Goal: Task Accomplishment & Management: Manage account settings

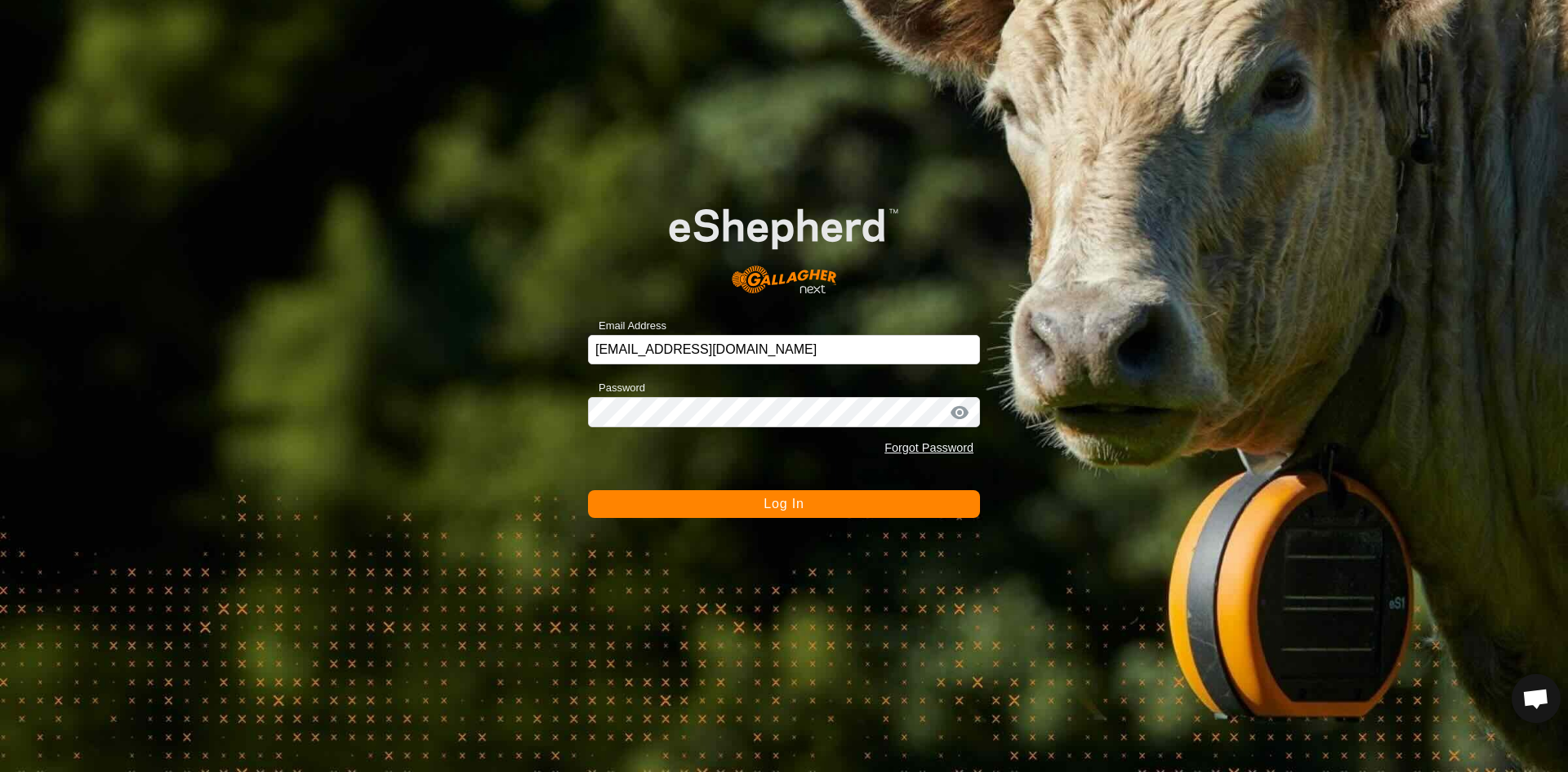
click at [761, 511] on button "Log In" at bounding box center [784, 504] width 392 height 28
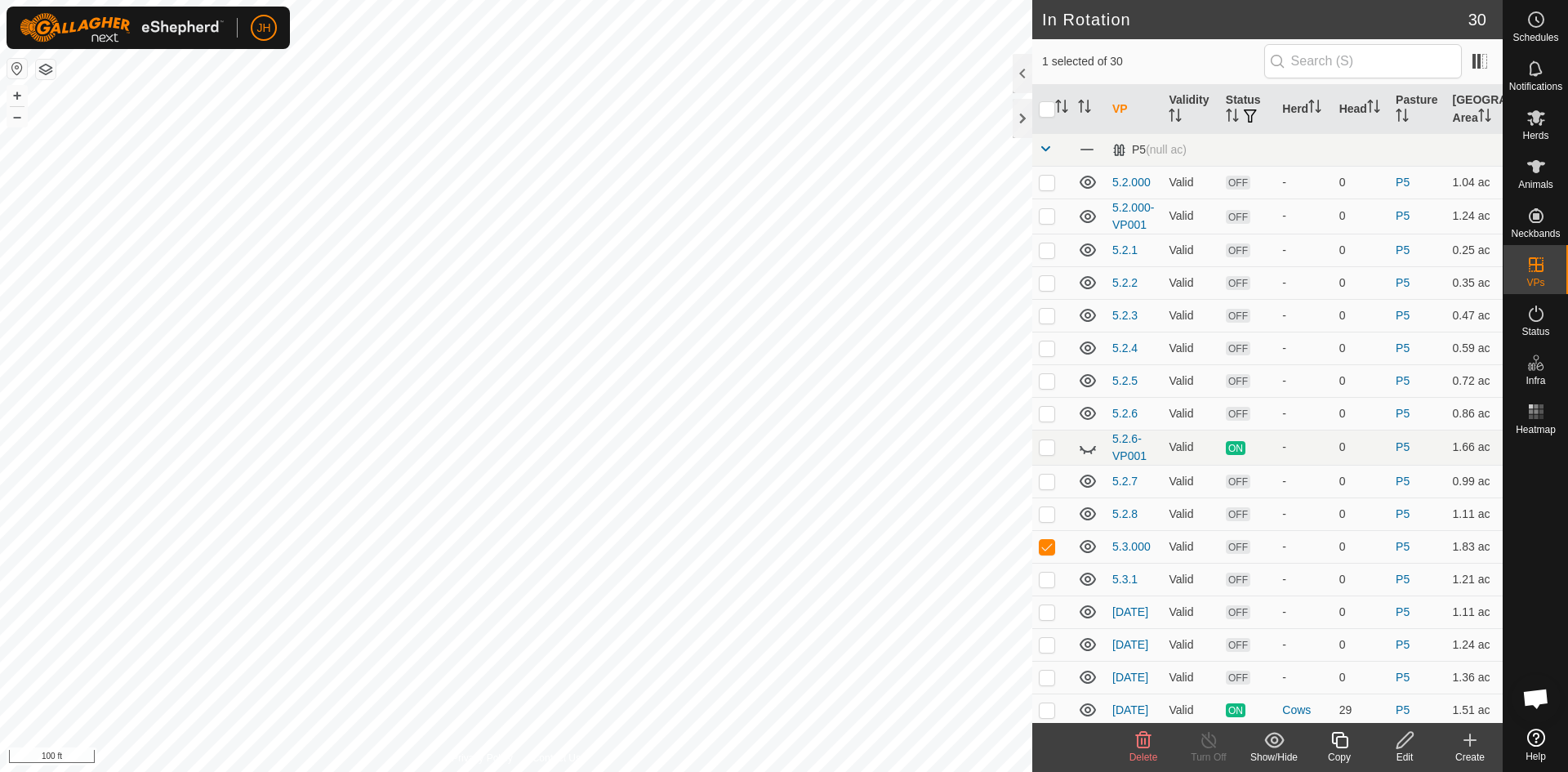
click at [1406, 745] on icon at bounding box center [1405, 740] width 20 height 20
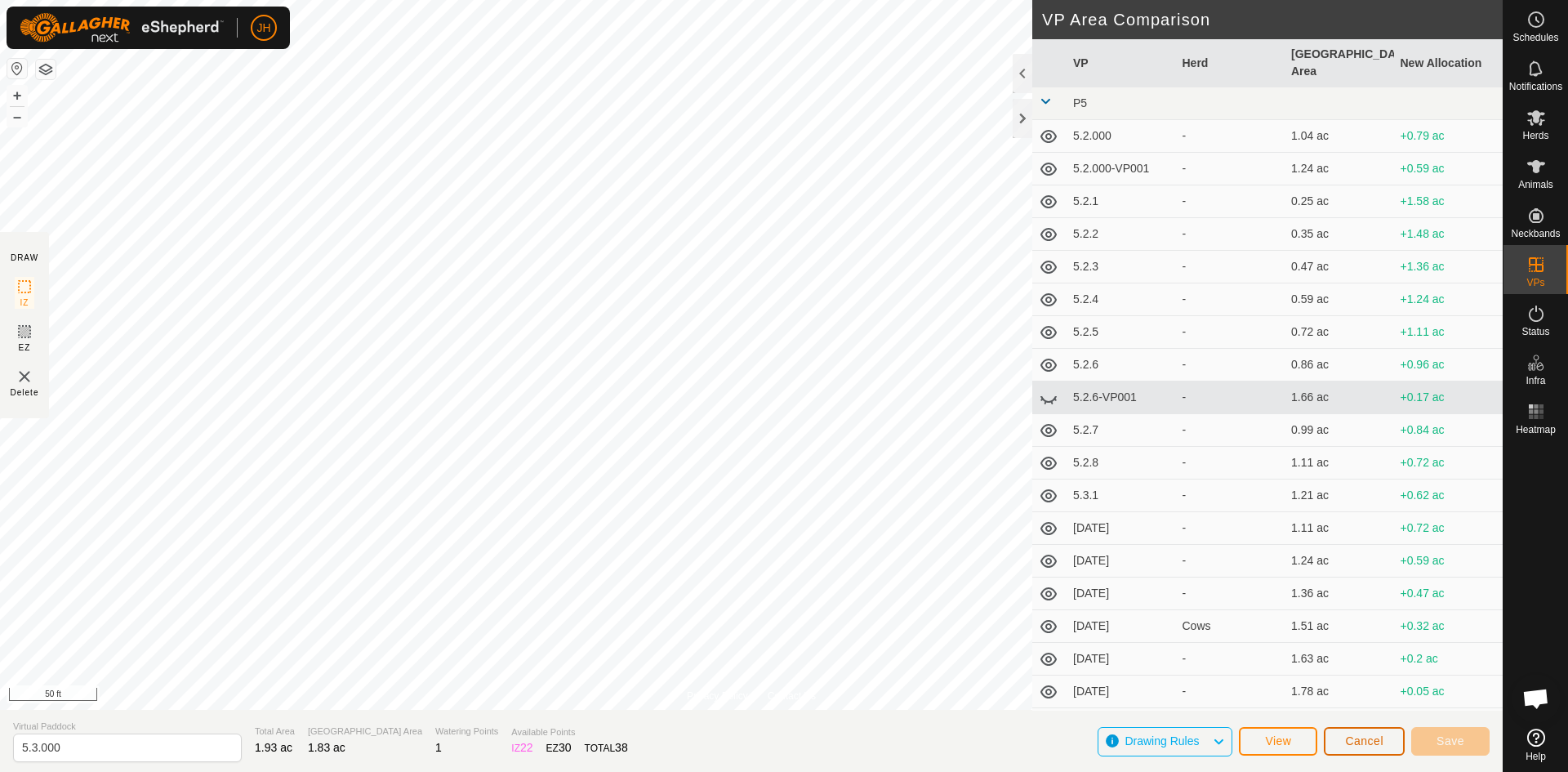
click at [1376, 743] on span "Cancel" at bounding box center [1364, 740] width 38 height 13
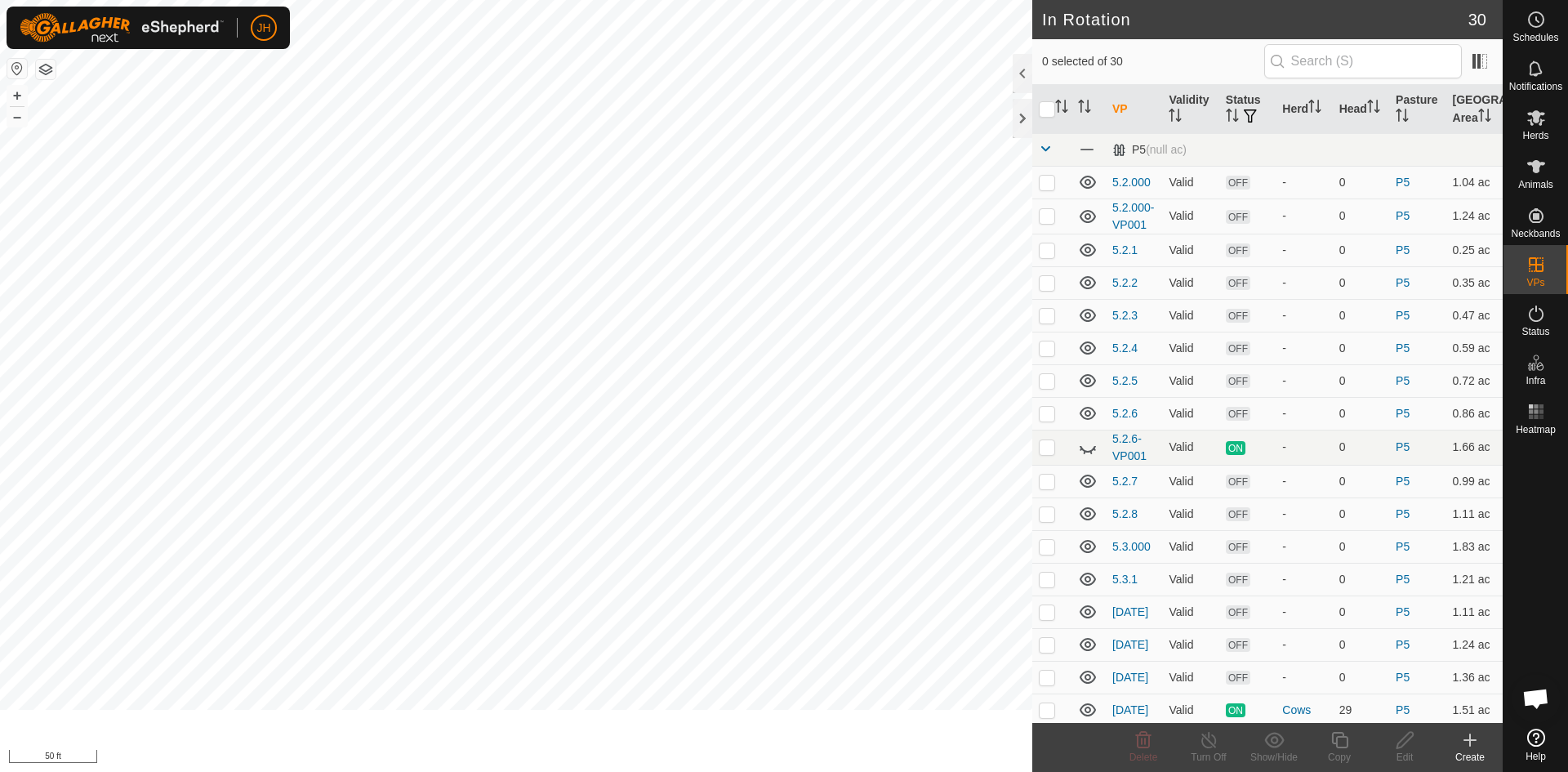
checkbox input "true"
click at [1402, 743] on icon at bounding box center [1405, 740] width 20 height 20
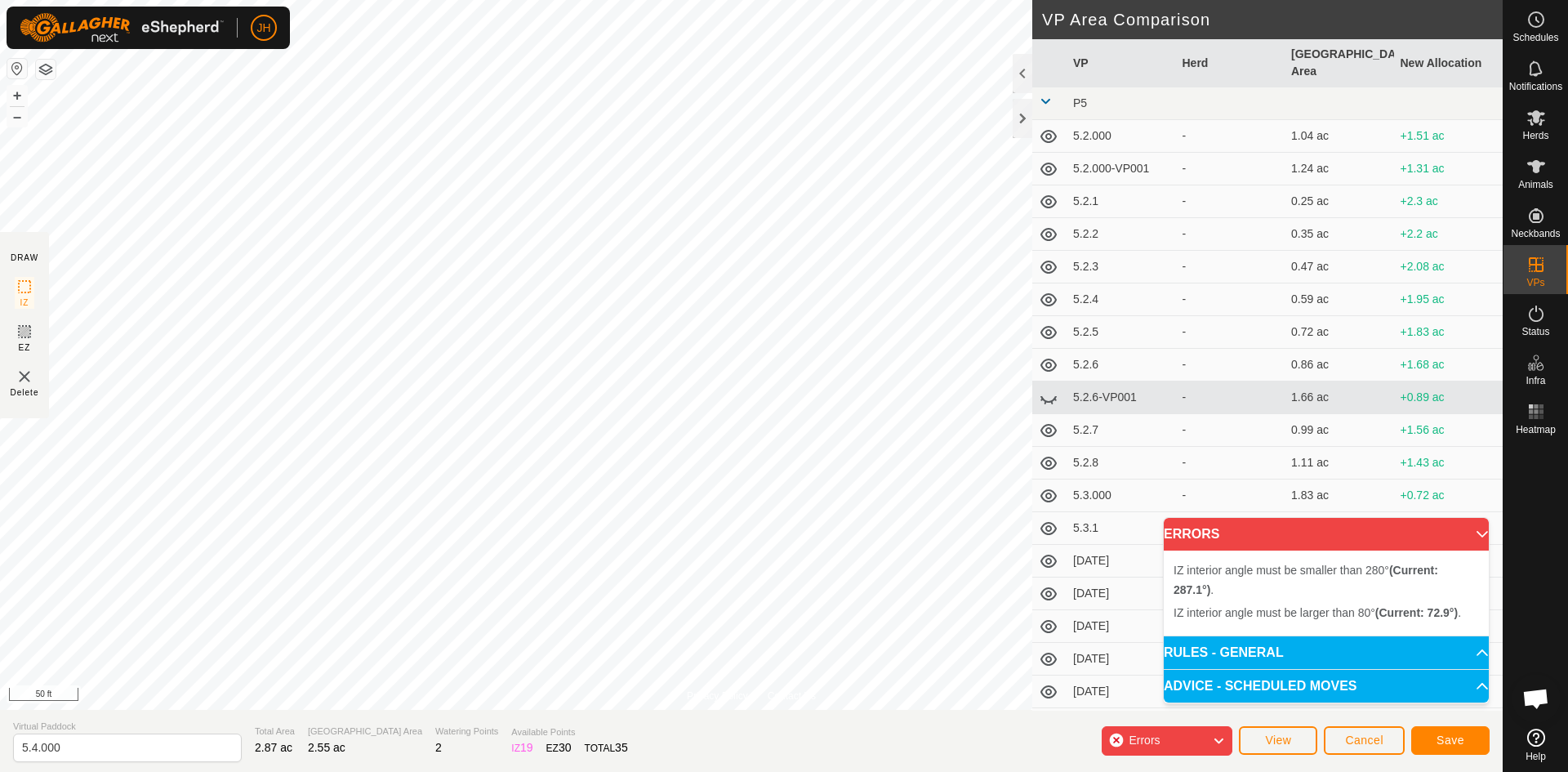
click at [45, 73] on button "button" at bounding box center [45, 69] width 20 height 20
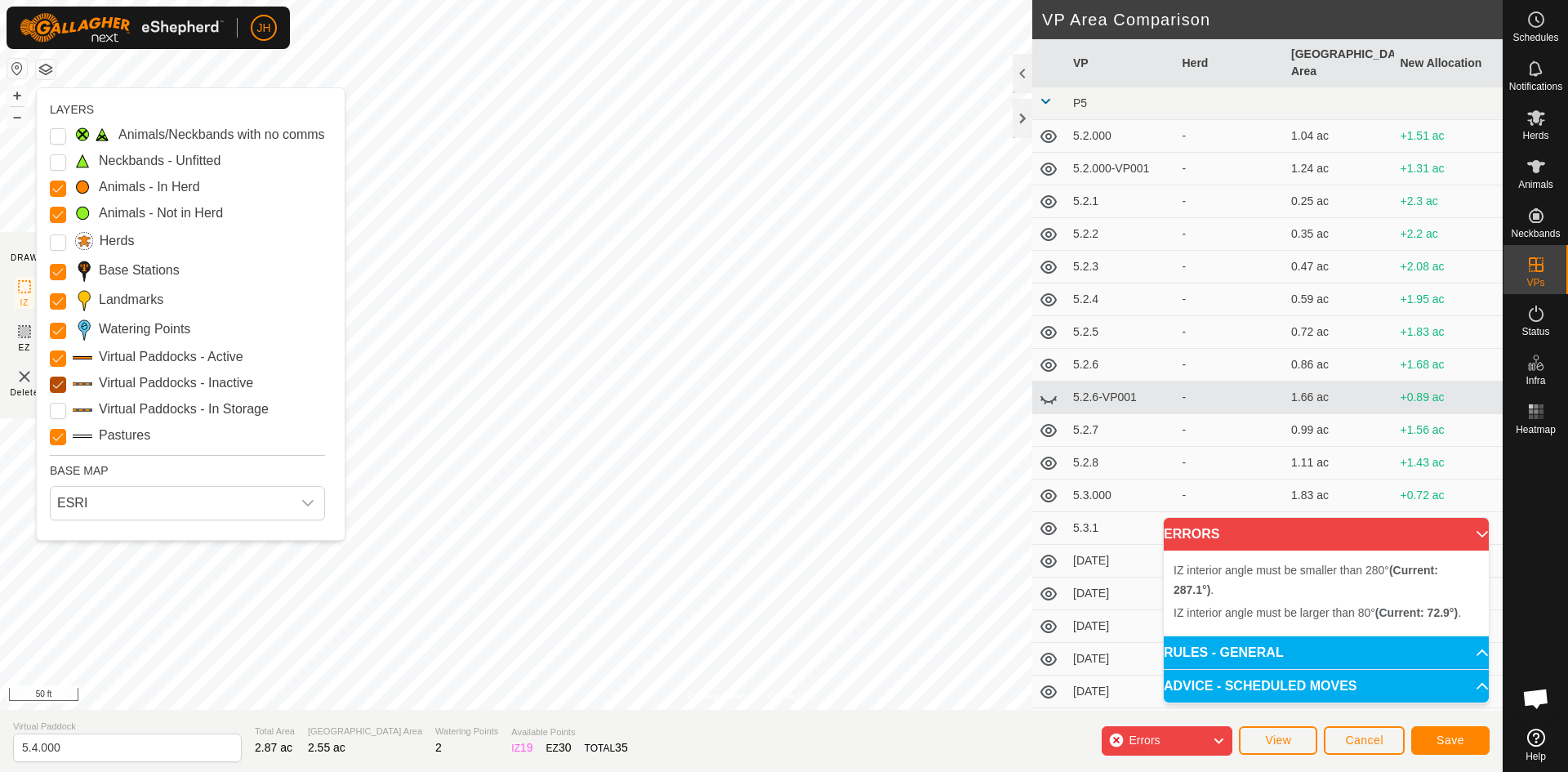
click at [60, 387] on Inactive "Virtual Paddocks - Inactive" at bounding box center [57, 384] width 16 height 16
click at [52, 362] on Active "Virtual Paddocks - Active" at bounding box center [57, 358] width 16 height 16
click at [60, 436] on input "Pastures" at bounding box center [57, 436] width 16 height 16
click at [61, 436] on input "Pastures" at bounding box center [57, 436] width 16 height 16
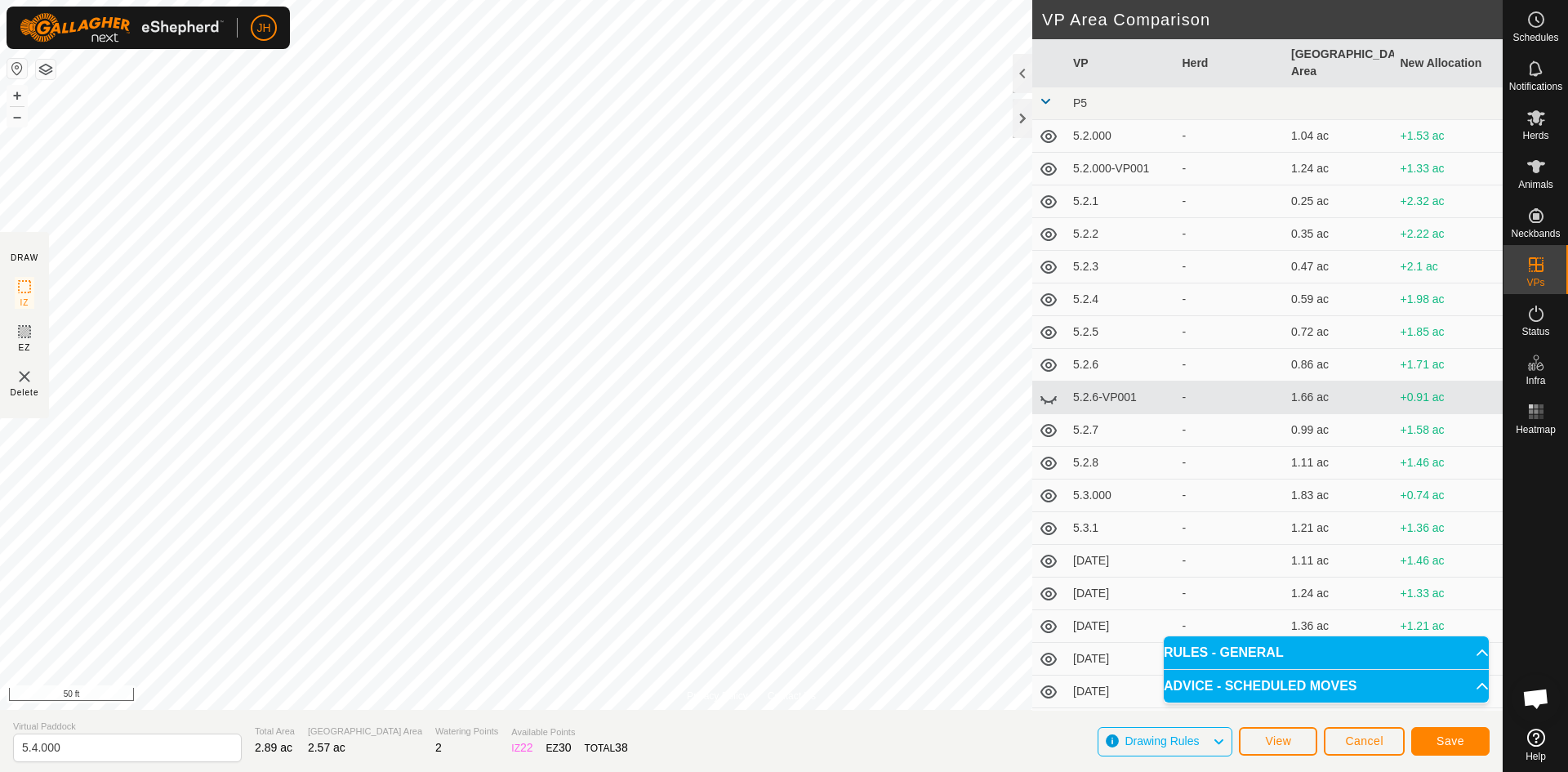
click at [47, 73] on button "button" at bounding box center [45, 69] width 20 height 20
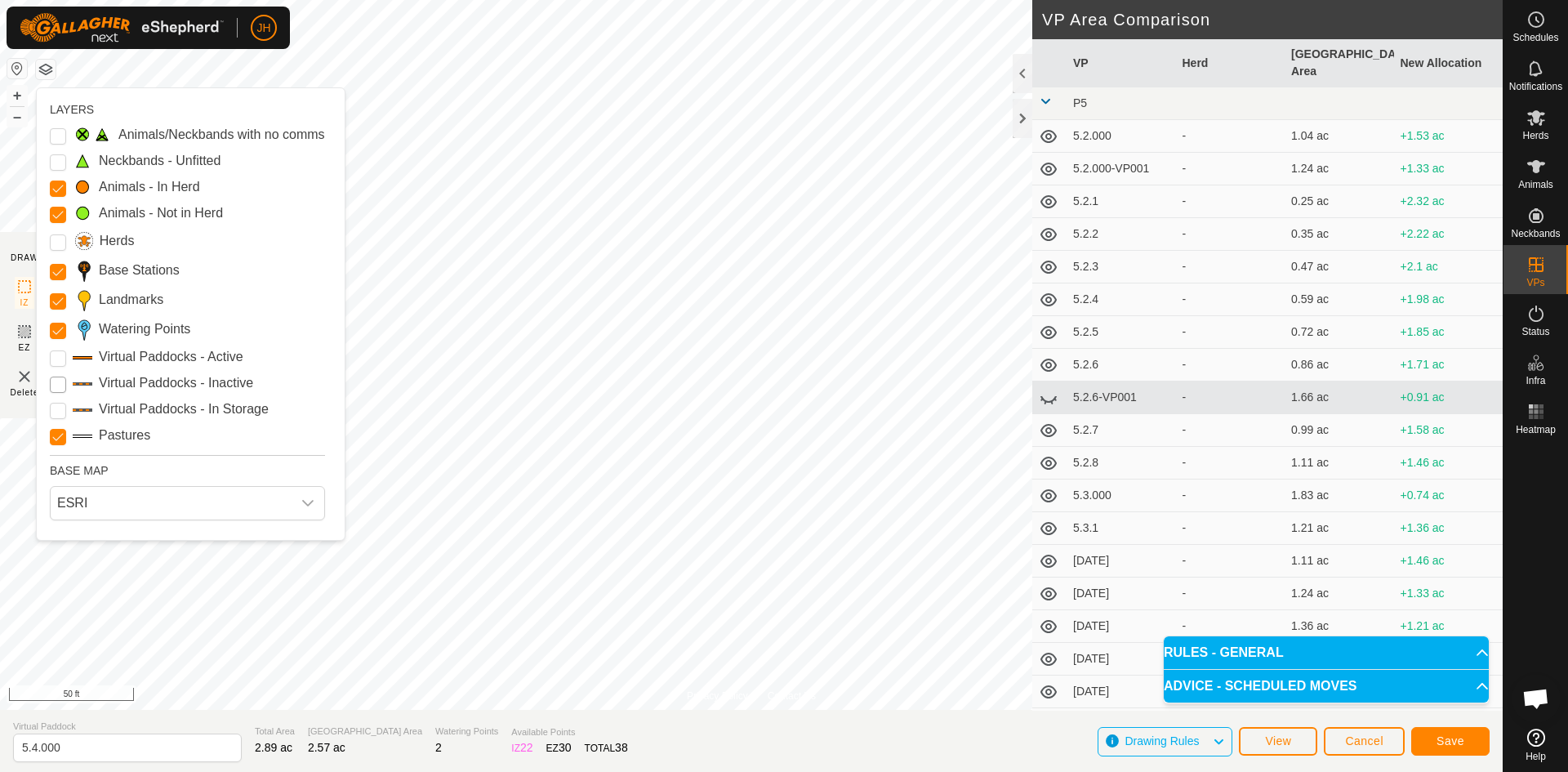
click at [60, 383] on Inactive "Virtual Paddocks - Inactive" at bounding box center [57, 384] width 16 height 16
drag, startPoint x: 79, startPoint y: 743, endPoint x: 44, endPoint y: 755, distance: 37.0
click at [44, 755] on input "5.4.000" at bounding box center [127, 747] width 229 height 28
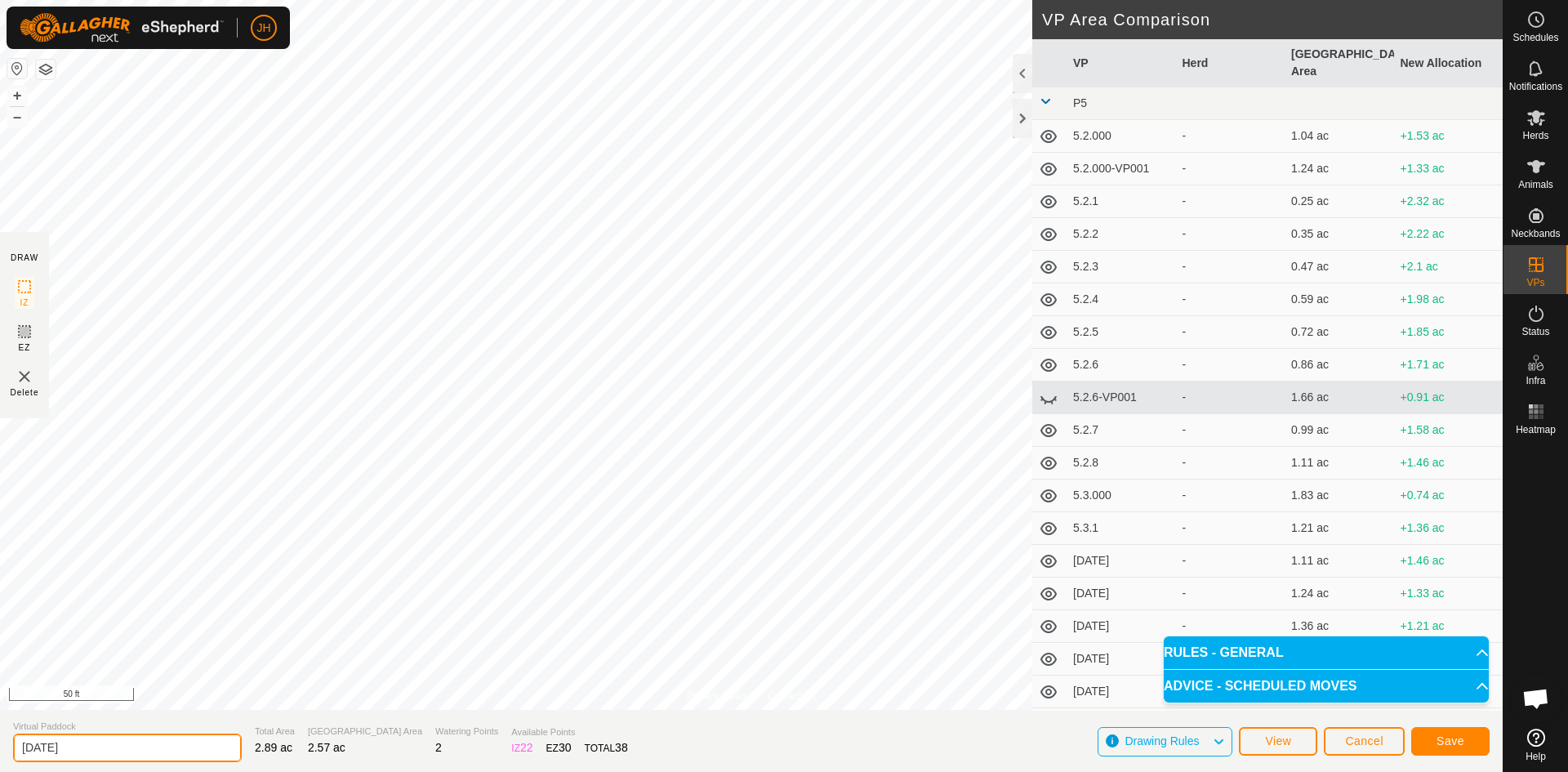
type input "[DATE]"
click at [1466, 745] on button "Save" at bounding box center [1450, 740] width 79 height 28
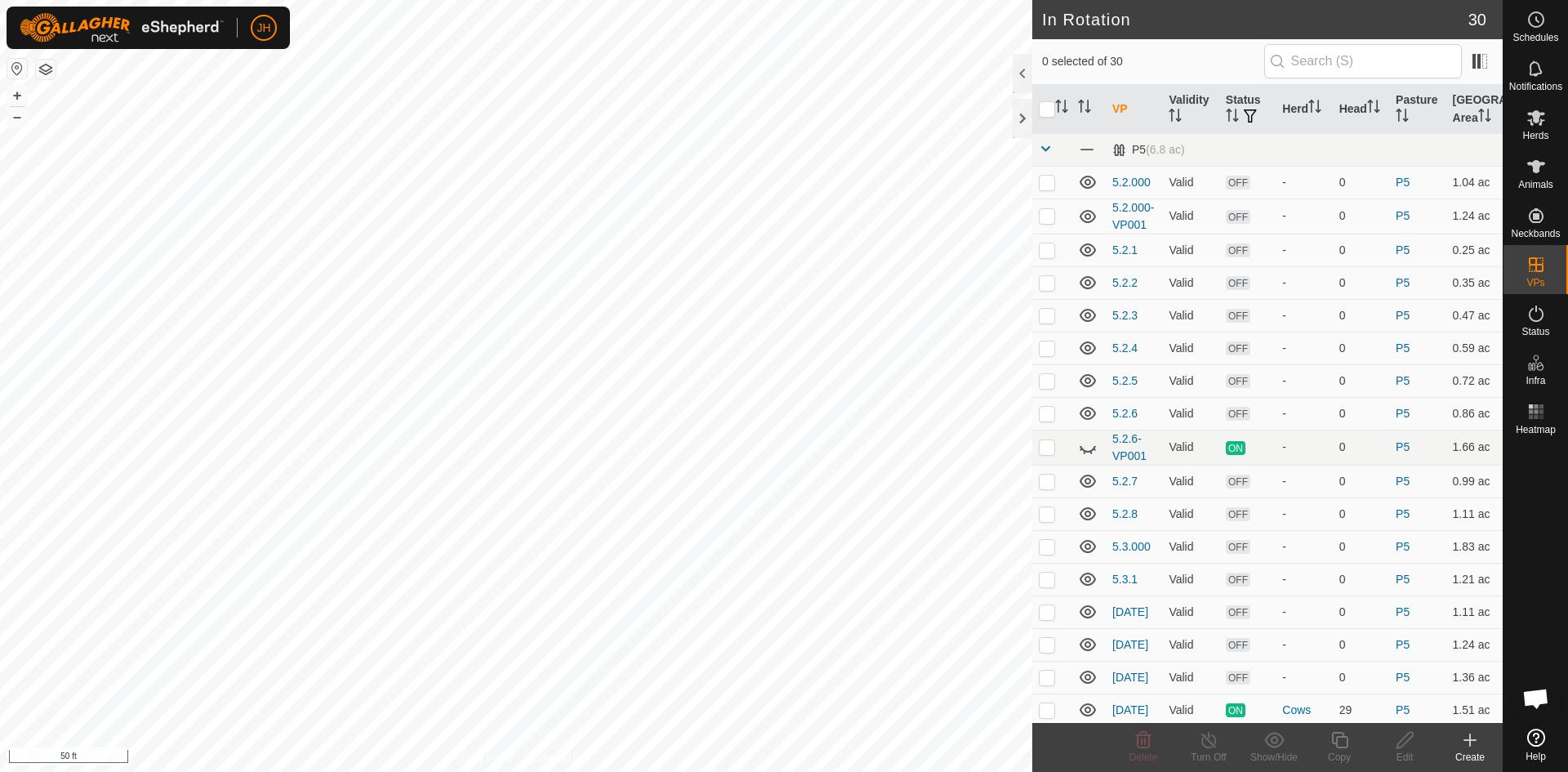
checkbox input "true"
click at [1402, 752] on div "Edit" at bounding box center [1404, 757] width 66 height 15
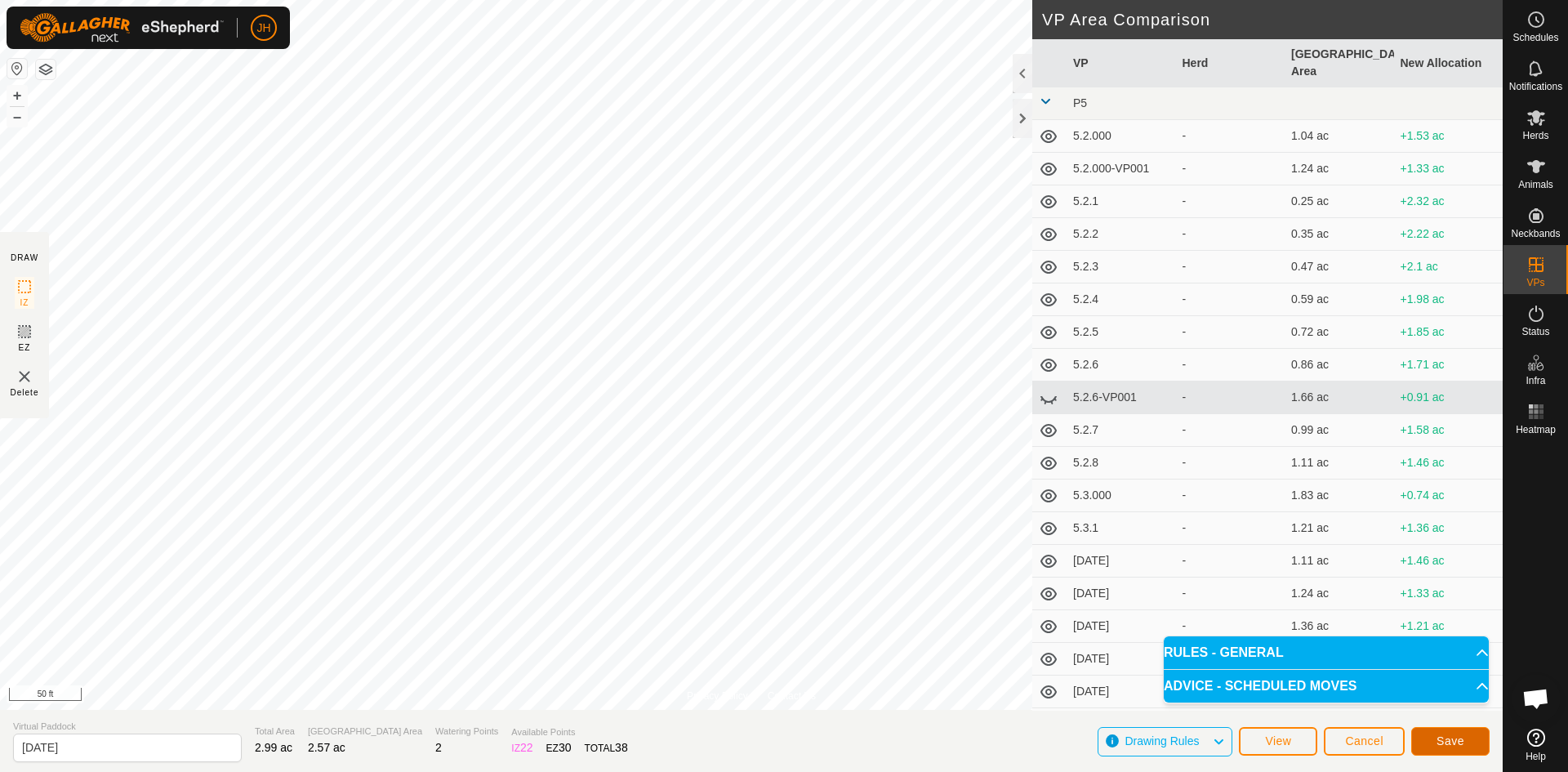
click at [1437, 745] on span "Save" at bounding box center [1450, 740] width 28 height 13
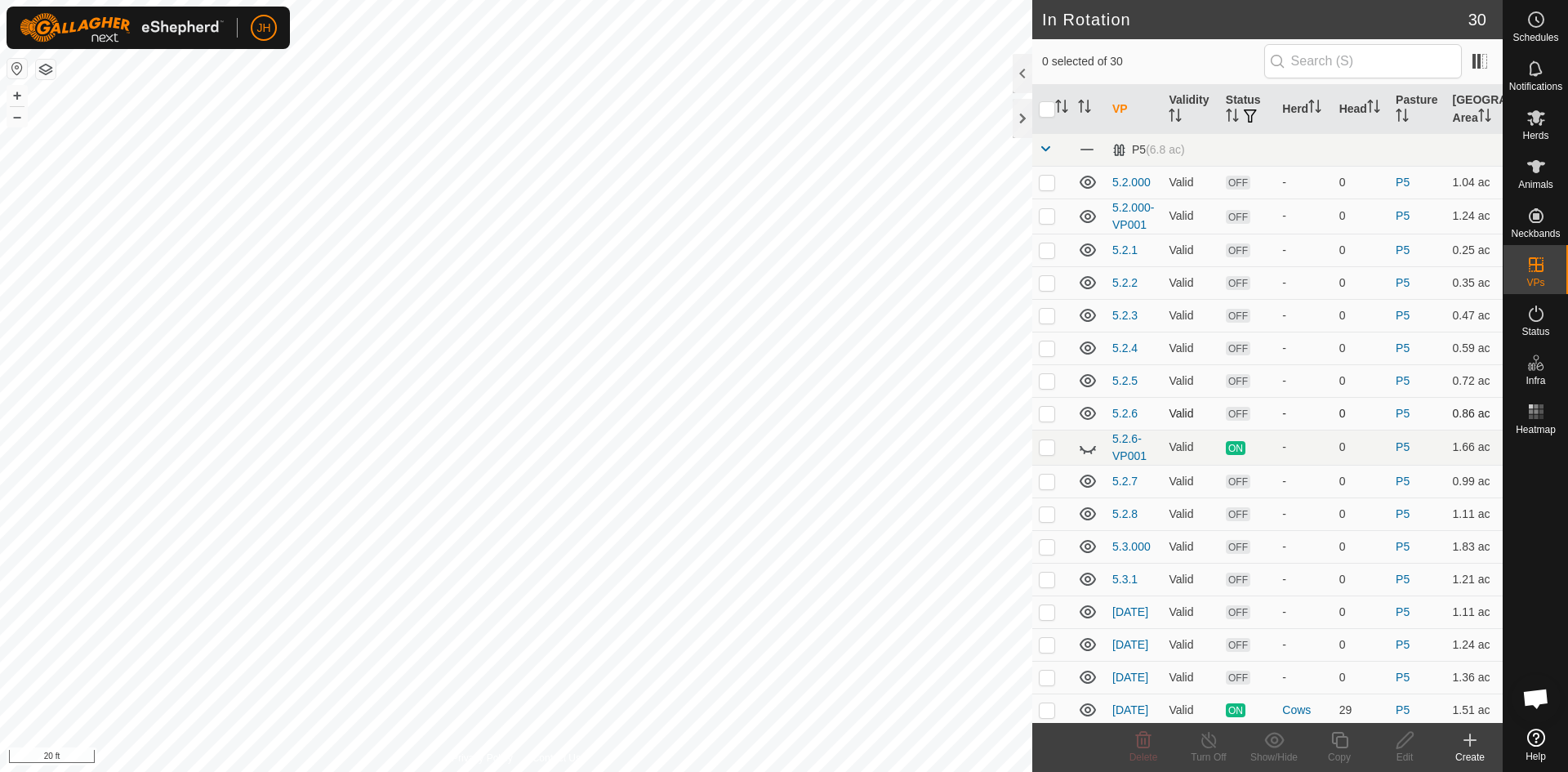
checkbox input "true"
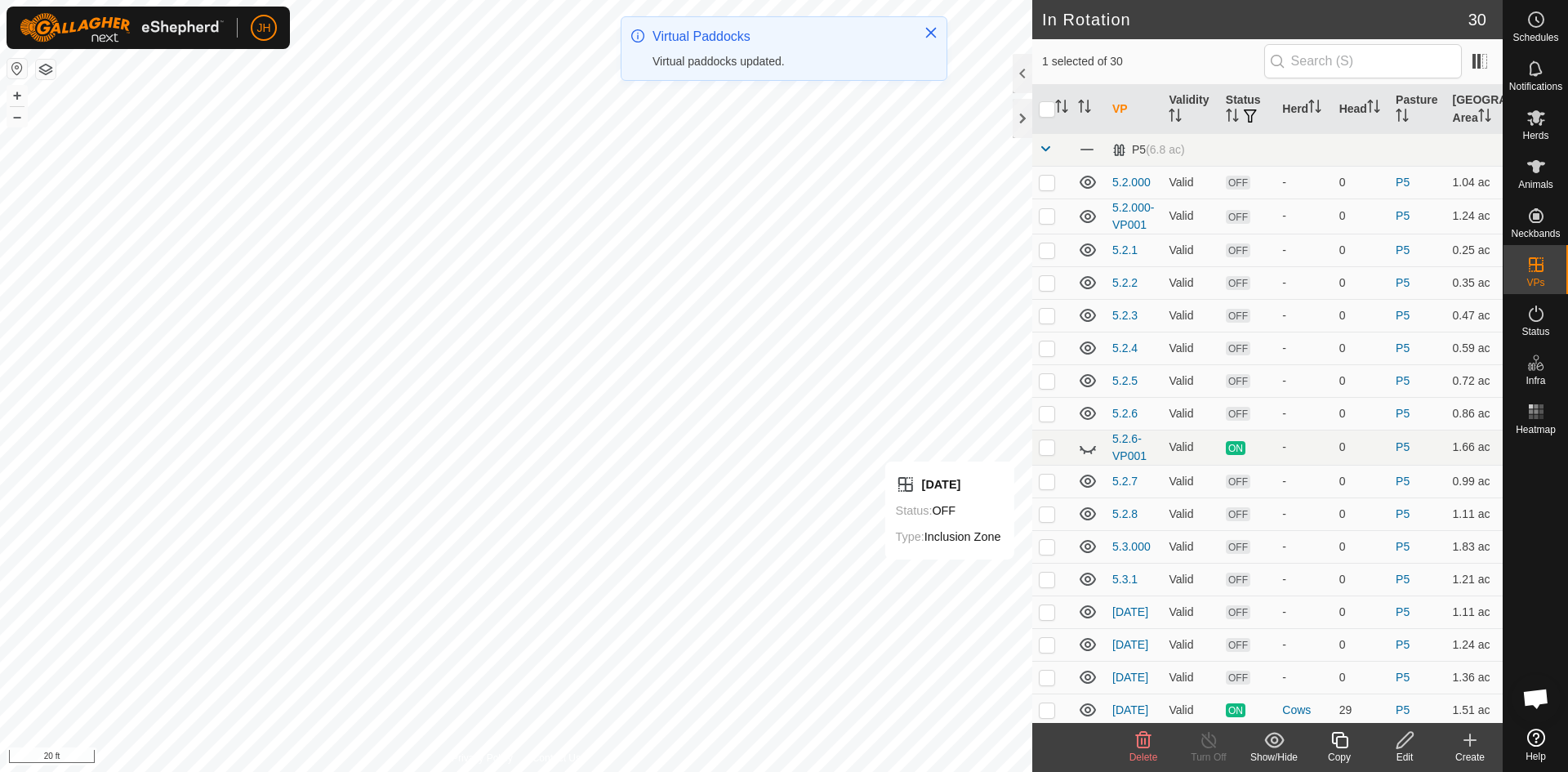
click at [1470, 746] on icon at bounding box center [1470, 740] width 0 height 11
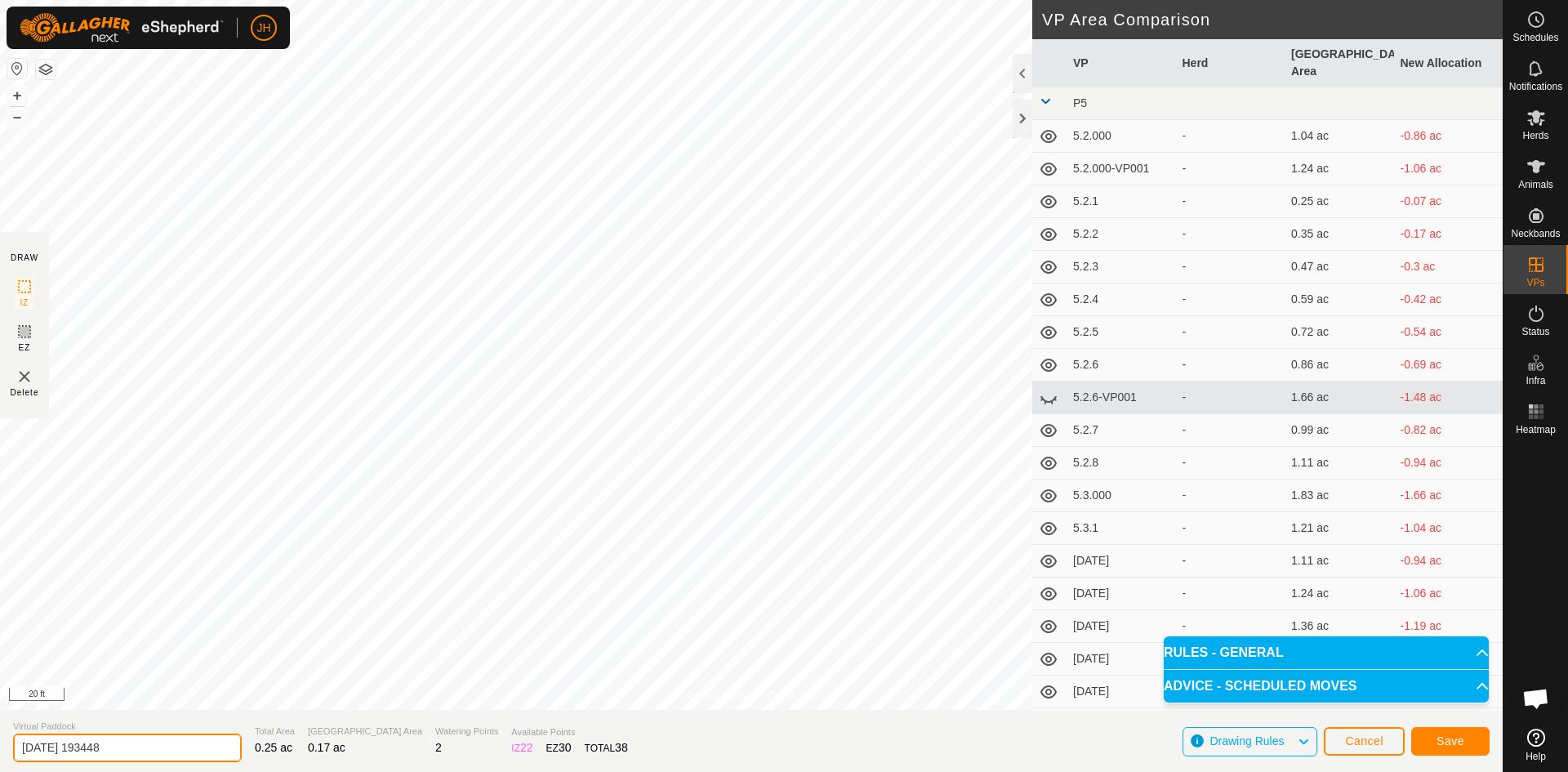
drag, startPoint x: 145, startPoint y: 747, endPoint x: 0, endPoint y: 745, distance: 145.0
click at [0, 745] on section "Virtual Paddock [DATE] 193448 Total Area 0.25 ac Grazing Area 0.17 ac Watering …" at bounding box center [751, 740] width 1502 height 62
type input "5.4.1"
click at [1455, 742] on span "Save" at bounding box center [1450, 740] width 28 height 13
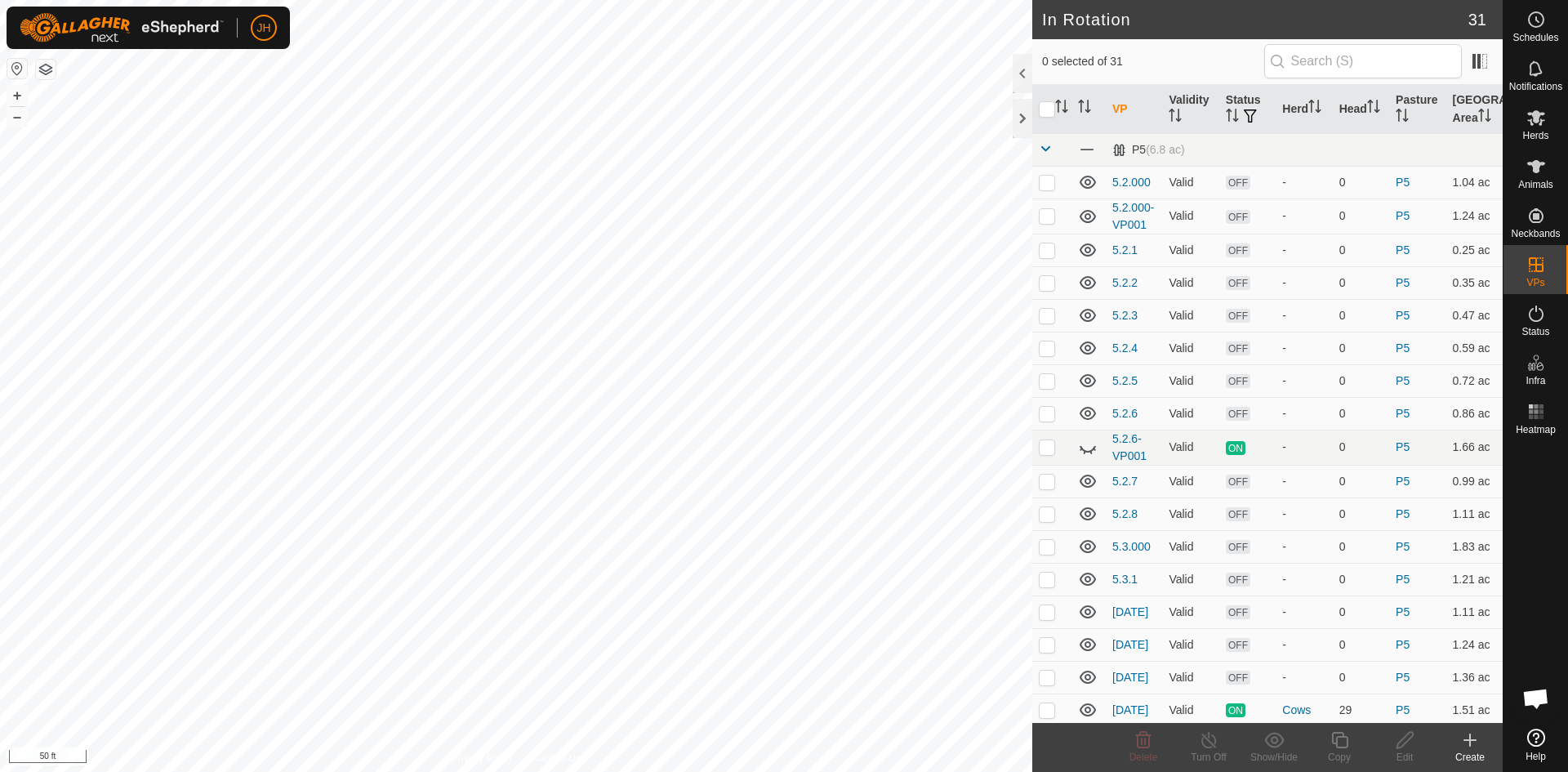
checkbox input "true"
click at [1344, 747] on icon at bounding box center [1338, 740] width 16 height 16
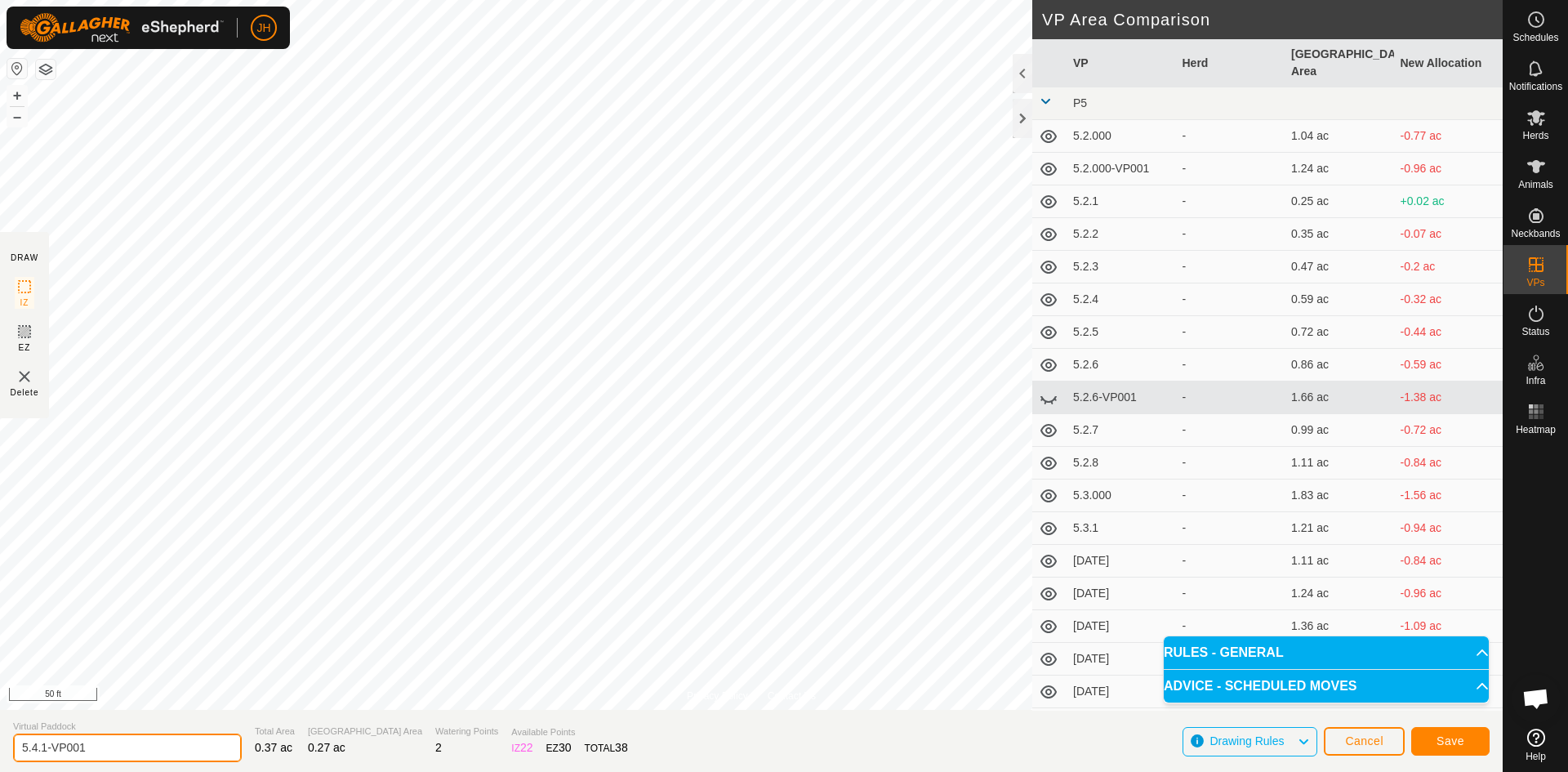
drag, startPoint x: 122, startPoint y: 746, endPoint x: 46, endPoint y: 752, distance: 76.2
click at [46, 752] on input "5.4.1-VP001" at bounding box center [127, 747] width 229 height 28
type input "[DATE]"
click at [1451, 740] on span "Save" at bounding box center [1450, 740] width 28 height 13
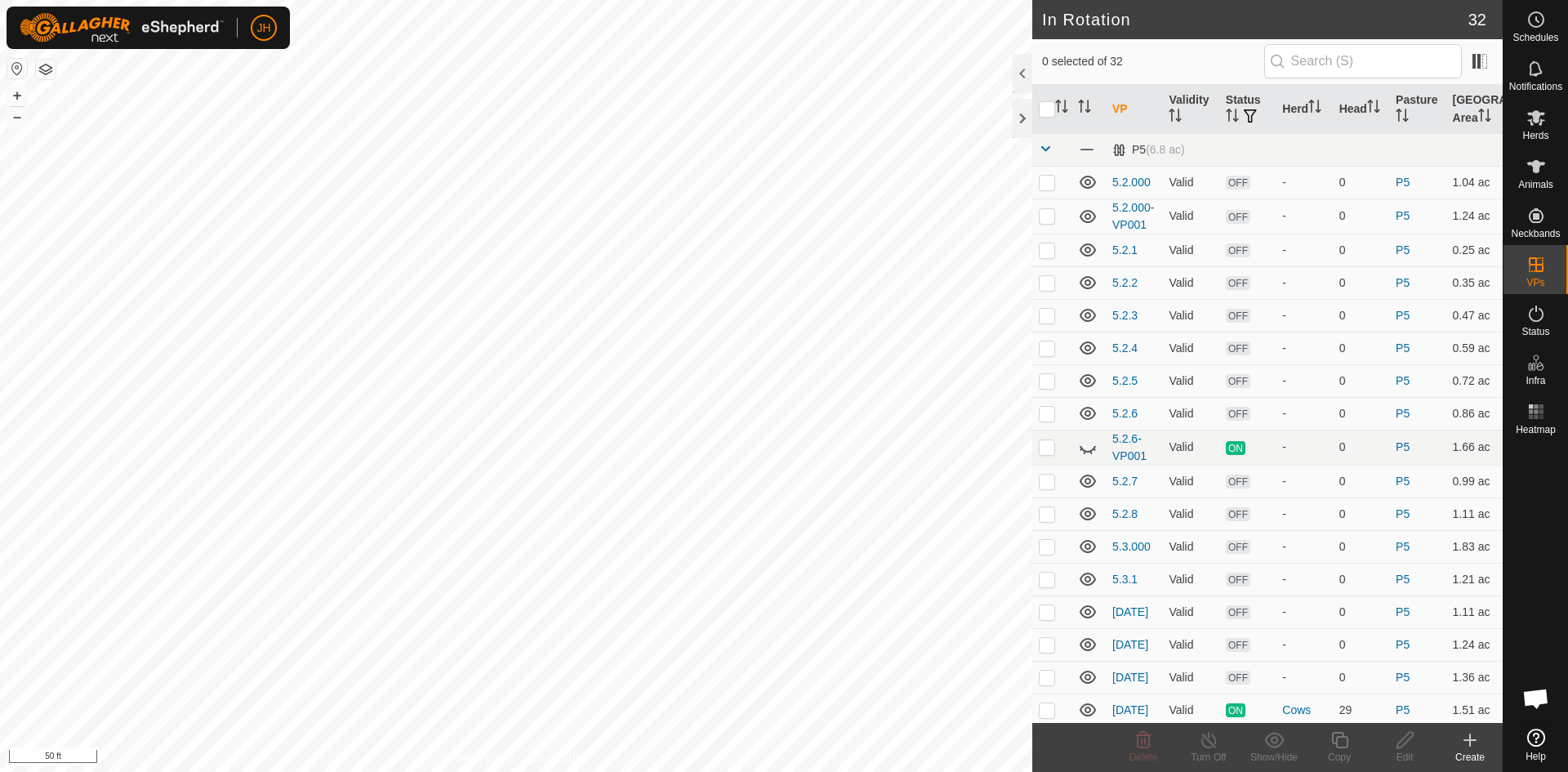
checkbox input "true"
click at [1341, 748] on icon at bounding box center [1339, 740] width 20 height 20
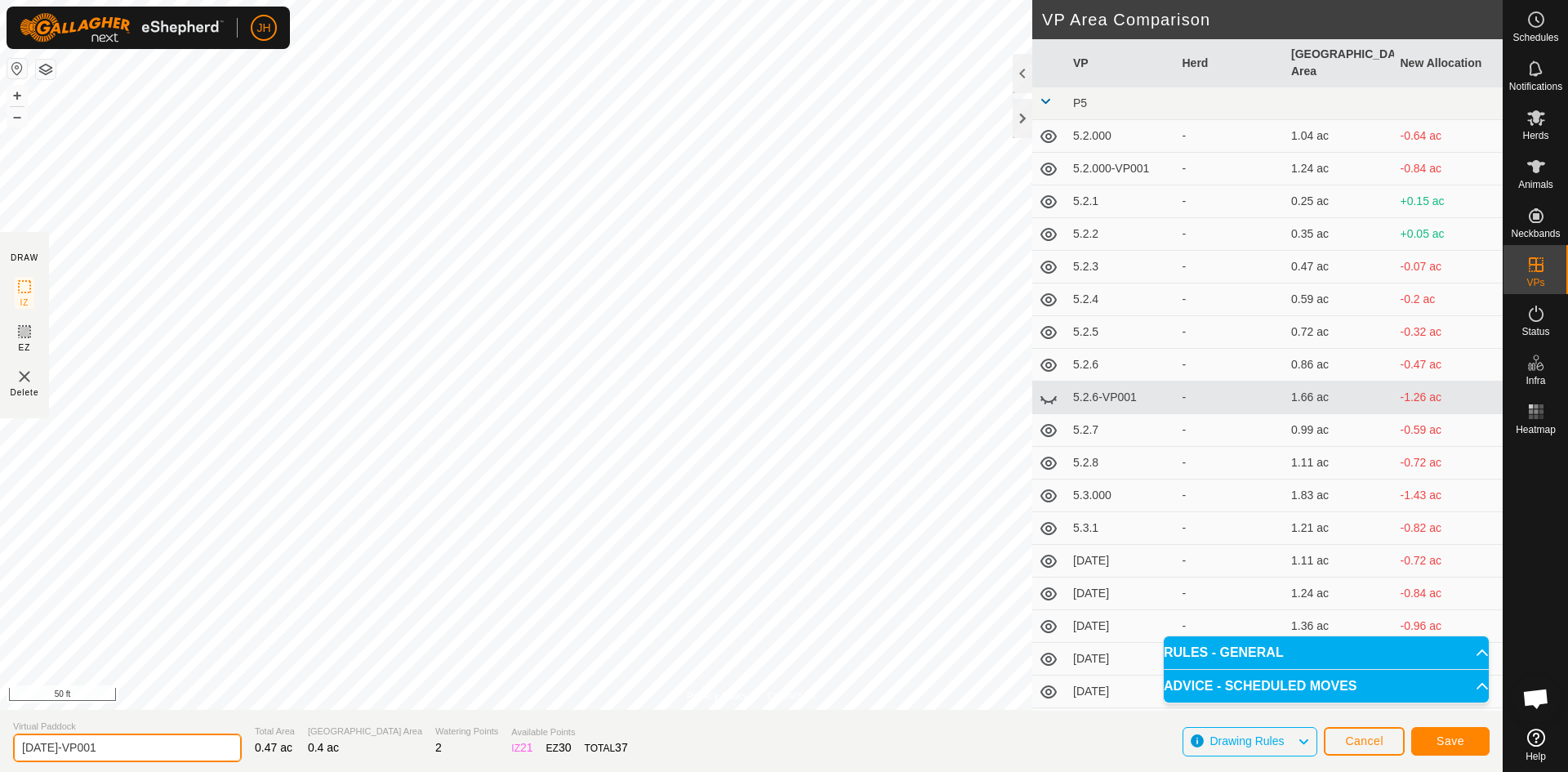
drag, startPoint x: 103, startPoint y: 750, endPoint x: 50, endPoint y: 751, distance: 53.0
click at [50, 751] on input "[DATE]-VP001" at bounding box center [127, 747] width 229 height 28
type input "[DATE]"
click at [1452, 745] on span "Save" at bounding box center [1450, 740] width 28 height 13
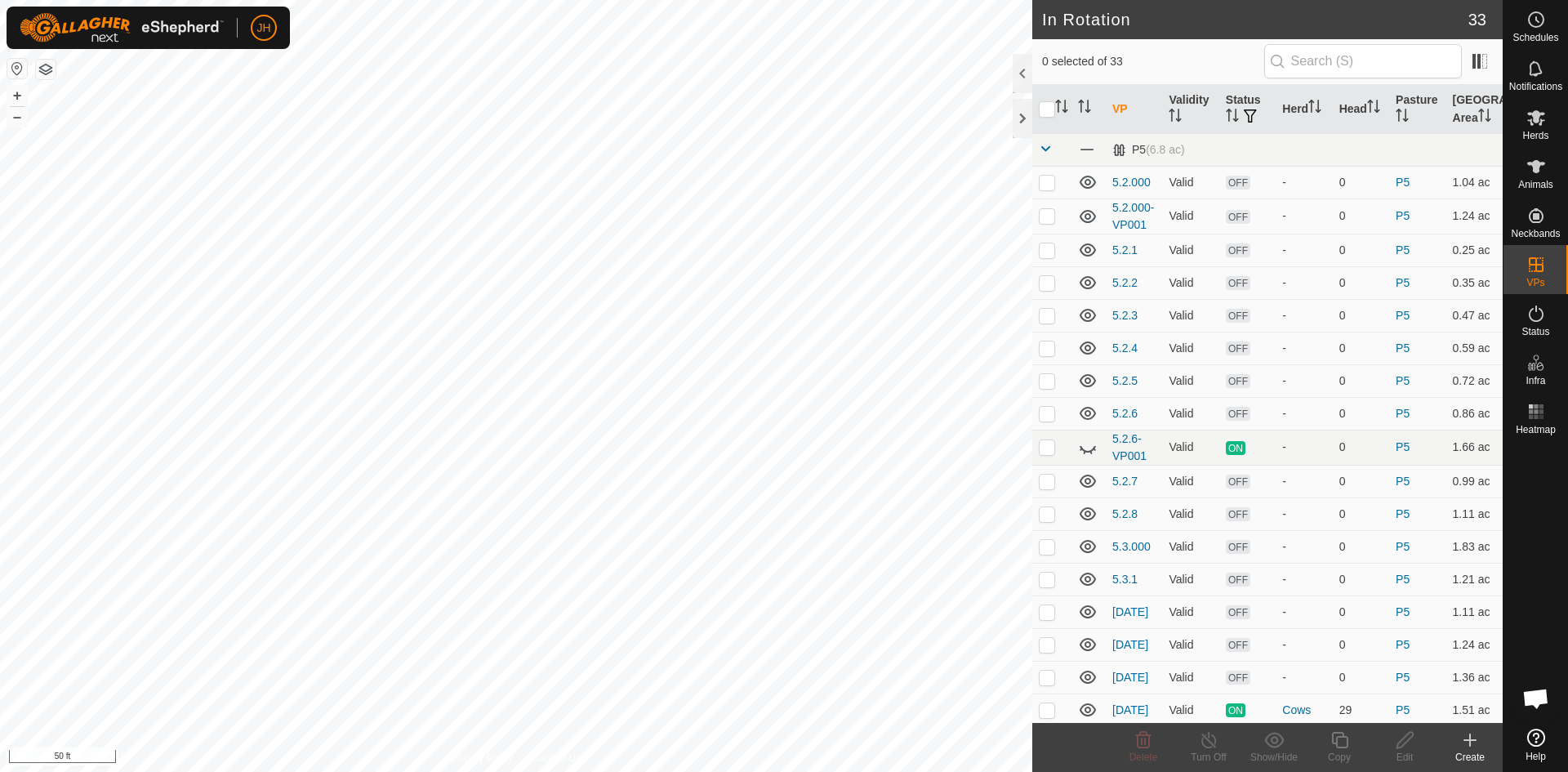
checkbox input "true"
click at [1406, 754] on div "Edit" at bounding box center [1404, 757] width 66 height 15
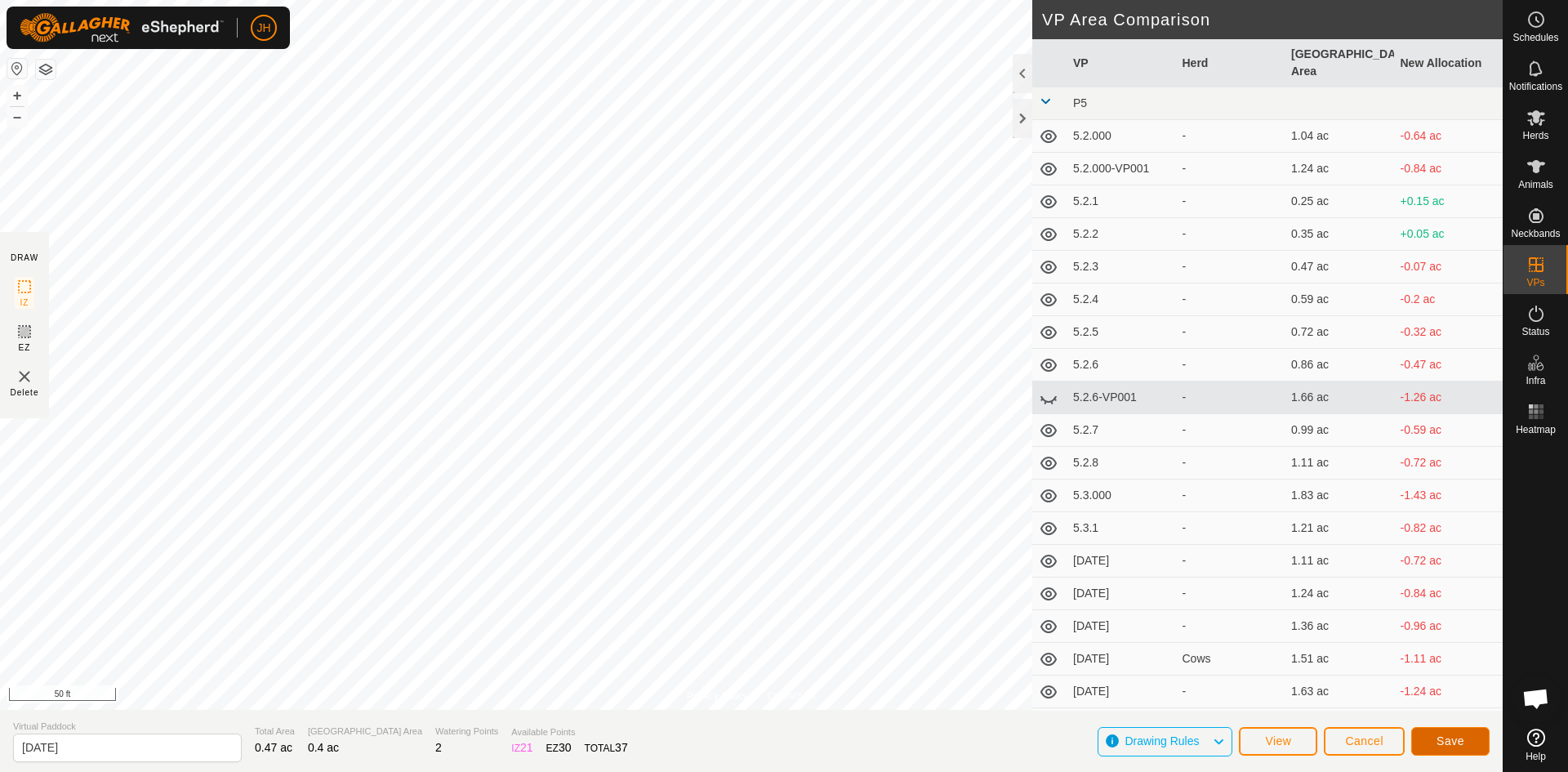
click at [1441, 740] on span "Save" at bounding box center [1450, 740] width 28 height 13
click at [1375, 746] on span "Cancel" at bounding box center [1364, 740] width 38 height 13
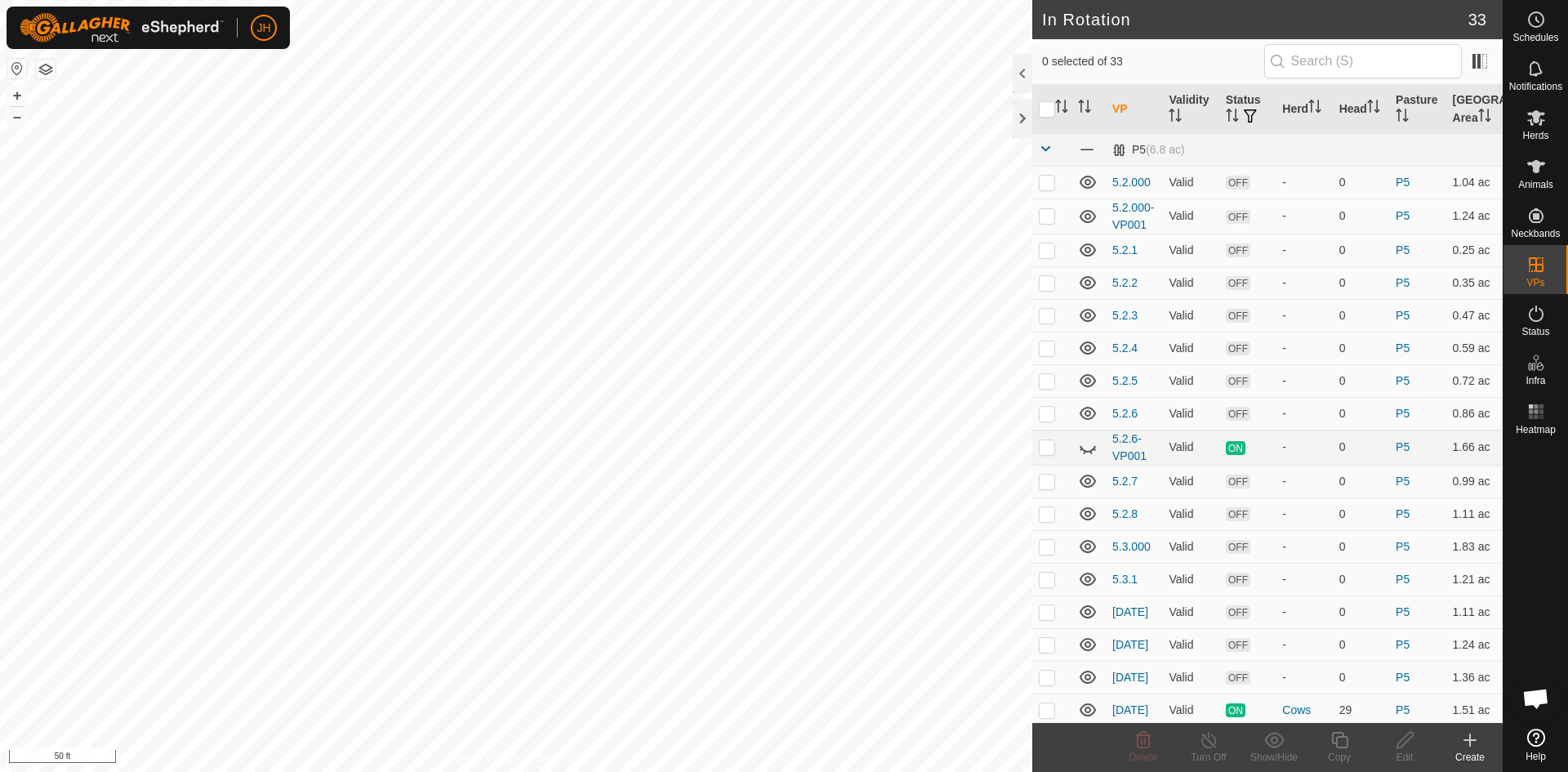
checkbox input "true"
click at [1404, 741] on icon at bounding box center [1405, 740] width 20 height 20
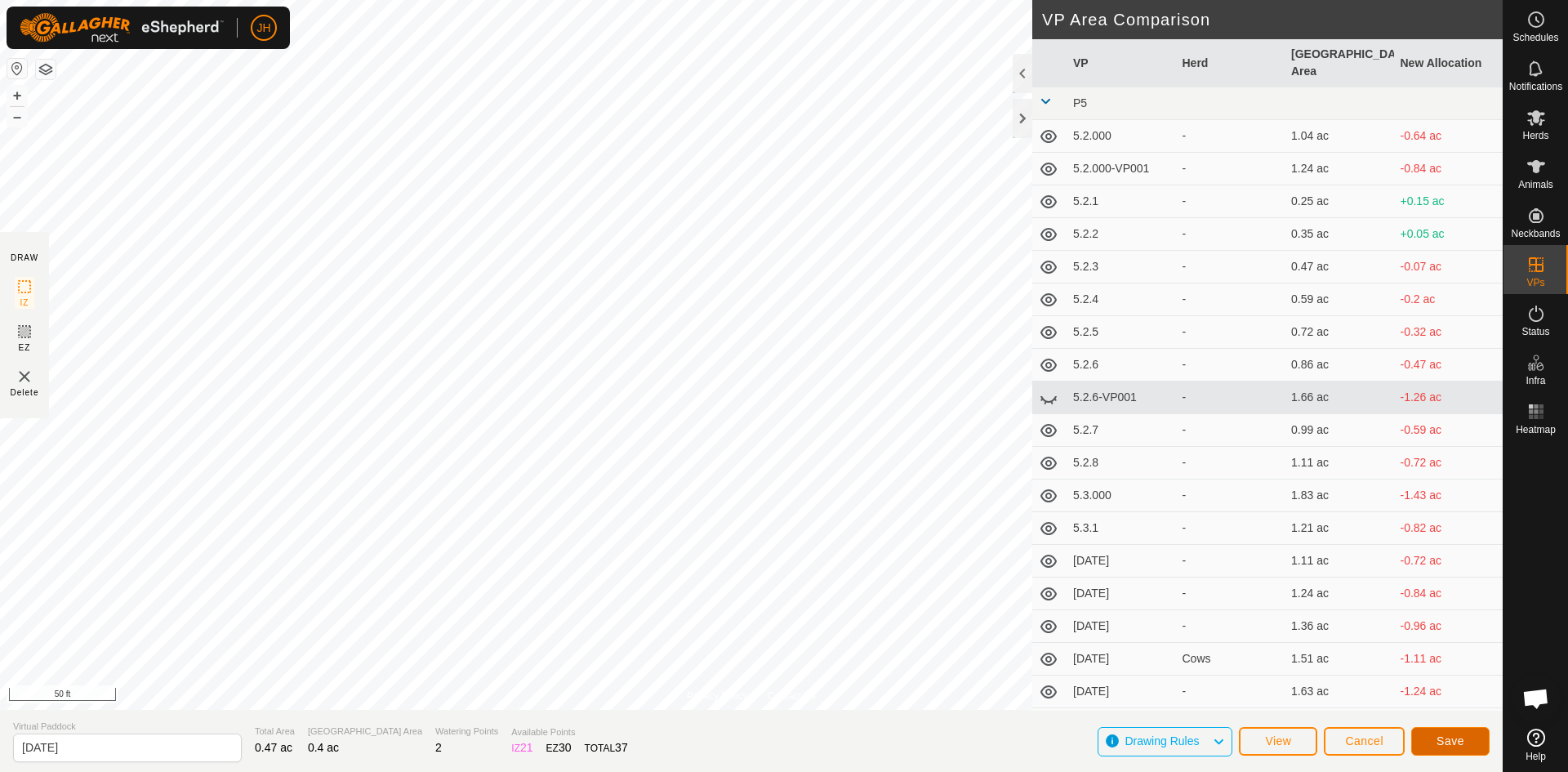
click at [1443, 745] on span "Save" at bounding box center [1450, 740] width 28 height 13
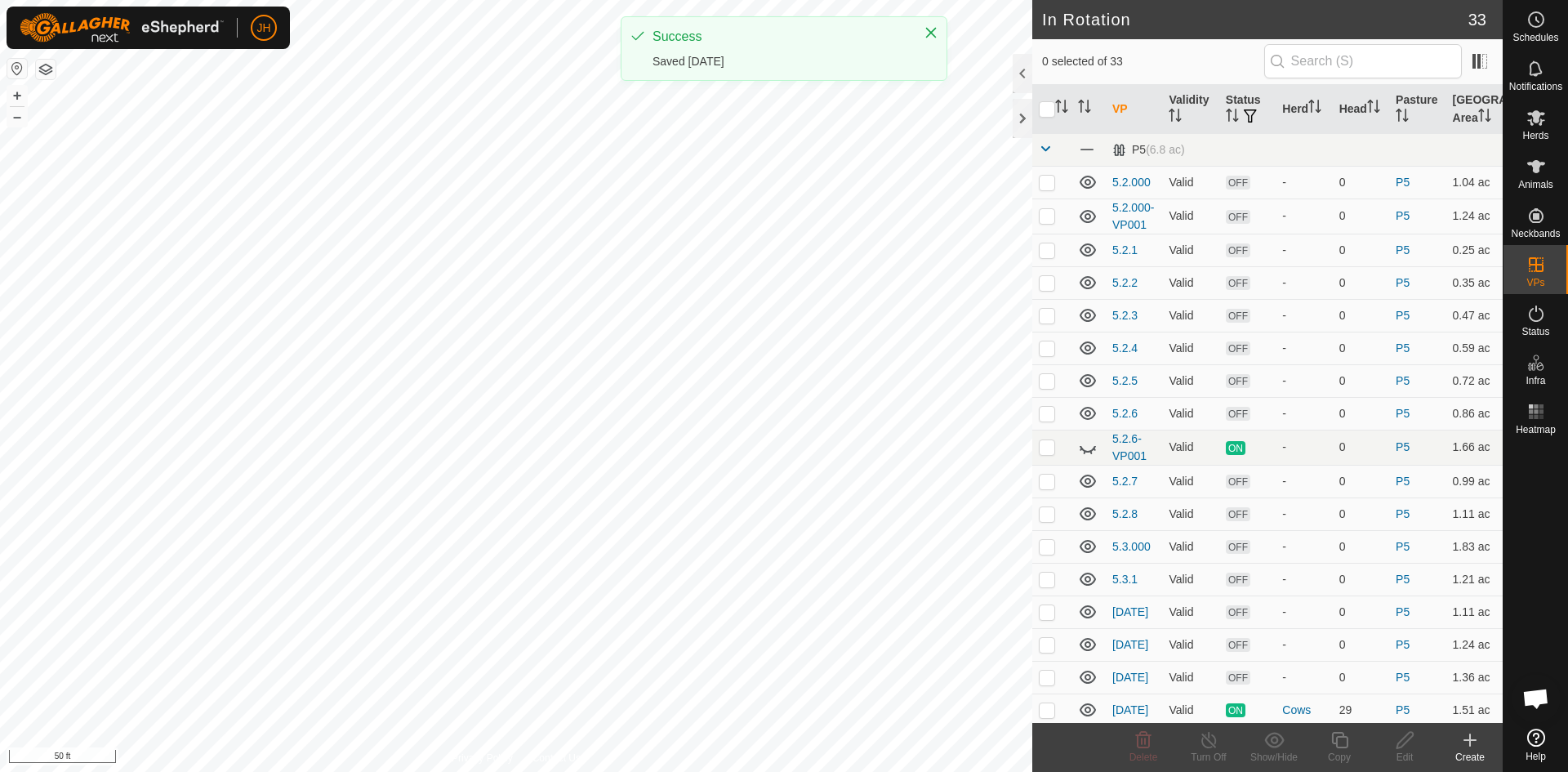
checkbox input "true"
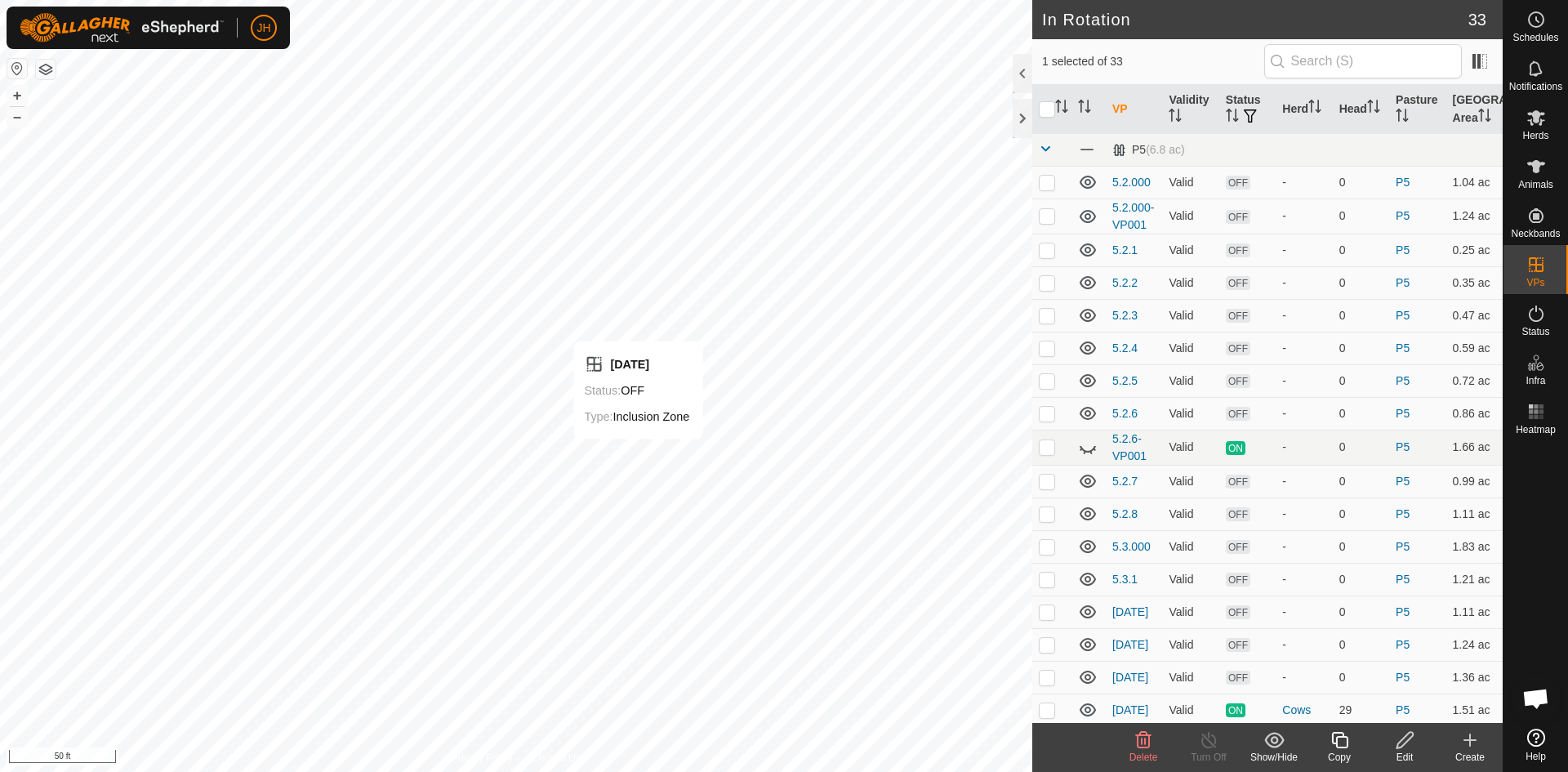
checkbox input "true"
checkbox input "false"
click at [1341, 747] on icon at bounding box center [1338, 740] width 16 height 16
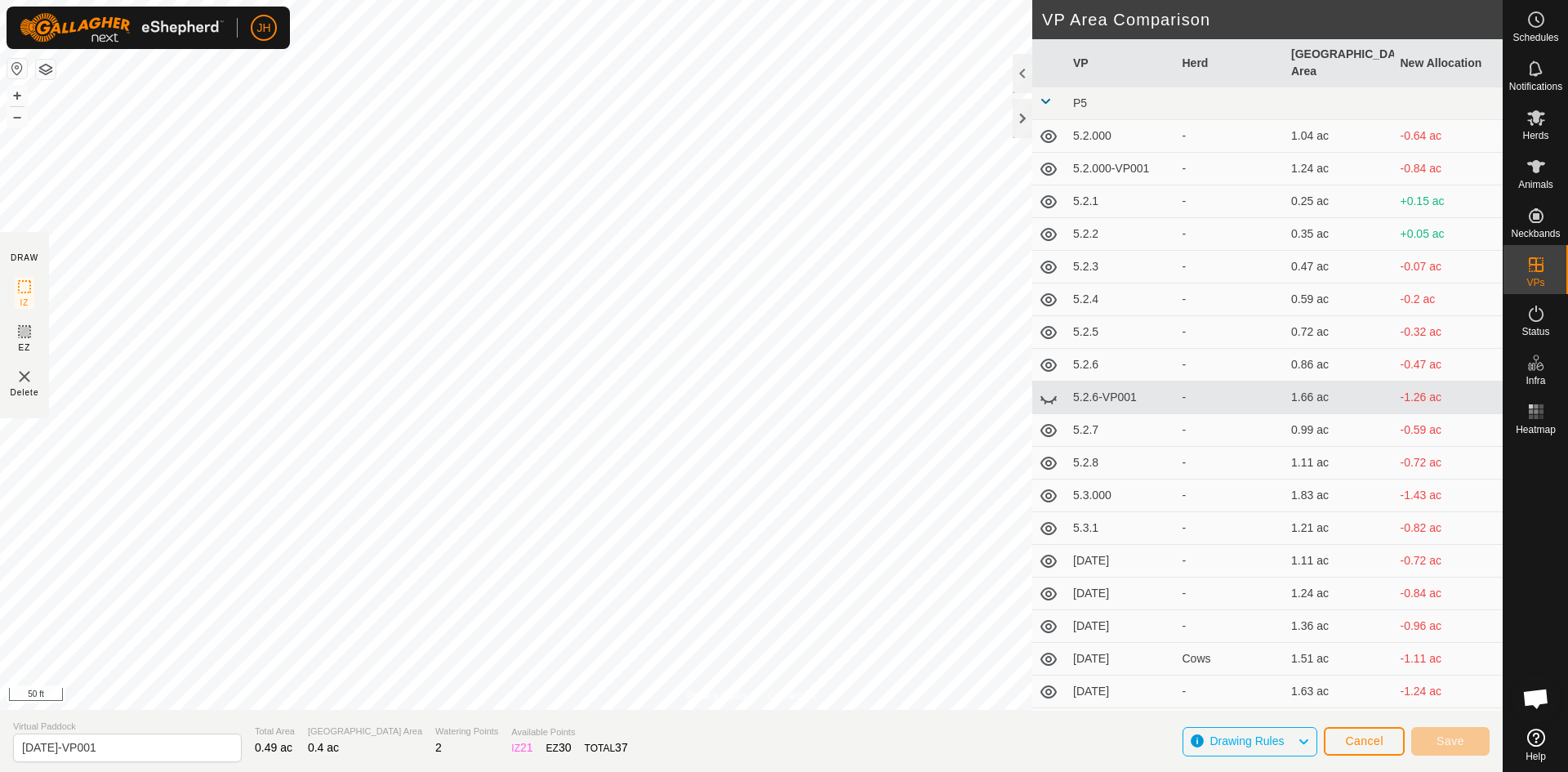
click at [53, 71] on button "button" at bounding box center [45, 69] width 20 height 20
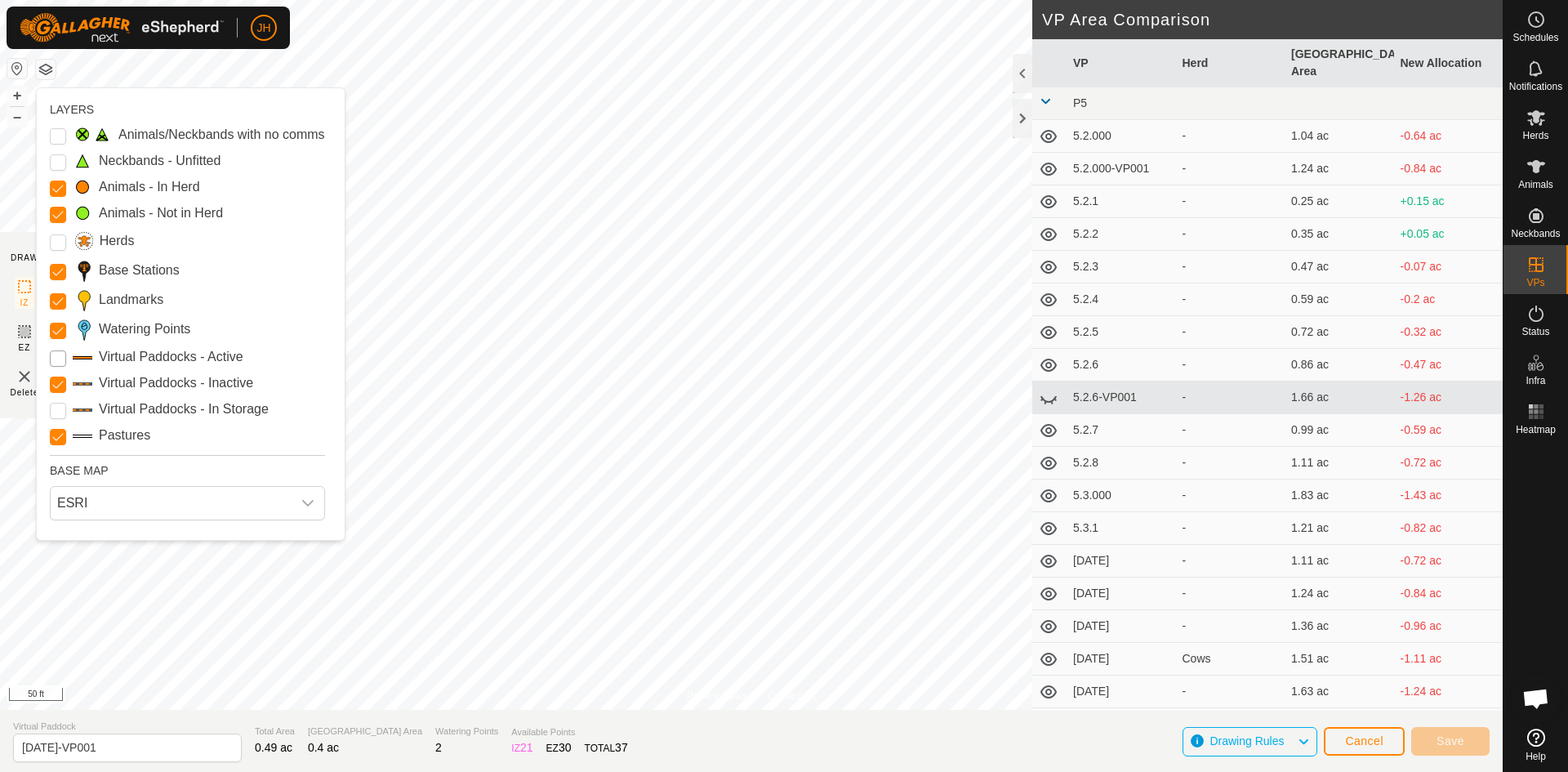
click at [59, 366] on Active "Virtual Paddocks - Active" at bounding box center [57, 358] width 16 height 16
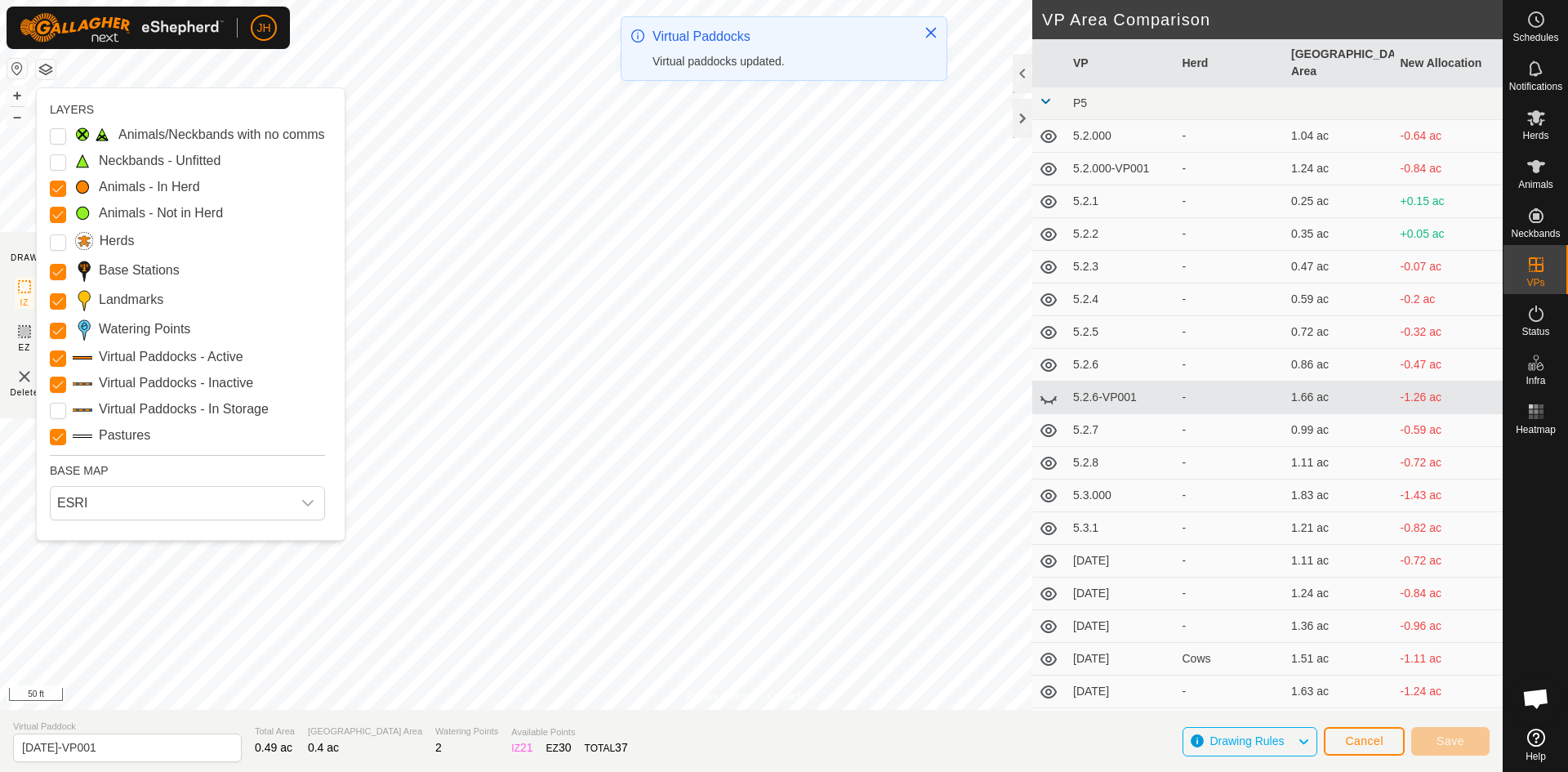
click at [48, 70] on button "button" at bounding box center [45, 69] width 20 height 20
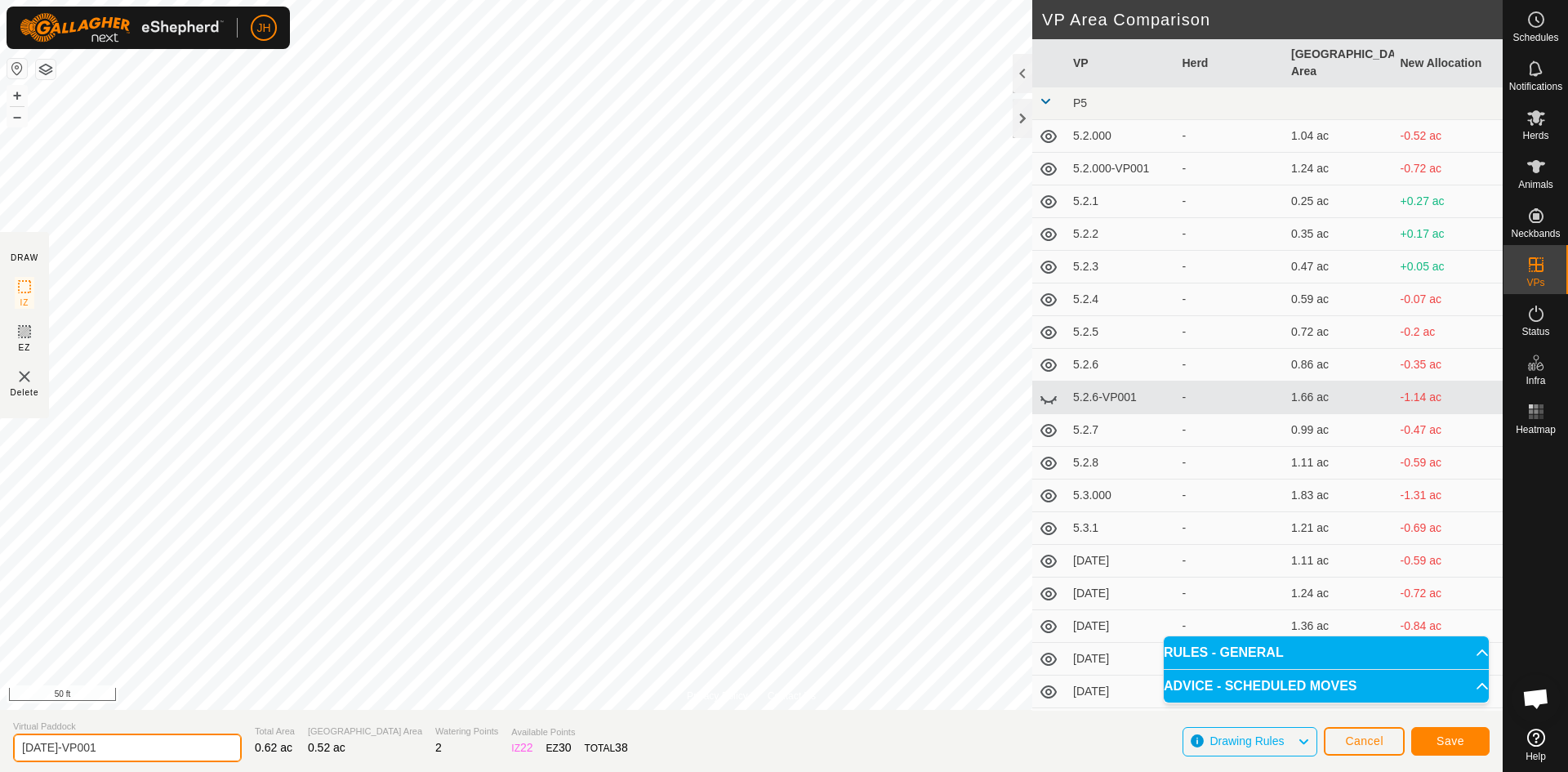
drag, startPoint x: 125, startPoint y: 748, endPoint x: 135, endPoint y: 742, distance: 11.7
click at [125, 749] on input "[DATE]-VP001" at bounding box center [127, 747] width 229 height 28
type input "[DATE]"
click at [1455, 744] on span "Save" at bounding box center [1450, 740] width 28 height 13
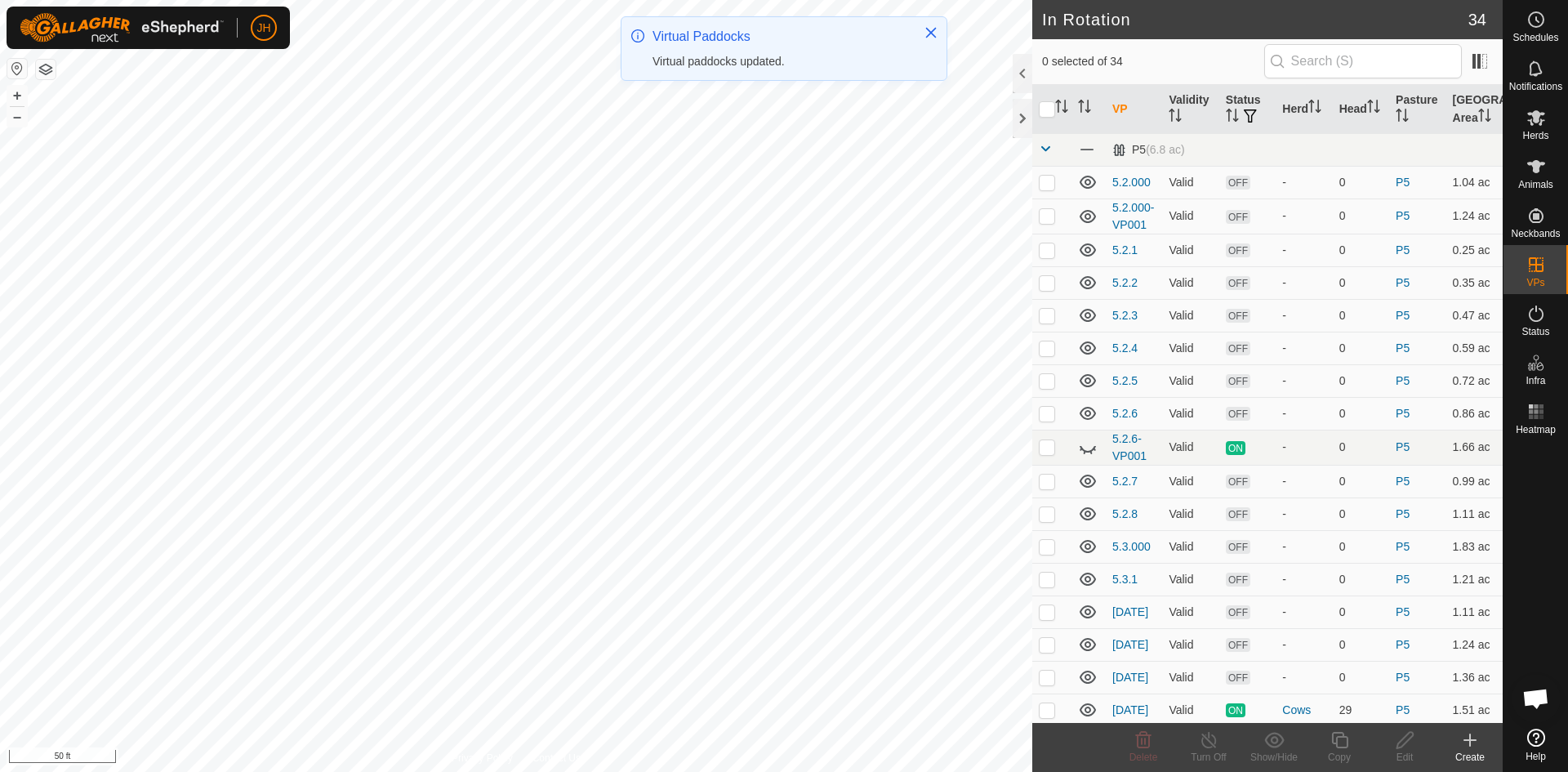
checkbox input "true"
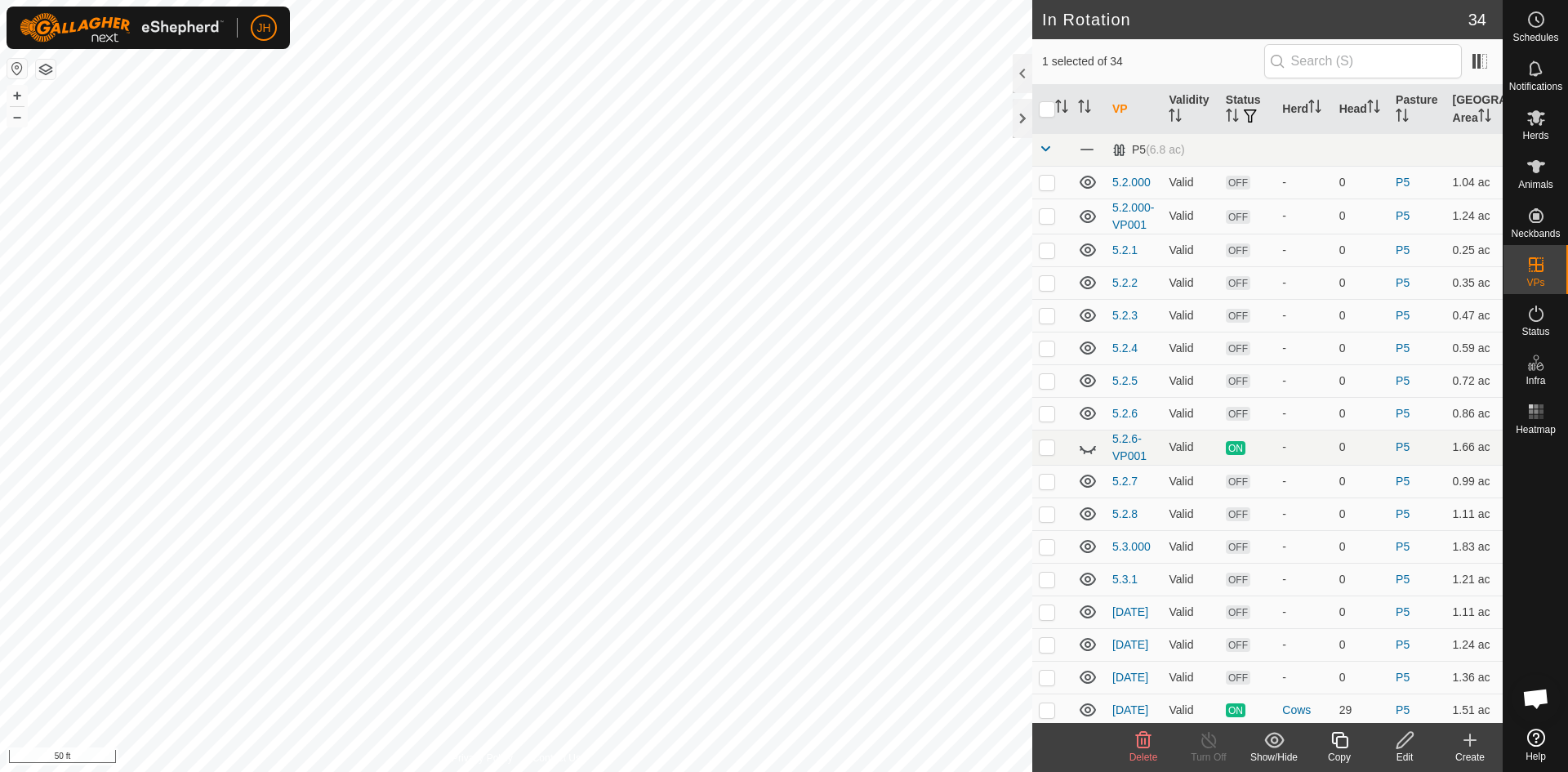
click at [1346, 752] on div "Copy" at bounding box center [1339, 757] width 66 height 15
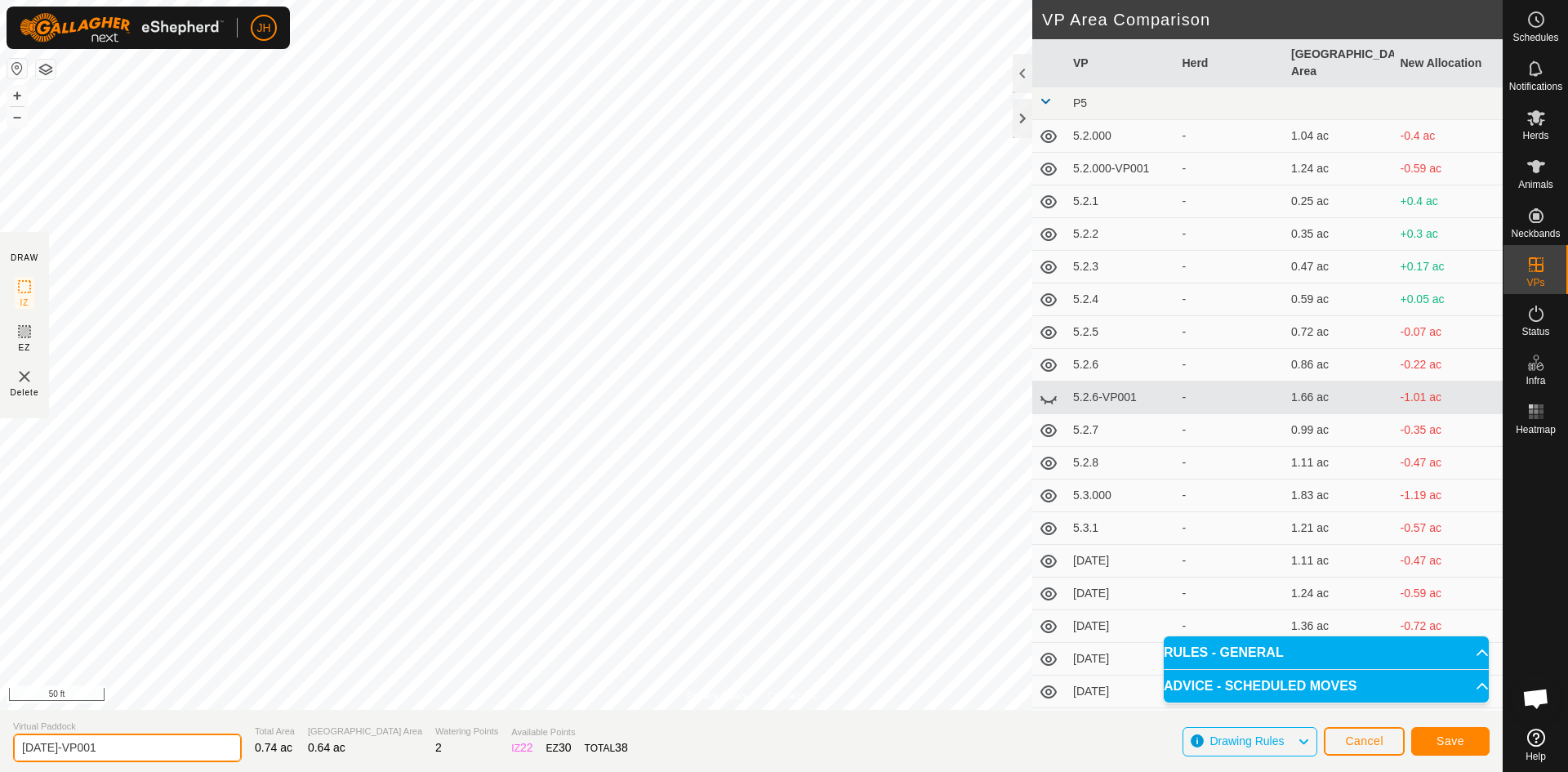
drag, startPoint x: 137, startPoint y: 746, endPoint x: 51, endPoint y: 746, distance: 86.0
click at [51, 746] on input "[DATE]-VP001" at bounding box center [127, 747] width 229 height 28
type input "[DATE]"
click at [1466, 747] on button "Save" at bounding box center [1450, 740] width 79 height 28
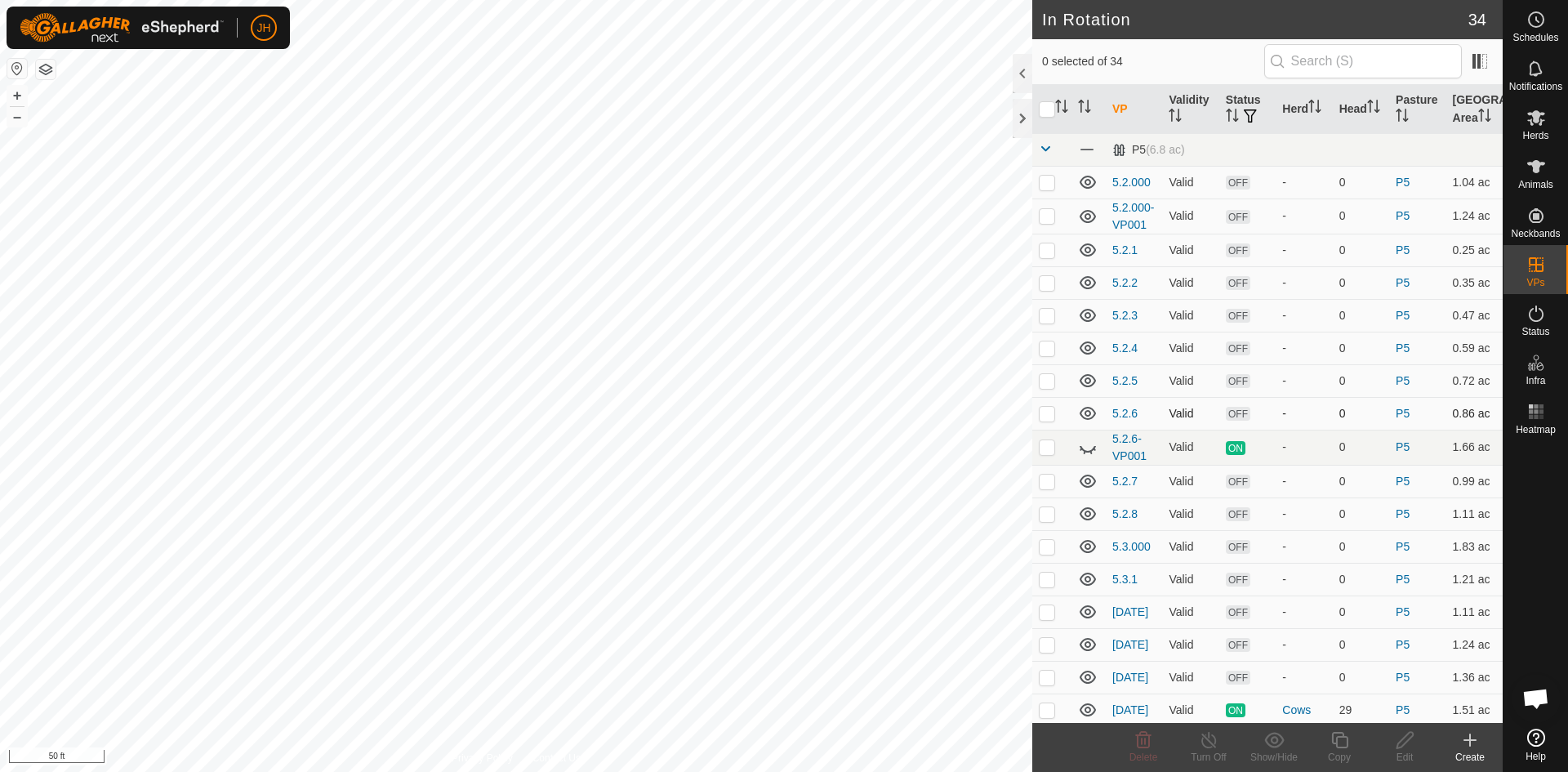
checkbox input "true"
checkbox input "false"
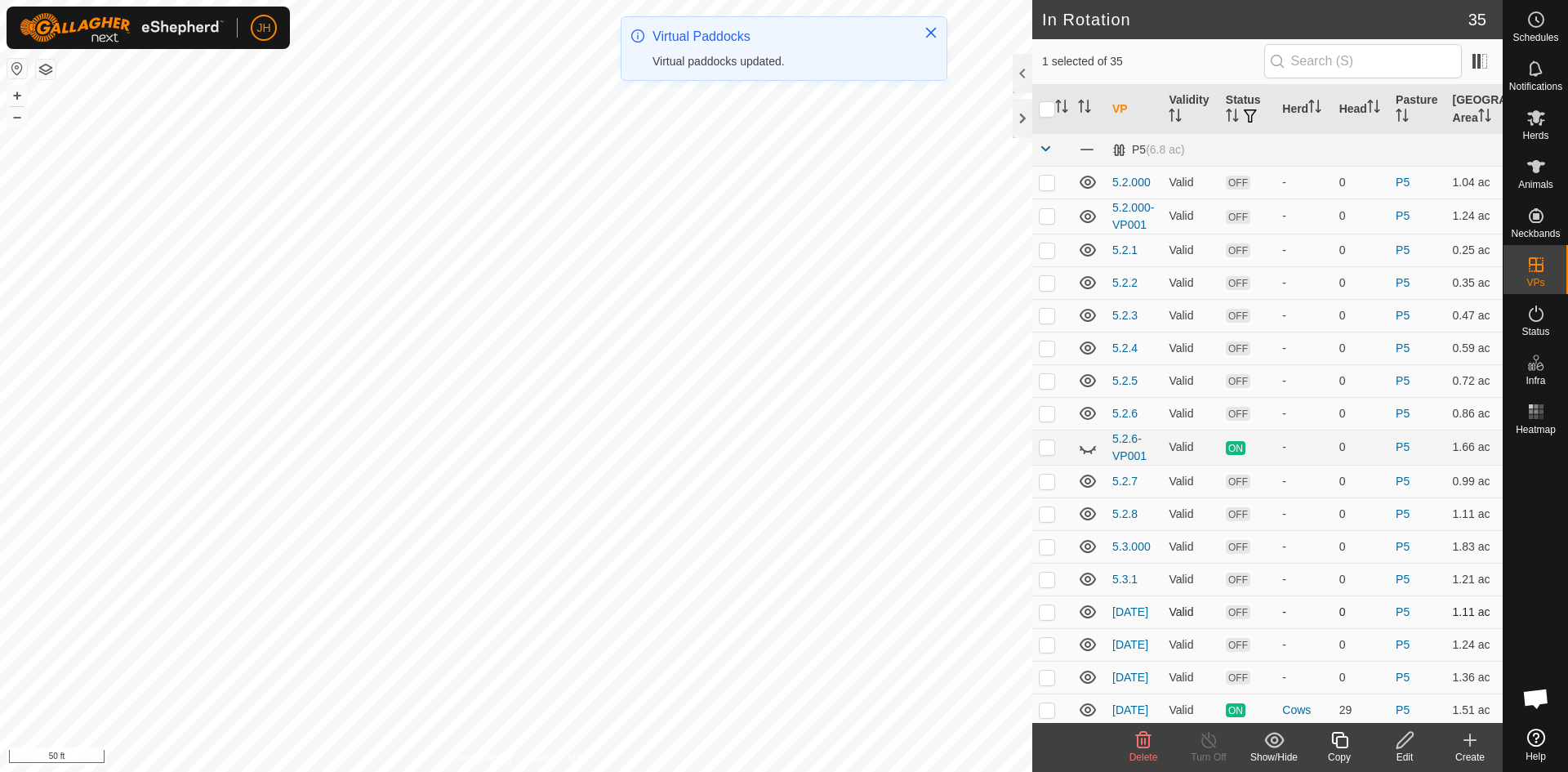
checkbox input "false"
checkbox input "true"
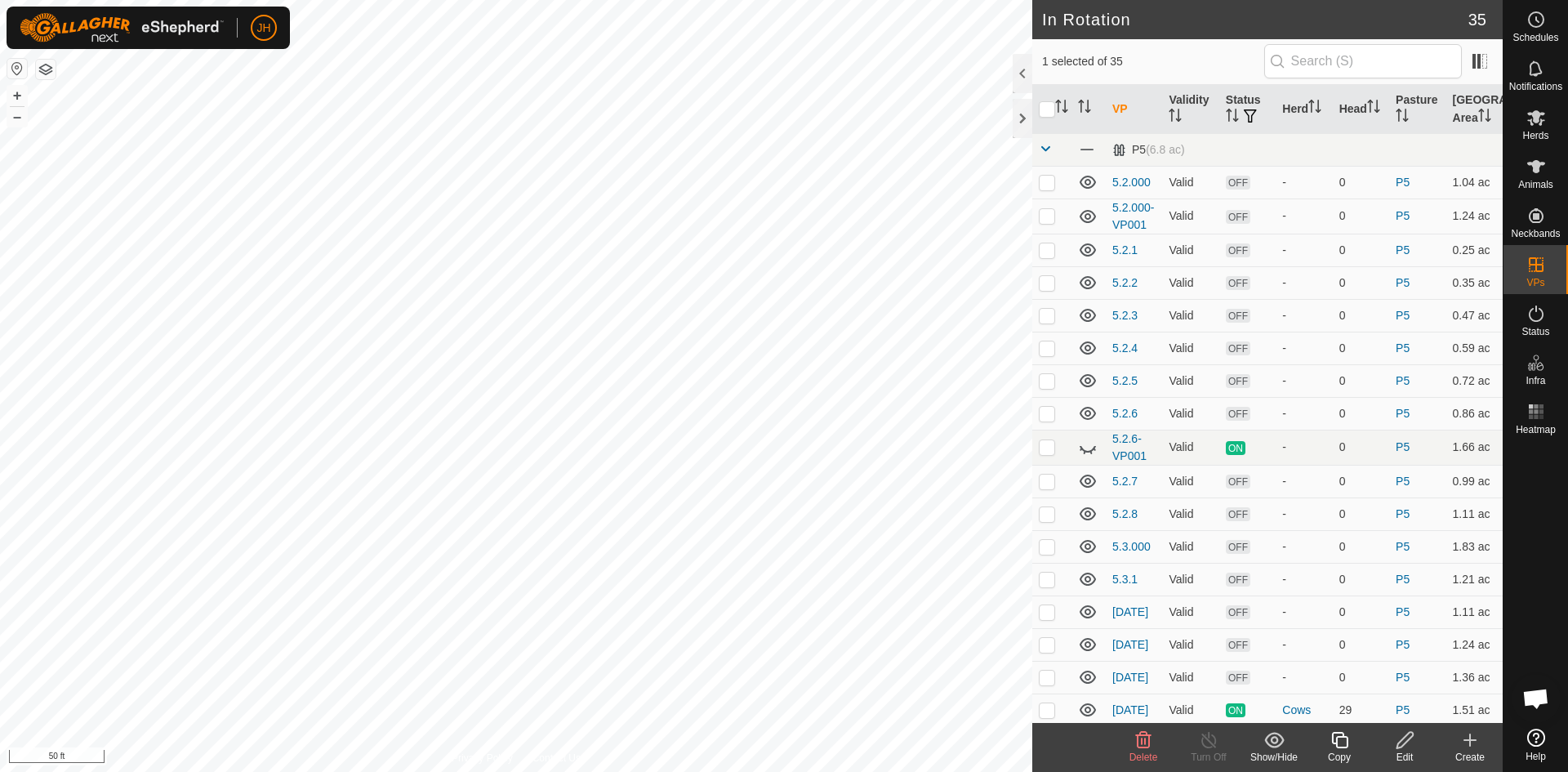
click at [1339, 750] on div "Copy" at bounding box center [1339, 757] width 66 height 15
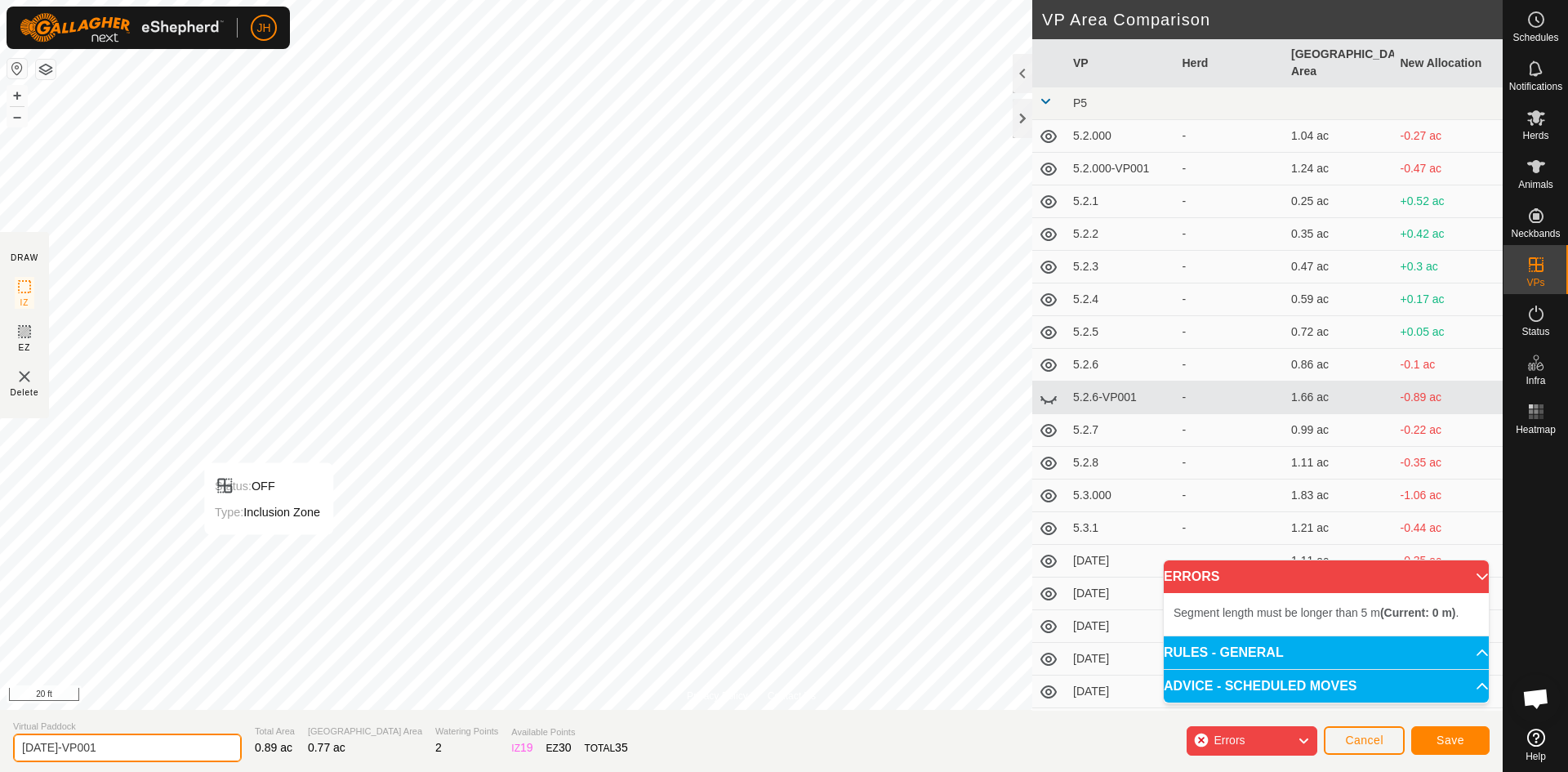
drag, startPoint x: 103, startPoint y: 746, endPoint x: 50, endPoint y: 752, distance: 53.3
click at [50, 752] on input "[DATE]-VP001" at bounding box center [127, 747] width 229 height 28
type input "[DATE]"
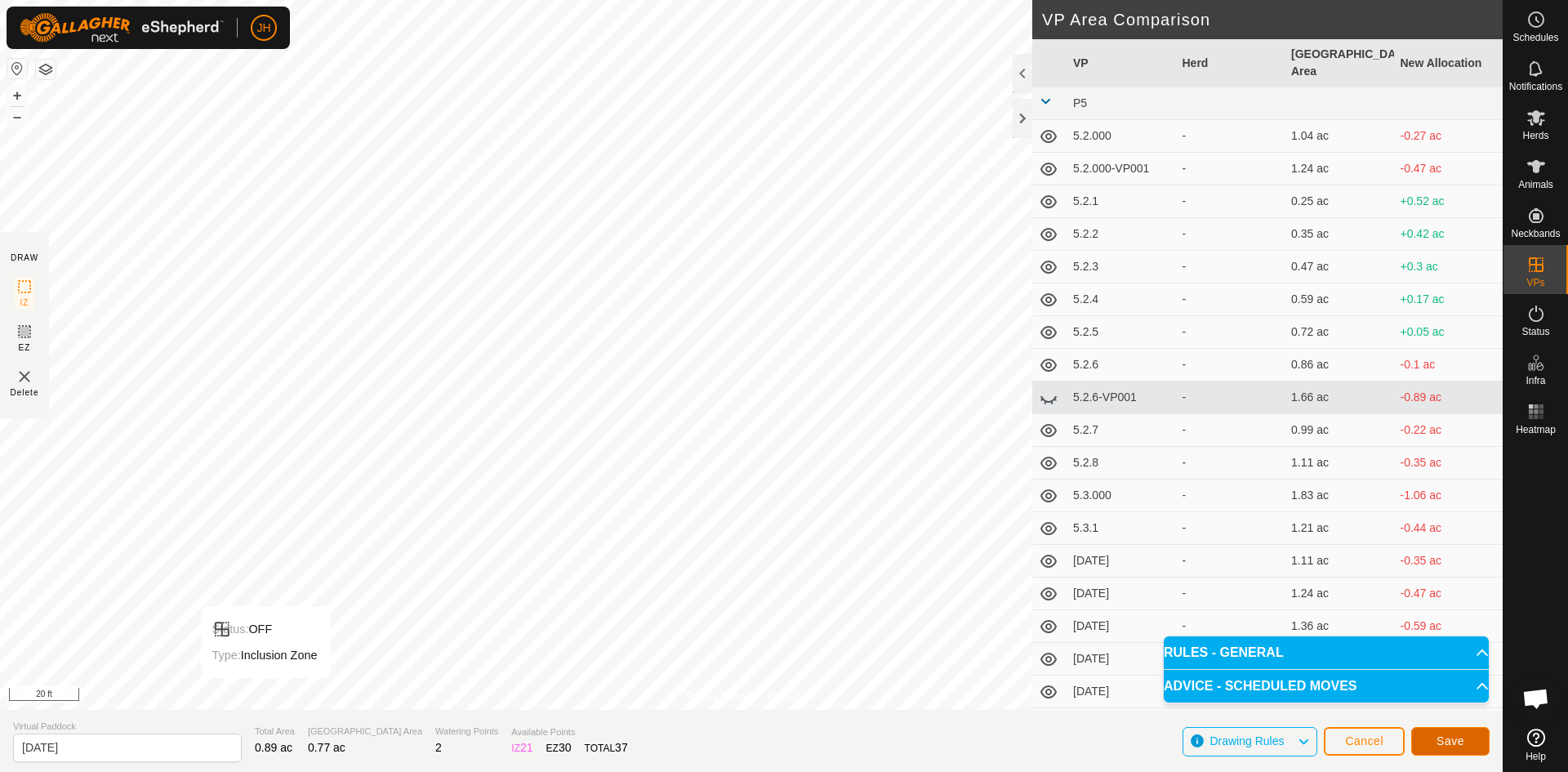
click at [1476, 740] on button "Save" at bounding box center [1450, 740] width 79 height 28
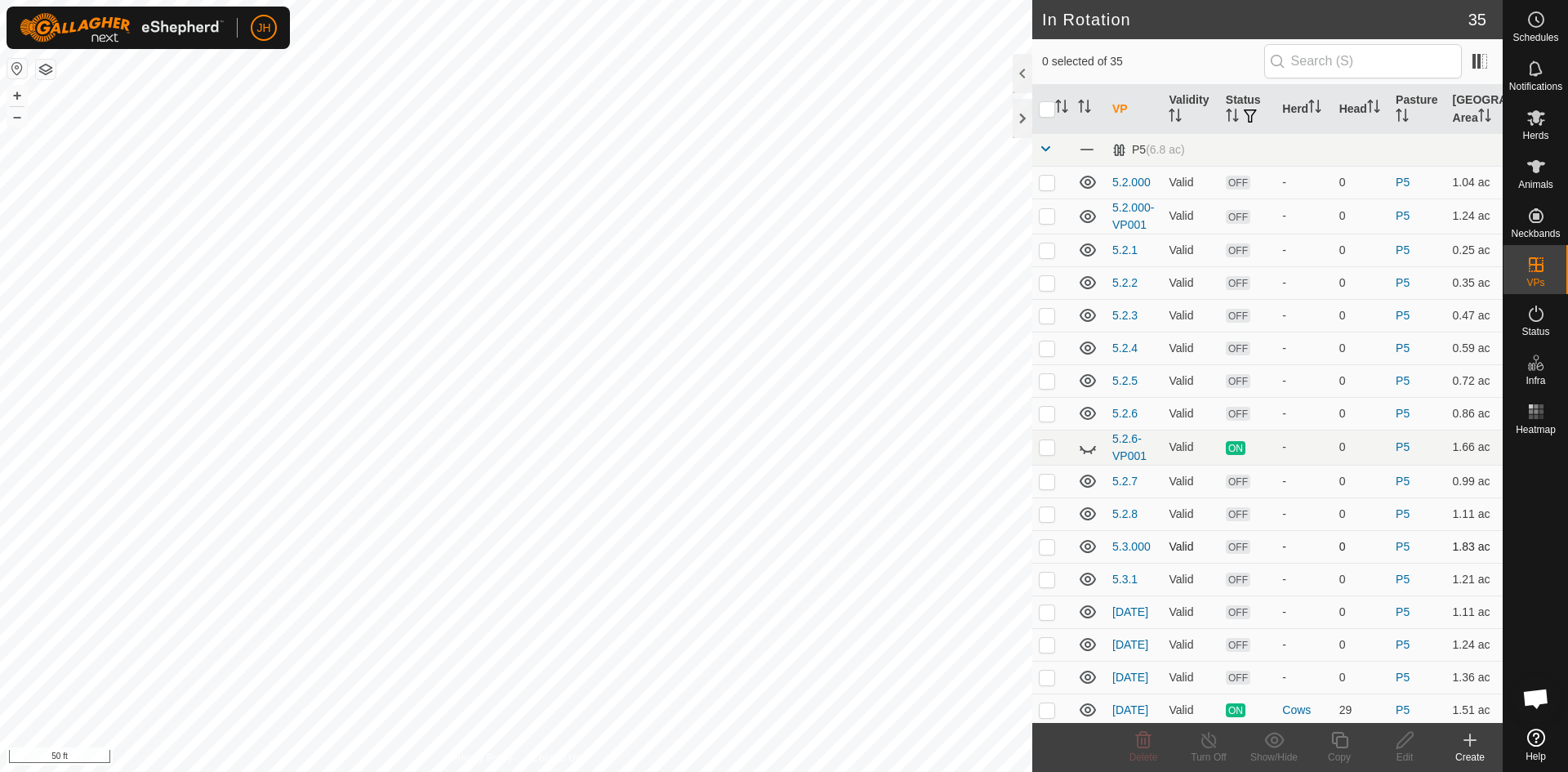
checkbox input "true"
checkbox input "false"
click at [1404, 750] on div "Edit" at bounding box center [1404, 757] width 66 height 15
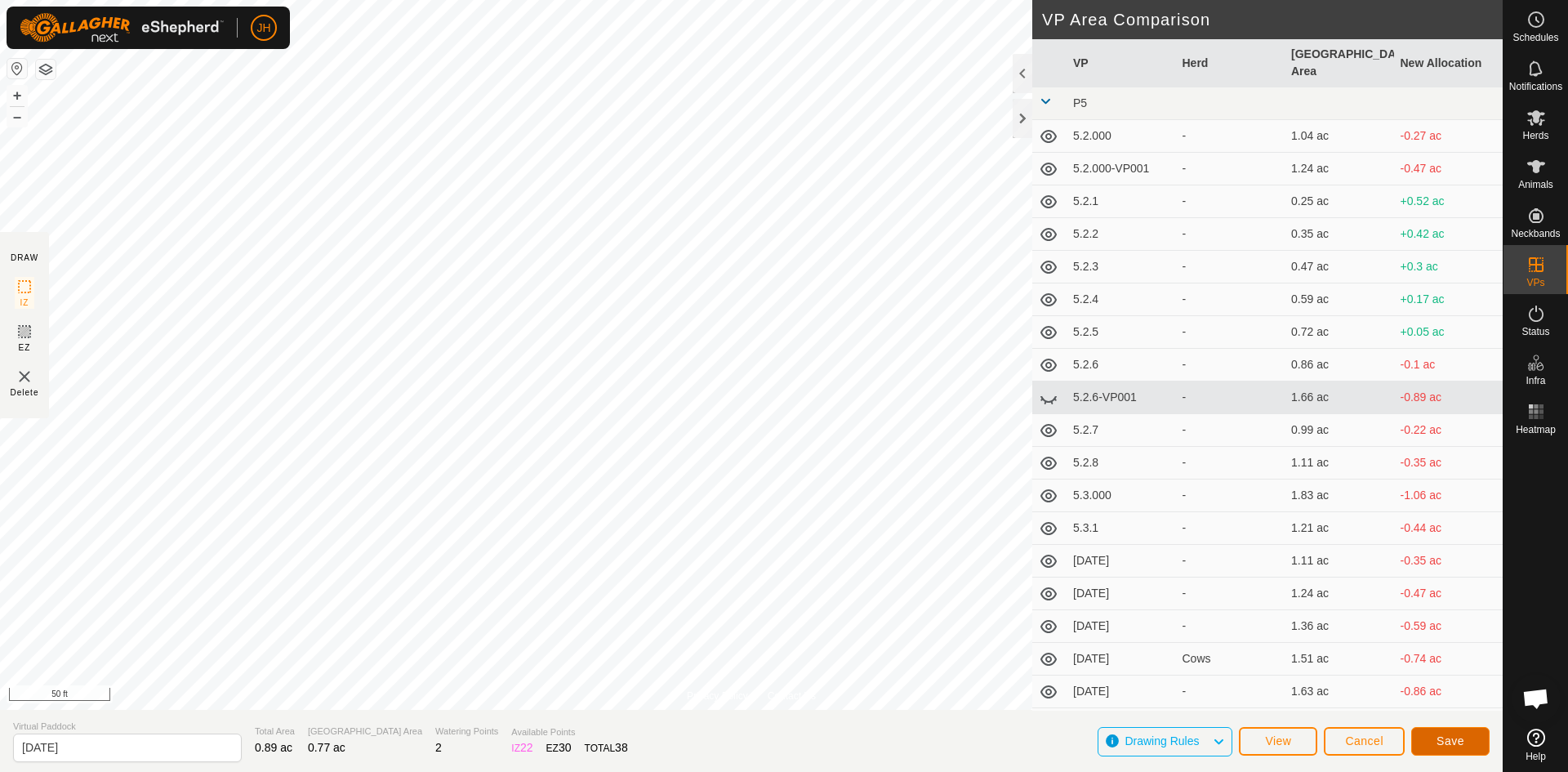
click at [1459, 746] on span "Save" at bounding box center [1450, 740] width 28 height 13
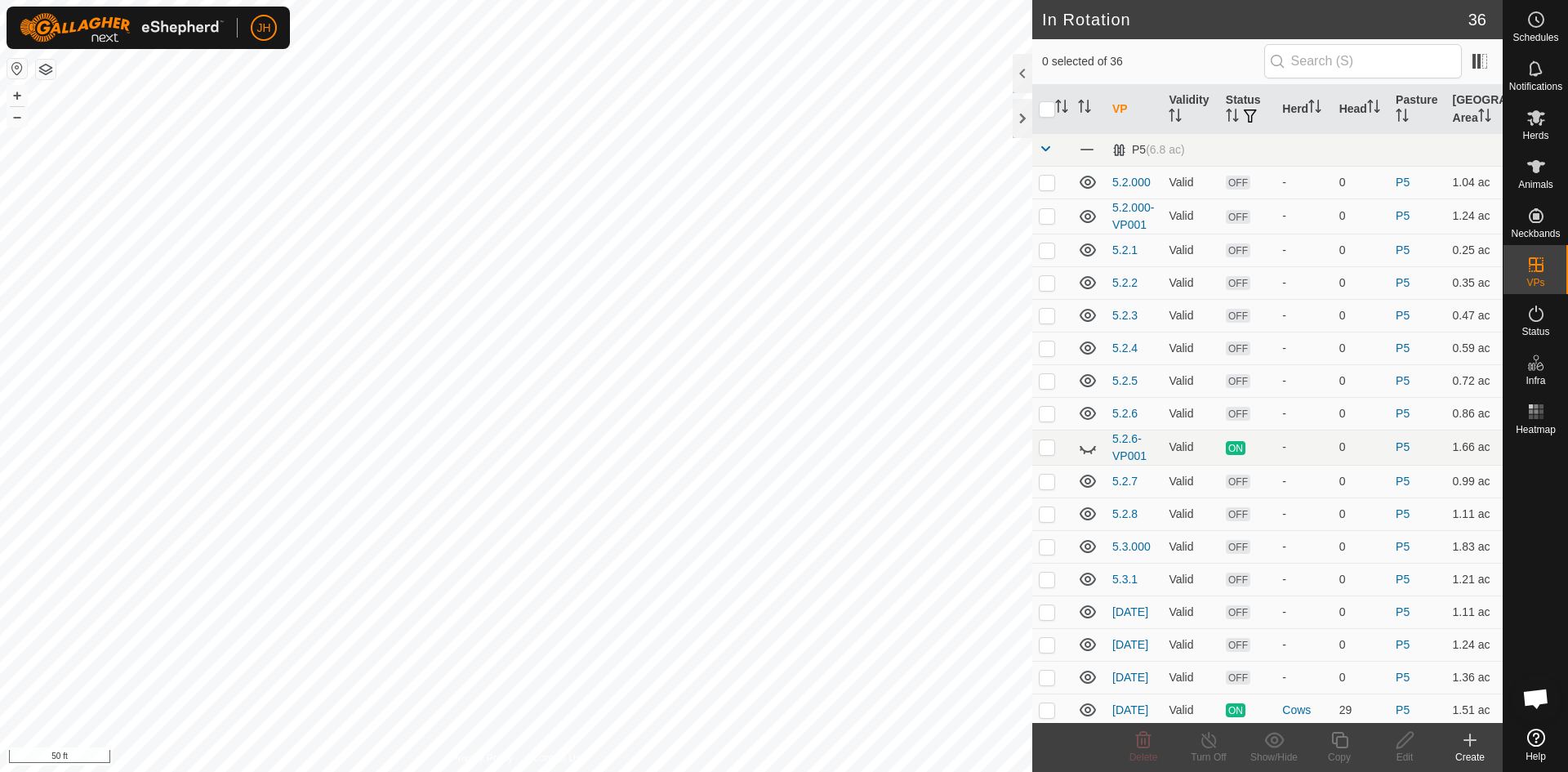
checkbox input "true"
checkbox input "false"
checkbox input "true"
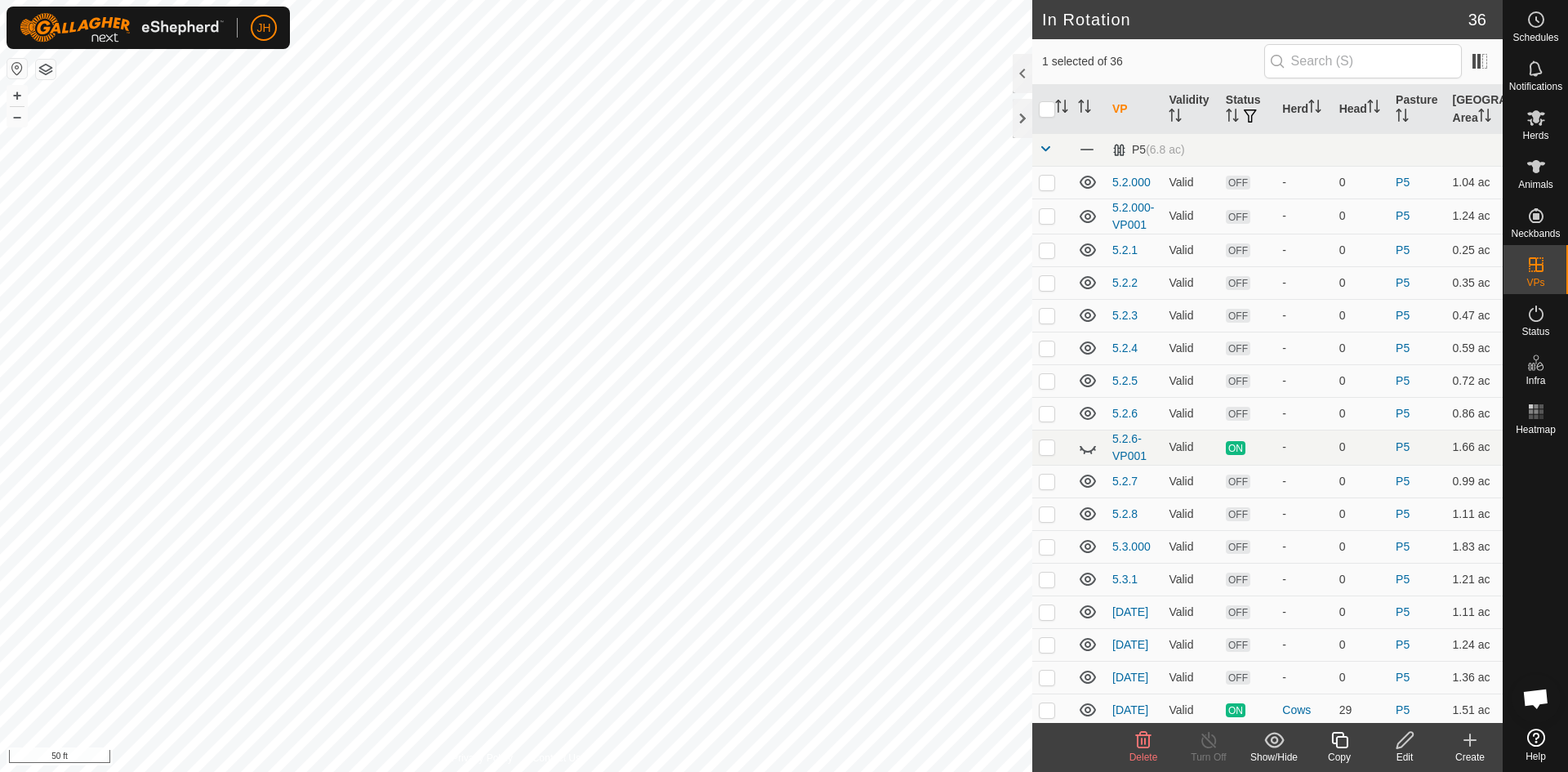
checkbox input "true"
checkbox input "false"
checkbox input "true"
checkbox input "false"
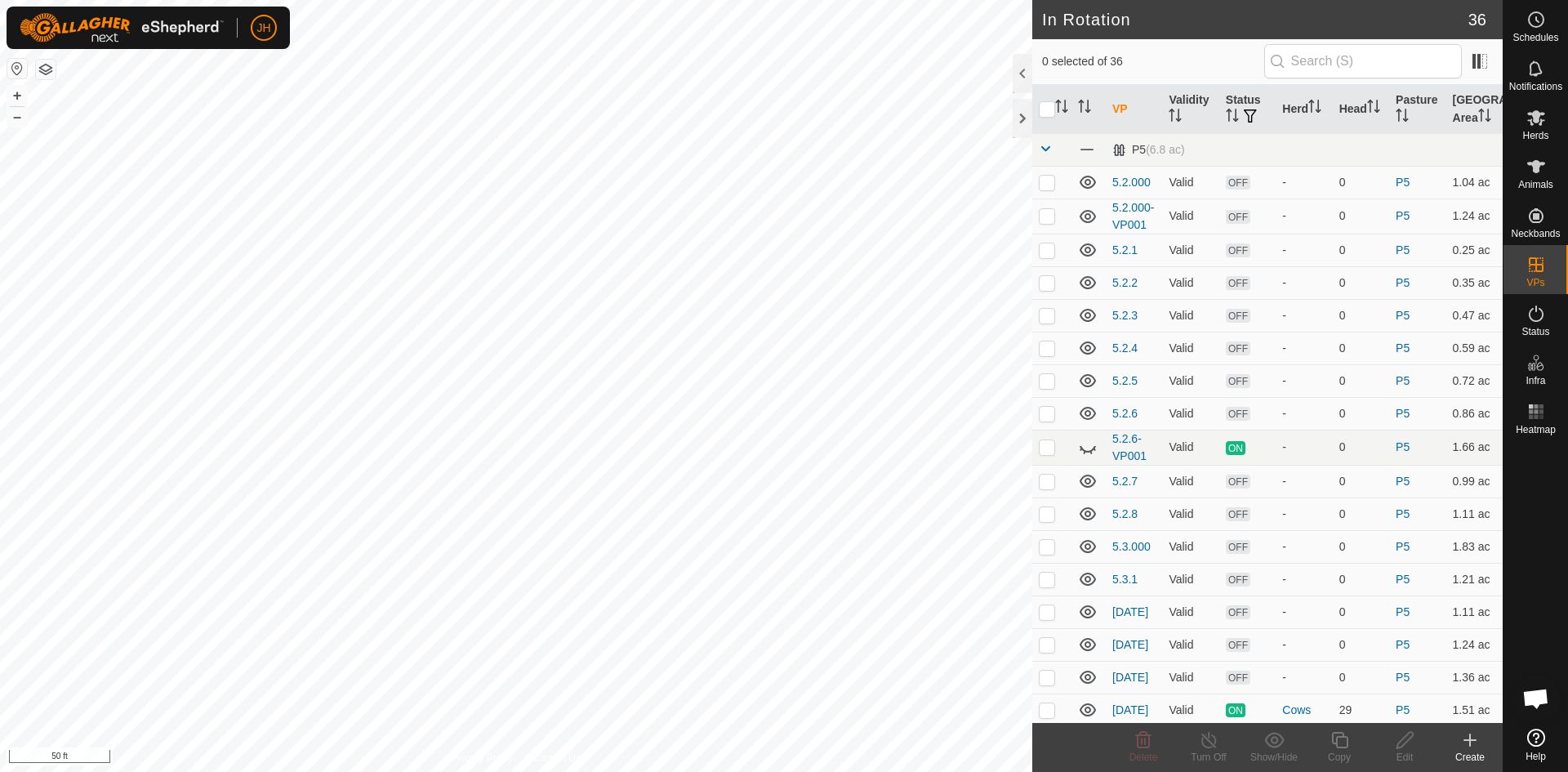
checkbox input "true"
checkbox input "false"
click at [1402, 745] on icon at bounding box center [1404, 740] width 16 height 16
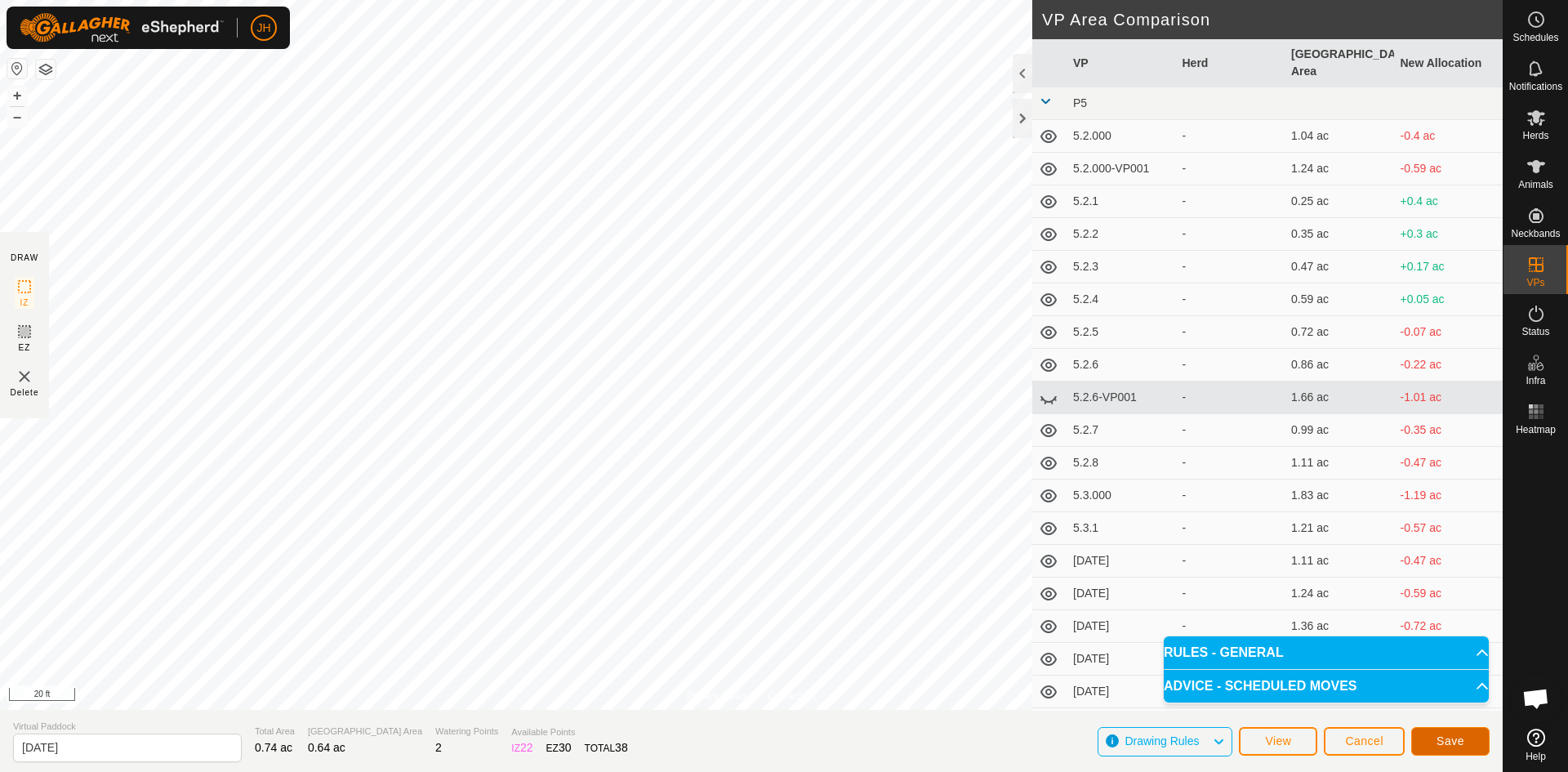
click at [1454, 744] on span "Save" at bounding box center [1450, 740] width 28 height 13
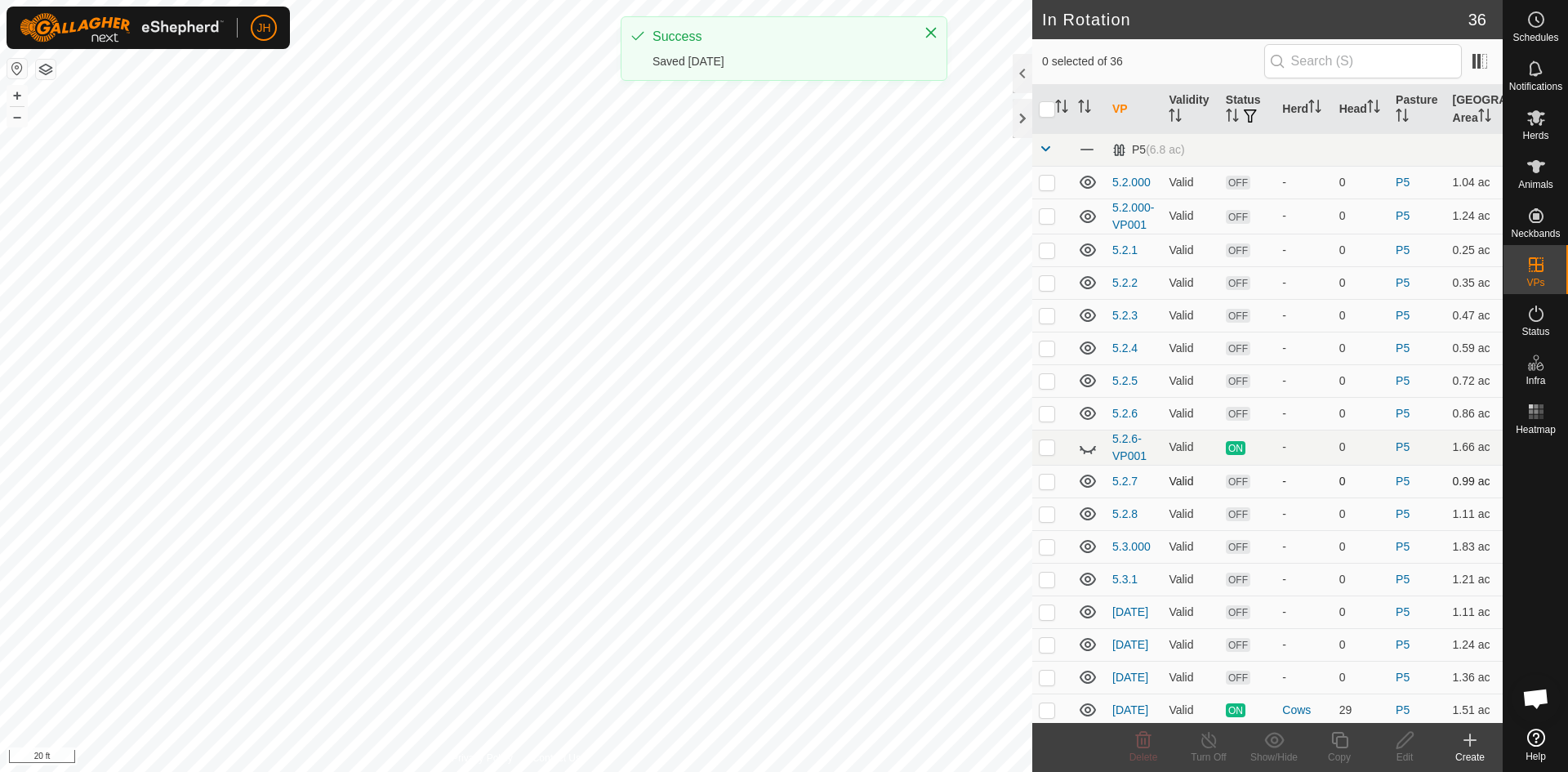
checkbox input "true"
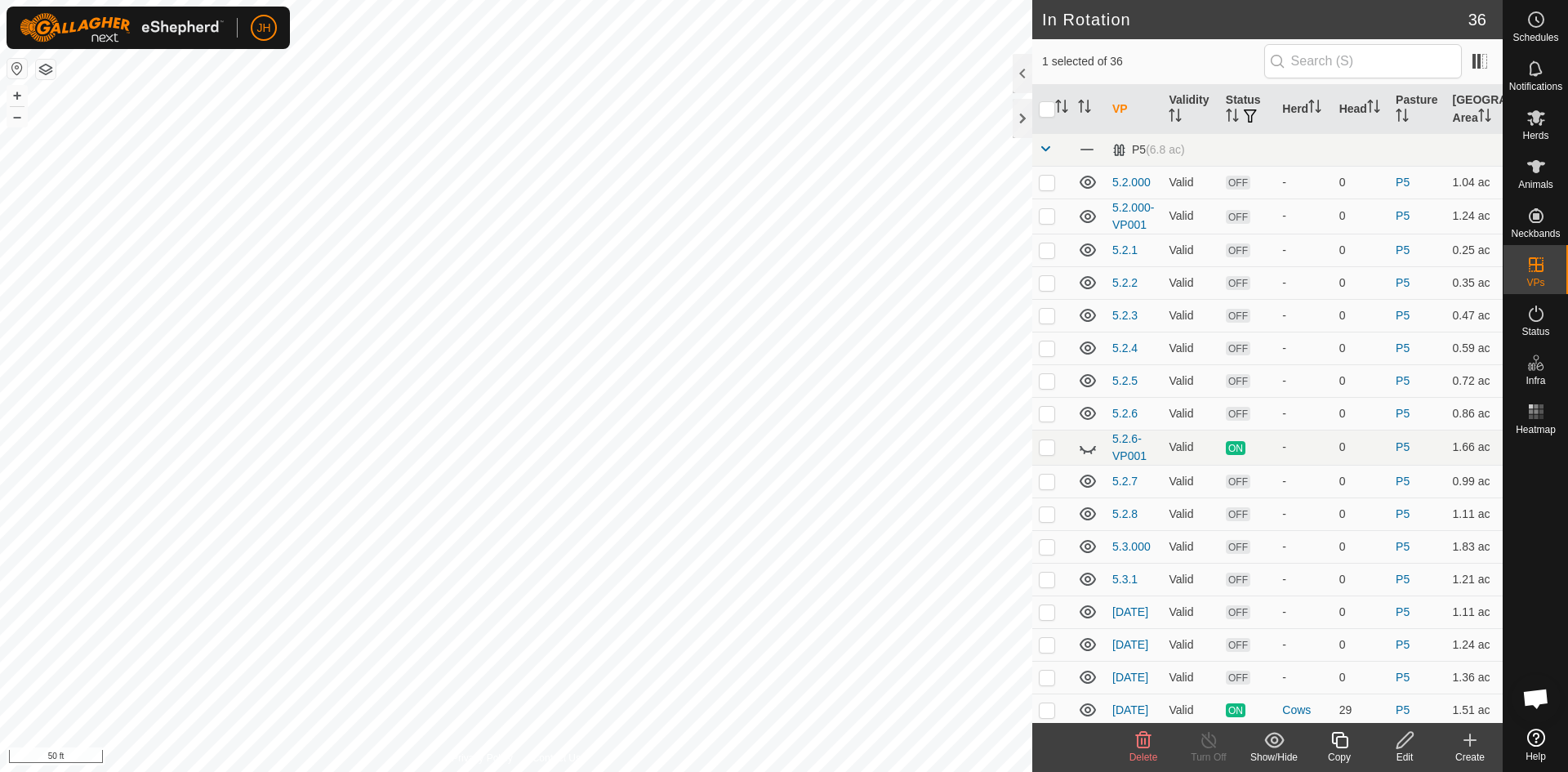
click at [1408, 748] on icon at bounding box center [1405, 740] width 20 height 20
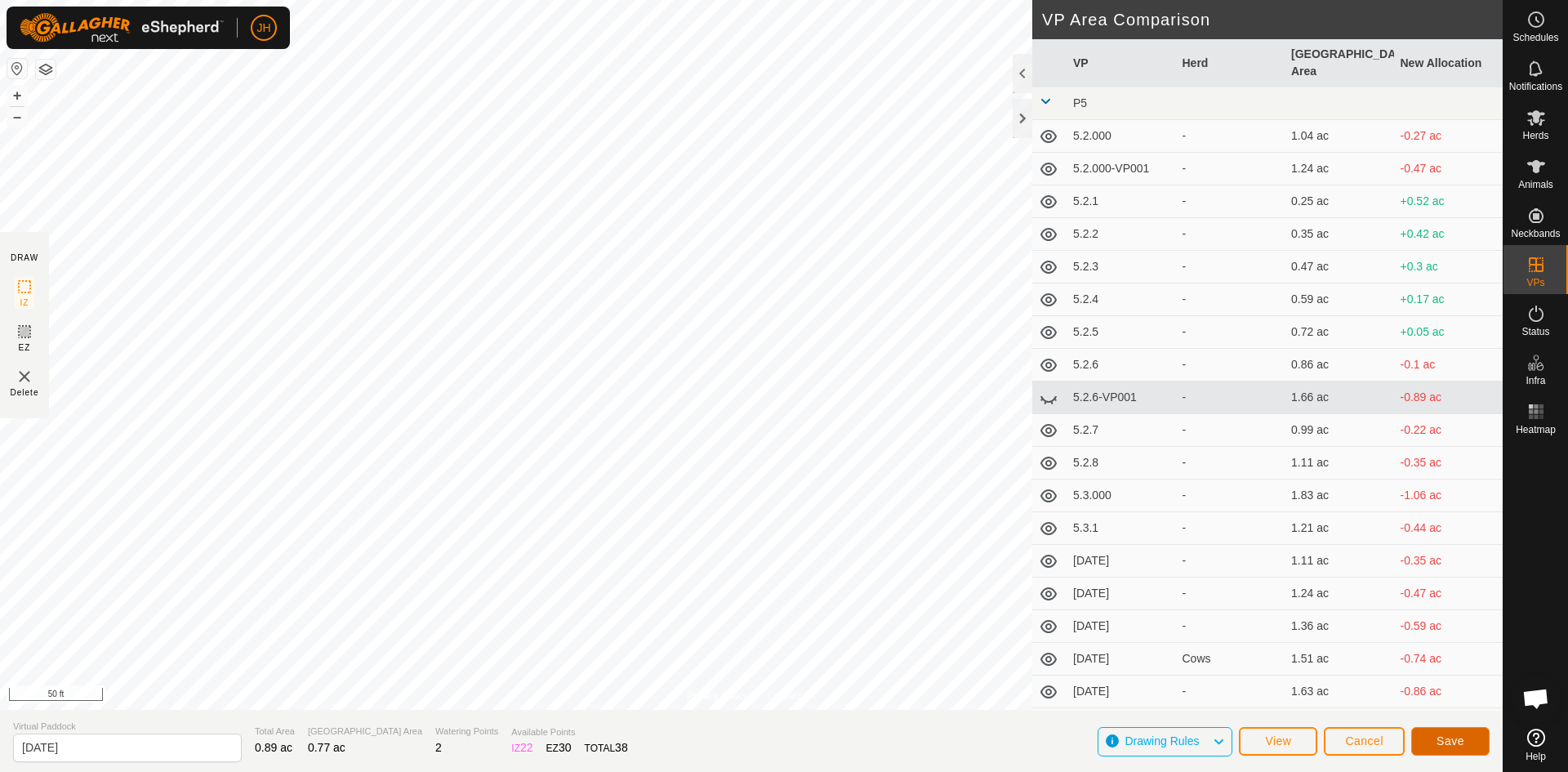
click at [1462, 742] on span "Save" at bounding box center [1450, 740] width 28 height 13
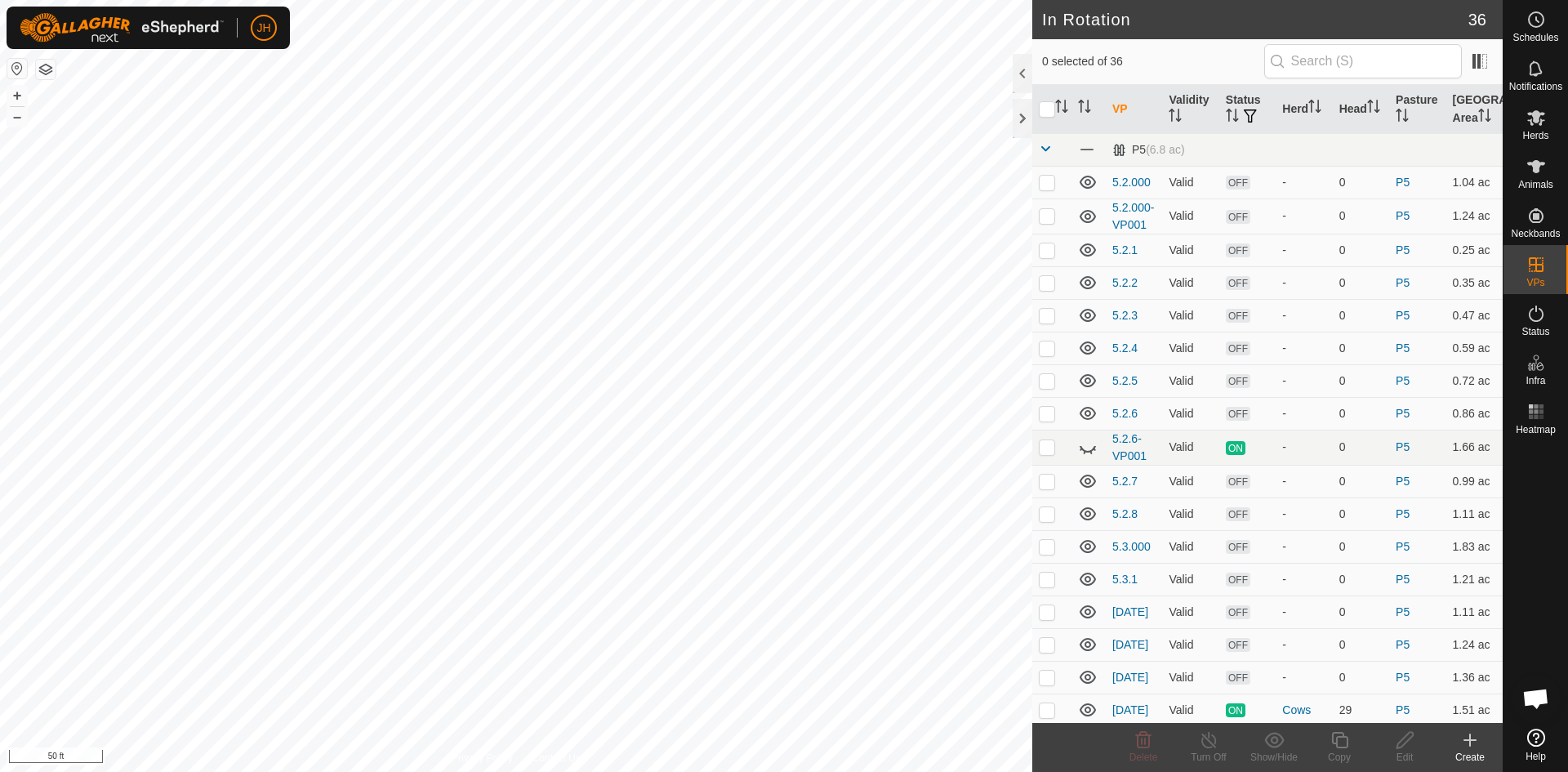
checkbox input "true"
click at [1340, 745] on icon at bounding box center [1339, 740] width 20 height 20
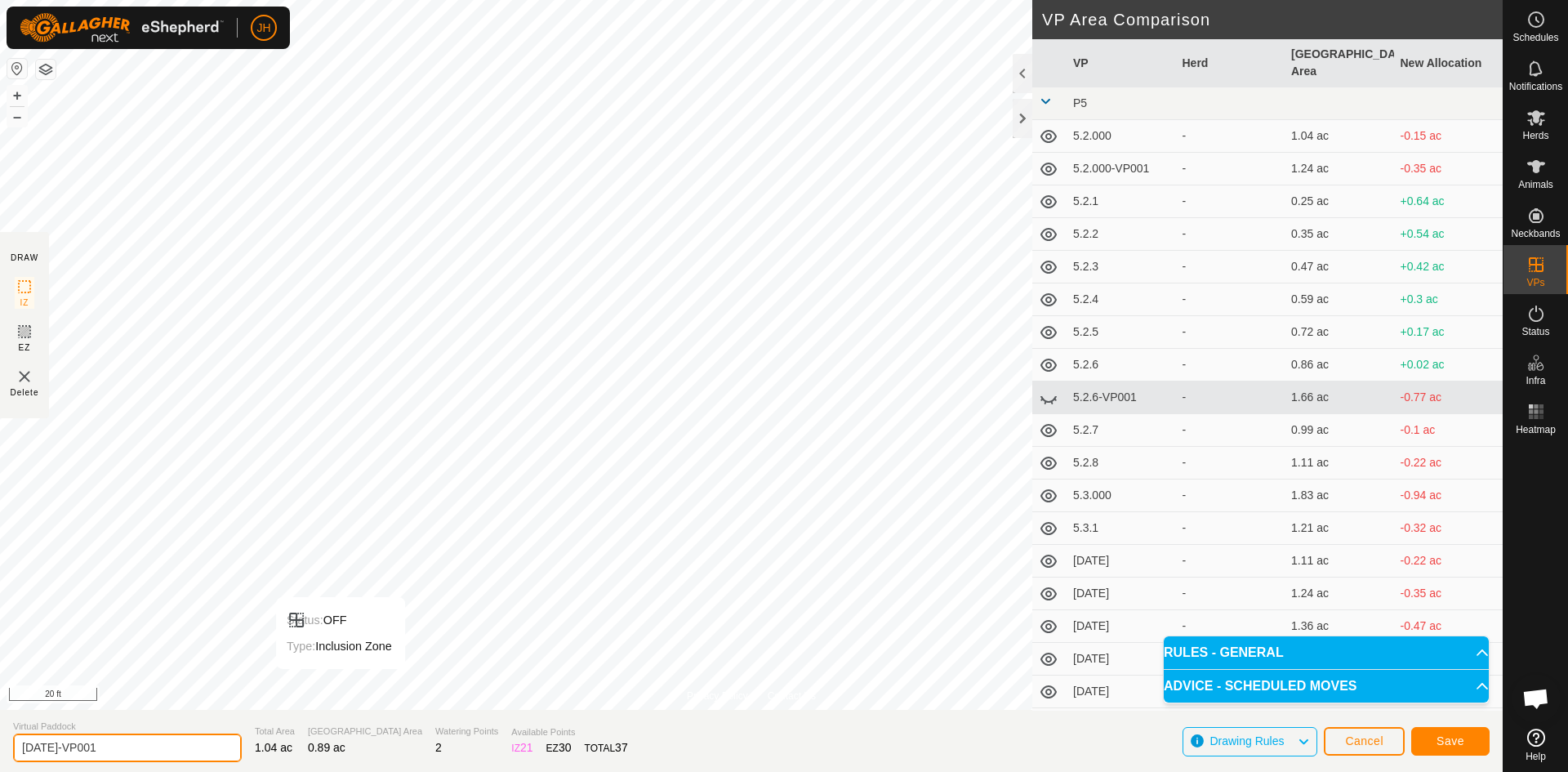
drag, startPoint x: 101, startPoint y: 749, endPoint x: 50, endPoint y: 750, distance: 51.0
click at [50, 750] on input "[DATE]-VP001" at bounding box center [127, 747] width 229 height 28
type input "[DATE]"
click at [1451, 740] on span "Save" at bounding box center [1450, 740] width 28 height 13
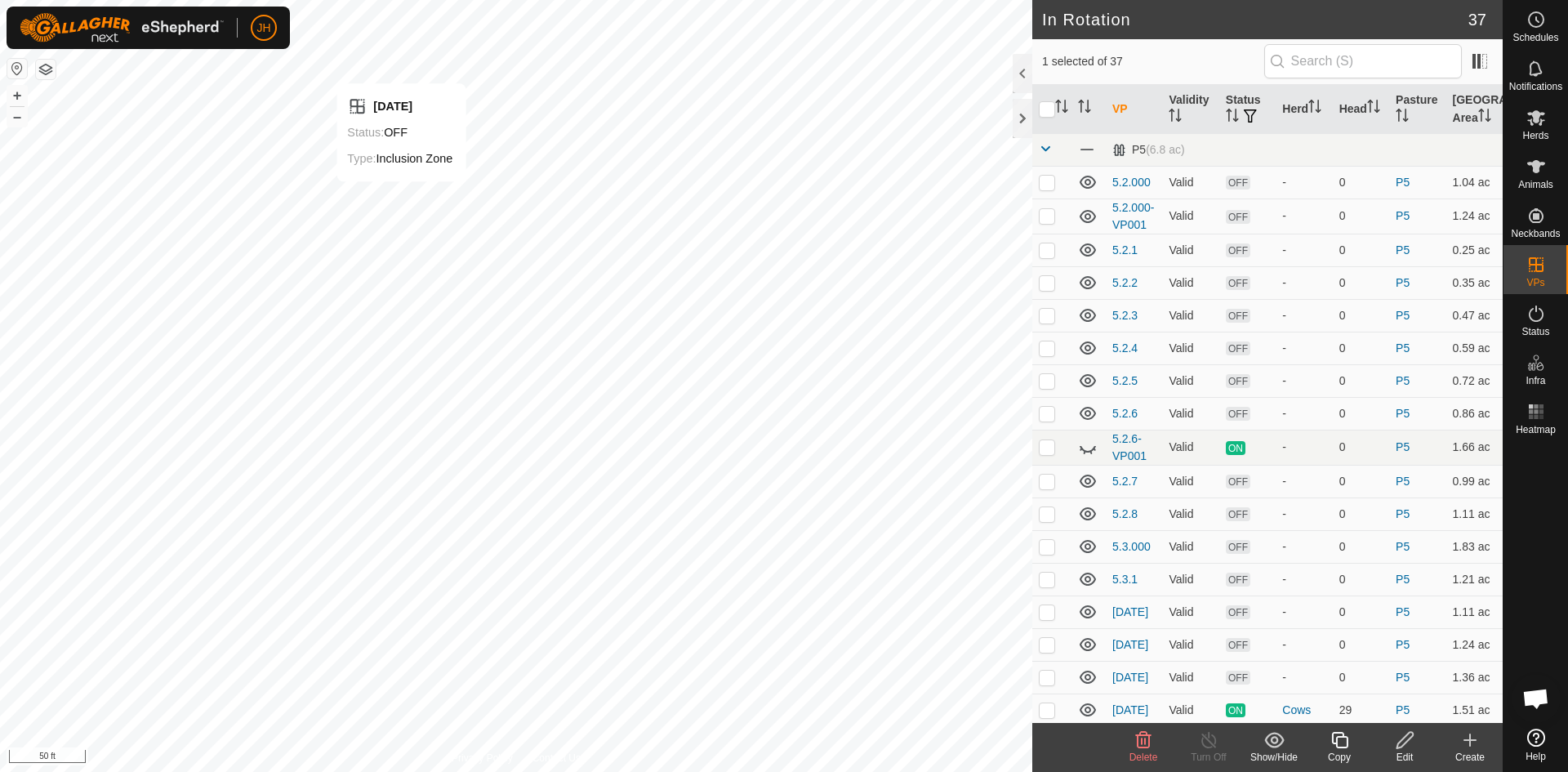
checkbox input "false"
checkbox input "true"
click at [1411, 752] on div "Edit" at bounding box center [1404, 757] width 66 height 15
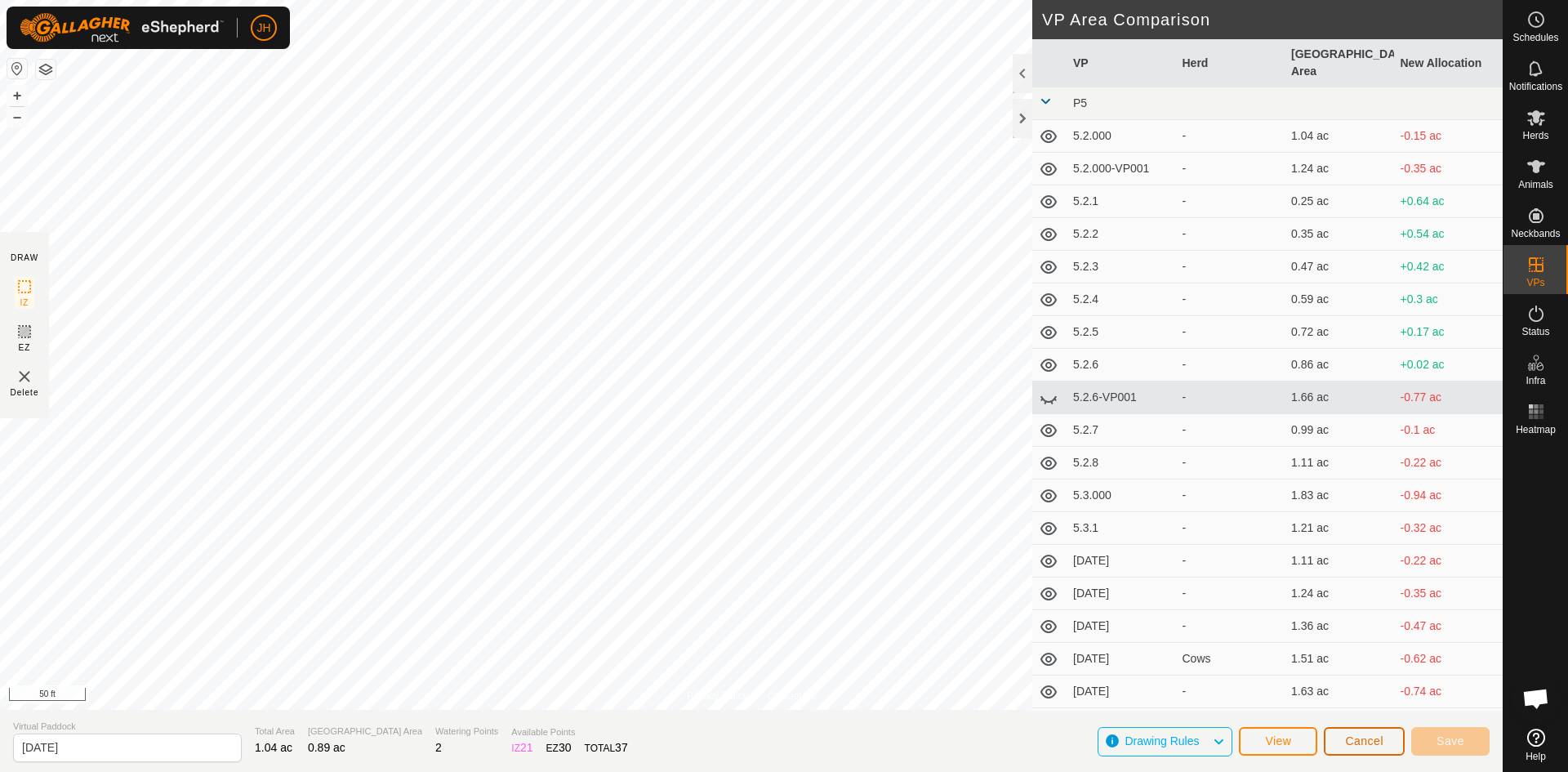
click at [1366, 750] on button "Cancel" at bounding box center [1364, 740] width 81 height 28
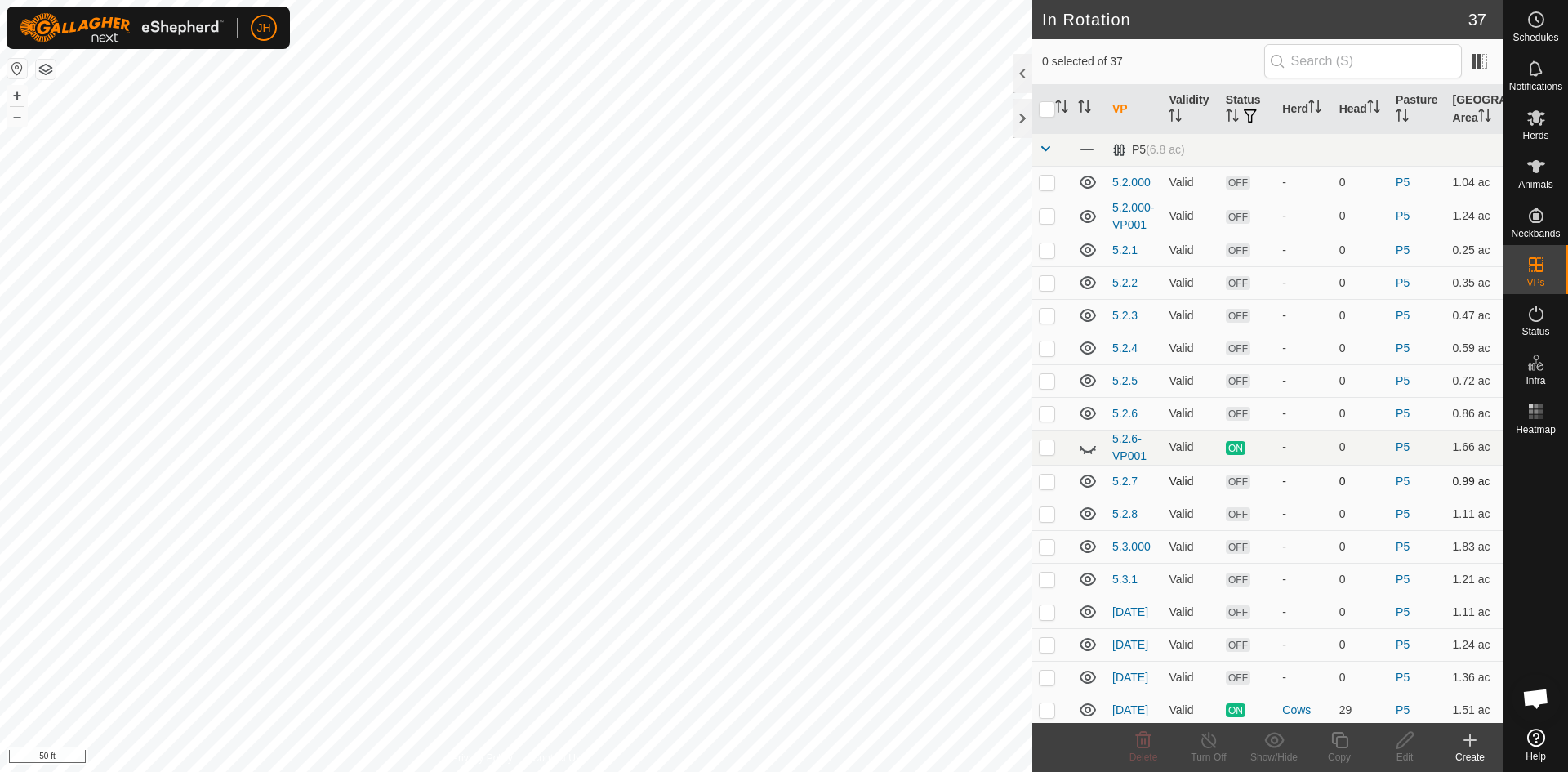
checkbox input "true"
click at [1344, 754] on div "Copy" at bounding box center [1339, 757] width 66 height 15
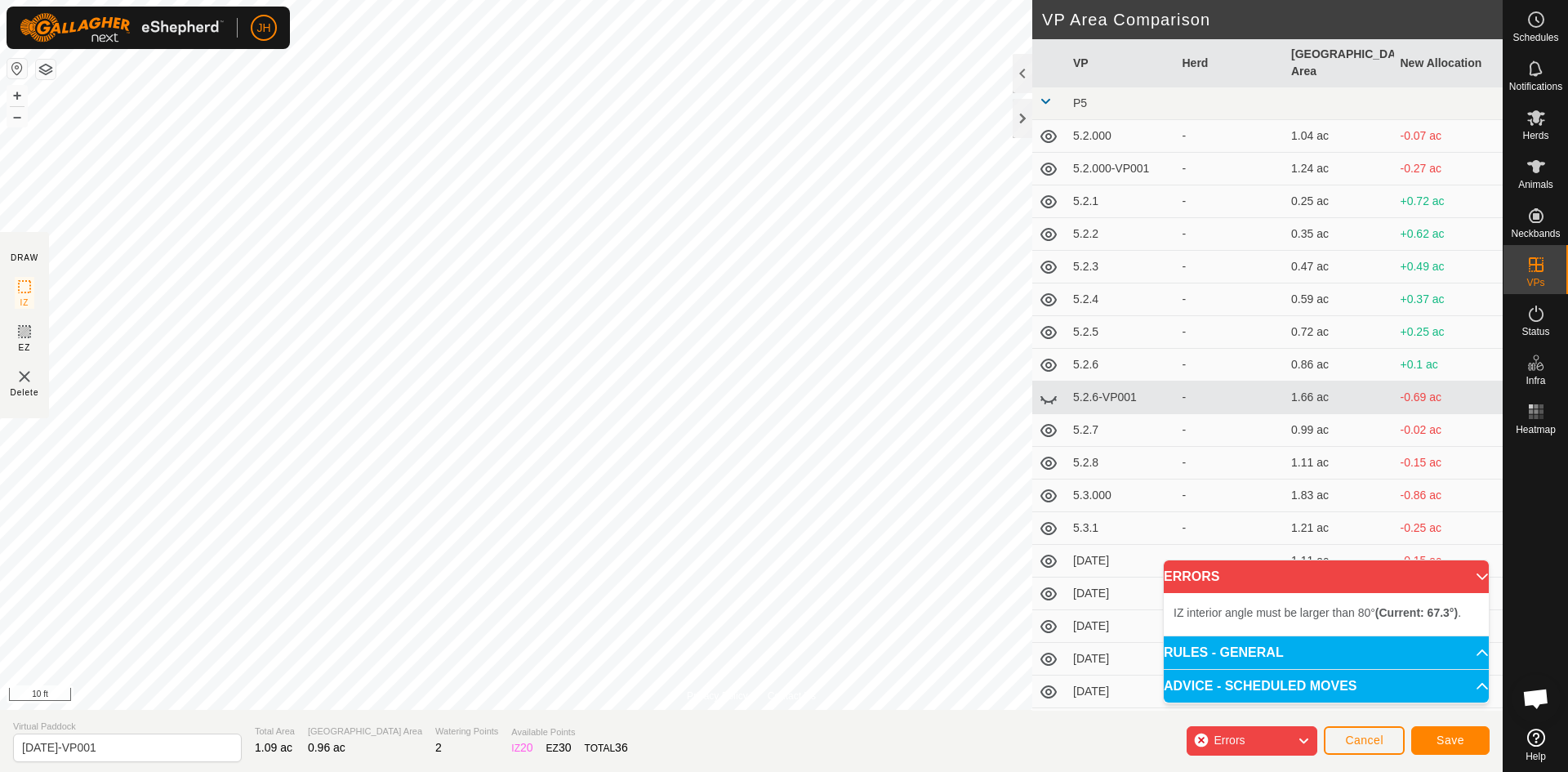
click at [588, 0] on html "JH Schedules Notifications Herds Animals Neckbands VPs Status Infra Heatmap Hel…" at bounding box center [784, 386] width 1568 height 772
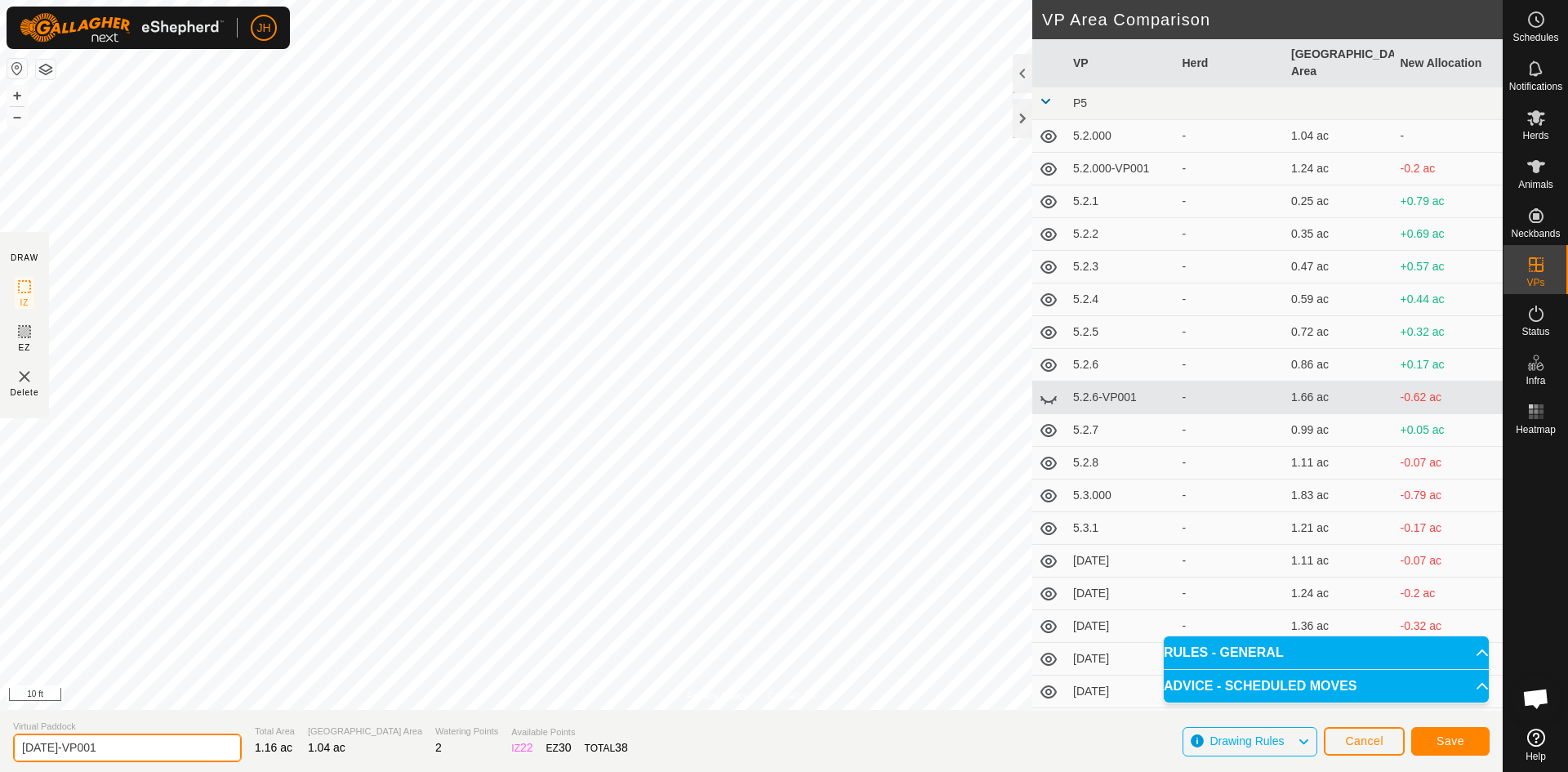
drag, startPoint x: 101, startPoint y: 746, endPoint x: 50, endPoint y: 752, distance: 51.4
click at [50, 752] on input "[DATE]-VP001" at bounding box center [127, 747] width 229 height 28
type input "[DATE]"
click at [1461, 742] on span "Save" at bounding box center [1450, 740] width 28 height 13
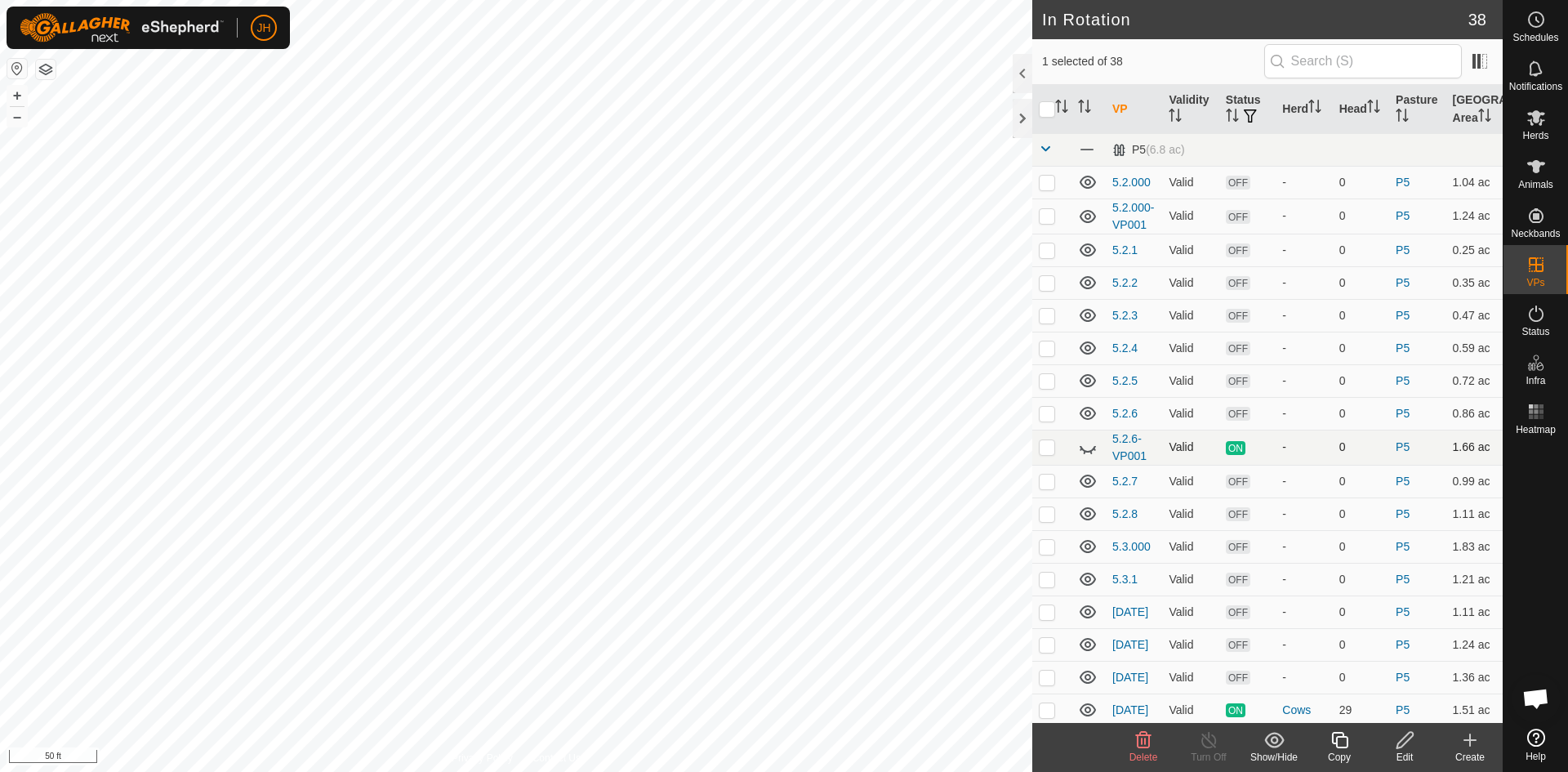
checkbox input "true"
click at [1344, 746] on icon at bounding box center [1339, 740] width 20 height 20
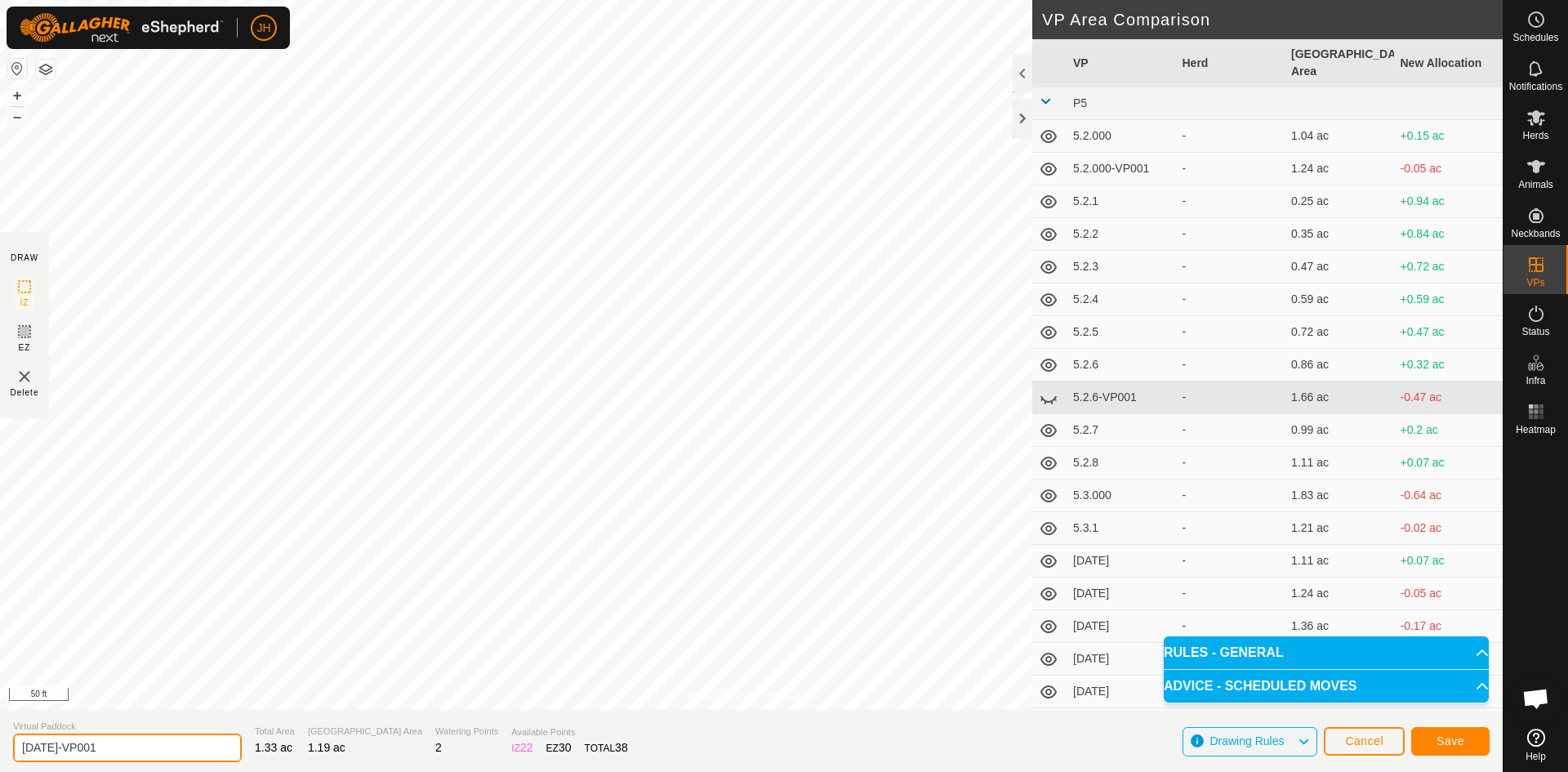
drag, startPoint x: 102, startPoint y: 748, endPoint x: 49, endPoint y: 749, distance: 53.0
click at [49, 749] on input "[DATE]-VP001" at bounding box center [127, 747] width 229 height 28
type input "[DATE]"
click at [1454, 740] on span "Save" at bounding box center [1450, 740] width 28 height 13
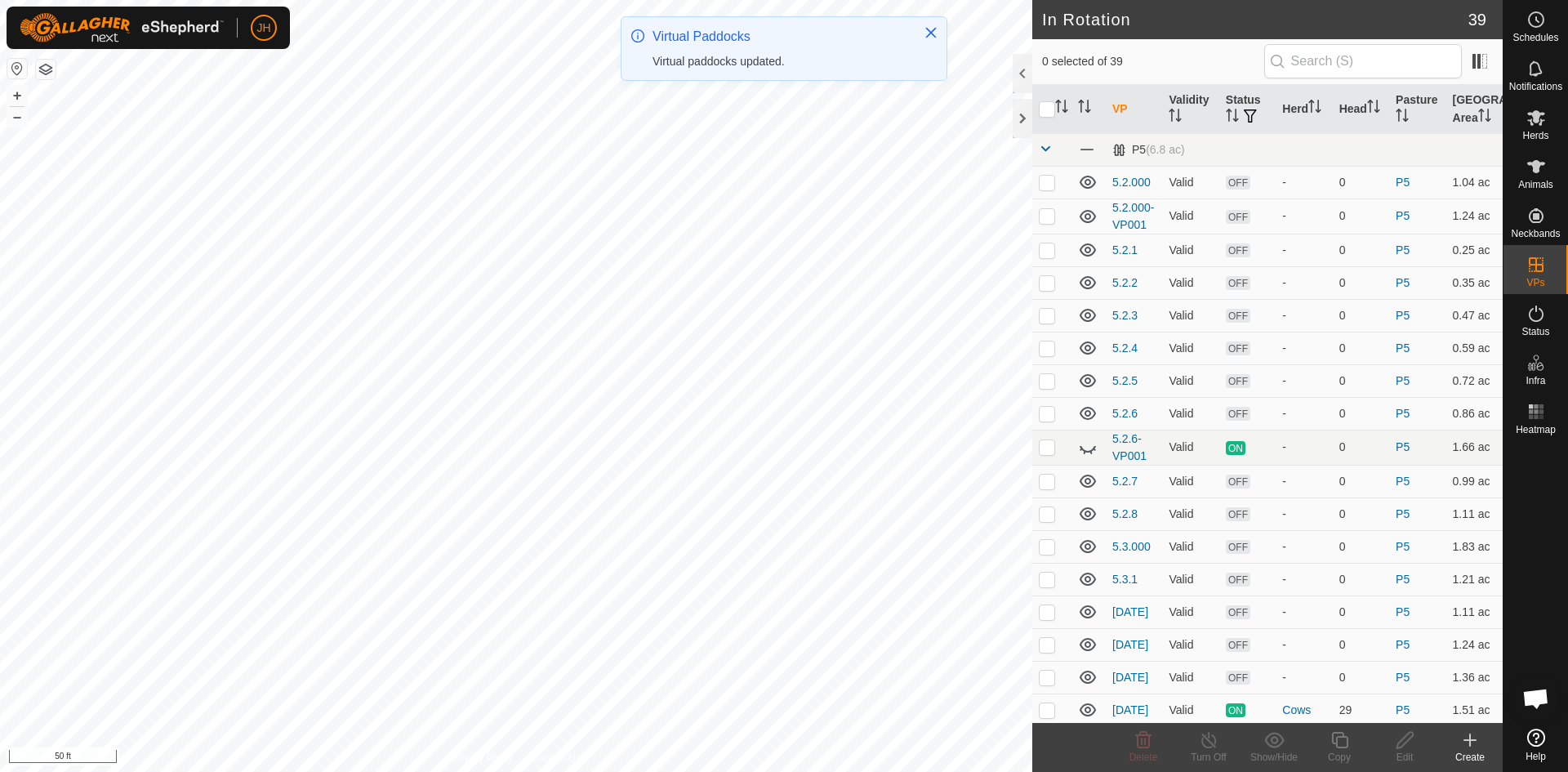
checkbox input "true"
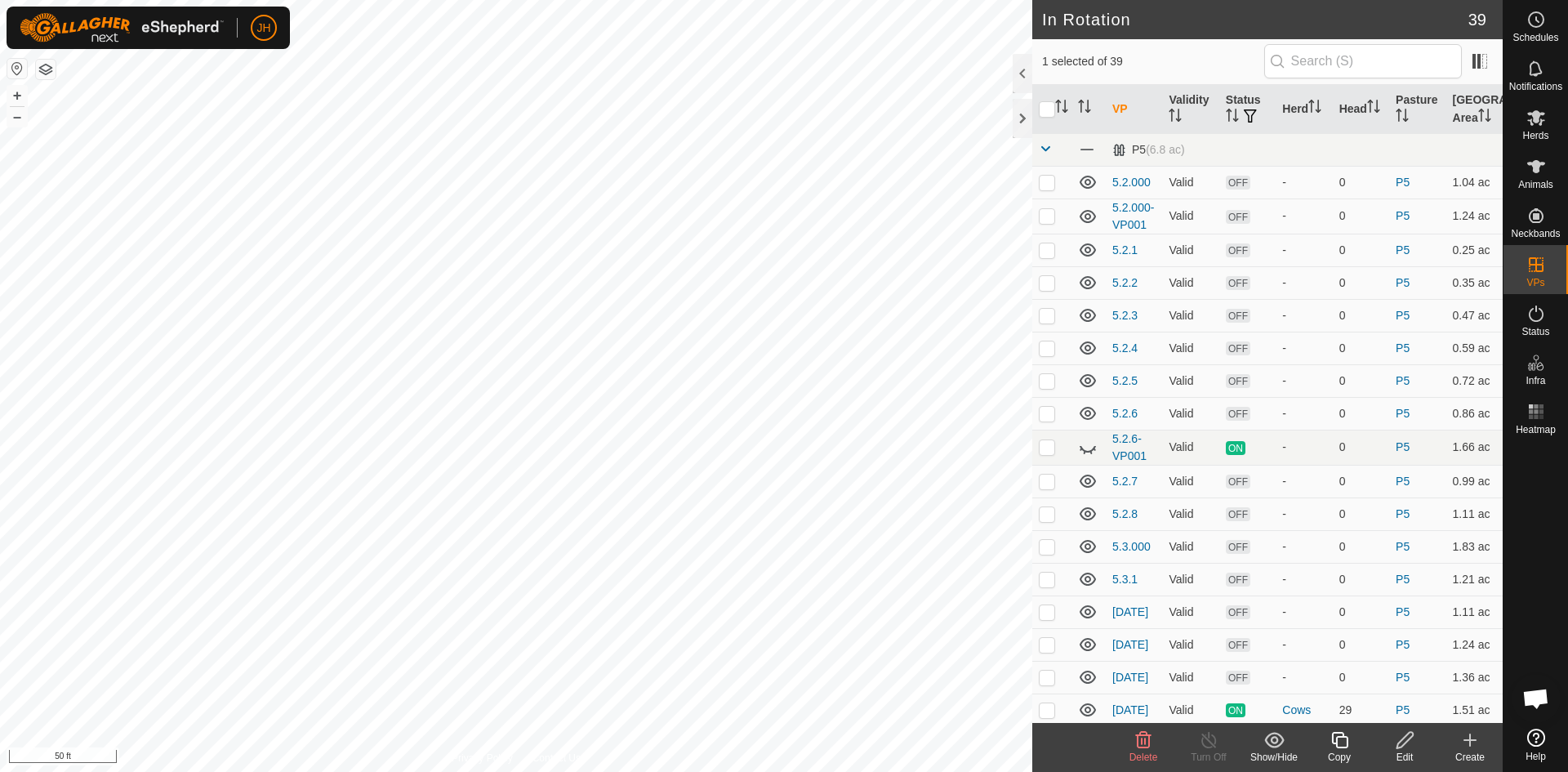
click at [1338, 750] on div "Copy" at bounding box center [1339, 757] width 66 height 15
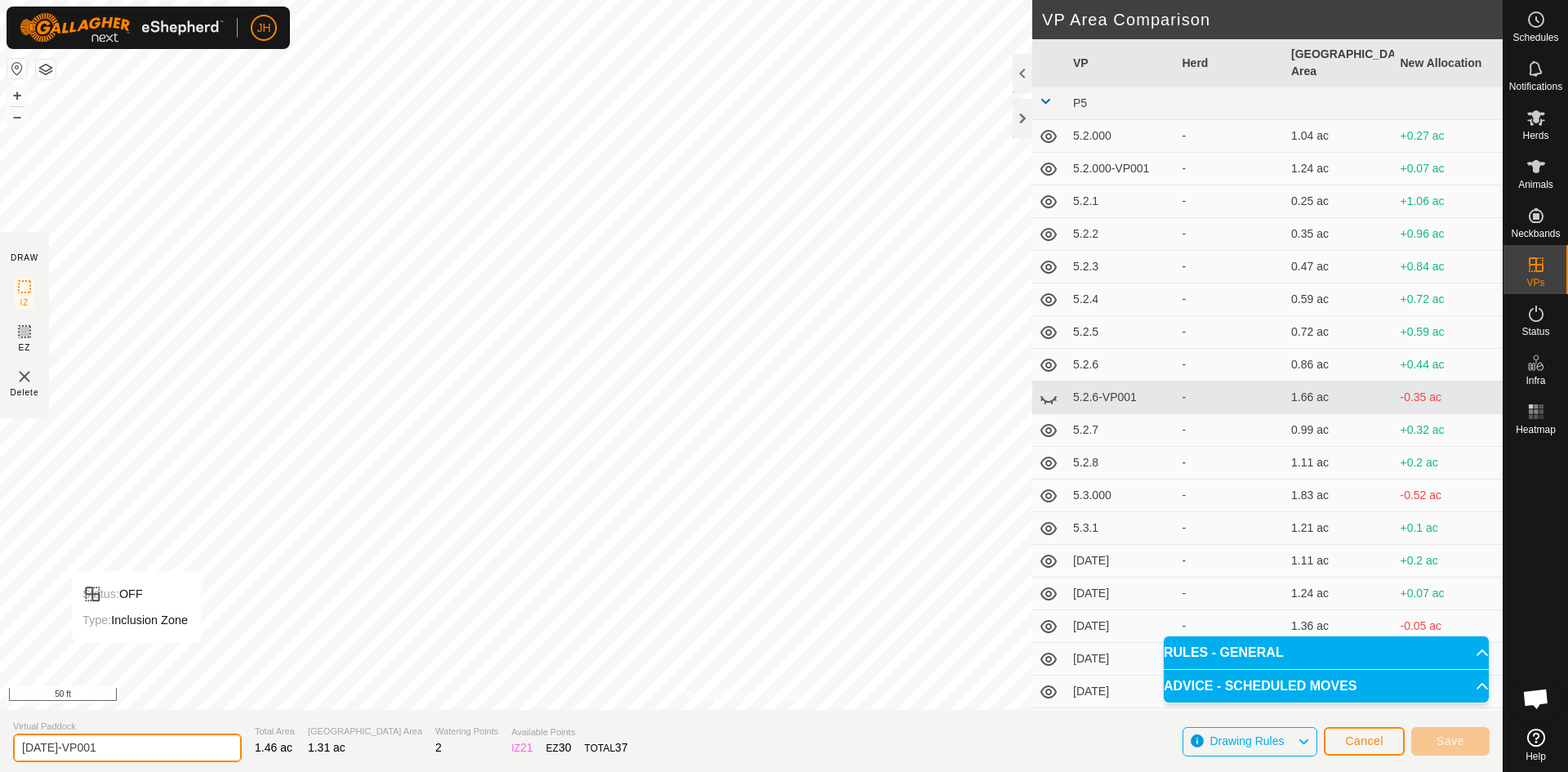
drag, startPoint x: 89, startPoint y: 747, endPoint x: 49, endPoint y: 749, distance: 40.0
click at [49, 749] on input "[DATE]-VP001" at bounding box center [127, 747] width 229 height 28
click at [1129, 748] on section "Virtual Paddock [DATE] Total Area 1.46 ac Grazing Area 1.31 ac Watering Points …" at bounding box center [751, 740] width 1502 height 62
click at [172, 748] on input "[DATE]" at bounding box center [127, 747] width 229 height 28
type input "[DATE]"
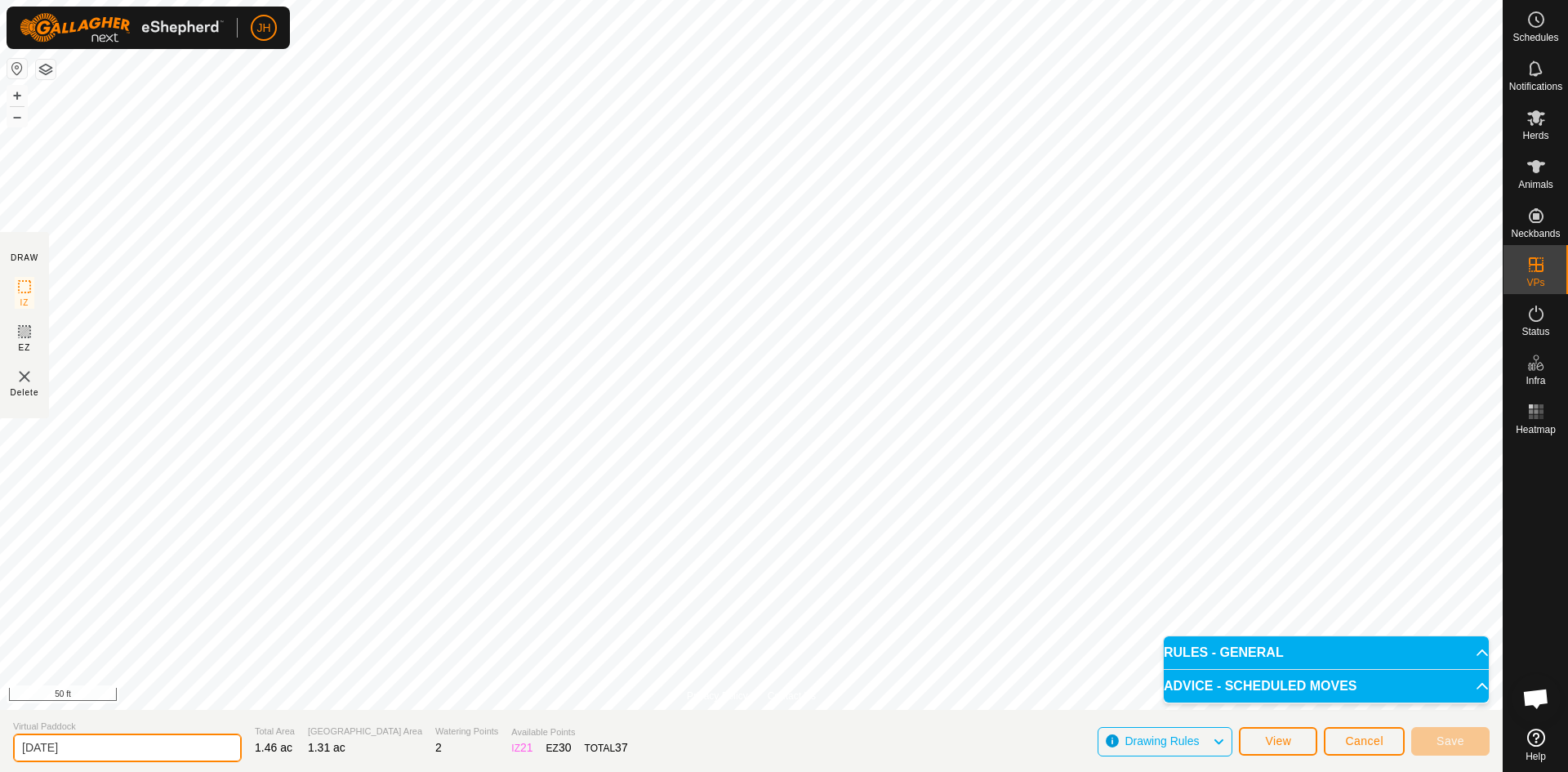
click at [166, 745] on input "[DATE]" at bounding box center [127, 747] width 229 height 28
click at [1359, 743] on span "Cancel" at bounding box center [1364, 740] width 38 height 13
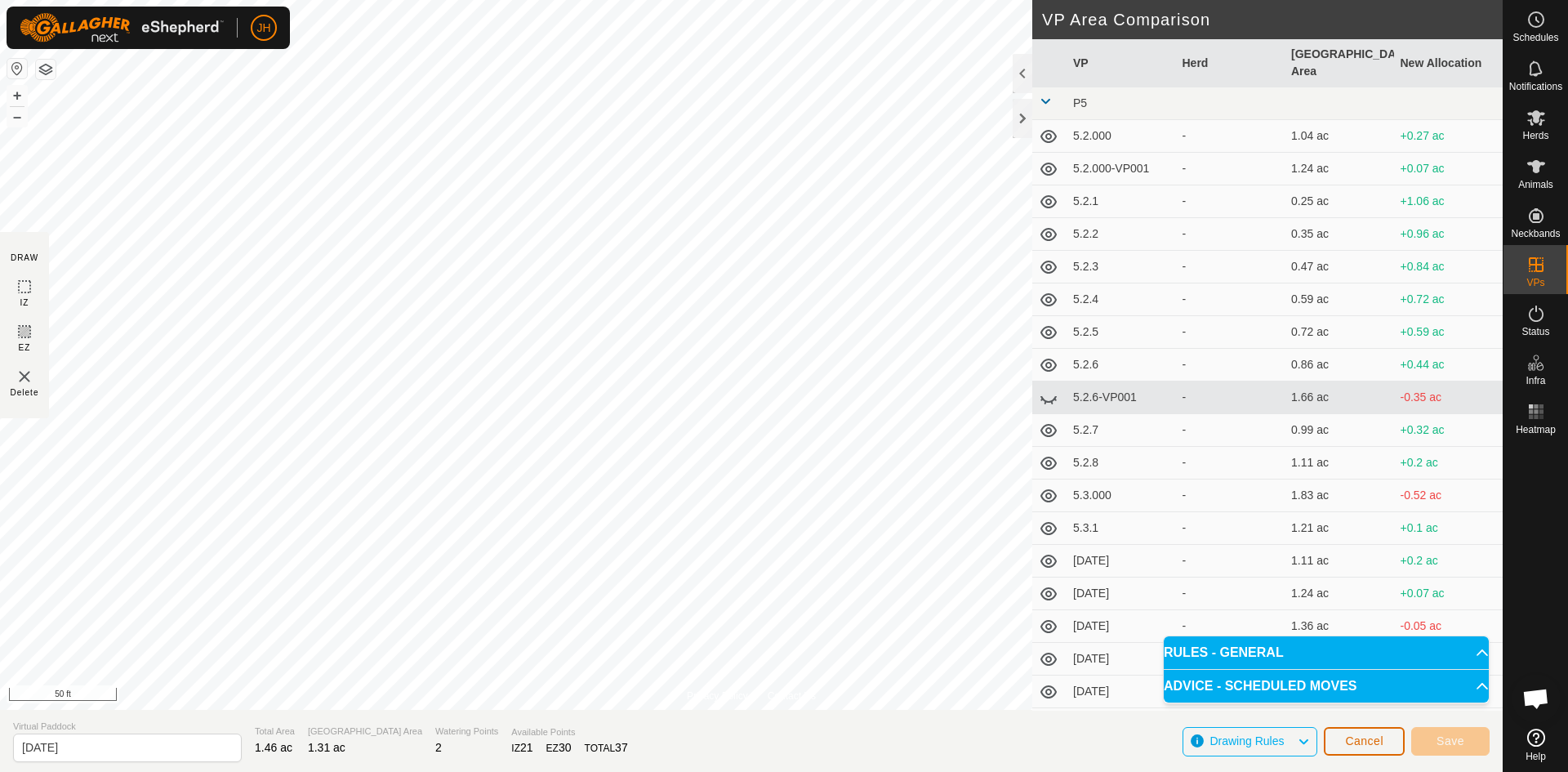
click at [1361, 746] on span "Cancel" at bounding box center [1364, 740] width 38 height 13
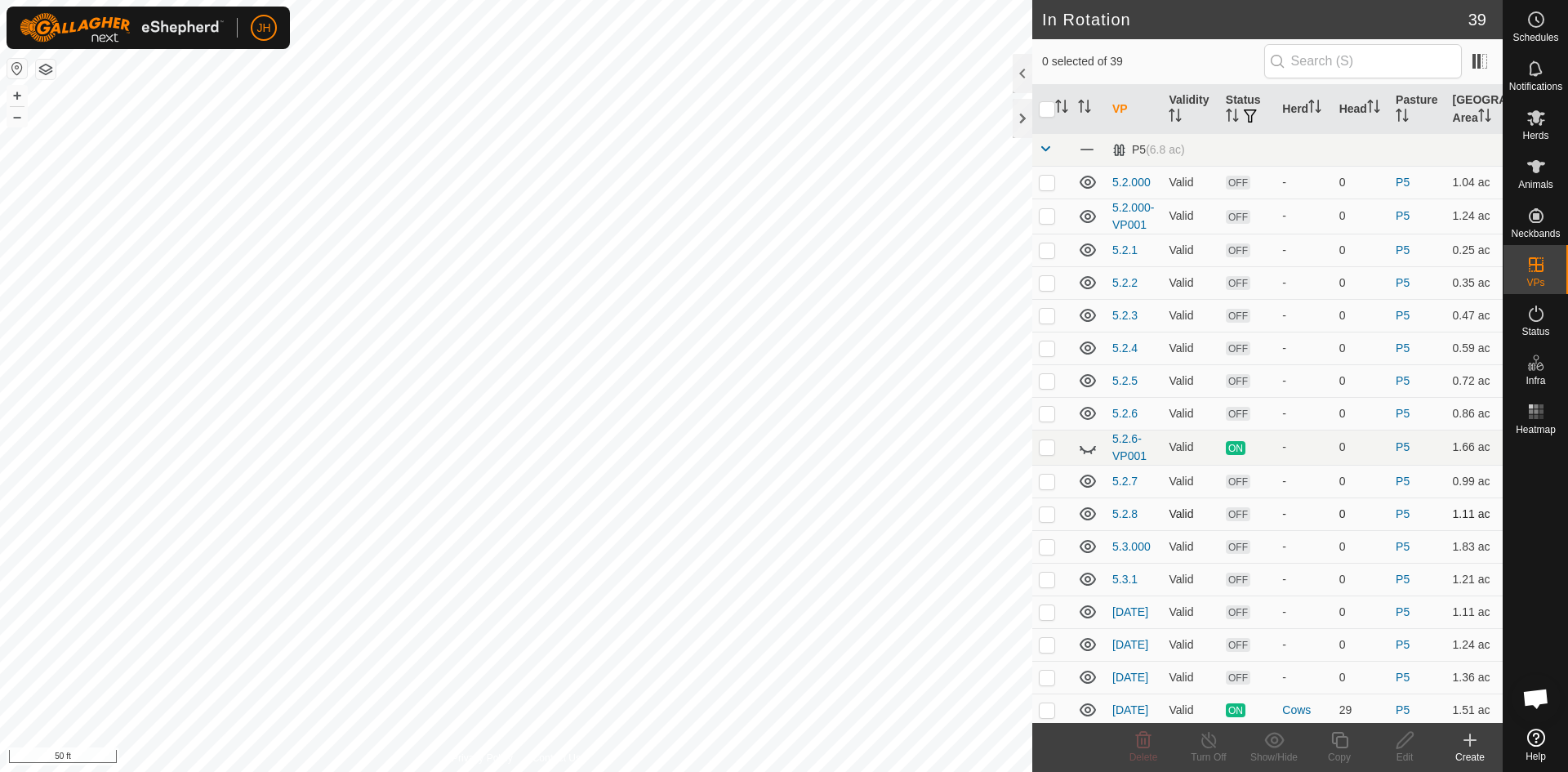
checkbox input "true"
checkbox input "false"
click at [1339, 750] on div "Copy" at bounding box center [1339, 757] width 66 height 15
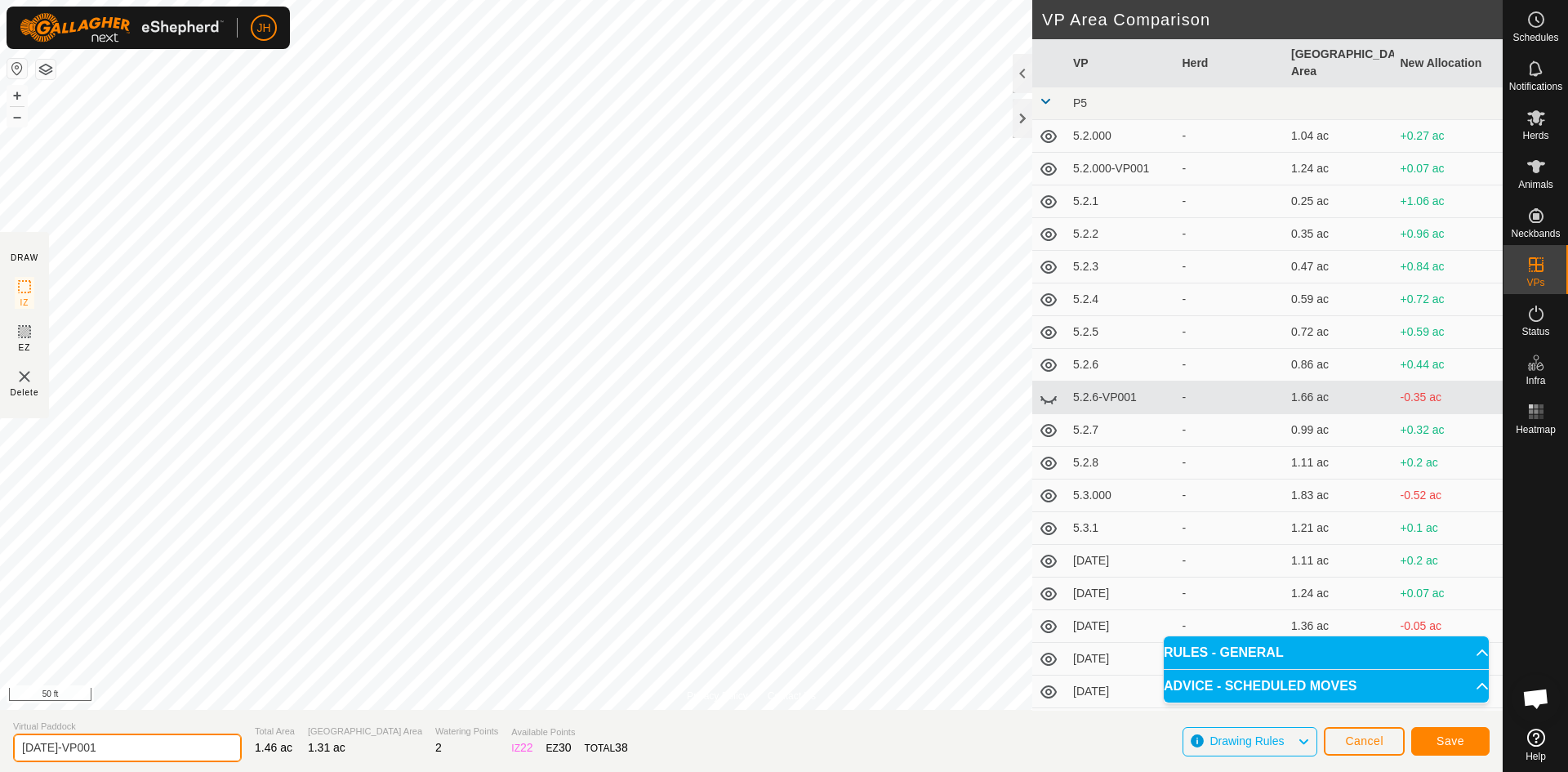
drag, startPoint x: 101, startPoint y: 752, endPoint x: 40, endPoint y: 752, distance: 61.0
click at [40, 752] on input "[DATE]-VP001" at bounding box center [127, 747] width 229 height 28
type input "[DATE]"
click at [1456, 745] on span "Save" at bounding box center [1450, 740] width 28 height 13
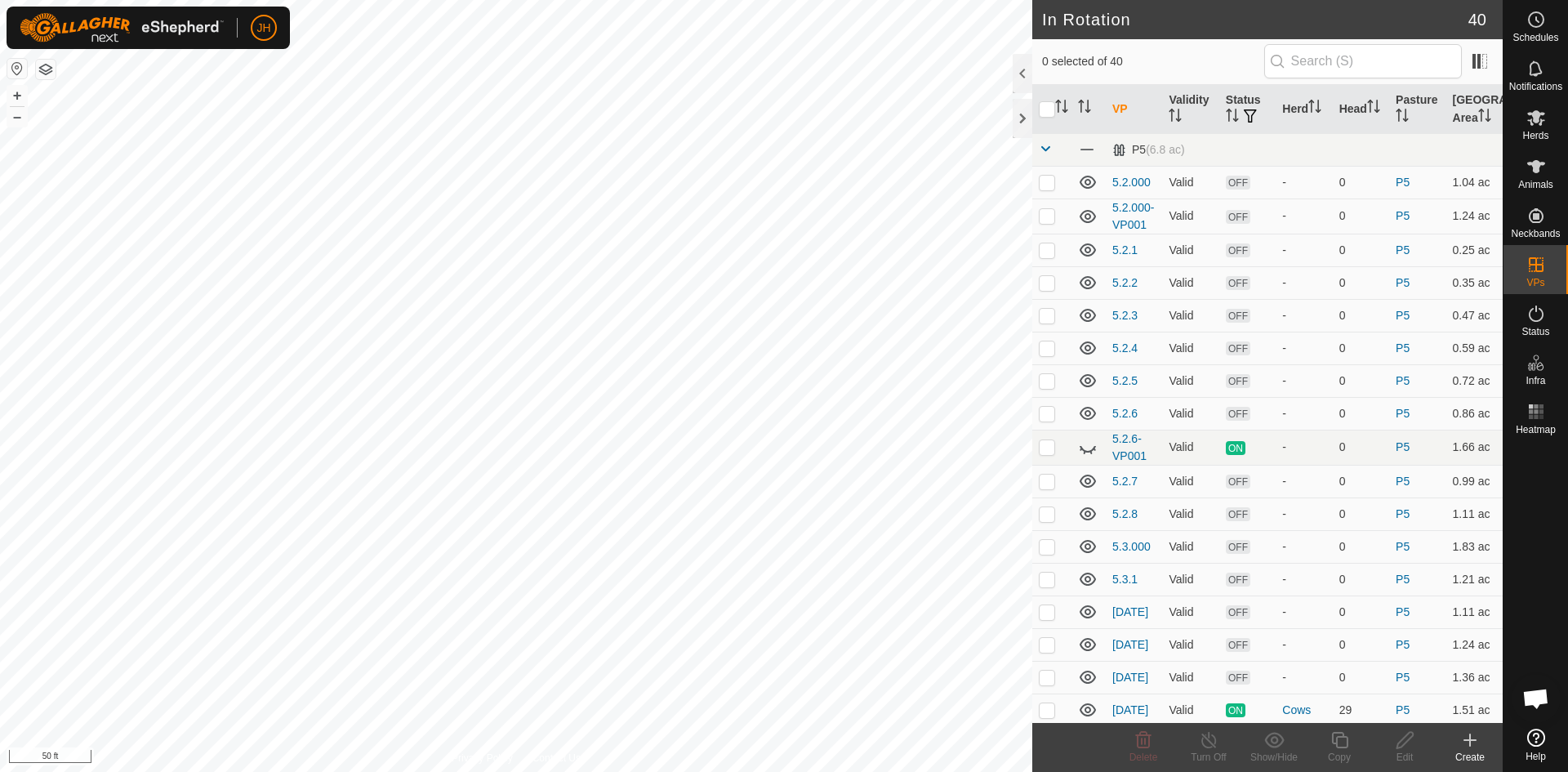
checkbox input "true"
click at [1342, 752] on div "Copy" at bounding box center [1339, 757] width 66 height 15
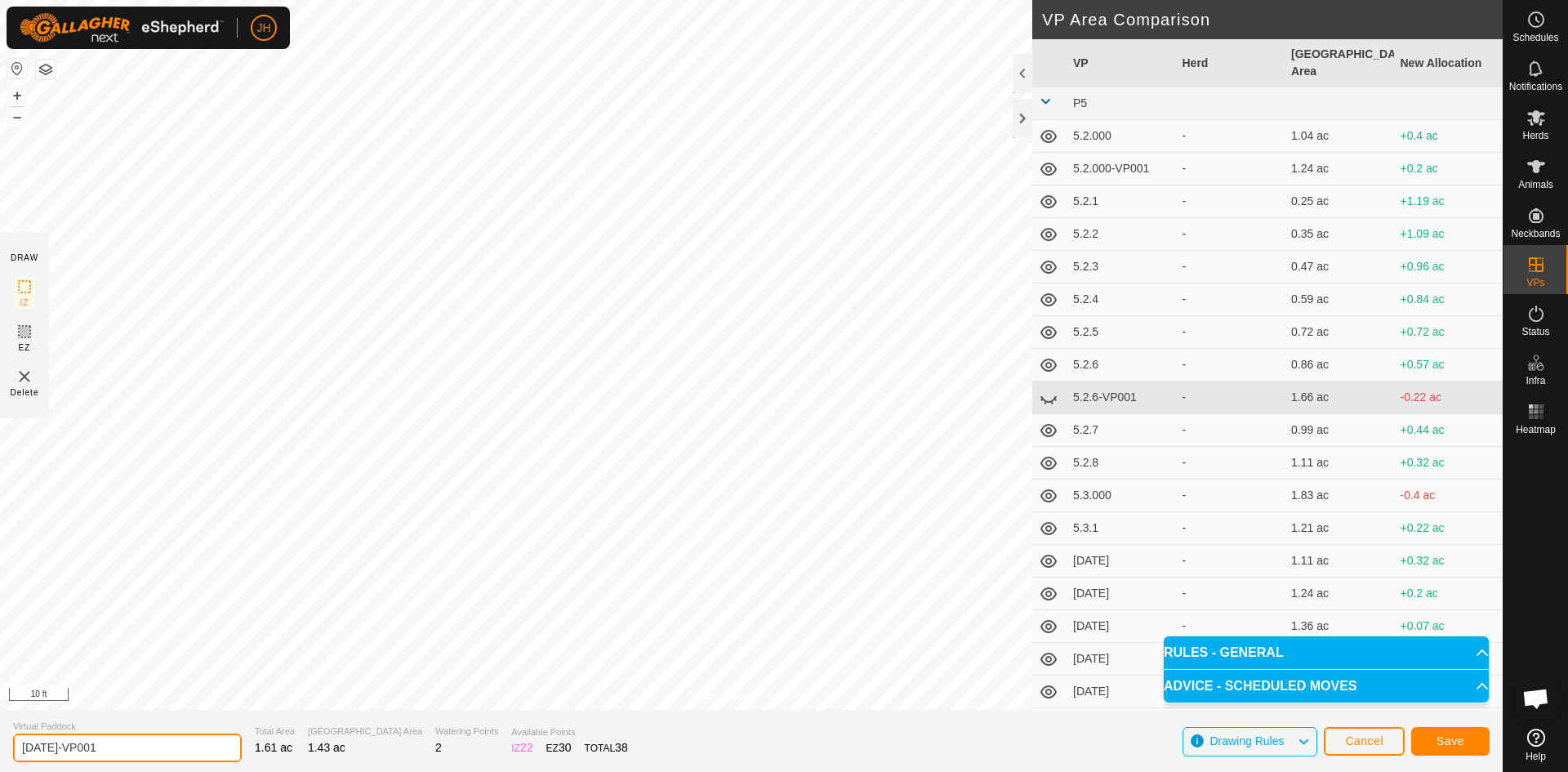
drag, startPoint x: 107, startPoint y: 740, endPoint x: 48, endPoint y: 753, distance: 60.4
click at [48, 753] on input "[DATE]-VP001" at bounding box center [127, 747] width 229 height 28
type input "[DATE]"
click at [1462, 742] on span "Save" at bounding box center [1450, 740] width 28 height 13
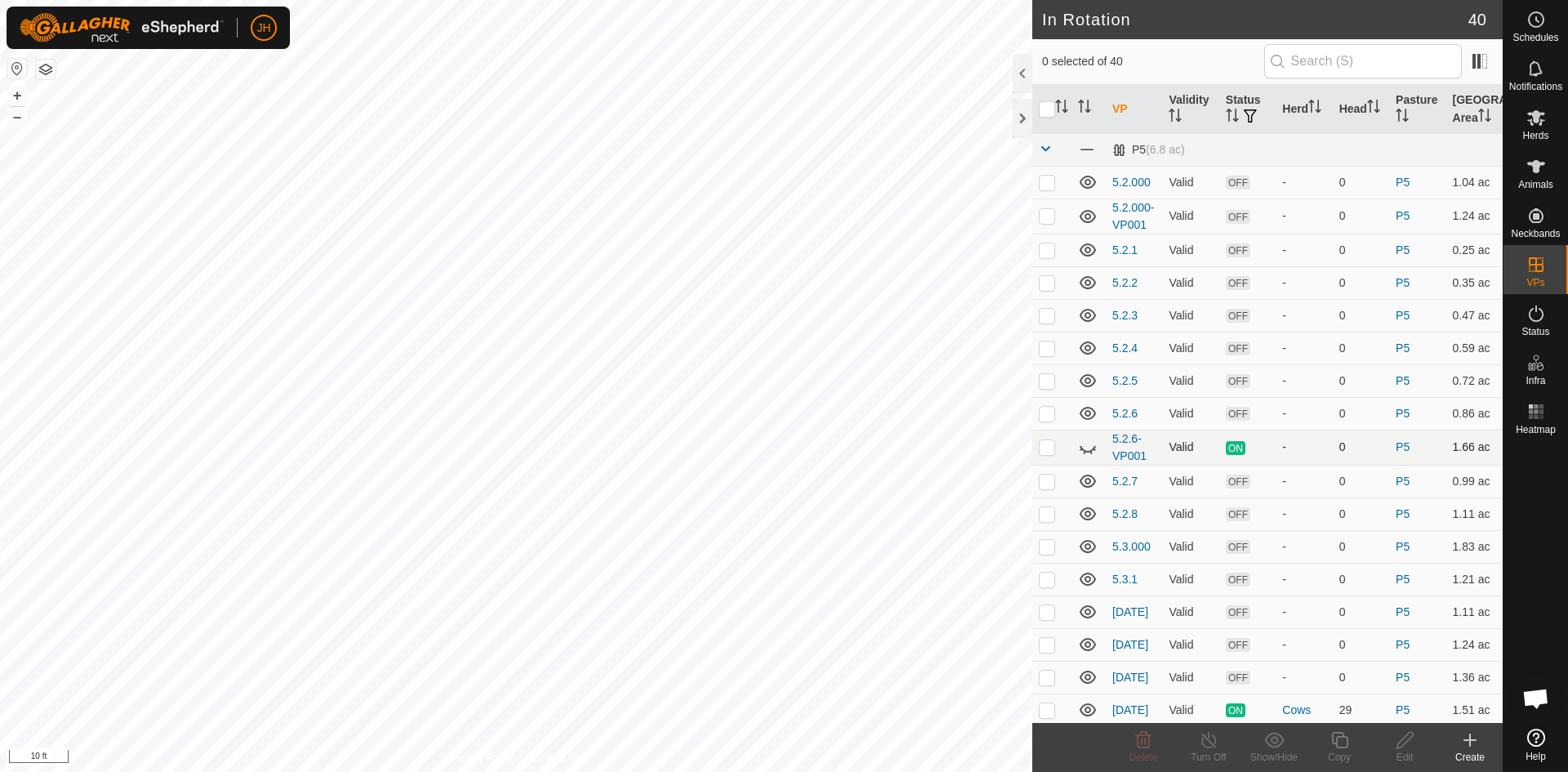
click at [1048, 452] on p-checkbox at bounding box center [1046, 447] width 16 height 13
checkbox input "true"
click at [1090, 451] on icon at bounding box center [1091, 453] width 3 height 3
click at [1090, 451] on icon at bounding box center [1087, 447] width 20 height 20
click at [1042, 447] on p-checkbox at bounding box center [1046, 447] width 16 height 13
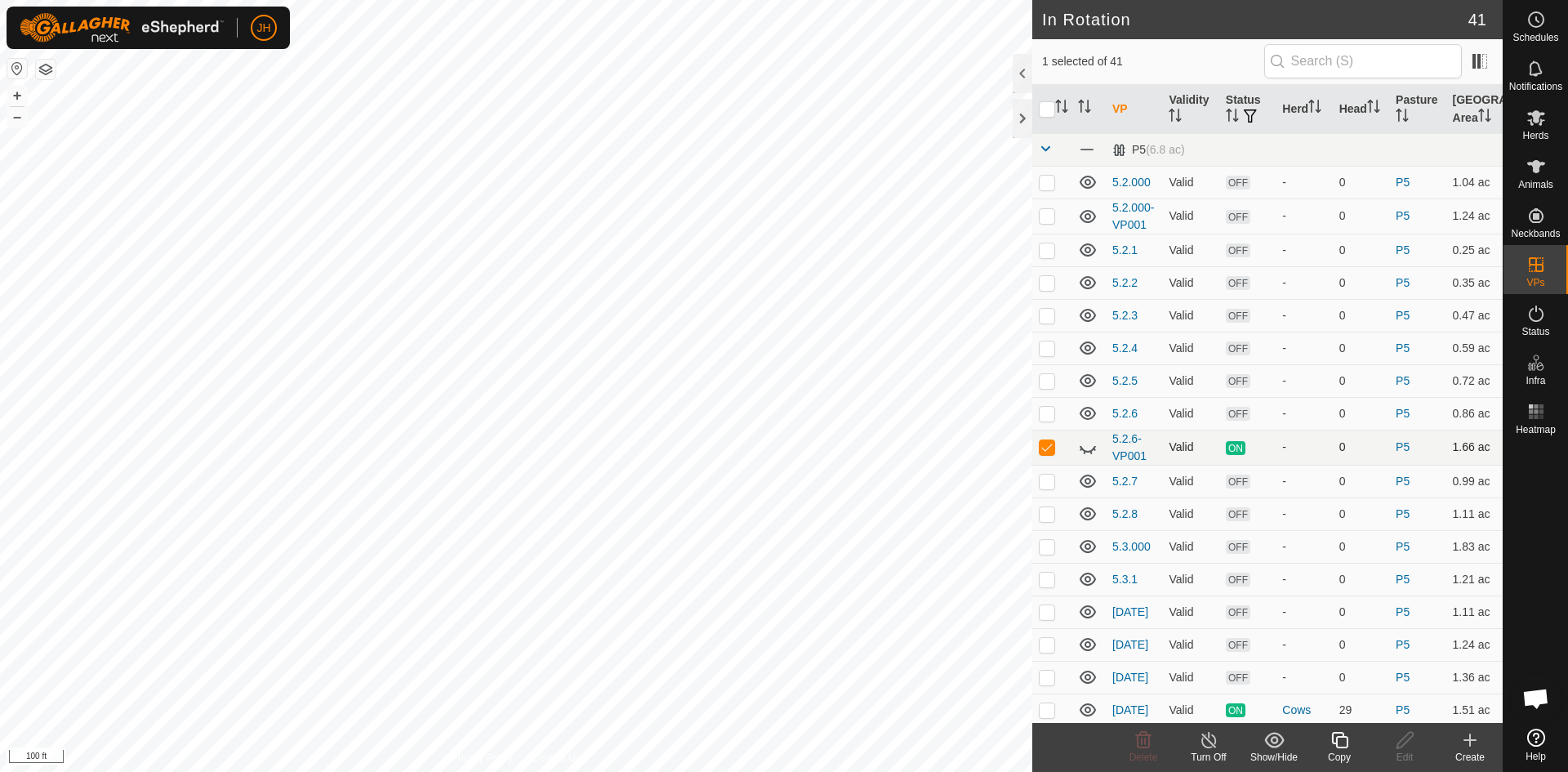
checkbox input "false"
checkbox input "true"
click at [1347, 751] on div "Copy" at bounding box center [1339, 757] width 66 height 15
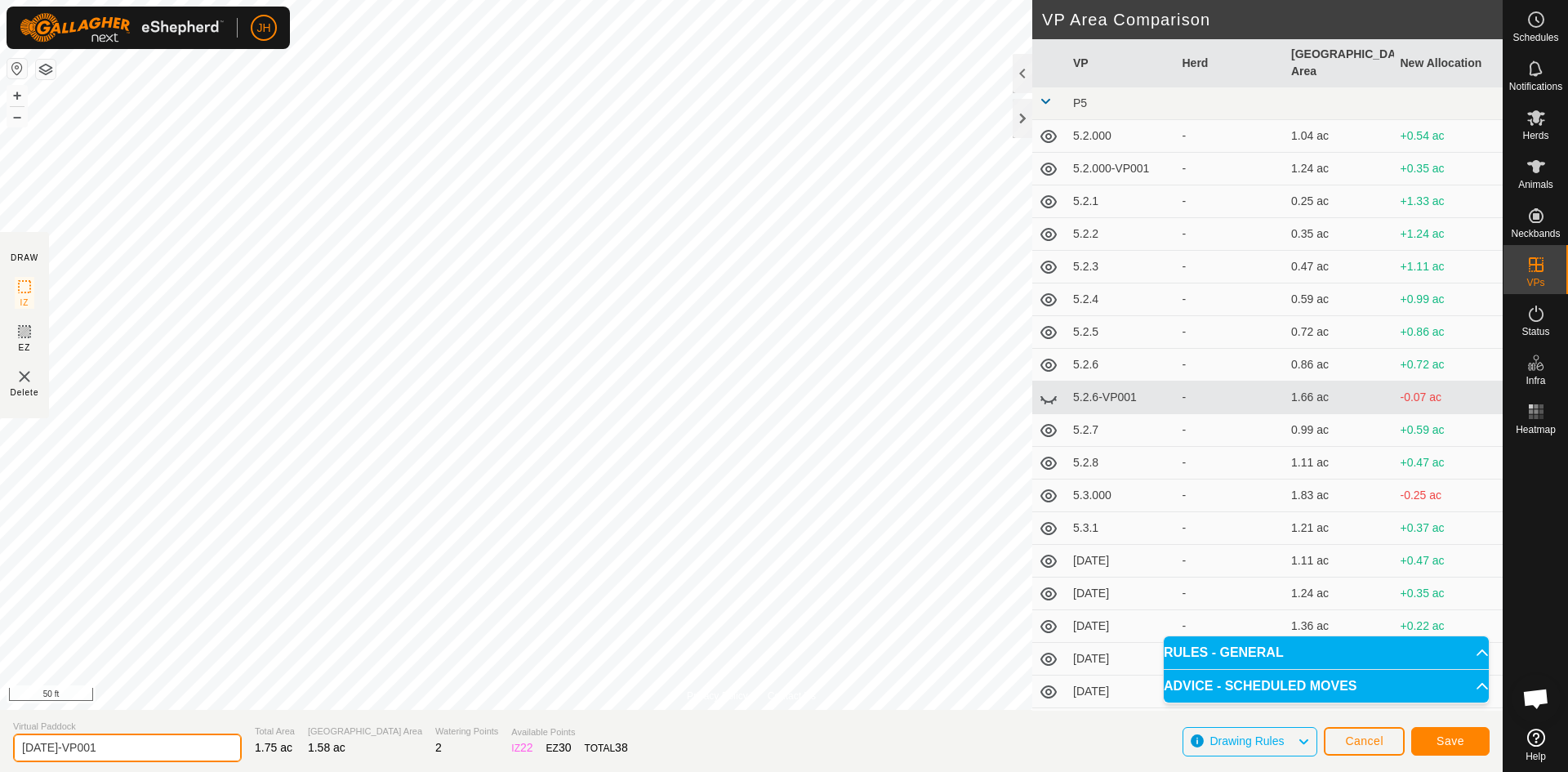
drag, startPoint x: 104, startPoint y: 745, endPoint x: 50, endPoint y: 756, distance: 55.1
click at [50, 756] on input "[DATE]-VP001" at bounding box center [127, 747] width 229 height 28
type input "[DATE]"
click at [1462, 744] on span "Save" at bounding box center [1450, 740] width 28 height 13
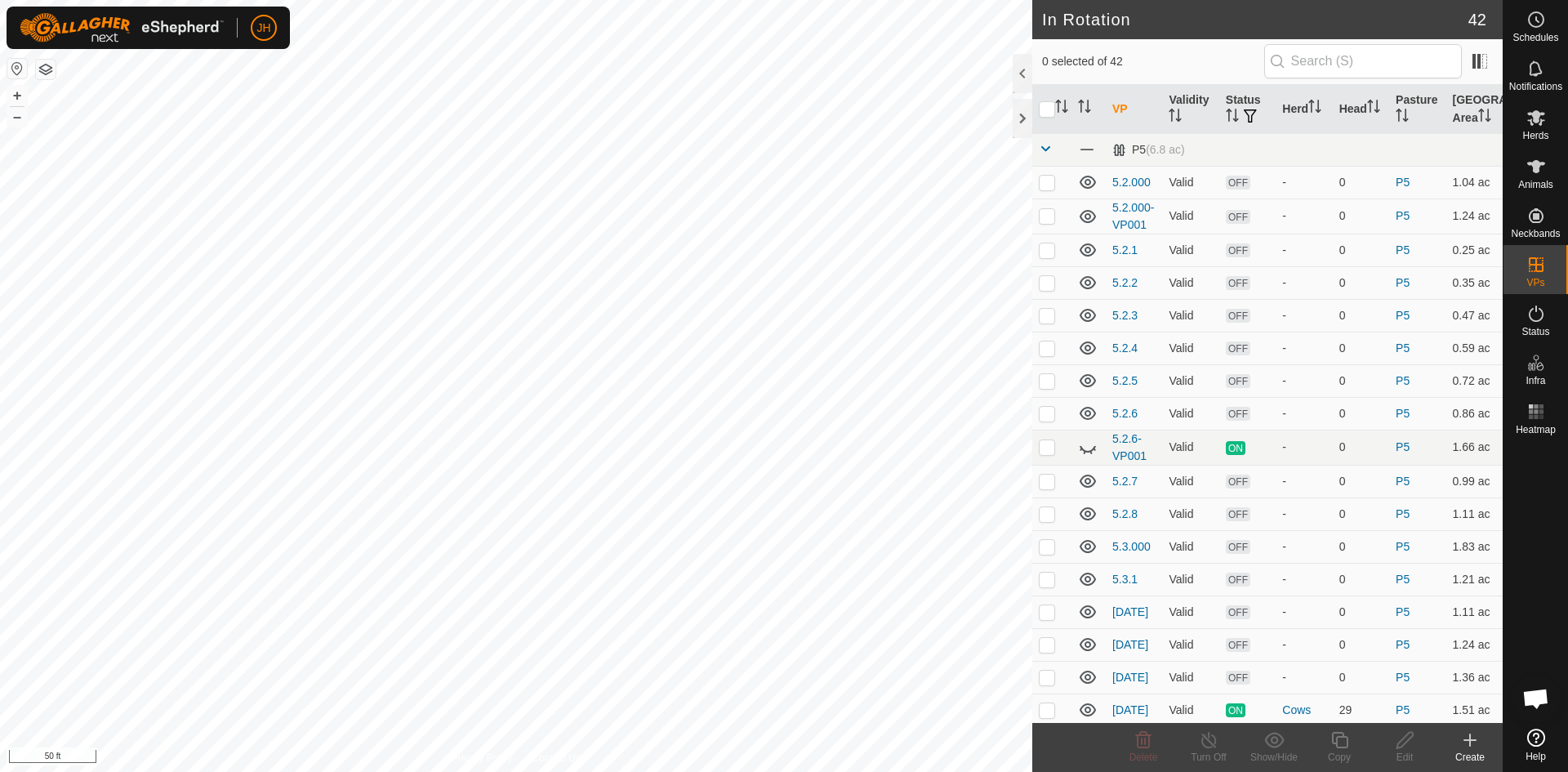
checkbox input "true"
click at [1337, 740] on icon at bounding box center [1339, 740] width 20 height 20
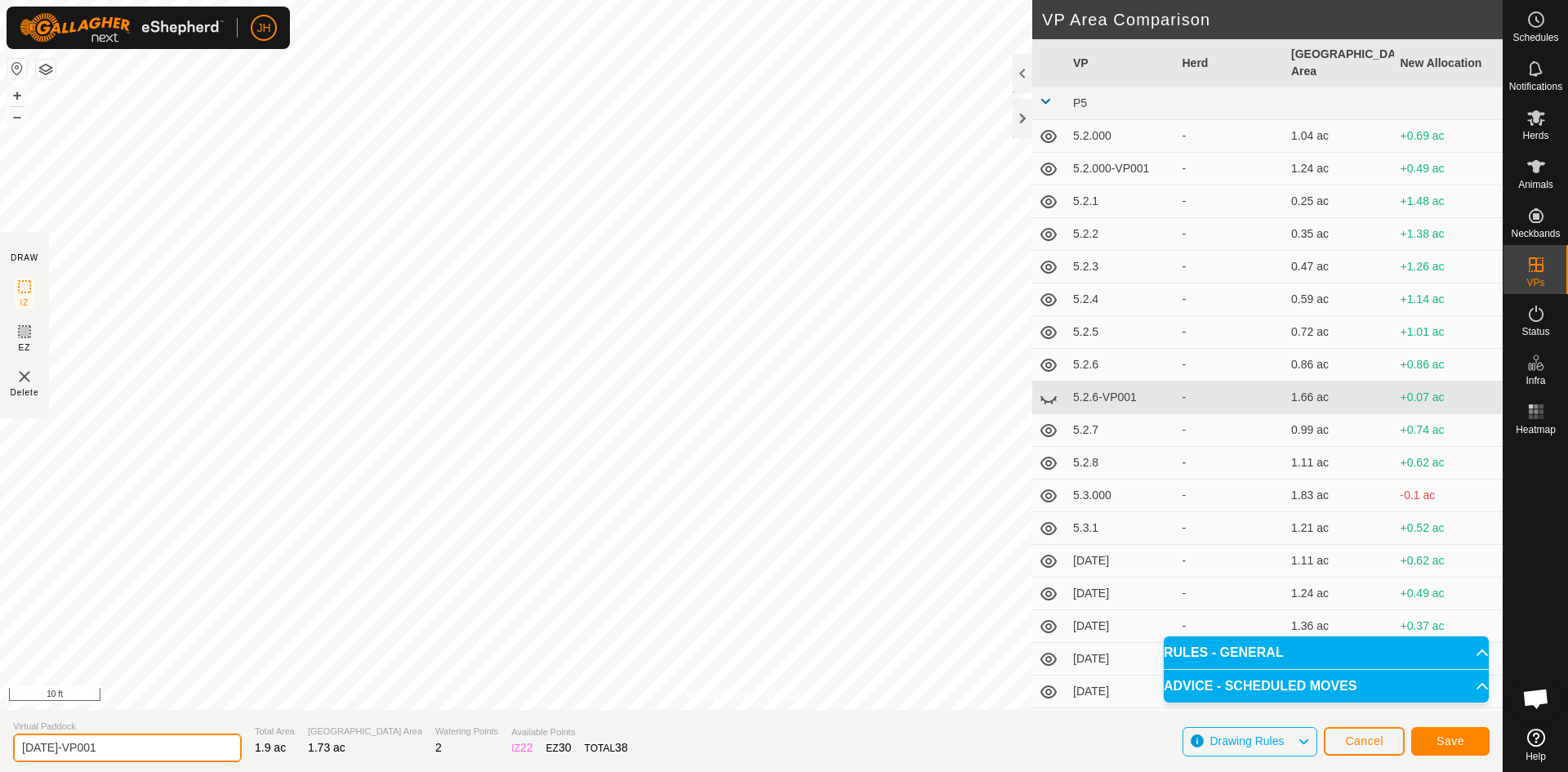
drag, startPoint x: 94, startPoint y: 748, endPoint x: 52, endPoint y: 746, distance: 42.0
click at [52, 746] on input "[DATE]-VP001" at bounding box center [127, 747] width 229 height 28
type input "[DATE]"
click at [1461, 745] on span "Save" at bounding box center [1450, 740] width 28 height 13
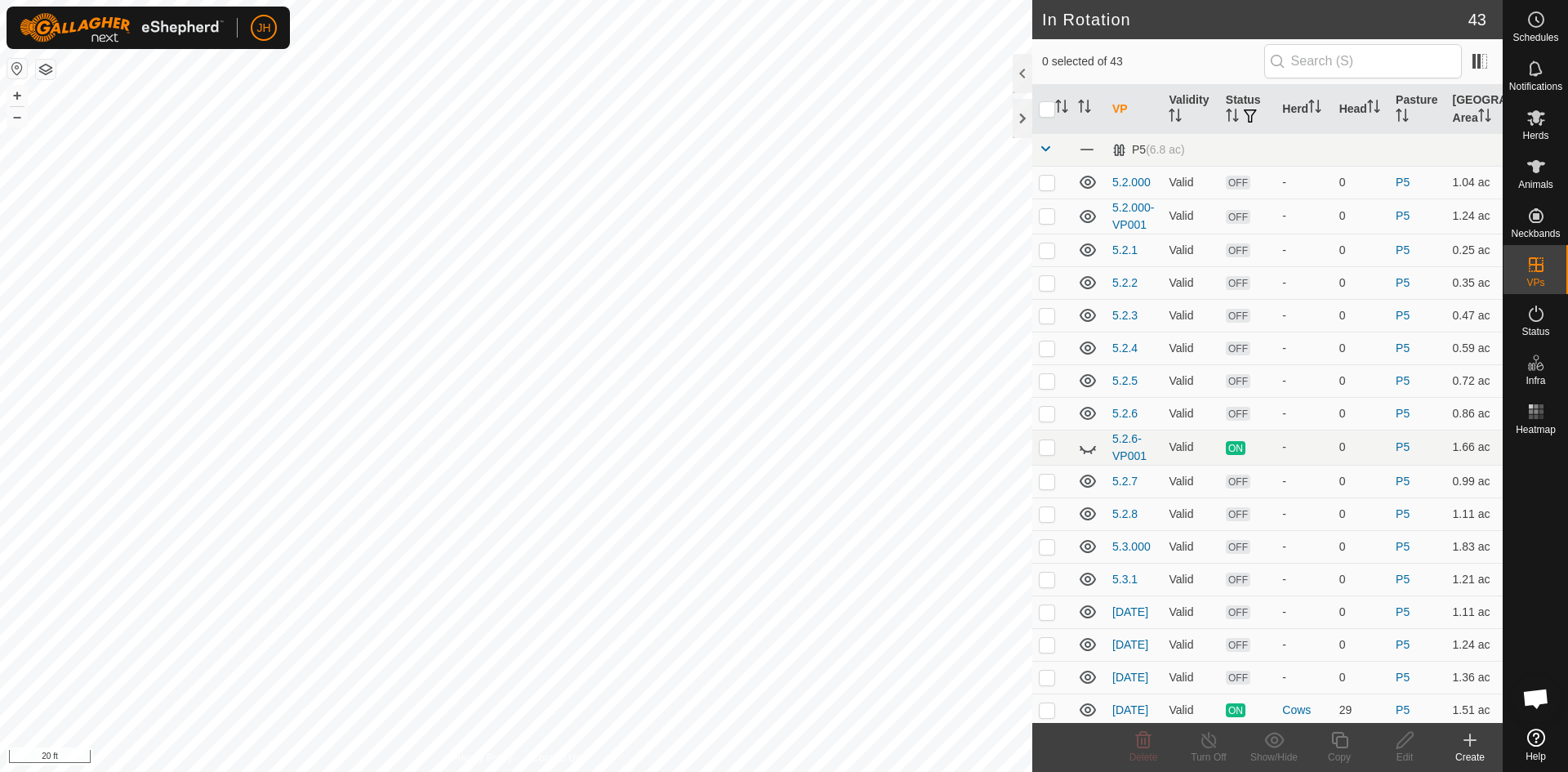
checkbox input "true"
click at [1344, 752] on div "Copy" at bounding box center [1339, 757] width 66 height 15
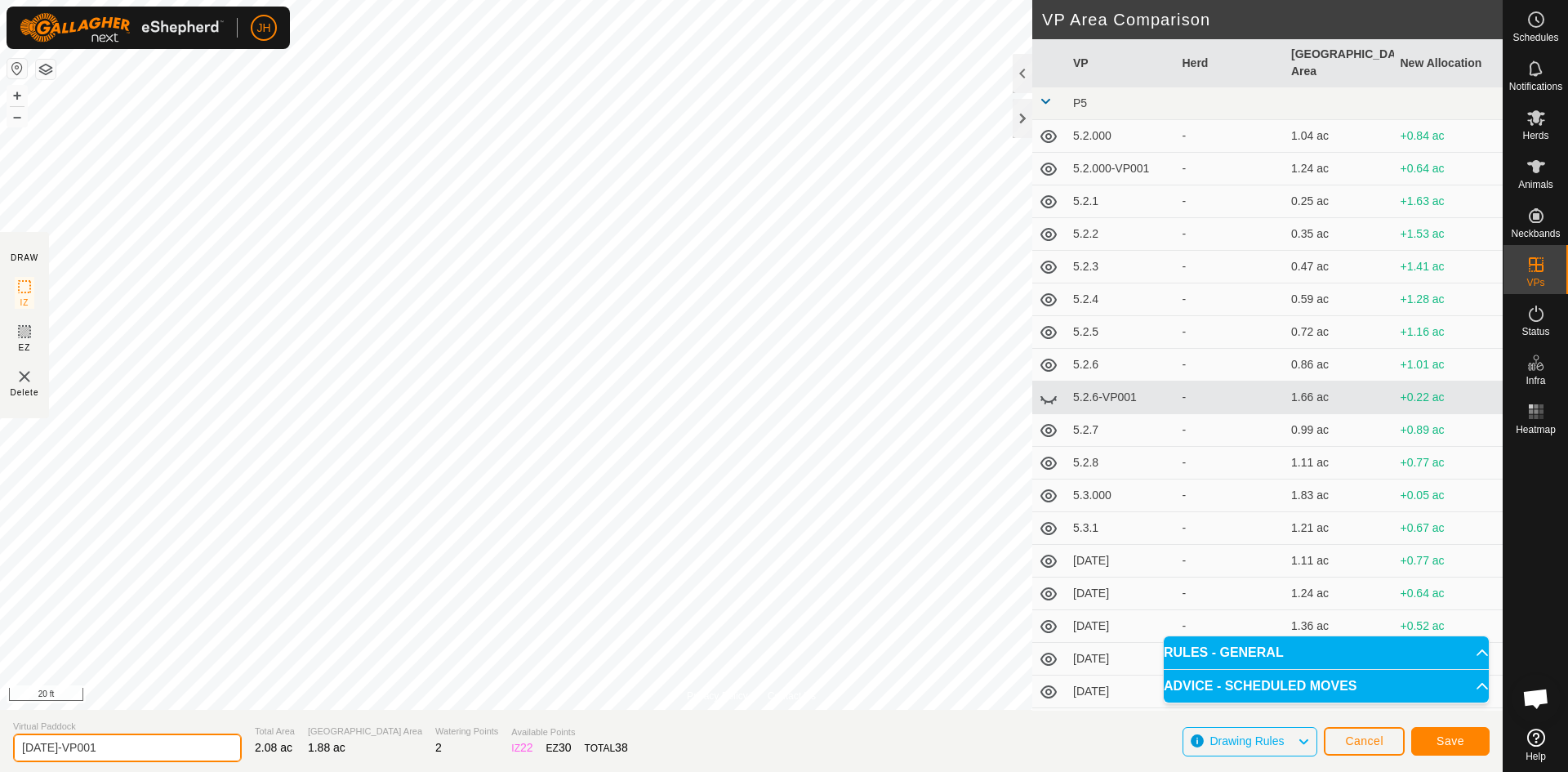
drag, startPoint x: 111, startPoint y: 747, endPoint x: 50, endPoint y: 746, distance: 61.0
click at [50, 746] on input "[DATE]-VP001" at bounding box center [127, 747] width 229 height 28
type input "[DATE]"
click at [1451, 739] on span "Save" at bounding box center [1450, 740] width 28 height 13
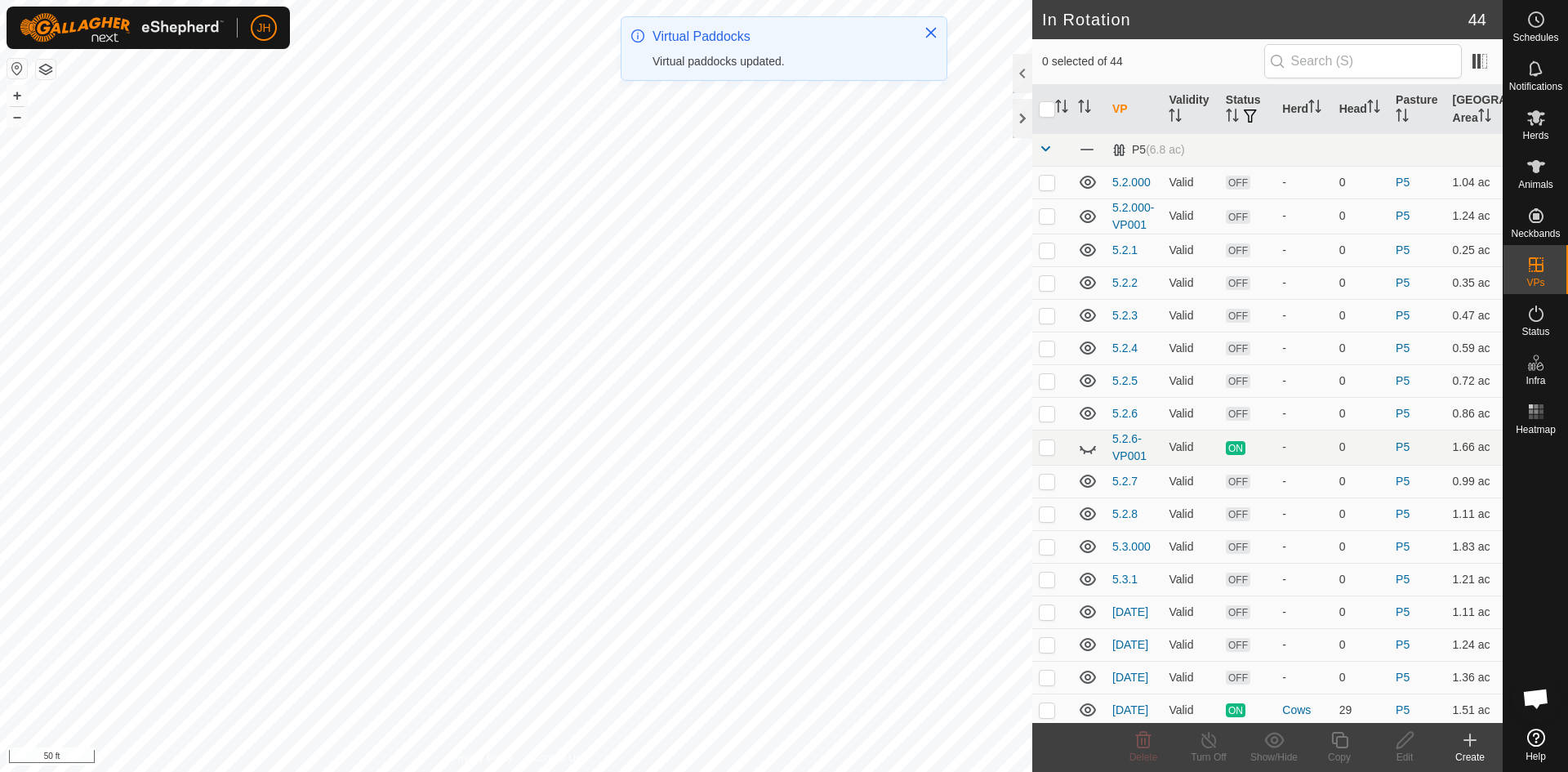
checkbox input "true"
click at [1346, 750] on div "Copy" at bounding box center [1339, 757] width 66 height 15
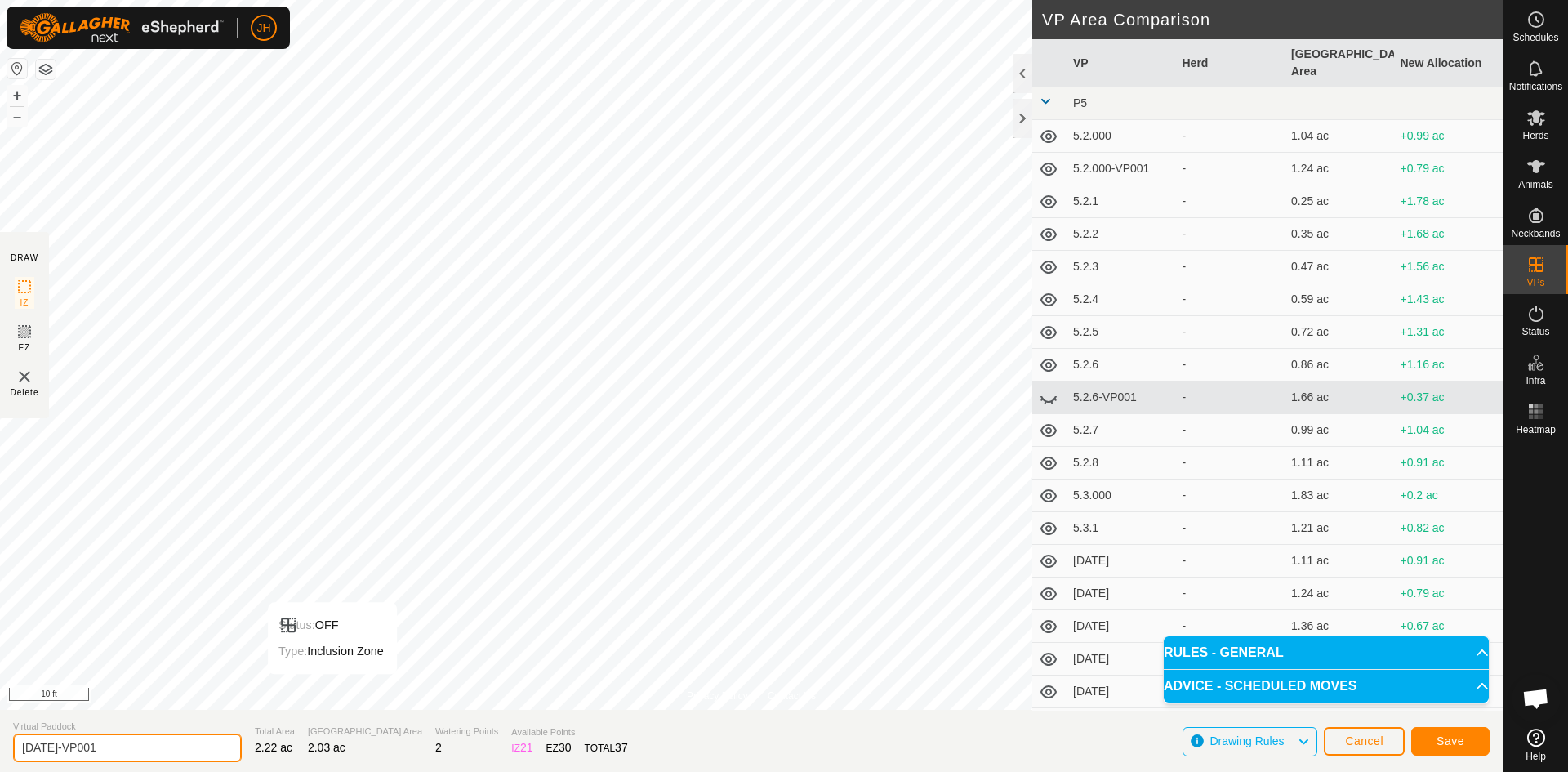
drag, startPoint x: 114, startPoint y: 741, endPoint x: 125, endPoint y: 718, distance: 25.5
click at [49, 748] on input "[DATE]-VP001" at bounding box center [127, 747] width 229 height 28
type input "[DATE]"
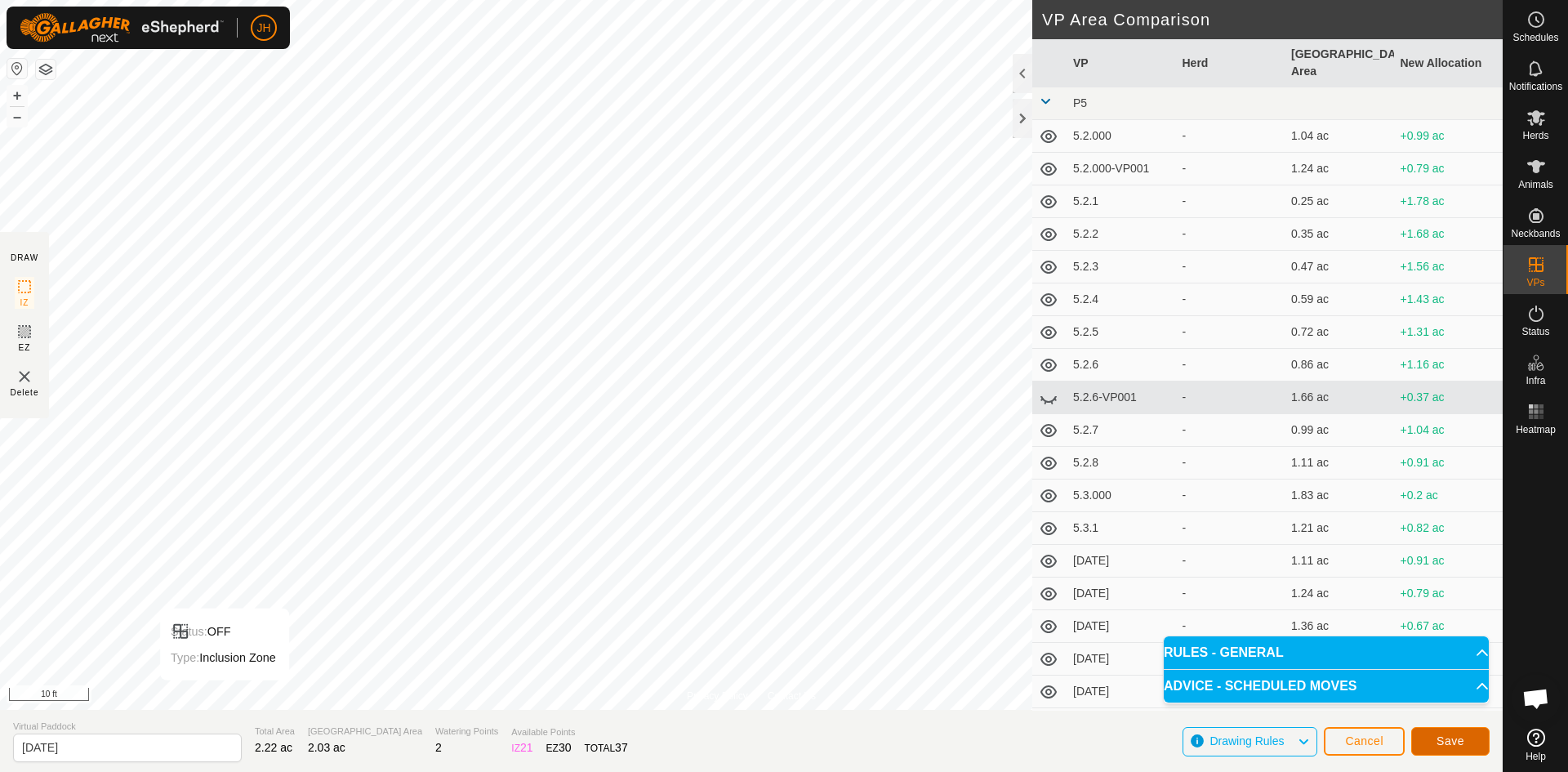
click at [1461, 745] on span "Save" at bounding box center [1450, 740] width 28 height 13
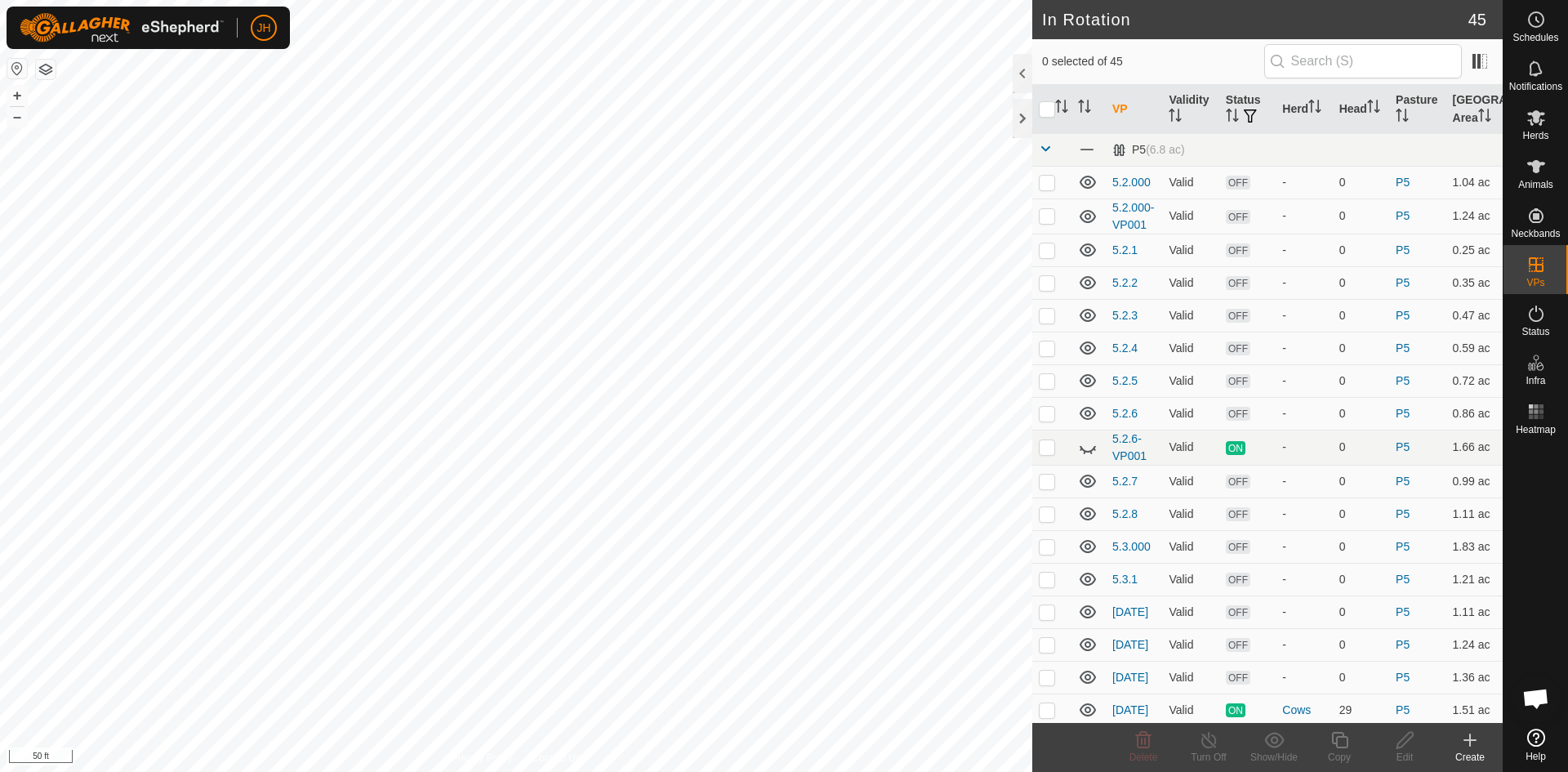
checkbox input "true"
click at [1342, 741] on icon at bounding box center [1339, 740] width 20 height 20
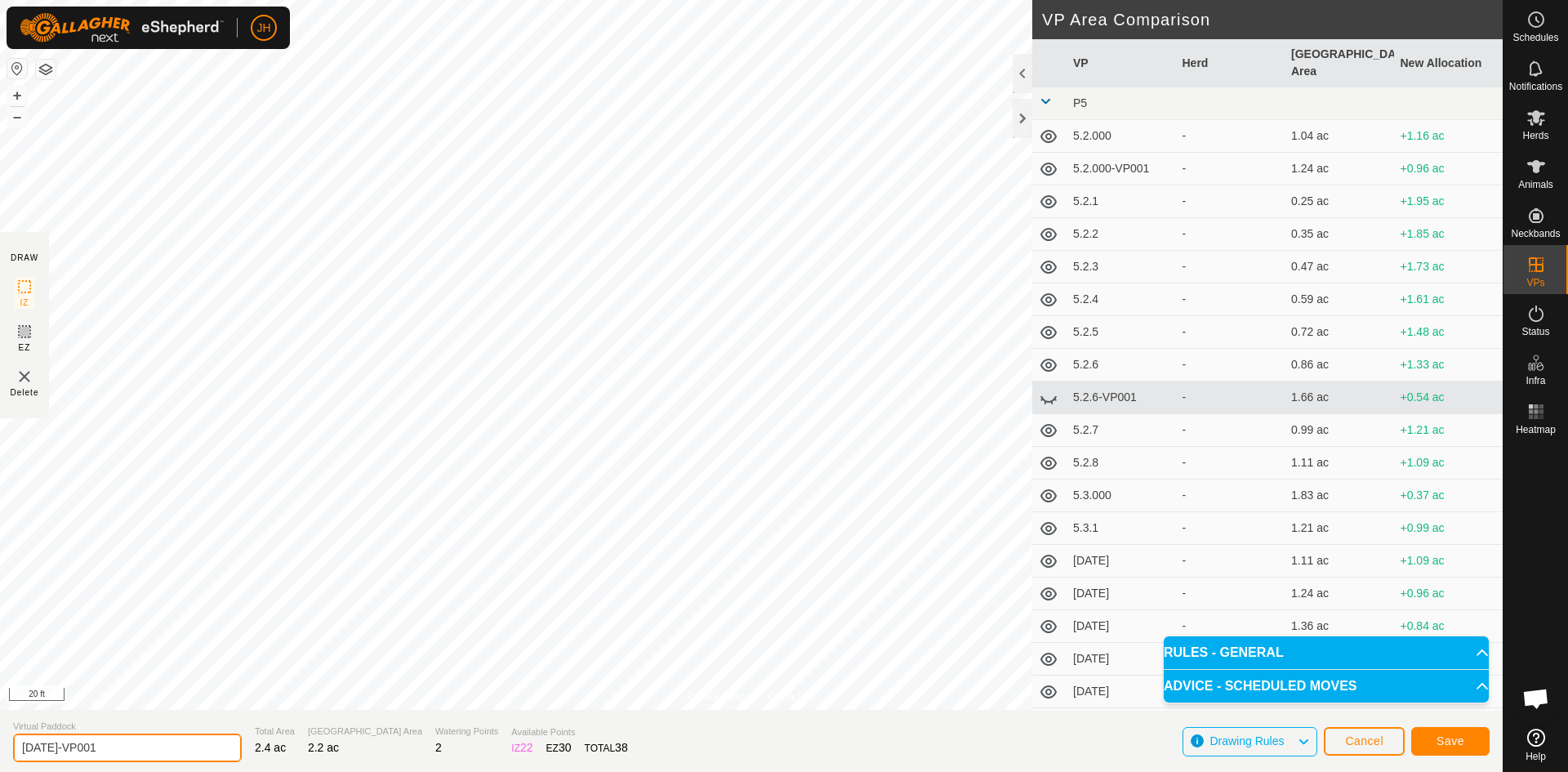
drag, startPoint x: 99, startPoint y: 748, endPoint x: 49, endPoint y: 747, distance: 50.0
click at [49, 747] on input "[DATE]-VP001" at bounding box center [127, 747] width 229 height 28
type input "[DATE]"
click at [1465, 746] on button "Save" at bounding box center [1450, 740] width 79 height 28
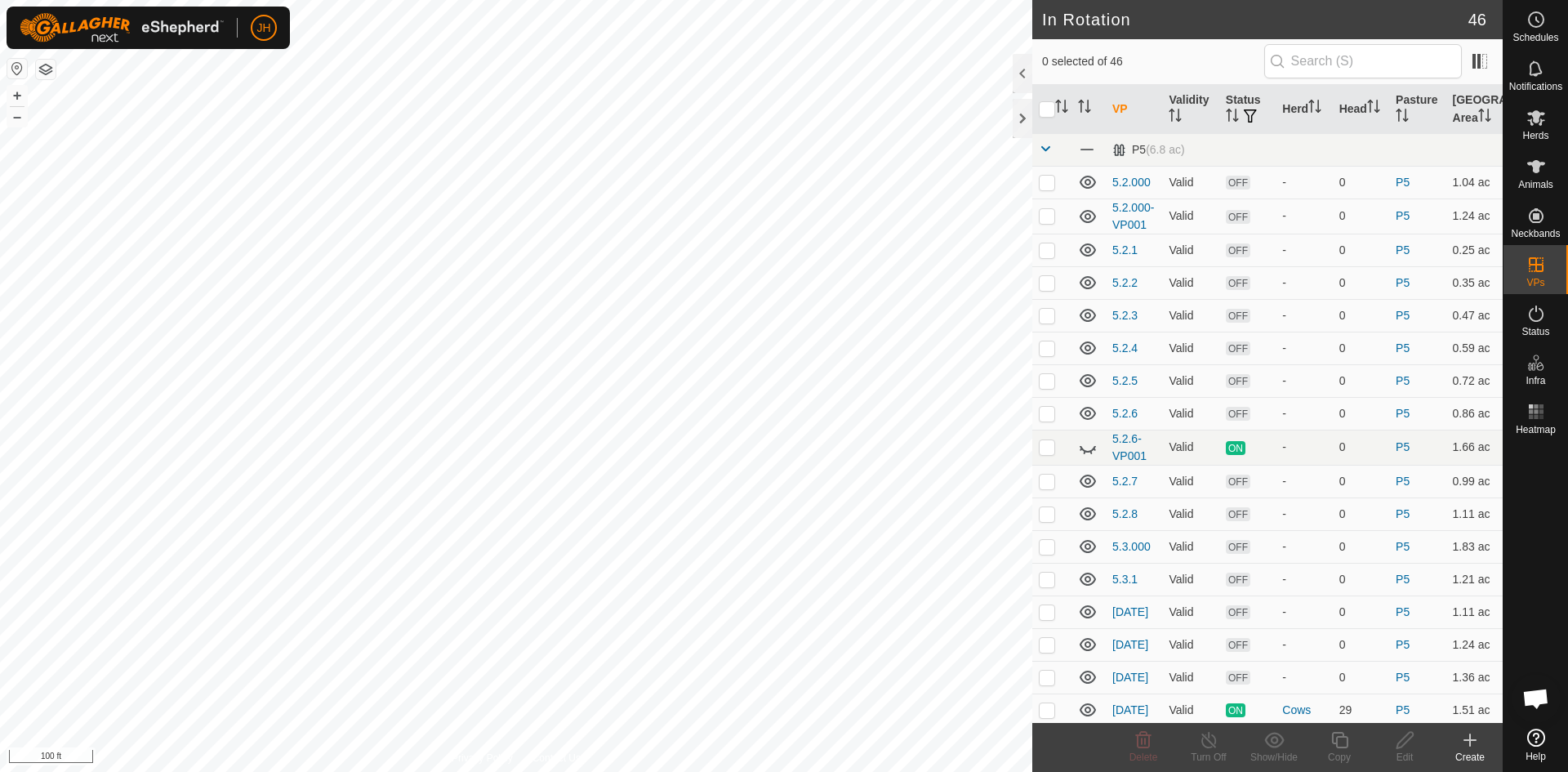
checkbox input "true"
click at [1406, 746] on icon at bounding box center [1405, 740] width 20 height 20
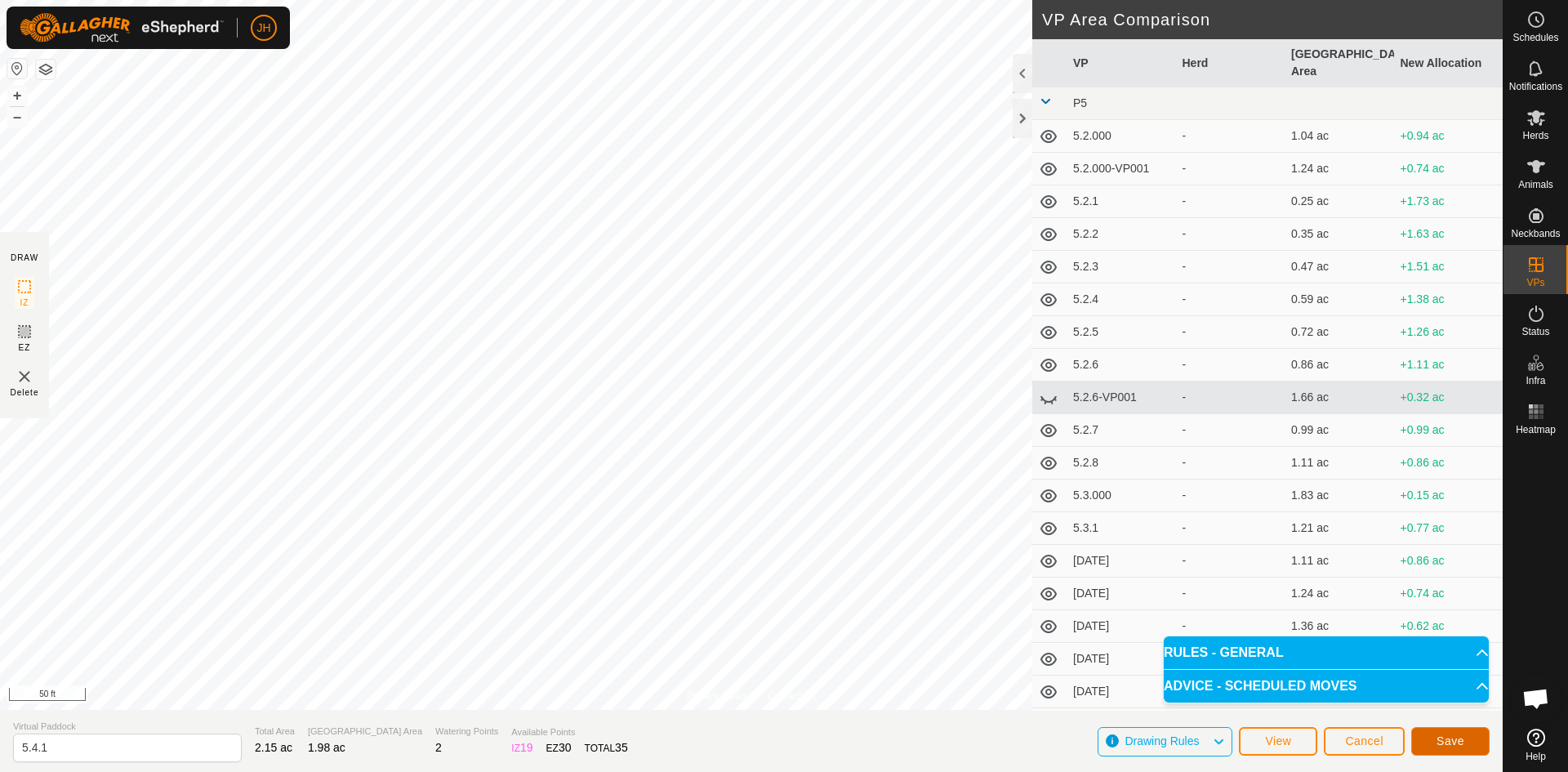
click at [1460, 745] on span "Save" at bounding box center [1450, 740] width 28 height 13
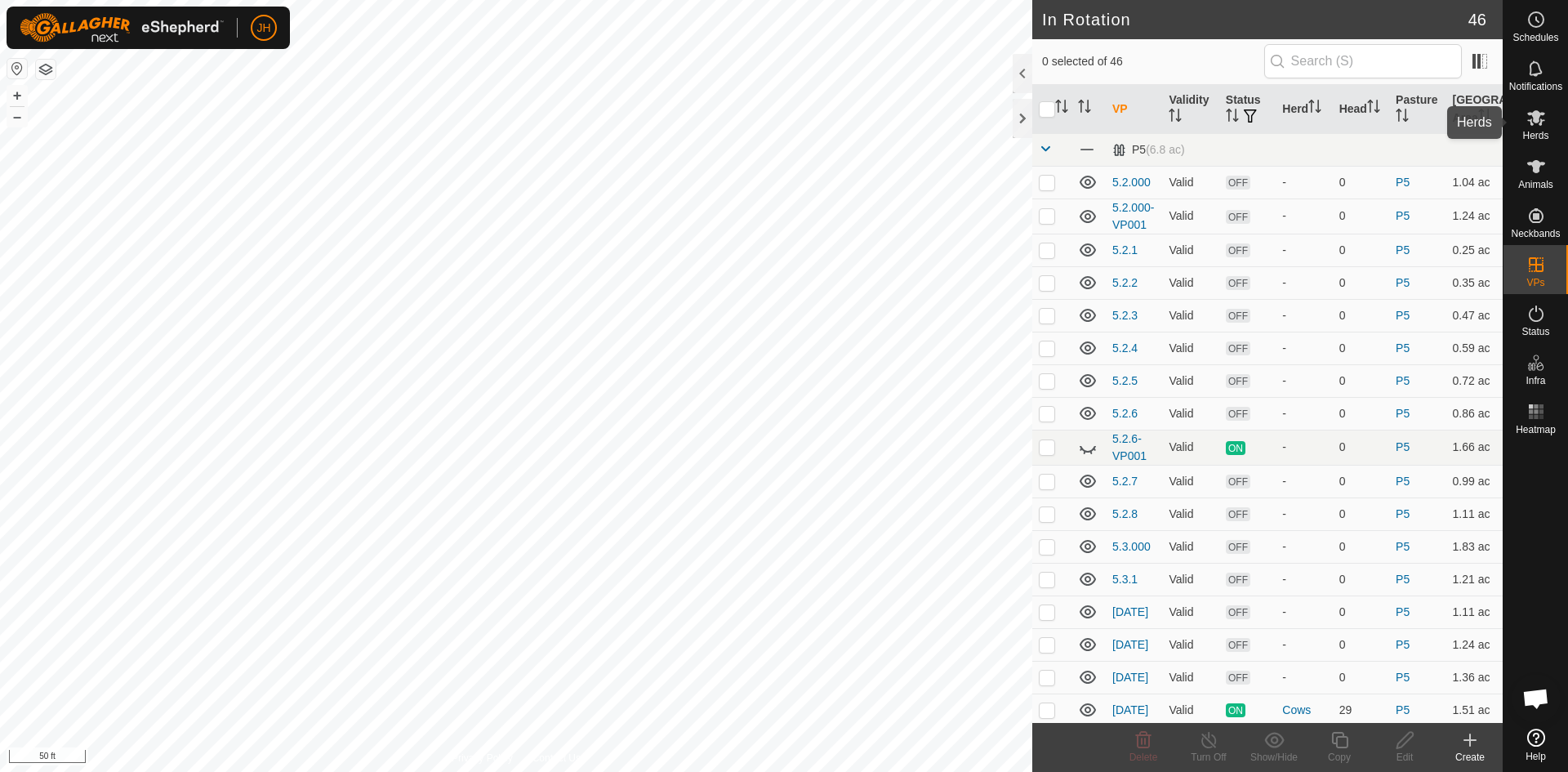
click at [1533, 133] on span "Herds" at bounding box center [1535, 135] width 26 height 9
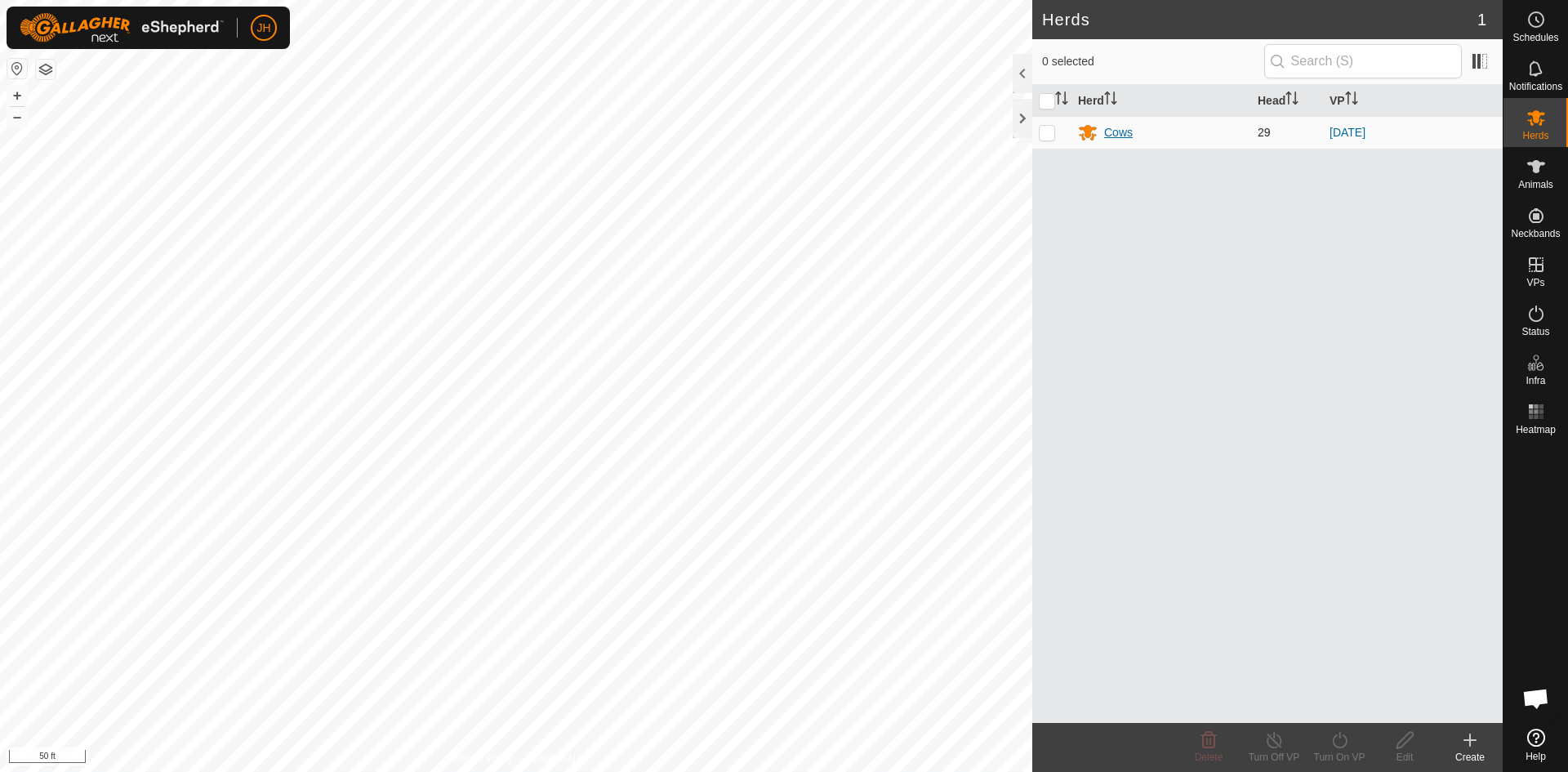
click at [1122, 132] on div "Cows" at bounding box center [1117, 132] width 28 height 17
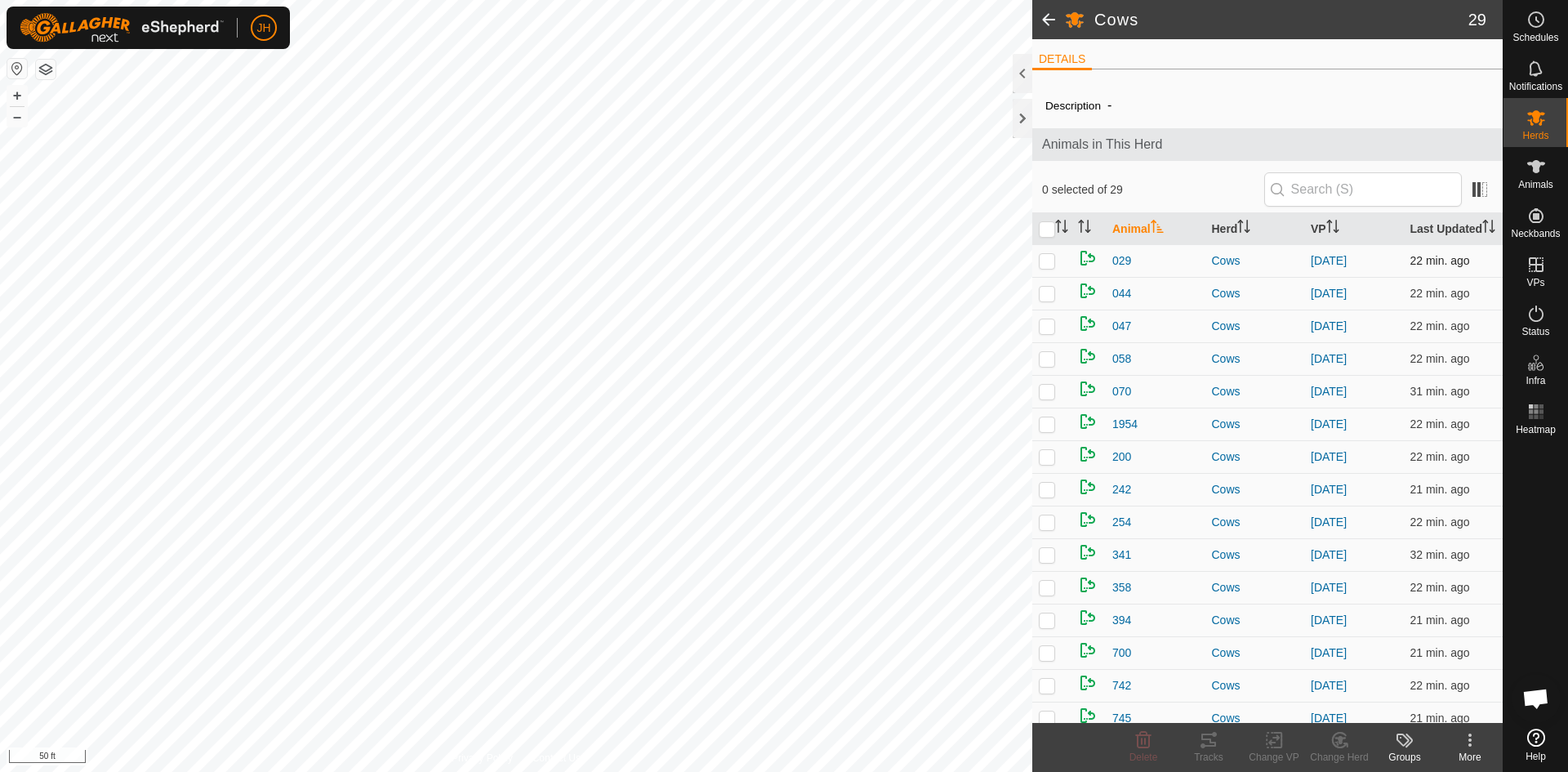
click at [1052, 266] on p-checkbox at bounding box center [1046, 260] width 16 height 13
checkbox input "true"
click at [1204, 746] on icon at bounding box center [1208, 740] width 15 height 13
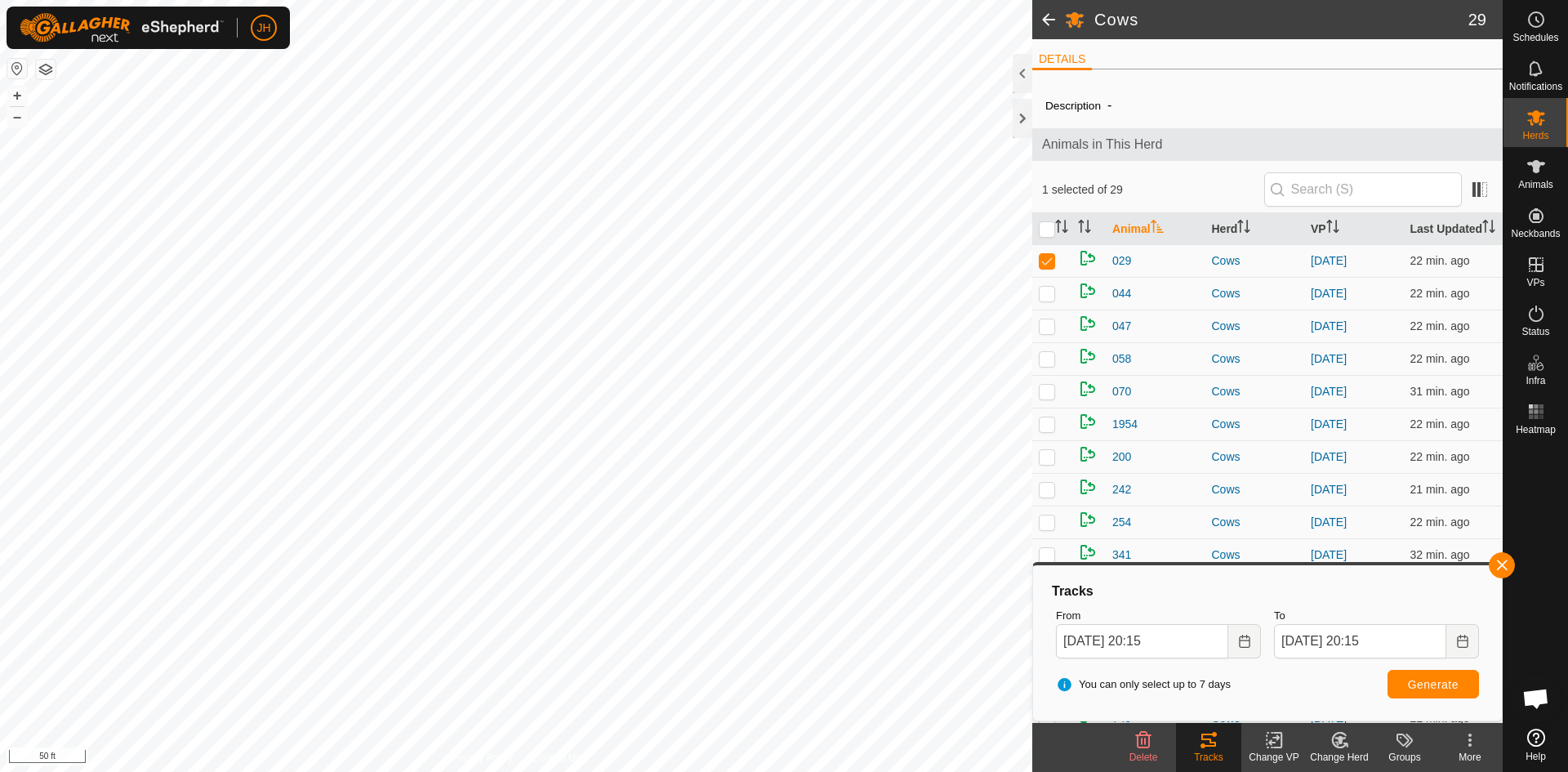
click at [1052, 231] on input "checkbox" at bounding box center [1046, 229] width 16 height 16
checkbox input "true"
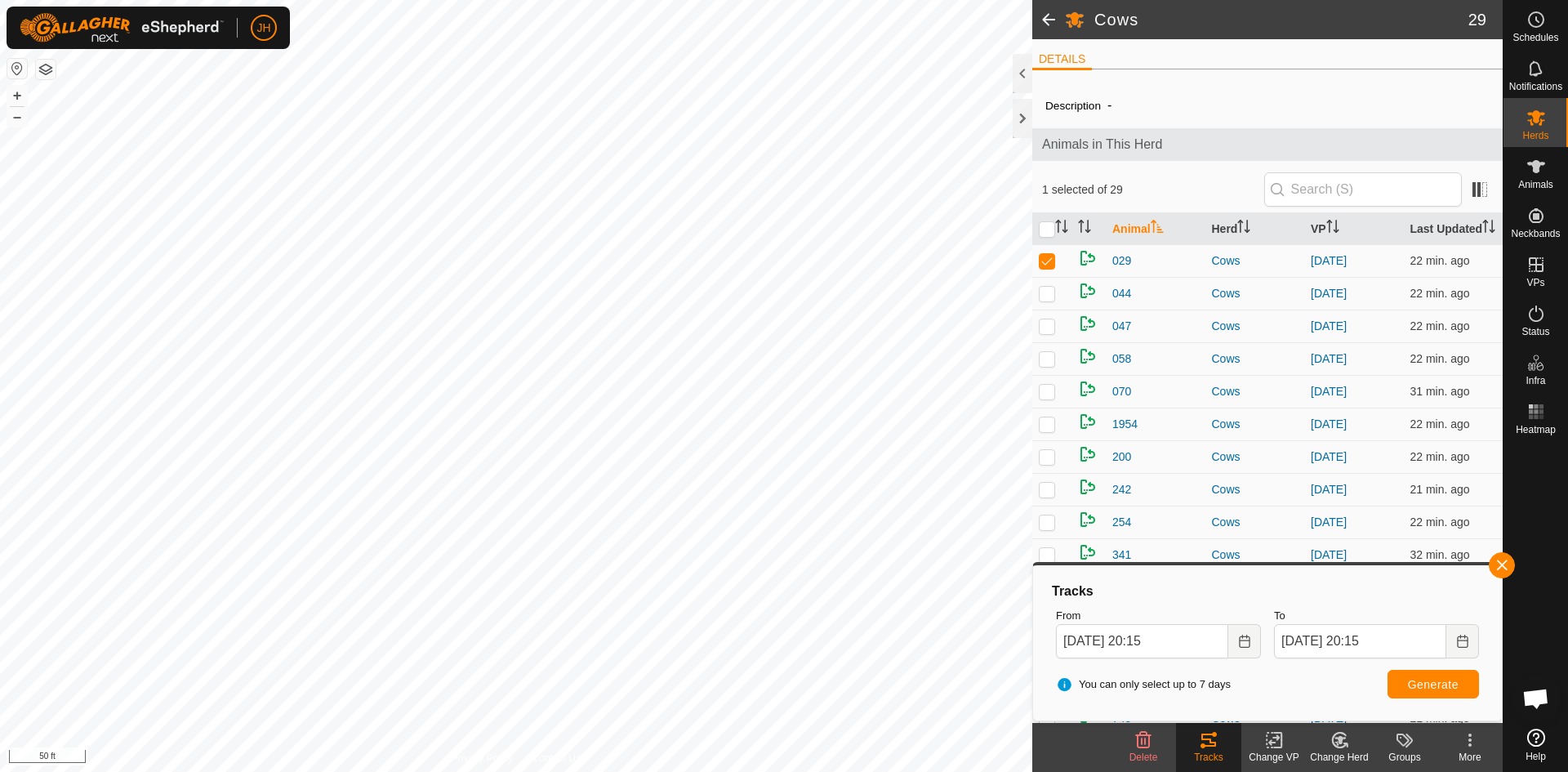
checkbox input "true"
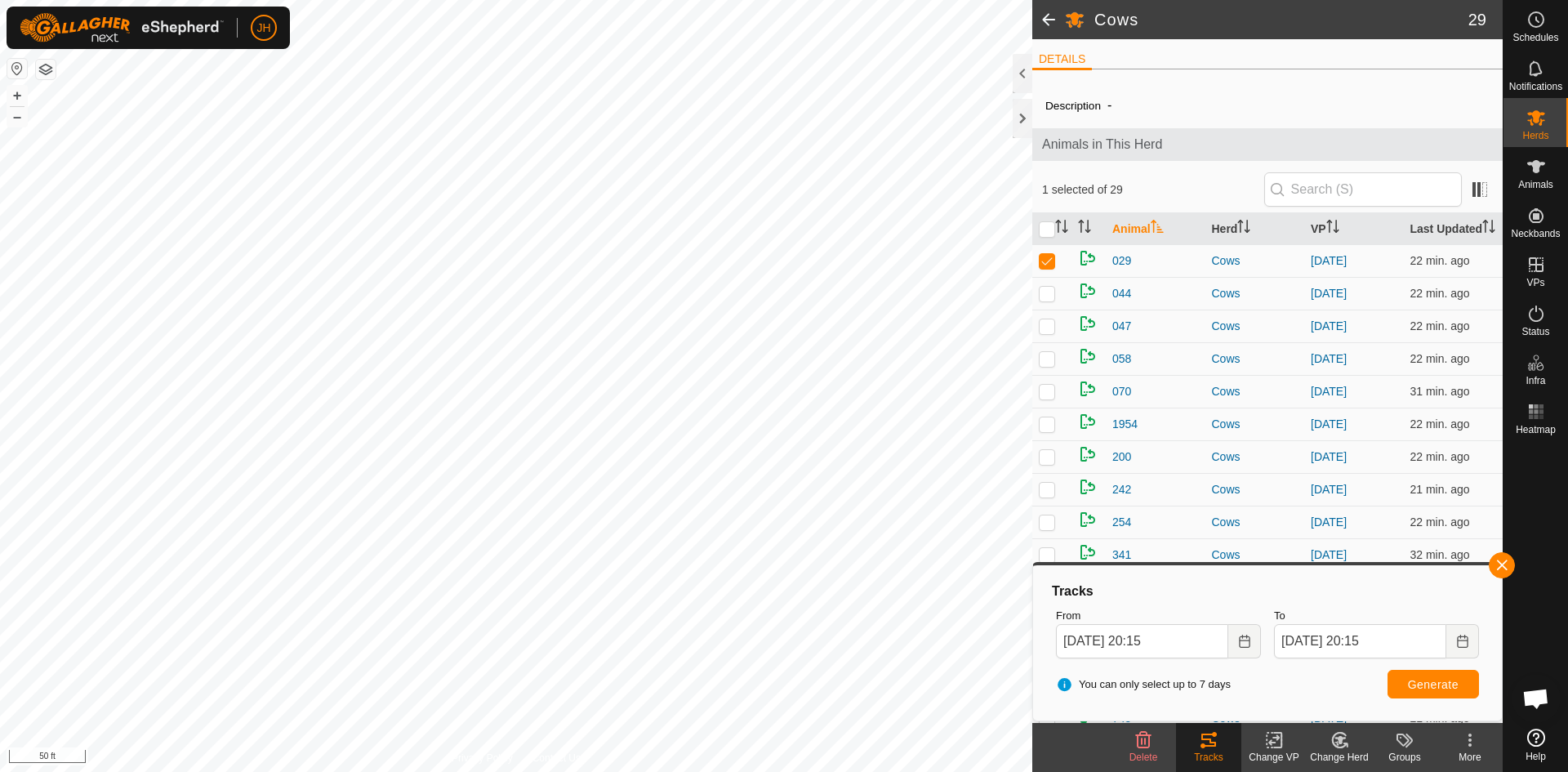
checkbox input "true"
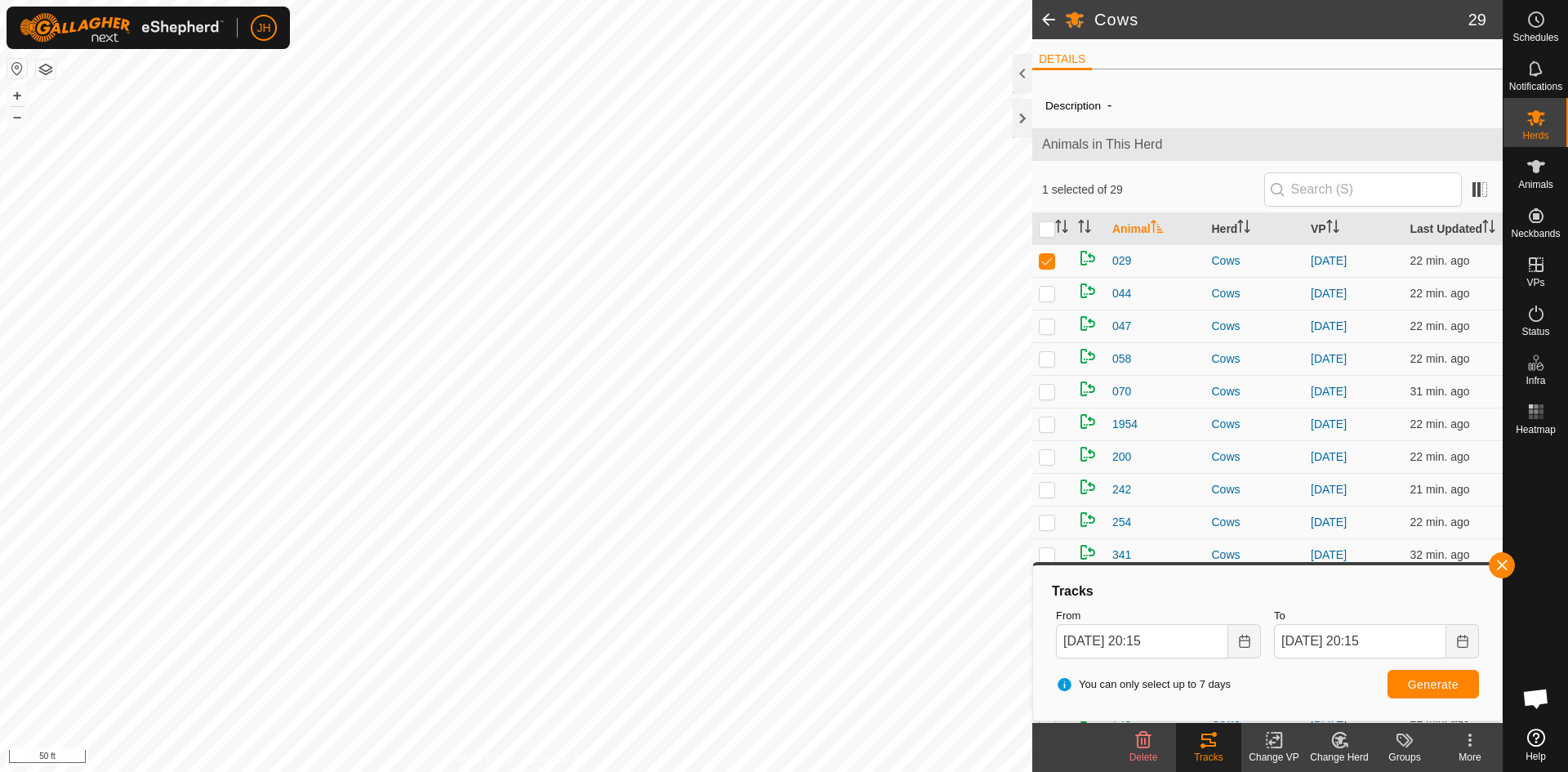
checkbox input "true"
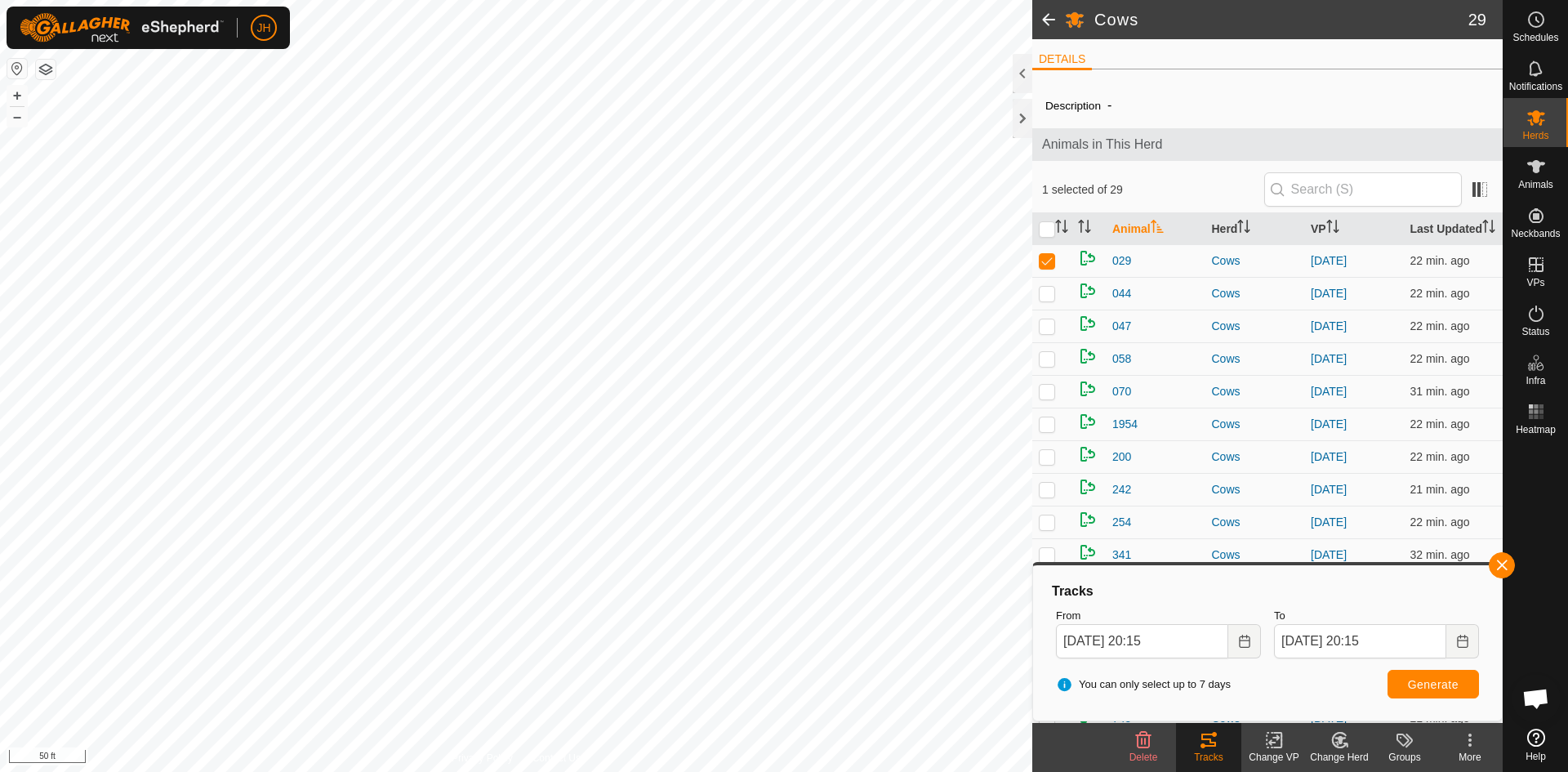
checkbox input "true"
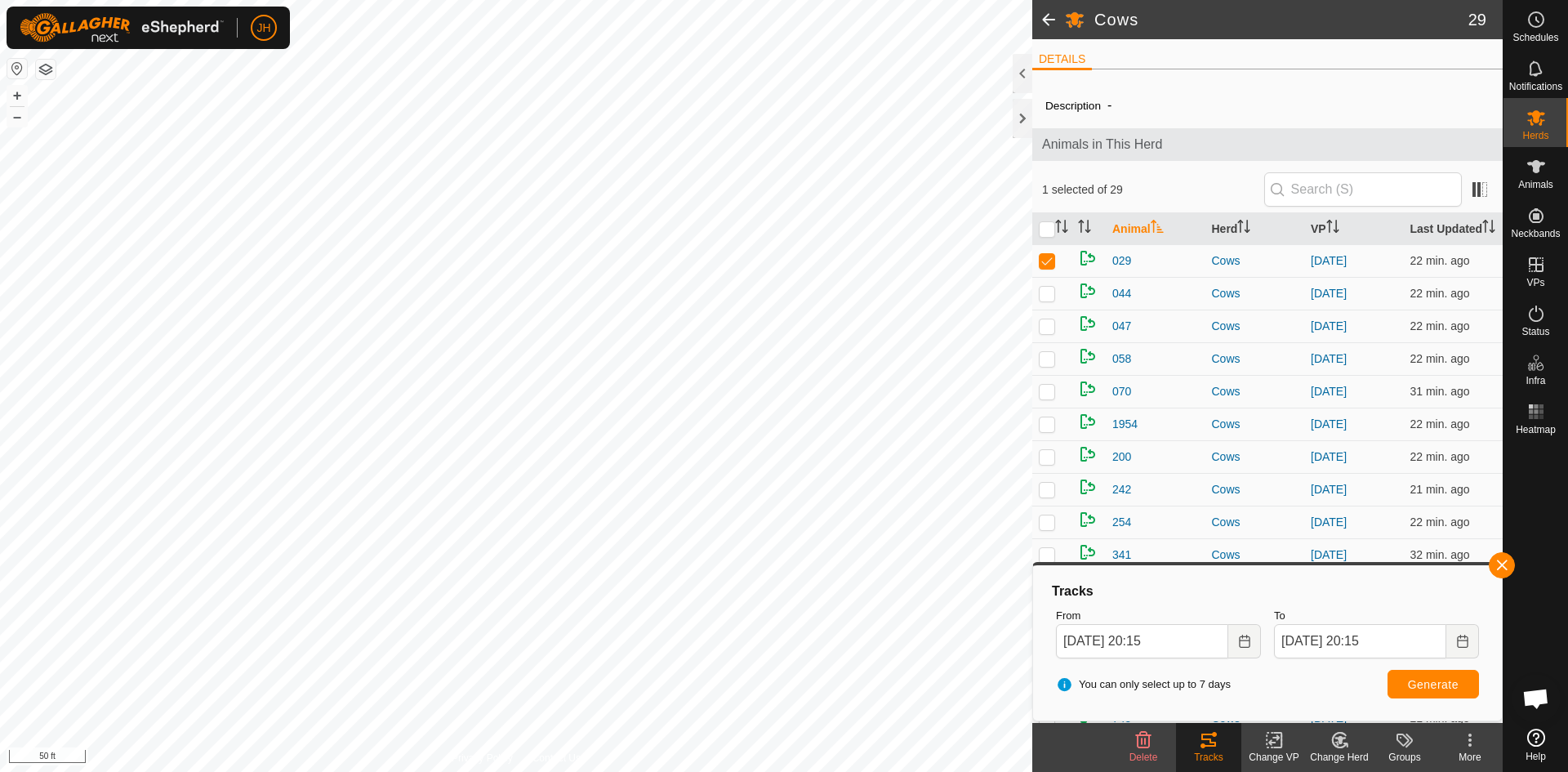
checkbox input "true"
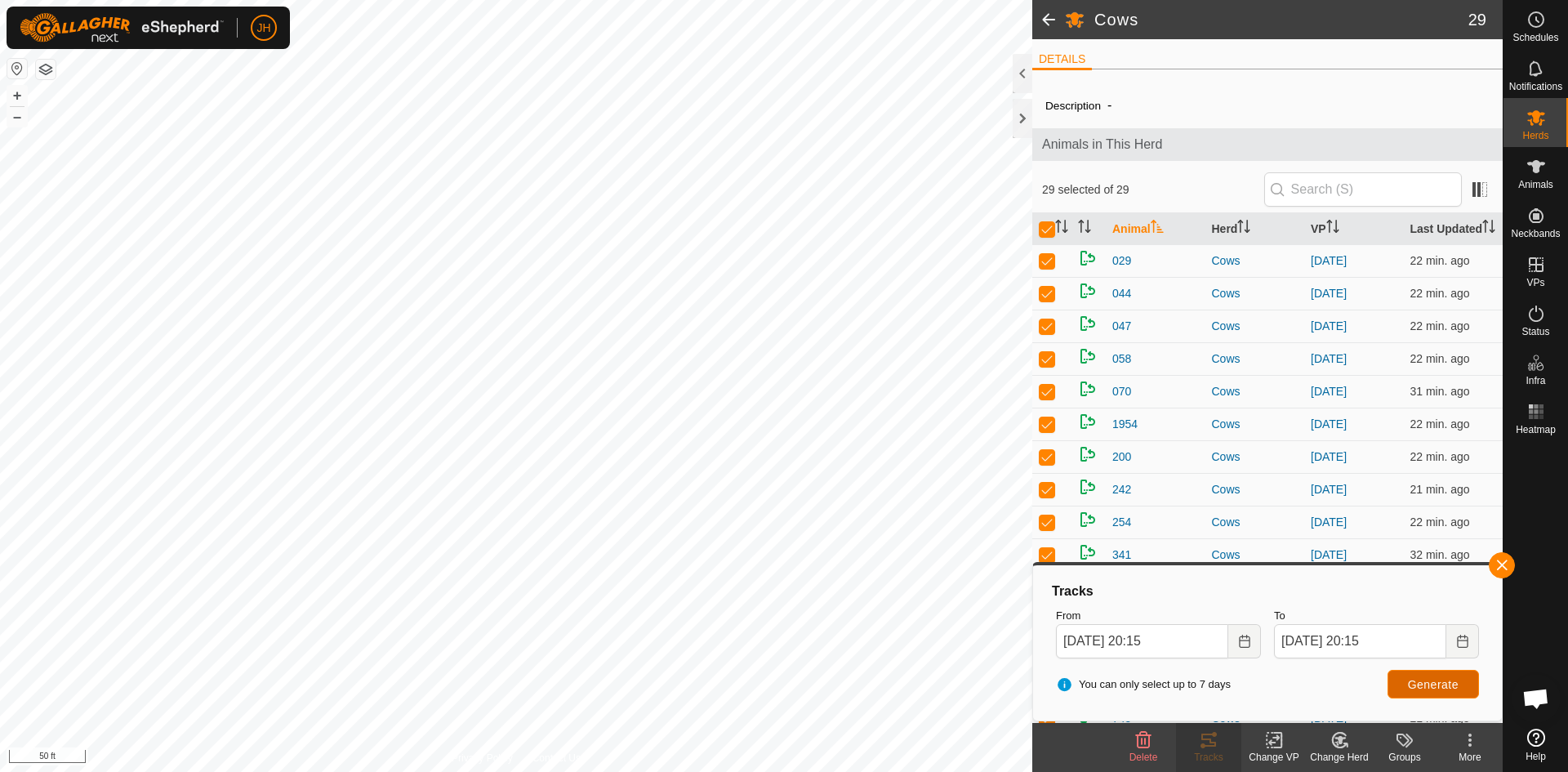
click at [1443, 686] on span "Generate" at bounding box center [1432, 684] width 50 height 13
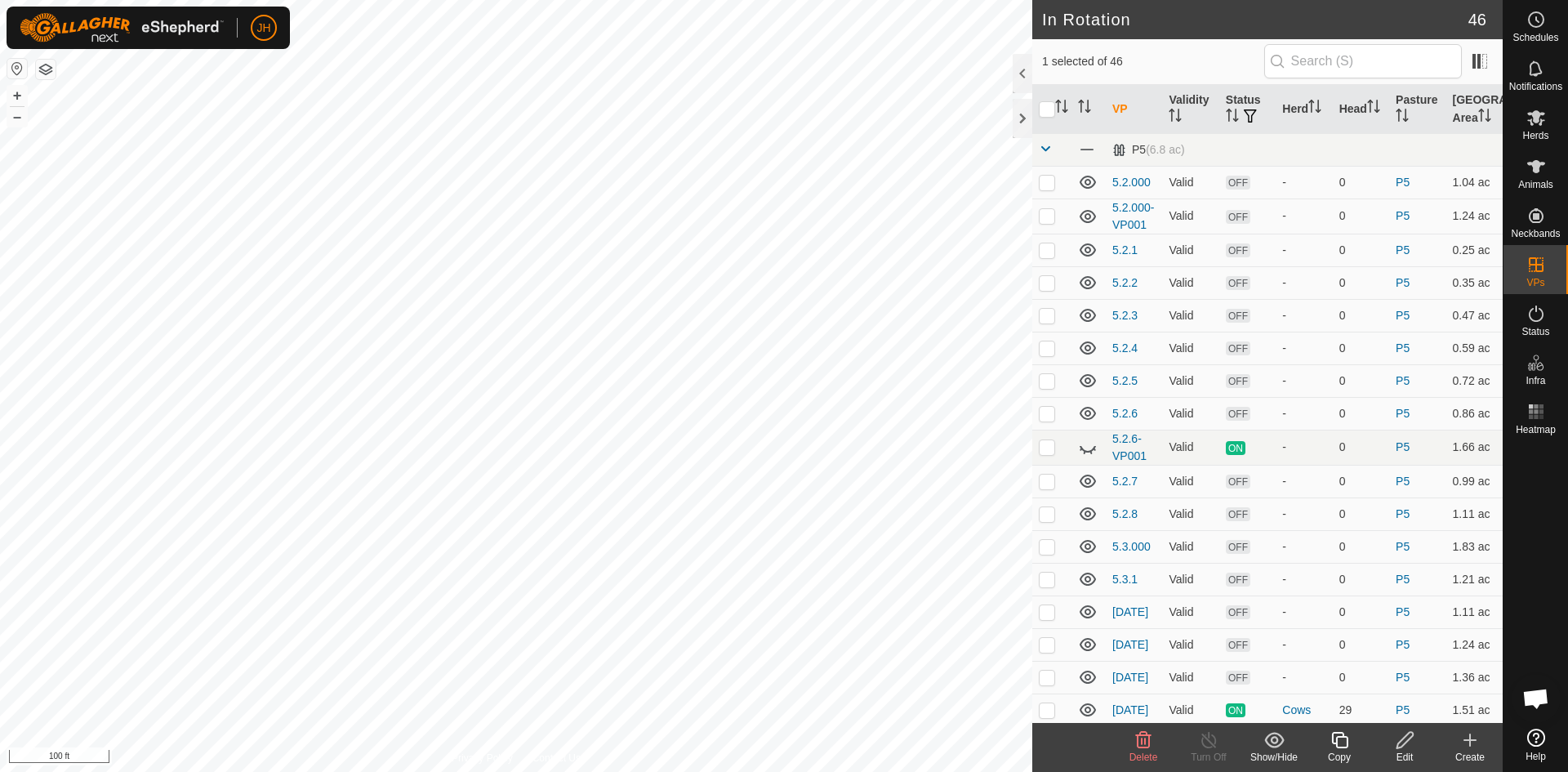
click at [1405, 750] on div "Edit" at bounding box center [1404, 757] width 66 height 15
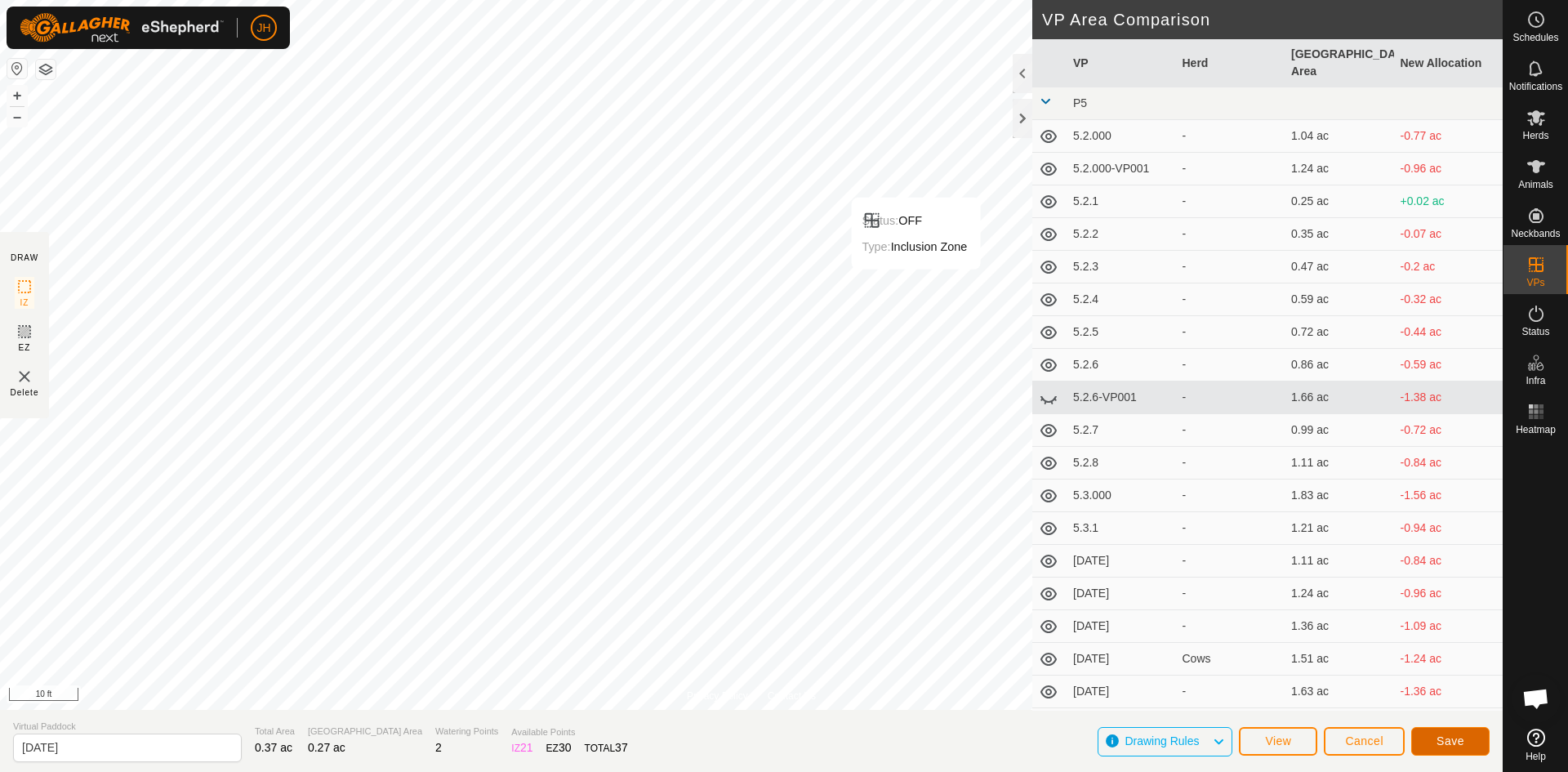
click at [1470, 746] on button "Save" at bounding box center [1450, 740] width 79 height 28
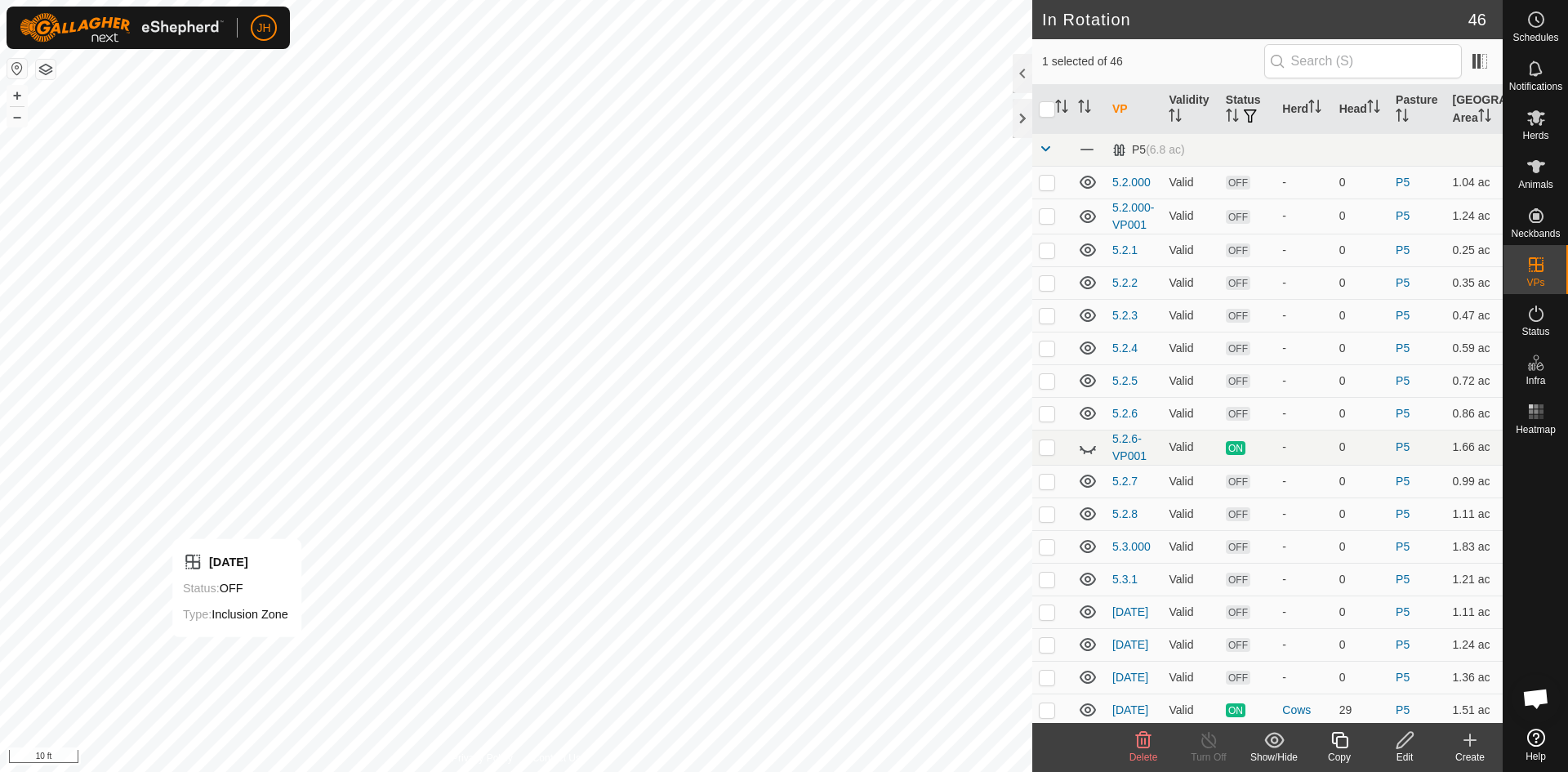
checkbox input "false"
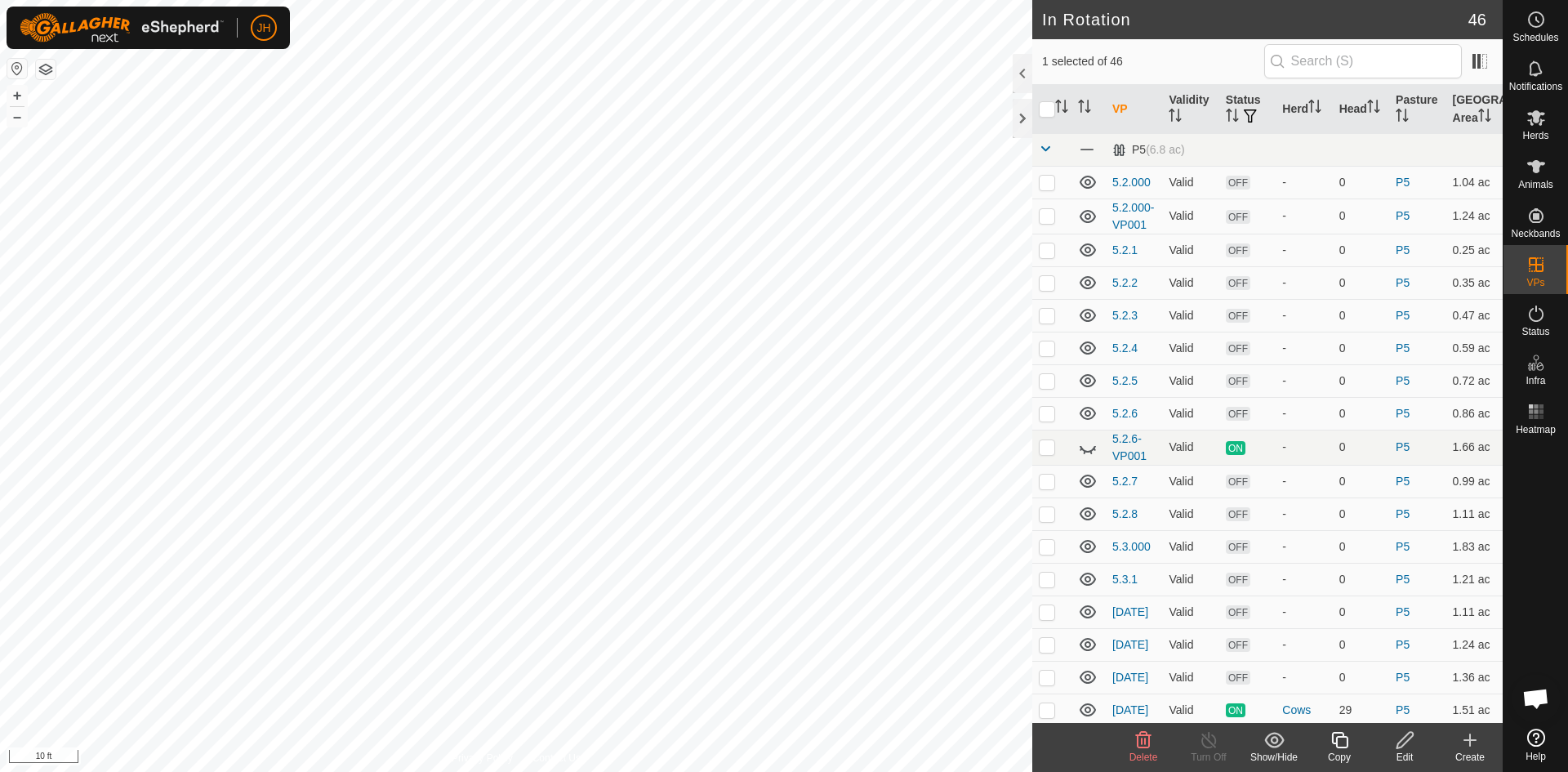
checkbox input "false"
checkbox input "true"
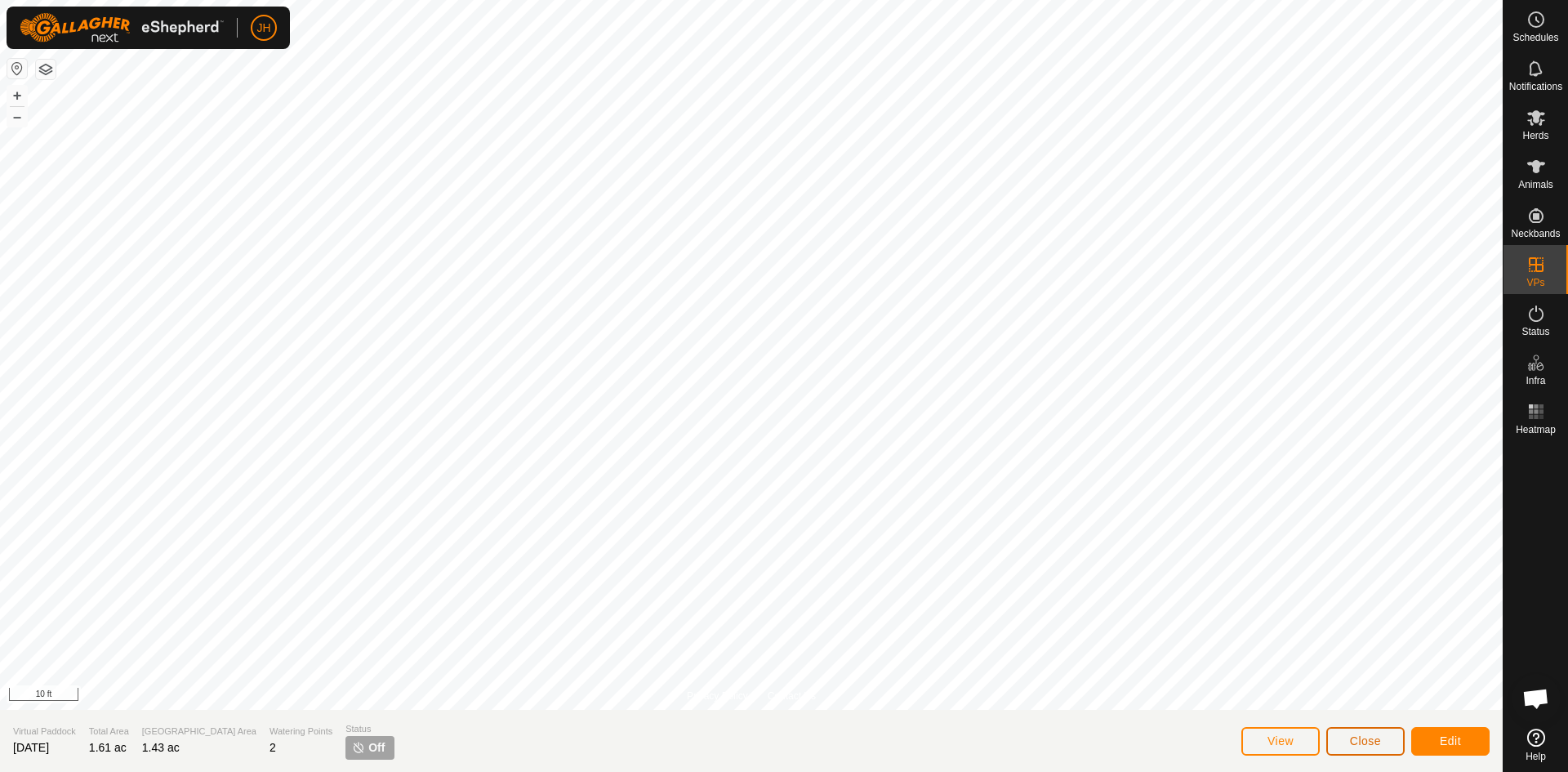
click at [1371, 740] on span "Close" at bounding box center [1365, 740] width 31 height 13
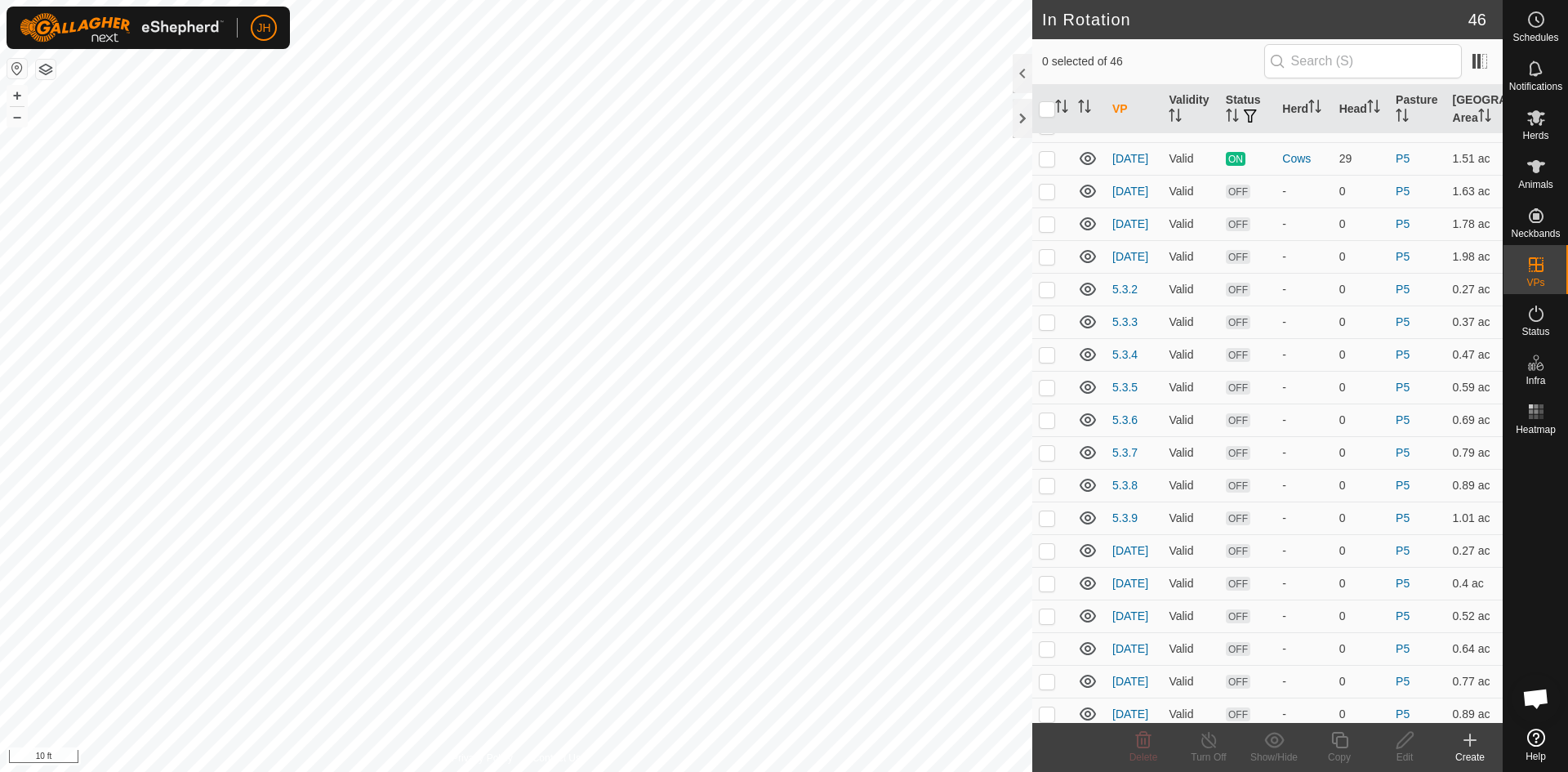
scroll to position [738, 0]
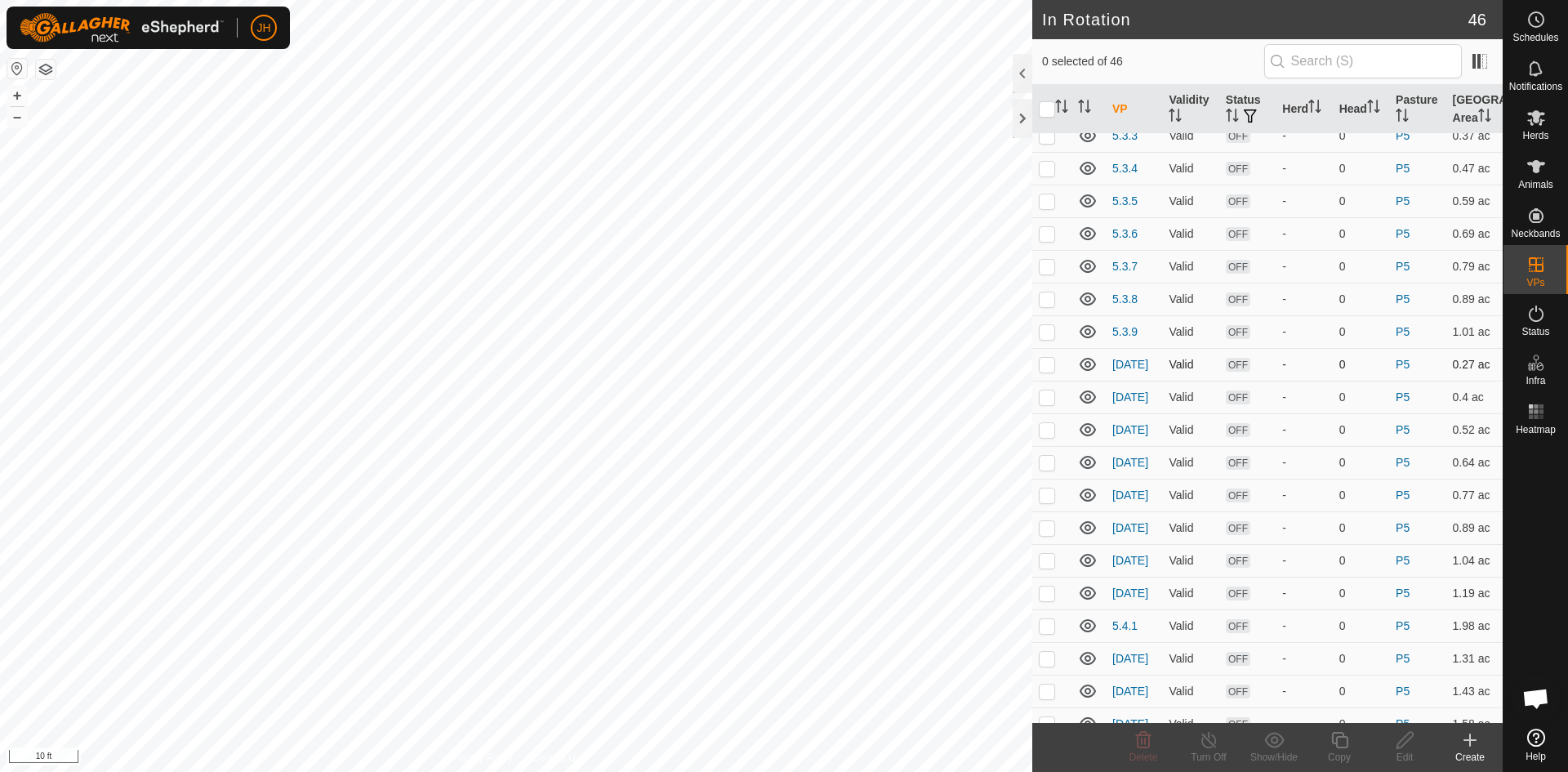
click at [1053, 371] on td at bounding box center [1052, 365] width 39 height 32
checkbox input "true"
click at [1408, 749] on div "Edit" at bounding box center [1404, 747] width 66 height 49
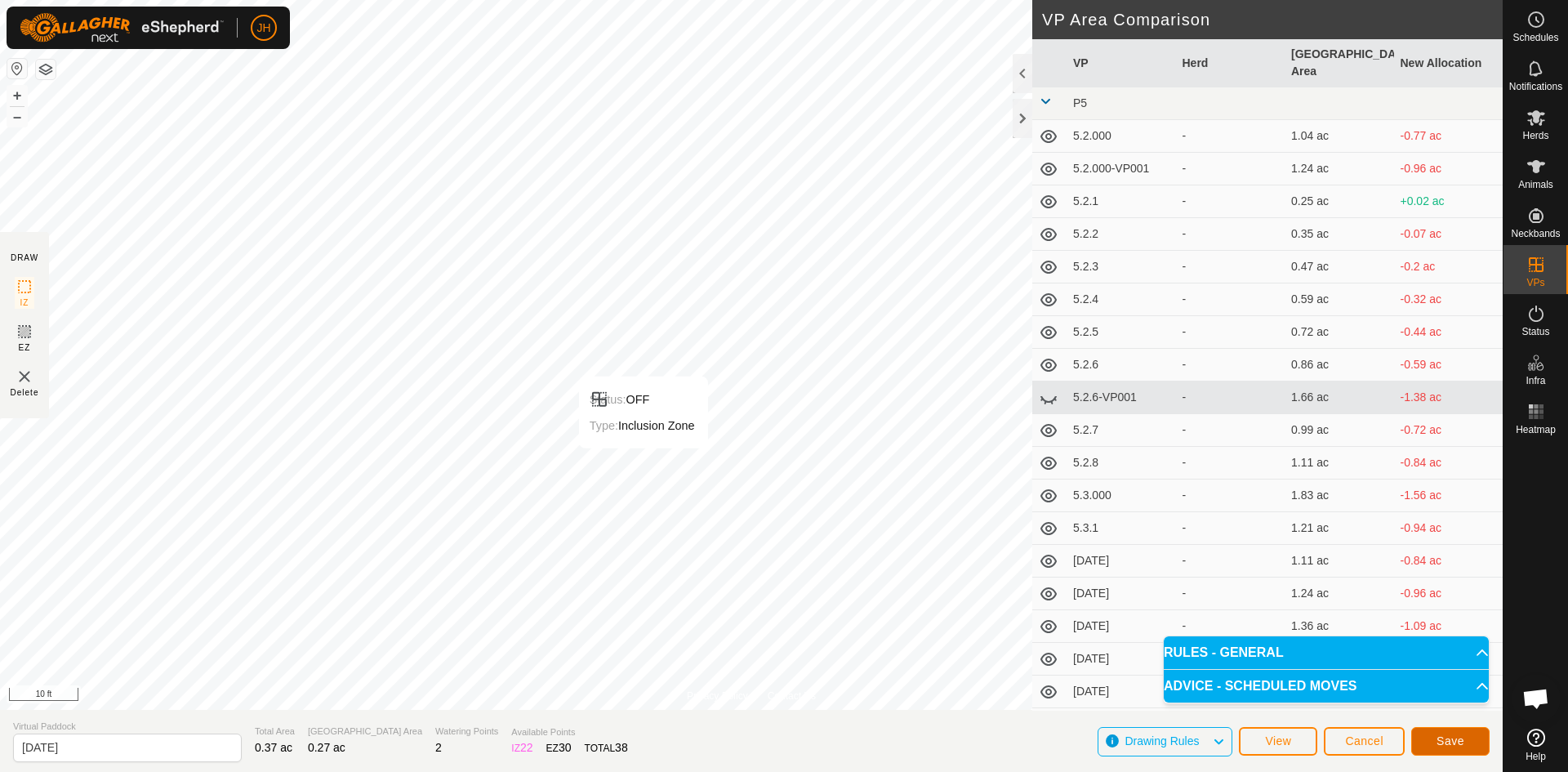
click at [1459, 747] on button "Save" at bounding box center [1450, 740] width 79 height 28
click at [1361, 746] on span "Cancel" at bounding box center [1364, 740] width 38 height 13
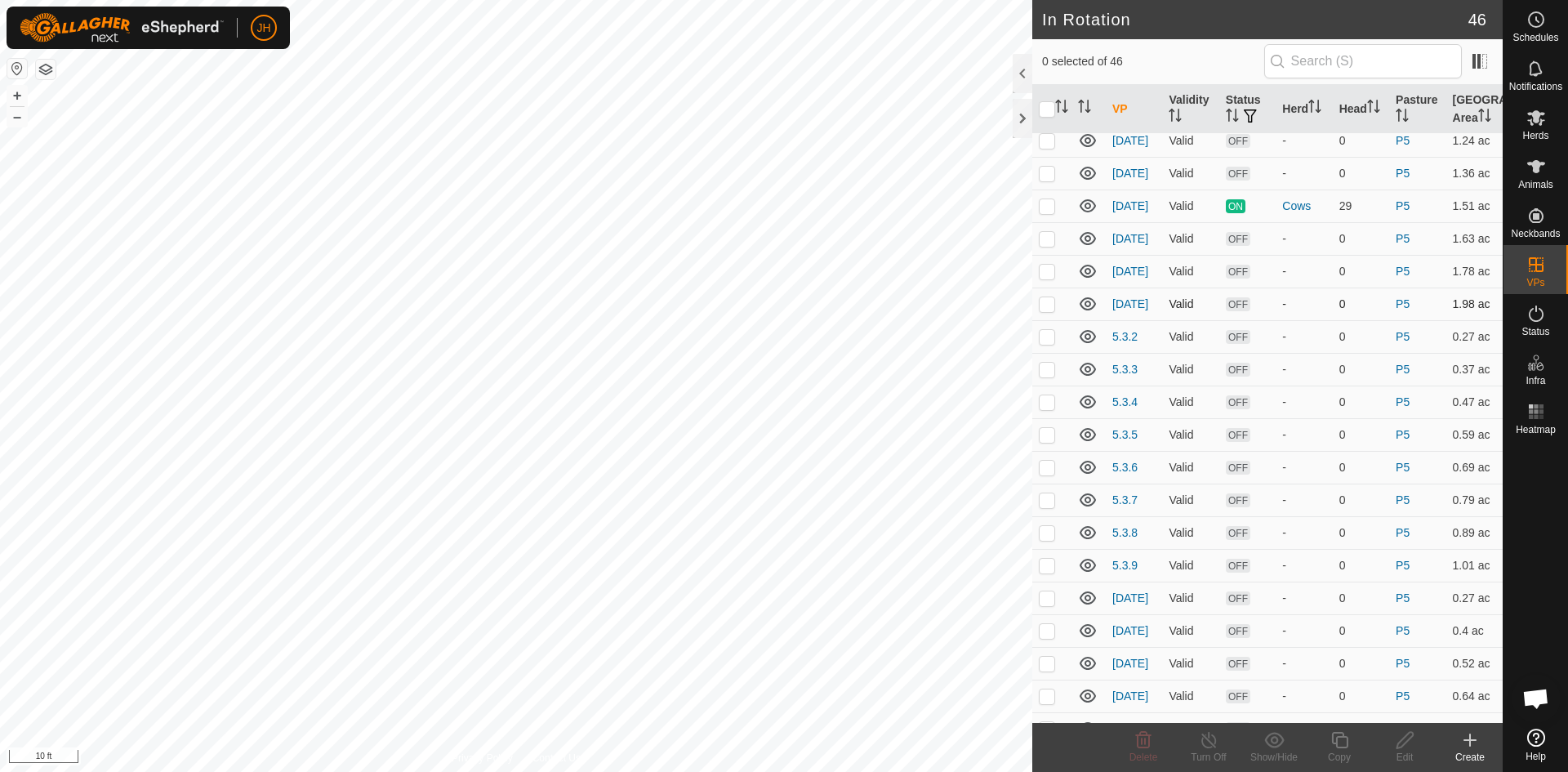
scroll to position [506, 0]
click at [1048, 601] on p-checkbox at bounding box center [1046, 595] width 16 height 13
checkbox input "true"
click at [1403, 747] on icon at bounding box center [1405, 740] width 20 height 20
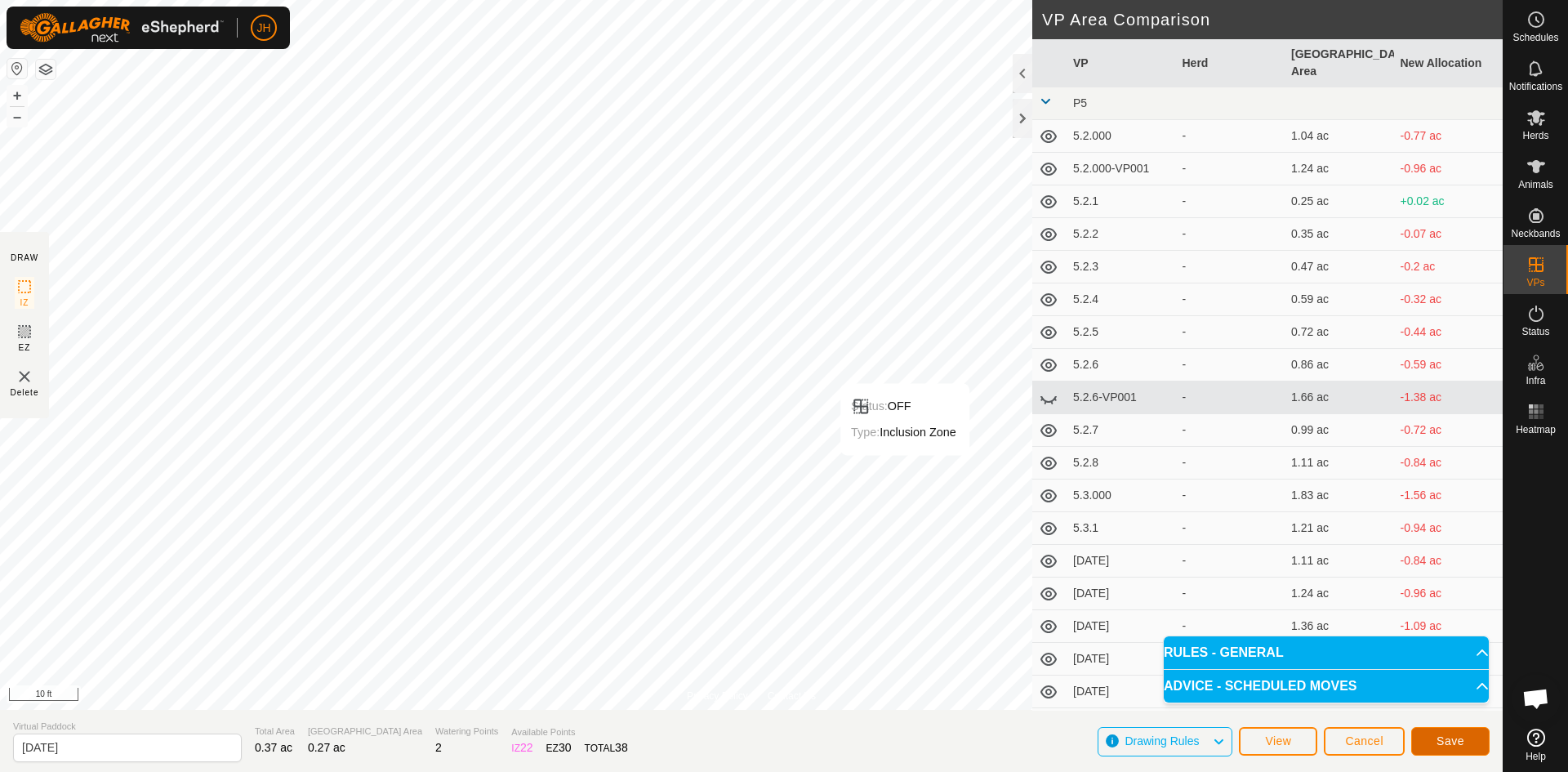
click at [1454, 746] on span "Save" at bounding box center [1450, 740] width 28 height 13
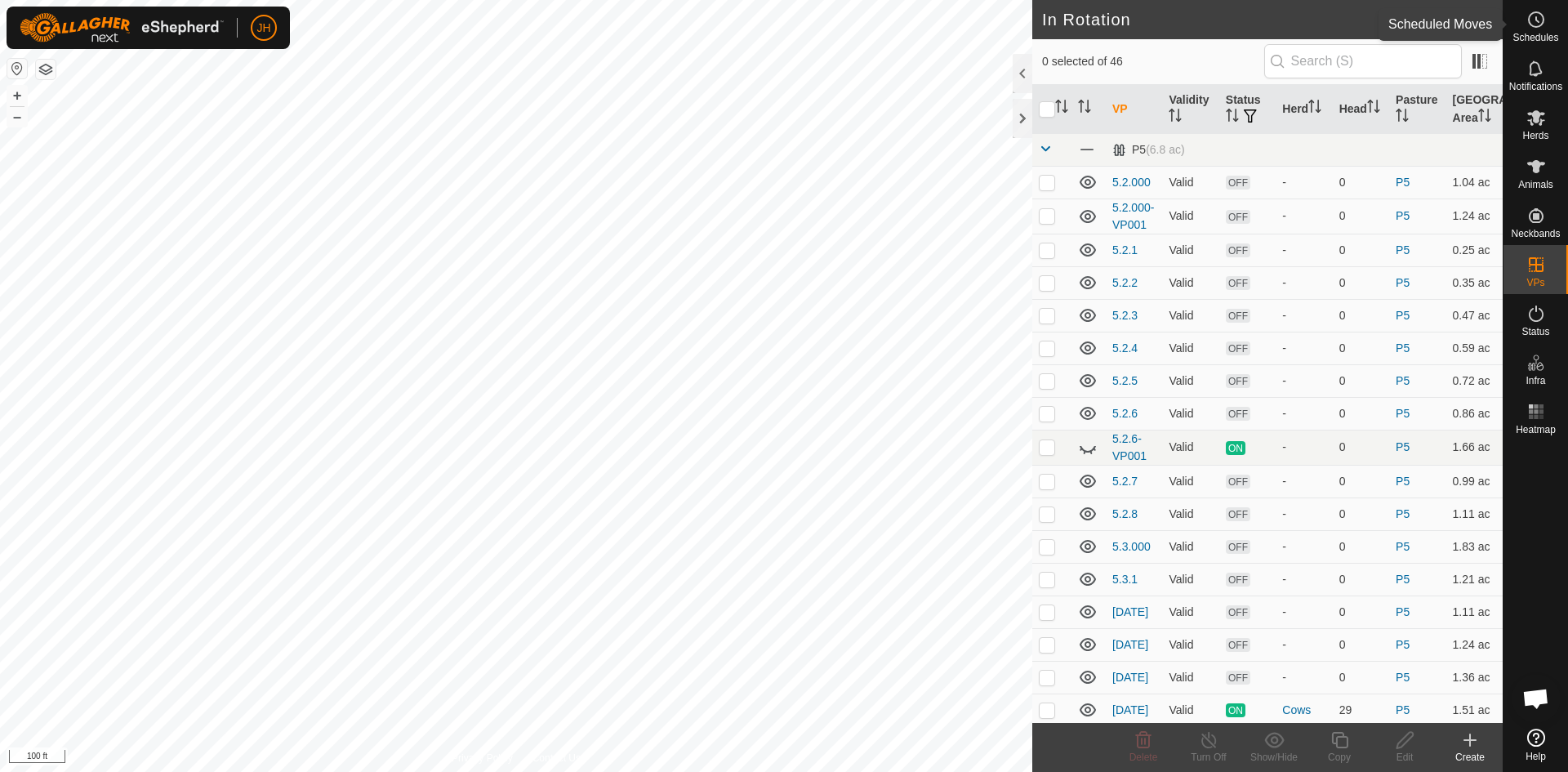
click at [1539, 32] on span "Schedules" at bounding box center [1536, 37] width 46 height 9
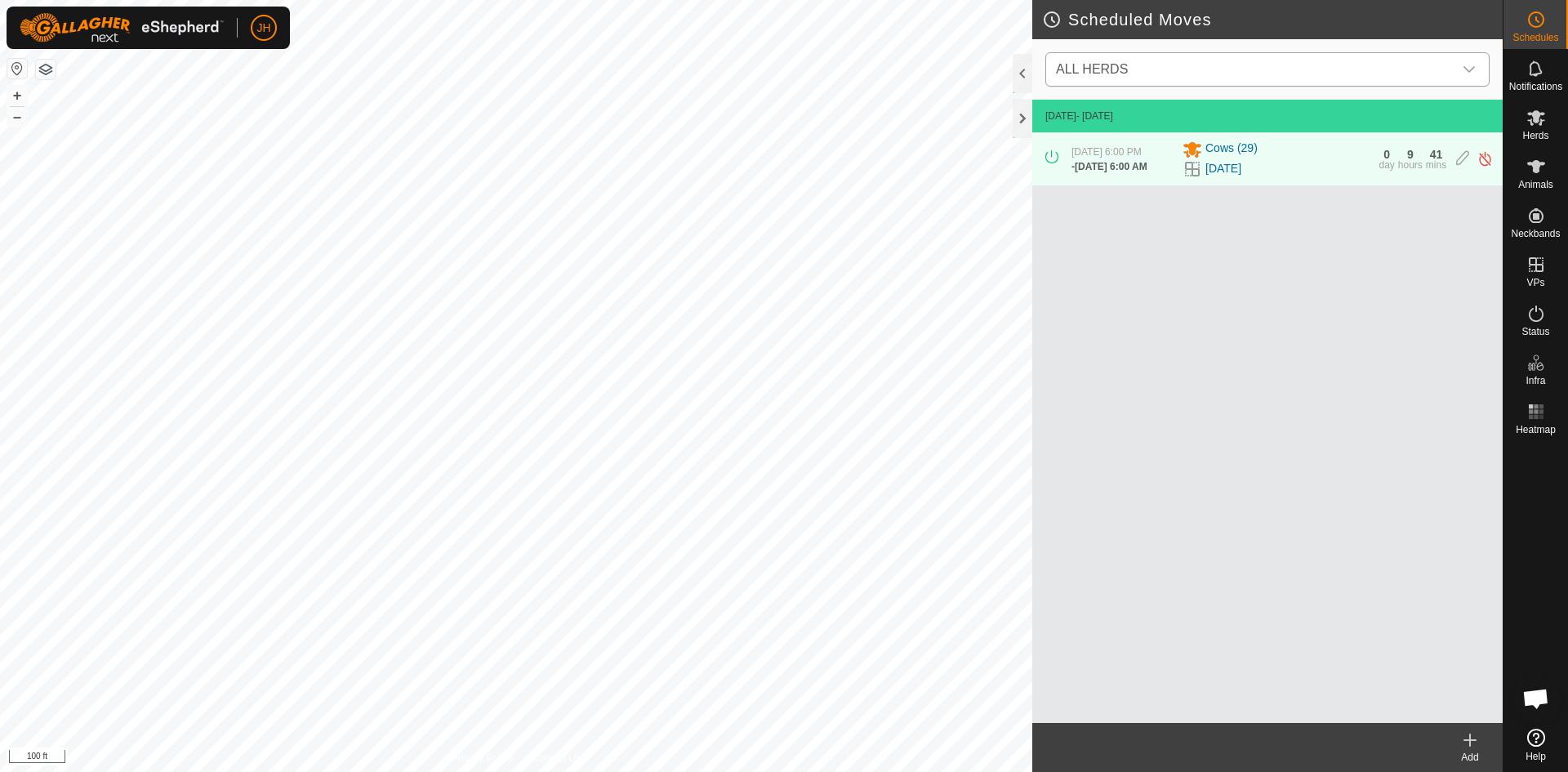
click at [1145, 64] on span "ALL HERDS" at bounding box center [1250, 69] width 404 height 32
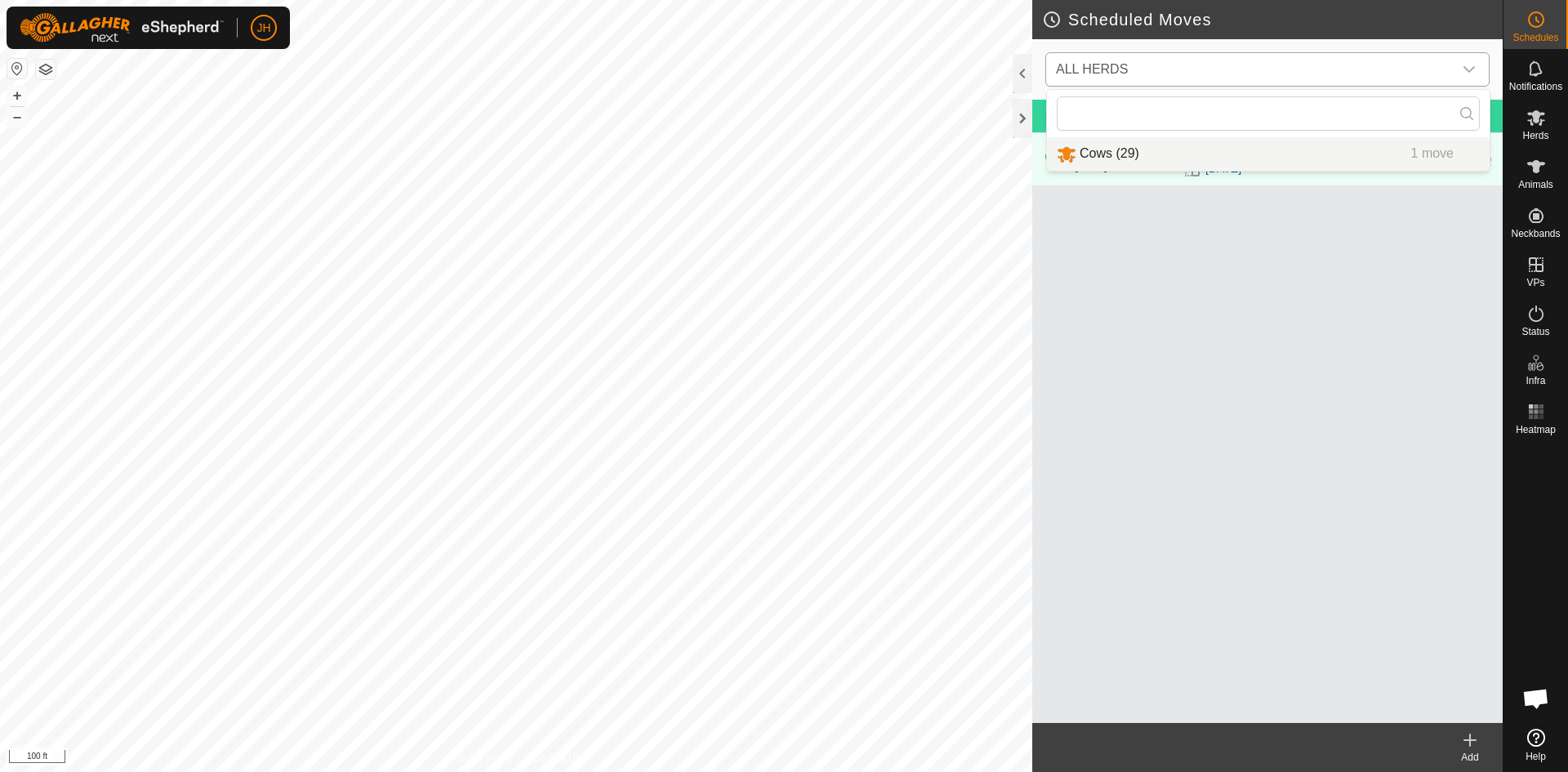
click at [1132, 154] on li "Cows (29) 1 move" at bounding box center [1268, 154] width 443 height 33
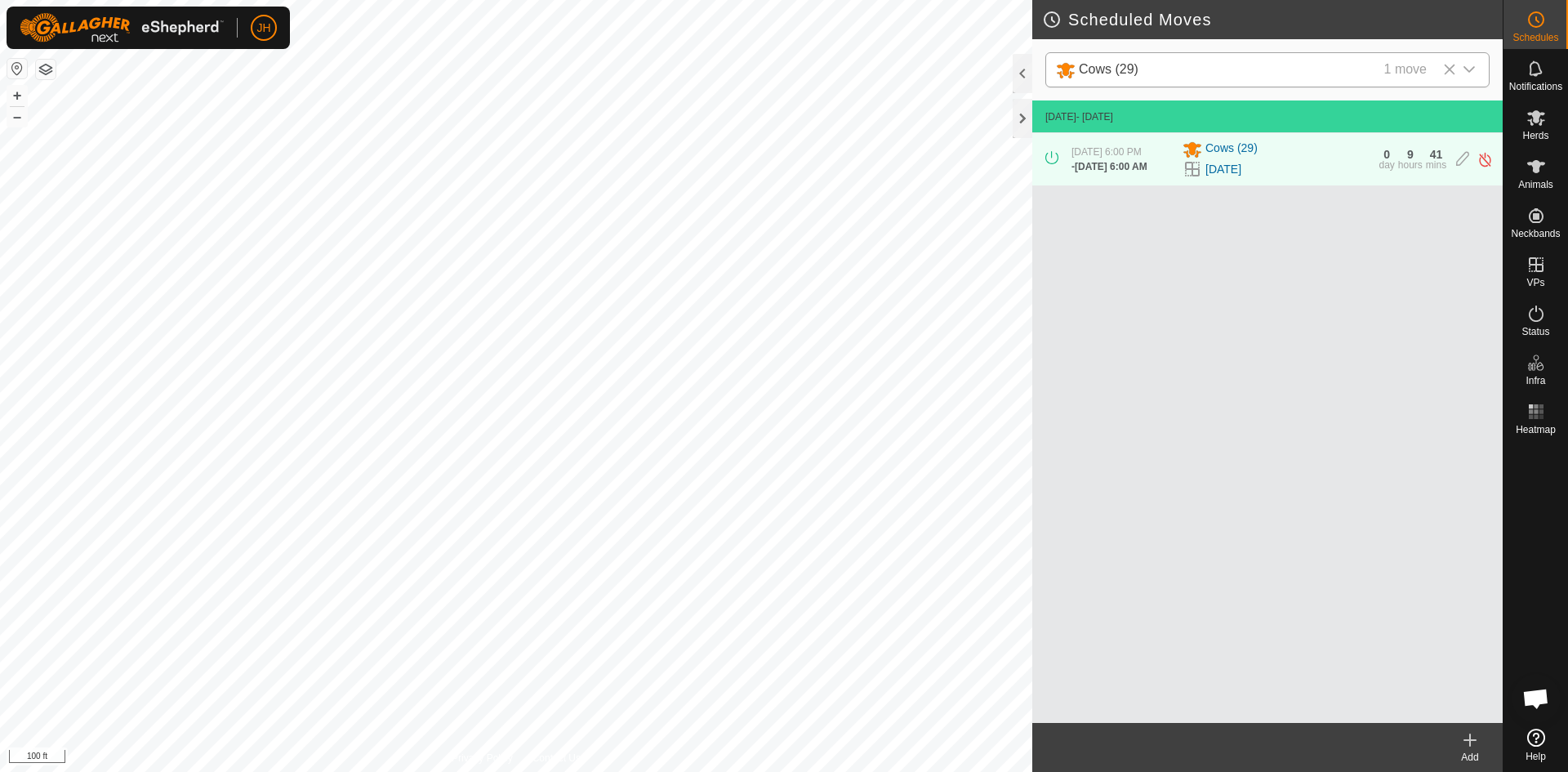
click at [1475, 753] on div "Add" at bounding box center [1470, 757] width 66 height 15
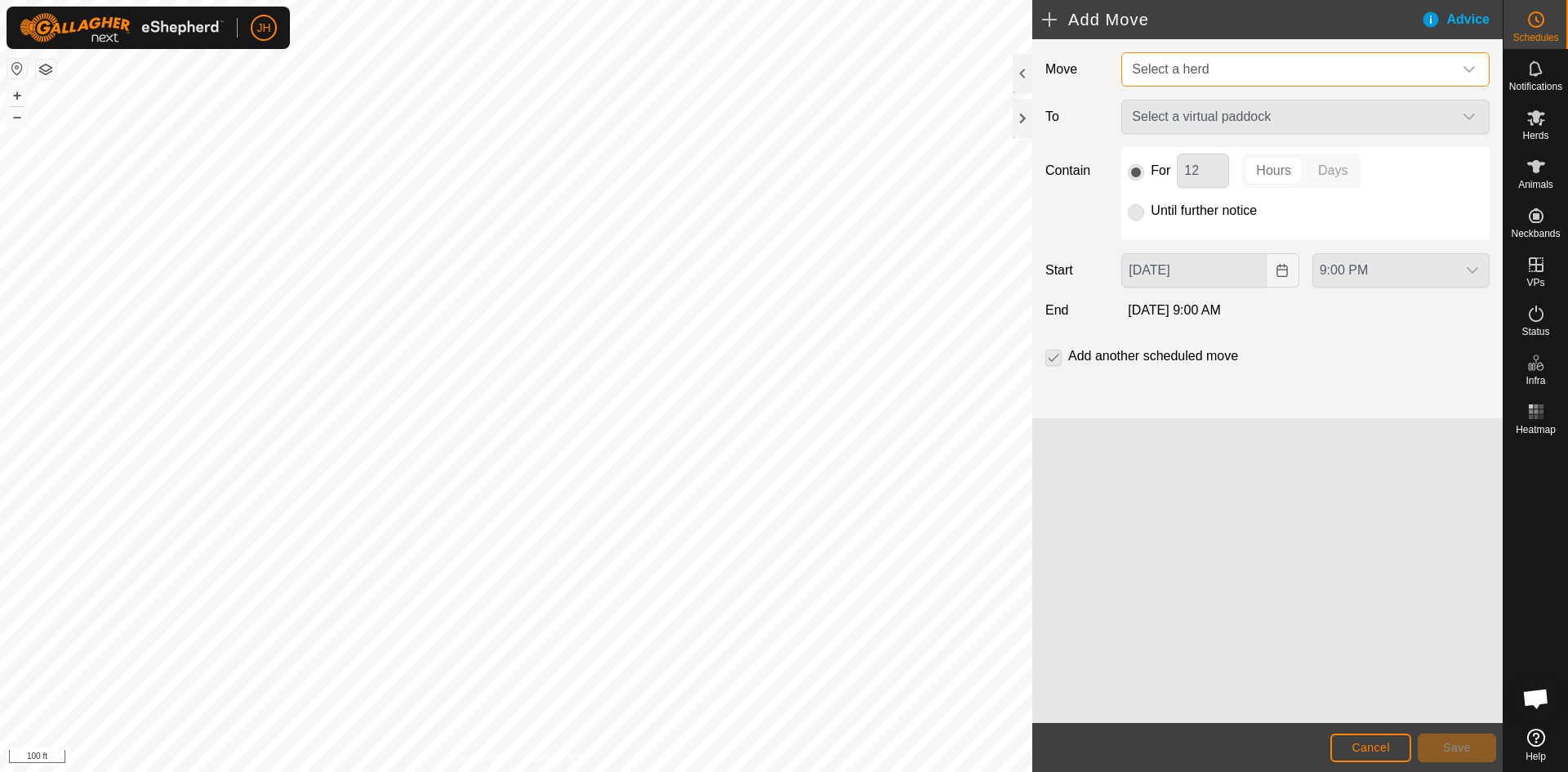
click at [1220, 66] on span "Select a herd" at bounding box center [1289, 69] width 328 height 32
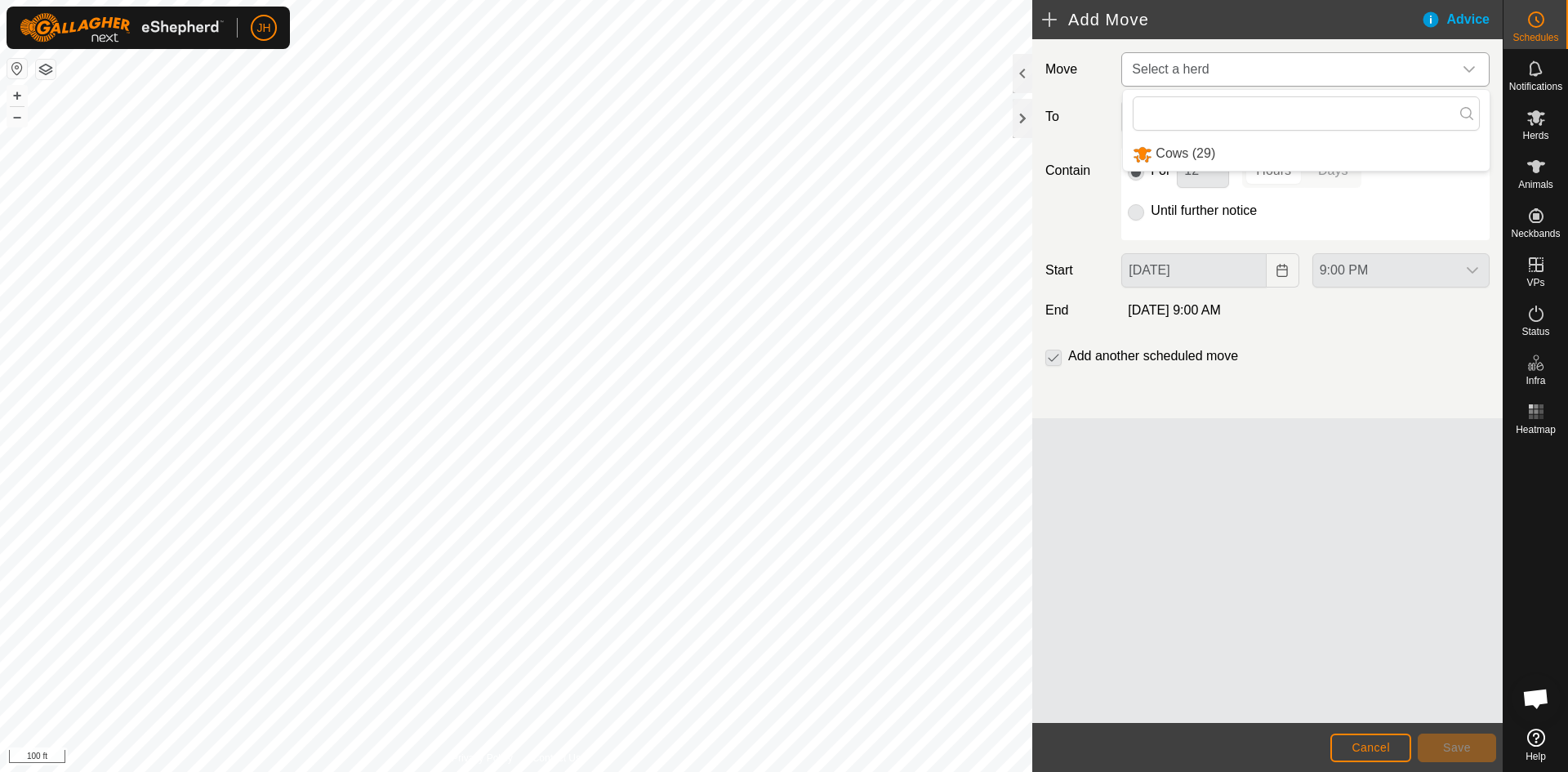
click at [1180, 159] on li "Cows (29)" at bounding box center [1306, 154] width 367 height 33
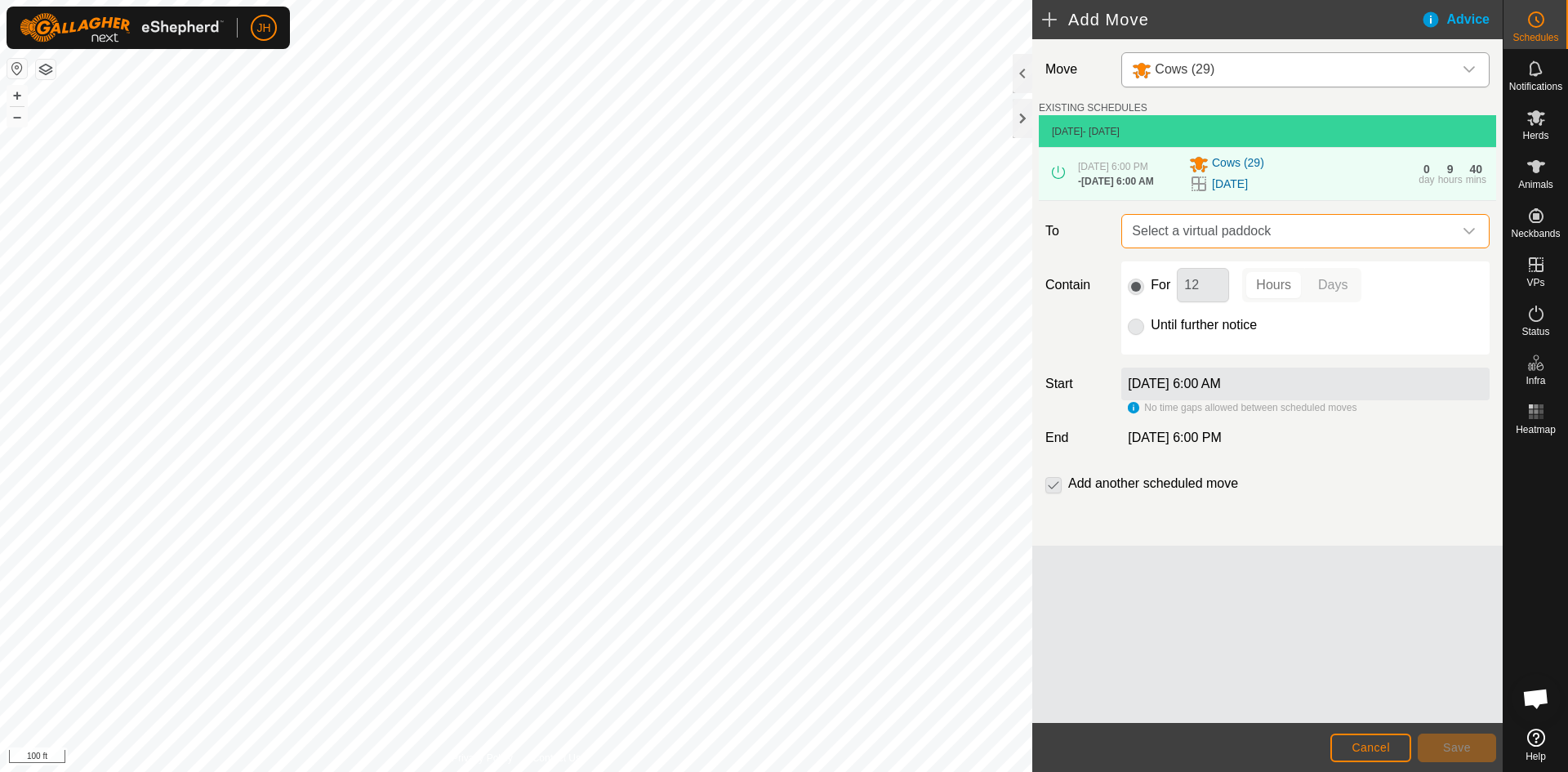
click at [1283, 233] on span "Select a virtual paddock" at bounding box center [1289, 231] width 328 height 32
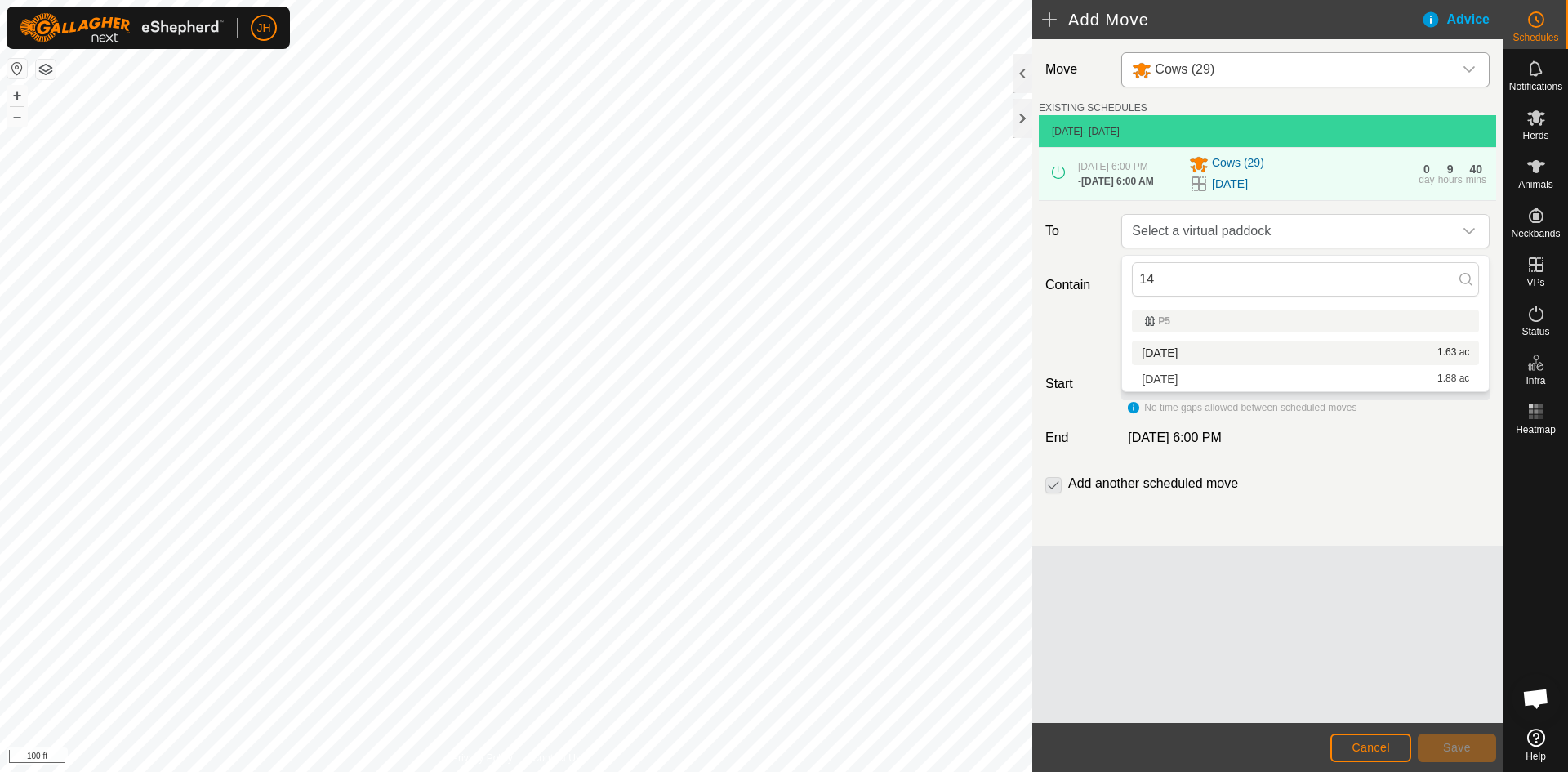
type input "14"
click at [1177, 354] on li "[DATE] 1.63 ac" at bounding box center [1305, 353] width 347 height 25
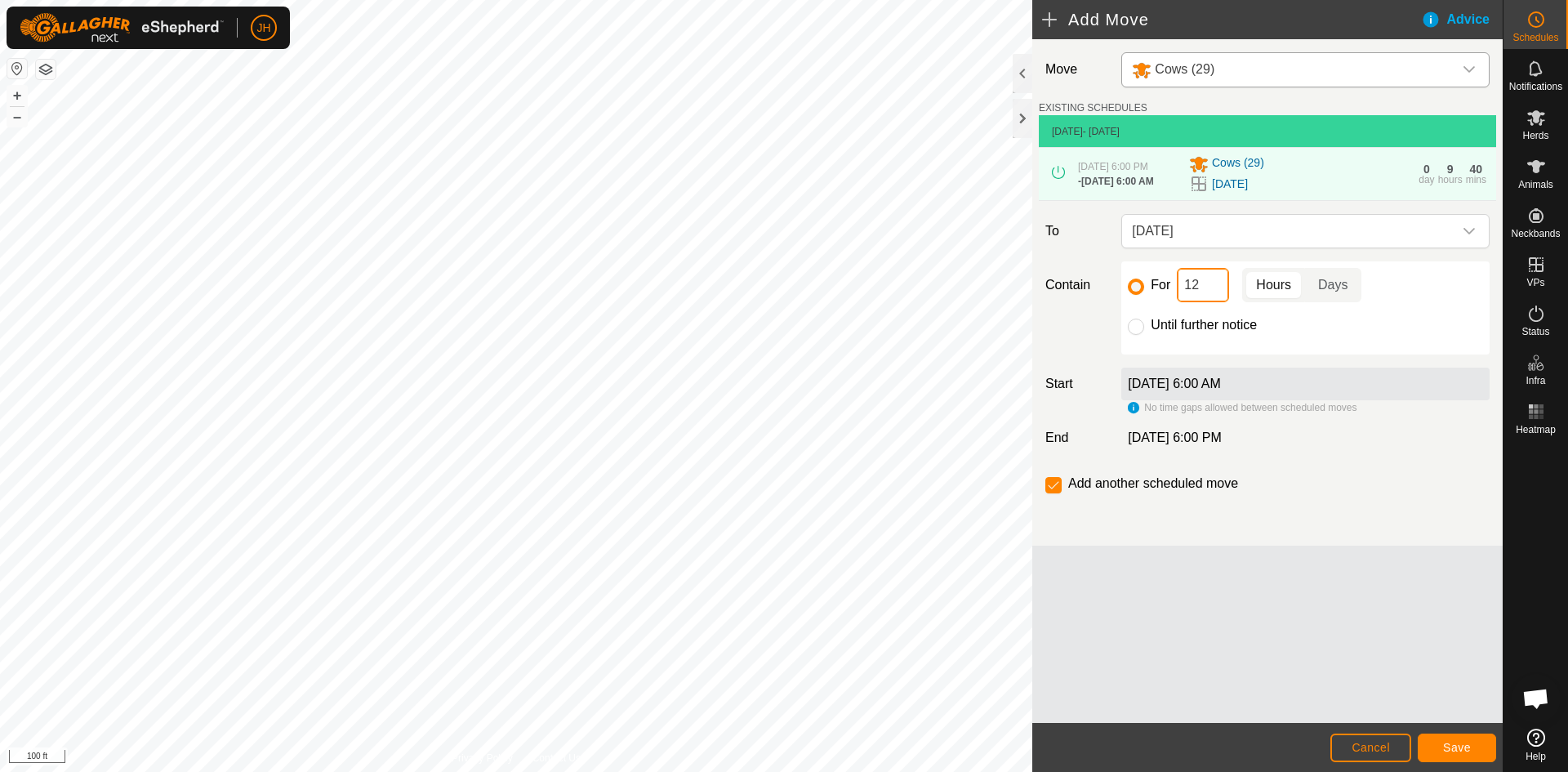
drag, startPoint x: 1209, startPoint y: 292, endPoint x: 1180, endPoint y: 301, distance: 30.4
click at [1180, 301] on input "12" at bounding box center [1203, 285] width 52 height 34
type input "3"
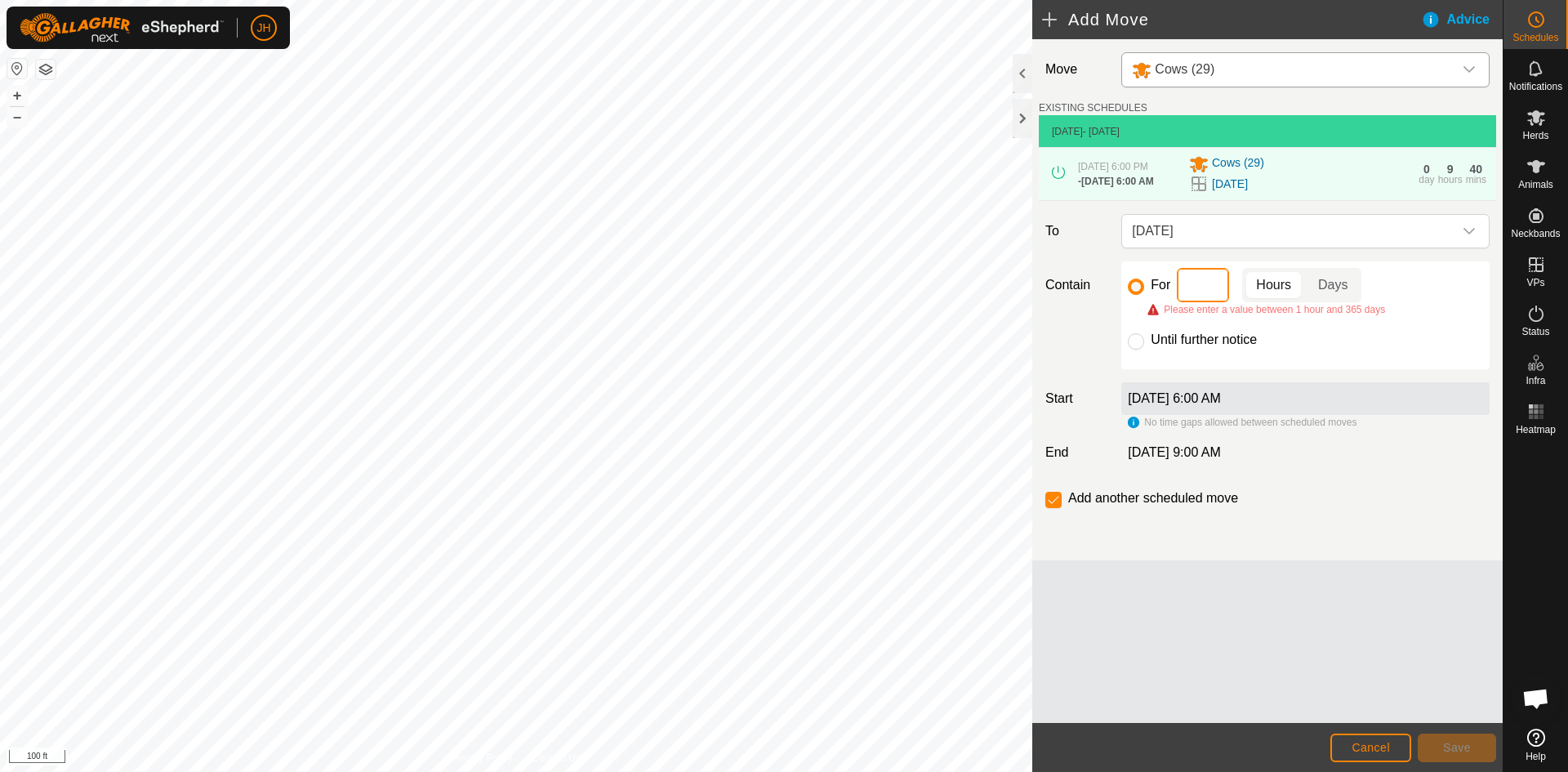
type input "2"
type input "3"
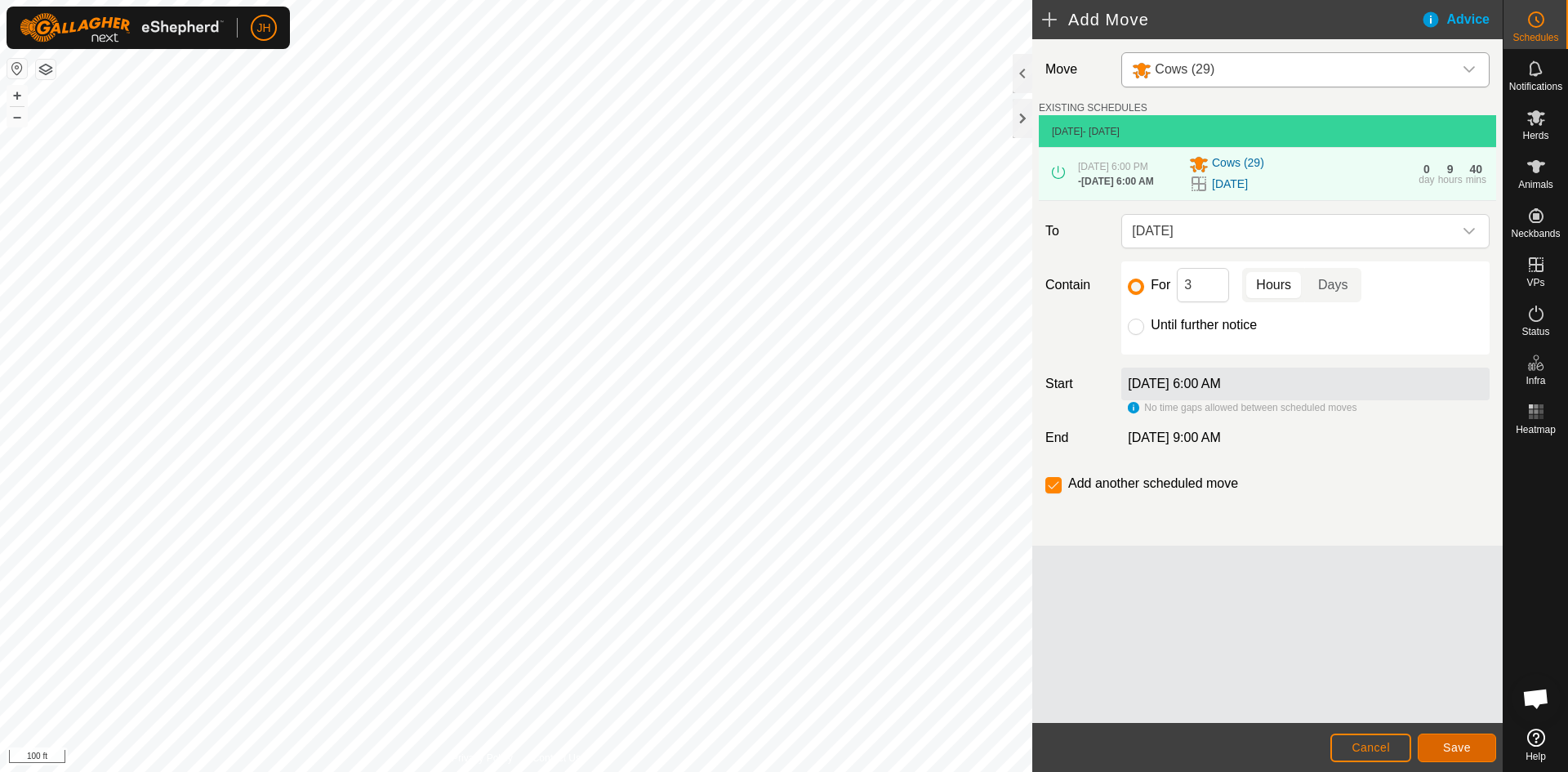
click at [1461, 752] on span "Save" at bounding box center [1456, 747] width 28 height 13
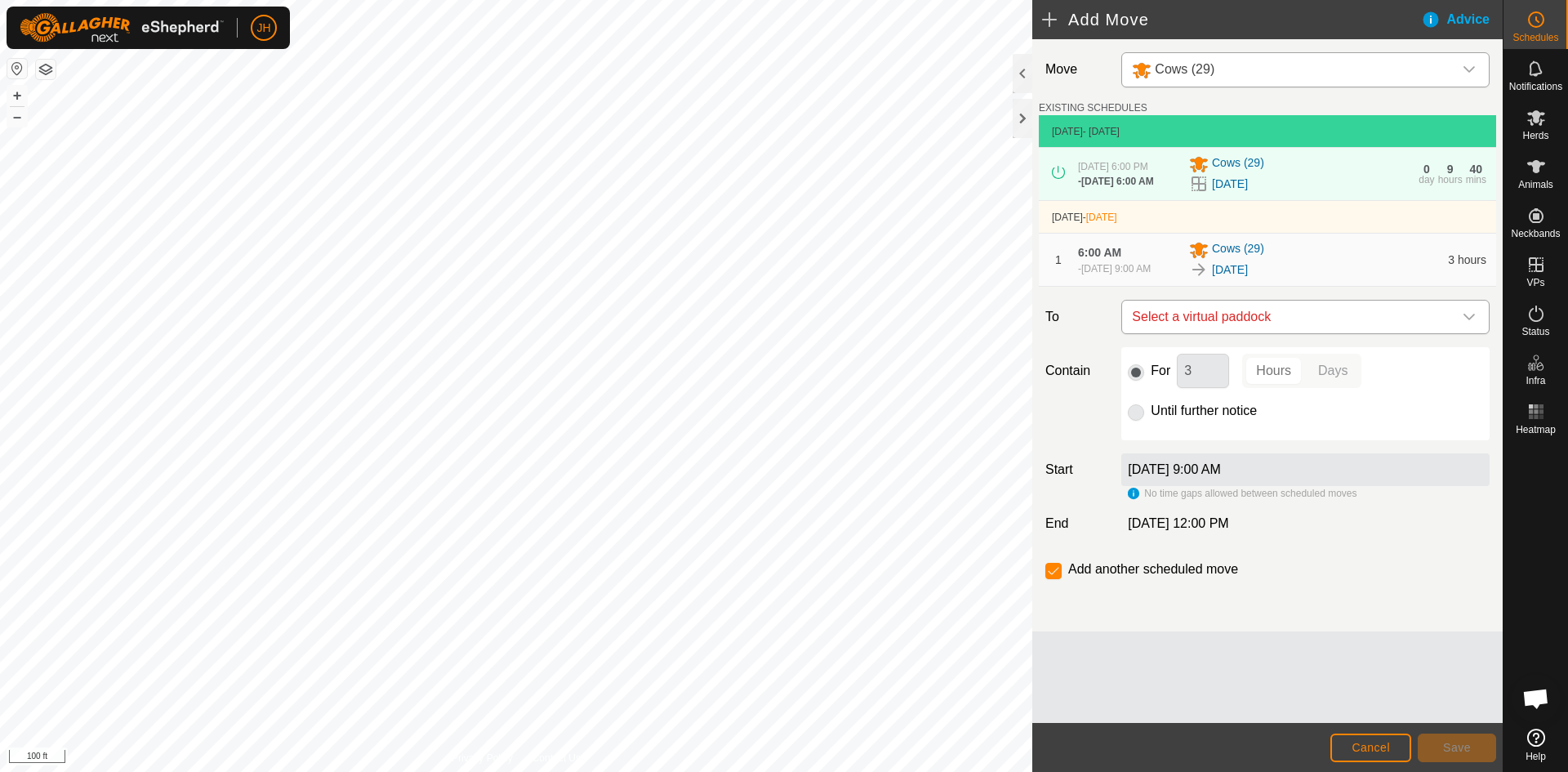
click at [1269, 333] on span "Select a virtual paddock" at bounding box center [1289, 317] width 328 height 32
type input "3.15"
click at [1182, 451] on li "[DATE] 1.78 ac" at bounding box center [1305, 446] width 347 height 25
click at [1443, 752] on span "Save" at bounding box center [1456, 747] width 28 height 13
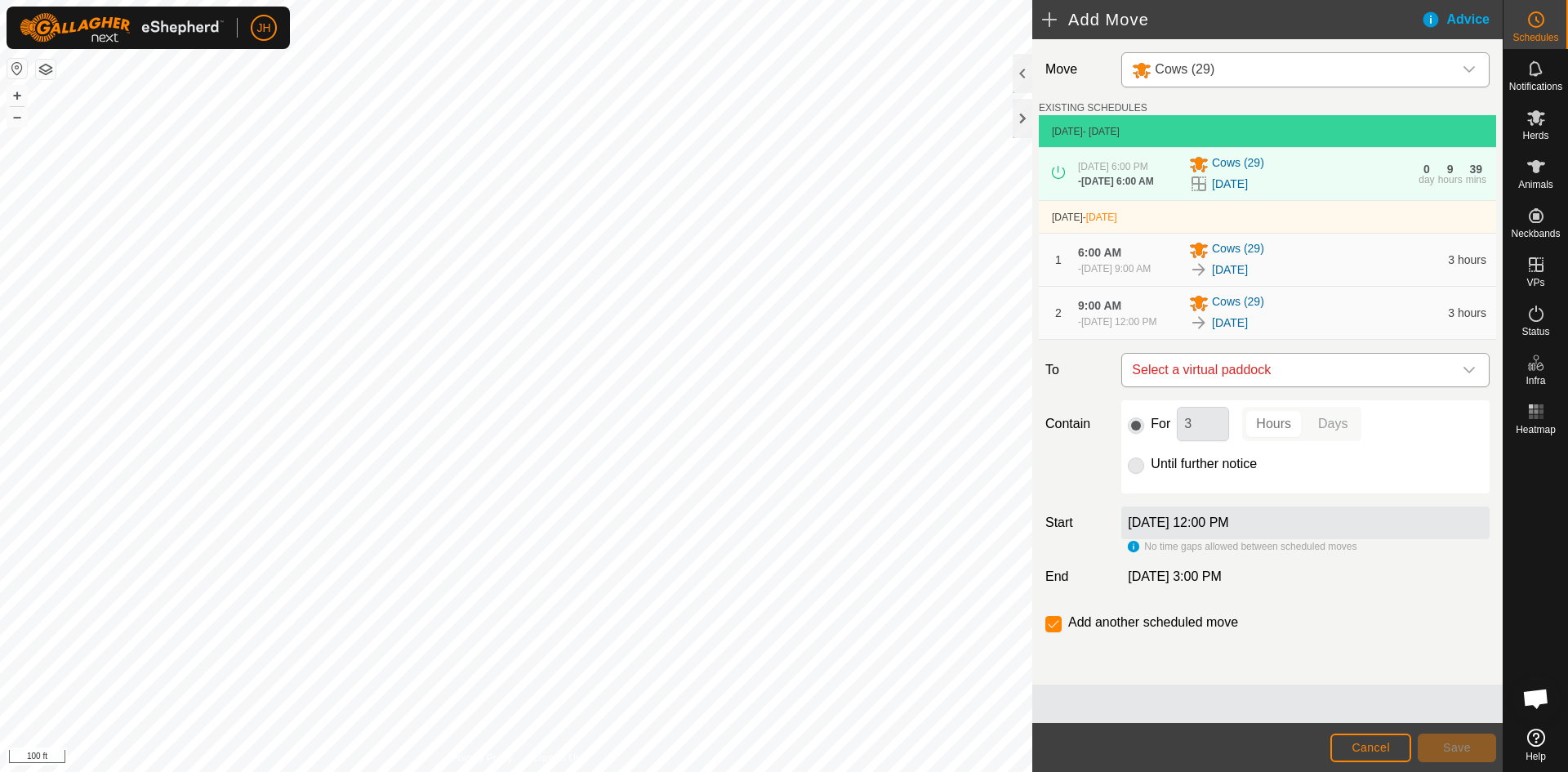
click at [1292, 387] on span "Select a virtual paddock" at bounding box center [1289, 370] width 328 height 32
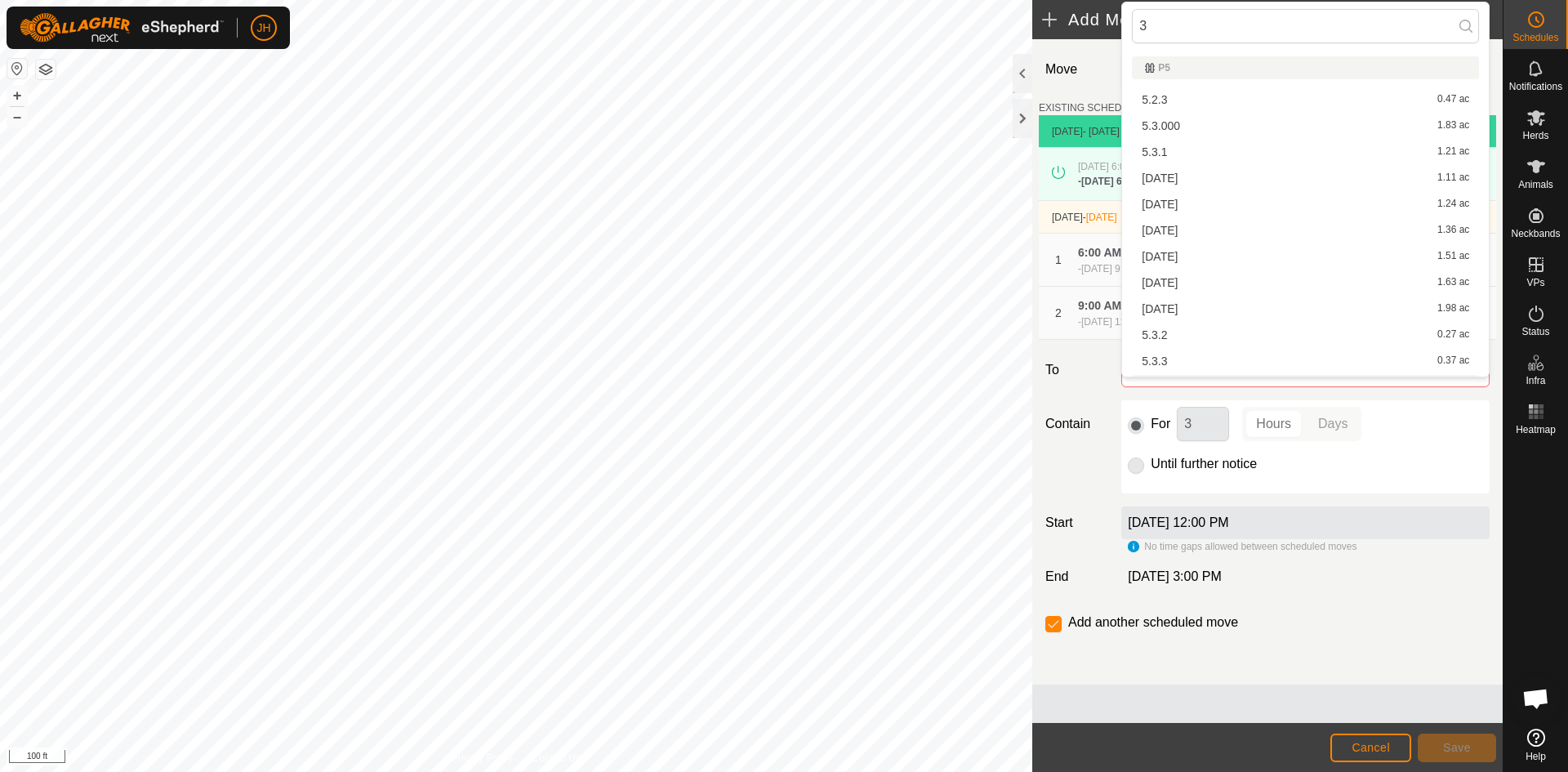
scroll to position [23, 0]
type input "3"
click at [1372, 750] on span "Cancel" at bounding box center [1370, 747] width 38 height 13
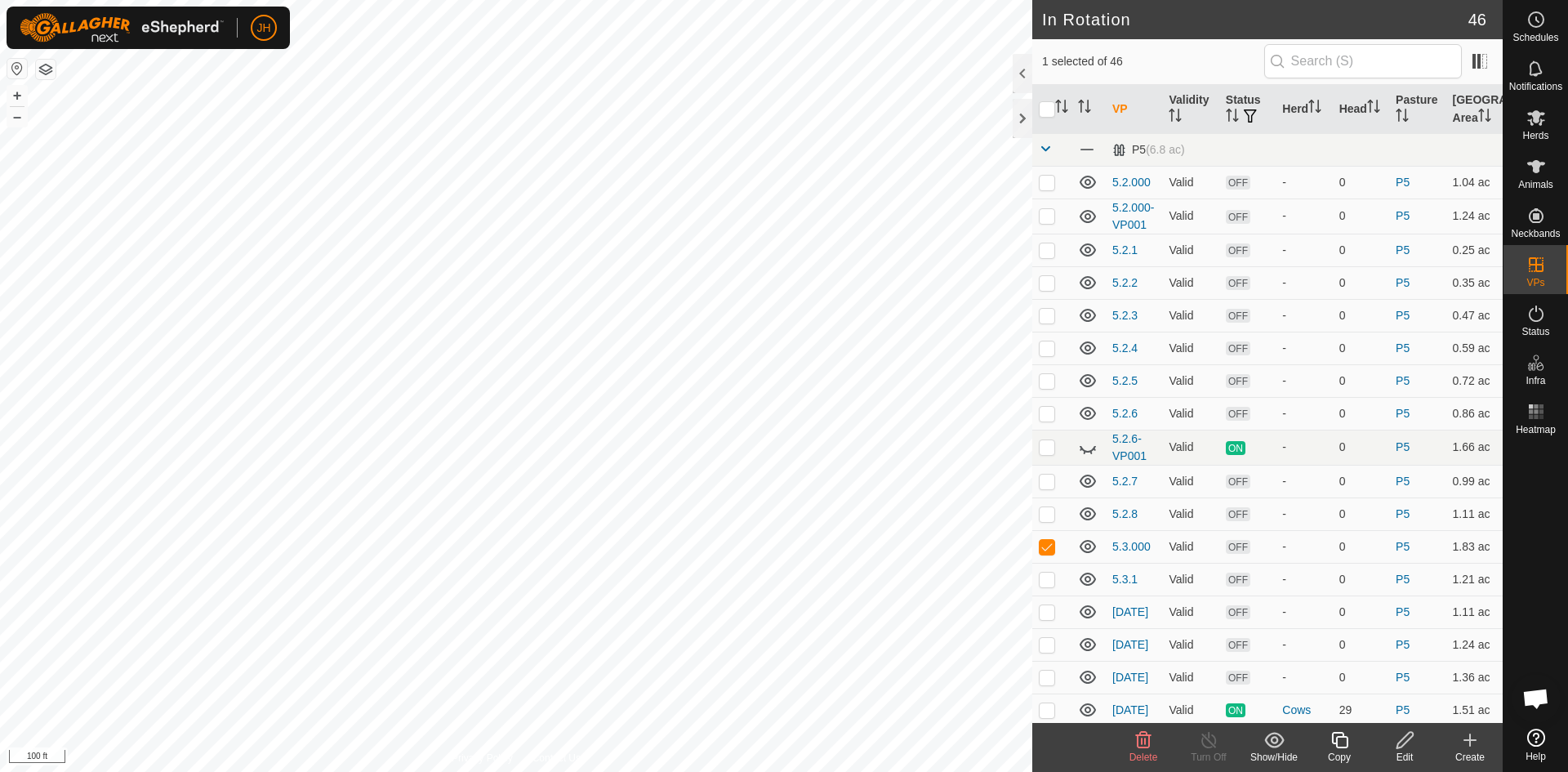
click at [1408, 747] on icon at bounding box center [1405, 740] width 20 height 20
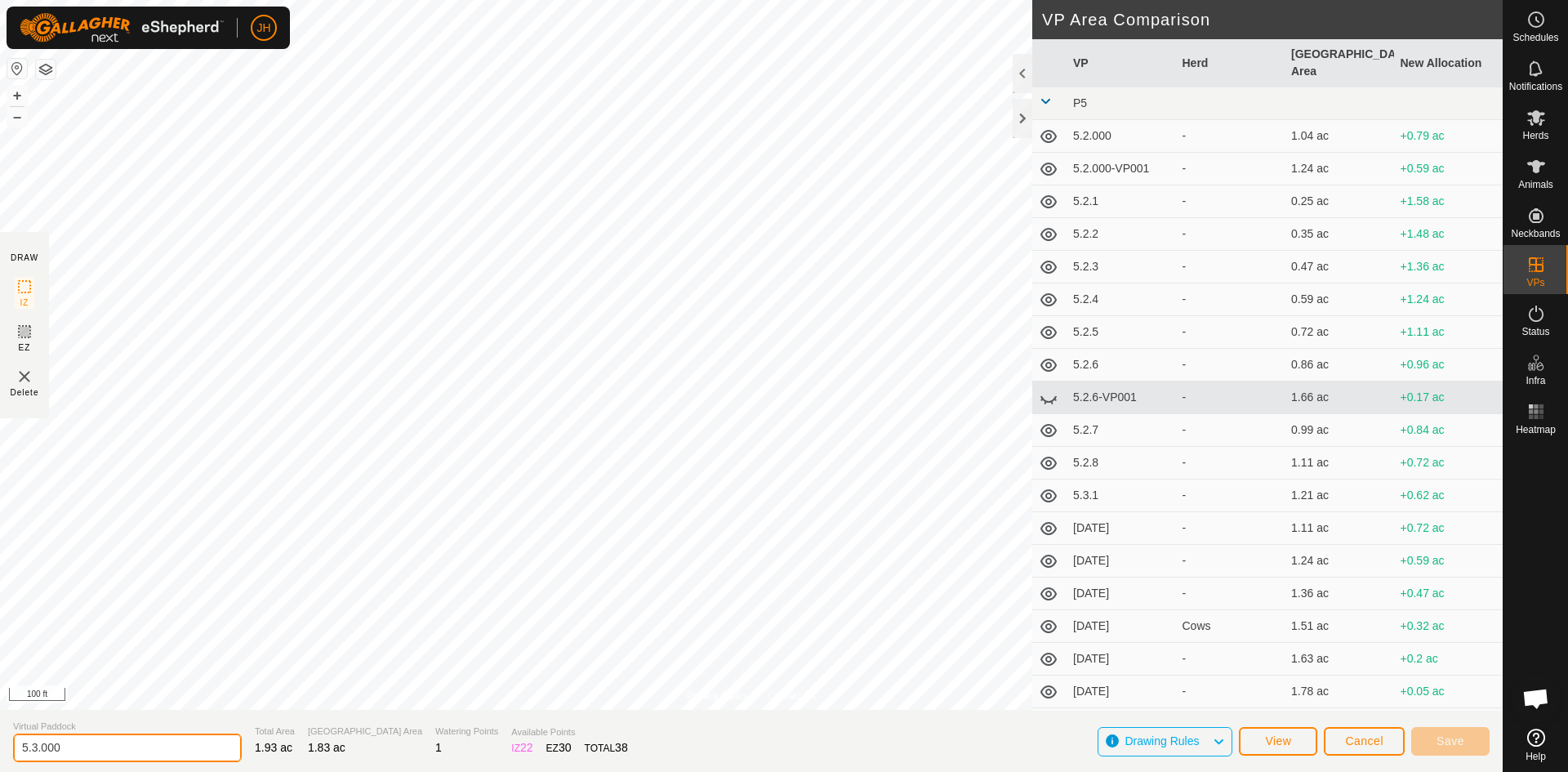
drag, startPoint x: 85, startPoint y: 748, endPoint x: 45, endPoint y: 751, distance: 40.1
click at [45, 751] on input "5.3.000" at bounding box center [127, 747] width 229 height 28
type input "[DATE]"
click at [1468, 746] on button "Save" at bounding box center [1450, 740] width 79 height 28
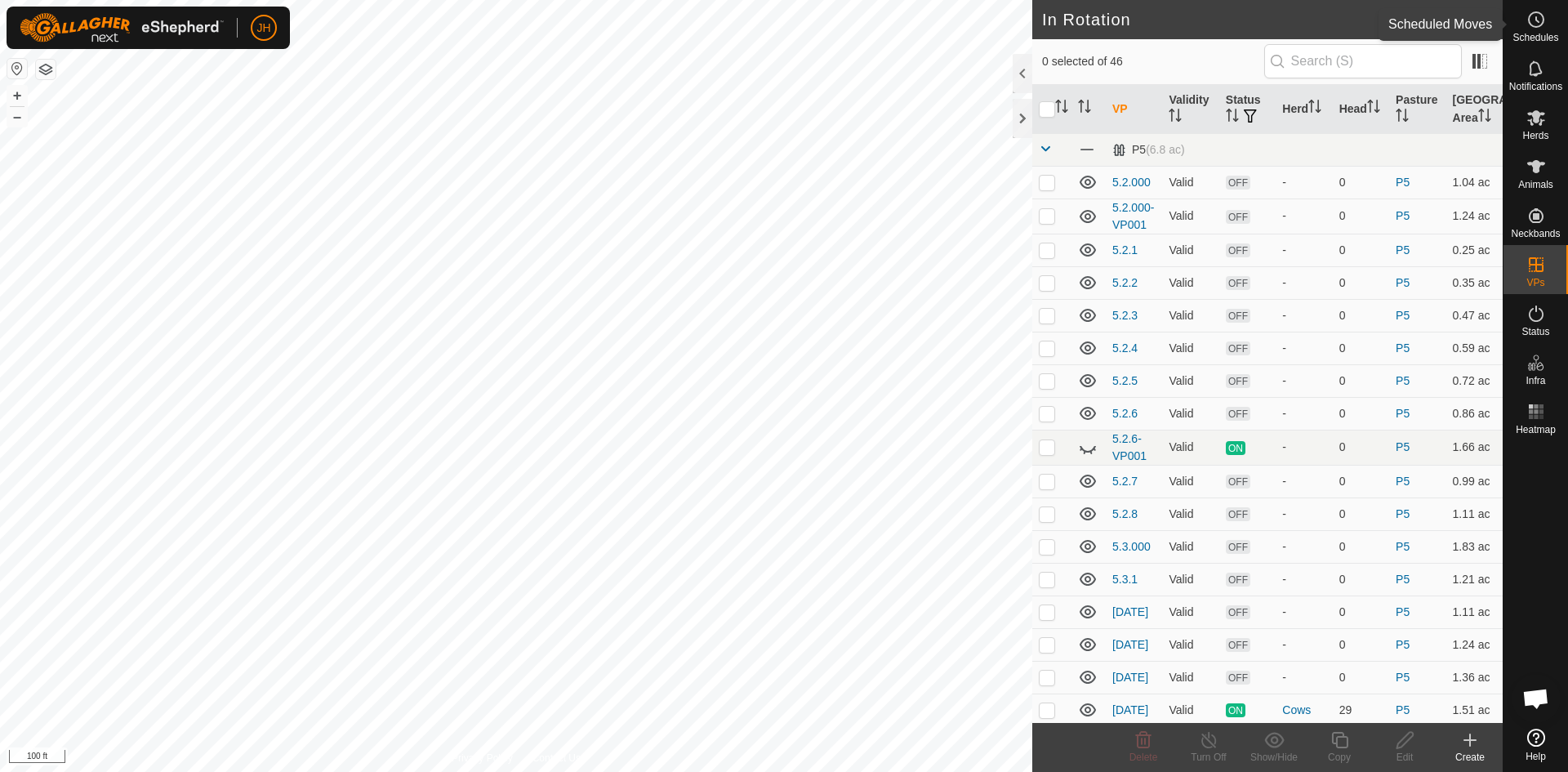
click at [1535, 33] on span "Schedules" at bounding box center [1536, 37] width 46 height 9
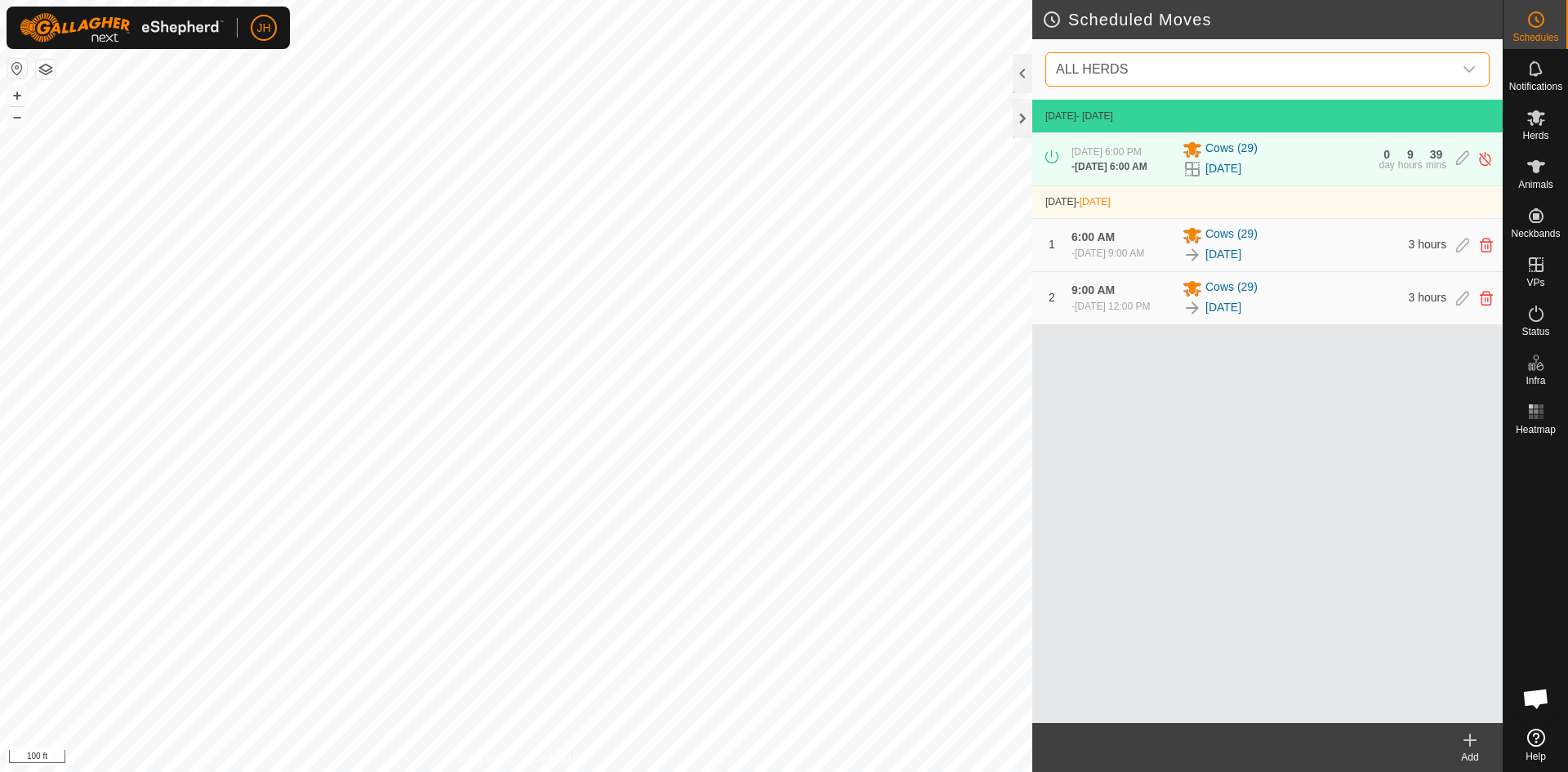
click at [1144, 70] on span "ALL HERDS" at bounding box center [1250, 69] width 404 height 32
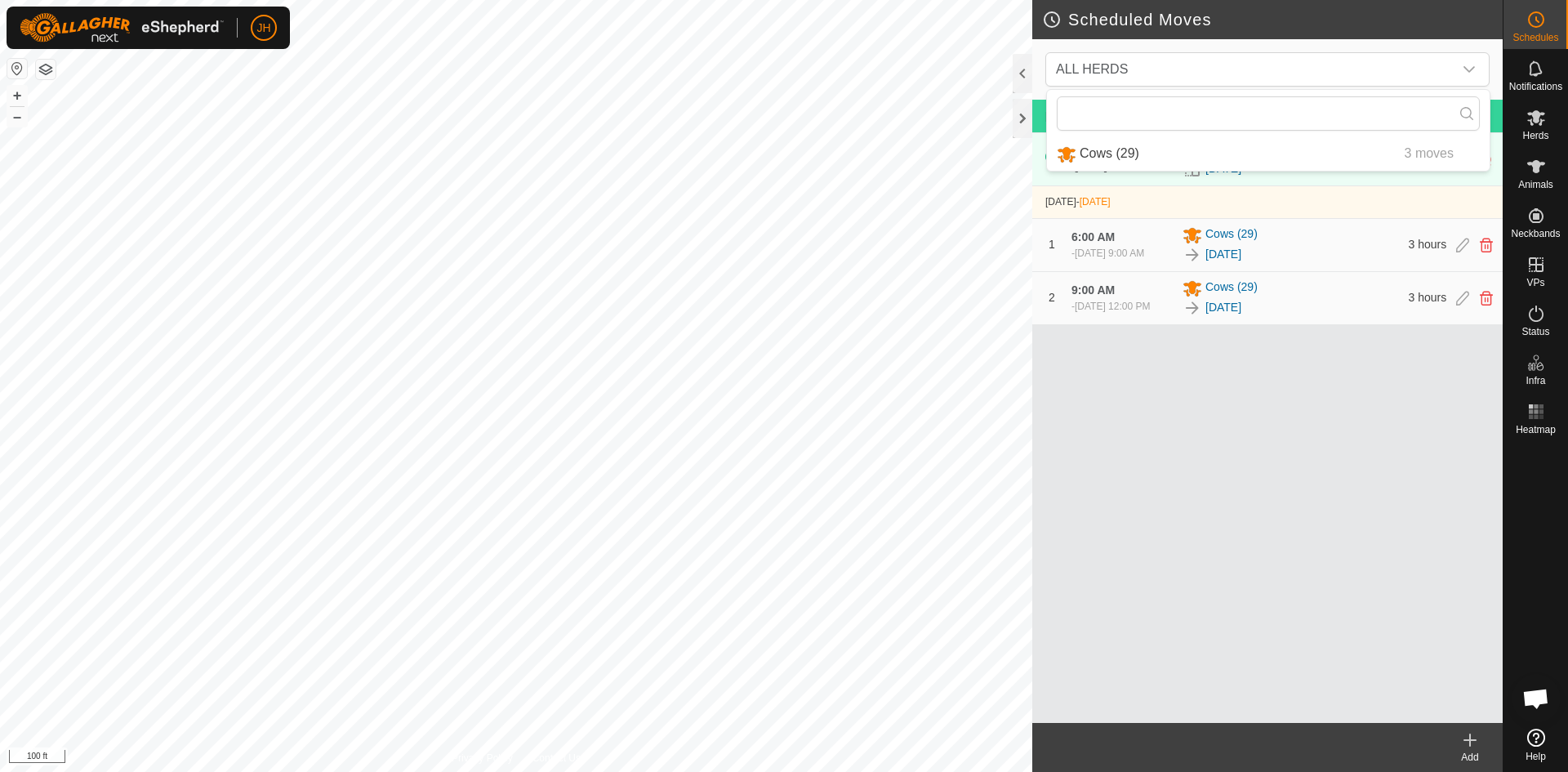
click at [1462, 751] on div "Add" at bounding box center [1470, 757] width 66 height 15
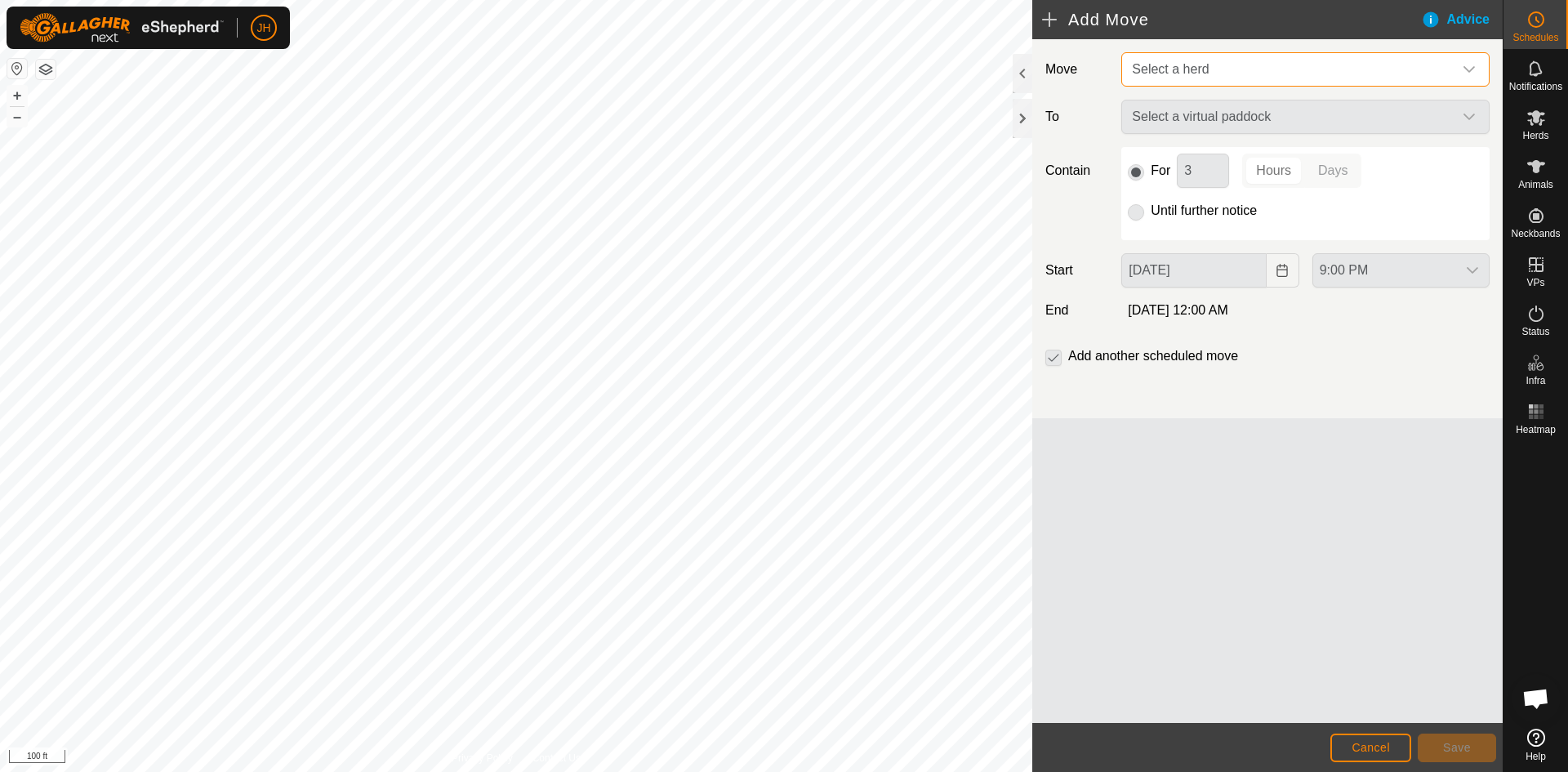
click at [1226, 80] on span "Select a herd" at bounding box center [1289, 69] width 328 height 32
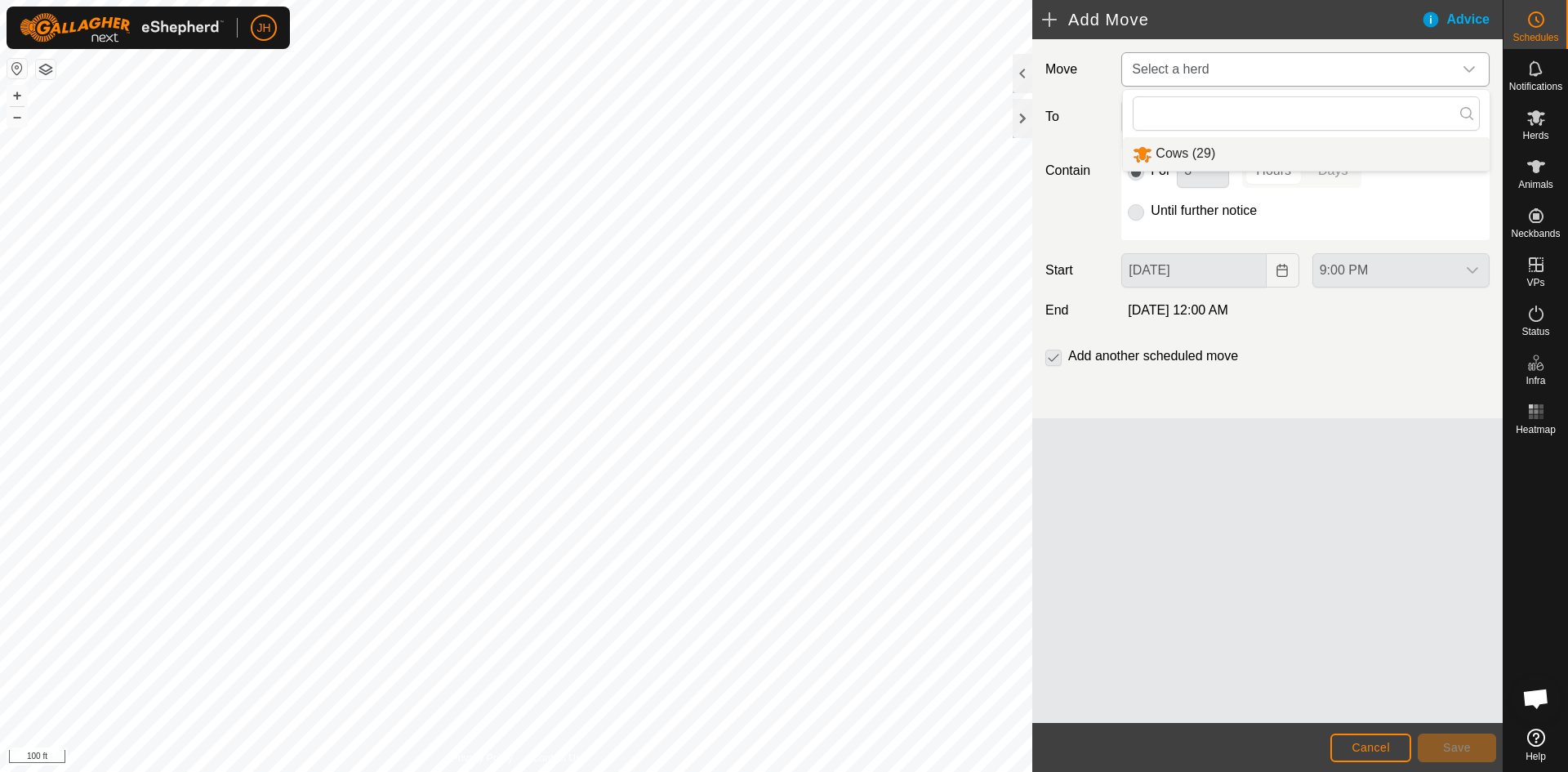
click at [1190, 161] on li "Cows (29)" at bounding box center [1306, 154] width 367 height 33
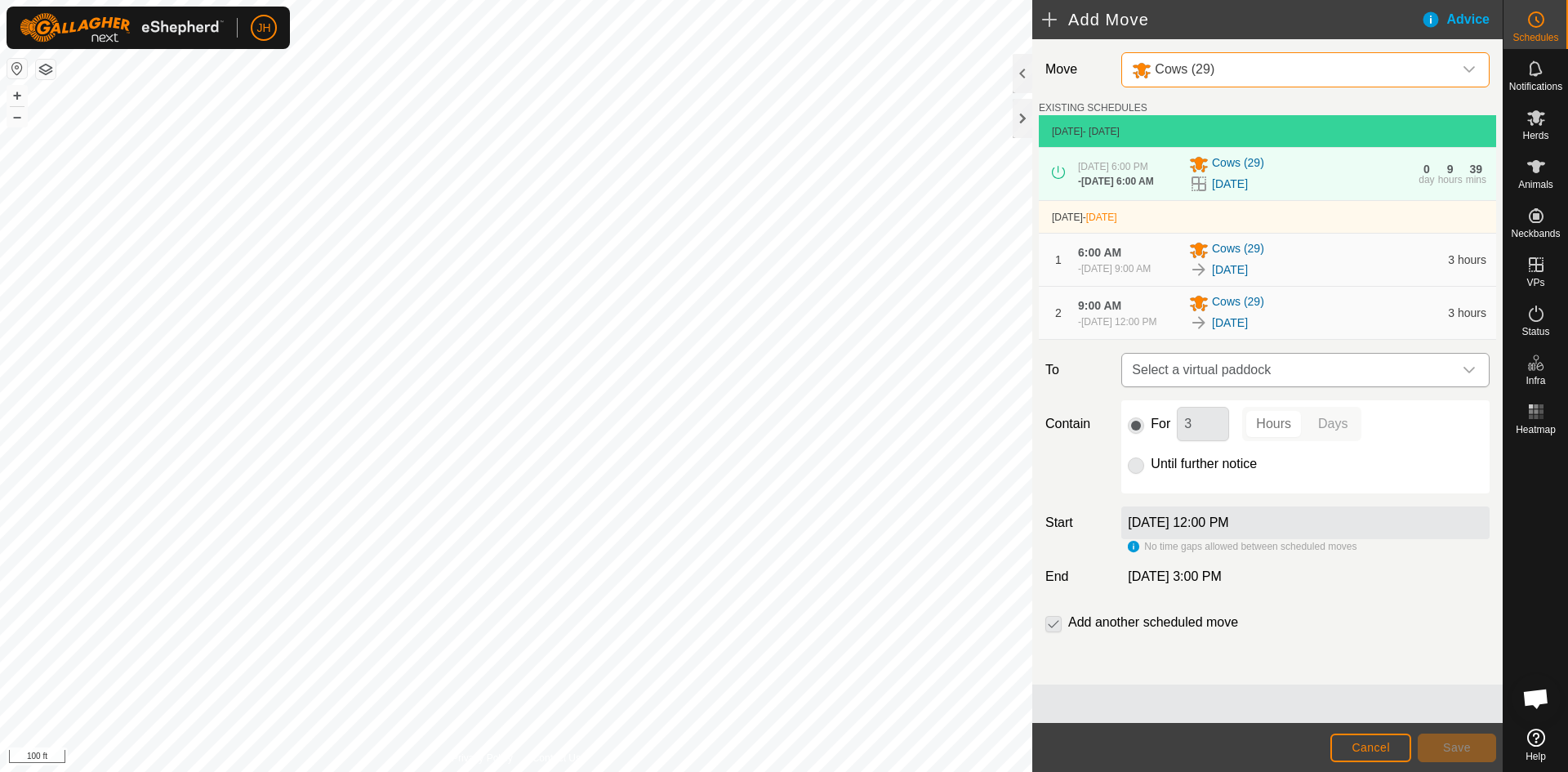
click at [1279, 387] on span "Select a virtual paddock" at bounding box center [1289, 370] width 328 height 32
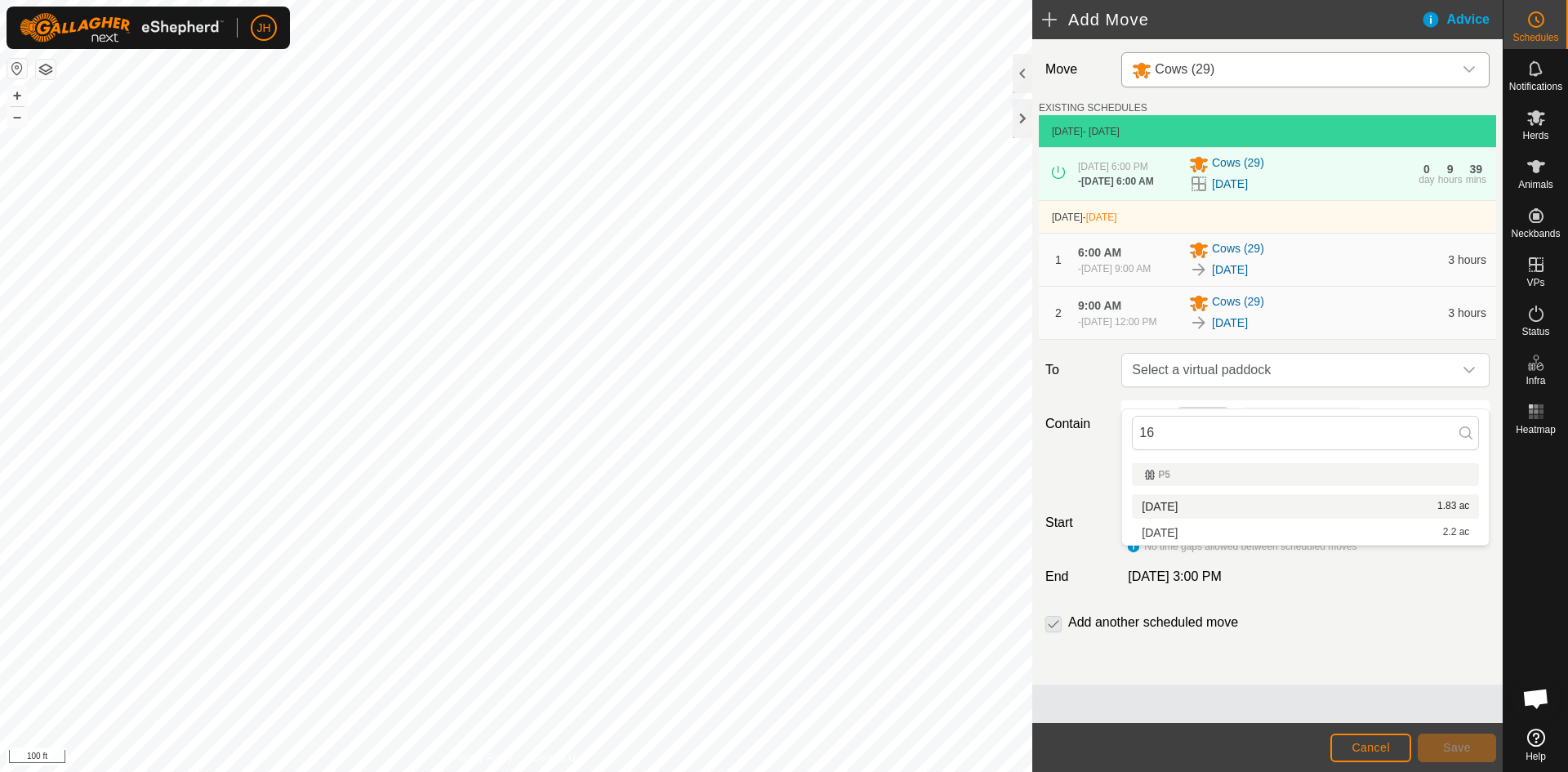
type input "16"
click at [1177, 515] on li "[DATE] 1.83 ac" at bounding box center [1305, 506] width 347 height 25
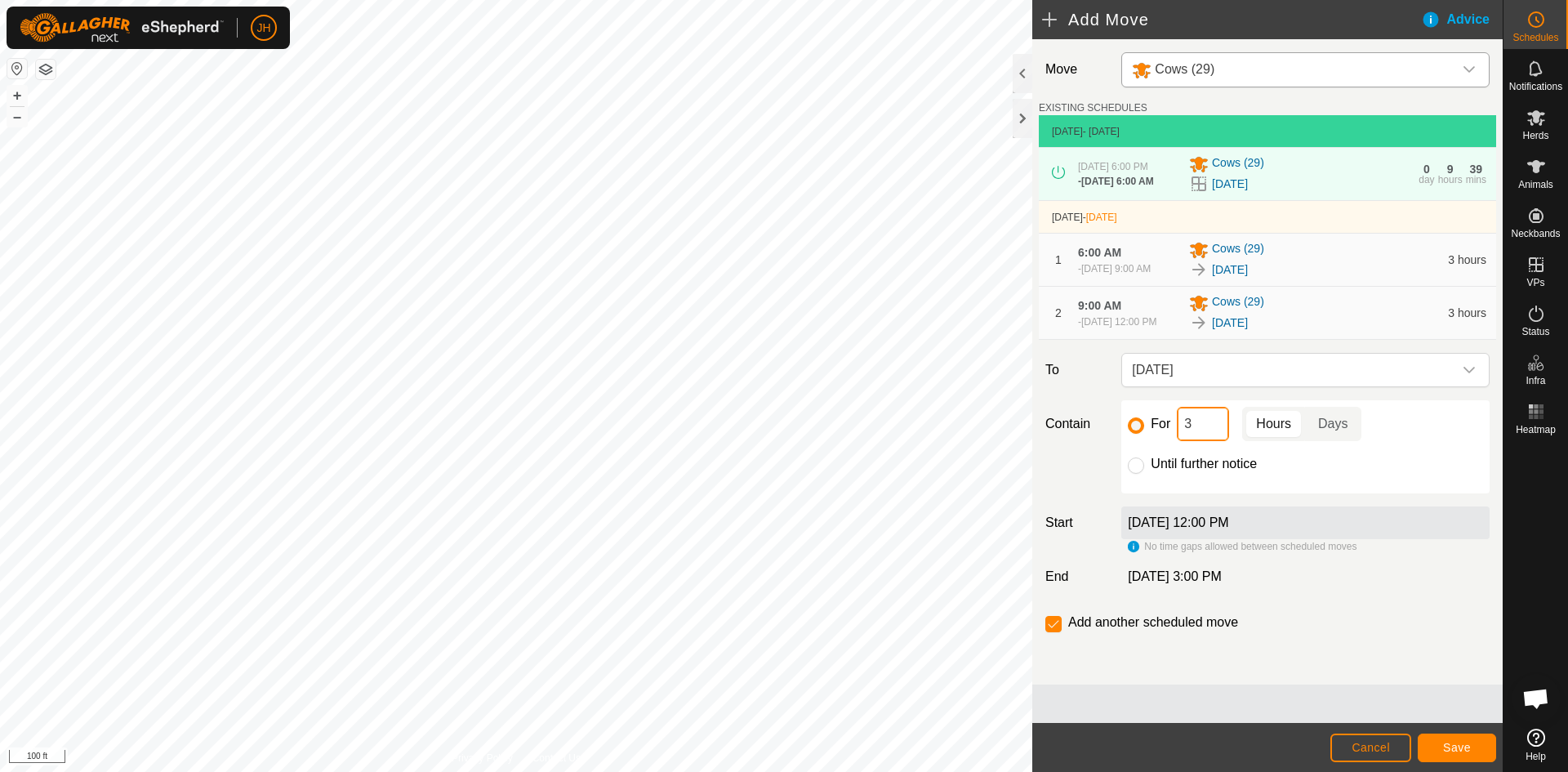
click at [1198, 442] on input "3" at bounding box center [1203, 424] width 52 height 34
type input "3"
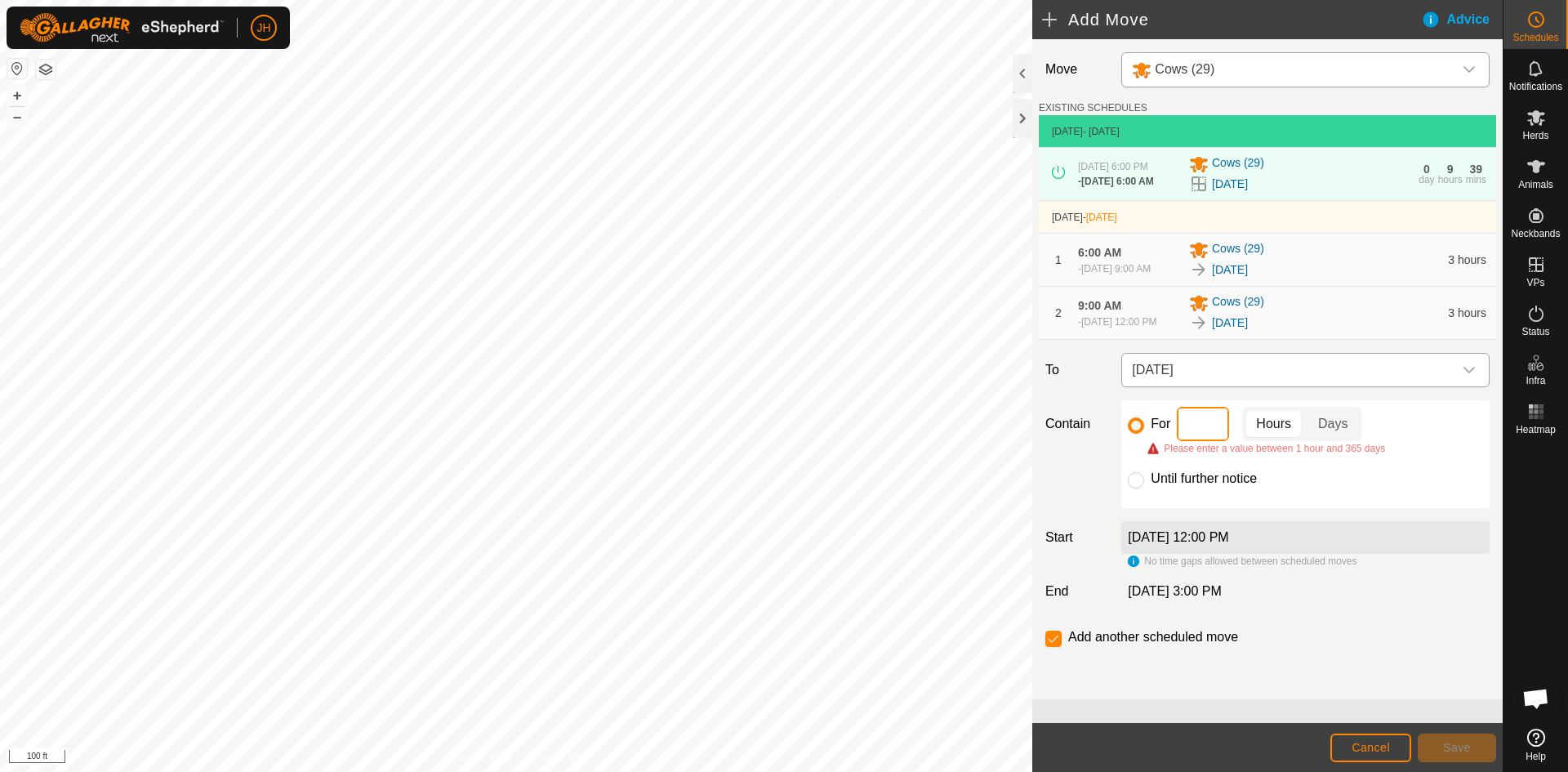
type input "4"
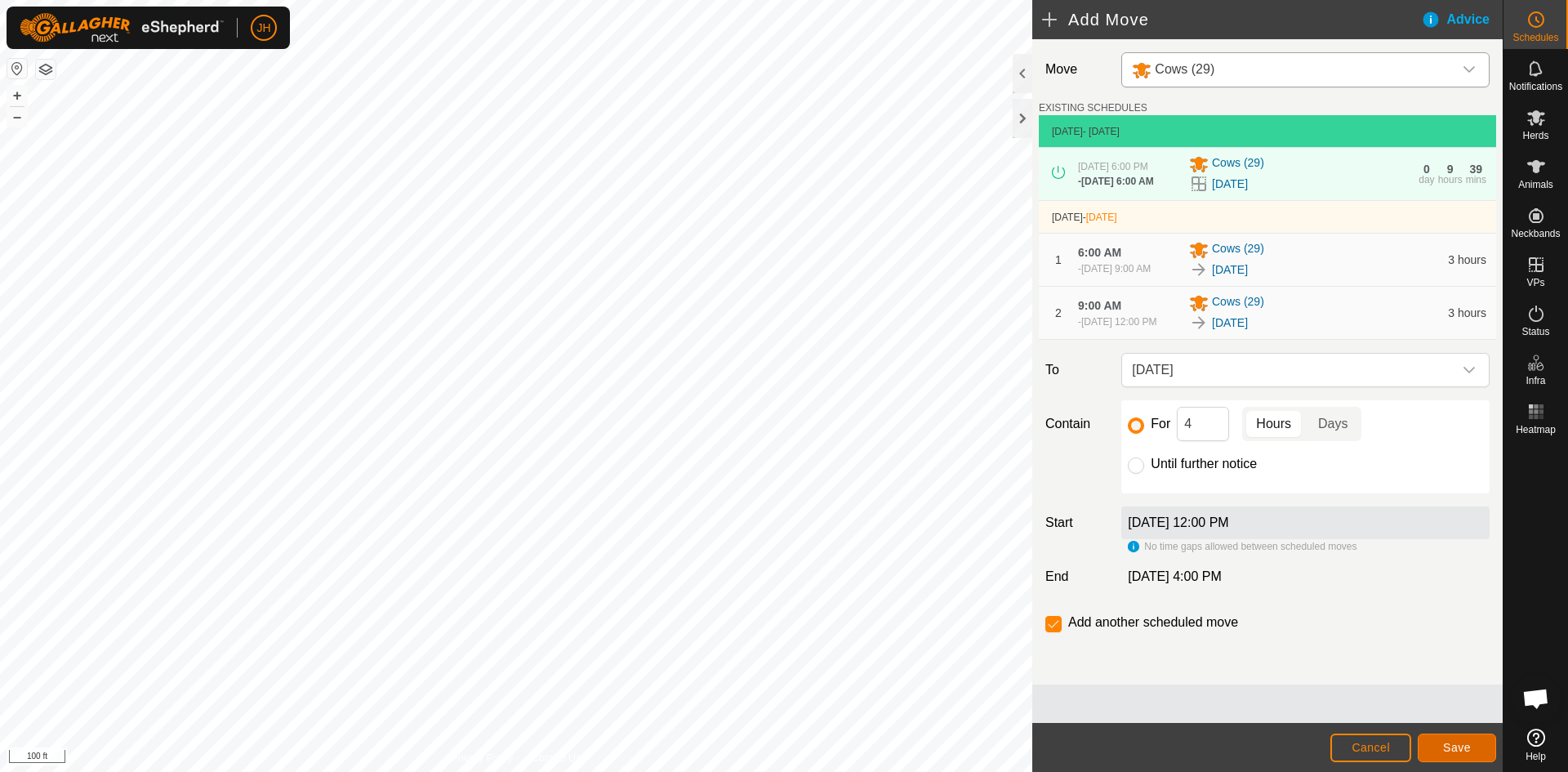
click at [1454, 751] on span "Save" at bounding box center [1456, 747] width 28 height 13
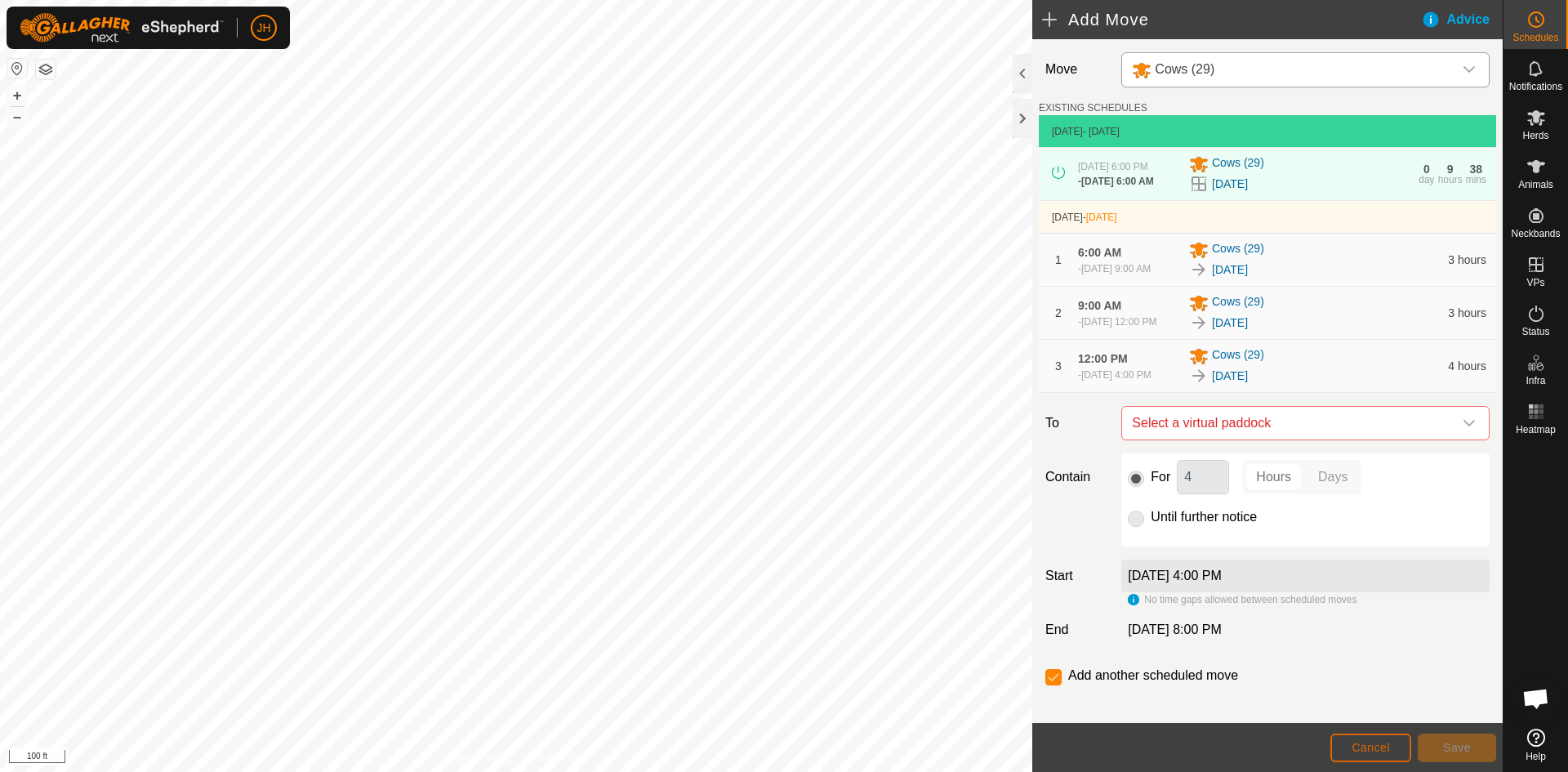
click at [1372, 752] on span "Cancel" at bounding box center [1370, 747] width 38 height 13
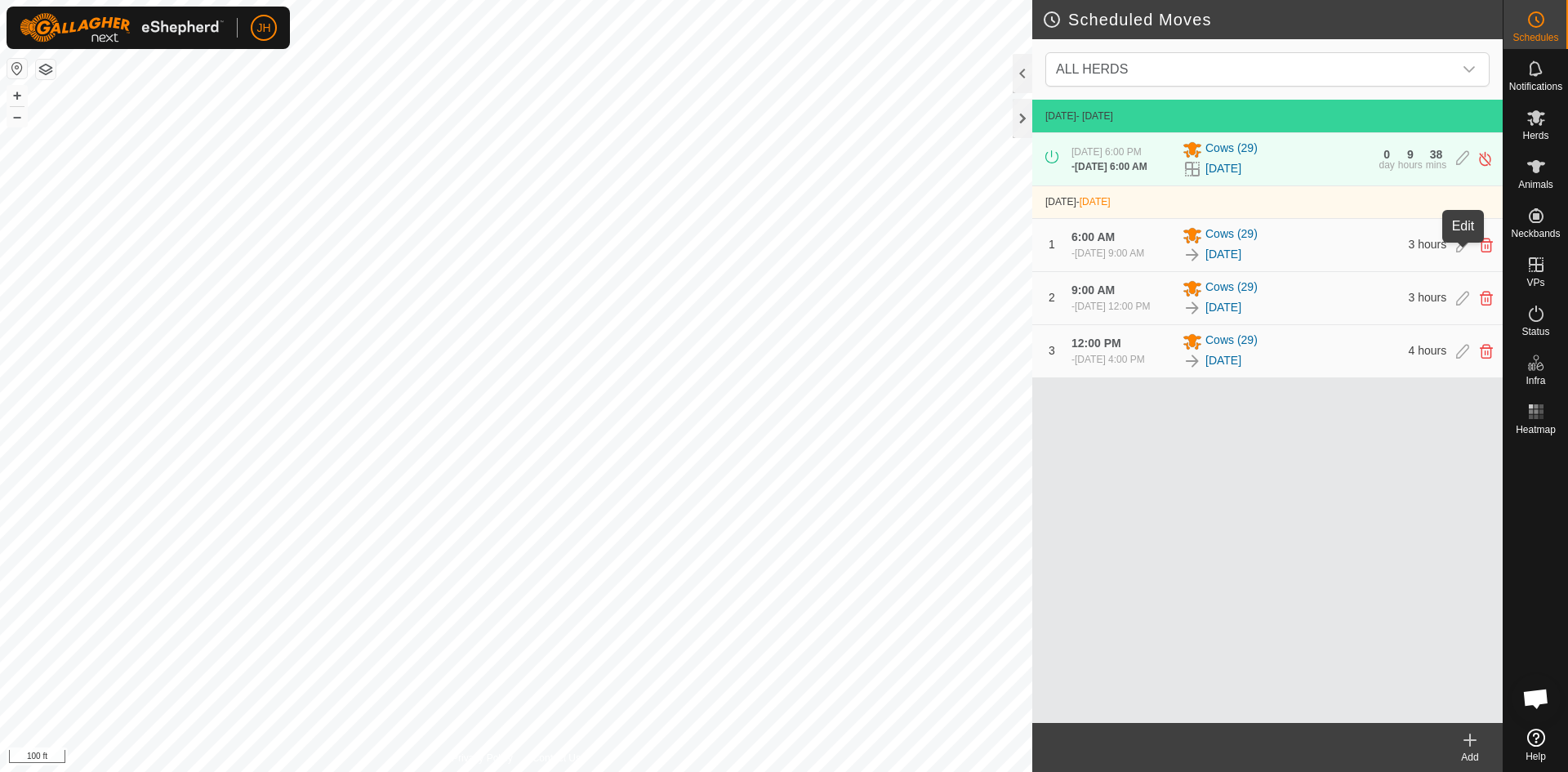
click at [1464, 253] on icon at bounding box center [1462, 244] width 13 height 15
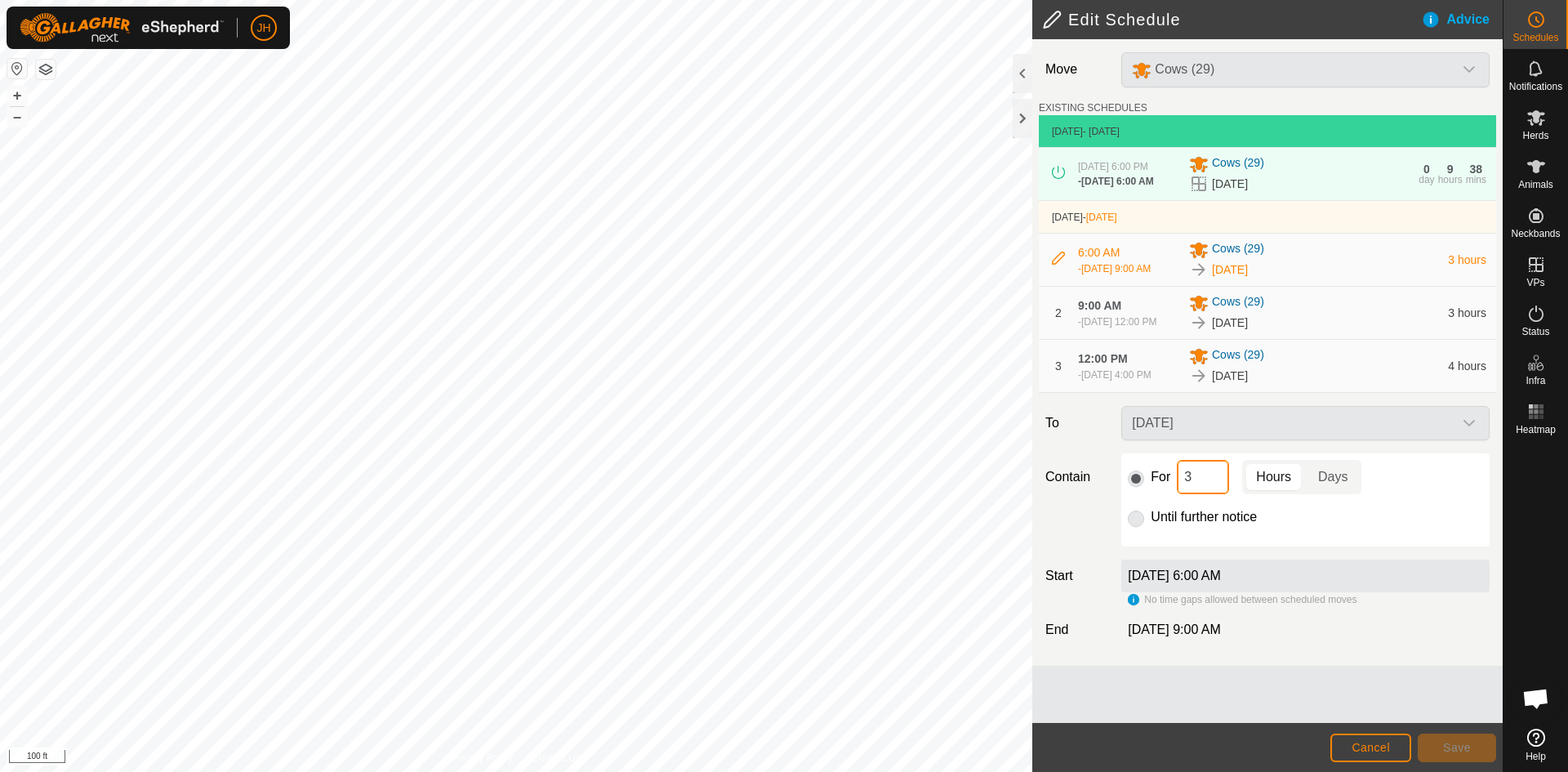
click at [1195, 494] on input "3" at bounding box center [1203, 477] width 52 height 34
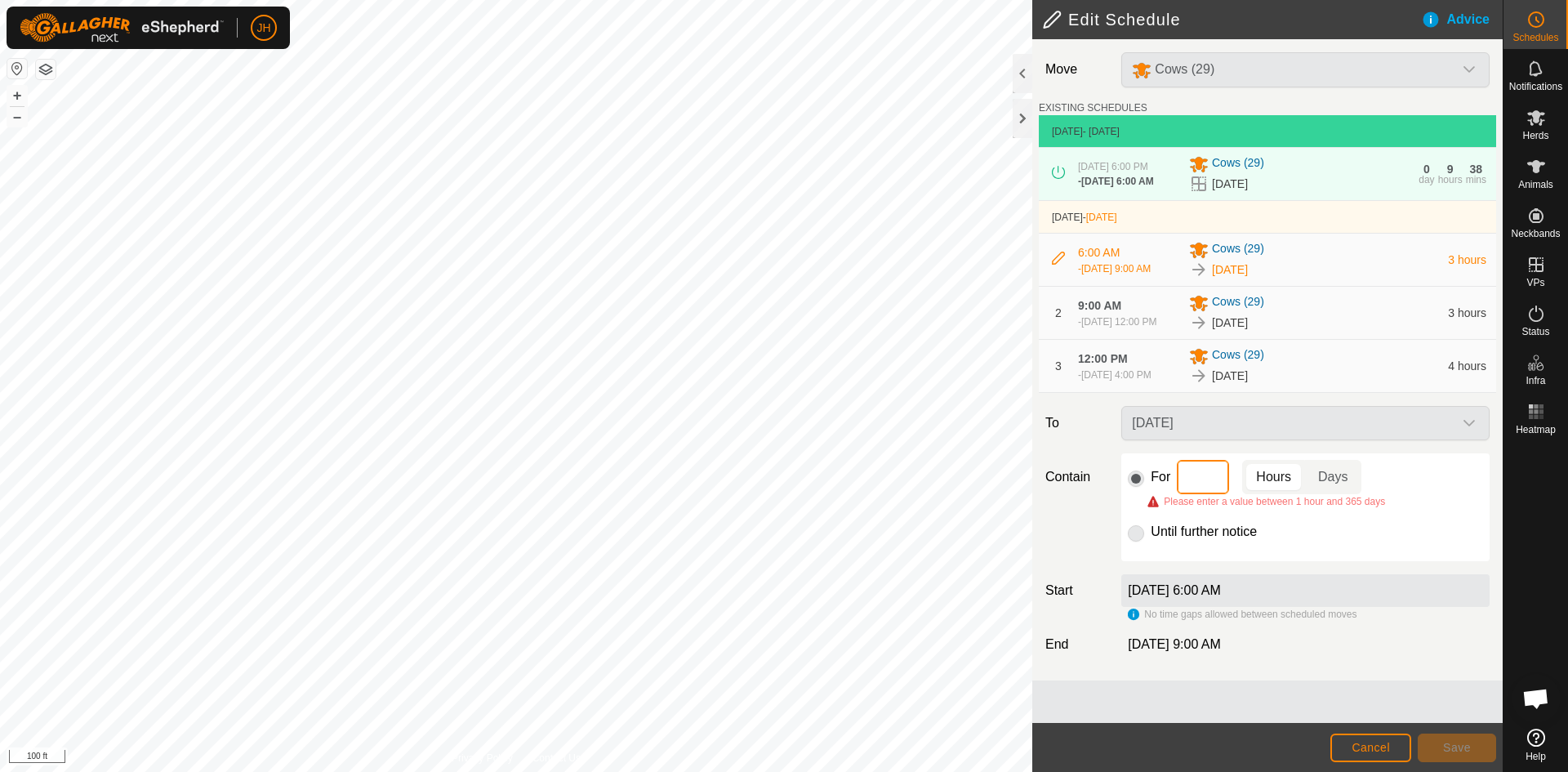
type input "2"
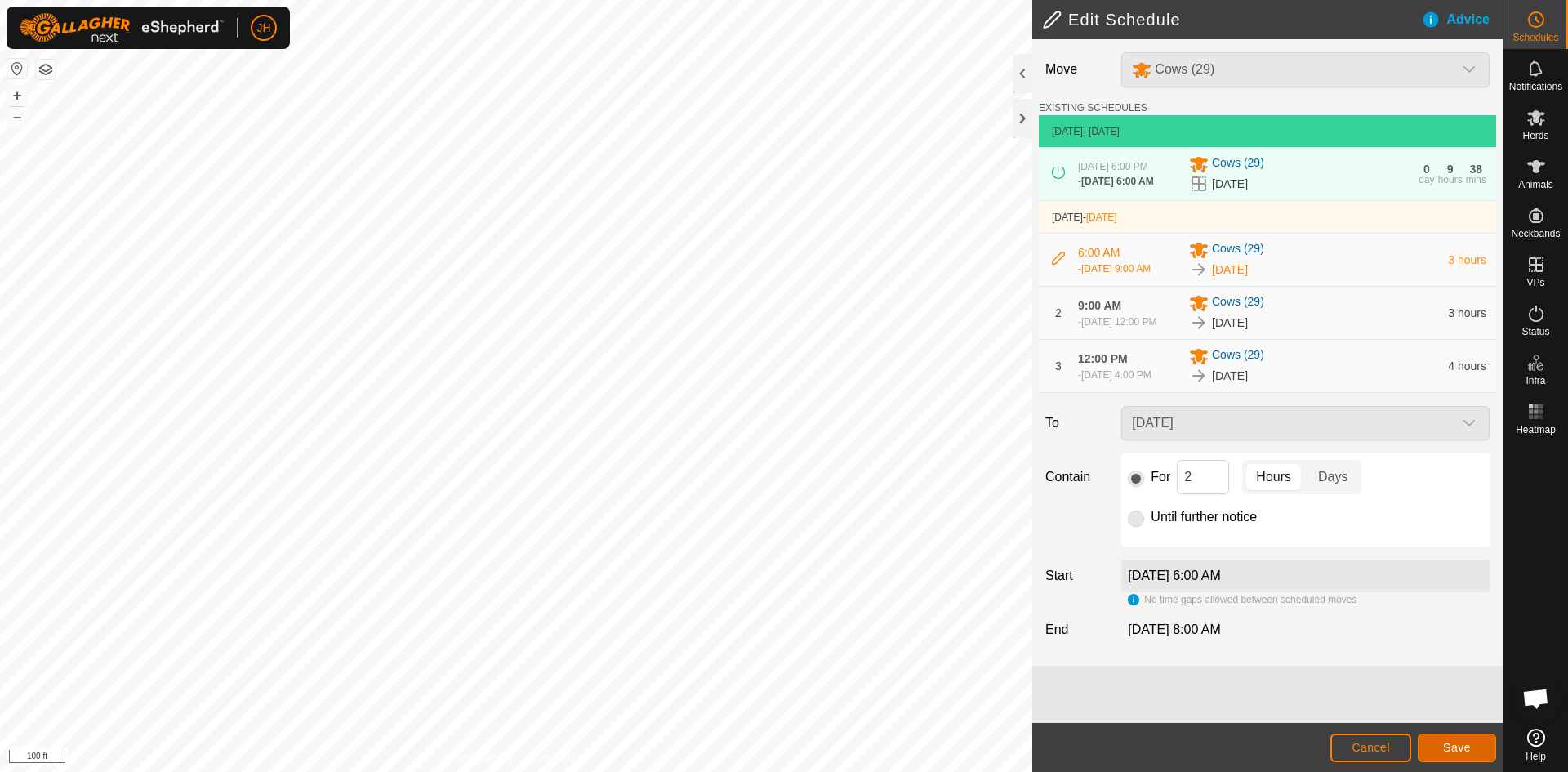
click at [1462, 743] on span "Save" at bounding box center [1456, 747] width 28 height 13
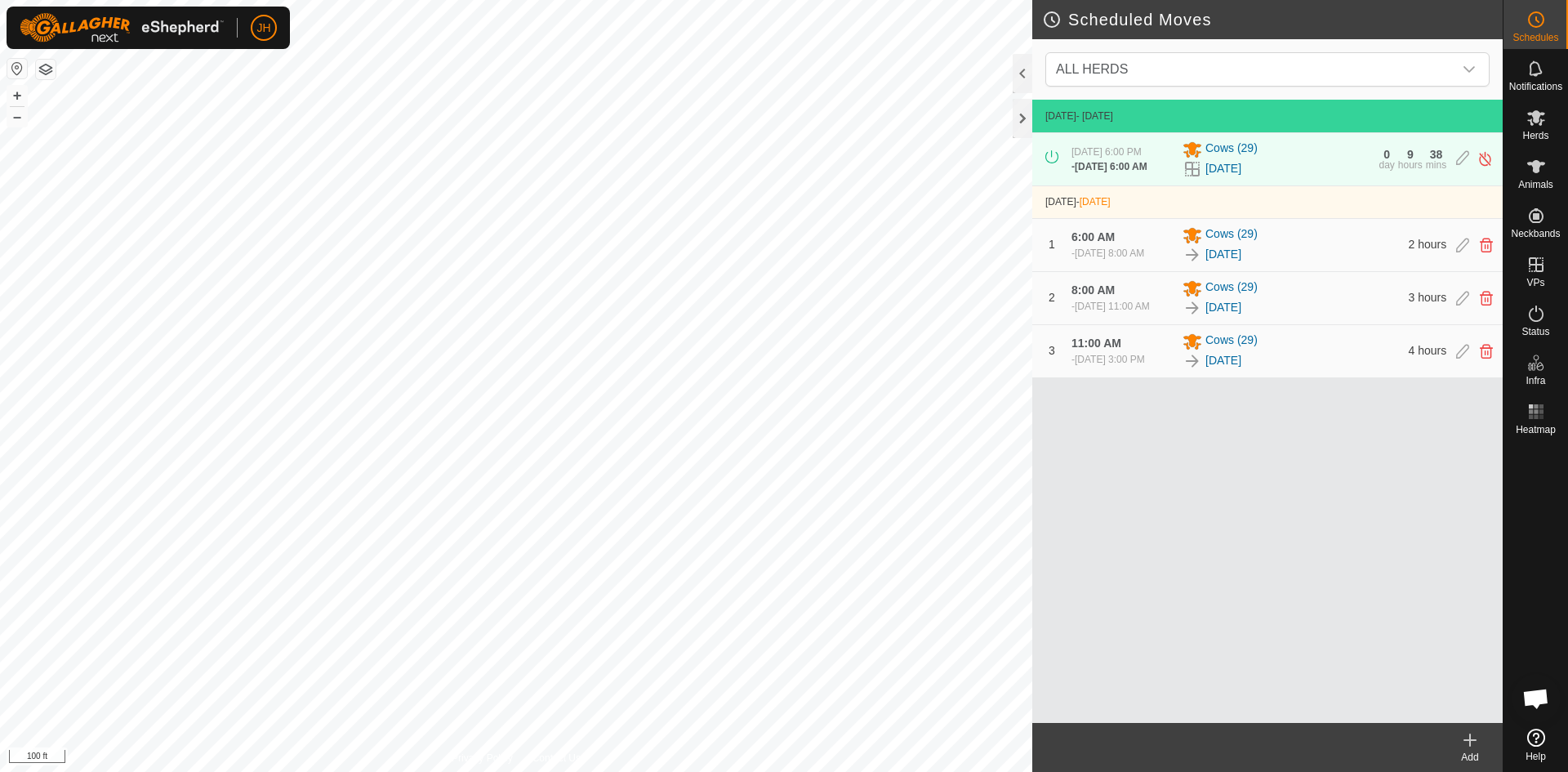
click at [1472, 745] on icon at bounding box center [1470, 740] width 20 height 20
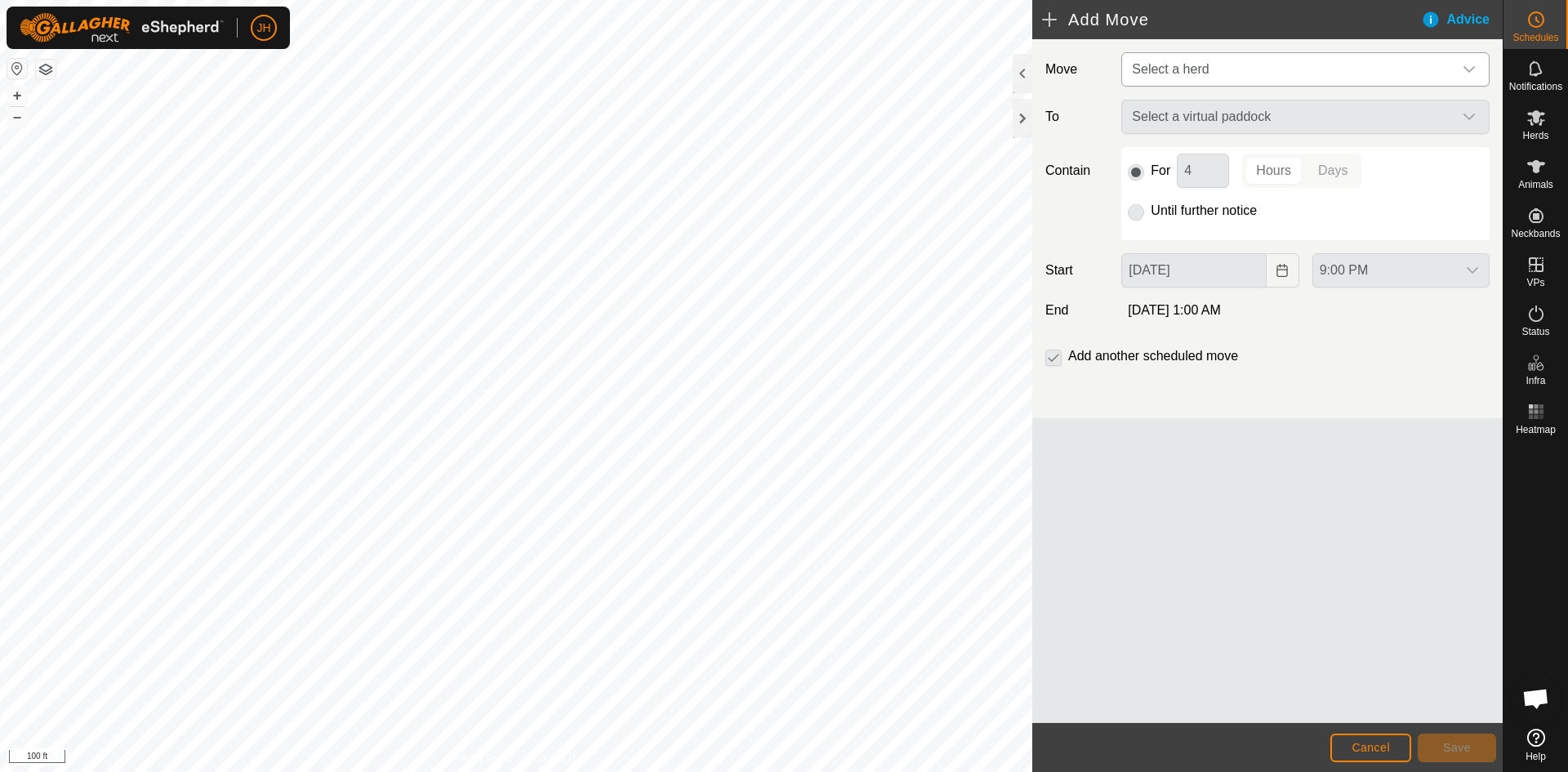
click at [1361, 69] on span "Select a herd" at bounding box center [1289, 69] width 328 height 32
click at [1165, 157] on li "Cows (29)" at bounding box center [1306, 154] width 367 height 33
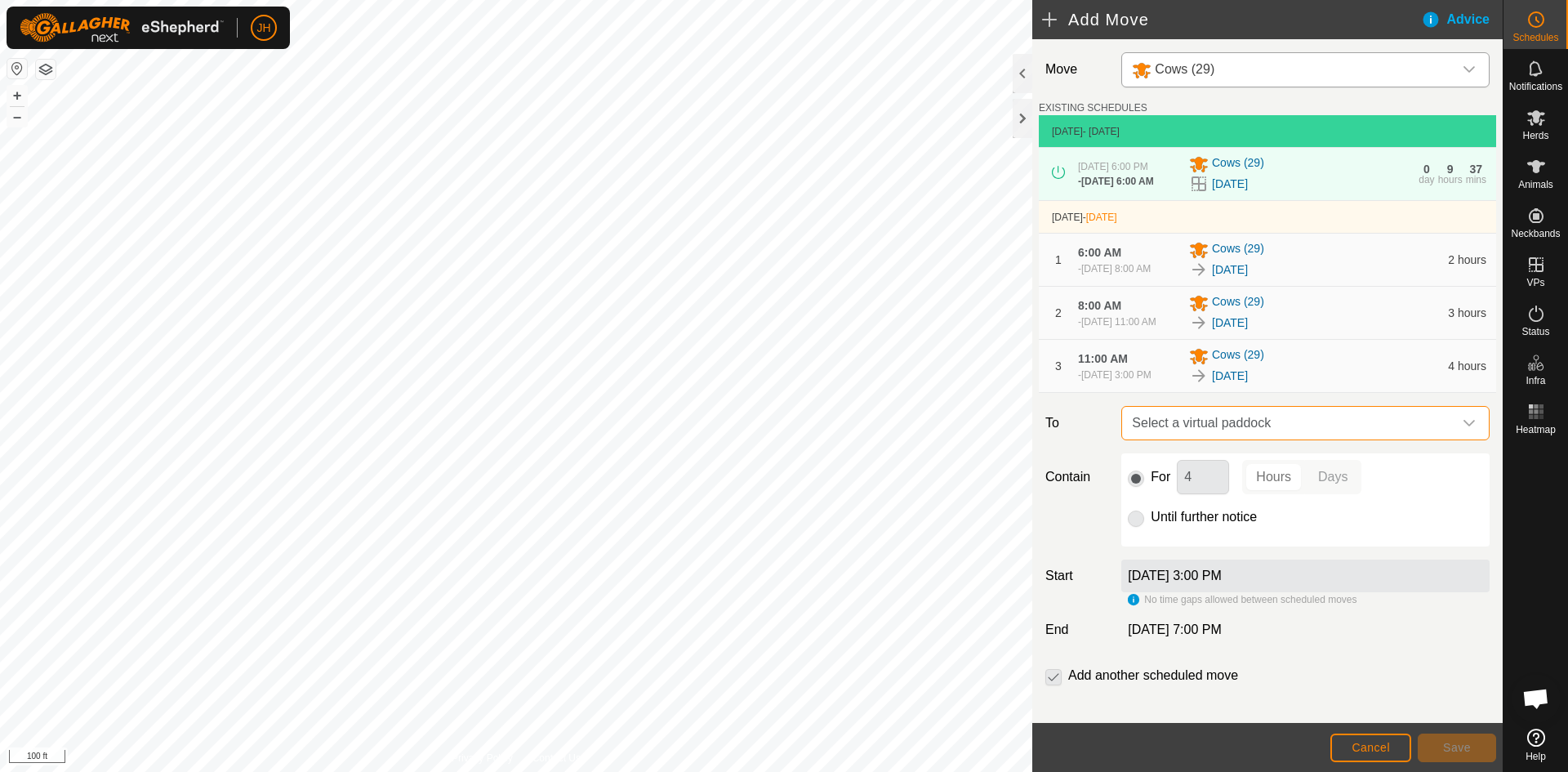
click at [1231, 440] on span "Select a virtual paddock" at bounding box center [1289, 423] width 328 height 32
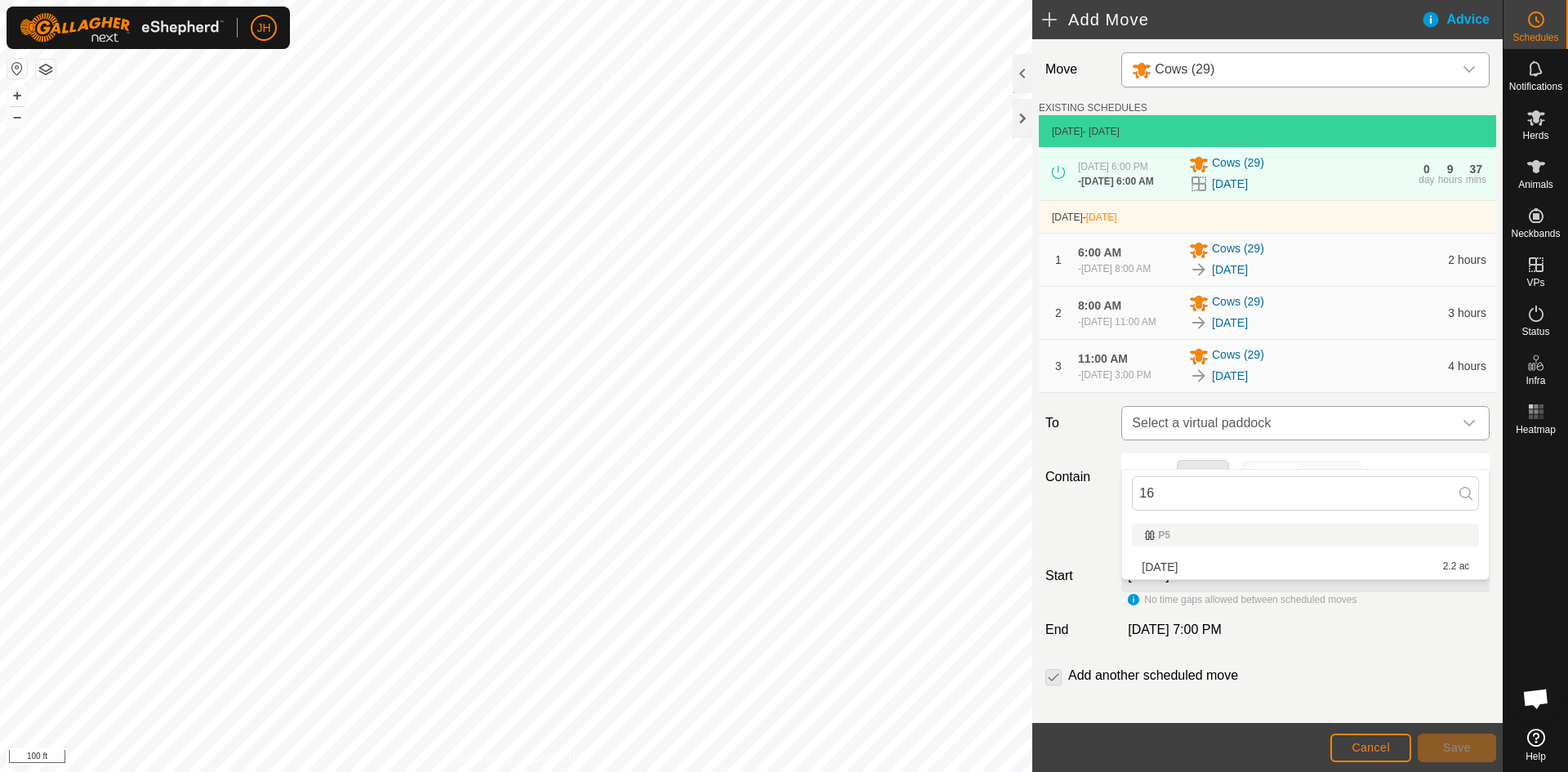
type input "1"
type input "01"
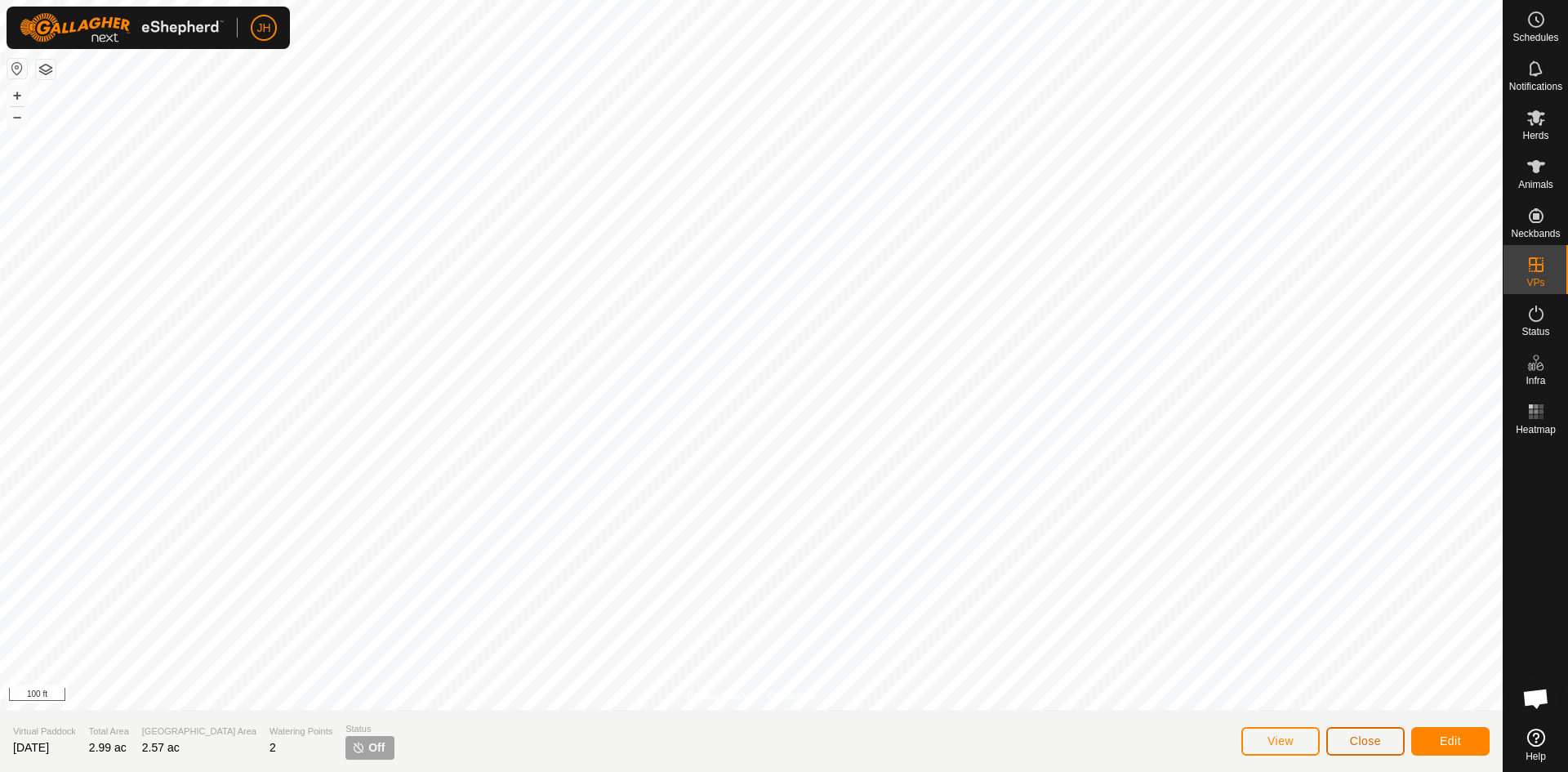
click at [1341, 746] on button "Close" at bounding box center [1366, 740] width 79 height 28
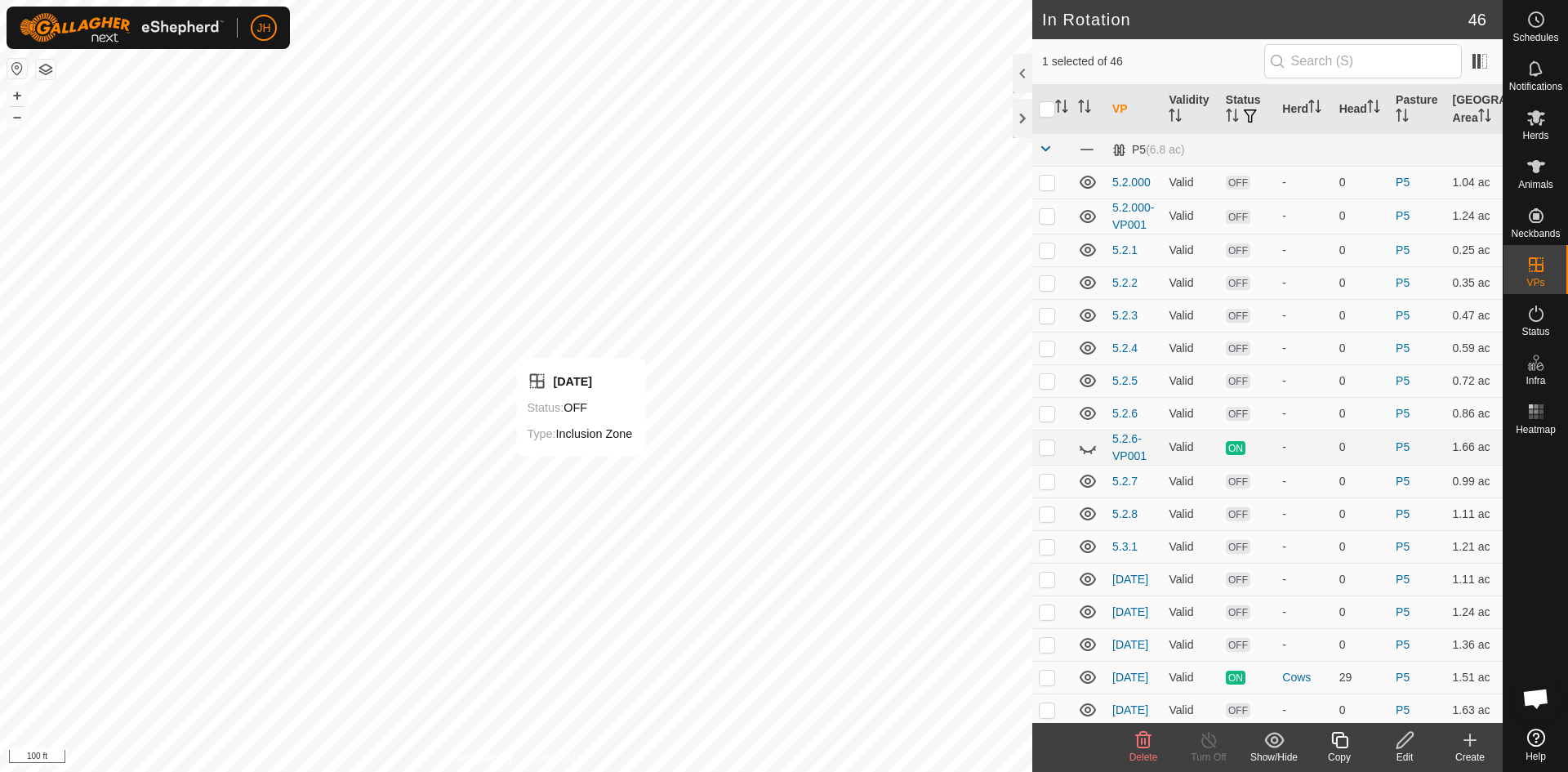
checkbox input "false"
checkbox input "true"
click at [1297, 64] on input "text" at bounding box center [1363, 61] width 198 height 34
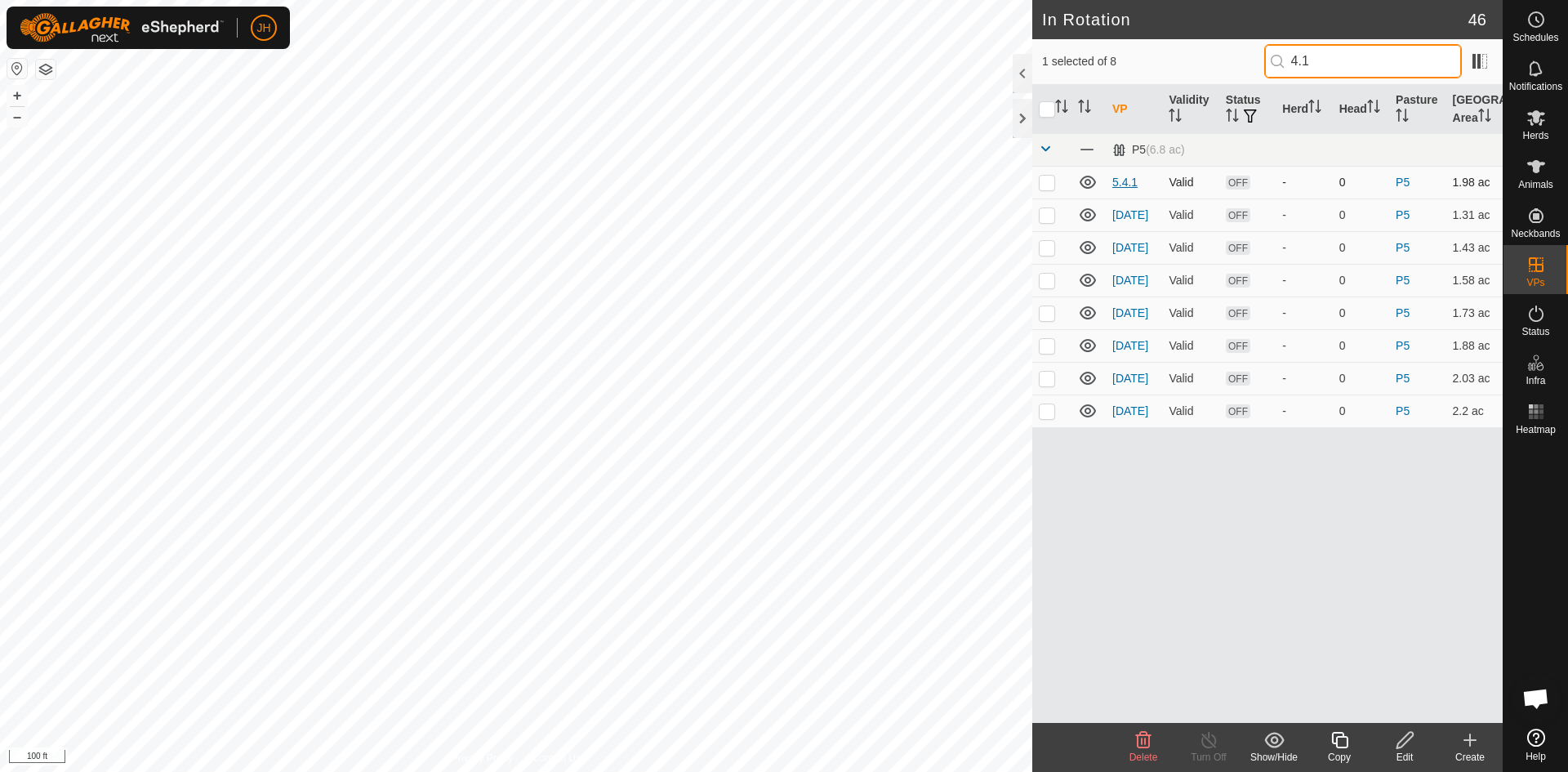
type input "4.1"
click at [1128, 187] on link "5.4.1" at bounding box center [1125, 182] width 26 height 13
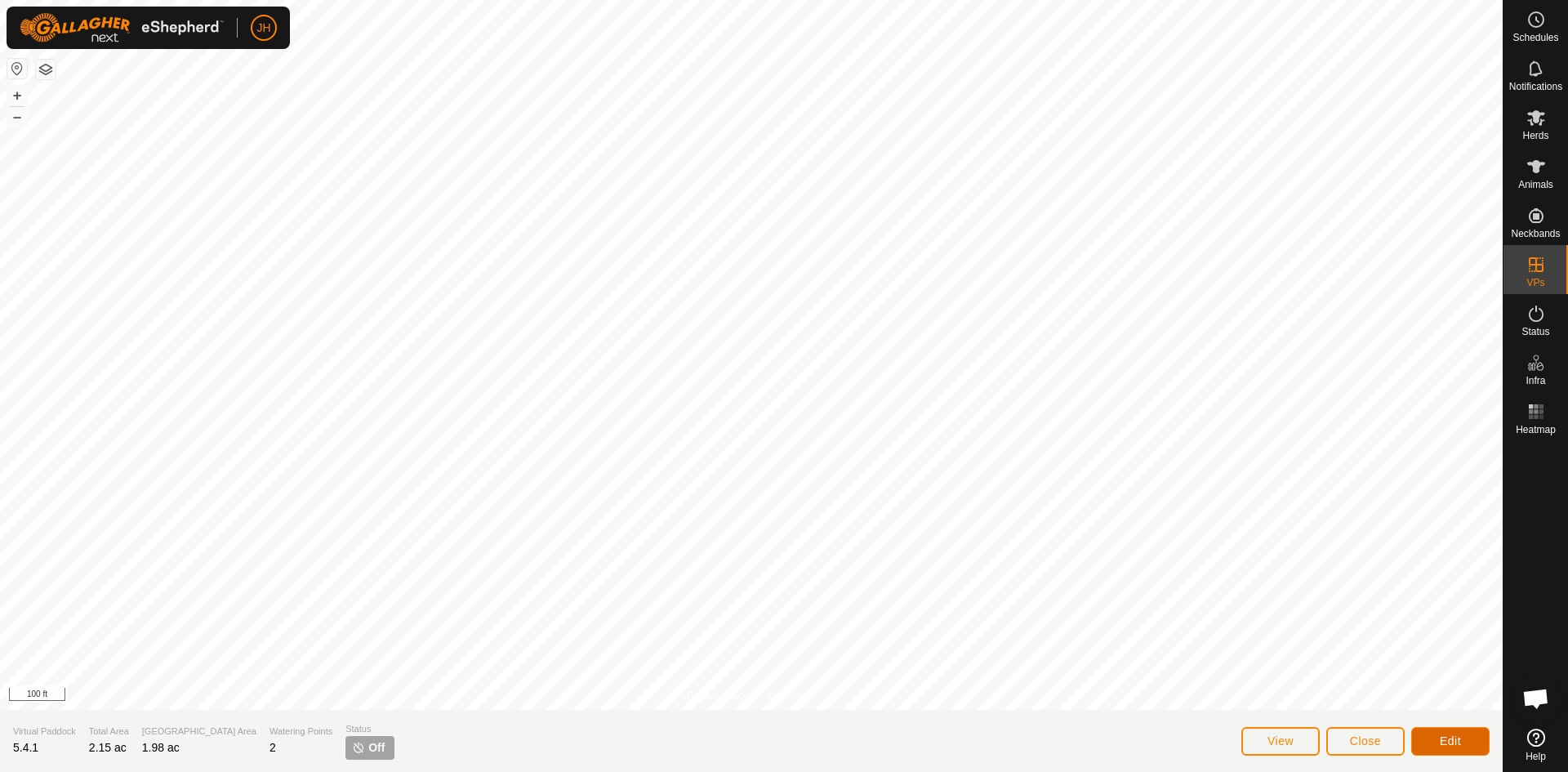
click at [1461, 746] on button "Edit" at bounding box center [1450, 740] width 79 height 28
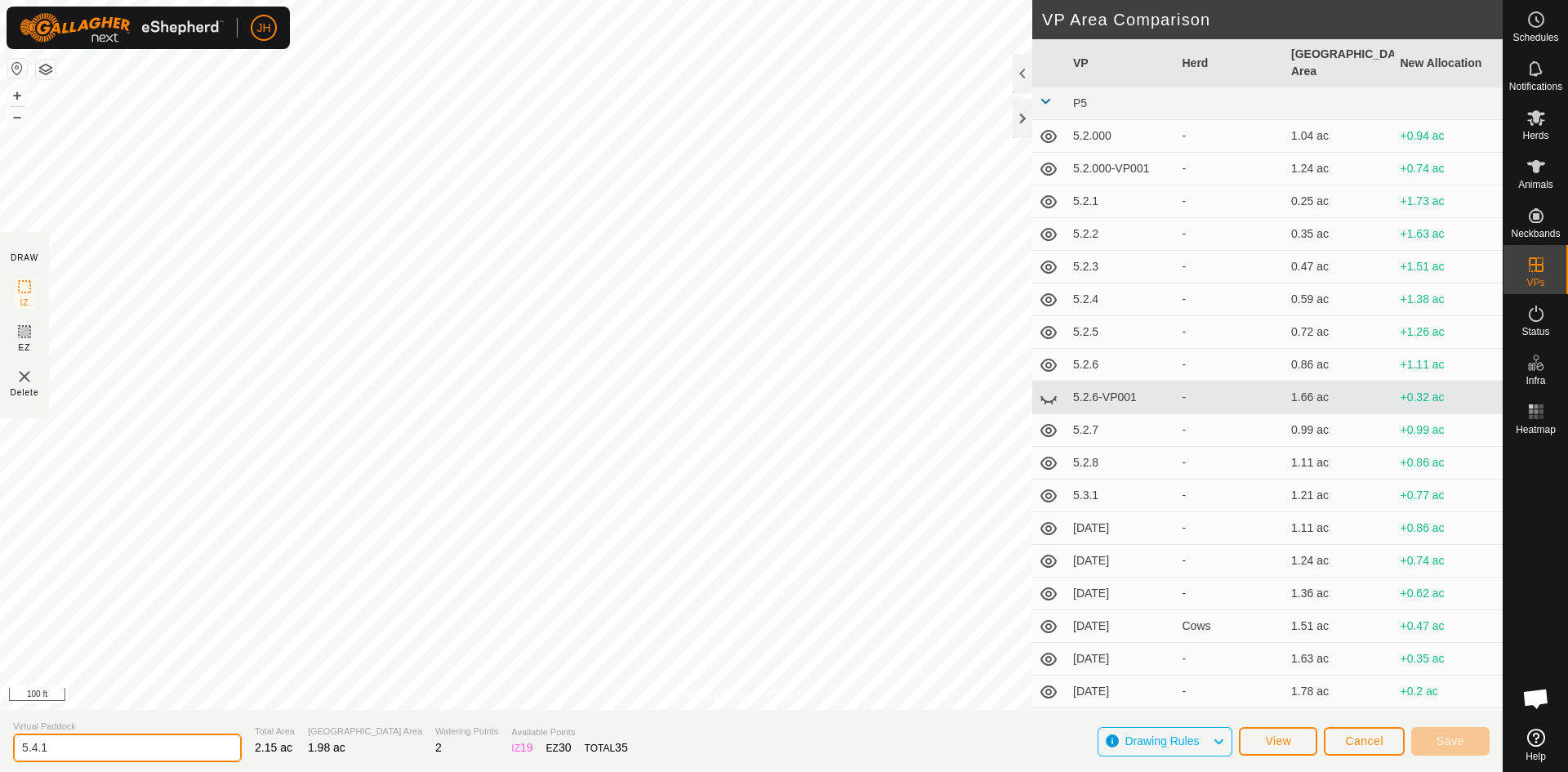
click at [39, 745] on input "5.4.1" at bounding box center [127, 747] width 229 height 28
type input "[DATE]"
click at [1454, 738] on span "Save" at bounding box center [1450, 740] width 28 height 13
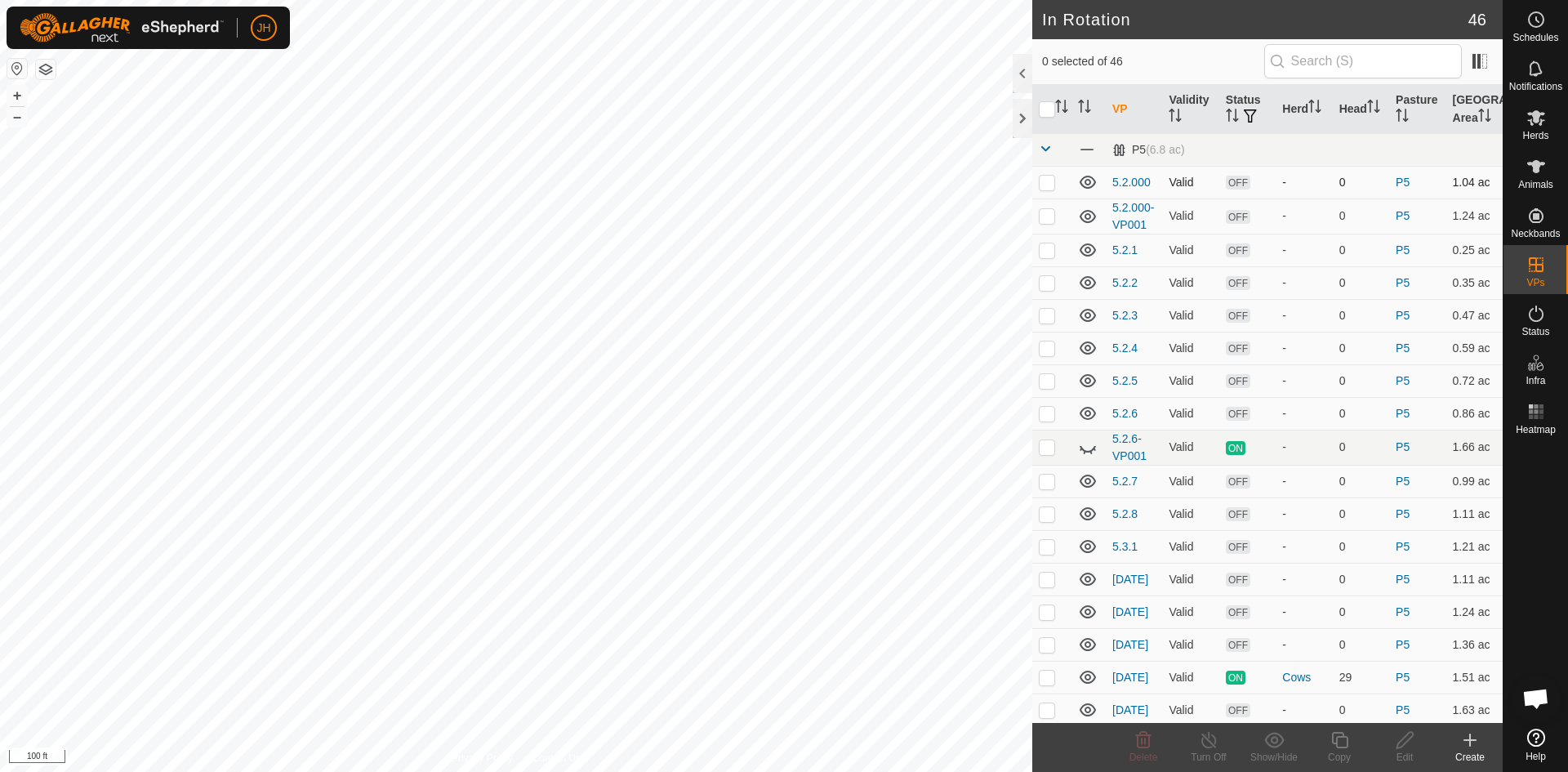
click at [1046, 190] on td at bounding box center [1052, 182] width 39 height 32
checkbox input "true"
click at [1407, 744] on icon at bounding box center [1405, 740] width 20 height 20
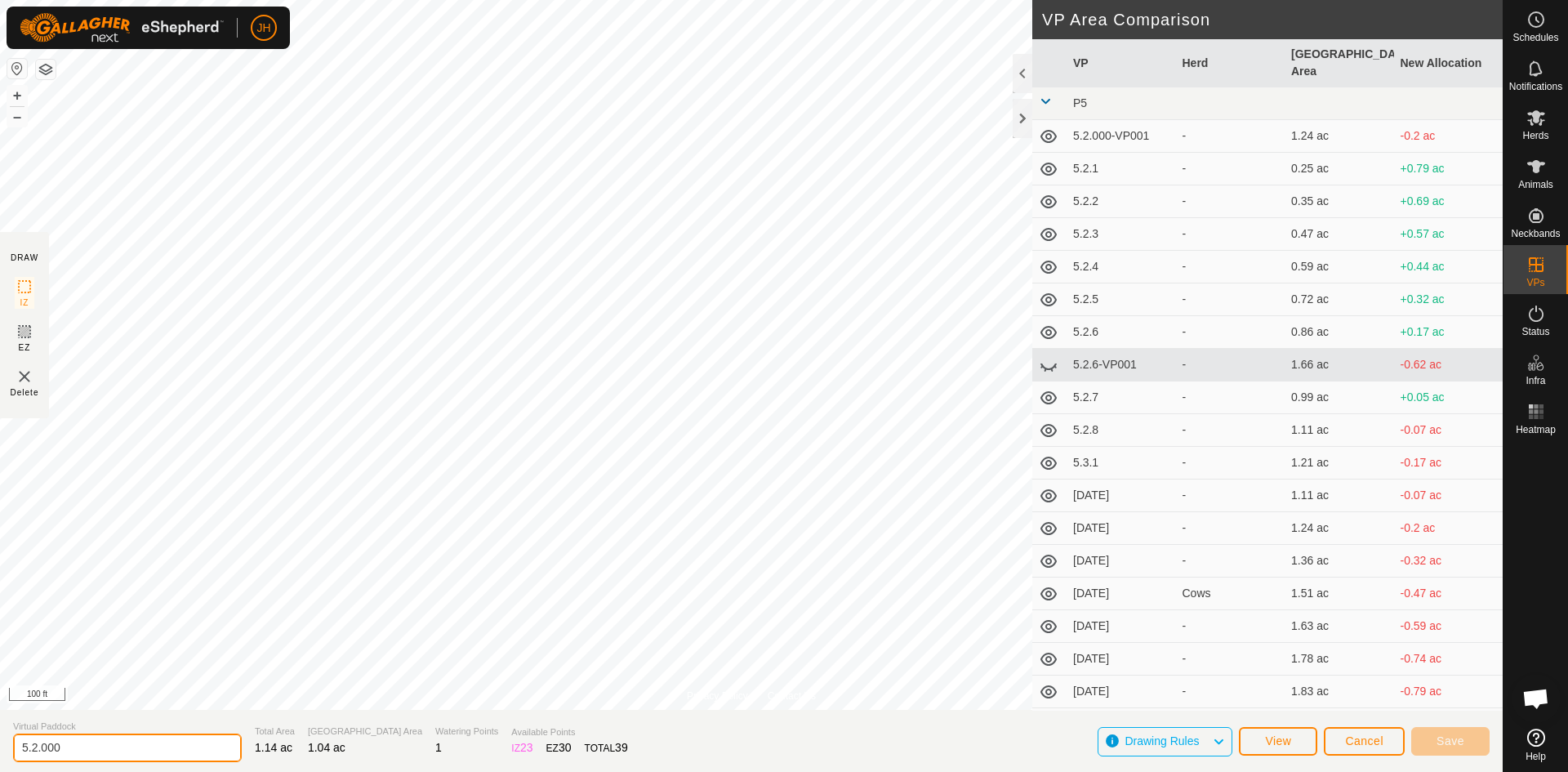
click at [74, 750] on input "5.2.000" at bounding box center [127, 747] width 229 height 28
type input "[DATE]"
click at [1453, 740] on span "Save" at bounding box center [1450, 740] width 28 height 13
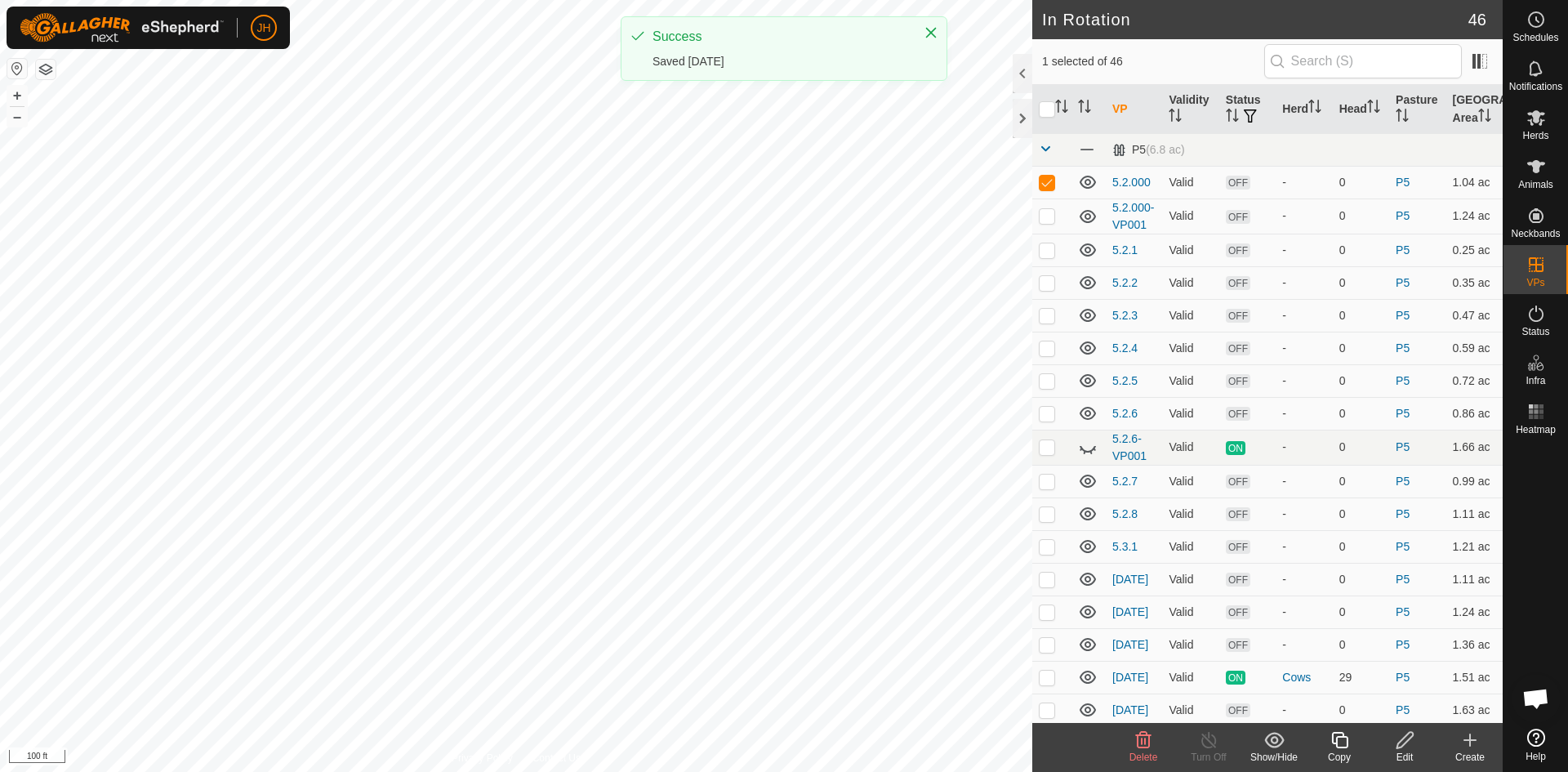
checkbox input "false"
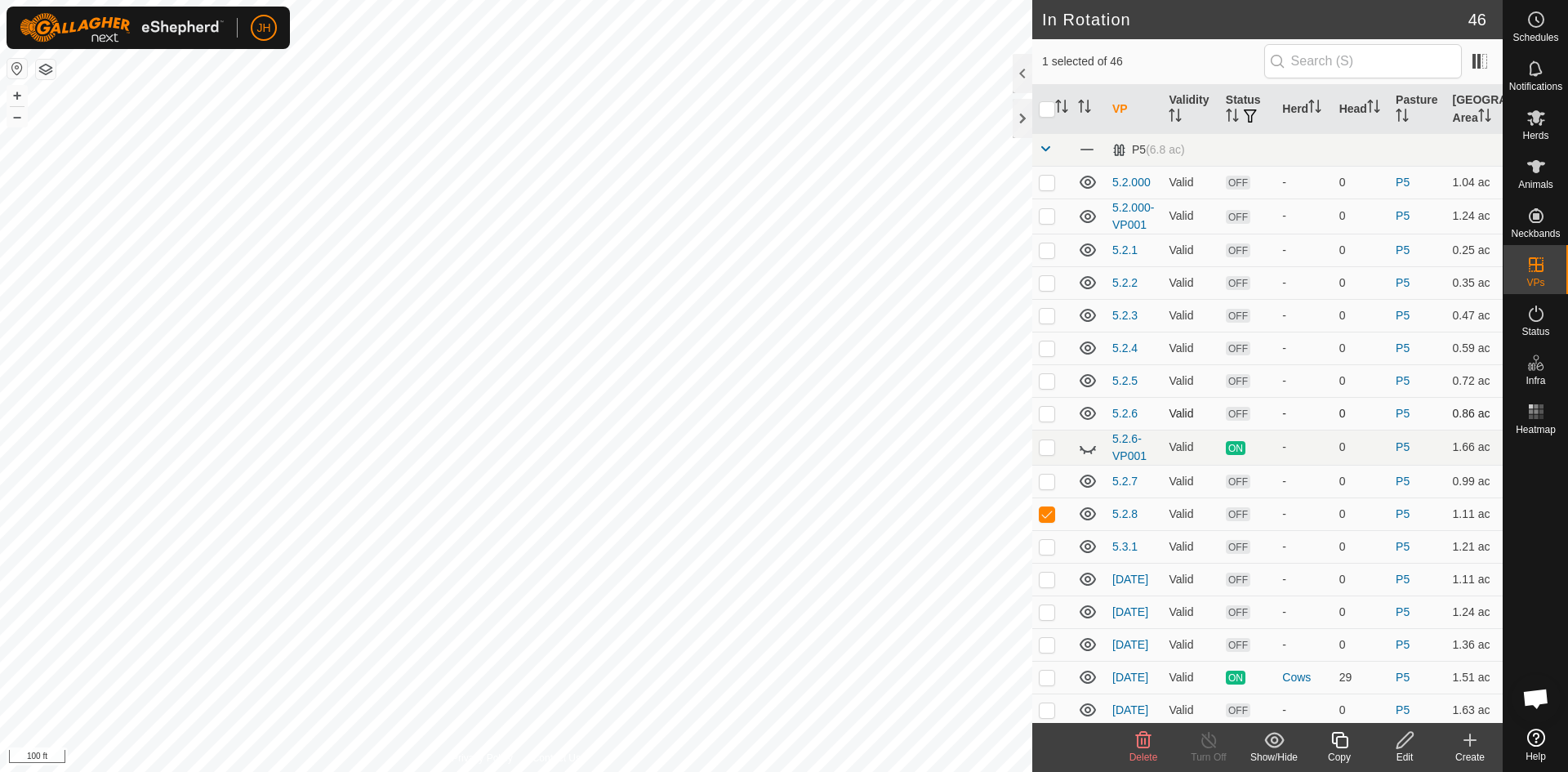
checkbox input "false"
checkbox input "true"
click at [1409, 751] on div "Edit" at bounding box center [1404, 757] width 66 height 15
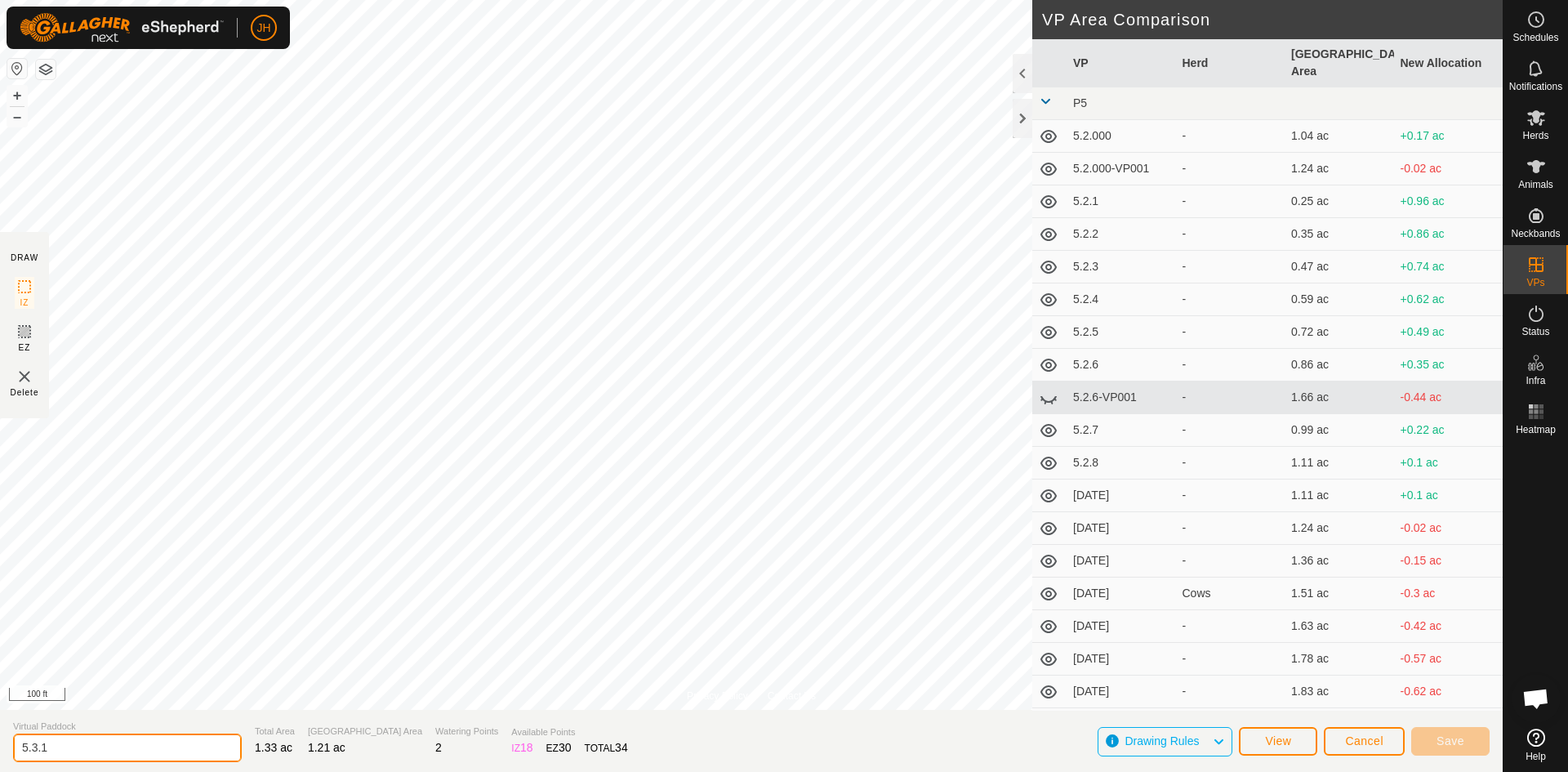
click at [44, 752] on input "5.3.1" at bounding box center [127, 747] width 229 height 28
click at [44, 749] on input "5.3.1" at bounding box center [127, 747] width 229 height 28
type input "[DATE]"
click at [1447, 740] on span "Save" at bounding box center [1450, 740] width 28 height 13
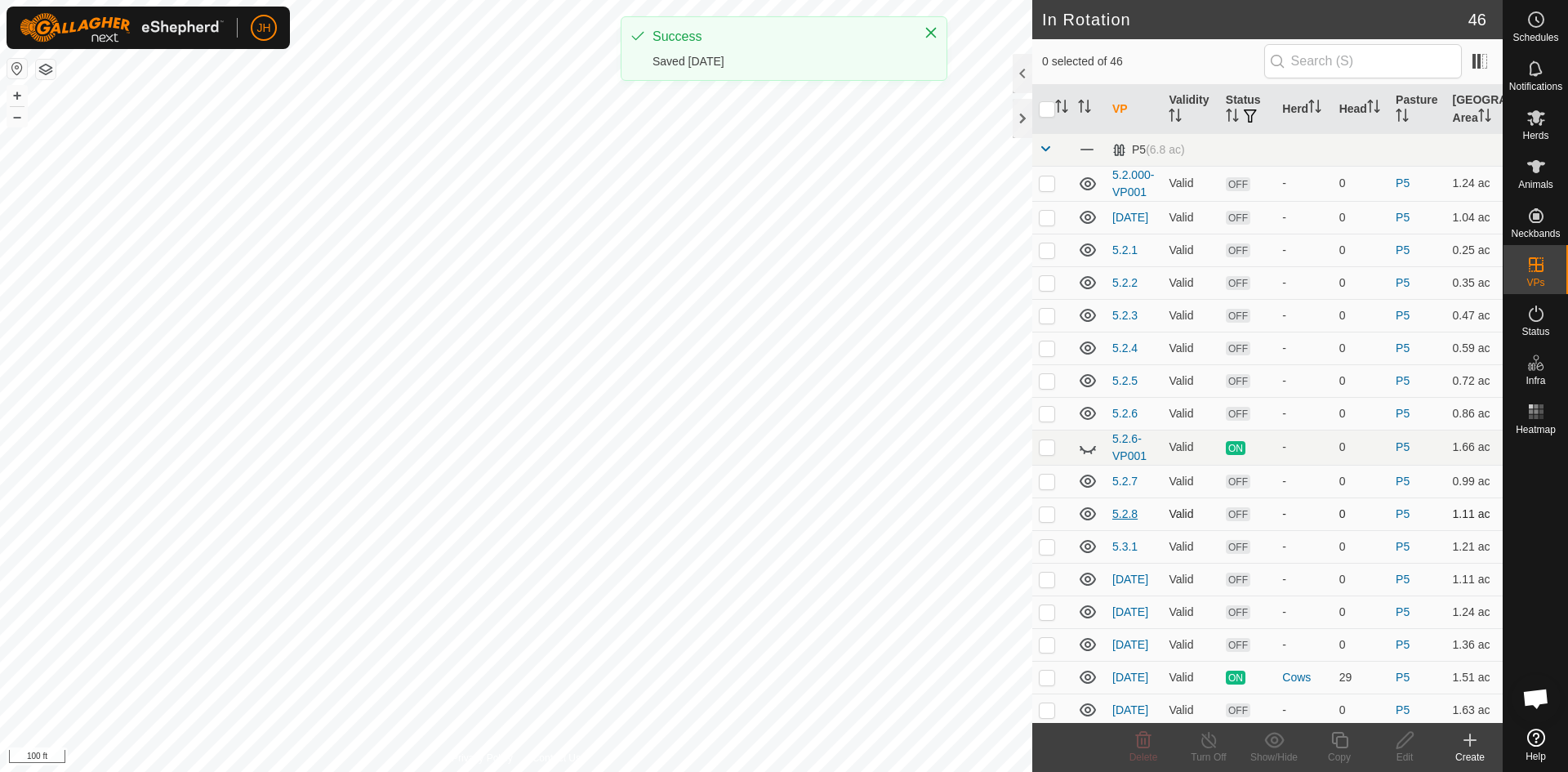
checkbox input "true"
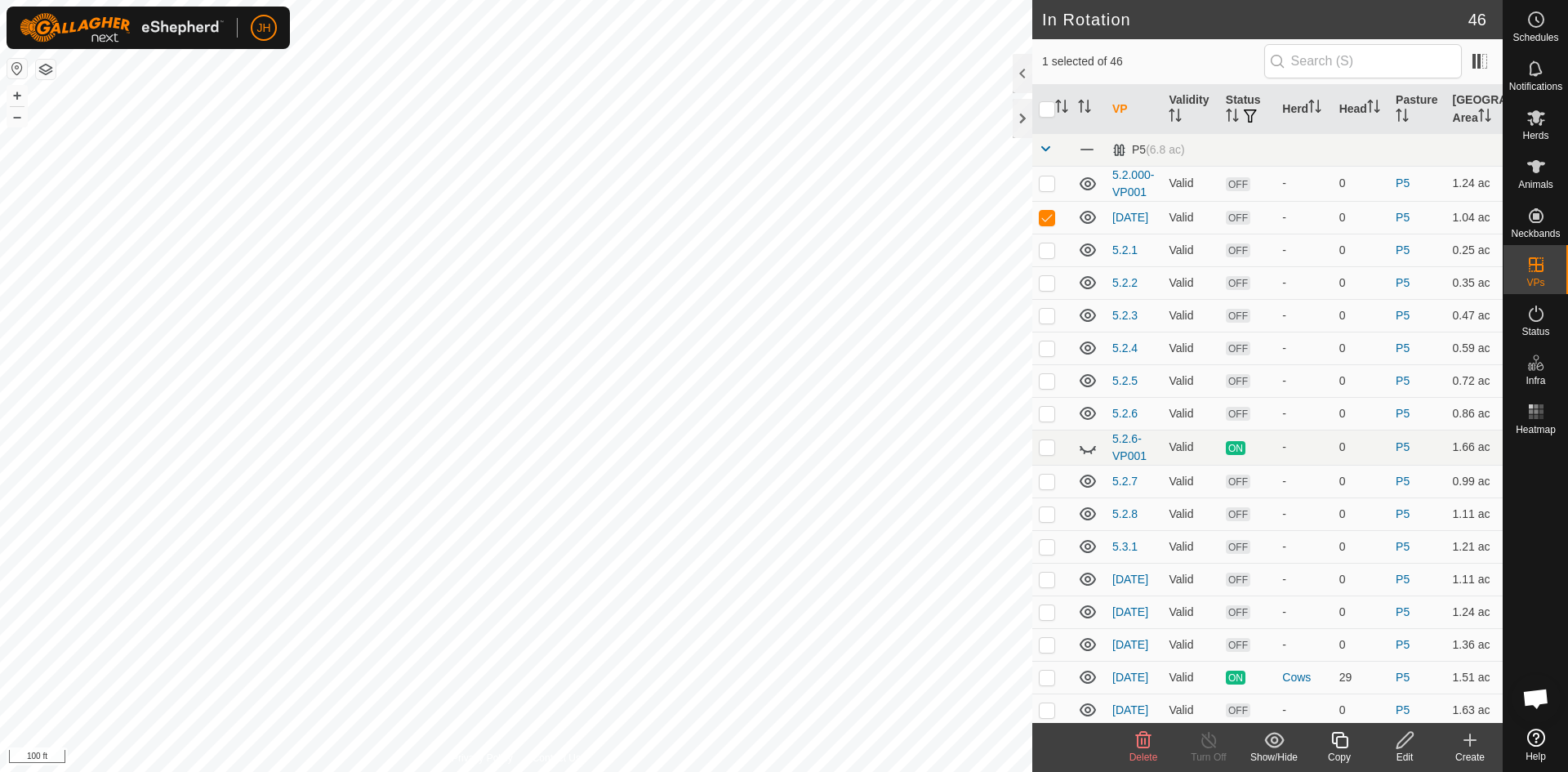
click at [1411, 745] on icon at bounding box center [1405, 740] width 20 height 20
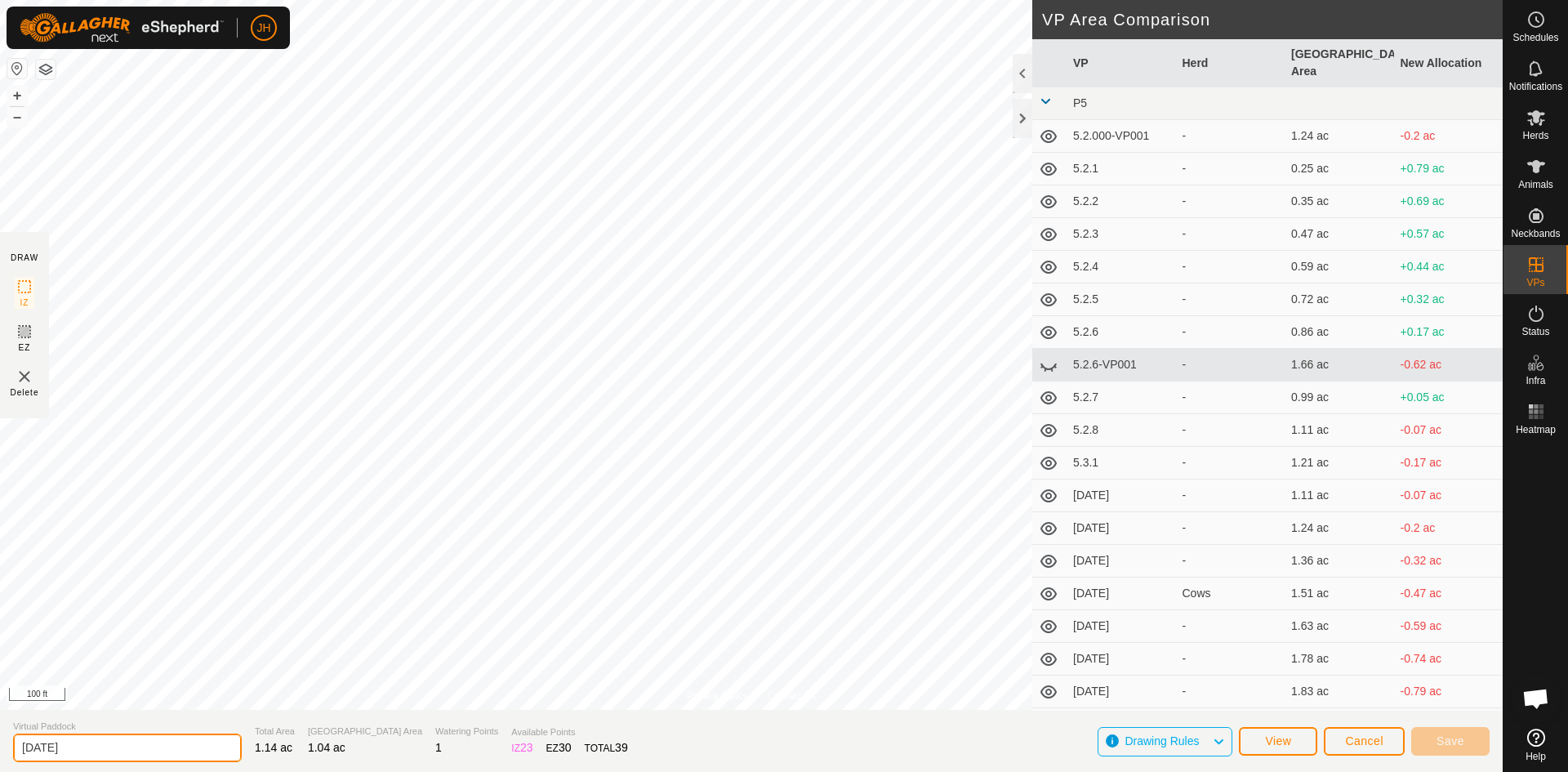
click at [60, 750] on input "[DATE]" at bounding box center [127, 747] width 229 height 28
type input "5.2.9"
click at [1456, 744] on span "Save" at bounding box center [1450, 740] width 28 height 13
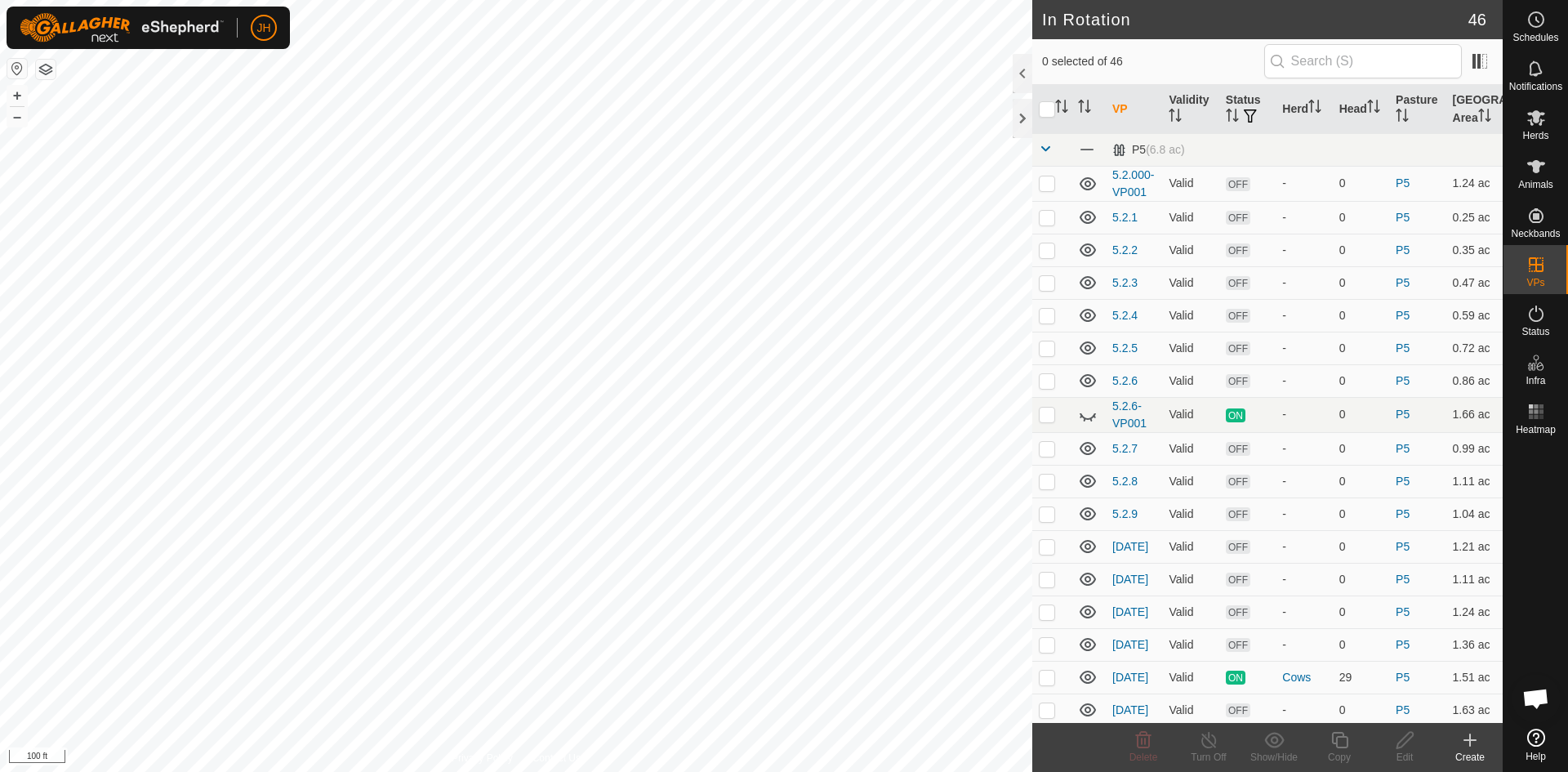
checkbox input "true"
click at [1408, 752] on div "Edit" at bounding box center [1404, 757] width 66 height 15
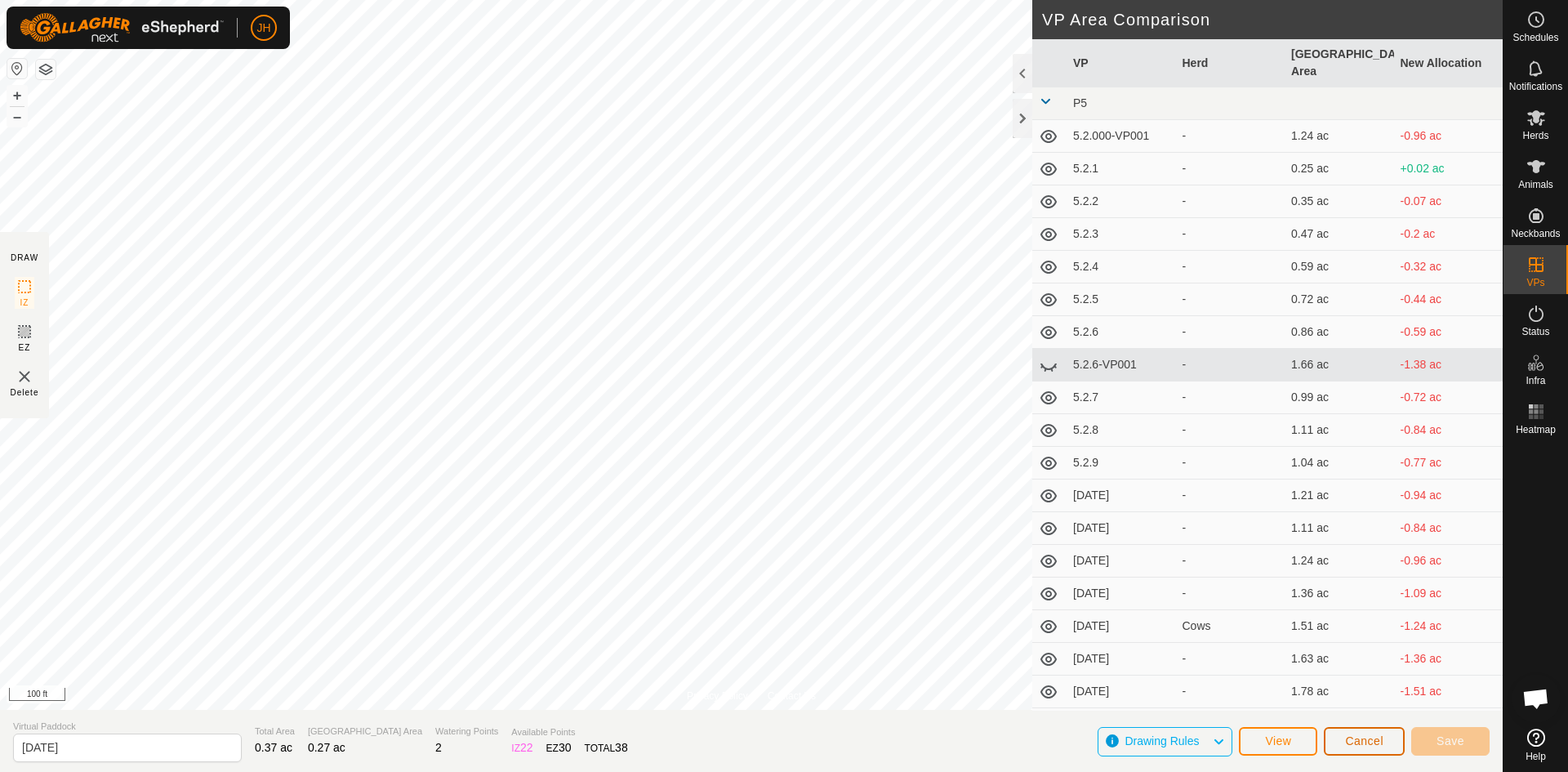
click at [1355, 745] on span "Cancel" at bounding box center [1364, 740] width 38 height 13
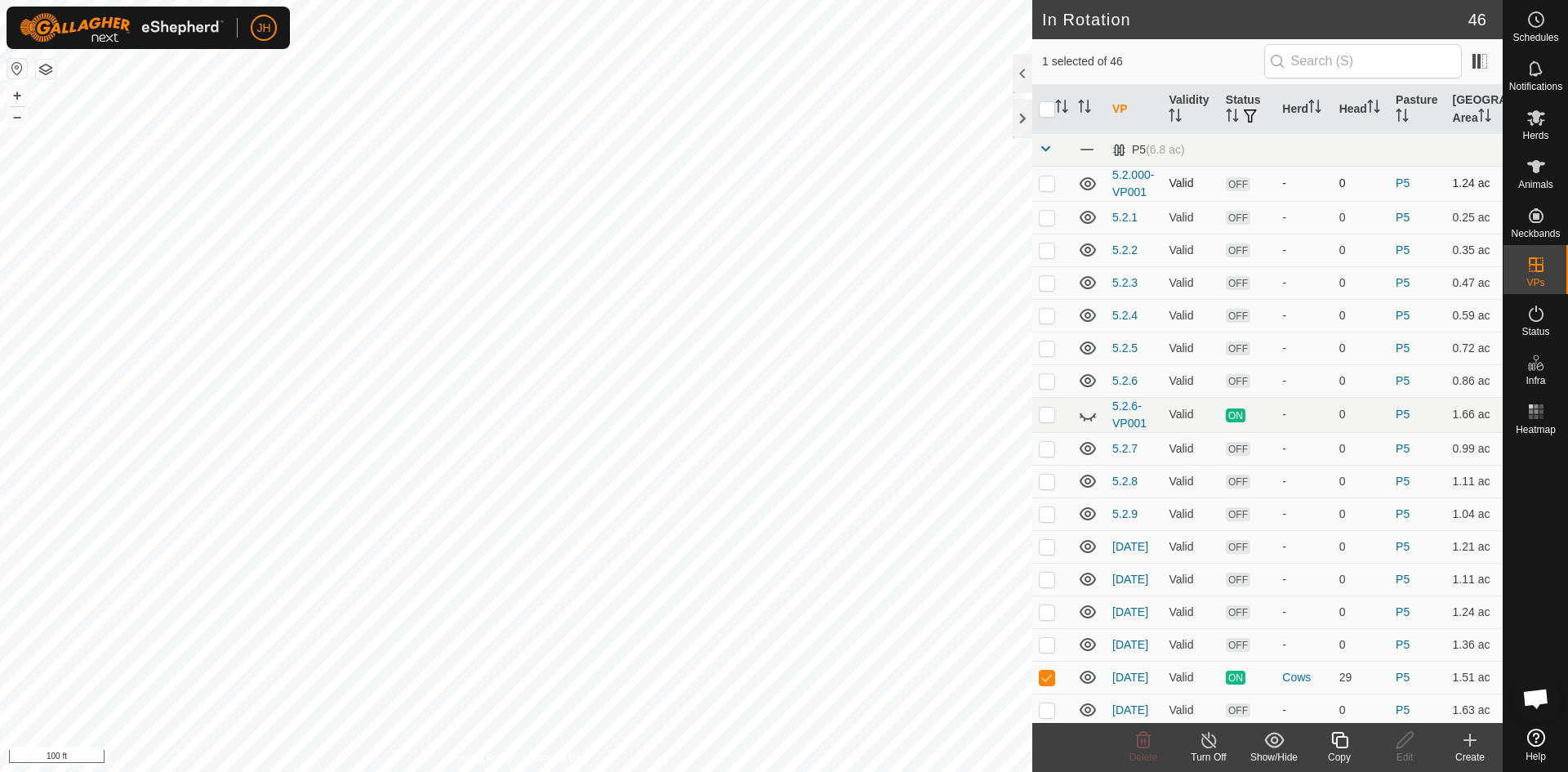
checkbox input "false"
checkbox input "true"
click at [1347, 66] on input "text" at bounding box center [1363, 61] width 198 height 34
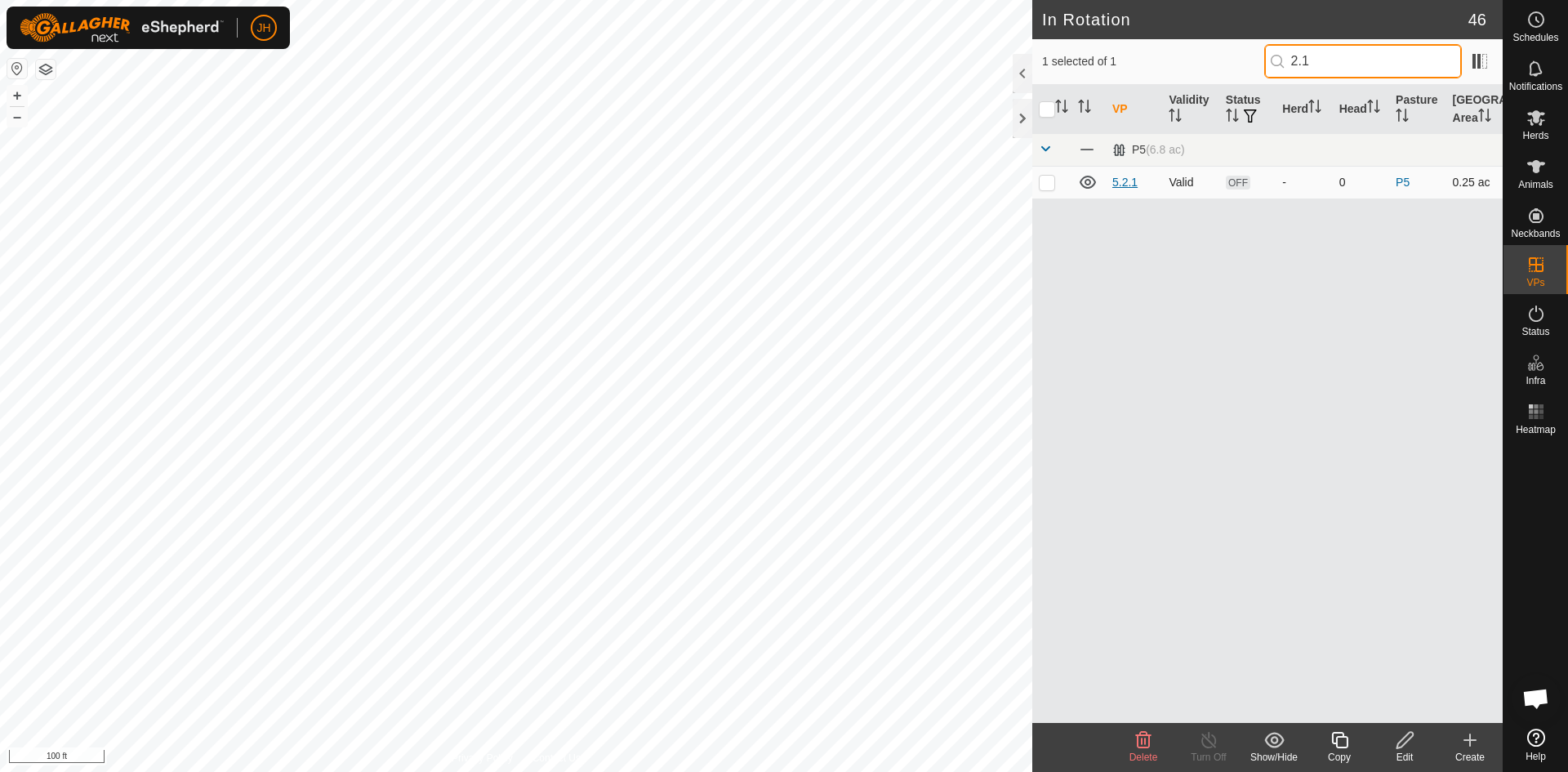
type input "2.1"
click at [1122, 182] on link "5.2.1" at bounding box center [1125, 182] width 26 height 13
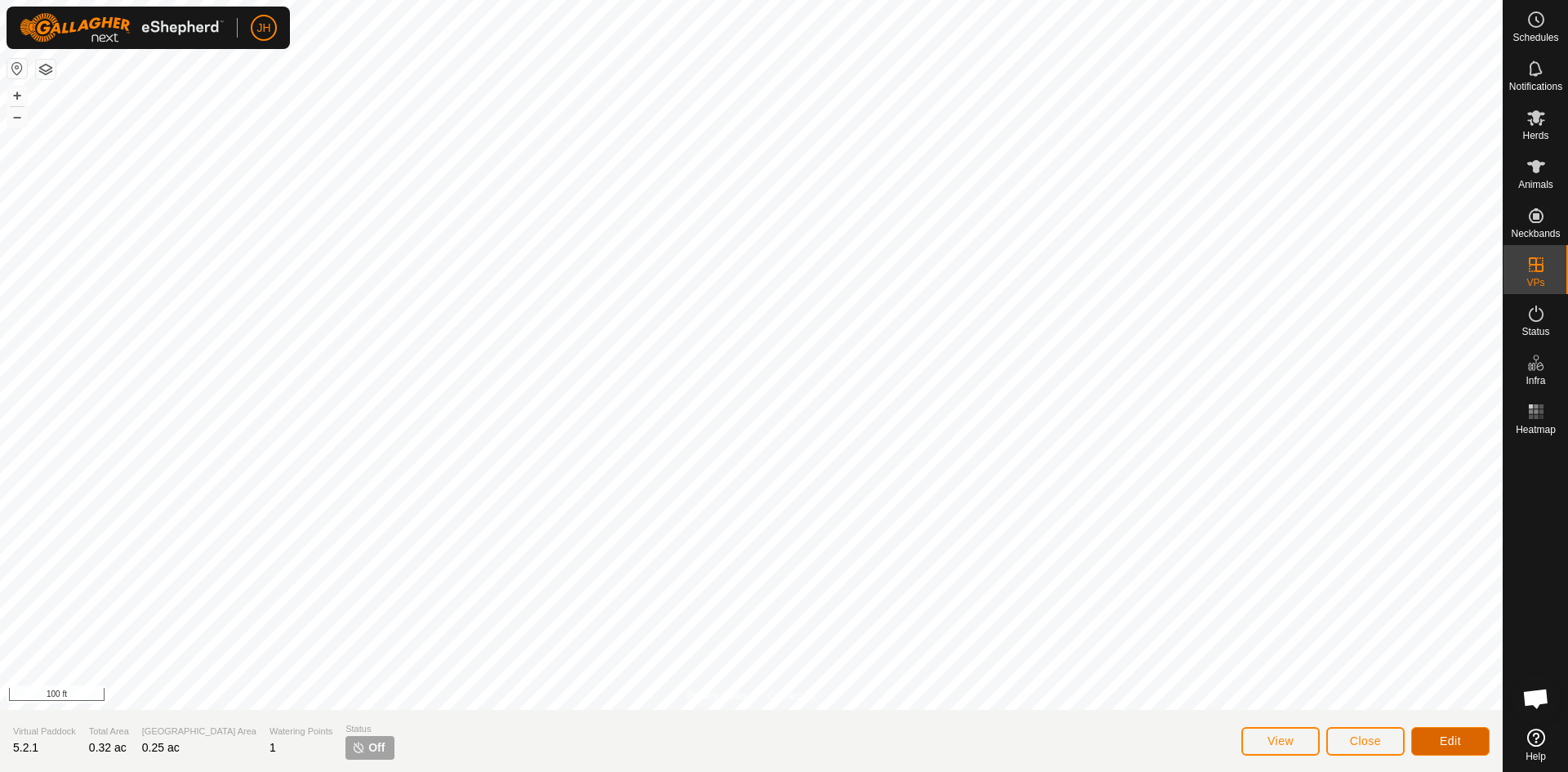
click at [1466, 740] on button "Edit" at bounding box center [1450, 740] width 79 height 28
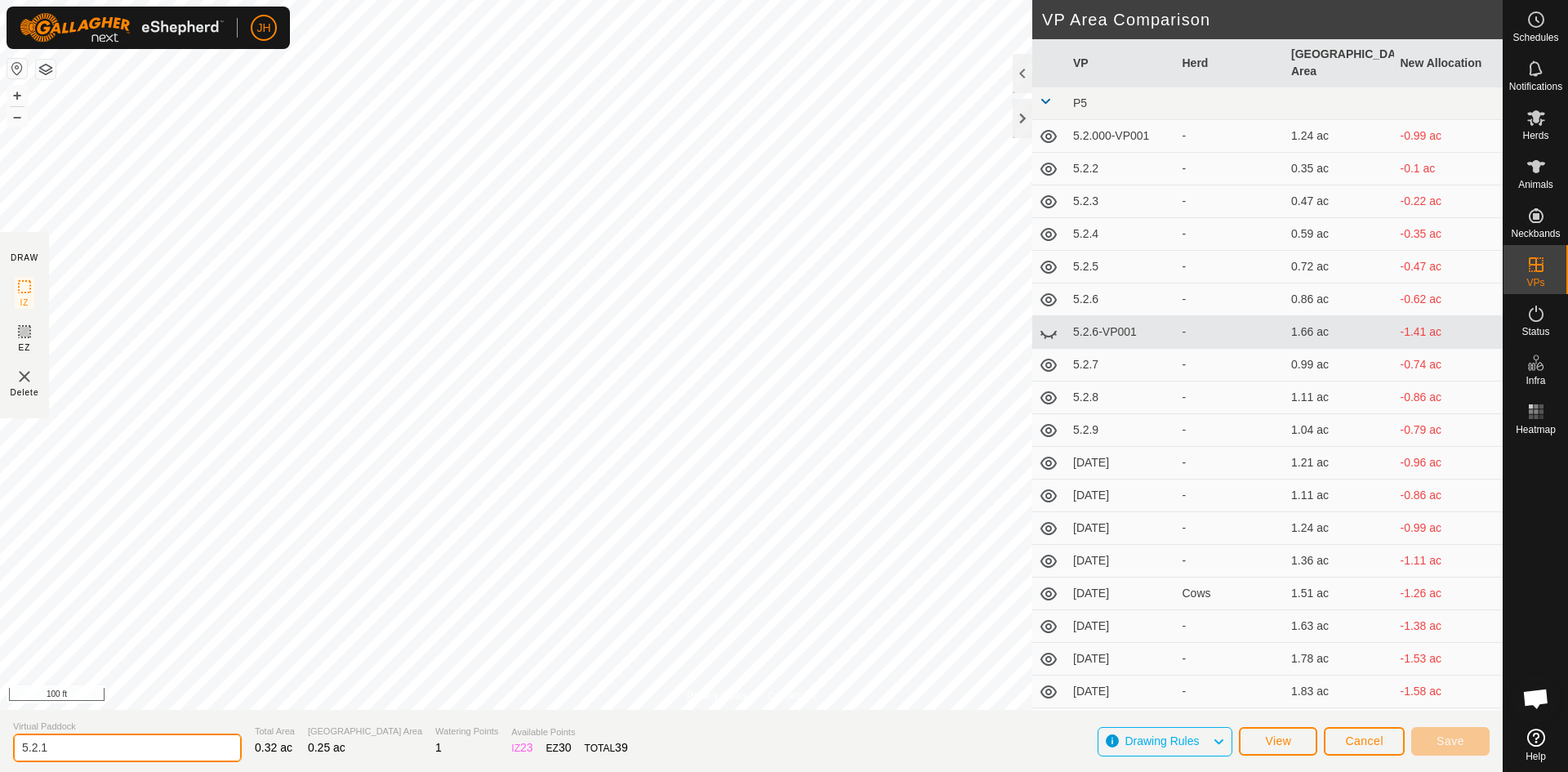
click at [42, 749] on input "5.2.1" at bounding box center [127, 747] width 229 height 28
type input "[DATE]"
click at [1470, 739] on button "Save" at bounding box center [1450, 740] width 79 height 28
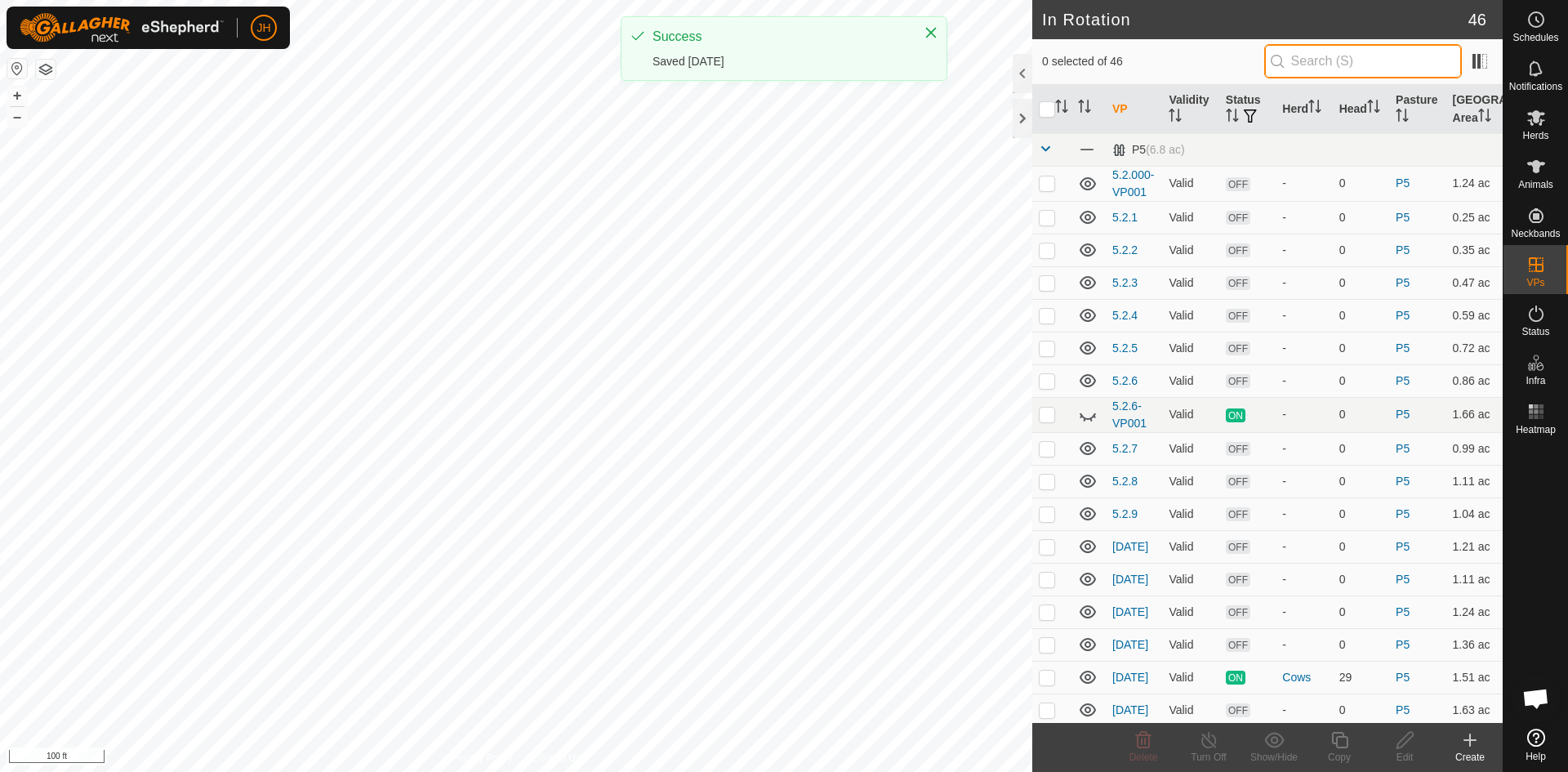
click at [1279, 72] on input "text" at bounding box center [1363, 61] width 198 height 34
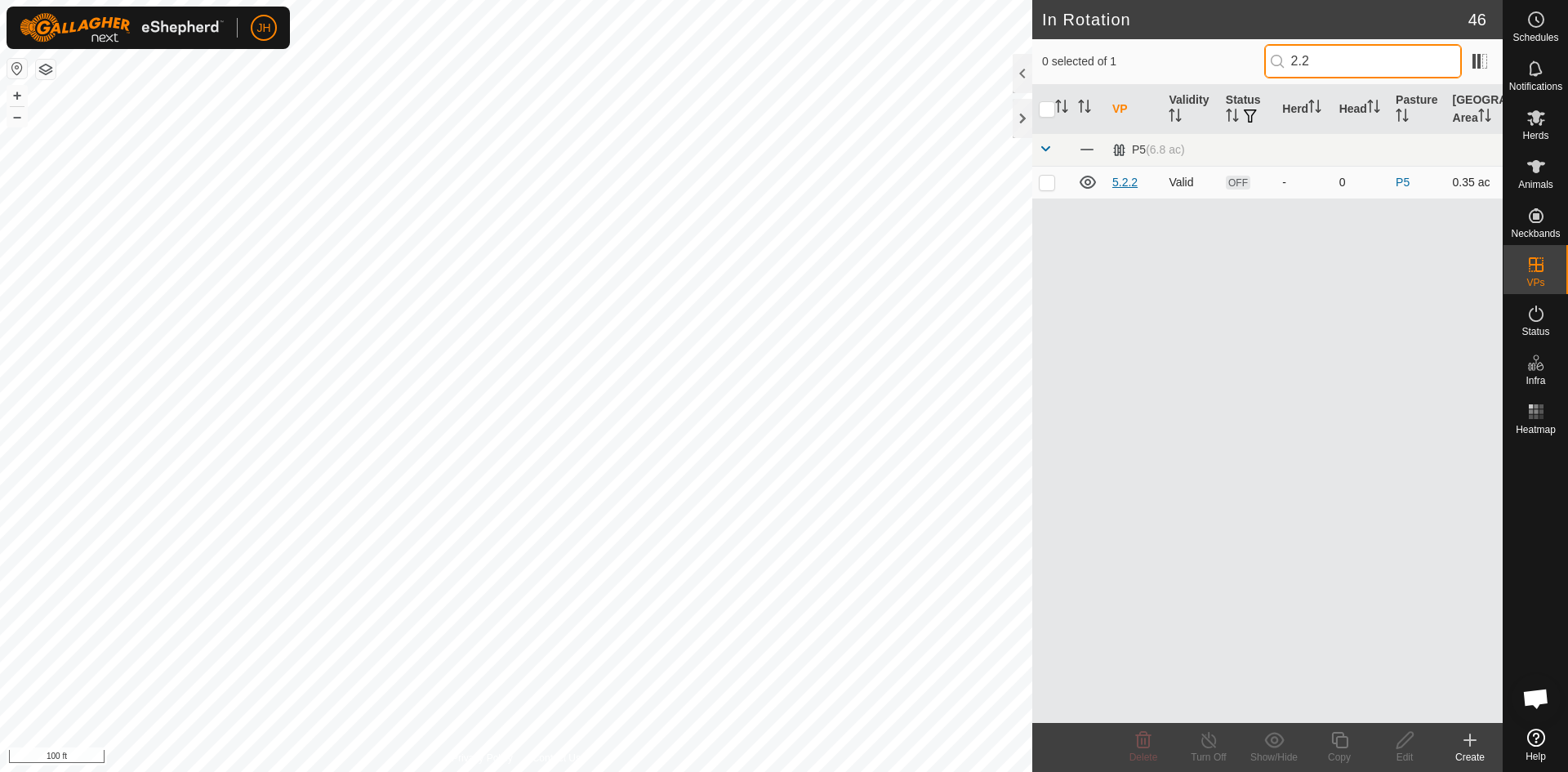
type input "2.2"
click at [1122, 183] on link "5.2.2" at bounding box center [1125, 182] width 26 height 13
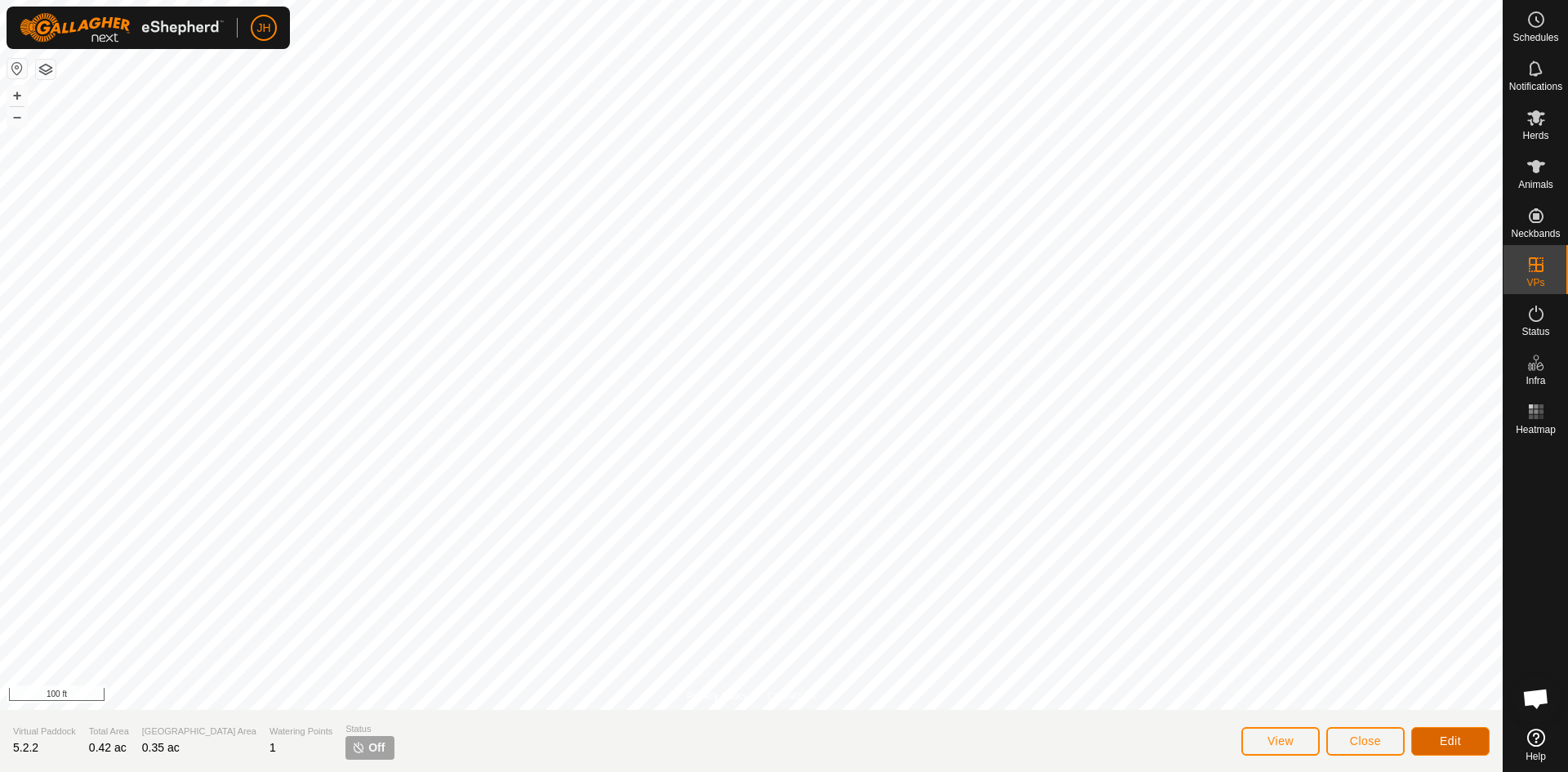
click at [1449, 734] on span "Edit" at bounding box center [1450, 740] width 21 height 13
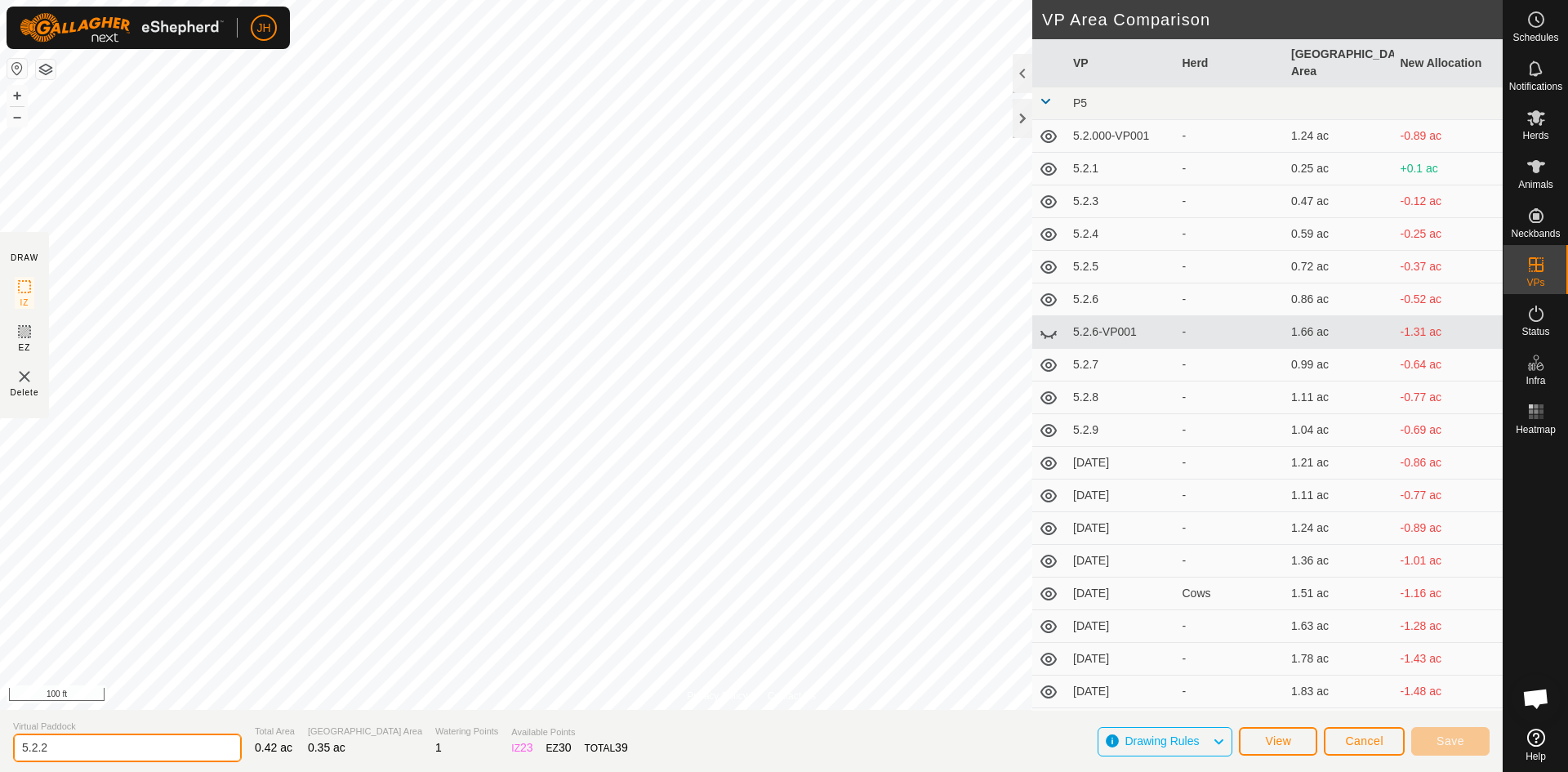
click at [44, 748] on input "5.2.2" at bounding box center [127, 747] width 229 height 28
type input "[DATE]"
click at [1436, 743] on button "Save" at bounding box center [1450, 740] width 79 height 28
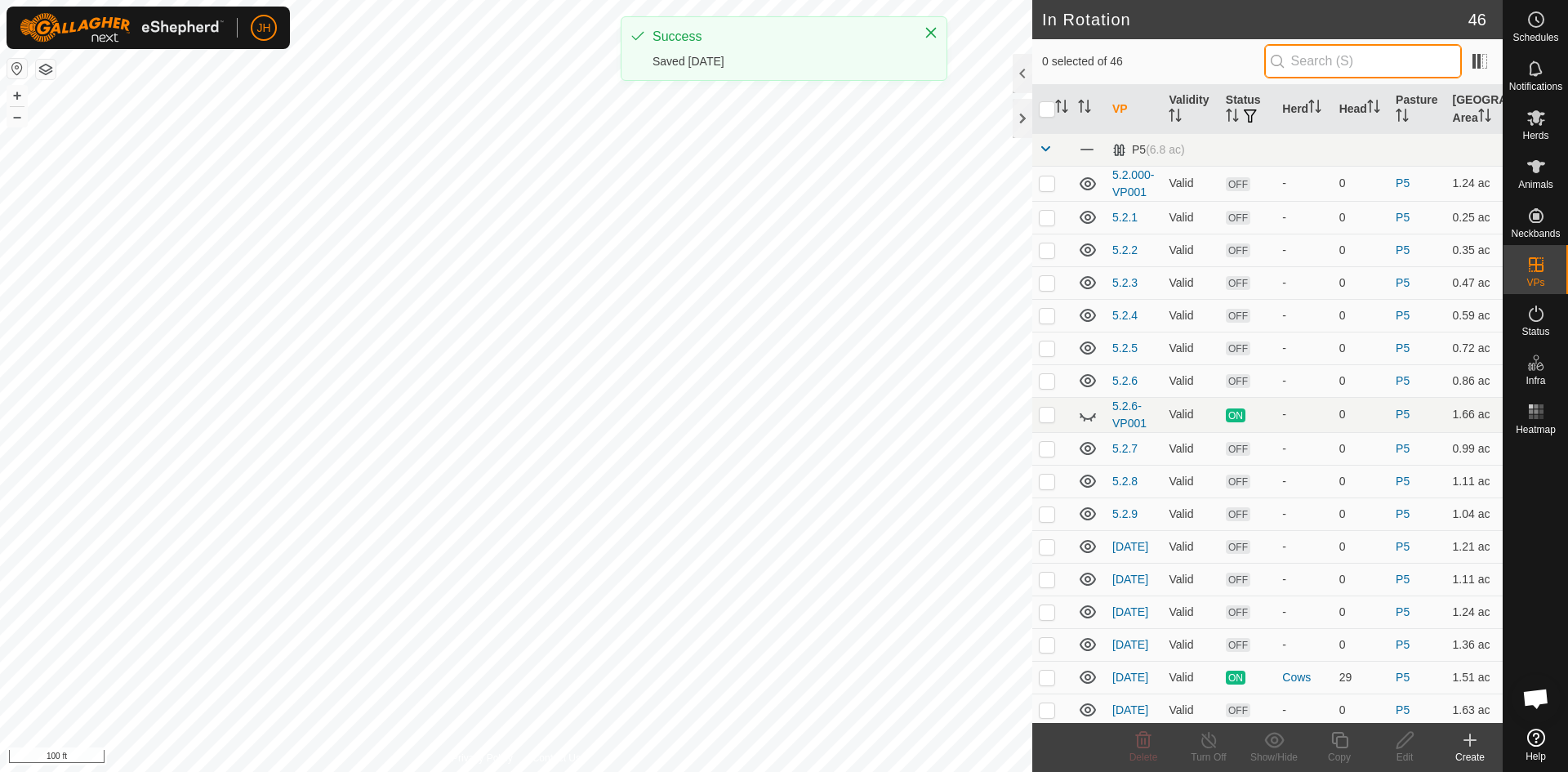
click at [1303, 64] on input "text" at bounding box center [1363, 61] width 198 height 34
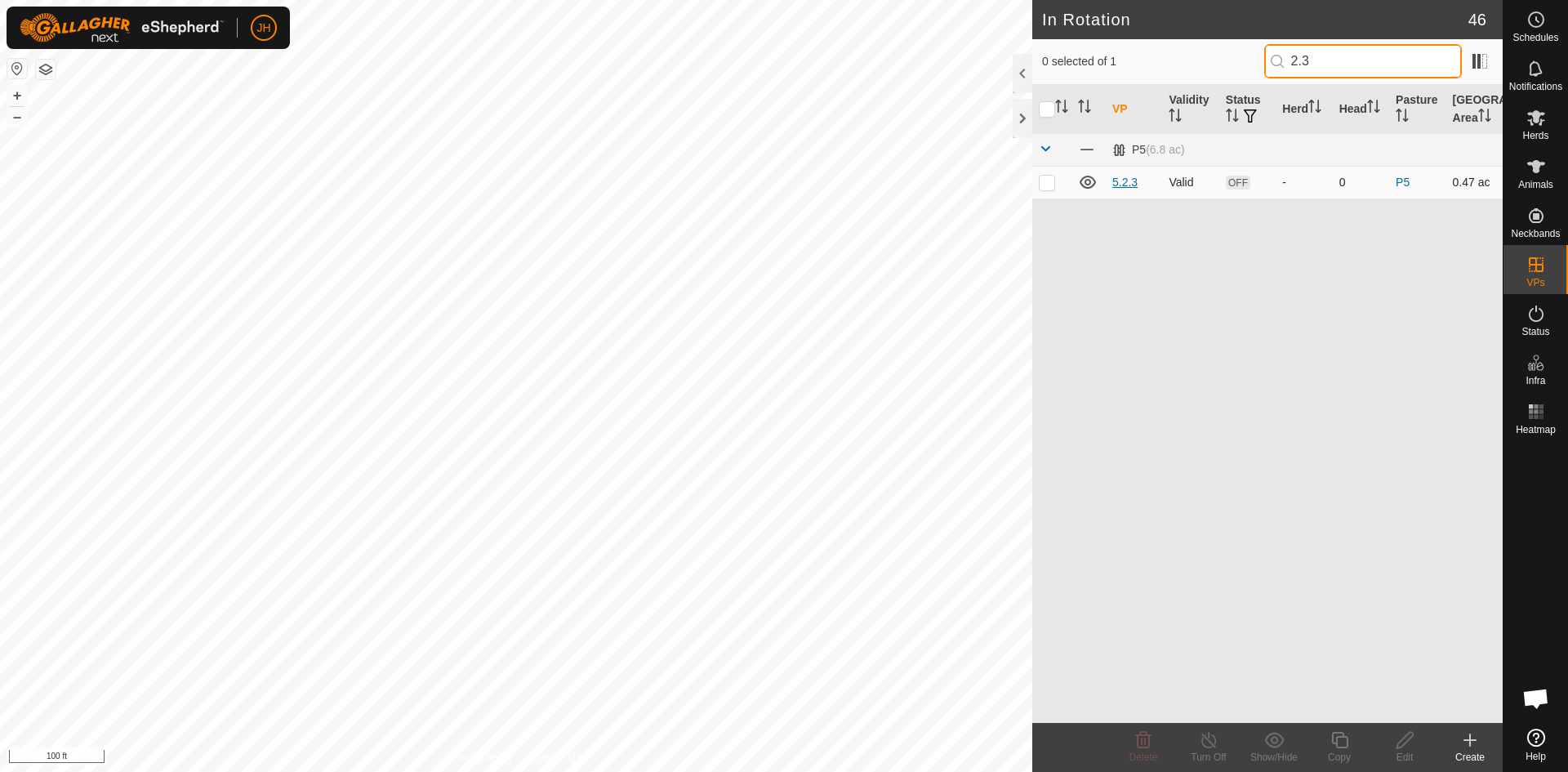
type input "2.3"
click at [1130, 179] on link "5.2.3" at bounding box center [1125, 182] width 26 height 13
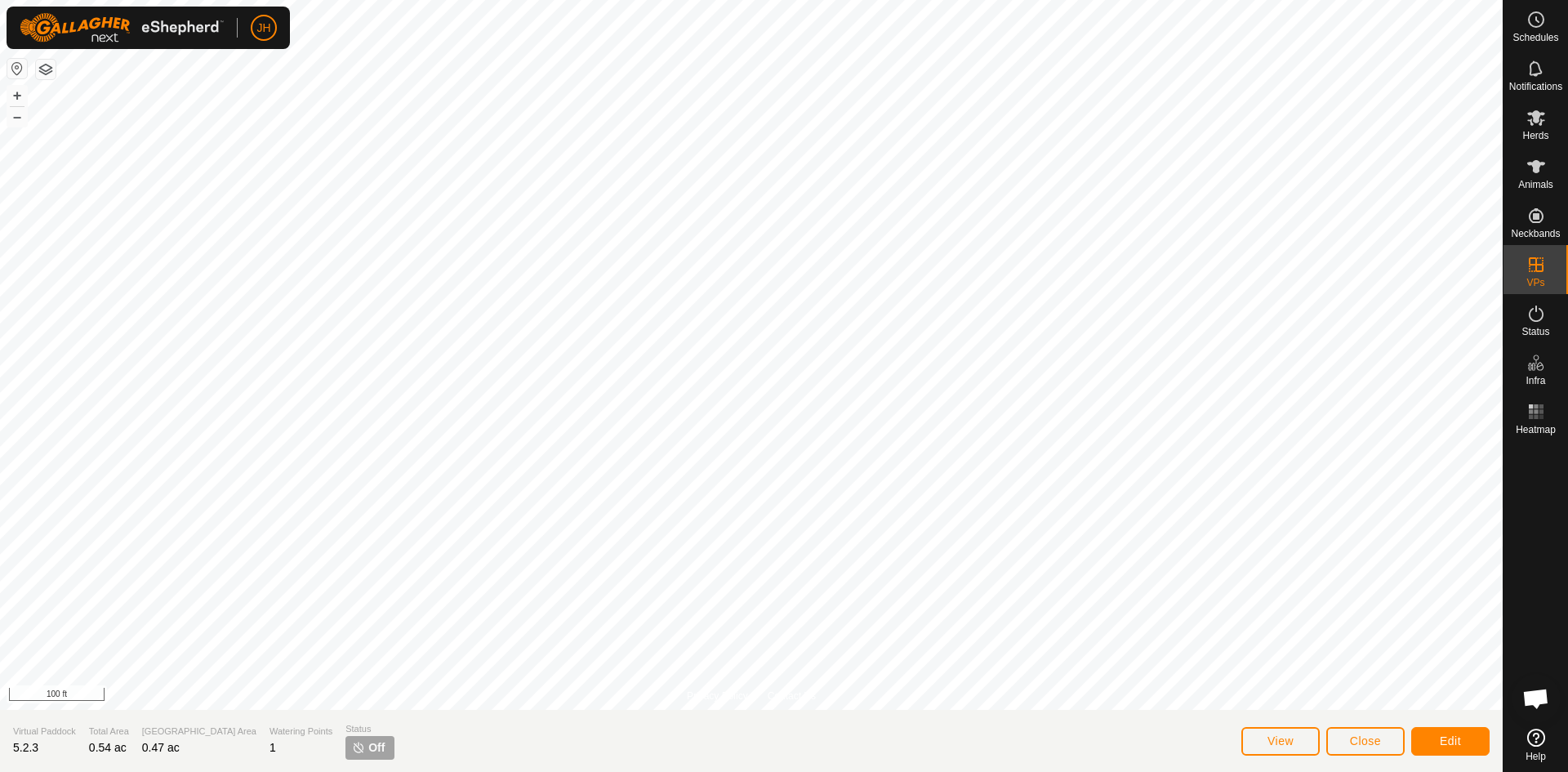
click at [35, 748] on span "5.2.3" at bounding box center [26, 747] width 26 height 13
click at [1367, 746] on span "Close" at bounding box center [1365, 740] width 31 height 13
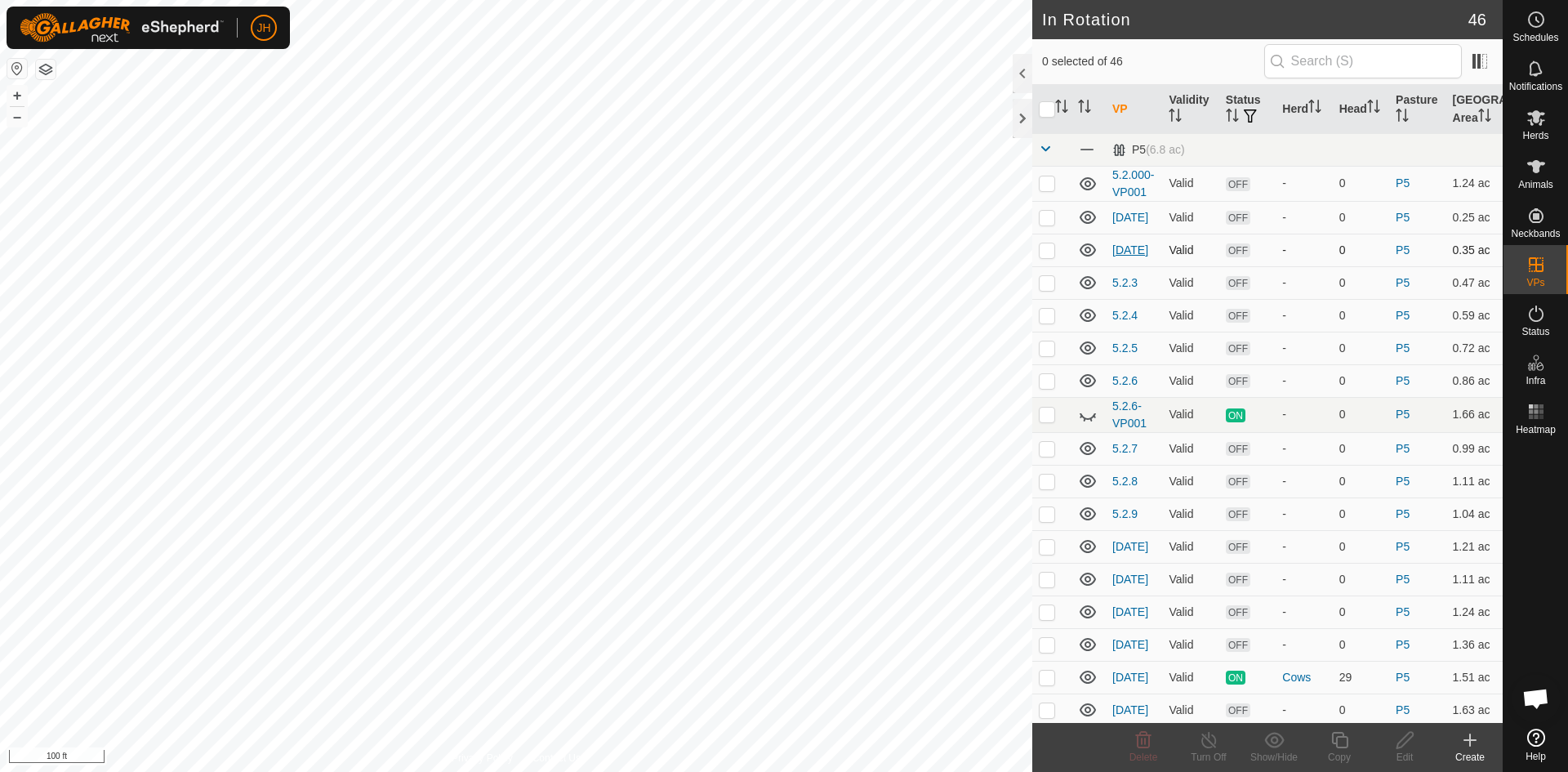
click at [1127, 253] on link "[DATE]" at bounding box center [1130, 249] width 36 height 13
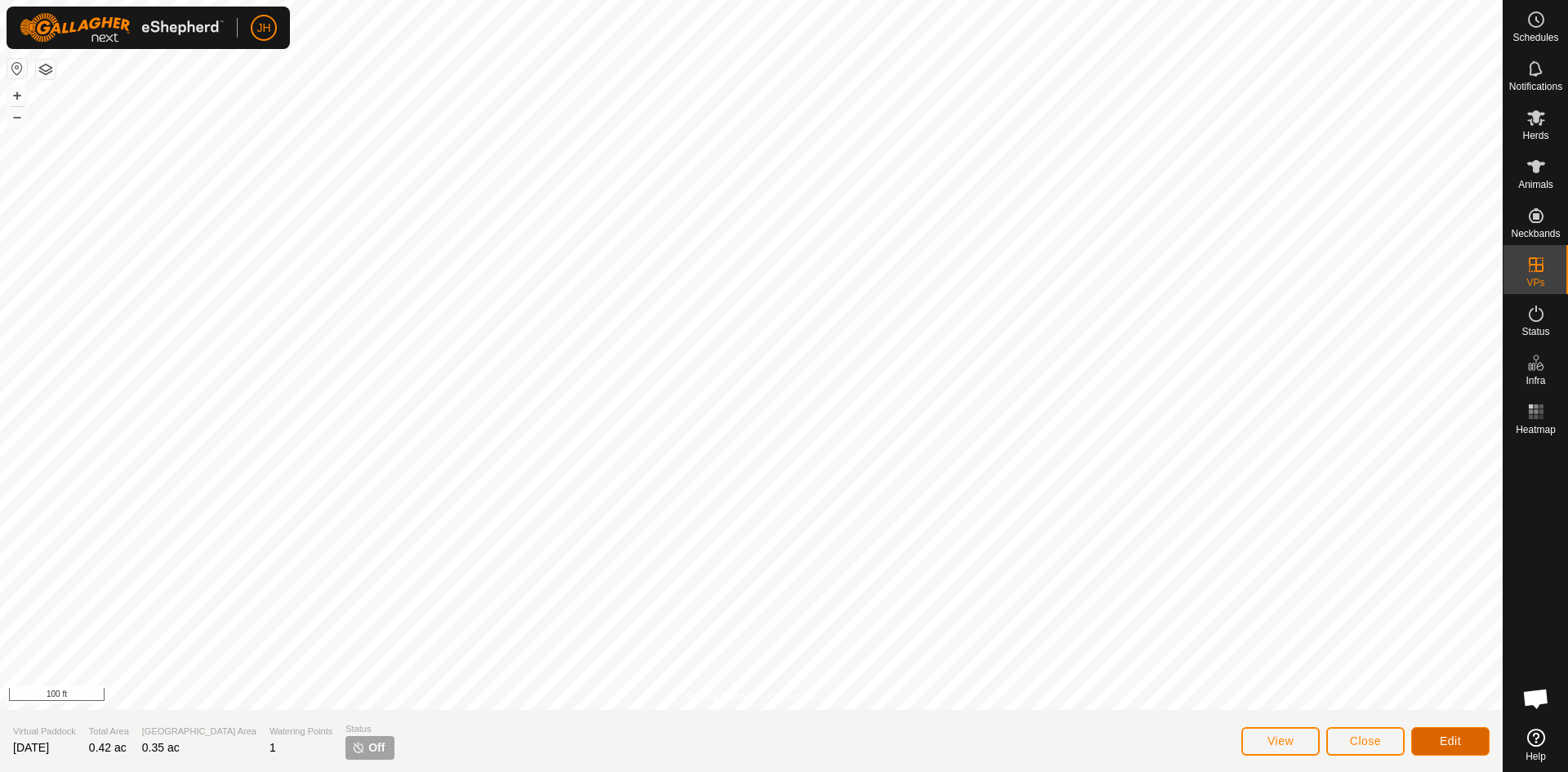
click at [1456, 747] on button "Edit" at bounding box center [1450, 740] width 79 height 28
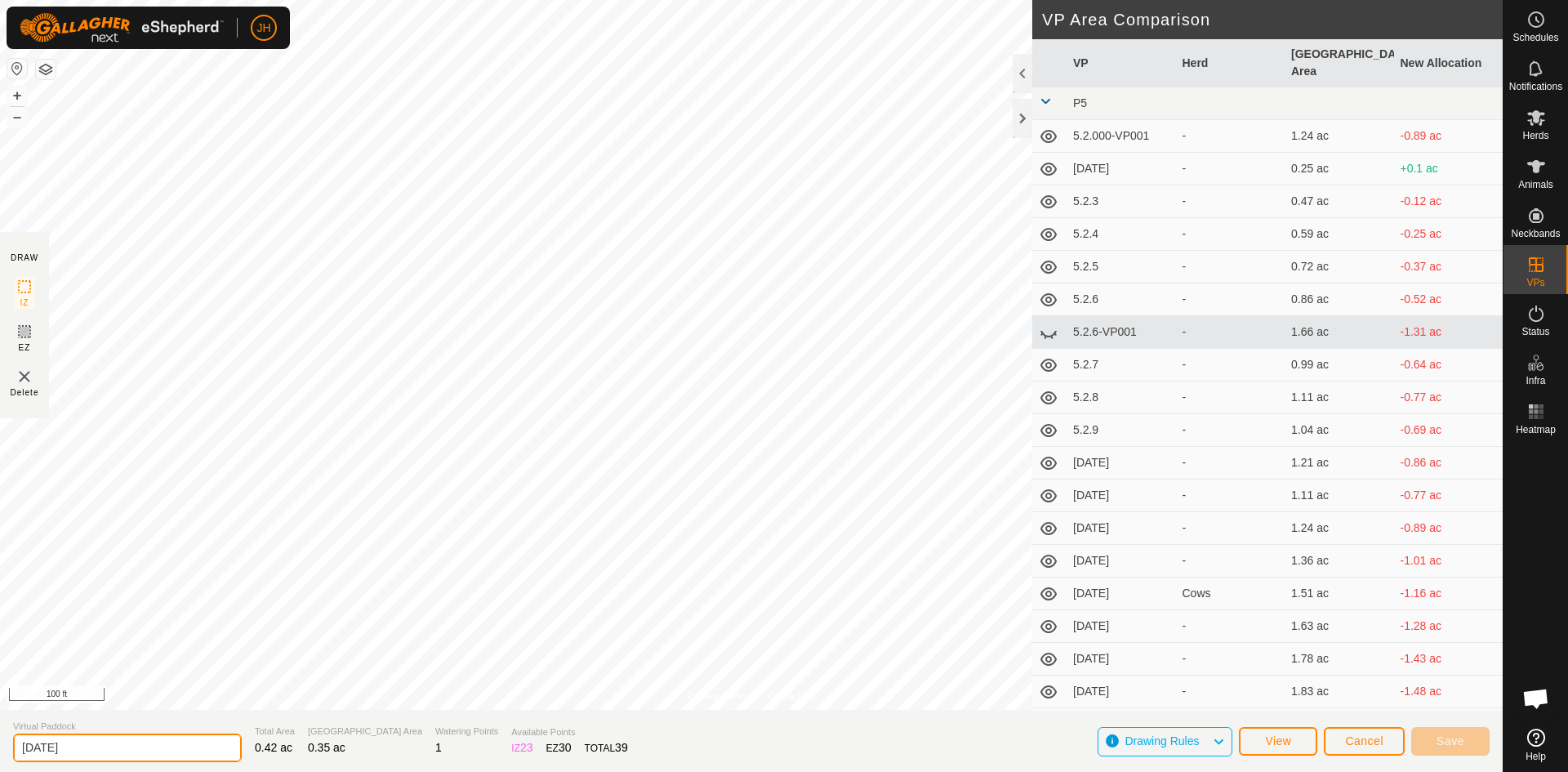
click at [50, 750] on input "[DATE]" at bounding box center [127, 747] width 229 height 28
type input "5.2.2"
click at [1452, 741] on span "Save" at bounding box center [1450, 740] width 28 height 13
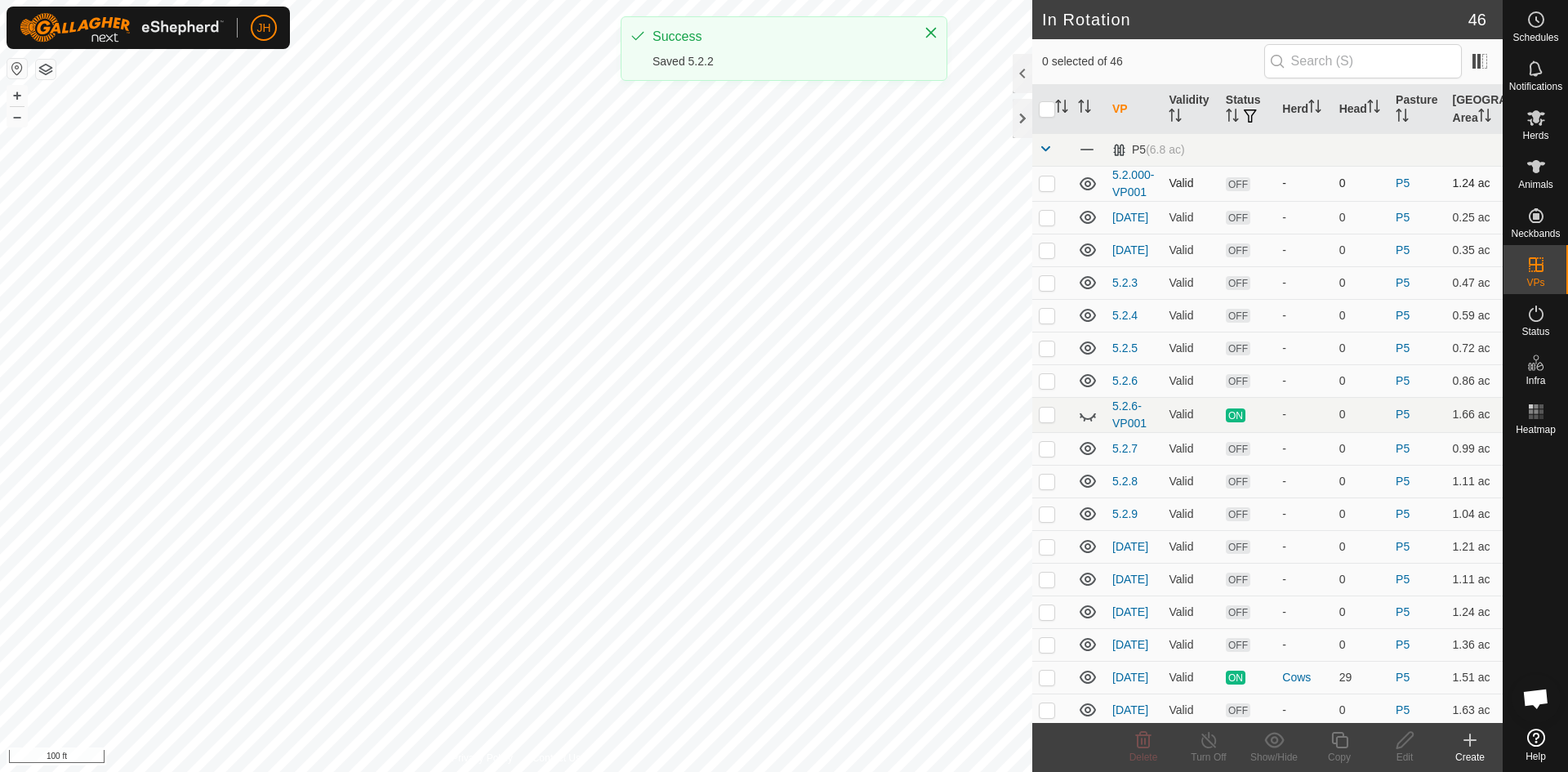
checkbox input "true"
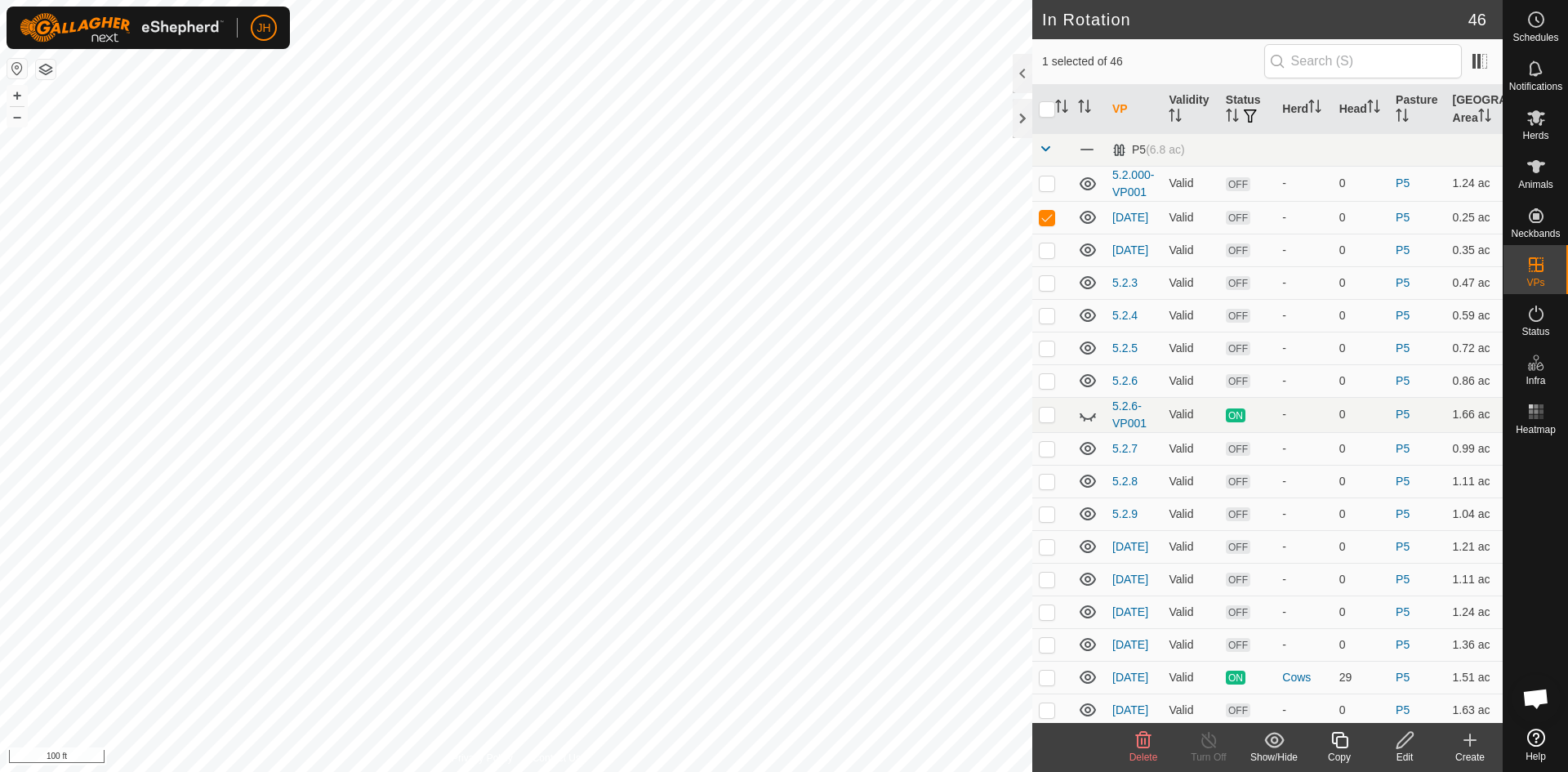
click at [1408, 735] on icon at bounding box center [1405, 740] width 20 height 20
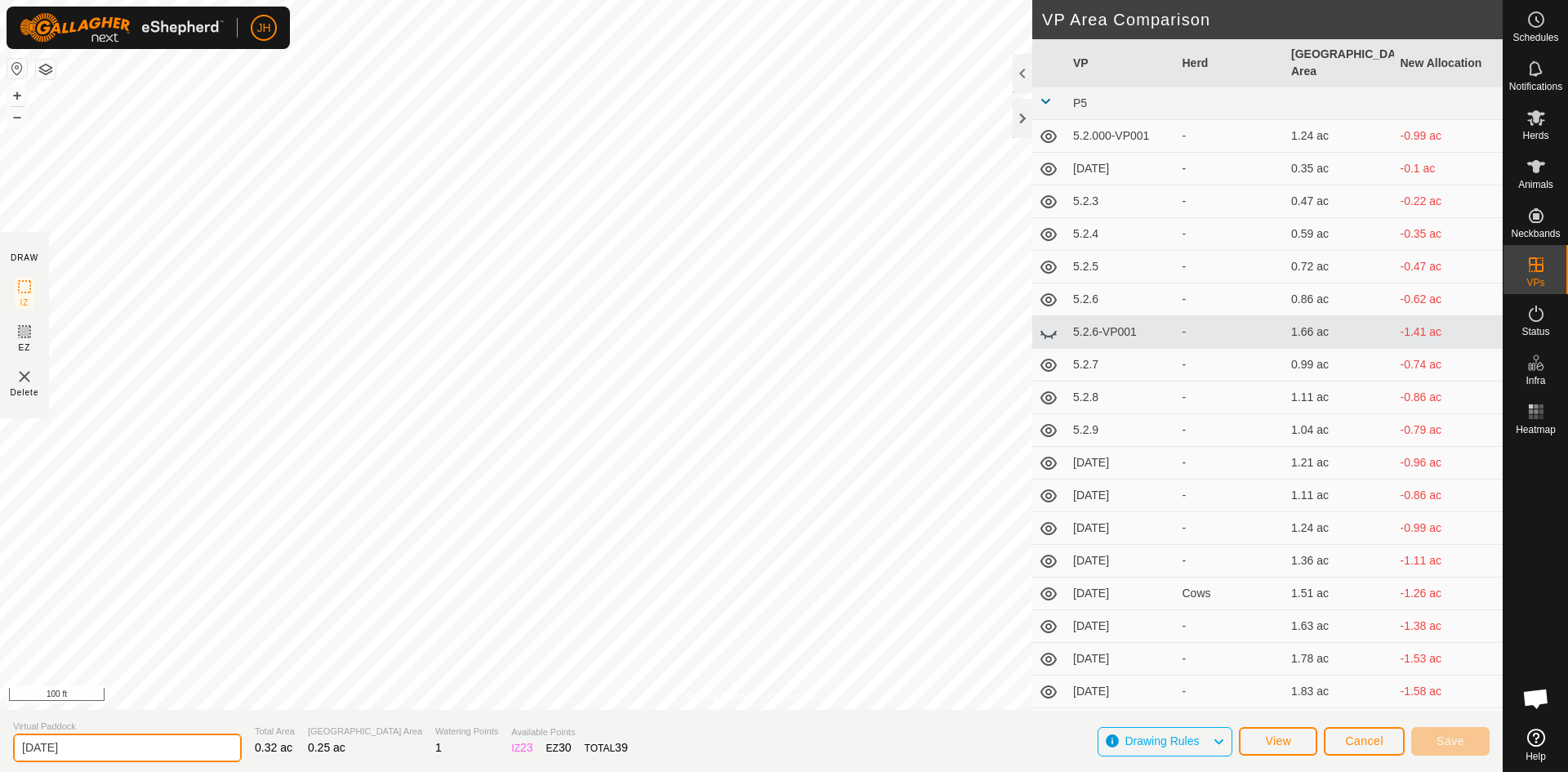
click at [49, 749] on input "[DATE]" at bounding box center [127, 747] width 229 height 28
click at [52, 747] on input "[DATE]" at bounding box center [127, 747] width 229 height 28
click at [51, 746] on input "[DATE]" at bounding box center [127, 747] width 229 height 28
type input "5.2.1"
click at [1430, 740] on button "Save" at bounding box center [1450, 740] width 79 height 28
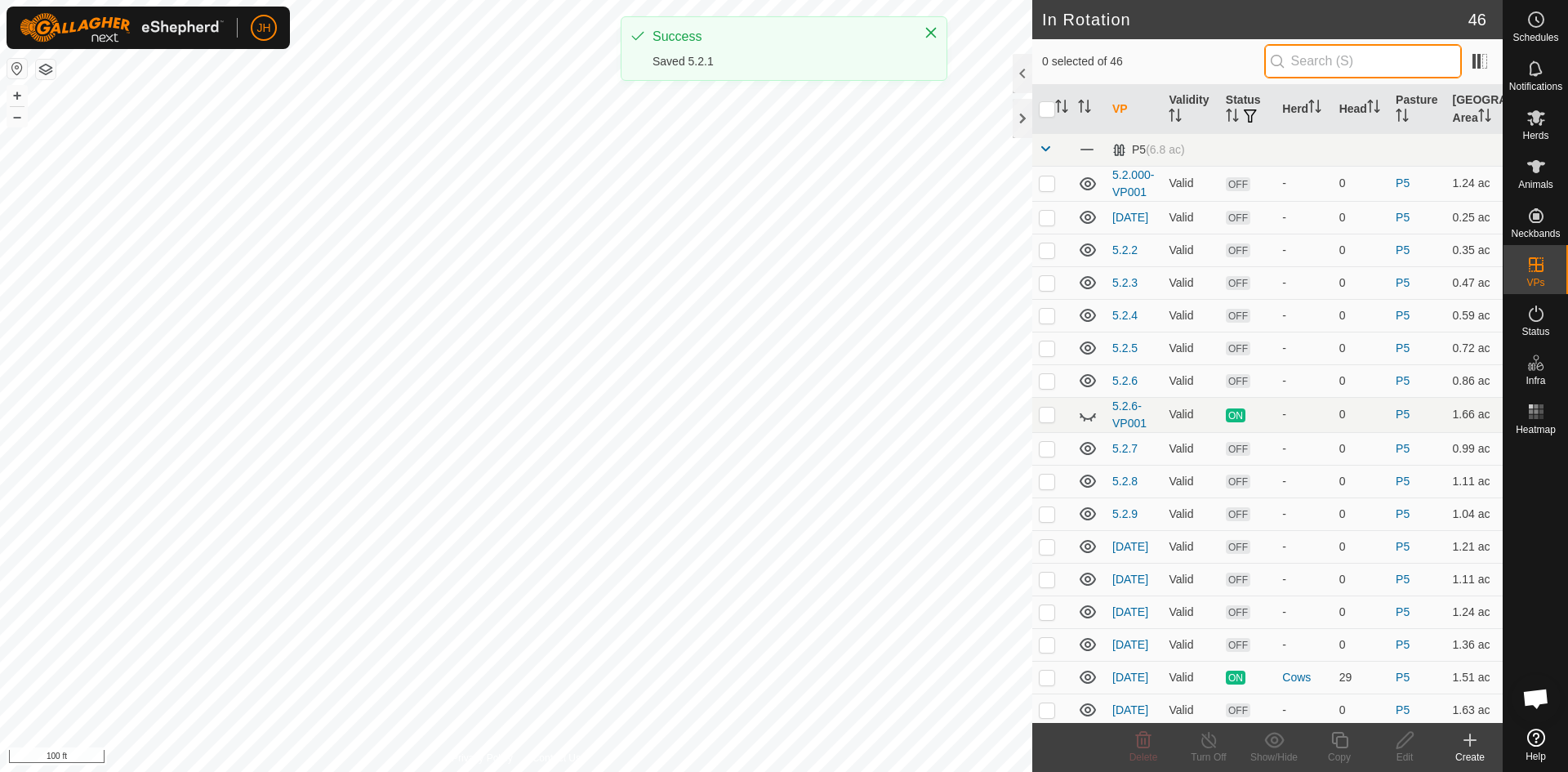
click at [1307, 65] on input "text" at bounding box center [1363, 61] width 198 height 34
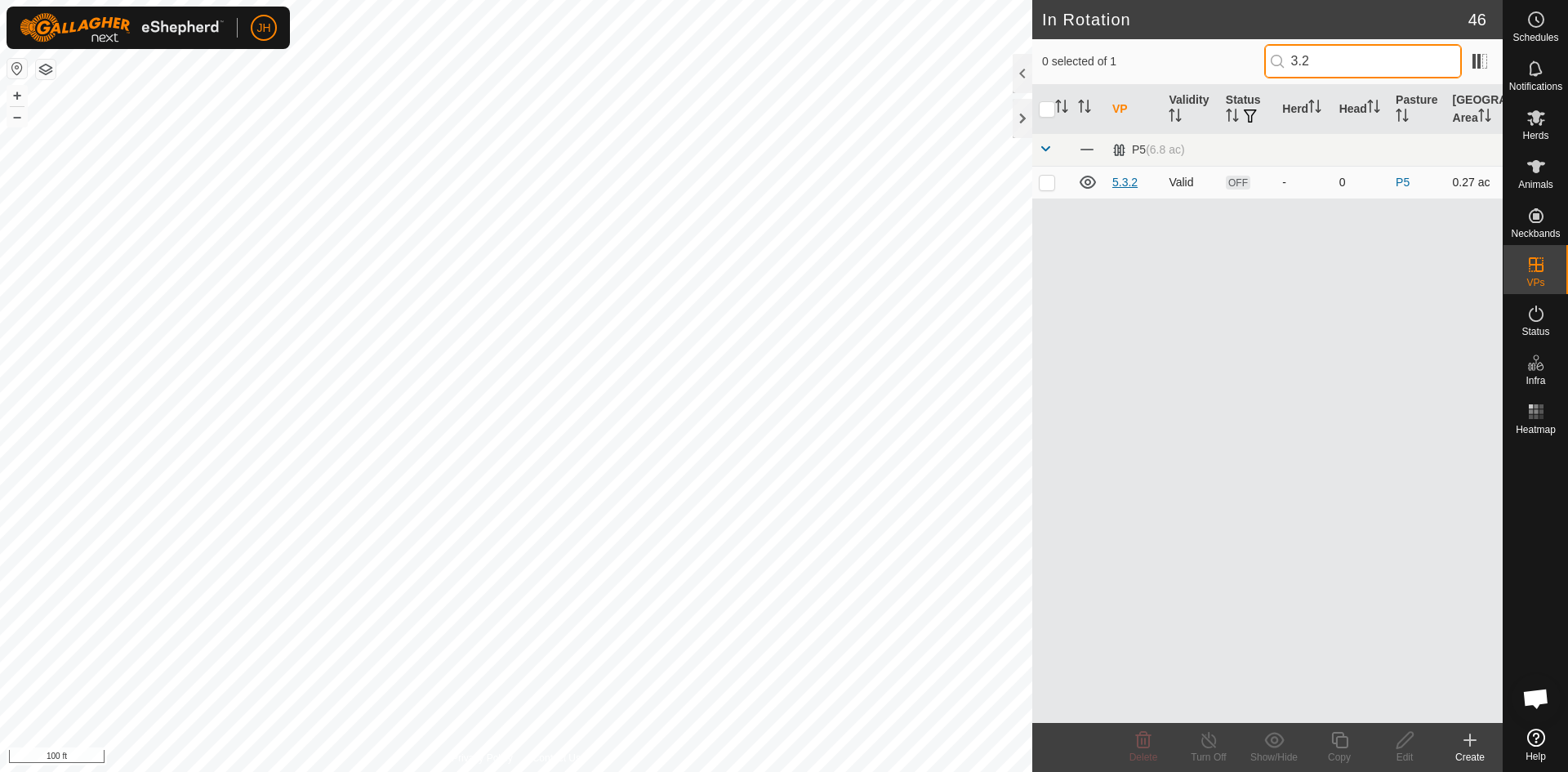
type input "3.2"
click at [1132, 184] on link "5.3.2" at bounding box center [1125, 182] width 26 height 13
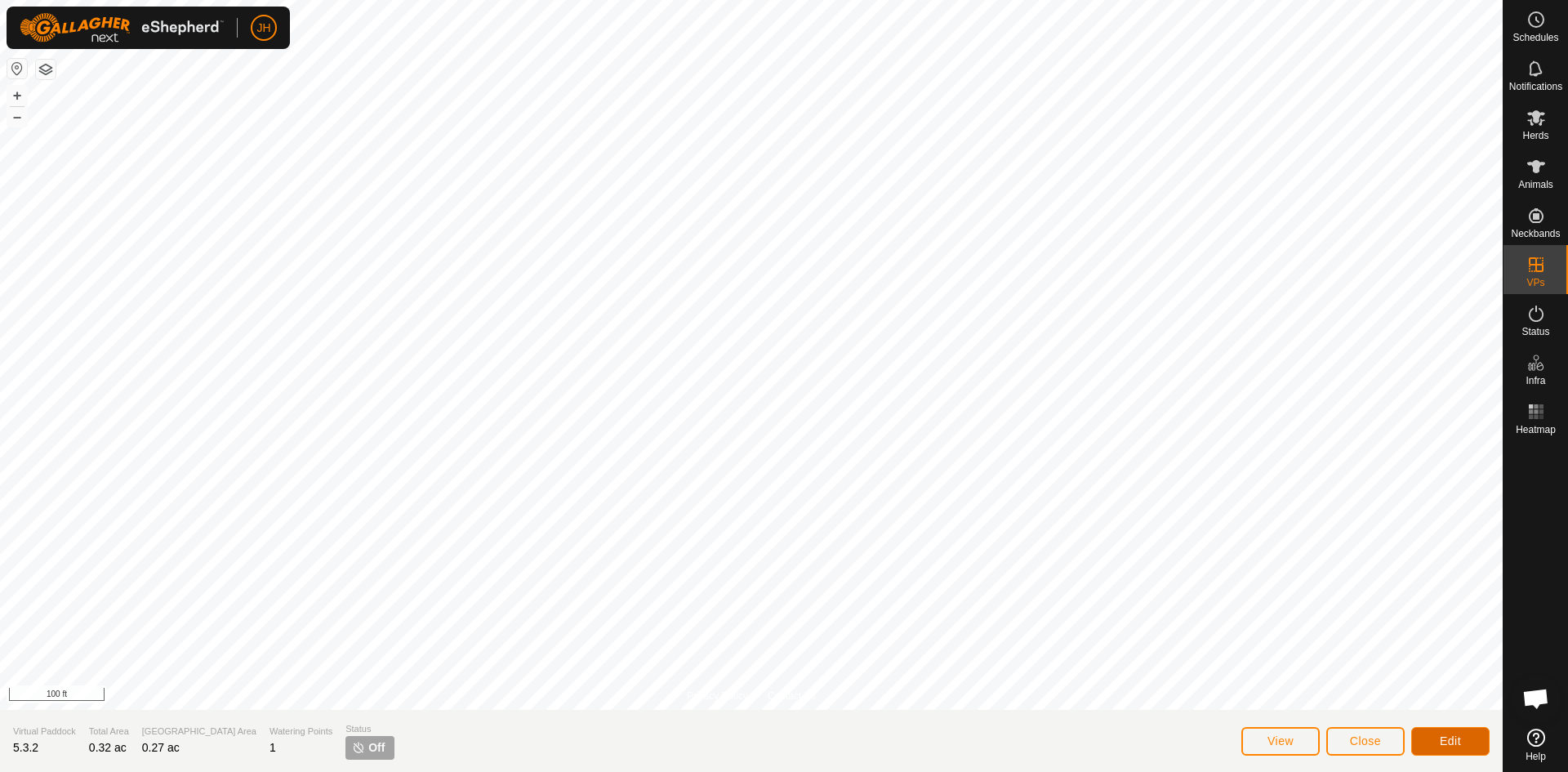
click at [1456, 745] on span "Edit" at bounding box center [1450, 740] width 21 height 13
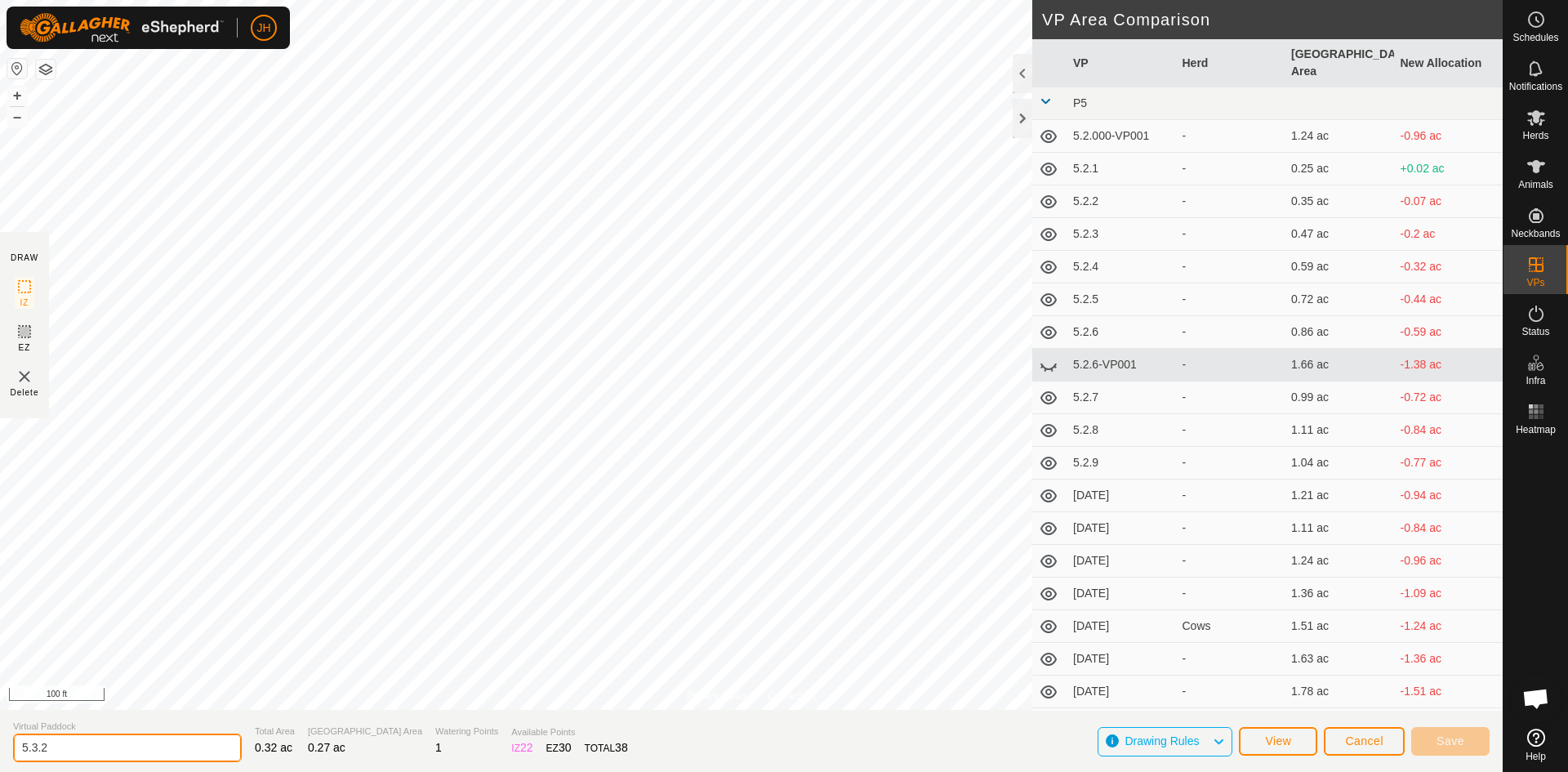
click at [39, 752] on input "5.3.2" at bounding box center [127, 747] width 229 height 28
click at [101, 751] on input "5.3.2" at bounding box center [127, 747] width 229 height 28
click at [59, 746] on input "5.3.2" at bounding box center [127, 747] width 229 height 28
type input "[DATE]"
click at [1450, 742] on span "Save" at bounding box center [1450, 740] width 28 height 13
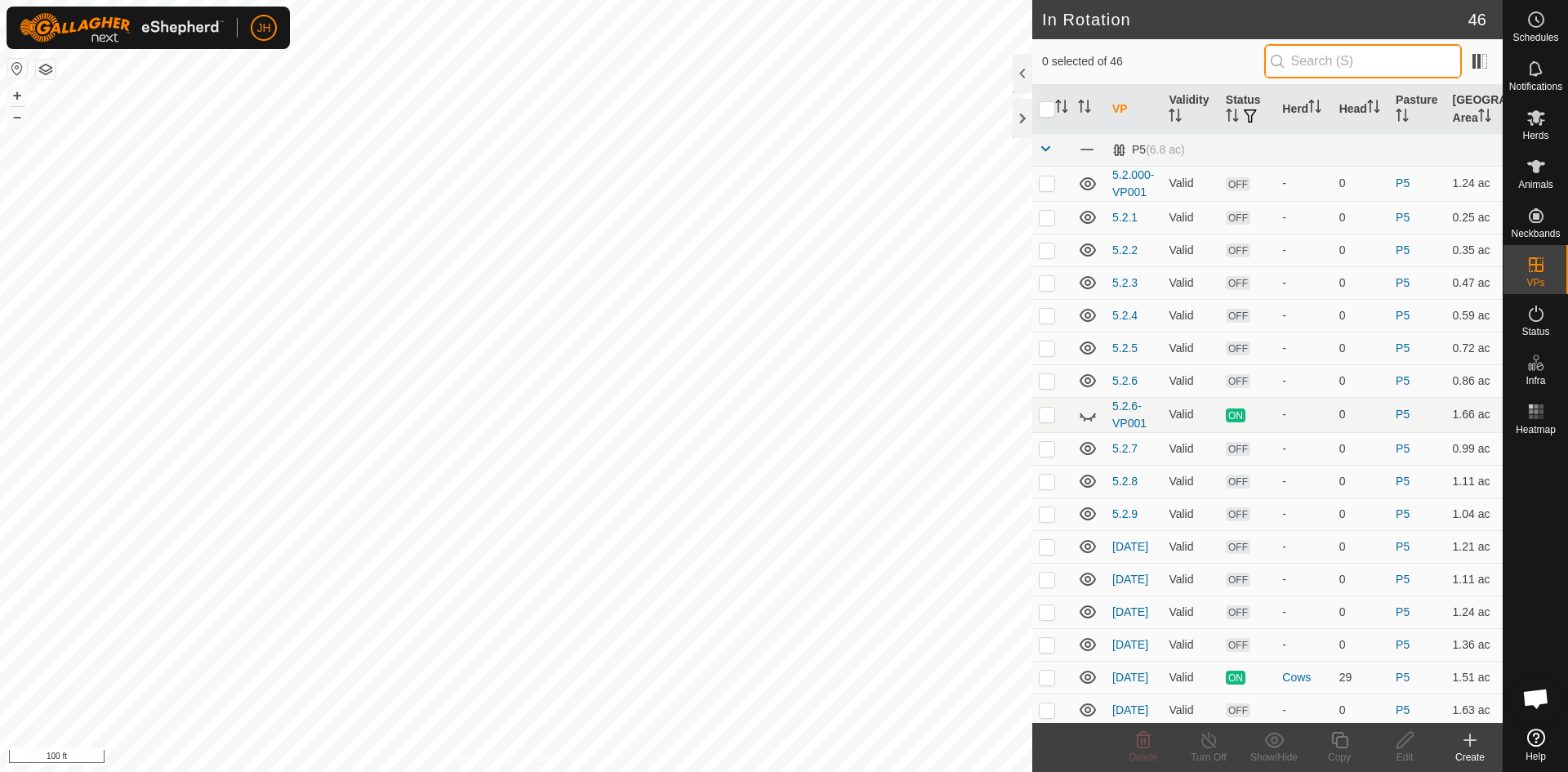
click at [1327, 60] on input "text" at bounding box center [1363, 61] width 198 height 34
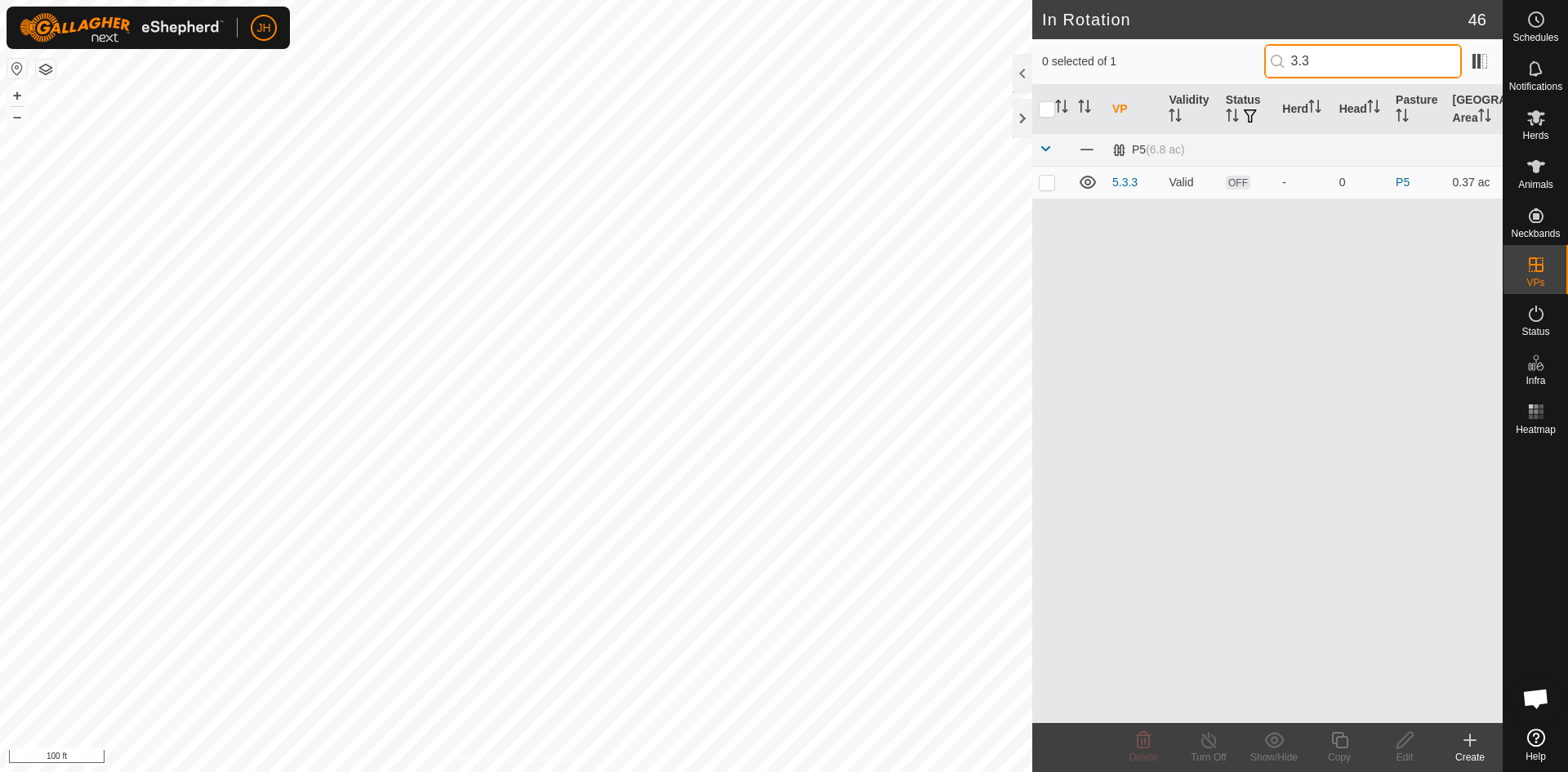
type input "3.3"
click at [1126, 181] on link "5.3.3" at bounding box center [1125, 182] width 26 height 13
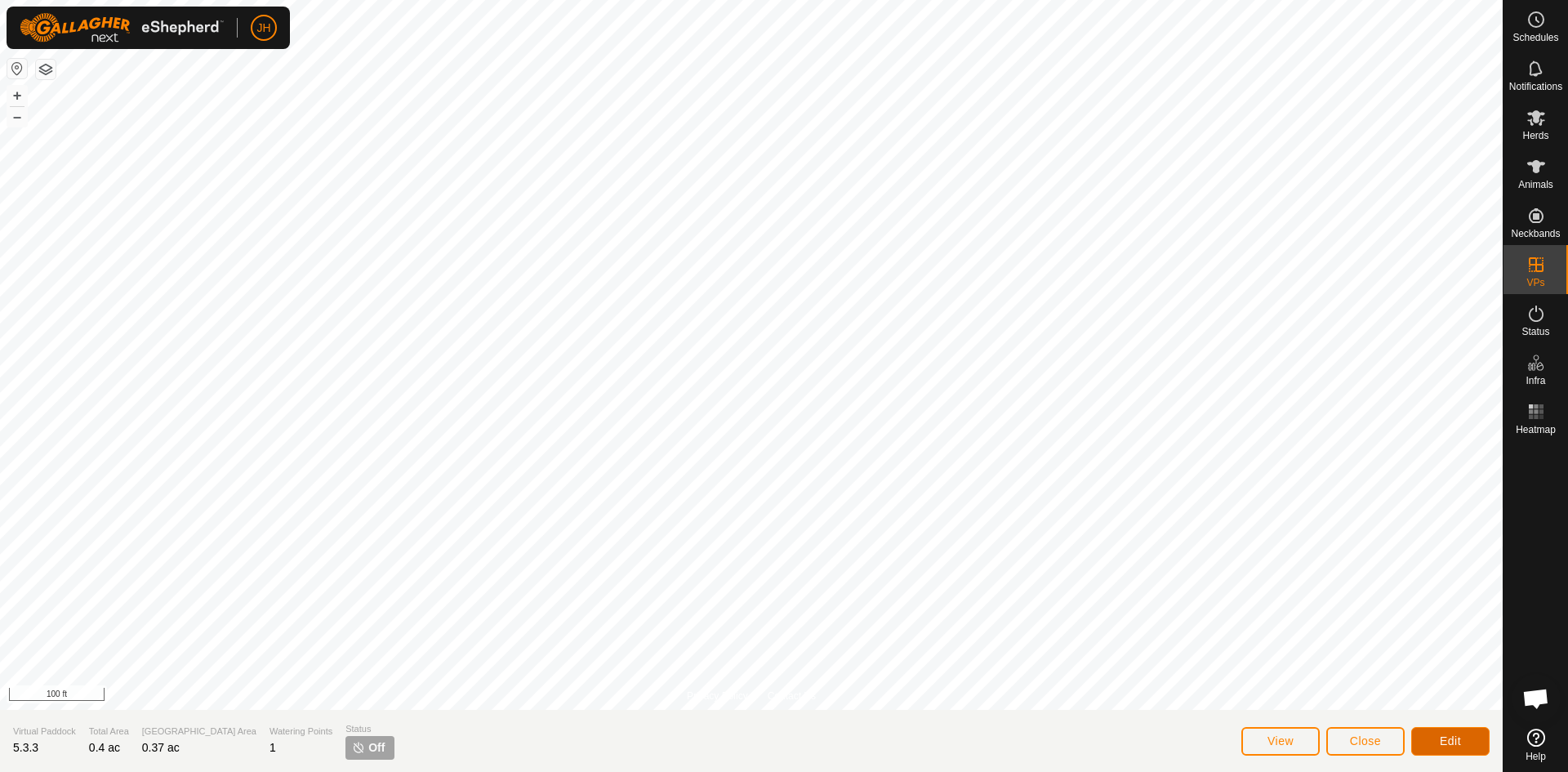
click at [1457, 742] on span "Edit" at bounding box center [1450, 740] width 21 height 13
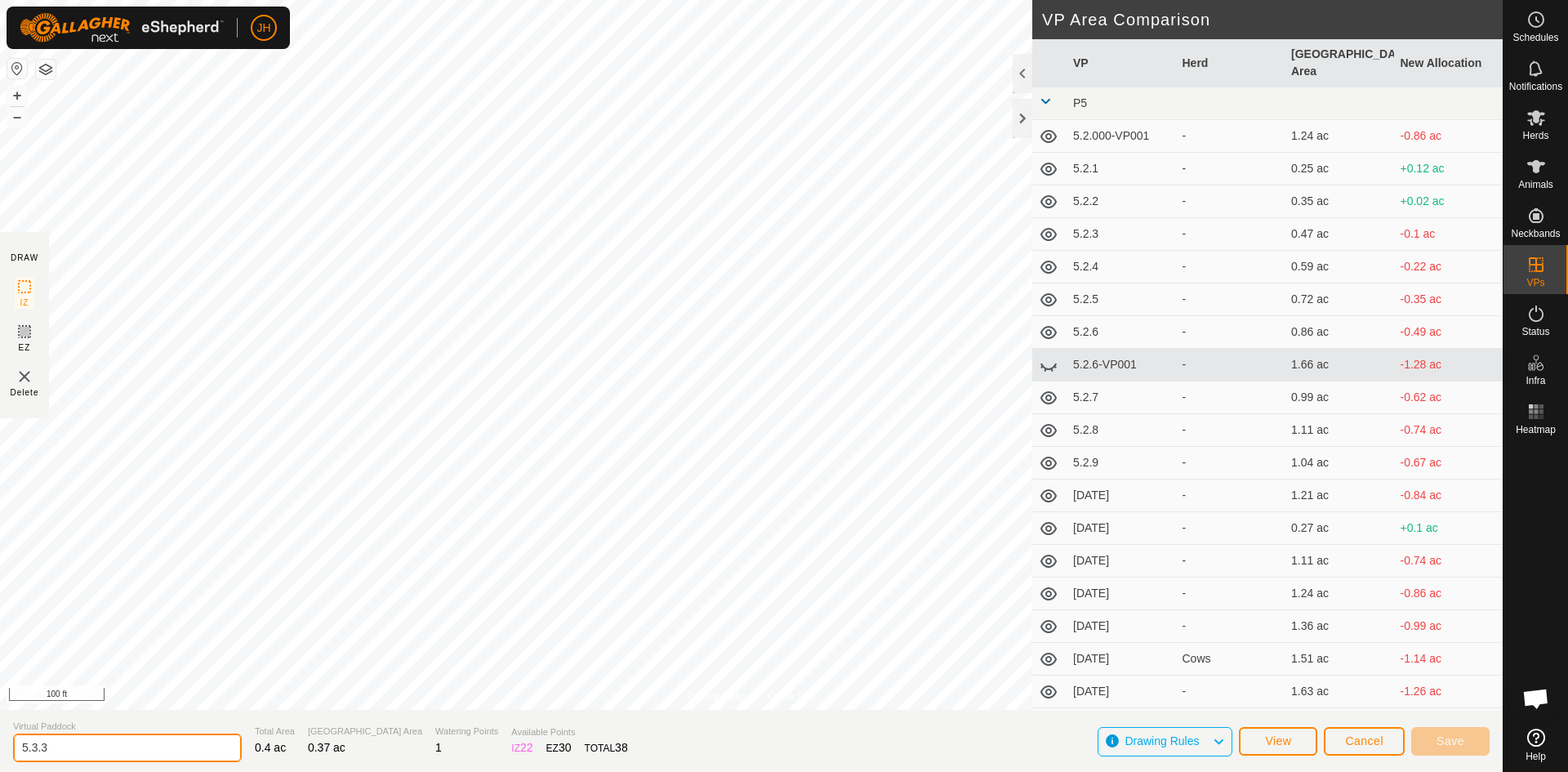
click at [64, 741] on input "5.3.3" at bounding box center [127, 747] width 229 height 28
type input "[DATE]"
click at [1464, 745] on button "Save" at bounding box center [1450, 740] width 79 height 28
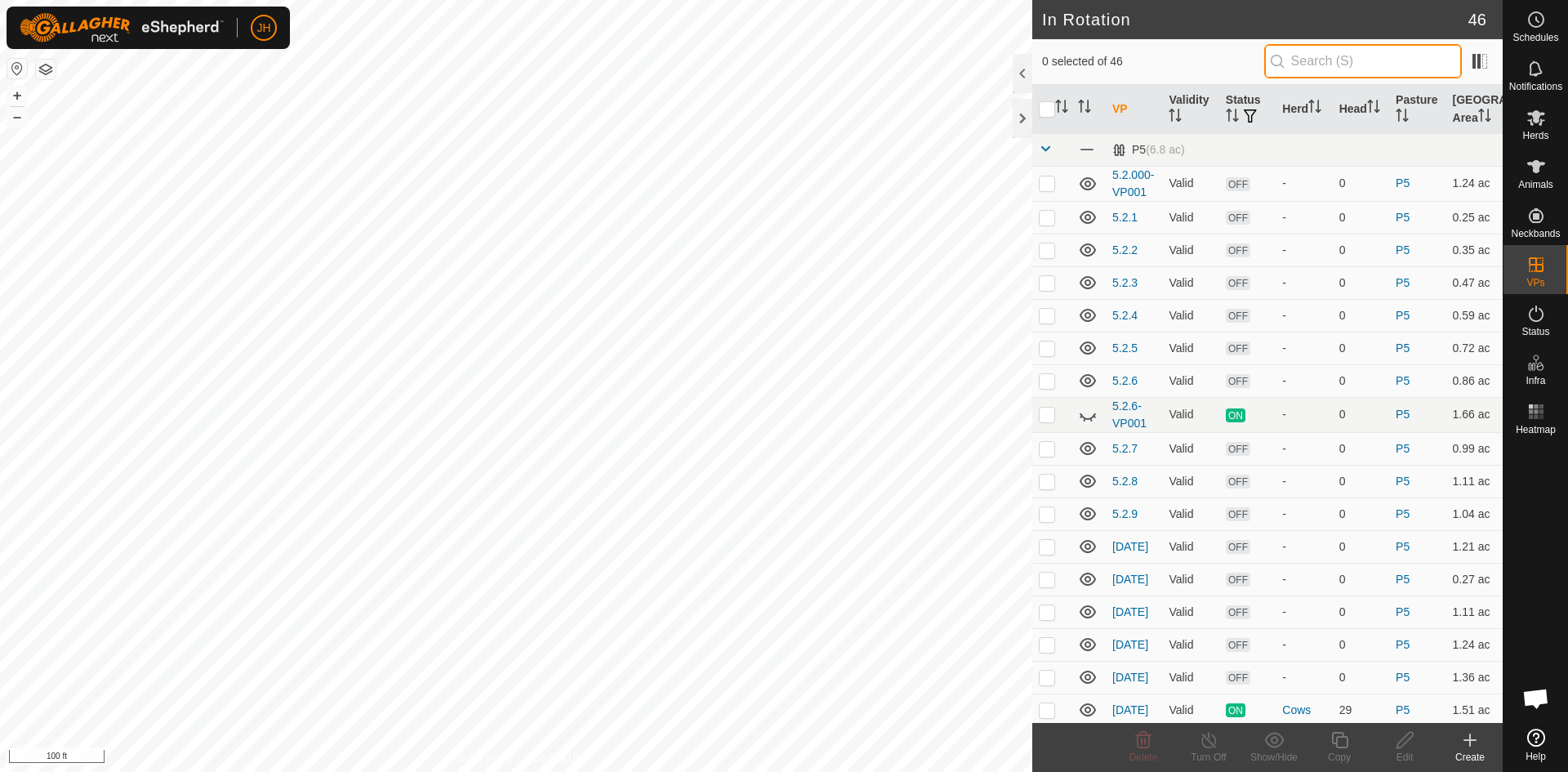
click at [1344, 65] on input "text" at bounding box center [1363, 61] width 198 height 34
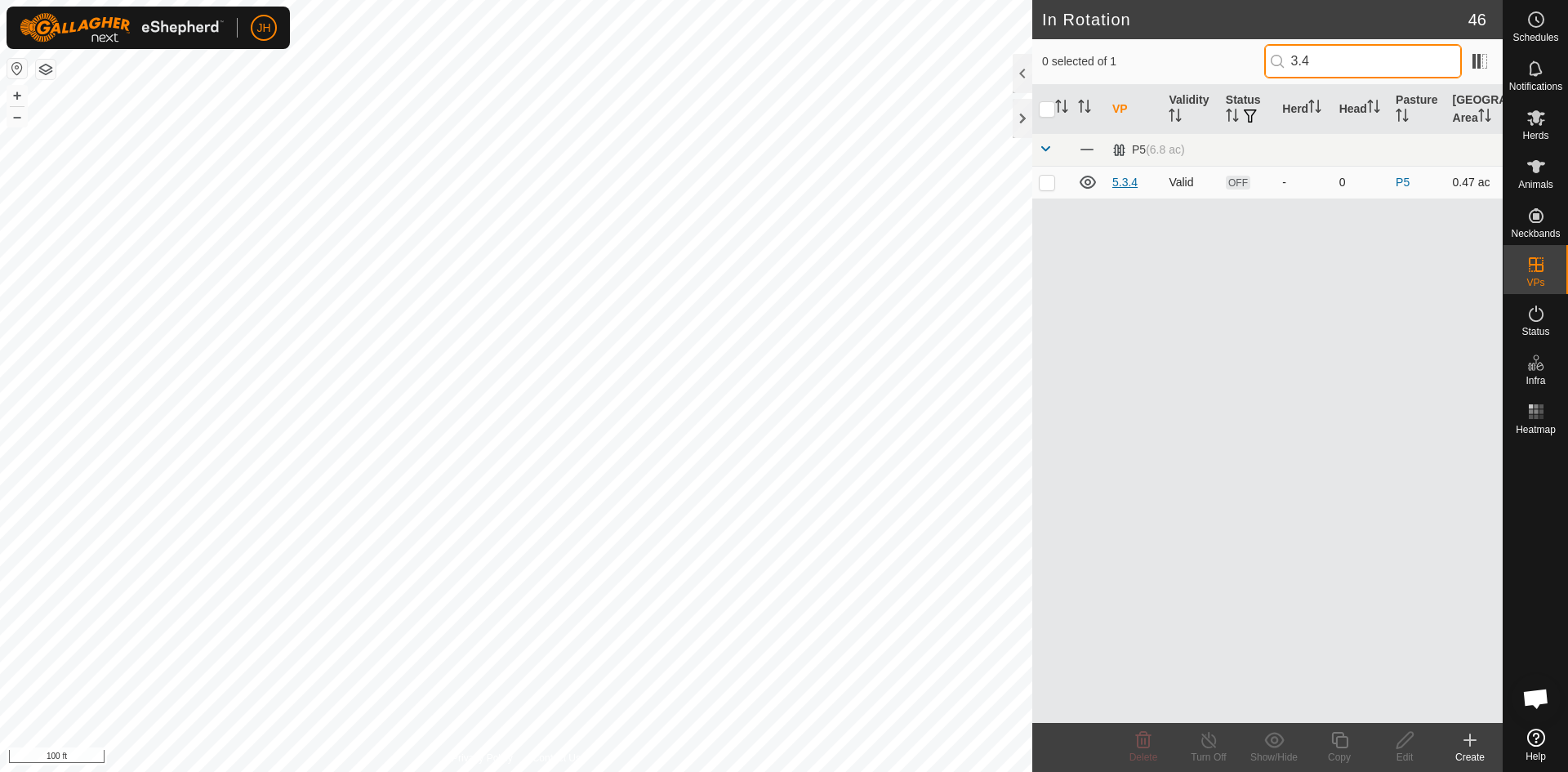
type input "3.4"
click at [1132, 179] on link "5.3.4" at bounding box center [1125, 182] width 26 height 13
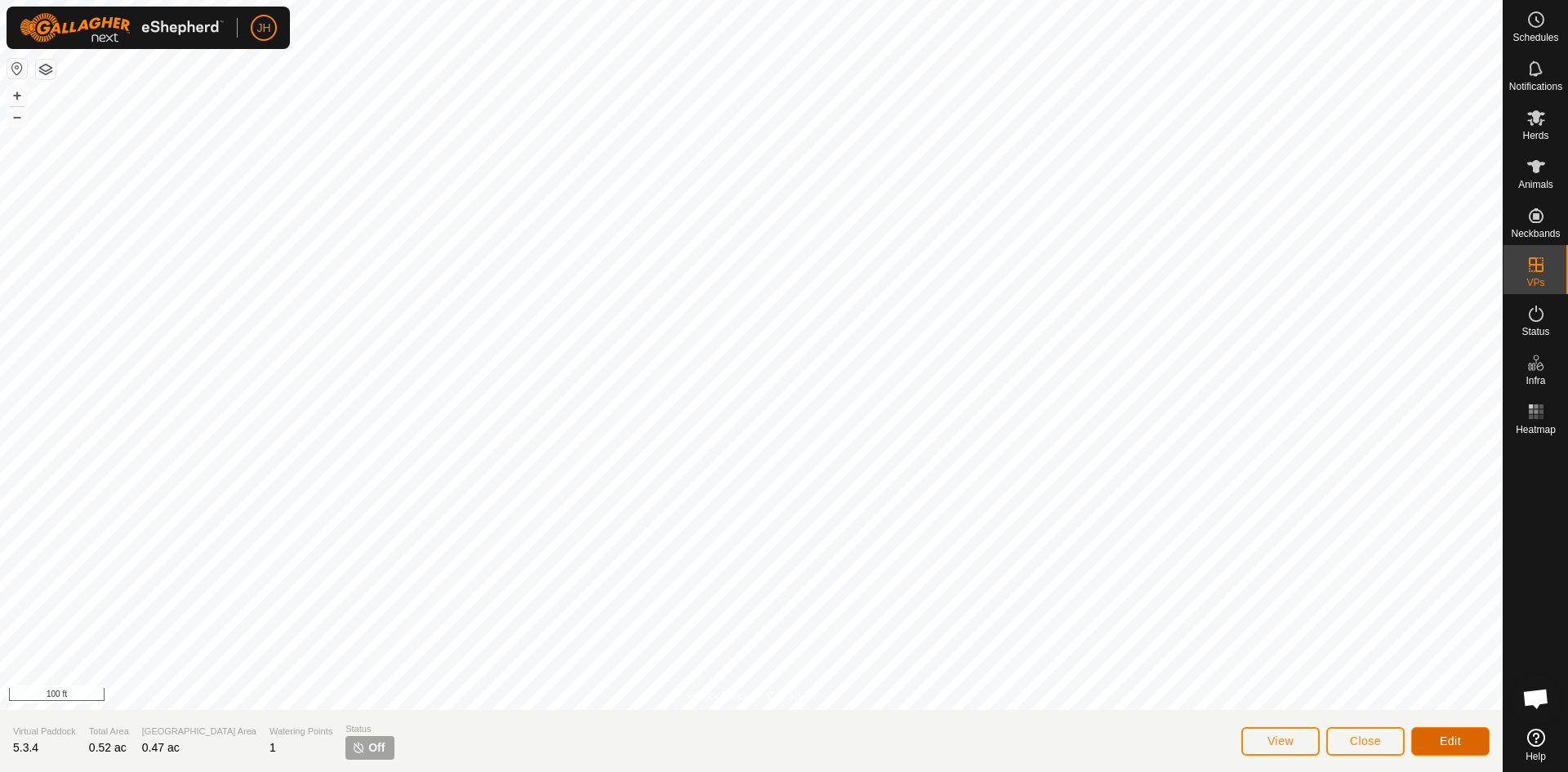
click at [1461, 745] on button "Edit" at bounding box center [1450, 740] width 79 height 28
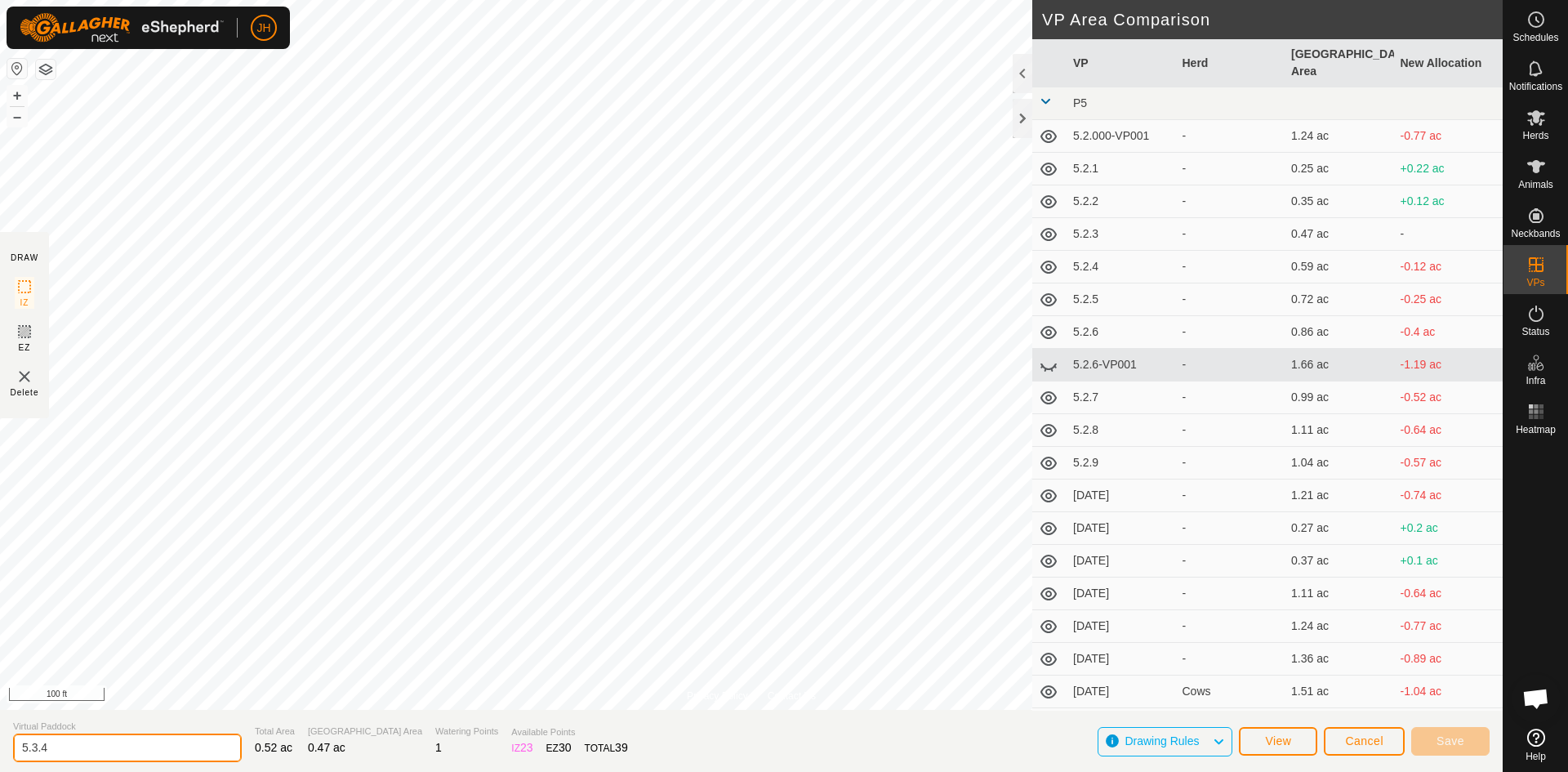
click at [124, 748] on input "5.3.4" at bounding box center [127, 747] width 229 height 28
type input "[DATE]"
click at [1464, 740] on button "Save" at bounding box center [1450, 740] width 79 height 28
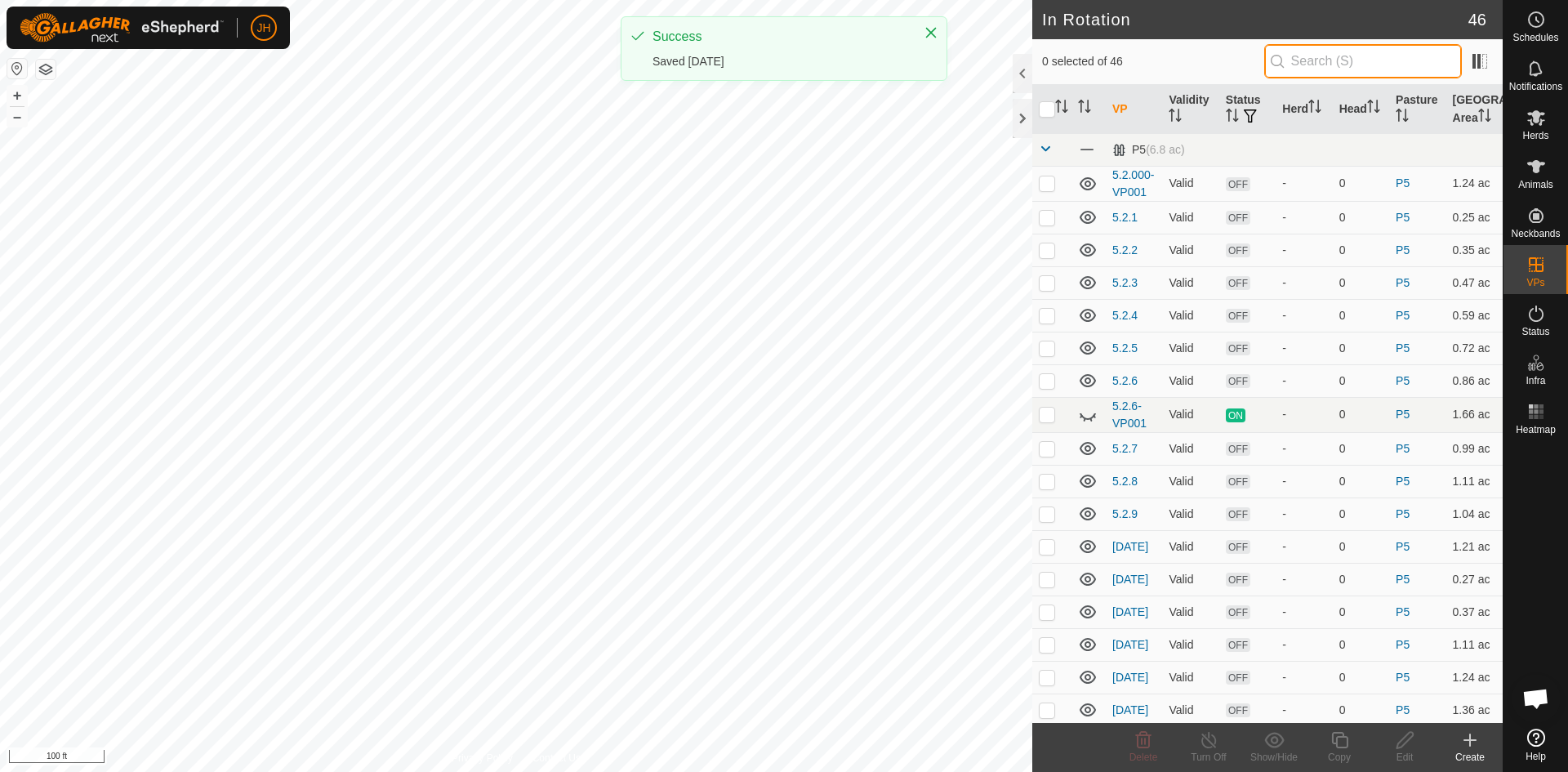
click at [1342, 58] on input "text" at bounding box center [1363, 61] width 198 height 34
click at [1322, 64] on input "text" at bounding box center [1363, 61] width 198 height 34
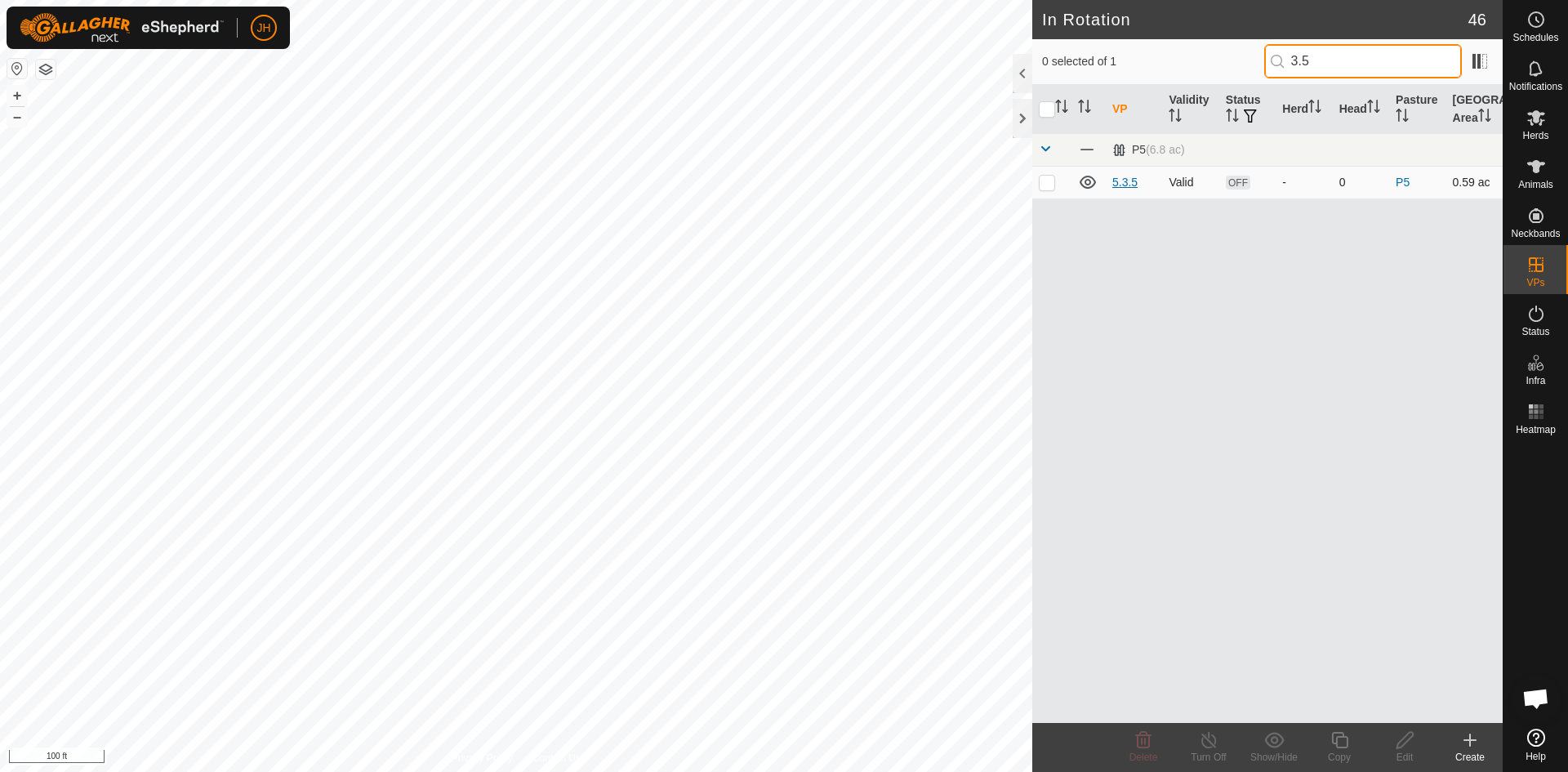
type input "3.5"
click at [1128, 185] on link "5.3.5" at bounding box center [1125, 182] width 26 height 13
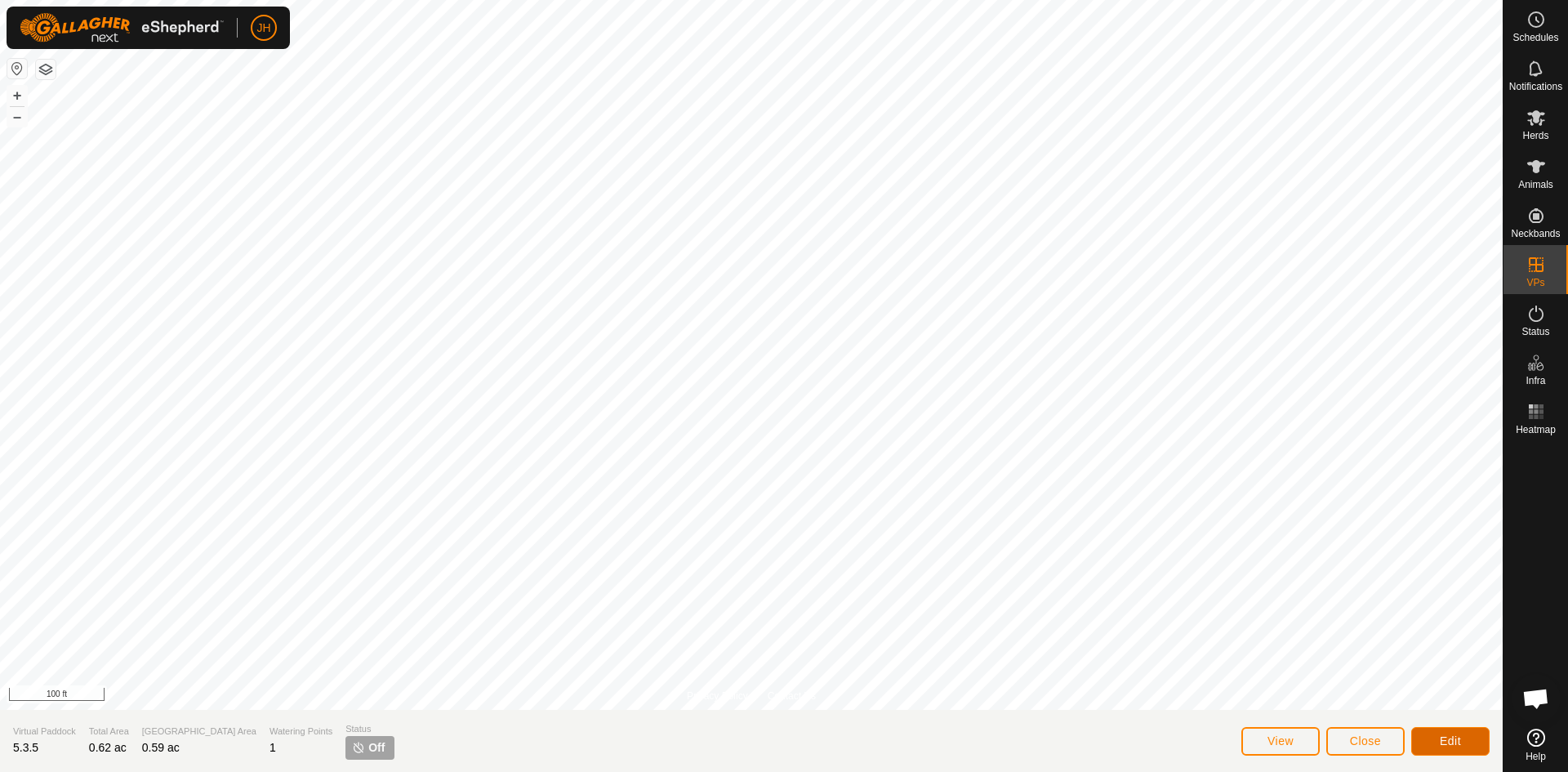
click at [1438, 744] on button "Edit" at bounding box center [1450, 740] width 79 height 28
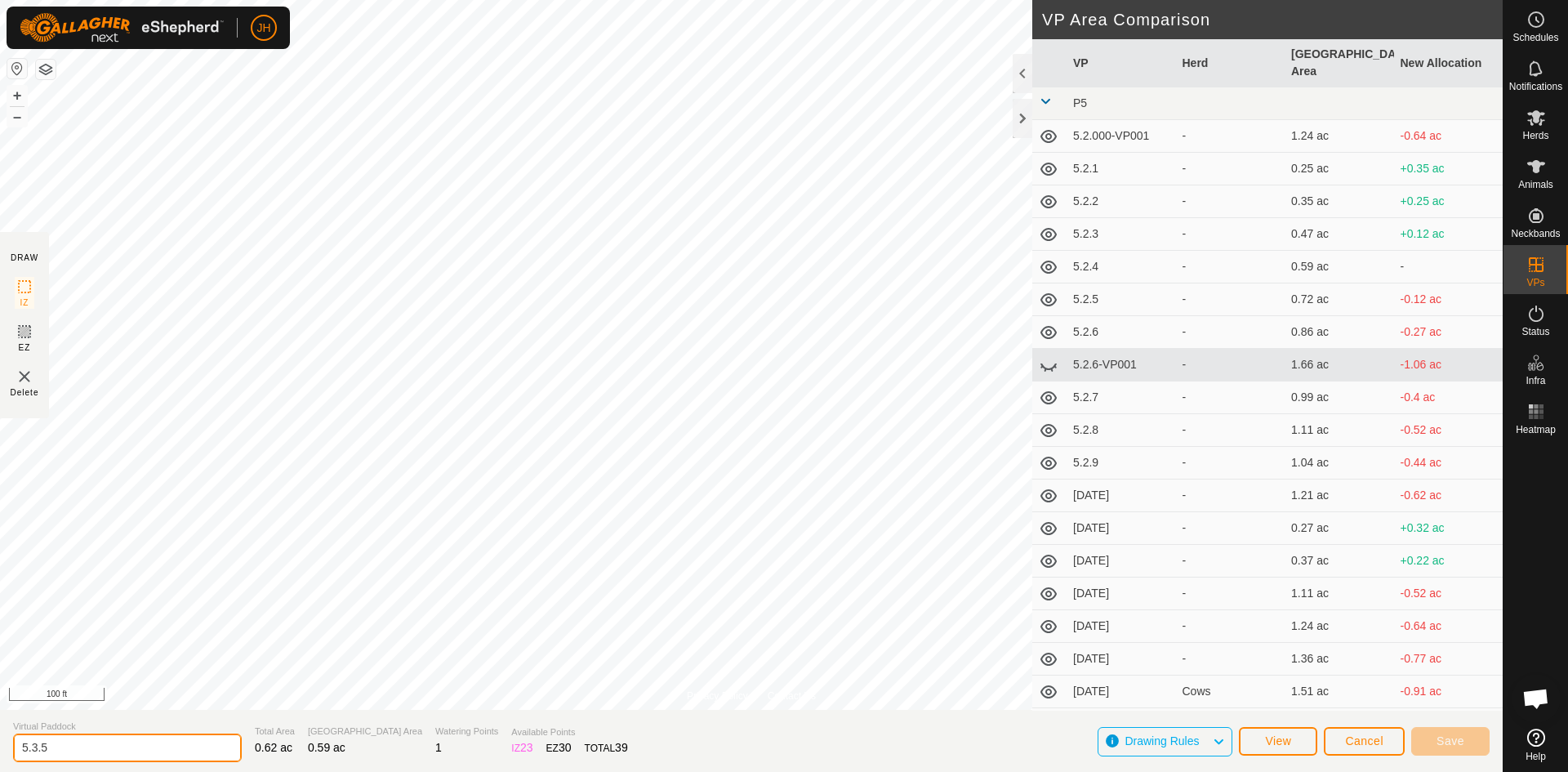
click at [64, 746] on input "5.3.5" at bounding box center [127, 747] width 229 height 28
type input "[DATE]"
click at [1455, 743] on span "Save" at bounding box center [1450, 740] width 28 height 13
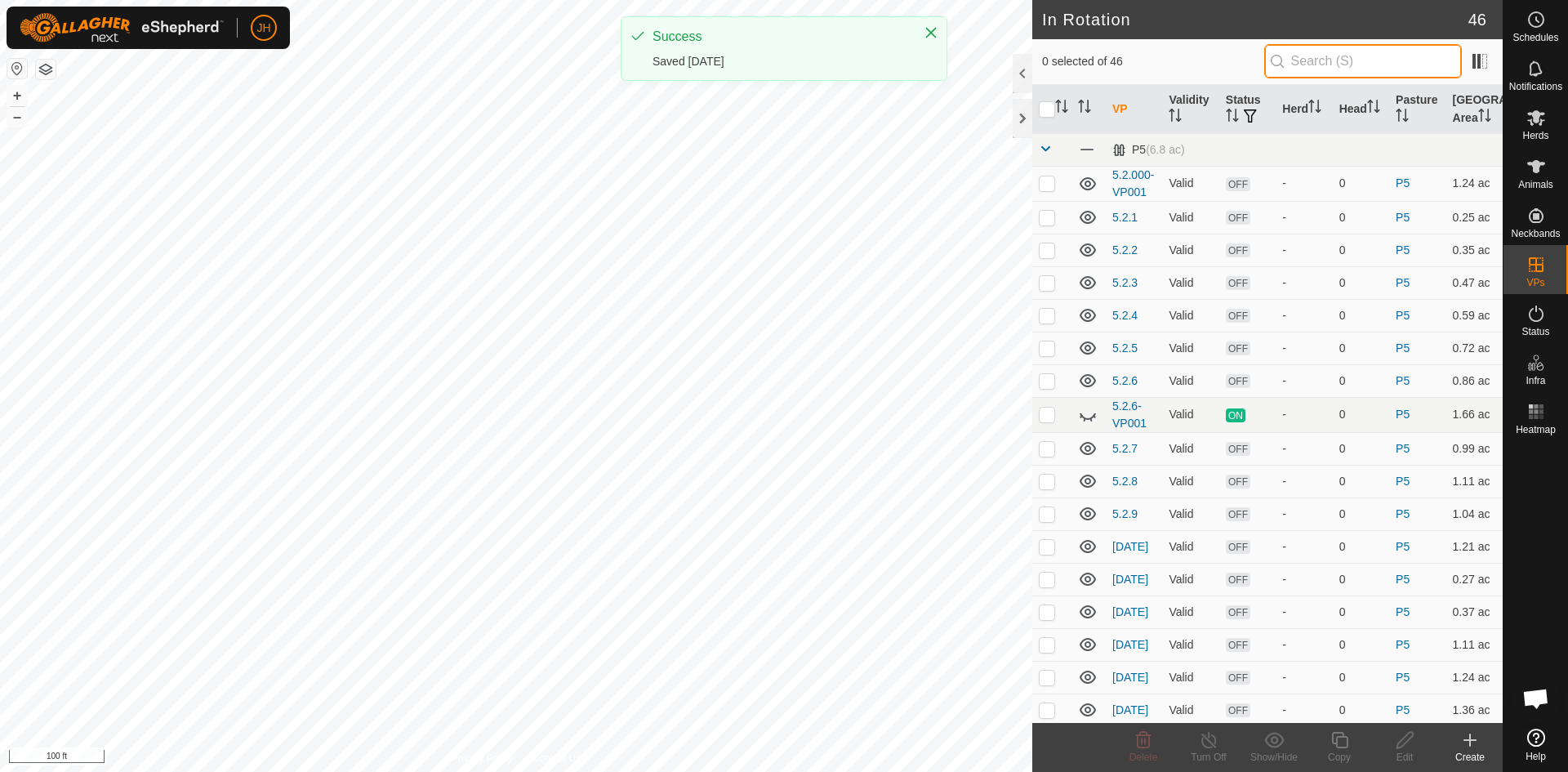
click at [1317, 60] on input "text" at bounding box center [1363, 61] width 198 height 34
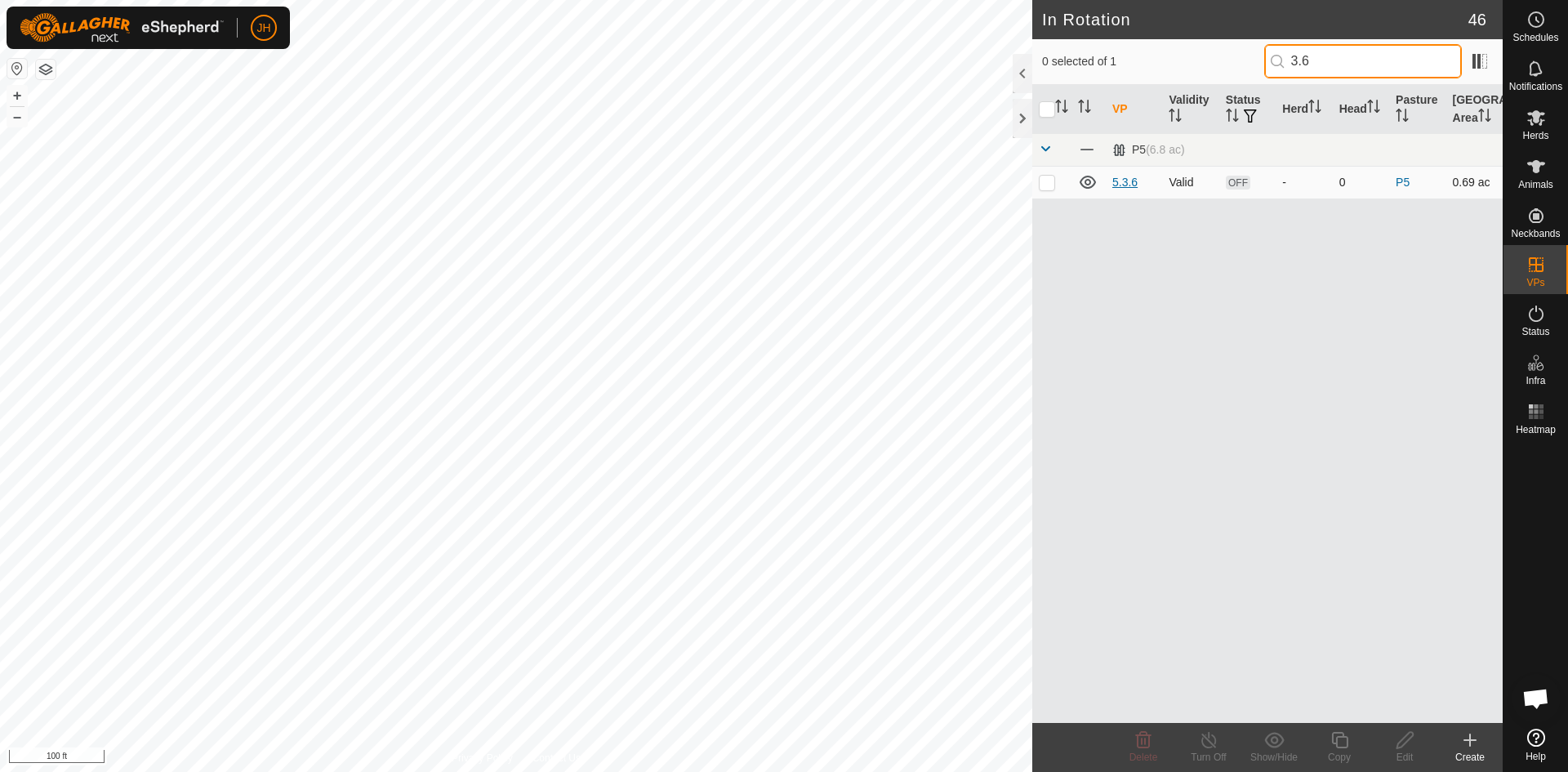
type input "3.6"
click at [1124, 183] on link "5.3.6" at bounding box center [1125, 182] width 26 height 13
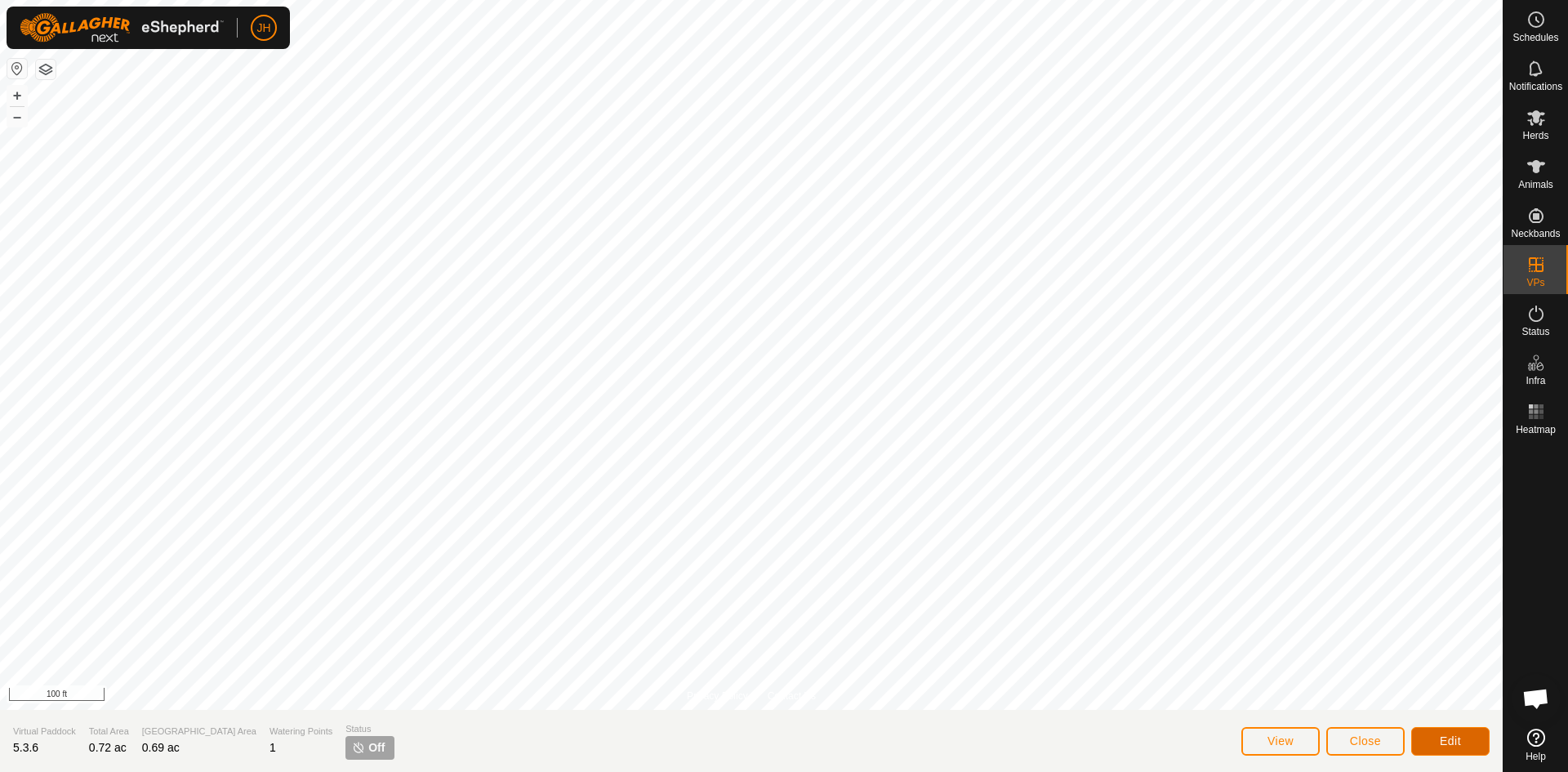
click at [1463, 745] on button "Edit" at bounding box center [1450, 740] width 79 height 28
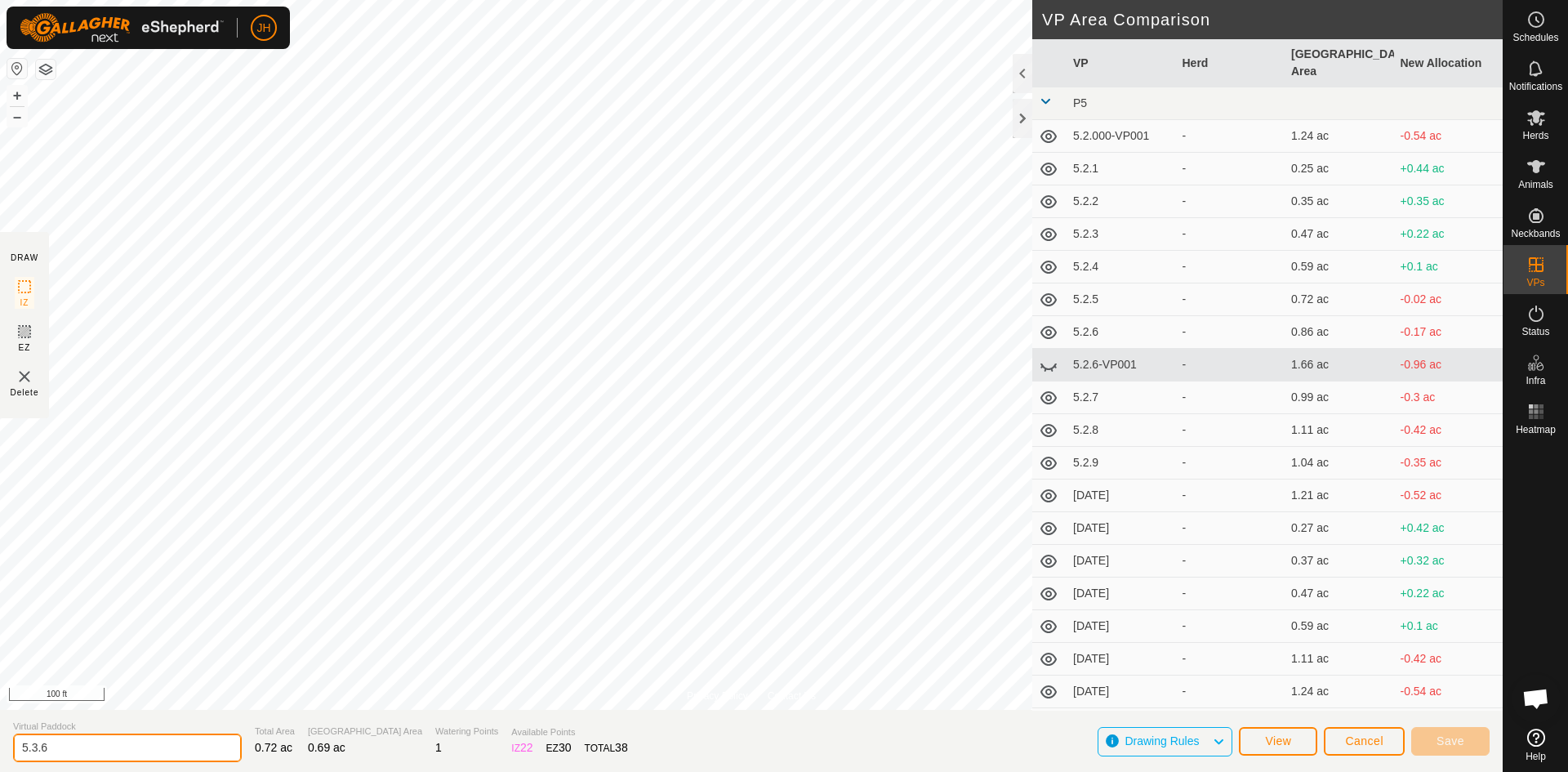
click at [134, 753] on input "5.3.6" at bounding box center [127, 747] width 229 height 28
type input "[DATE]"
click at [1431, 740] on button "Save" at bounding box center [1450, 740] width 79 height 28
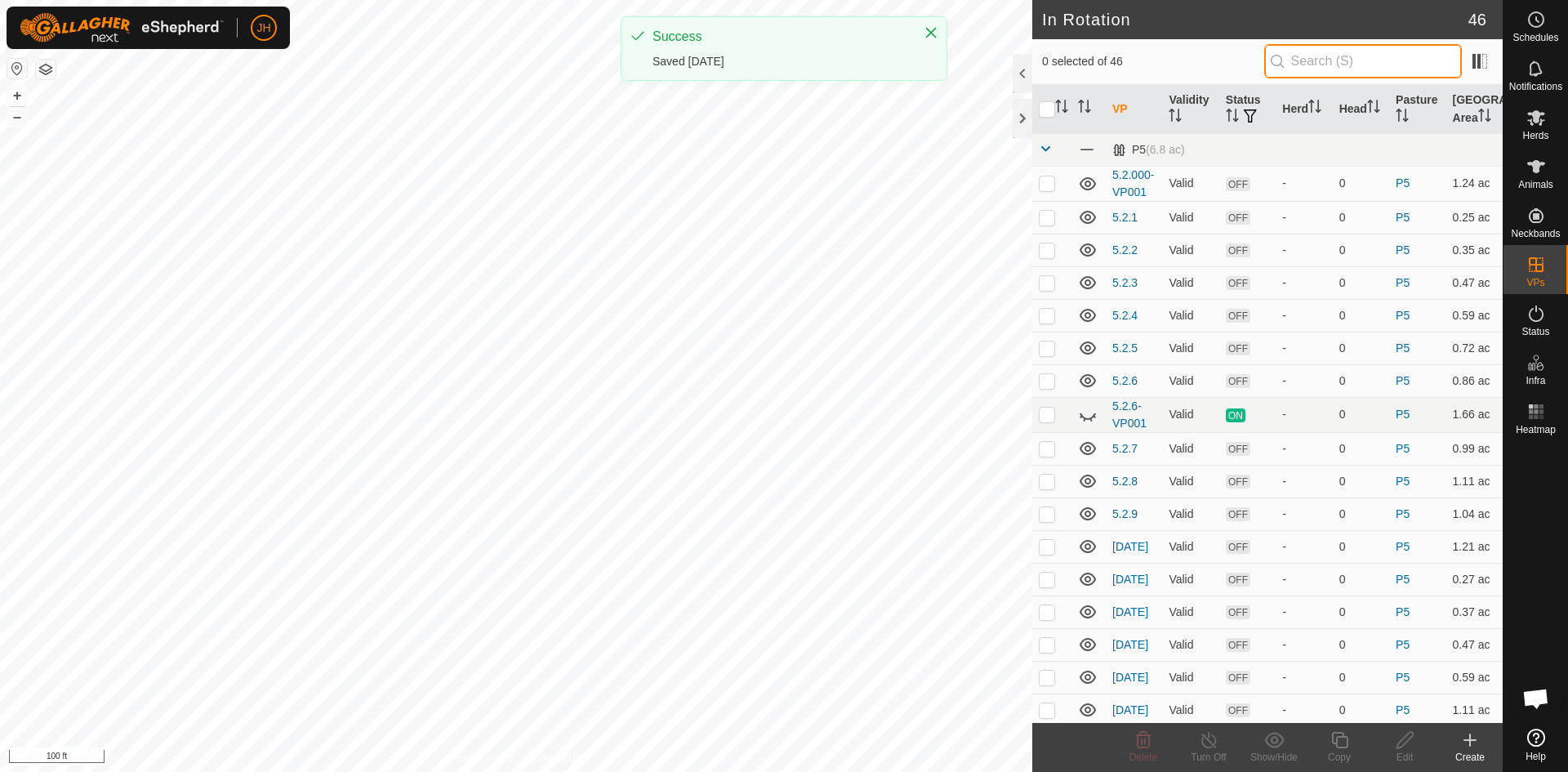
click at [1296, 60] on input "text" at bounding box center [1363, 61] width 198 height 34
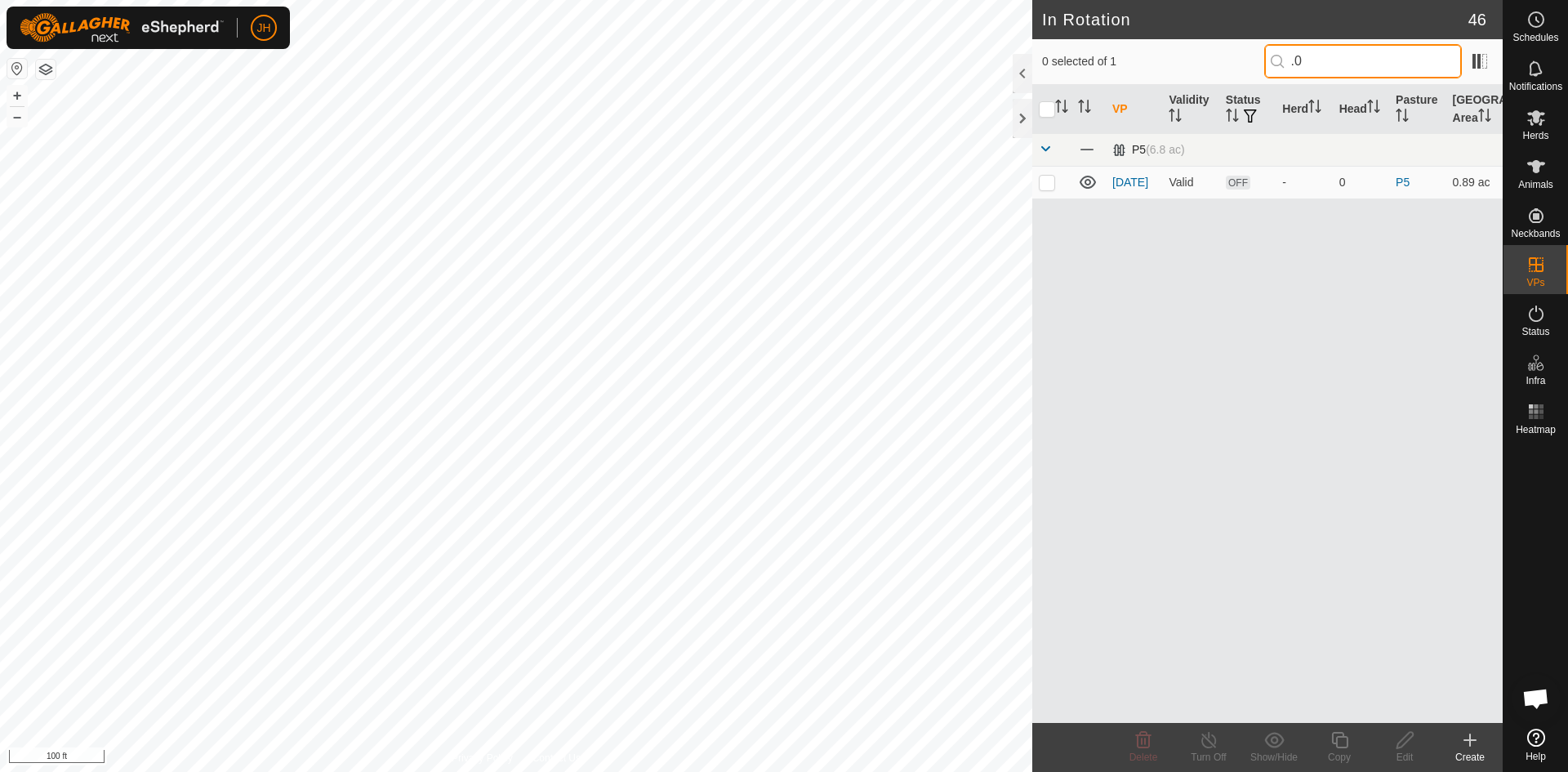
type input "."
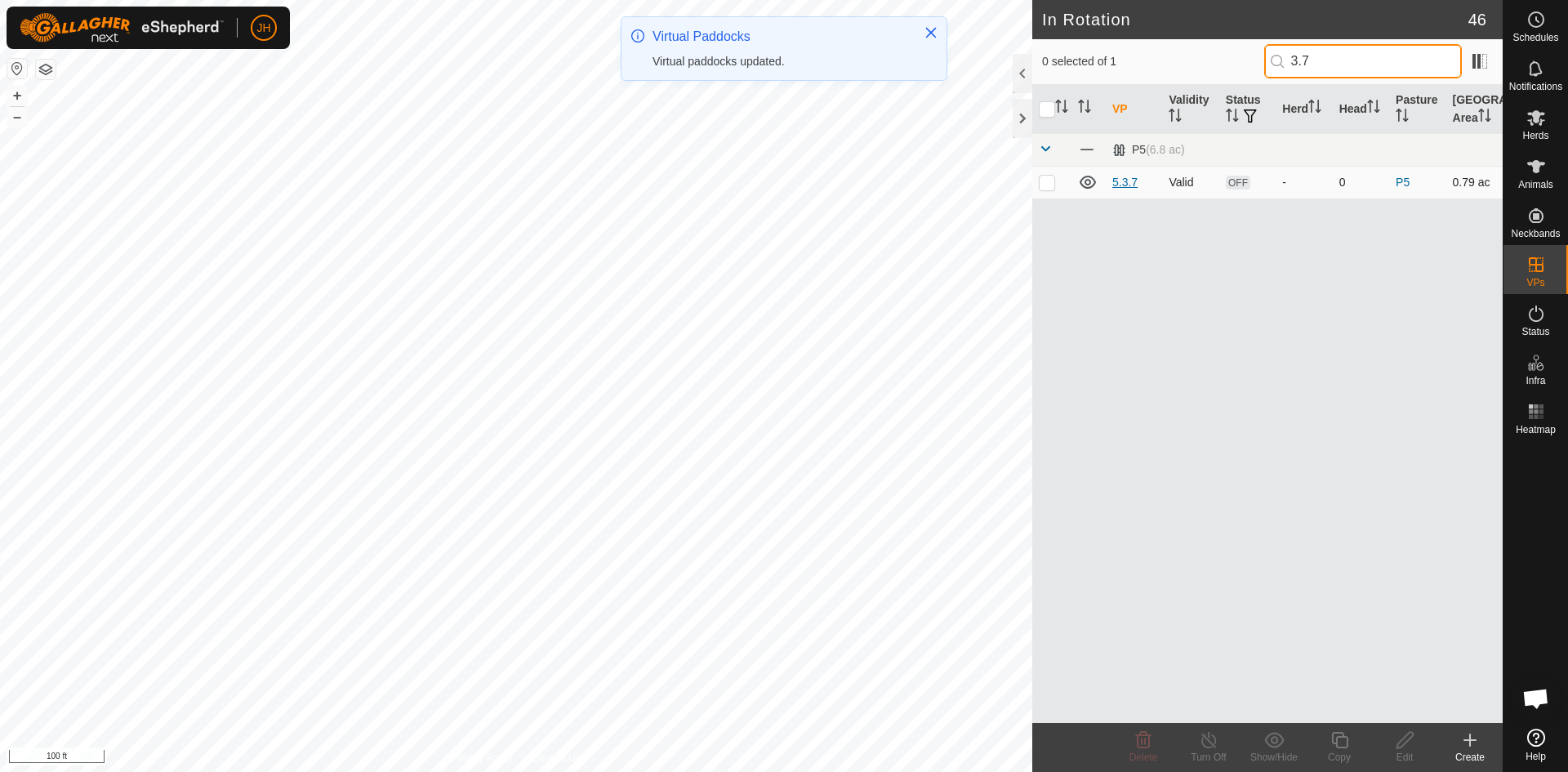
type input "3.7"
click at [1133, 184] on link "5.3.7" at bounding box center [1125, 182] width 26 height 13
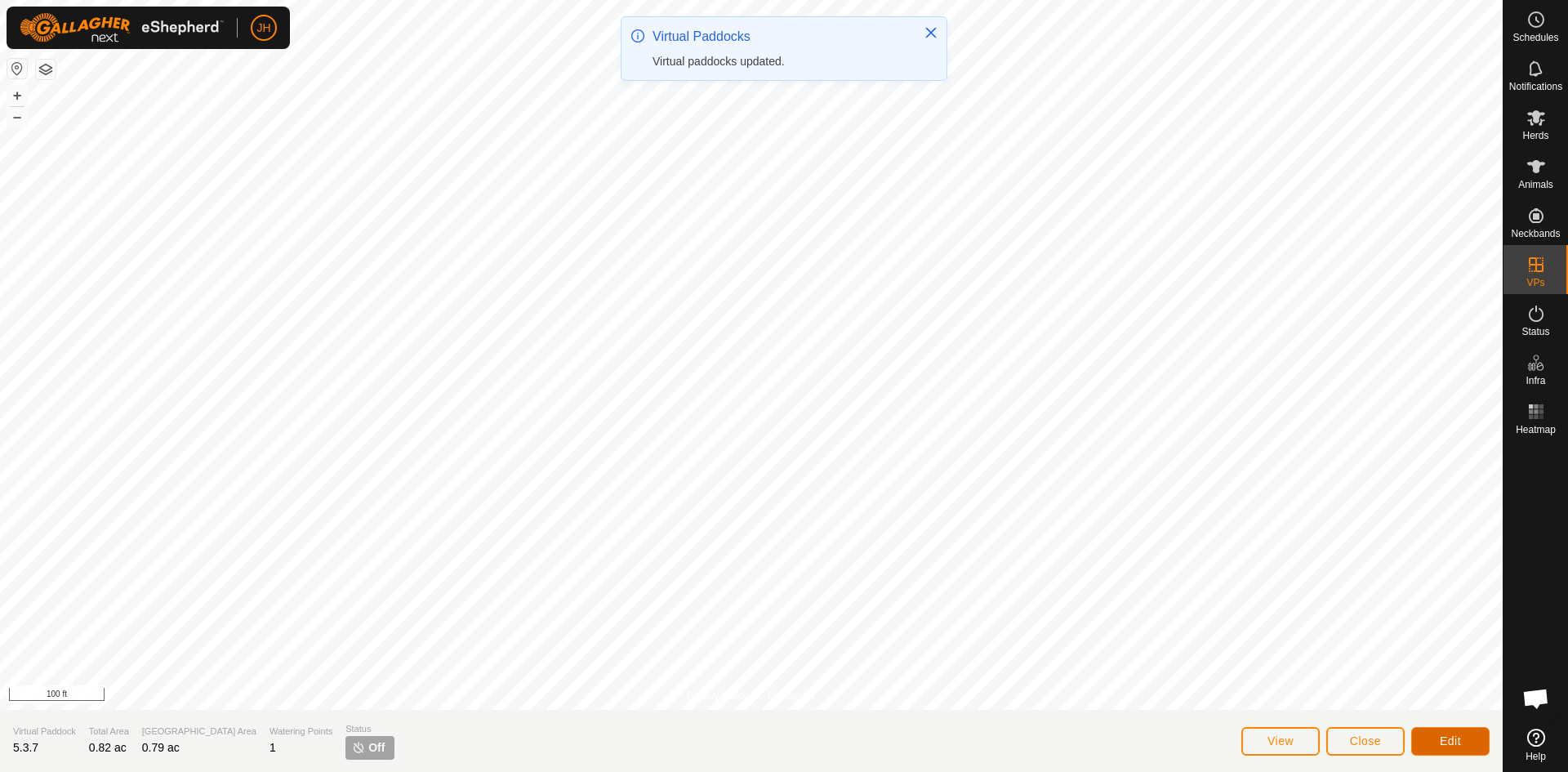
click at [1460, 741] on span "Edit" at bounding box center [1450, 740] width 21 height 13
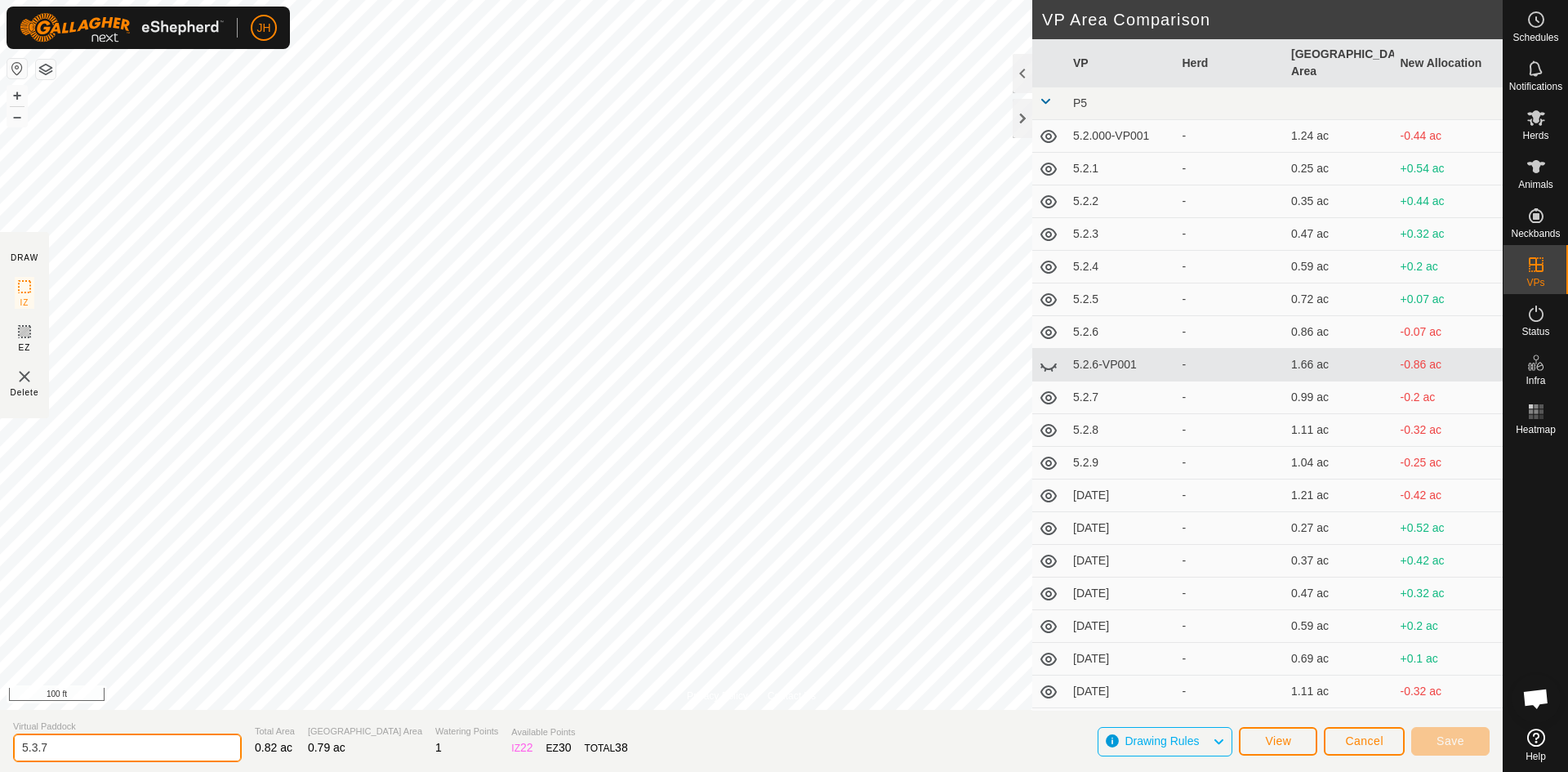
click at [118, 749] on input "5.3.7" at bounding box center [127, 747] width 229 height 28
type input "5.3.07"
click at [1432, 746] on button "Save" at bounding box center [1450, 740] width 79 height 28
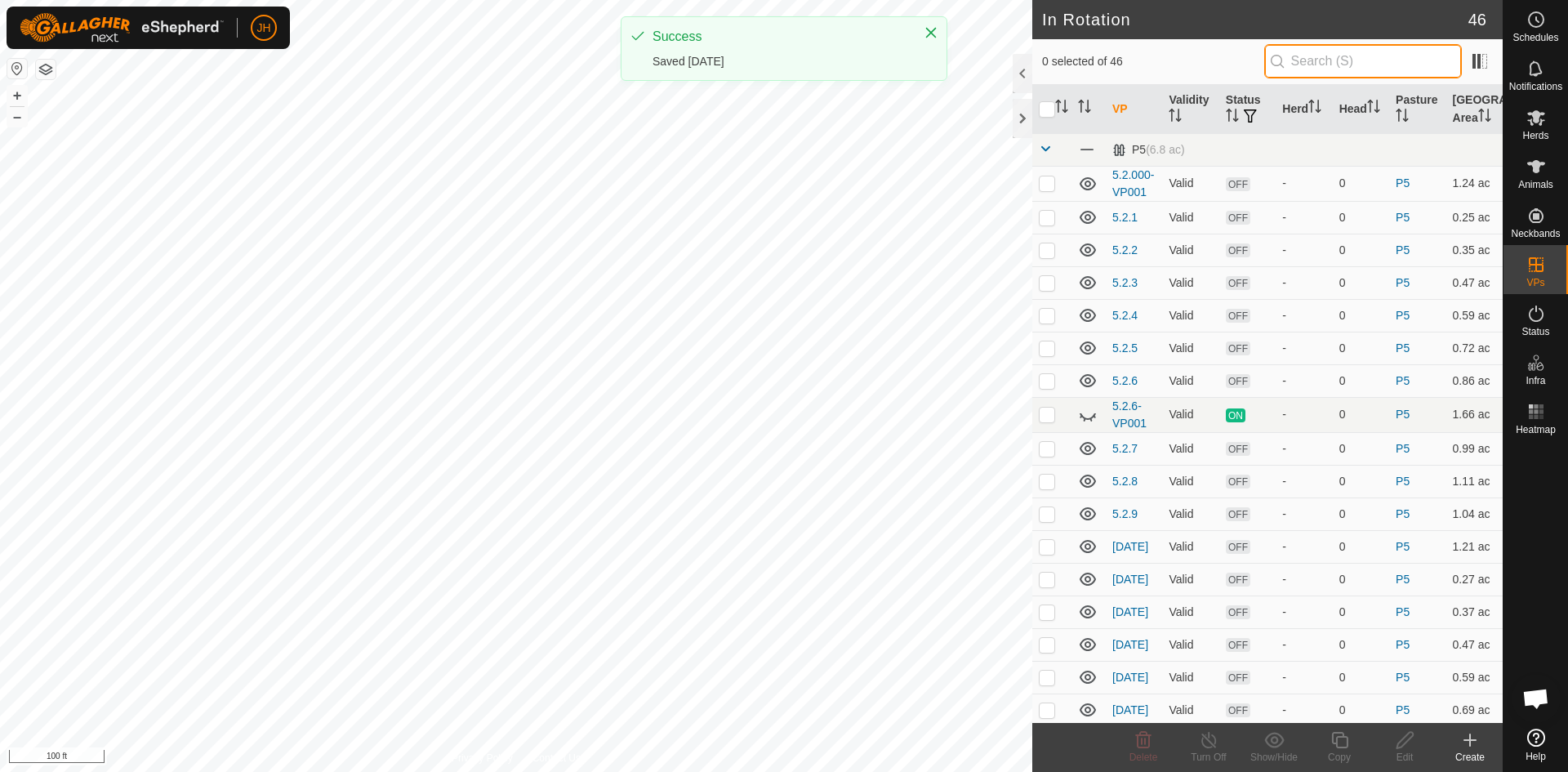
click at [1367, 67] on input "text" at bounding box center [1363, 61] width 198 height 34
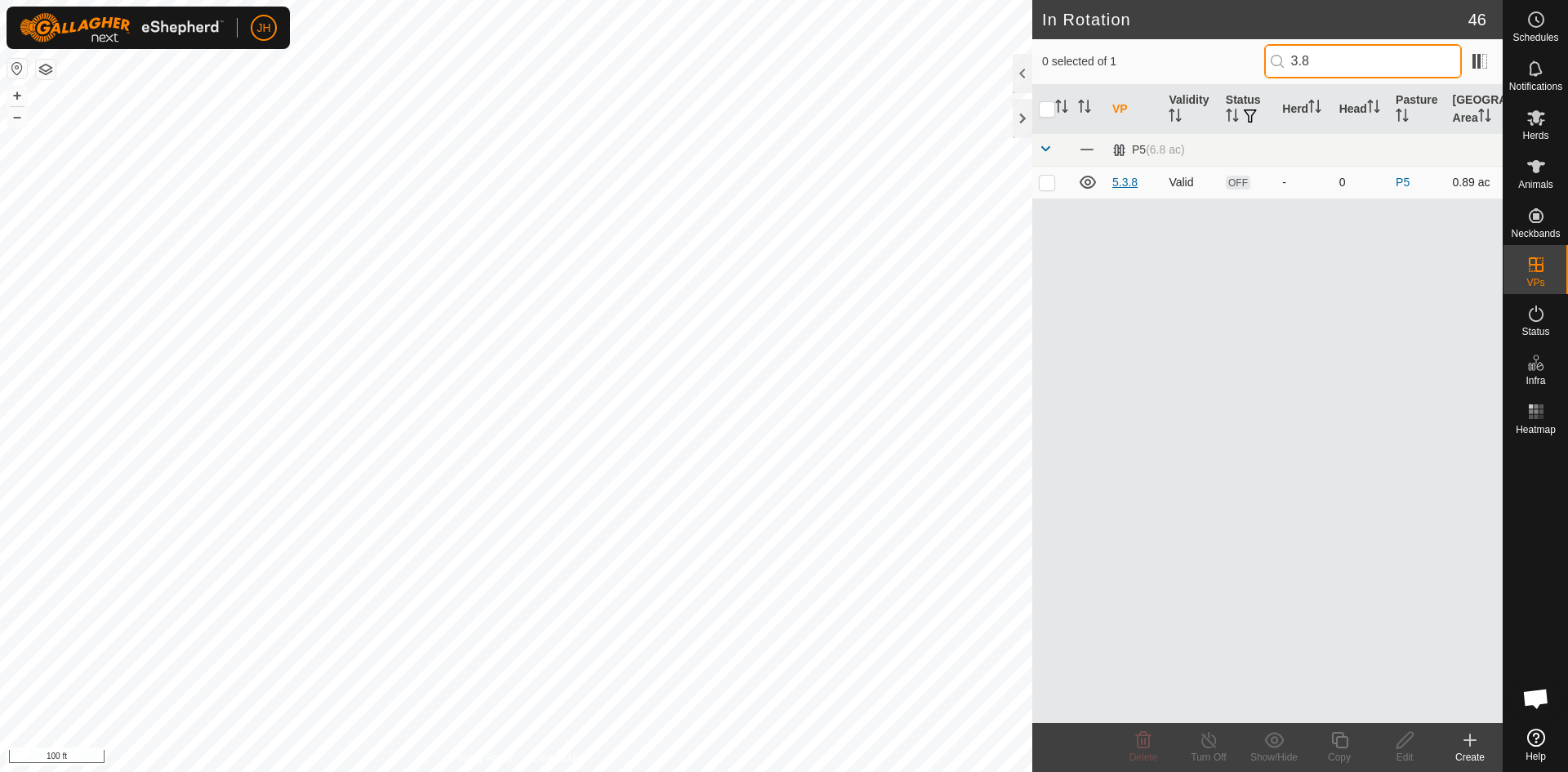
type input "3.8"
click at [1124, 183] on link "5.3.8" at bounding box center [1125, 182] width 26 height 13
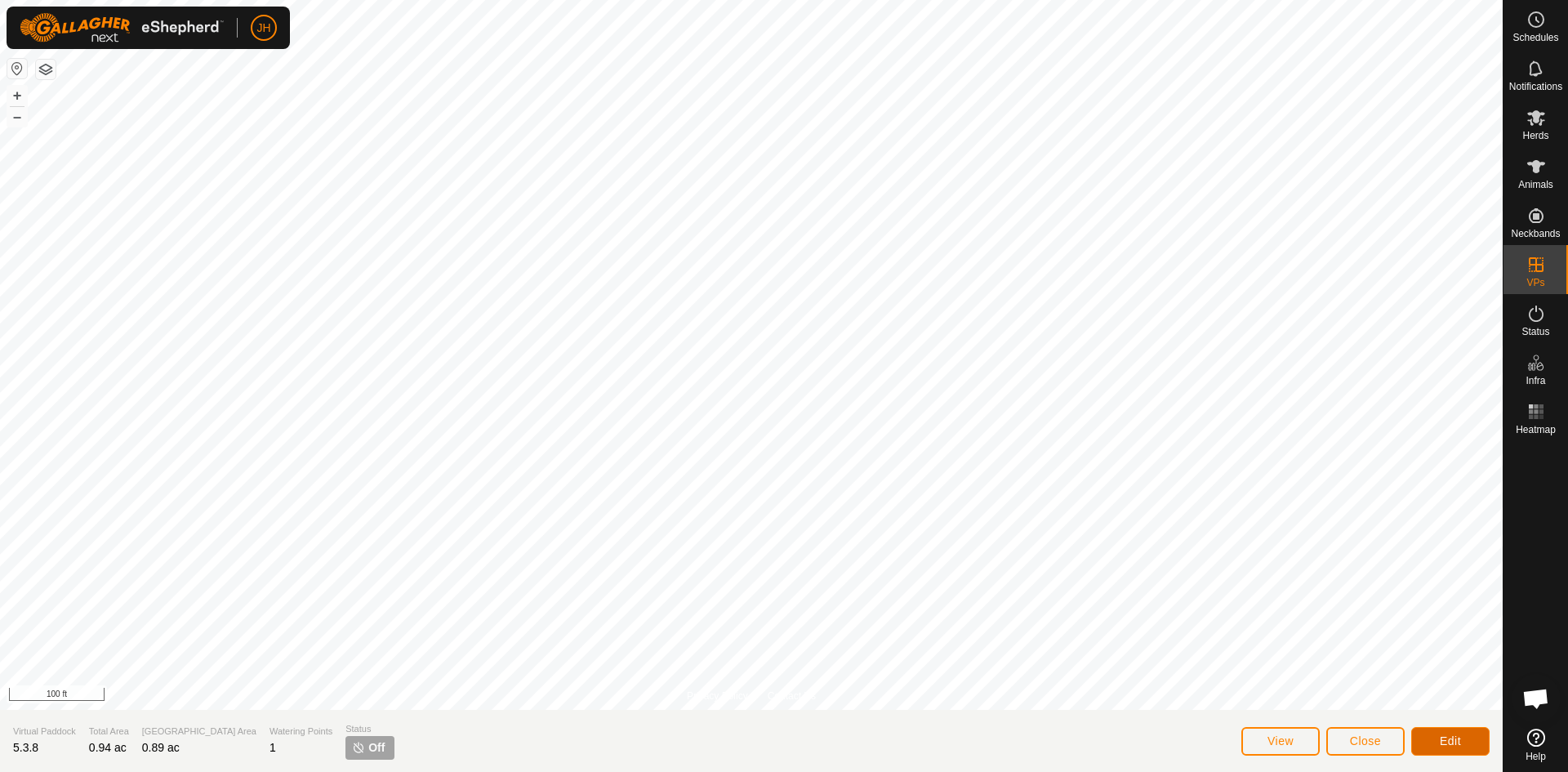
click at [1470, 737] on button "Edit" at bounding box center [1450, 740] width 79 height 28
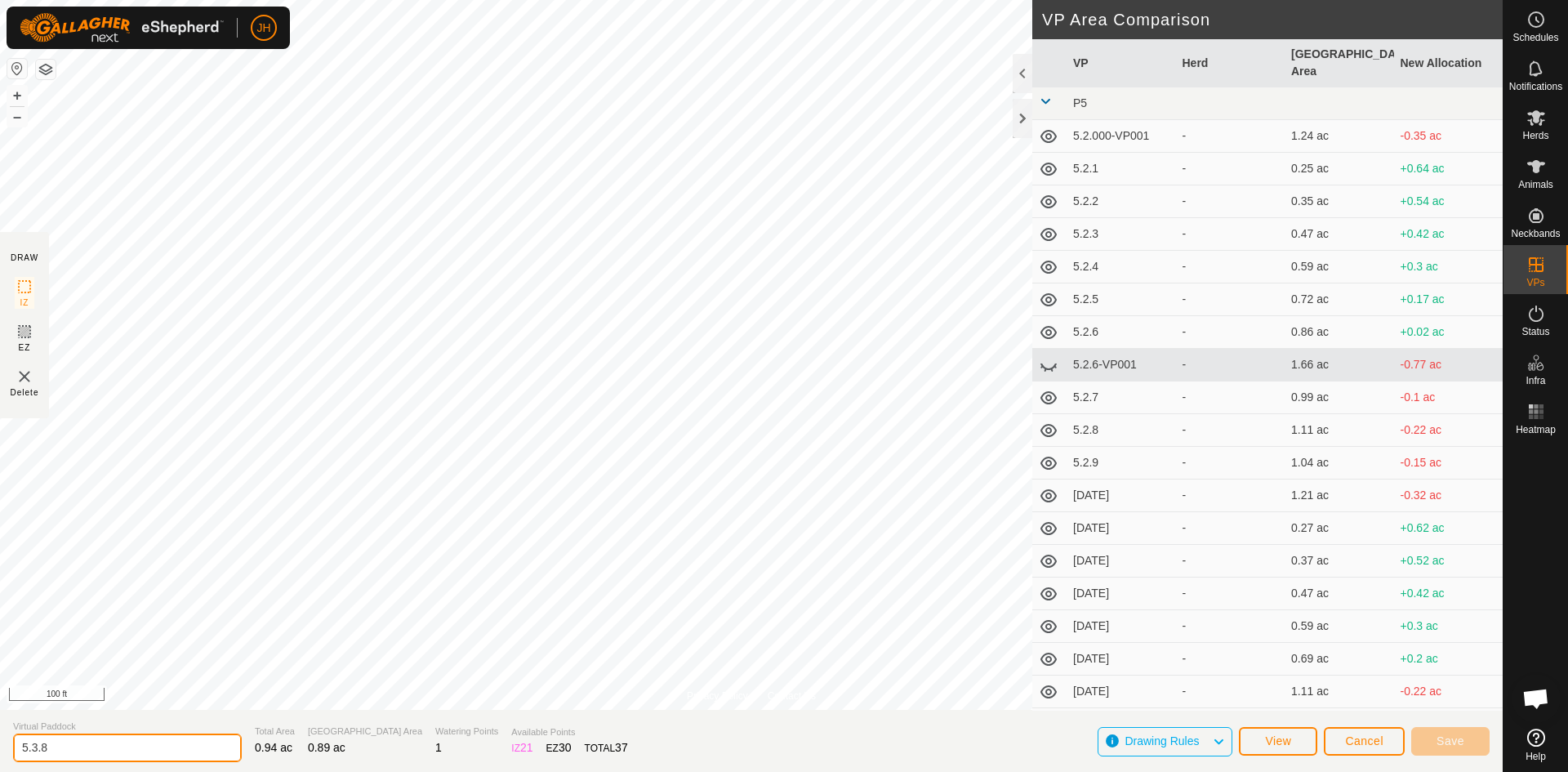
click at [140, 746] on input "5.3.8" at bounding box center [127, 747] width 229 height 28
type input "5.3.08"
click at [1443, 746] on span "Save" at bounding box center [1450, 740] width 28 height 13
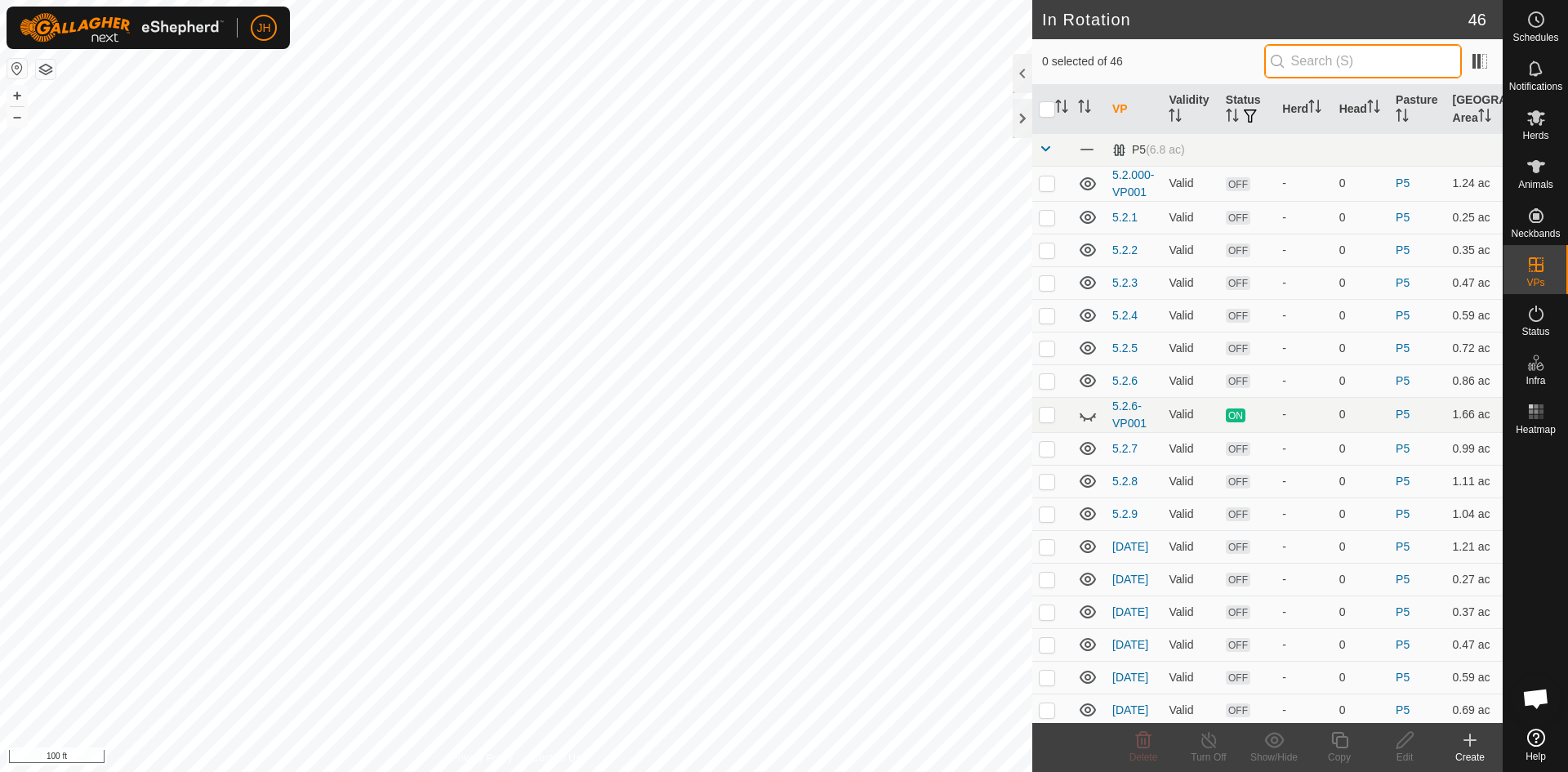
click at [1322, 51] on input "text" at bounding box center [1363, 61] width 198 height 34
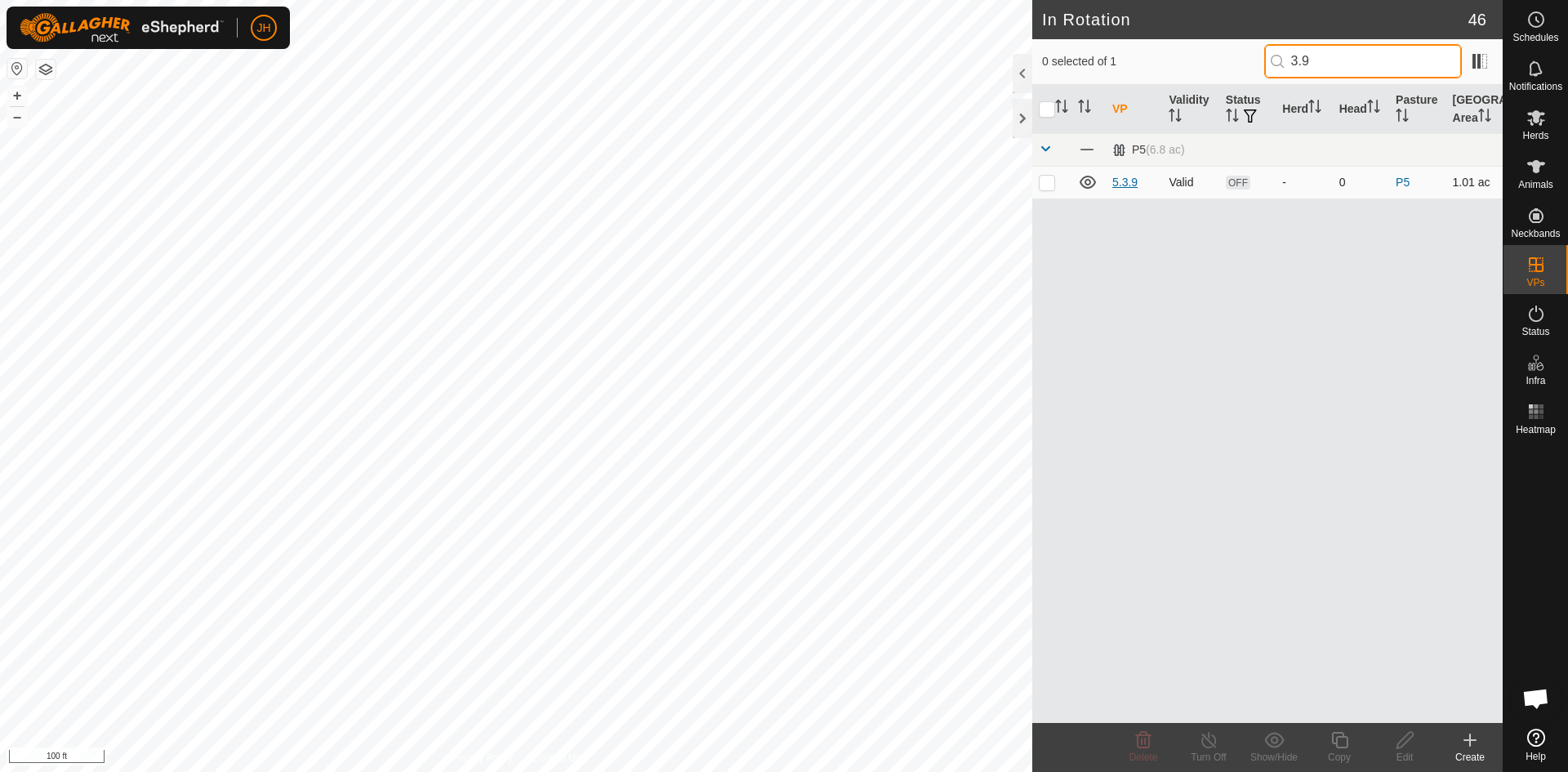
type input "3.9"
click at [1124, 181] on link "5.3.9" at bounding box center [1125, 182] width 26 height 13
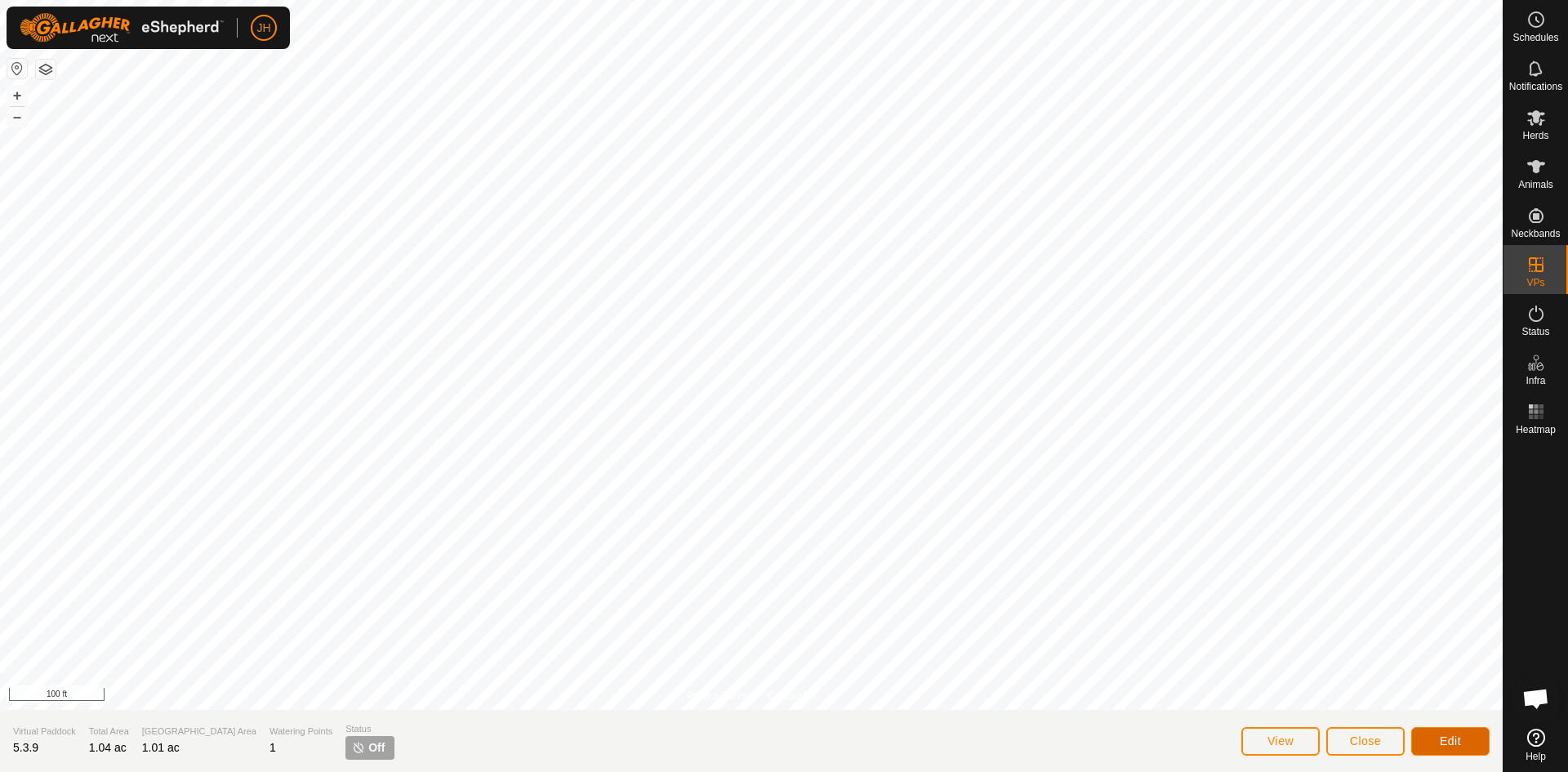
click at [1445, 737] on span "Edit" at bounding box center [1450, 740] width 21 height 13
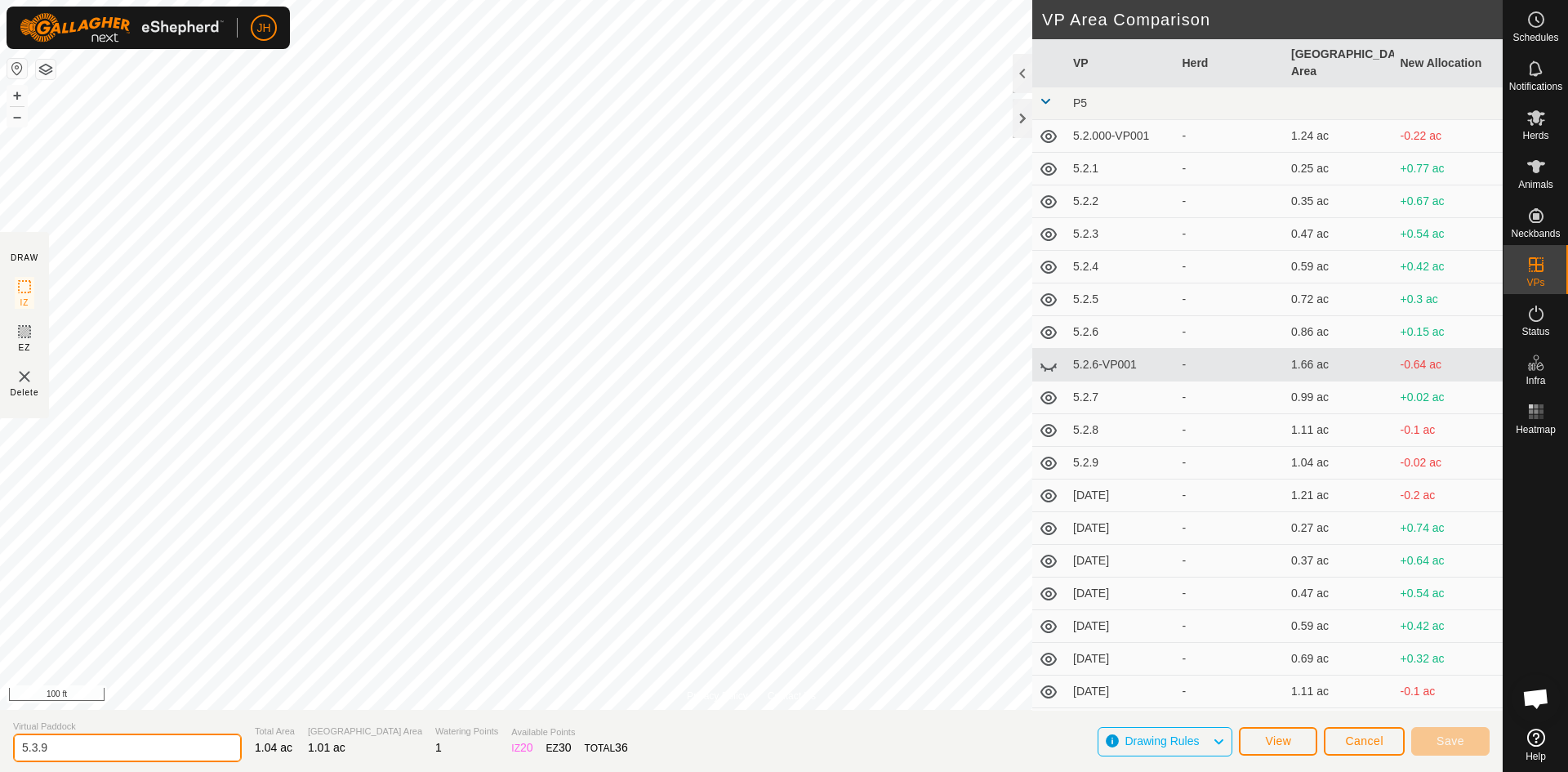
click at [79, 746] on input "5.3.9" at bounding box center [127, 747] width 229 height 28
click at [1457, 740] on span "Save" at bounding box center [1450, 740] width 28 height 13
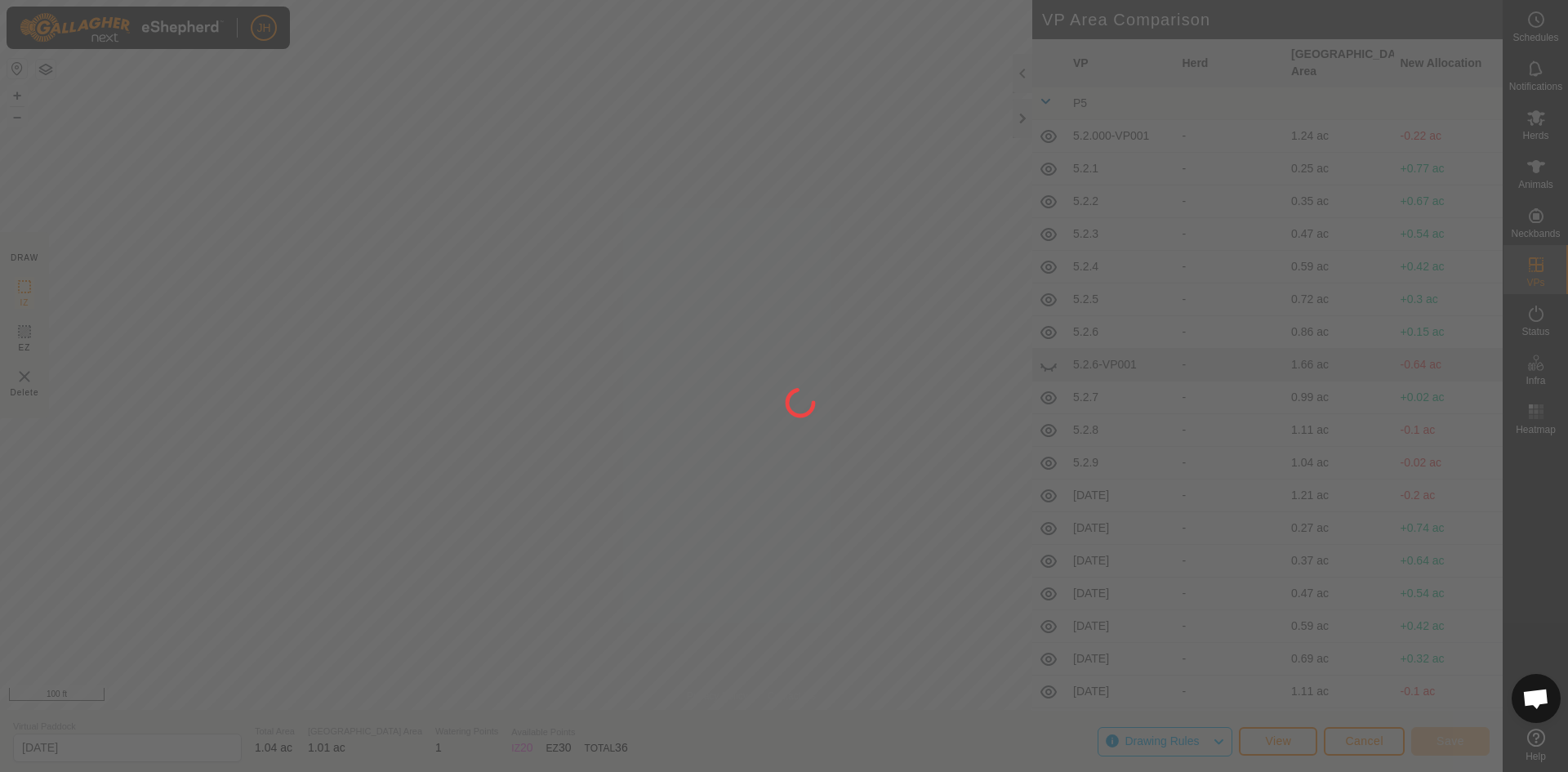
type input "5.3.9"
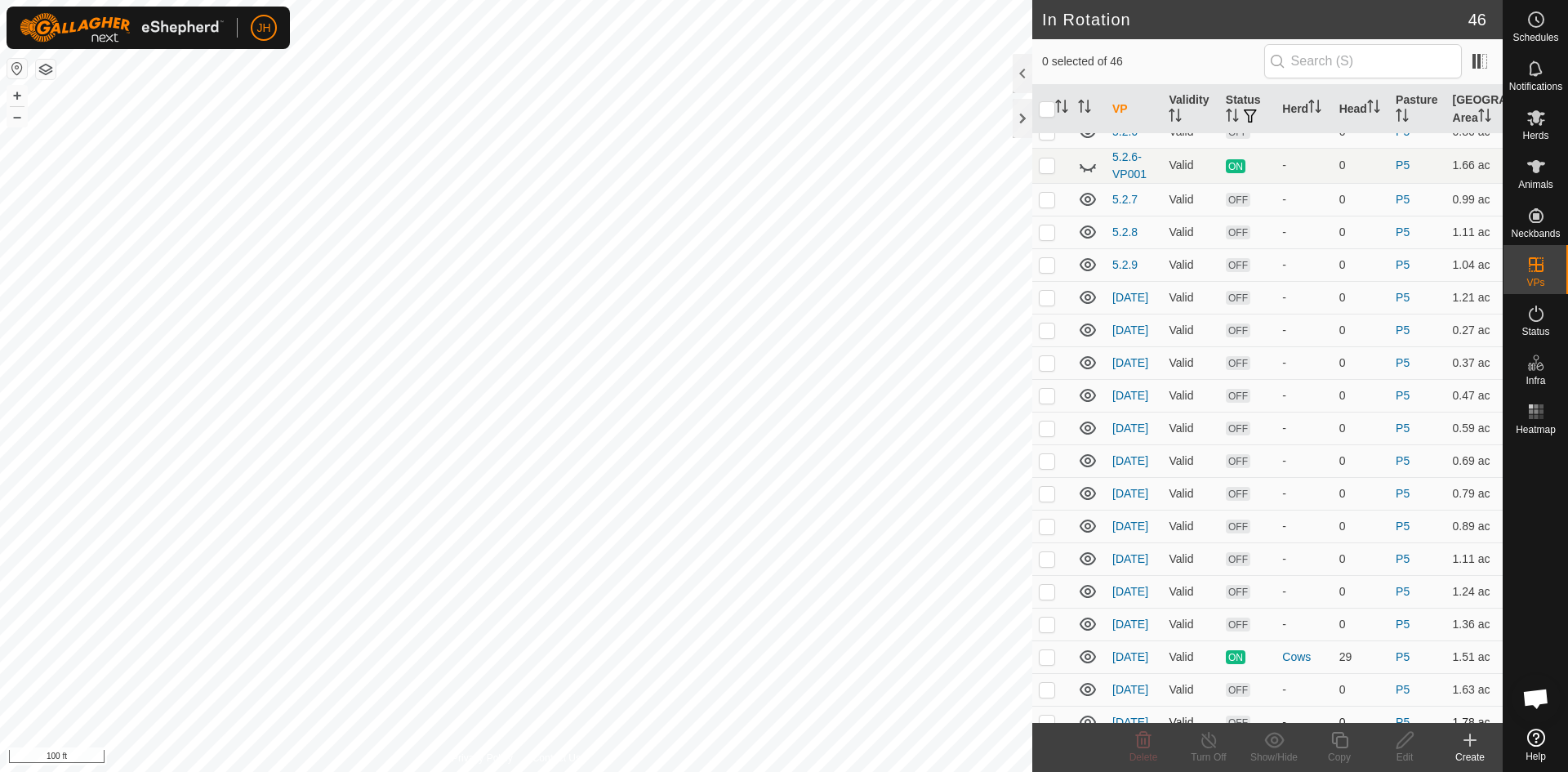
scroll to position [424, 0]
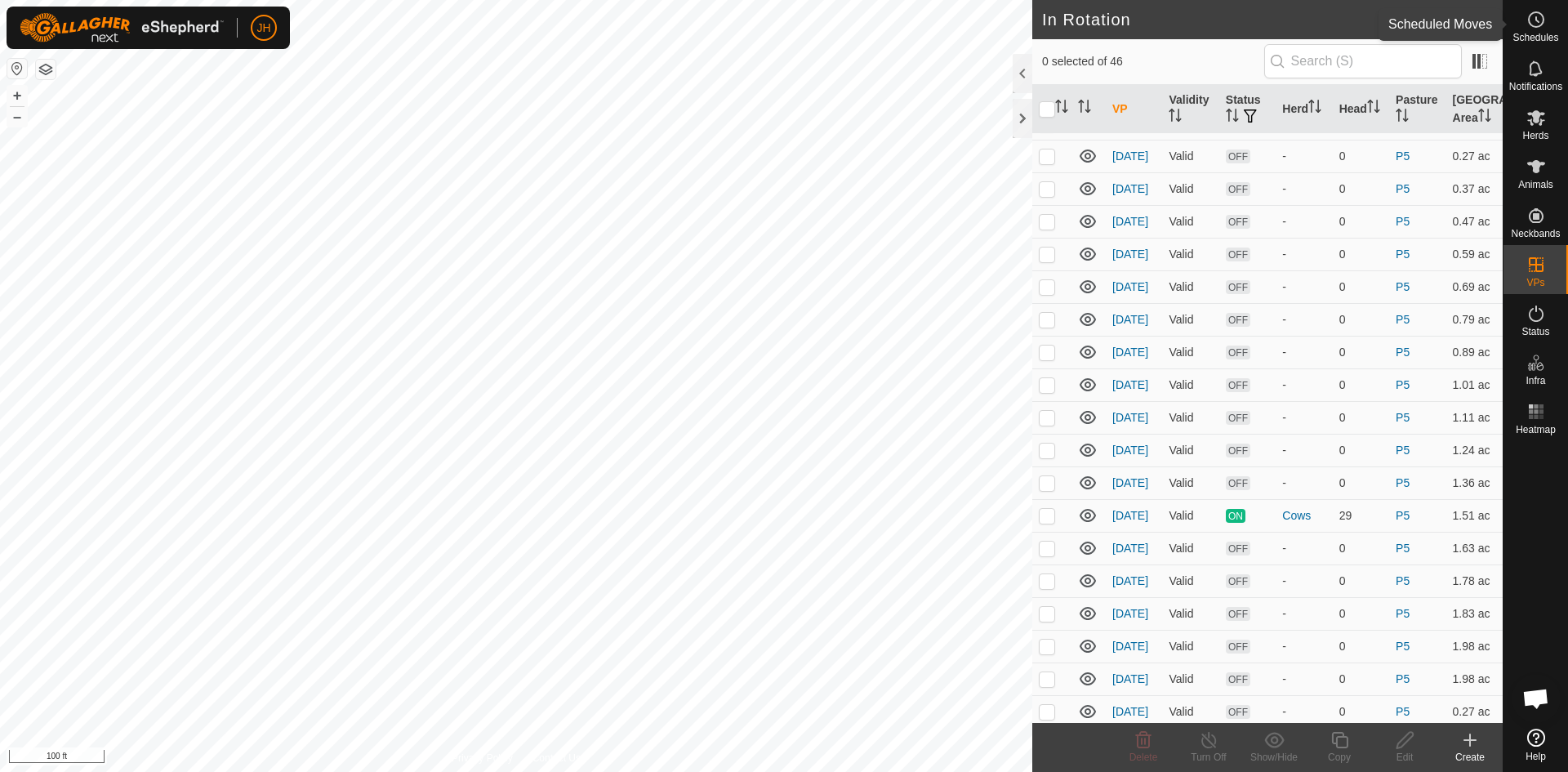
click at [1542, 18] on circle at bounding box center [1536, 19] width 15 height 15
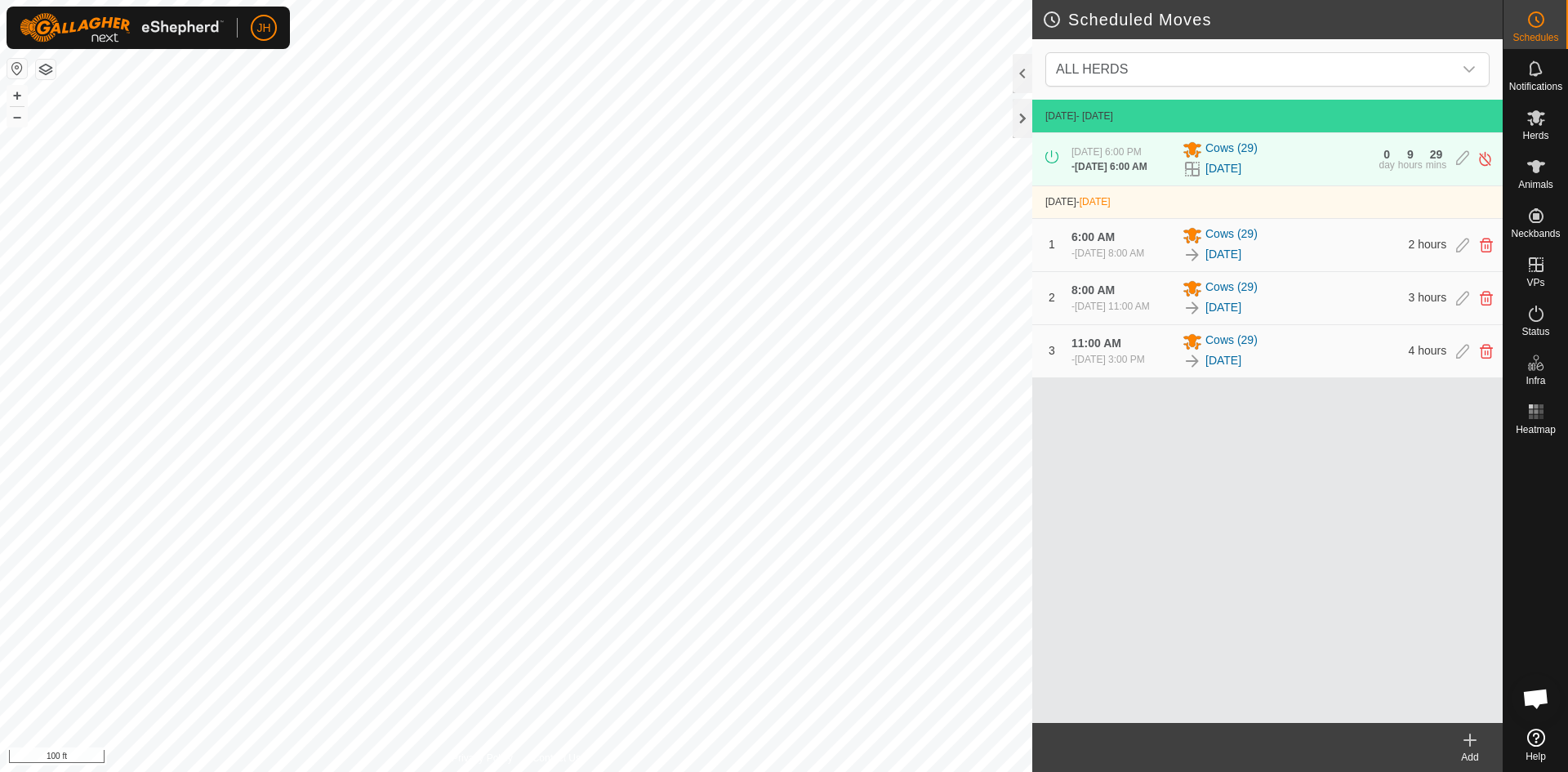
click at [1472, 746] on icon at bounding box center [1470, 740] width 20 height 20
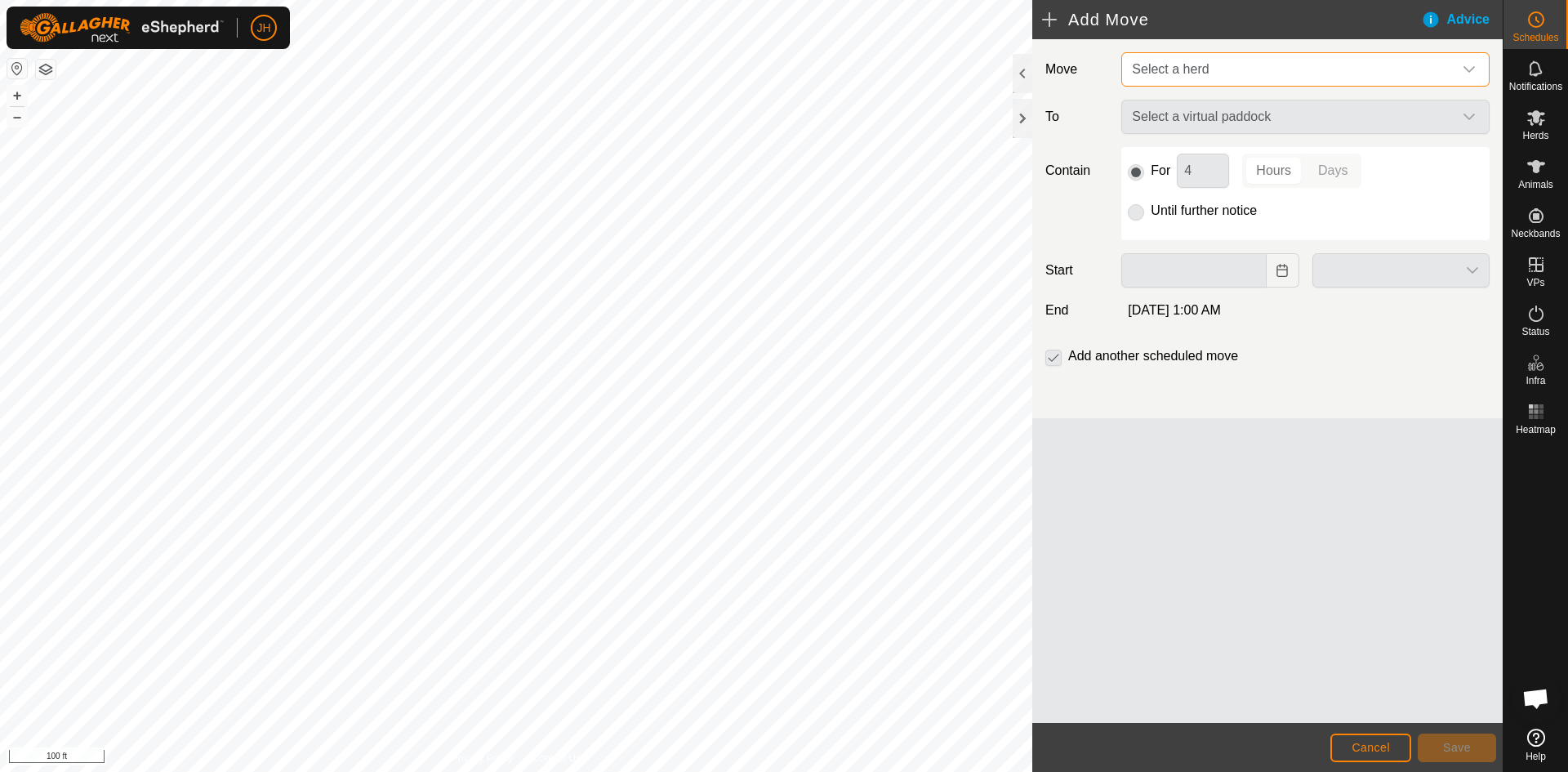
click at [1308, 79] on span "Select a herd" at bounding box center [1289, 69] width 328 height 32
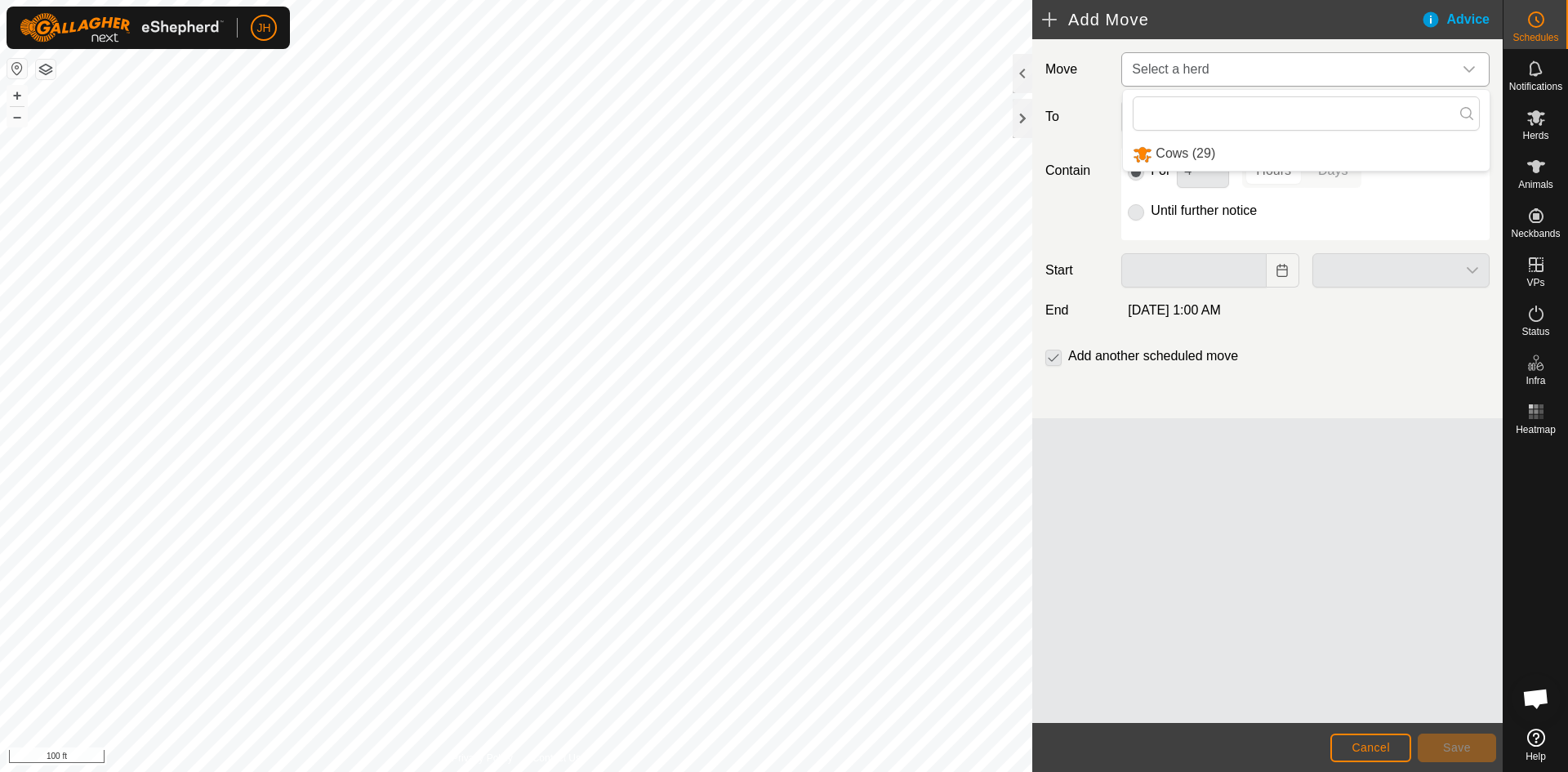
click at [1181, 155] on li "Cows (29)" at bounding box center [1306, 154] width 367 height 33
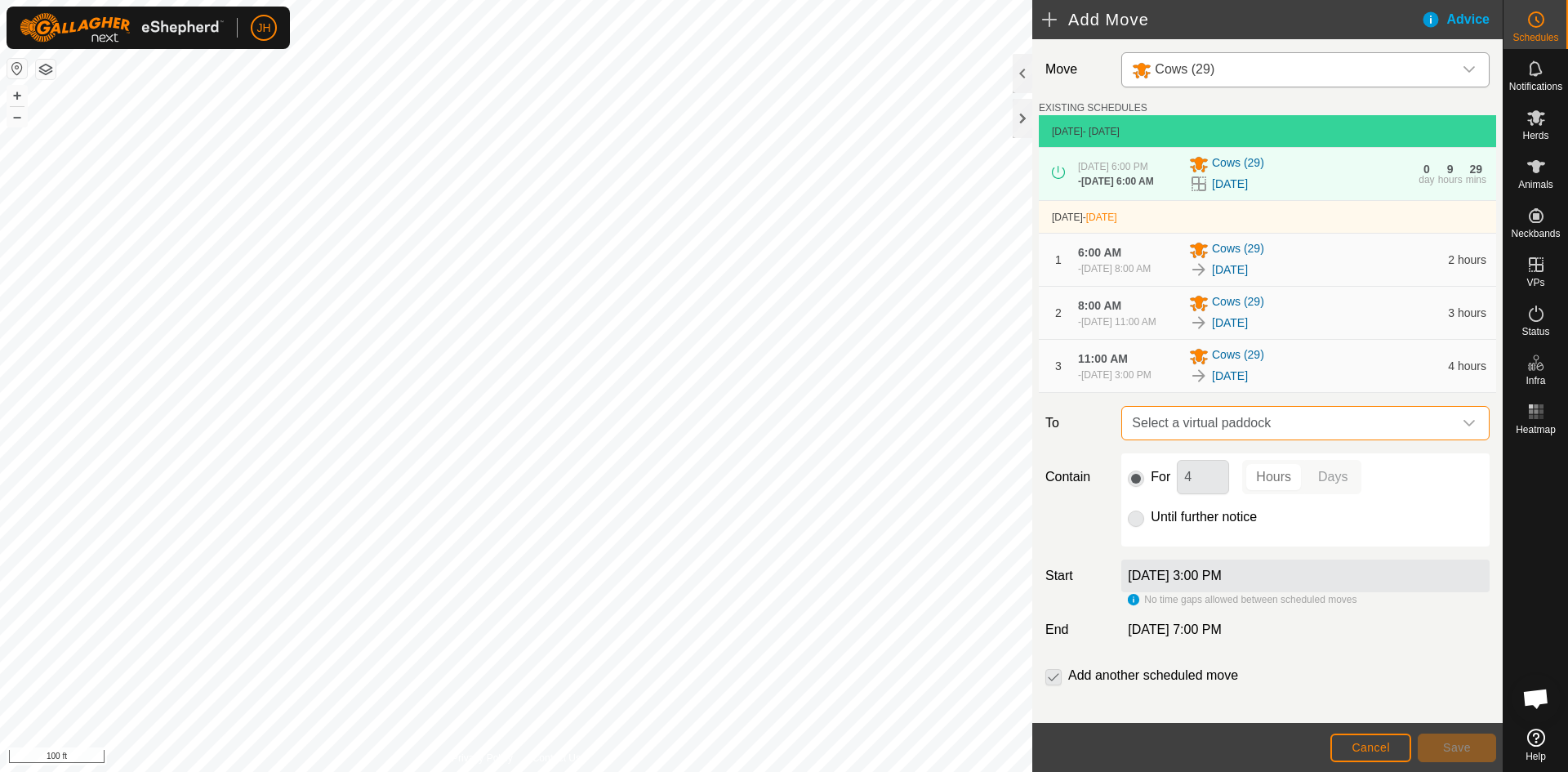
click at [1389, 440] on span "Select a virtual paddock" at bounding box center [1289, 423] width 328 height 32
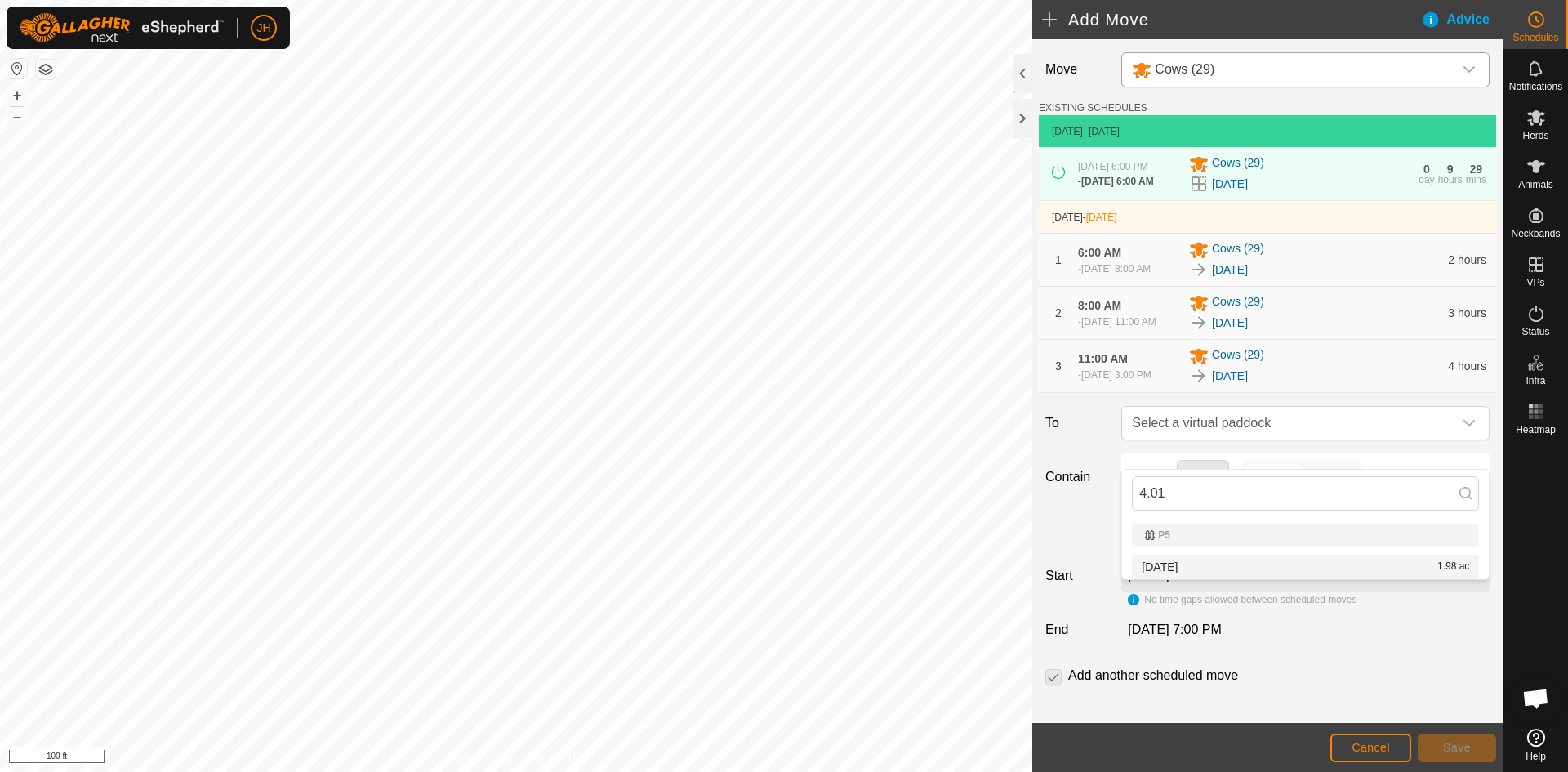
type input "4.01"
click at [1182, 576] on li "5.4.01 1.98 ac" at bounding box center [1305, 567] width 347 height 25
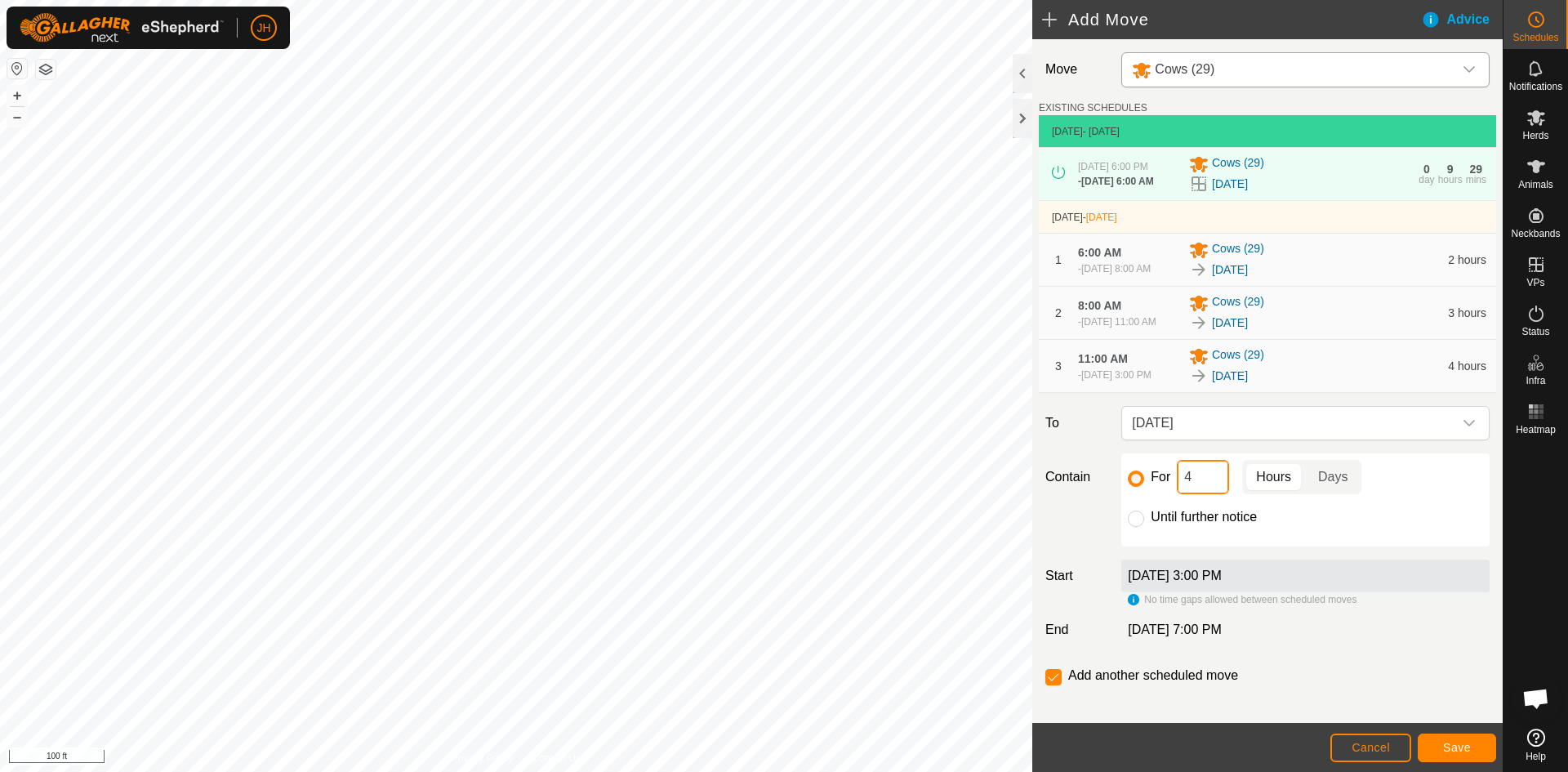
click at [1186, 494] on input "4" at bounding box center [1203, 477] width 52 height 34
type input "3"
click at [1473, 754] on button "Save" at bounding box center [1457, 747] width 79 height 28
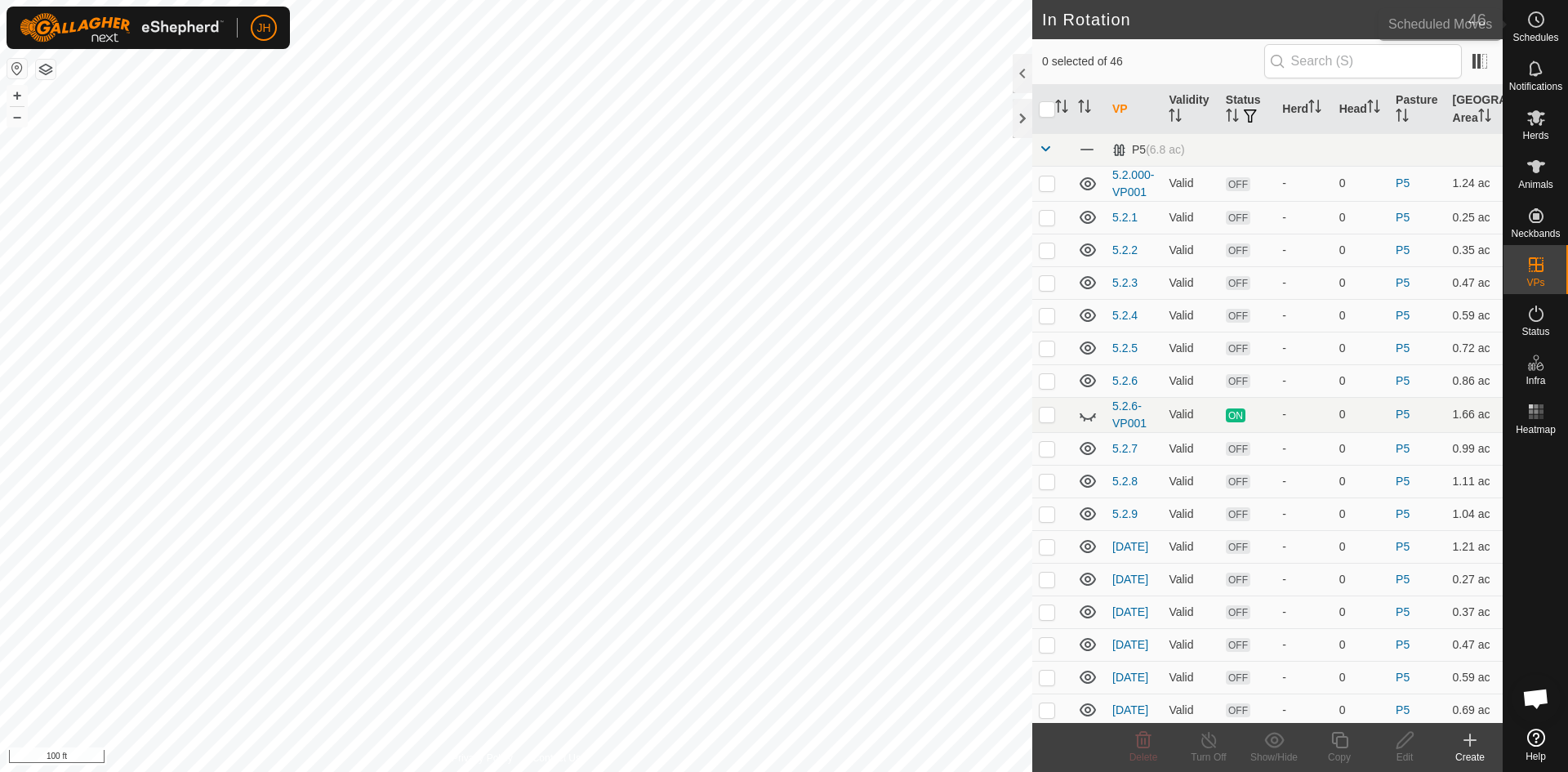
click at [1545, 16] on es-schedule-vp-svg-icon at bounding box center [1536, 20] width 29 height 26
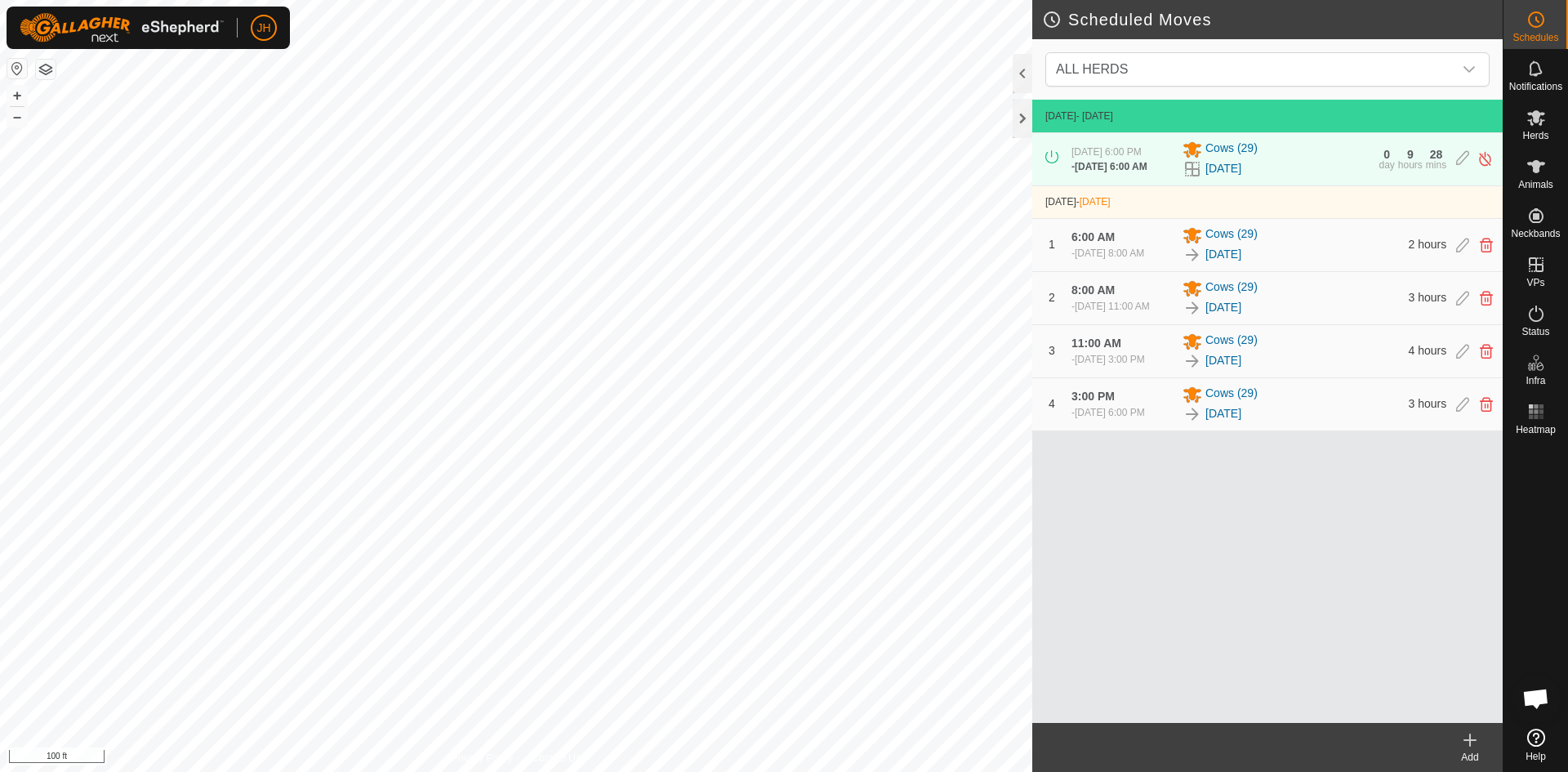
click at [1472, 751] on div "Add" at bounding box center [1470, 757] width 66 height 15
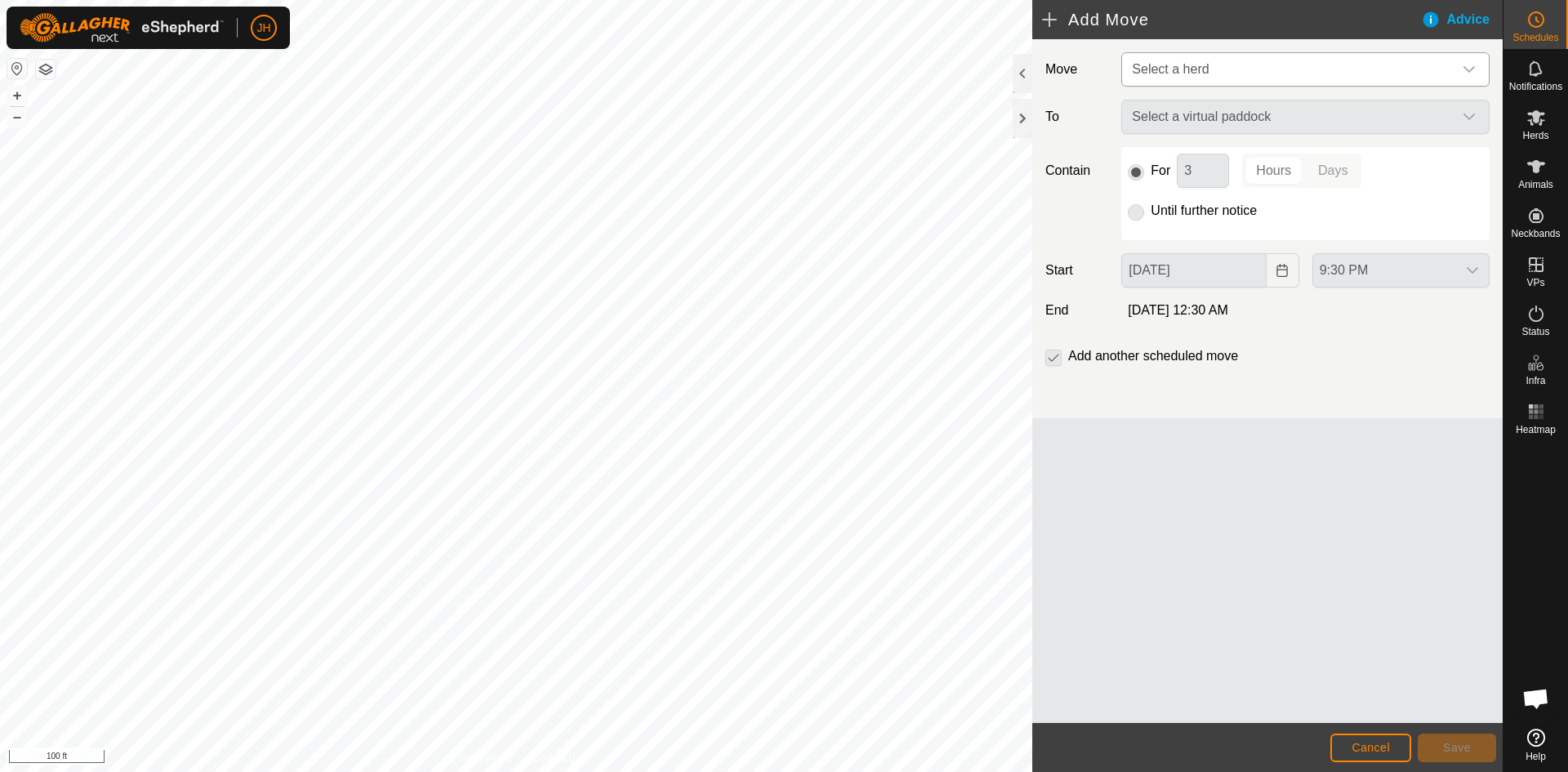
click at [1207, 69] on span "Select a herd" at bounding box center [1289, 69] width 328 height 32
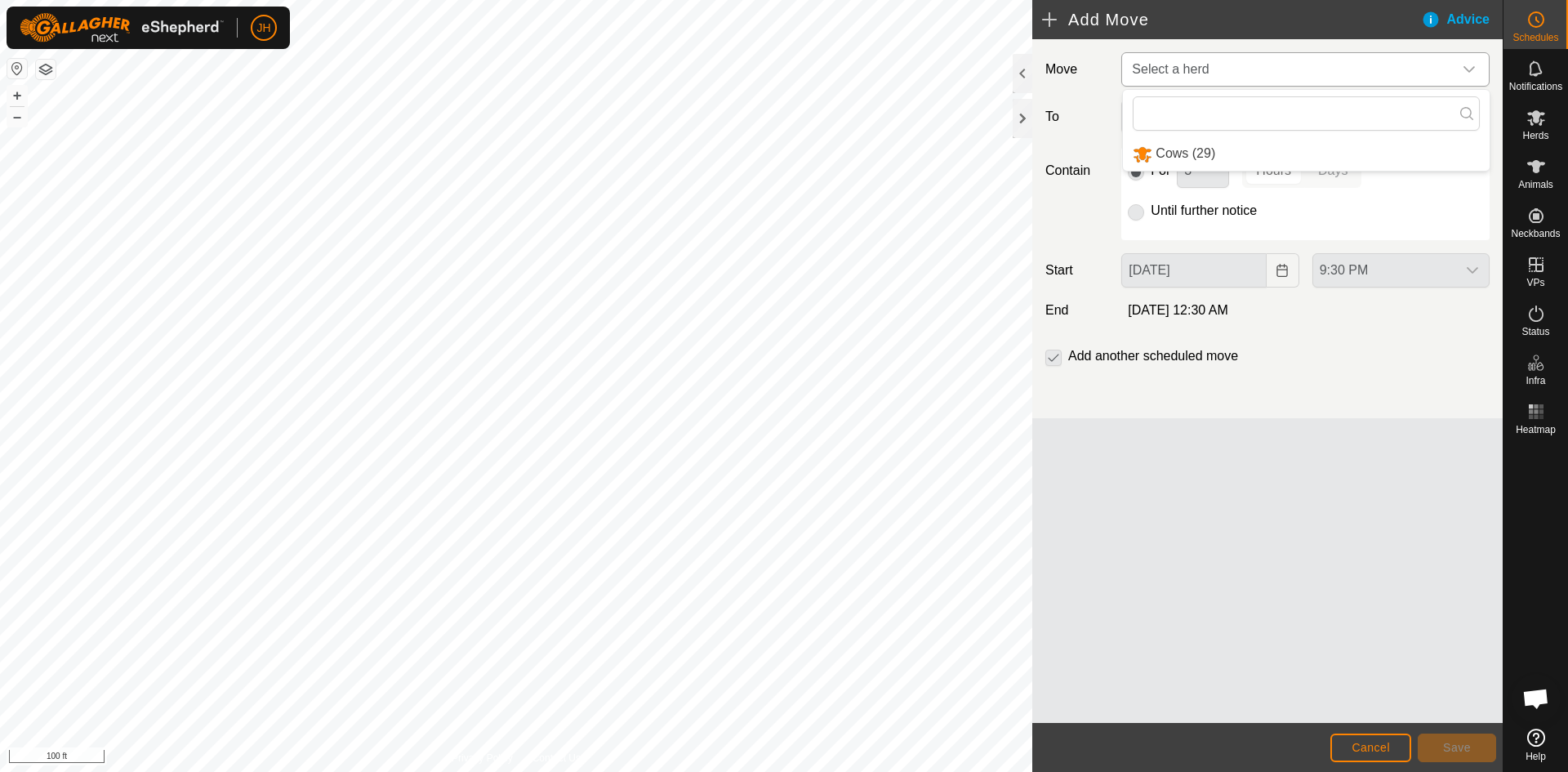
click at [1173, 154] on li "Cows (29)" at bounding box center [1306, 154] width 367 height 33
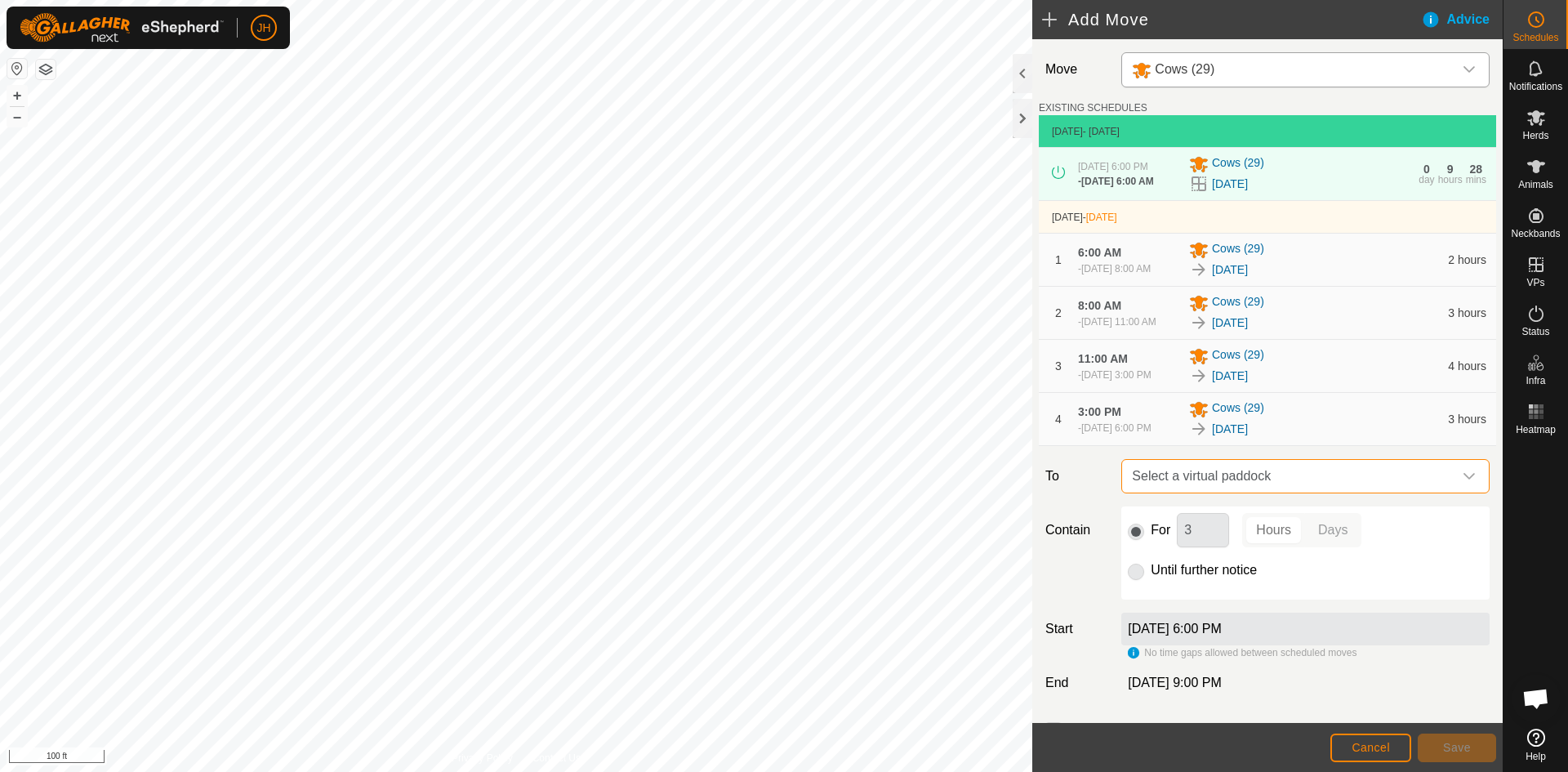
click at [1273, 493] on span "Select a virtual paddock" at bounding box center [1289, 477] width 328 height 32
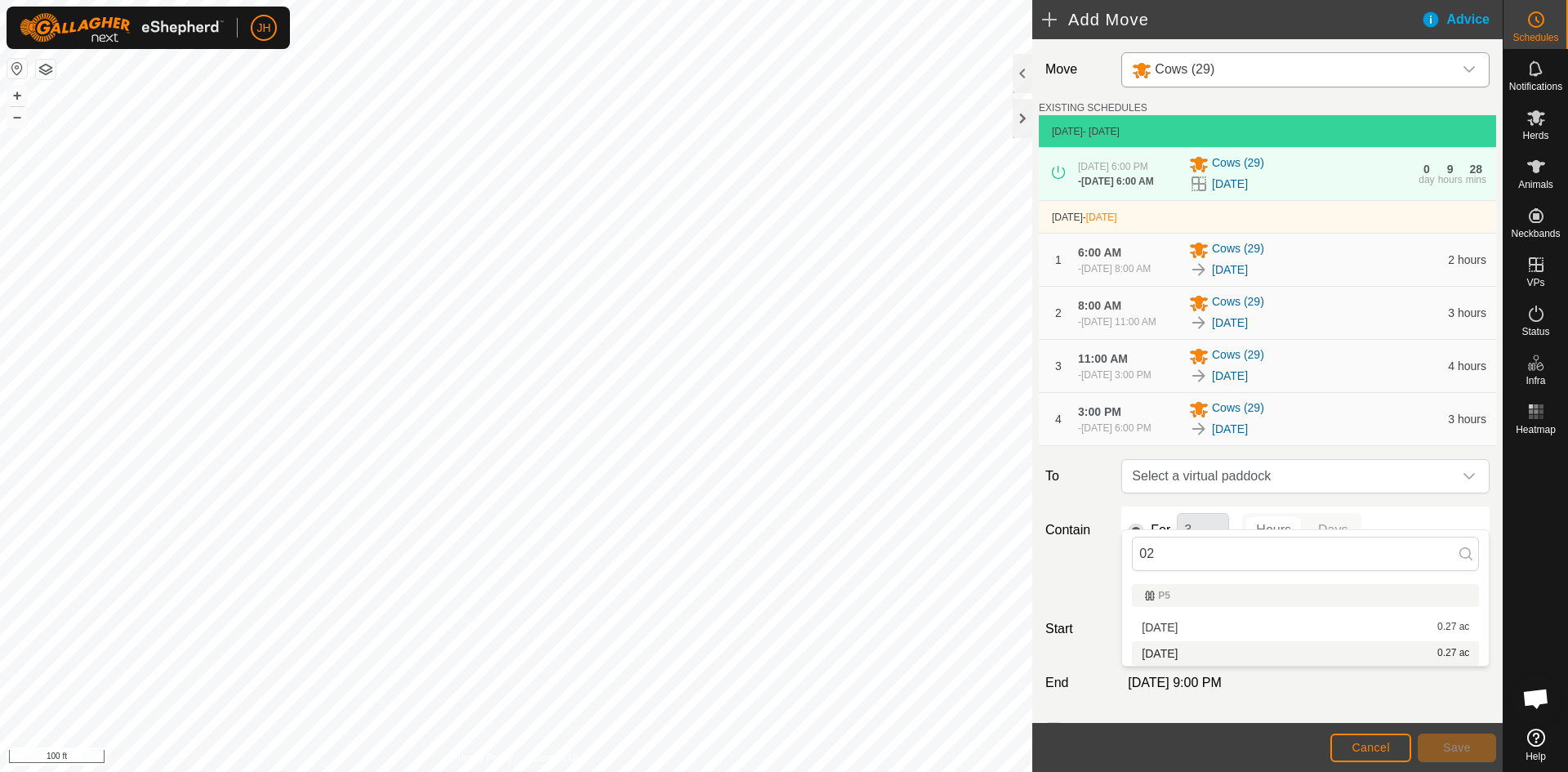
type input "02"
click at [1194, 659] on li "5.4.02 0.27 ac" at bounding box center [1305, 653] width 347 height 25
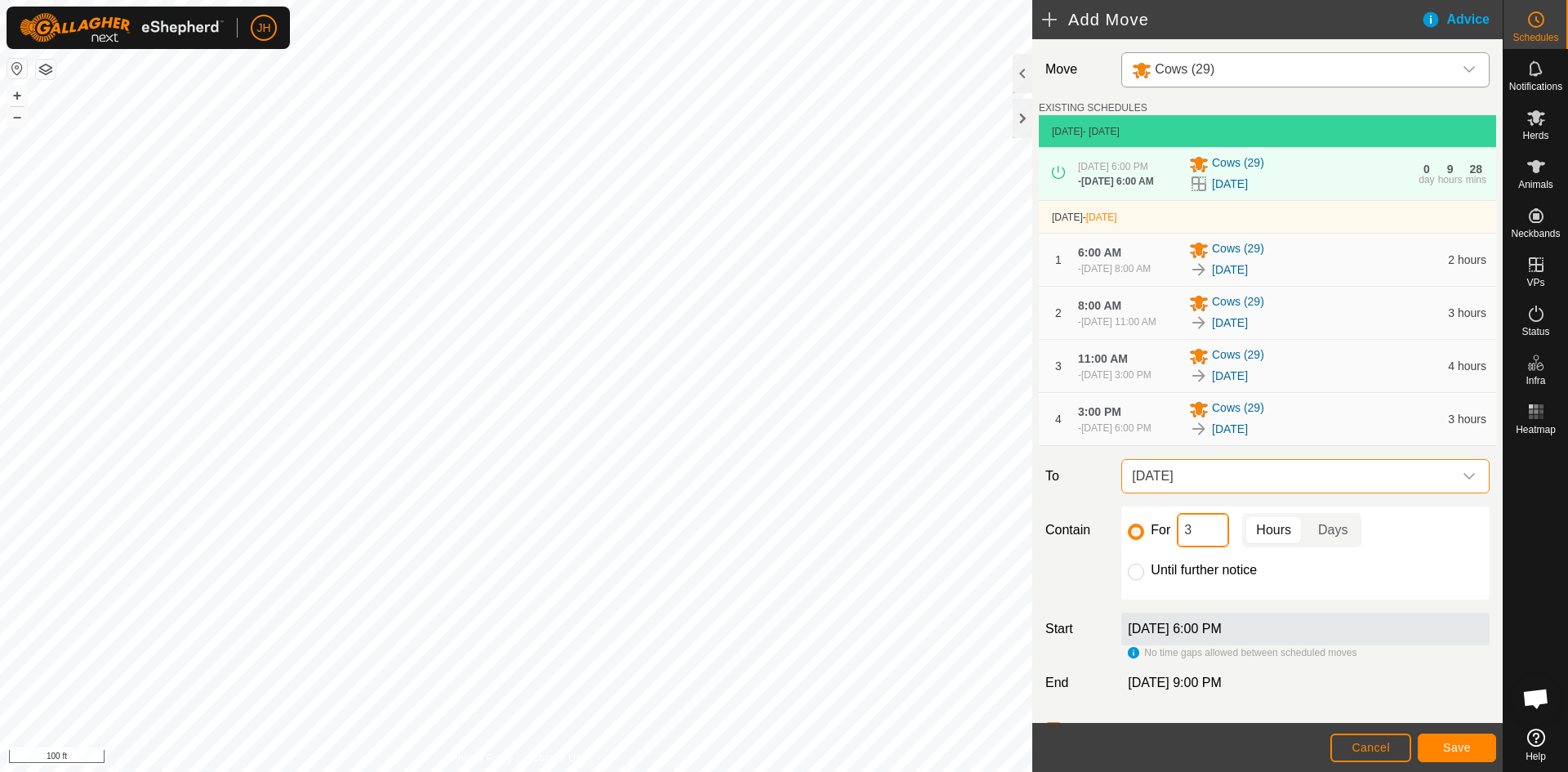
click at [1197, 547] on input "3" at bounding box center [1203, 530] width 52 height 34
type input "12"
click at [1467, 752] on span "Save" at bounding box center [1456, 747] width 28 height 13
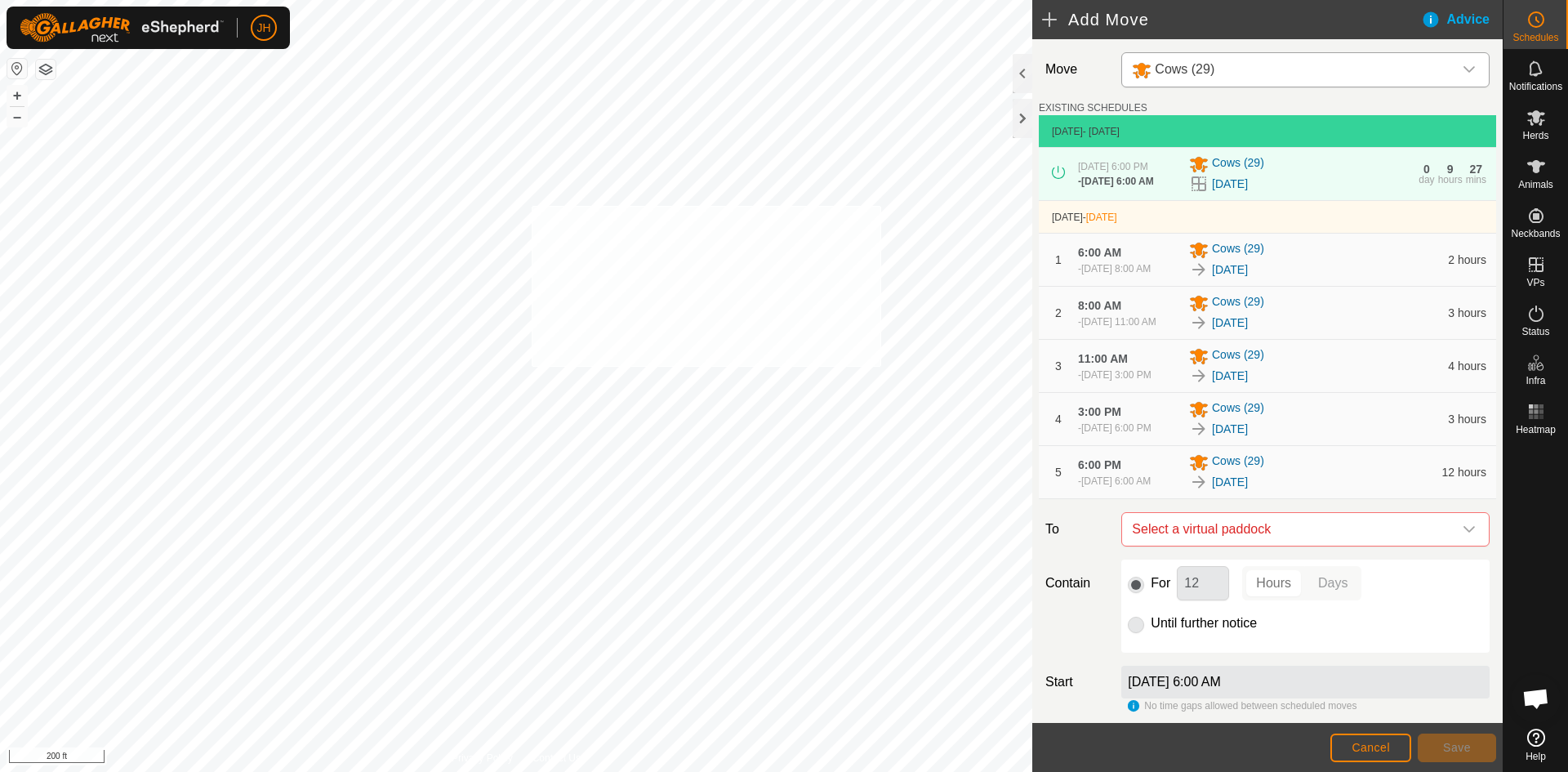
click at [531, 205] on div "044 2094611225 Cows 5.3.13 + – ⇧ i 200 ft" at bounding box center [516, 386] width 1032 height 772
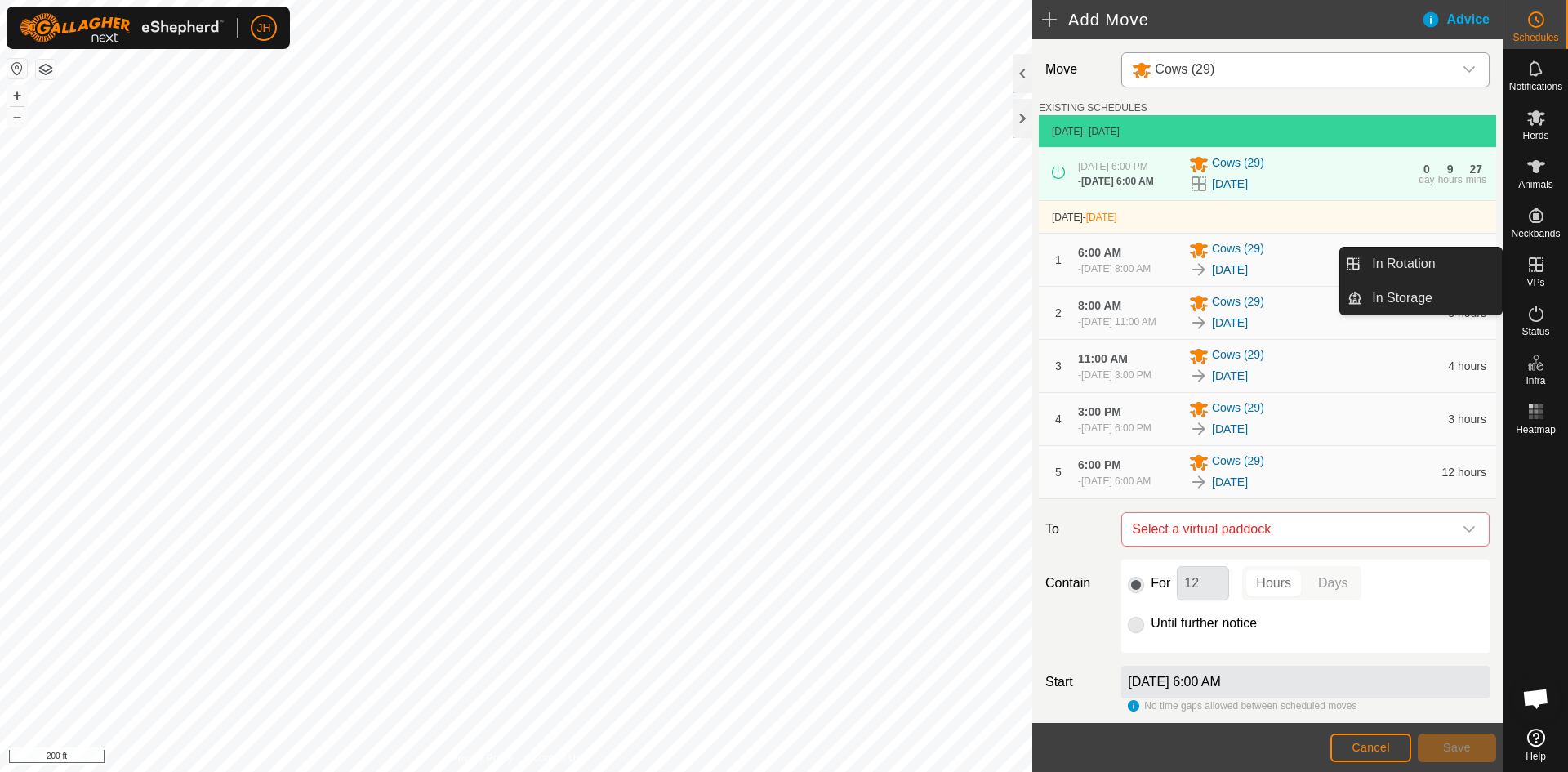
click at [1544, 273] on icon at bounding box center [1536, 264] width 20 height 20
click at [1429, 263] on link "In Rotation" at bounding box center [1432, 264] width 140 height 32
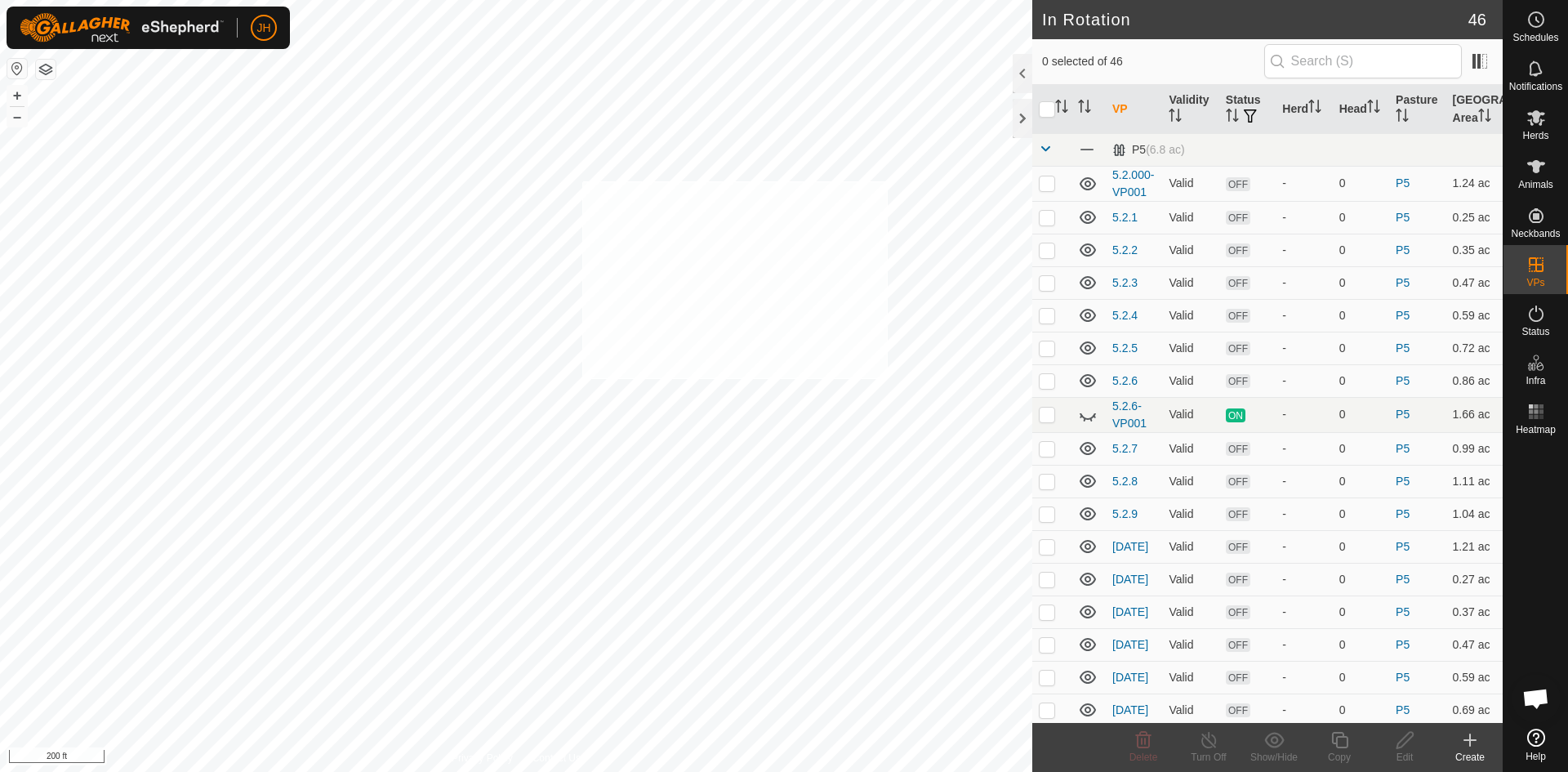
click at [582, 180] on div "044 2094611225 Cows 5.3.13 + – ⇧ i 200 ft" at bounding box center [516, 386] width 1032 height 772
checkbox input "true"
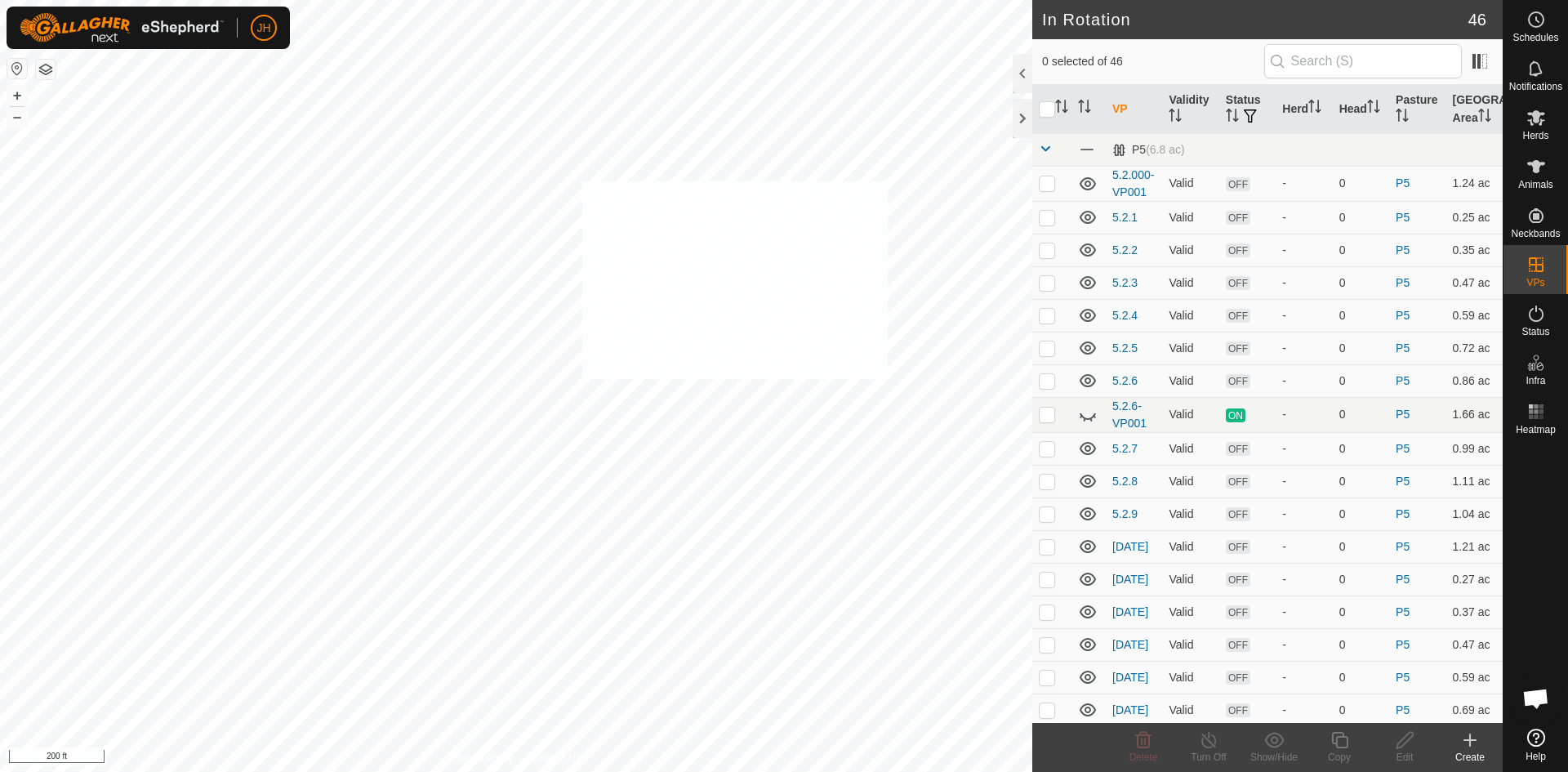
checkbox input "true"
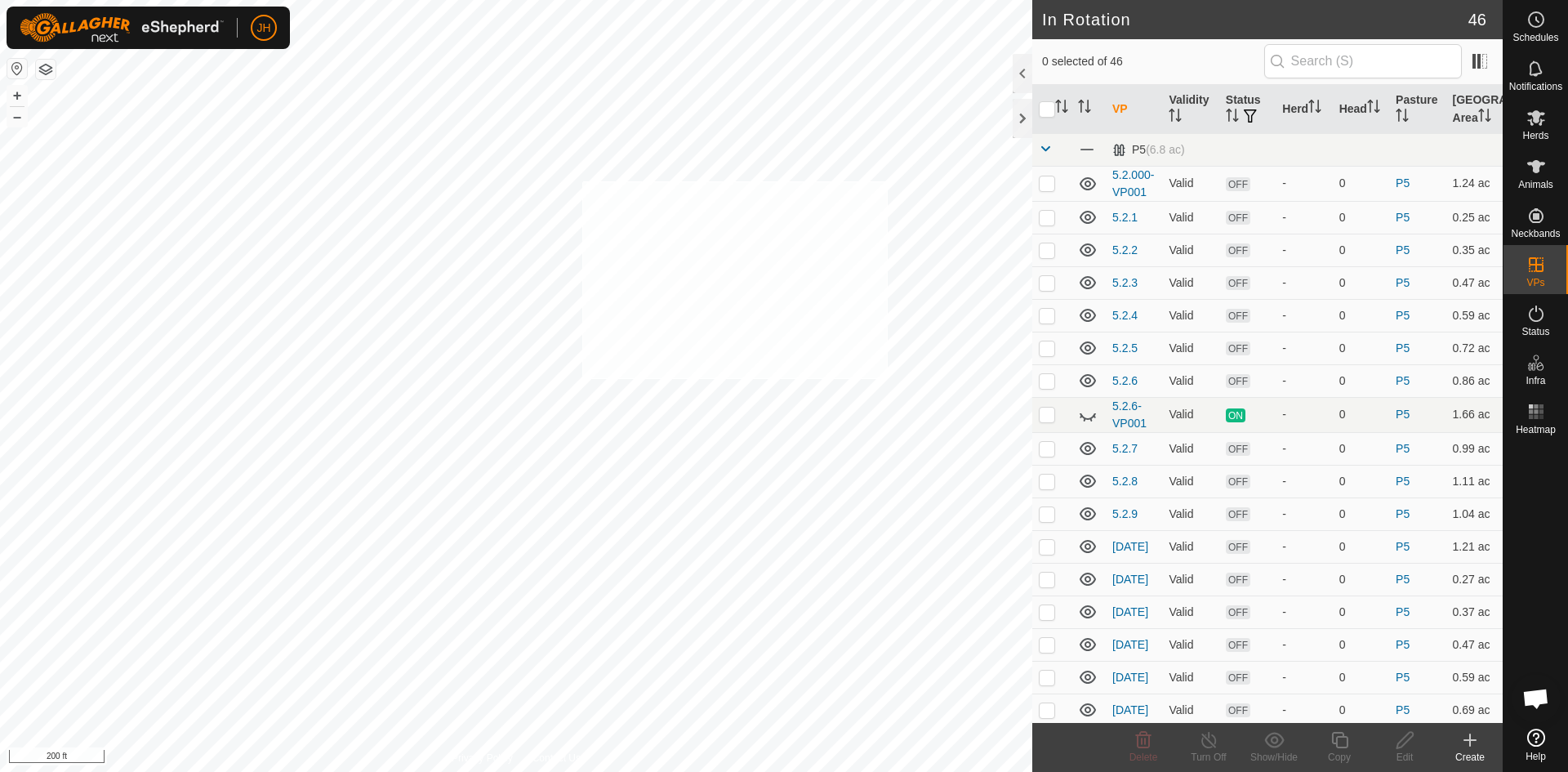
checkbox input "true"
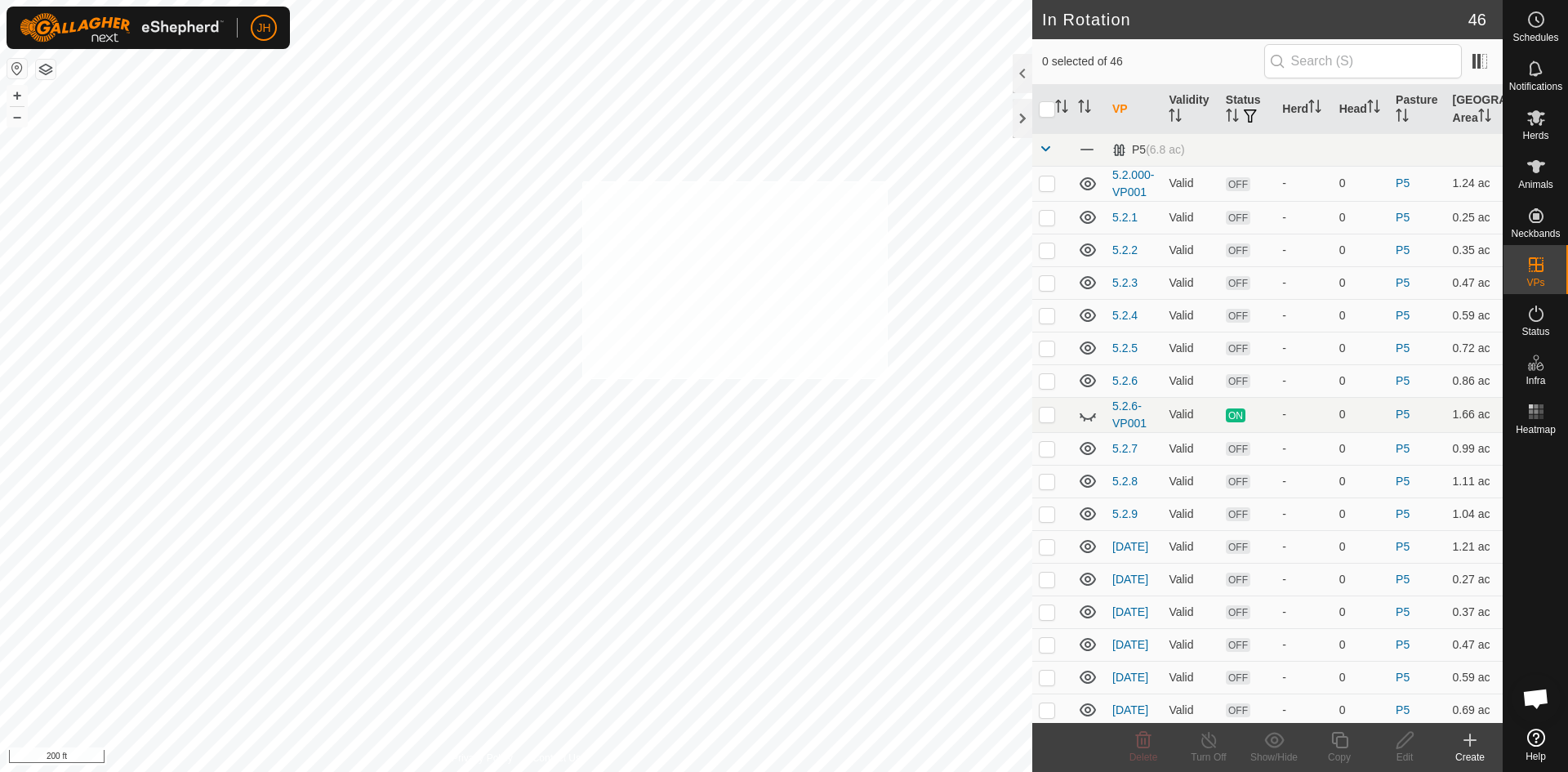
checkbox input "true"
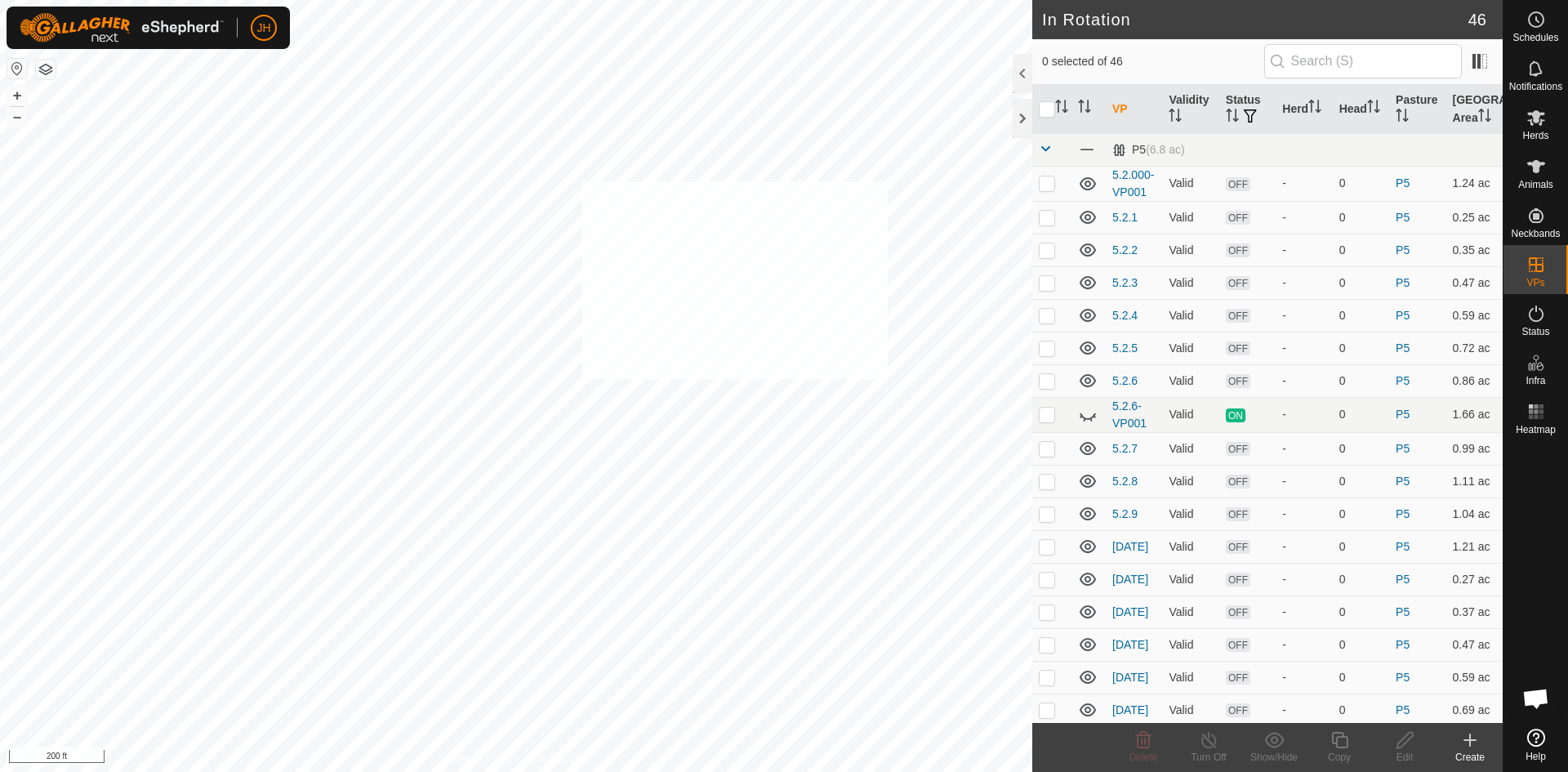
checkbox input "true"
click at [1269, 746] on icon at bounding box center [1274, 740] width 20 height 15
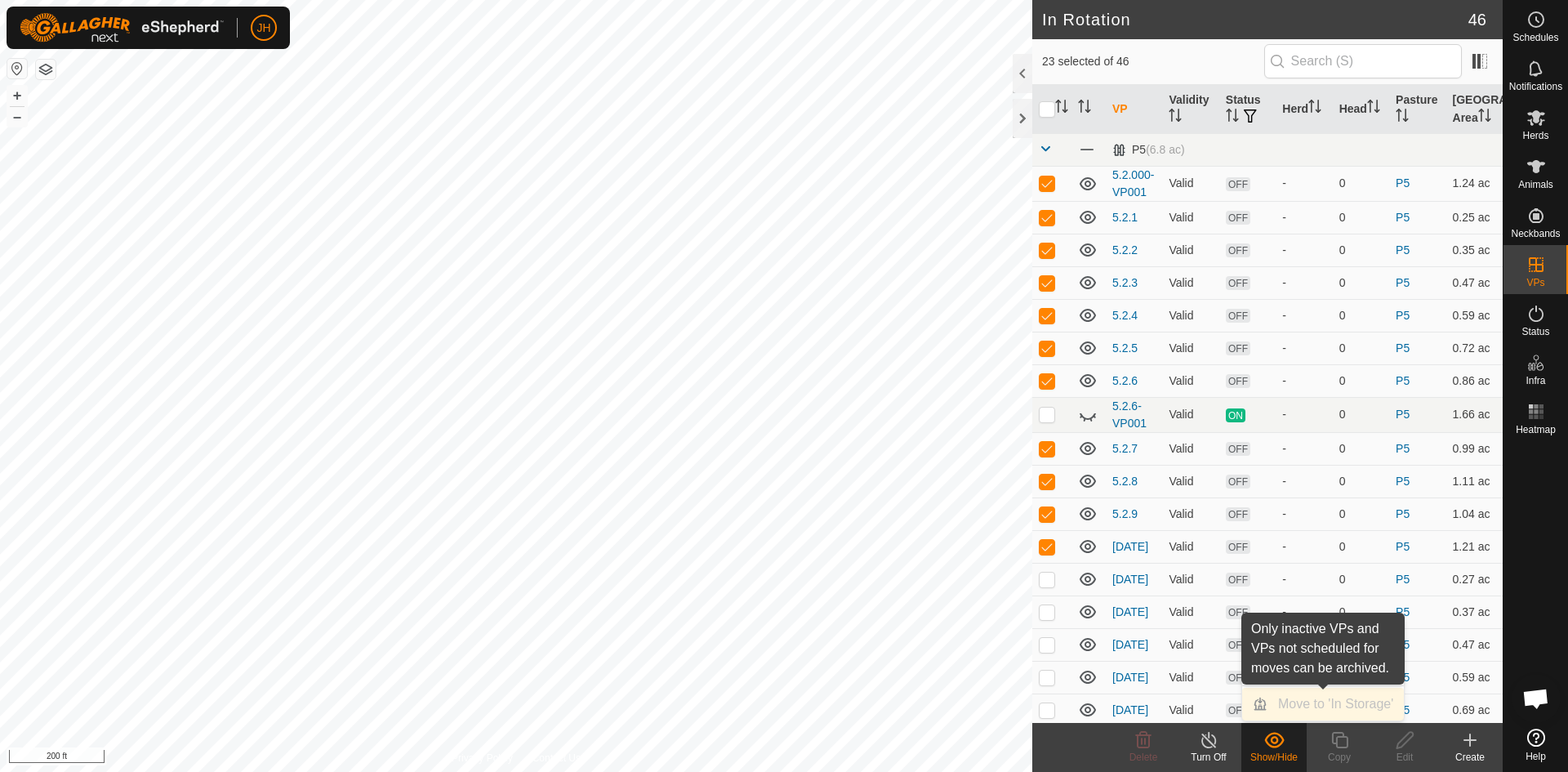
click at [1294, 705] on div "Move to 'In Storage'" at bounding box center [1322, 705] width 161 height 32
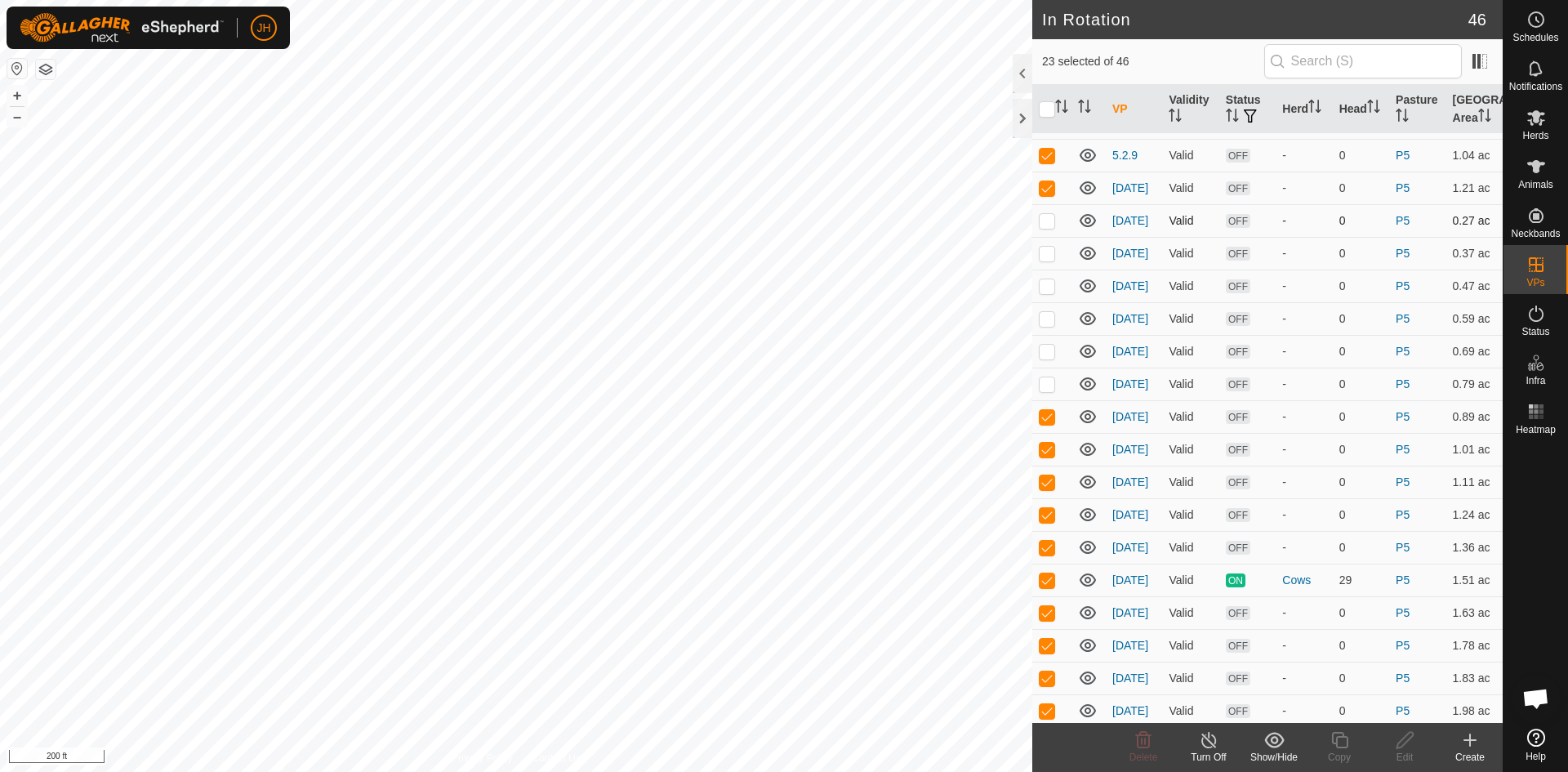
scroll to position [551, 0]
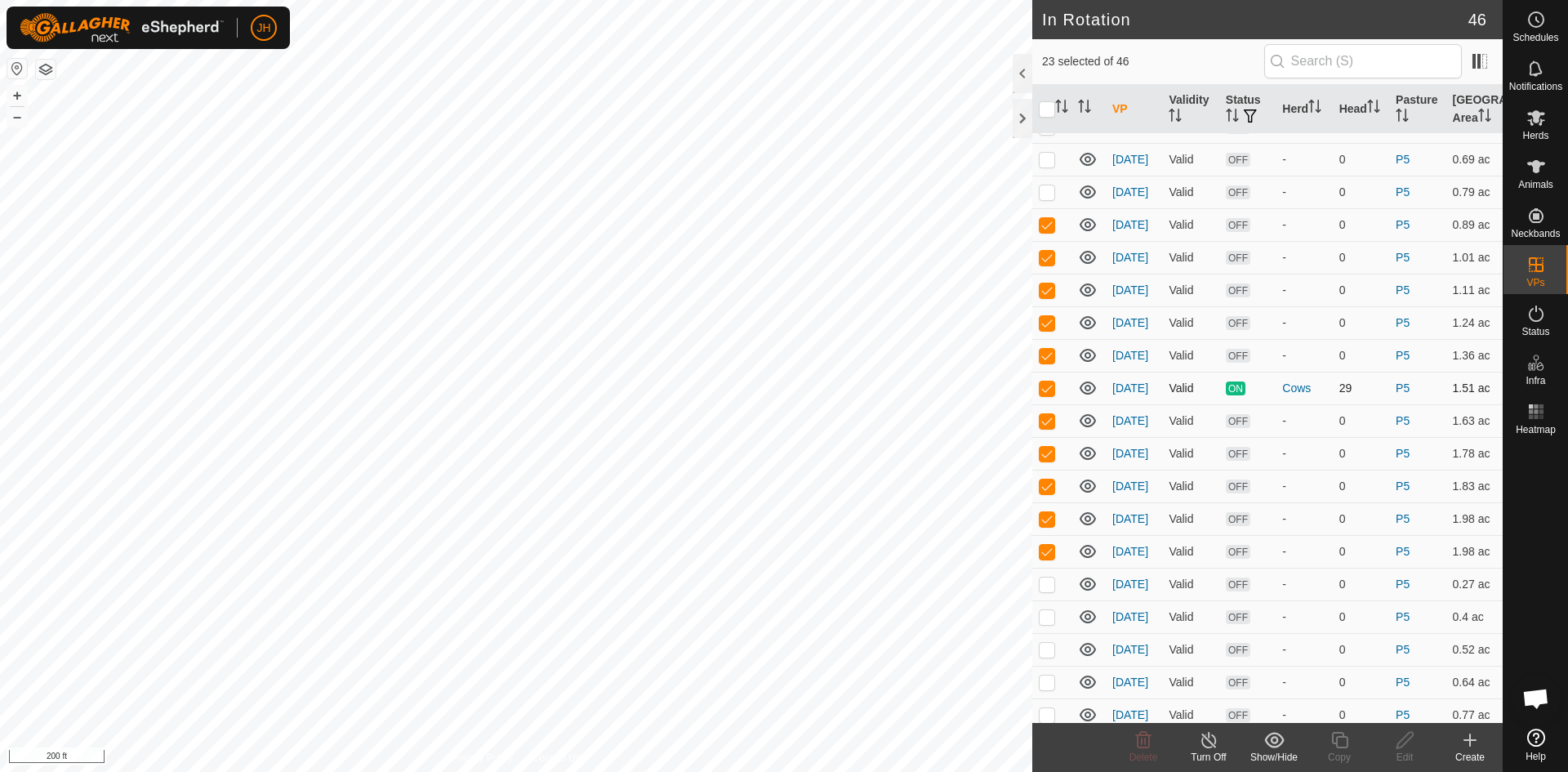
click at [1051, 392] on p-checkbox at bounding box center [1046, 388] width 16 height 13
checkbox input "false"
click at [1275, 741] on icon at bounding box center [1274, 740] width 20 height 15
click at [1050, 422] on p-checkbox at bounding box center [1046, 420] width 16 height 13
checkbox input "false"
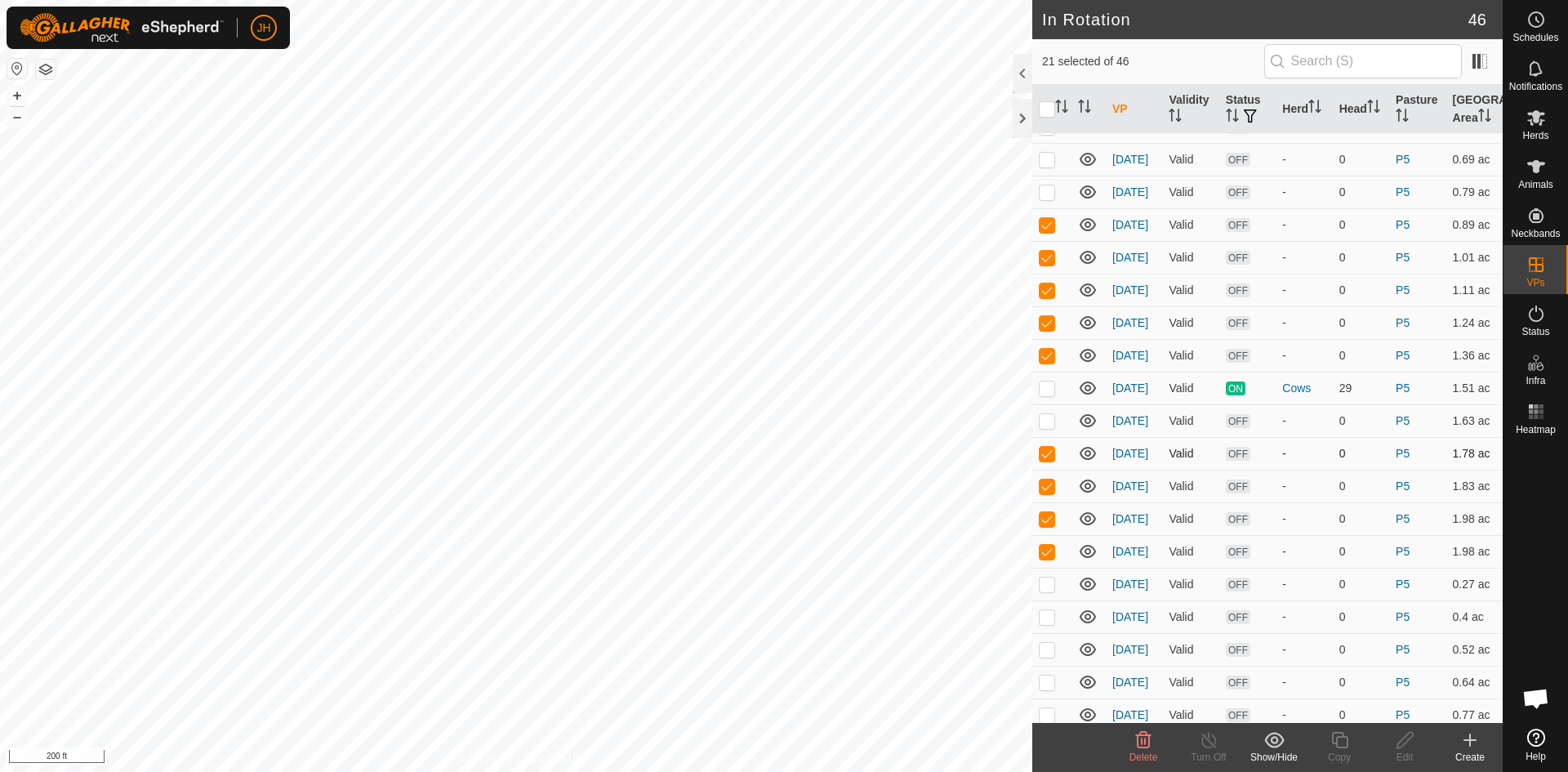
click at [1041, 458] on p-checkbox at bounding box center [1046, 453] width 16 height 13
checkbox input "false"
click at [1046, 495] on td at bounding box center [1052, 486] width 39 height 32
checkbox input "false"
click at [1047, 518] on p-checkbox at bounding box center [1046, 518] width 16 height 13
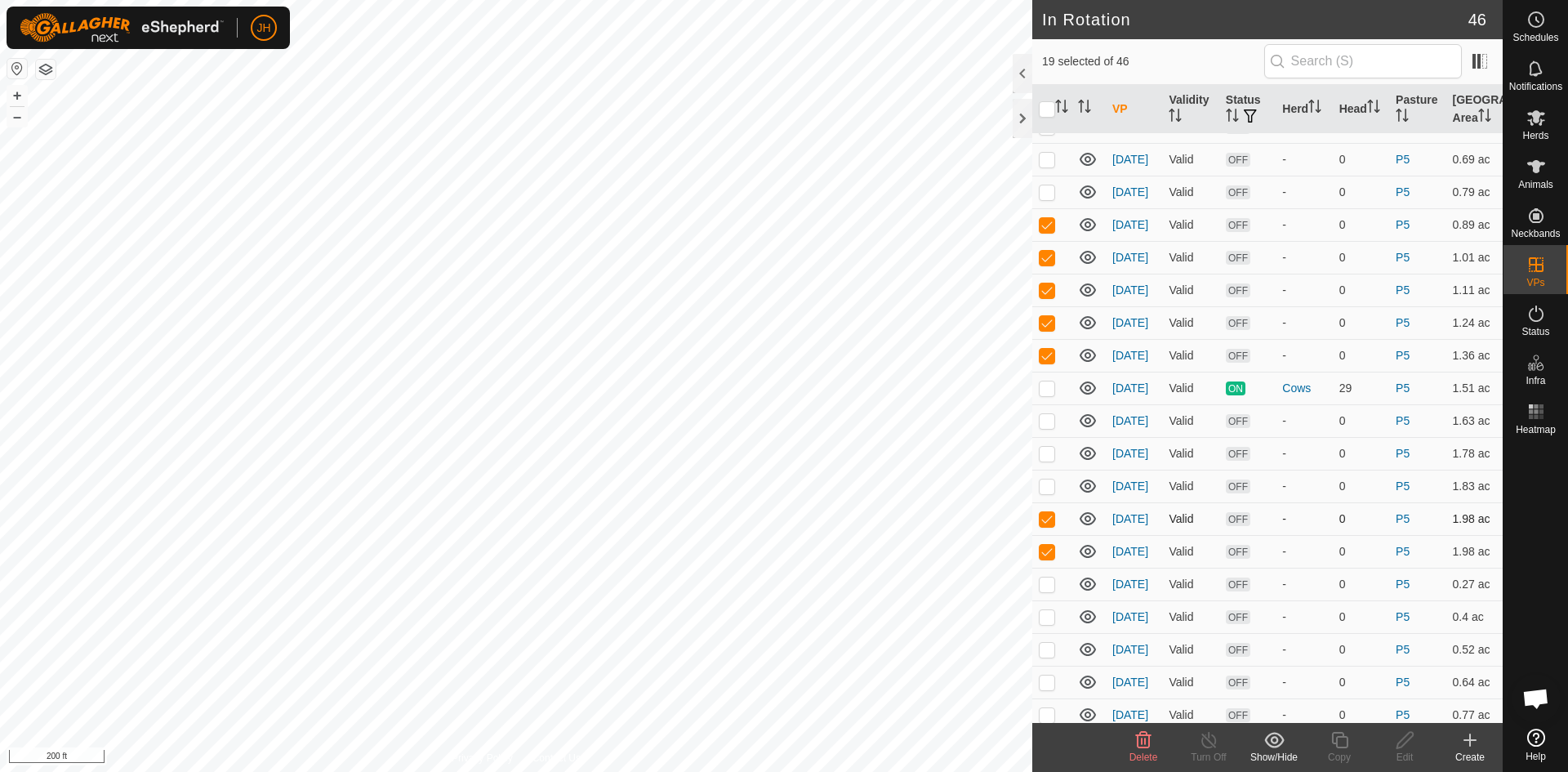
checkbox input "false"
click at [1051, 551] on p-checkbox at bounding box center [1046, 551] width 16 height 13
checkbox input "false"
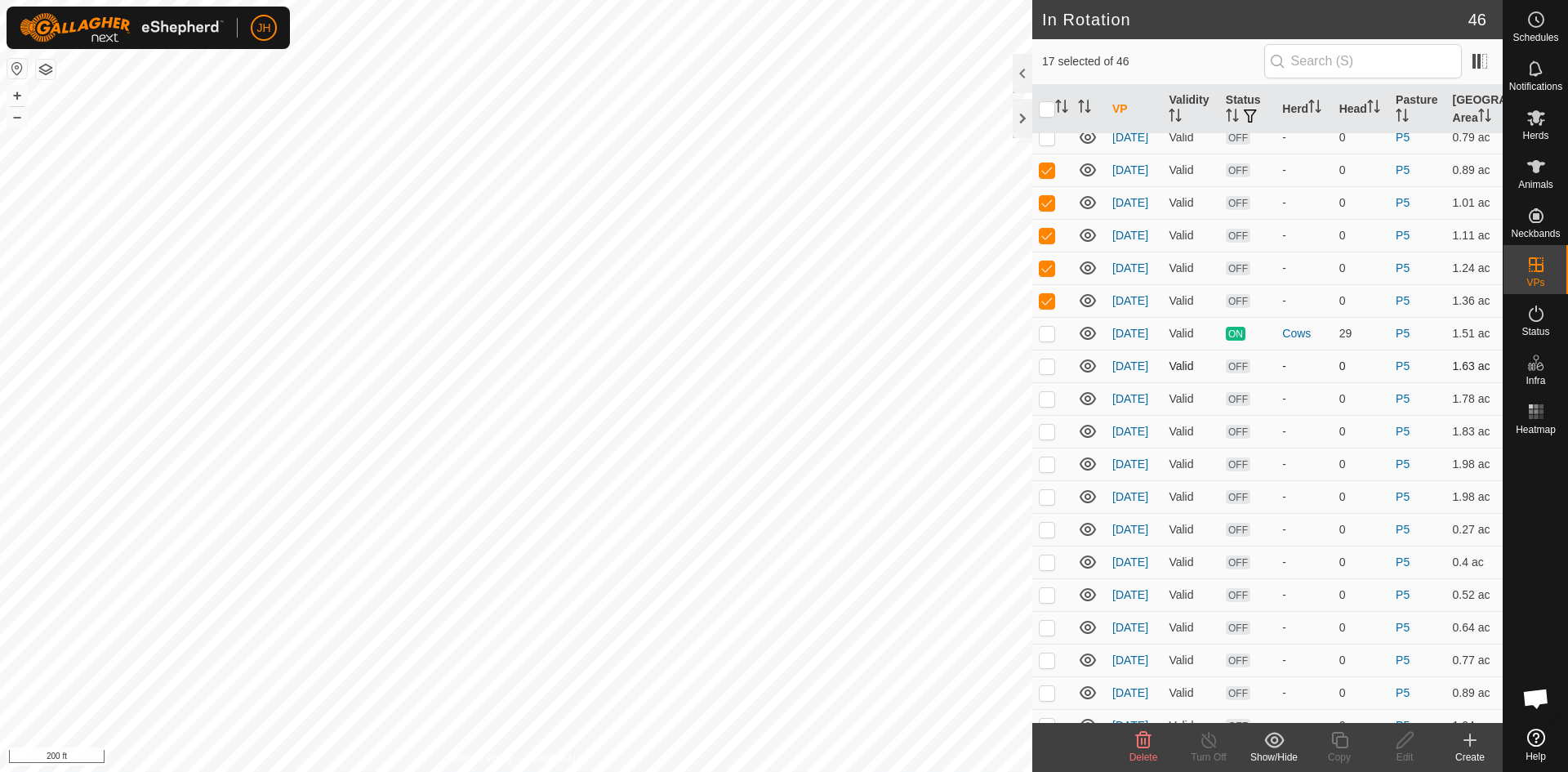
scroll to position [606, 0]
click at [1273, 748] on icon at bounding box center [1274, 740] width 20 height 20
click at [1281, 699] on link "Move to 'In Storage'" at bounding box center [1322, 705] width 161 height 32
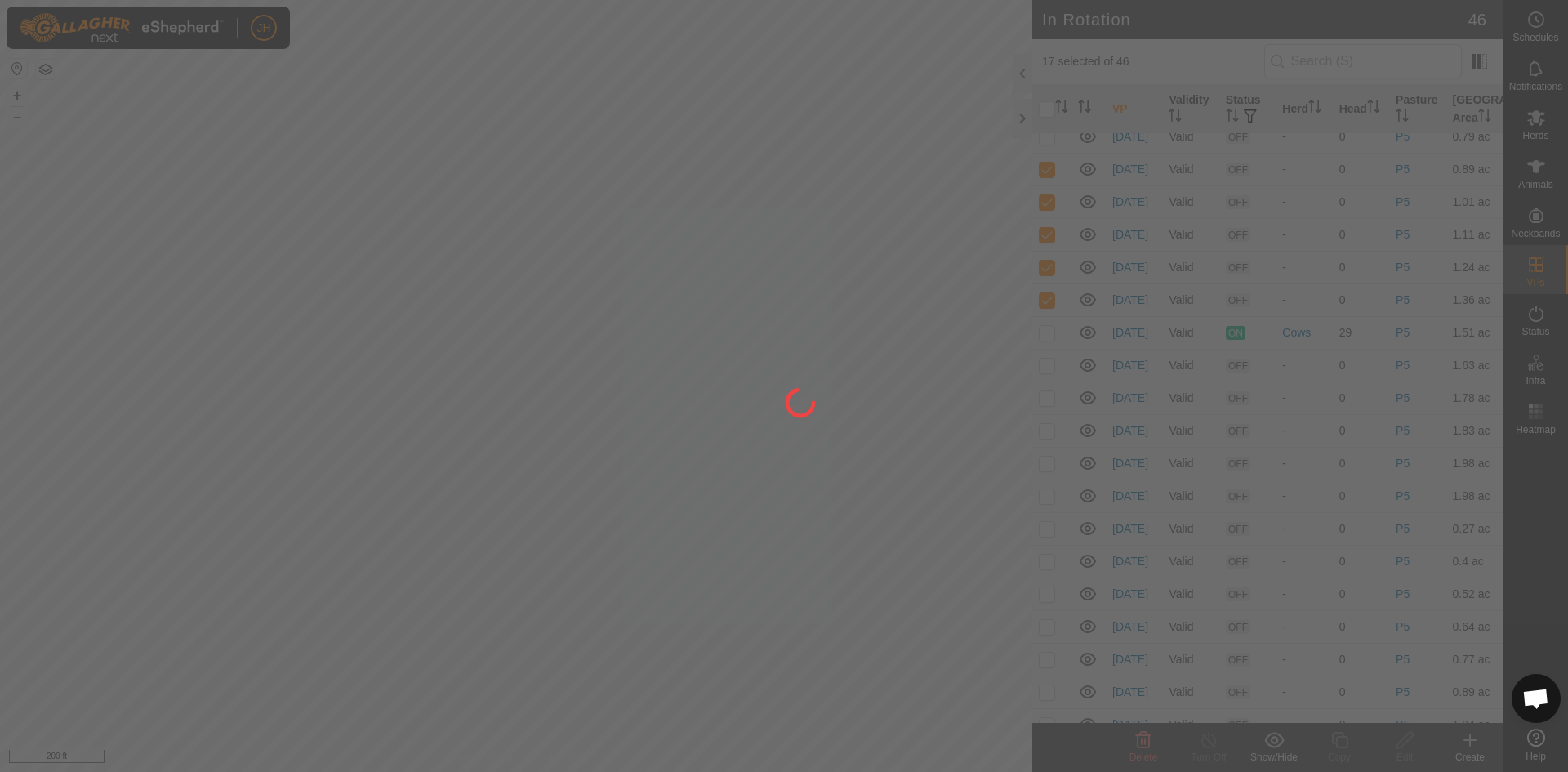
checkbox input "false"
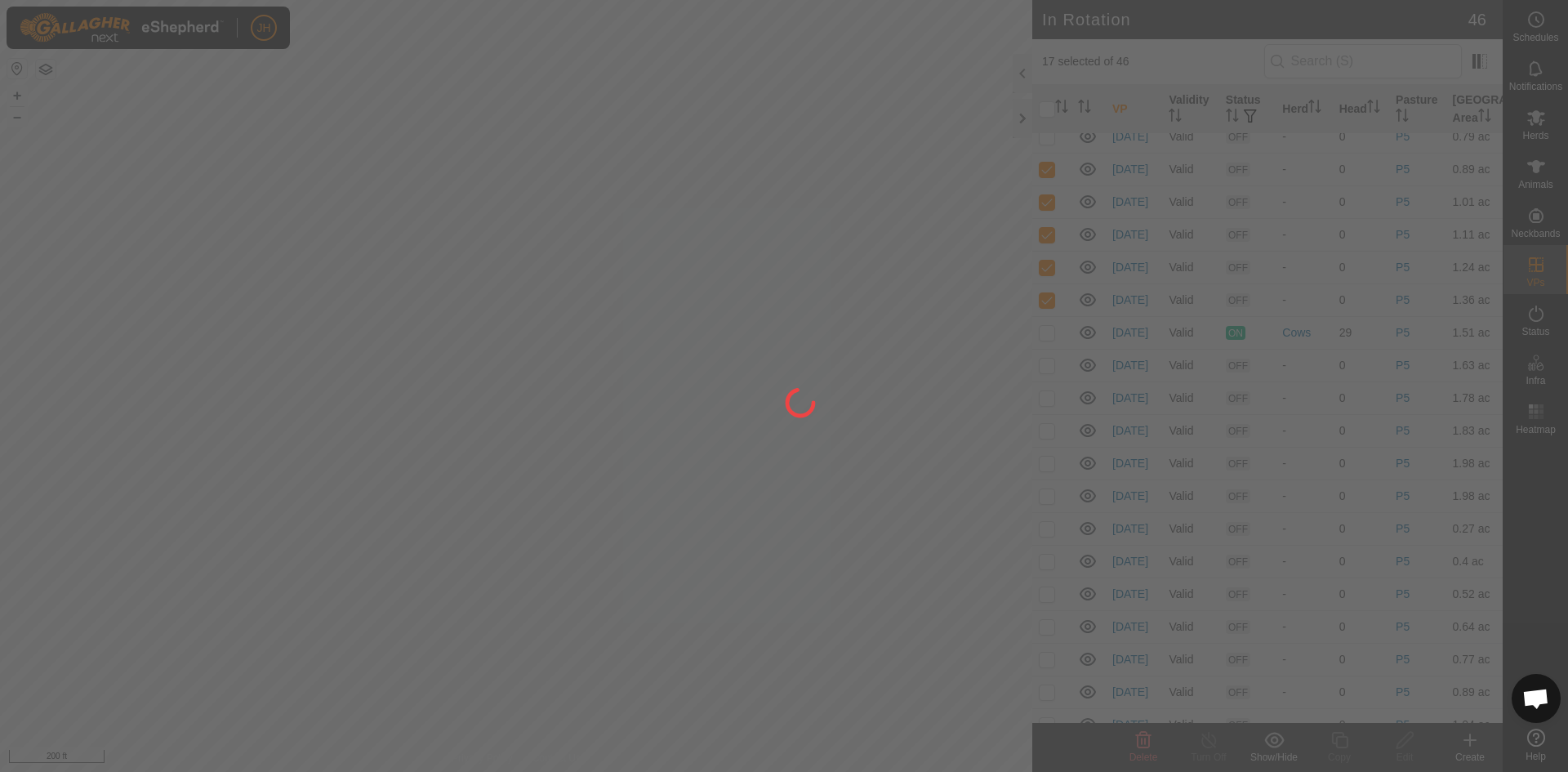
checkbox input "false"
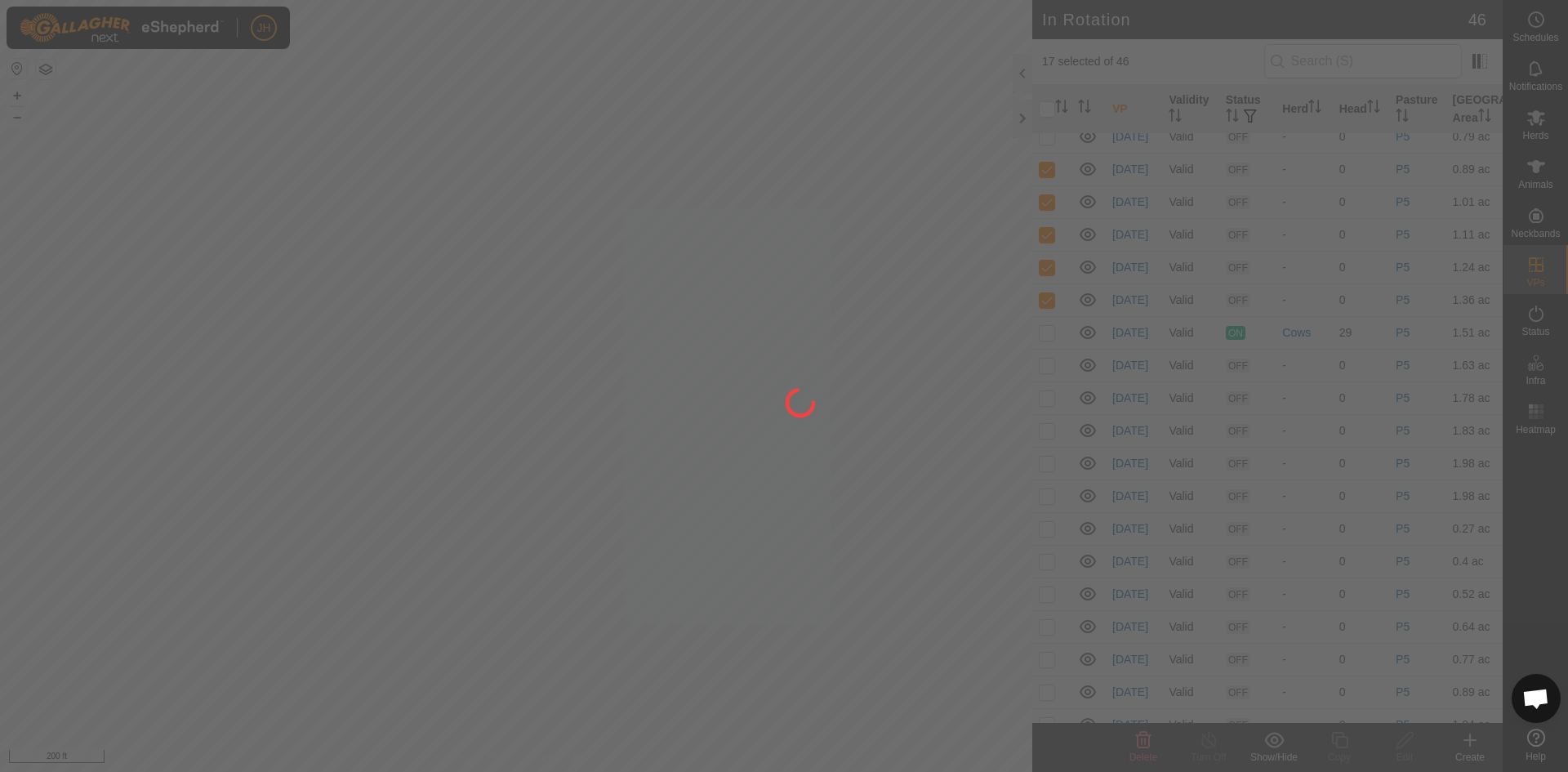
checkbox input "false"
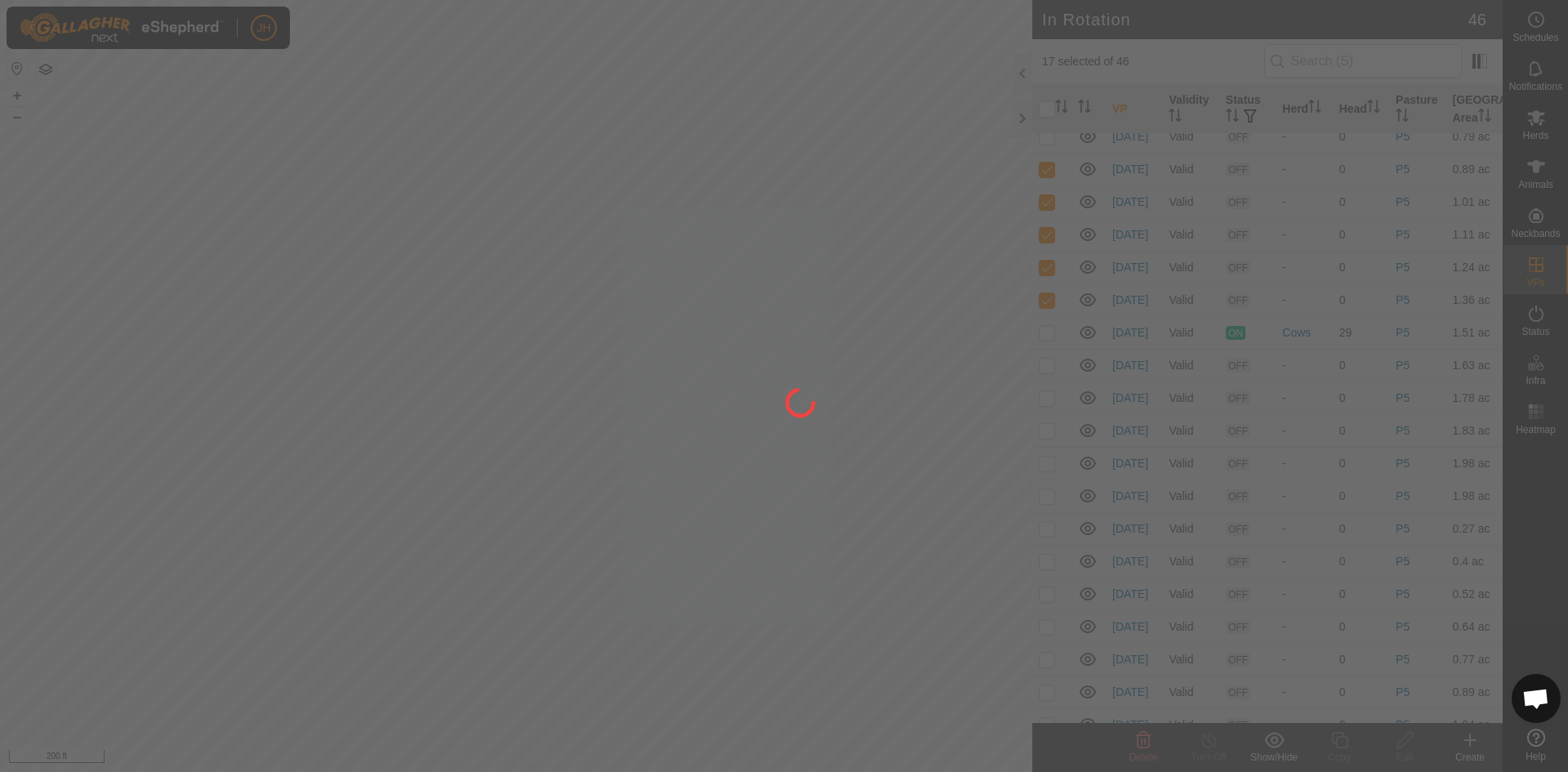
checkbox input "false"
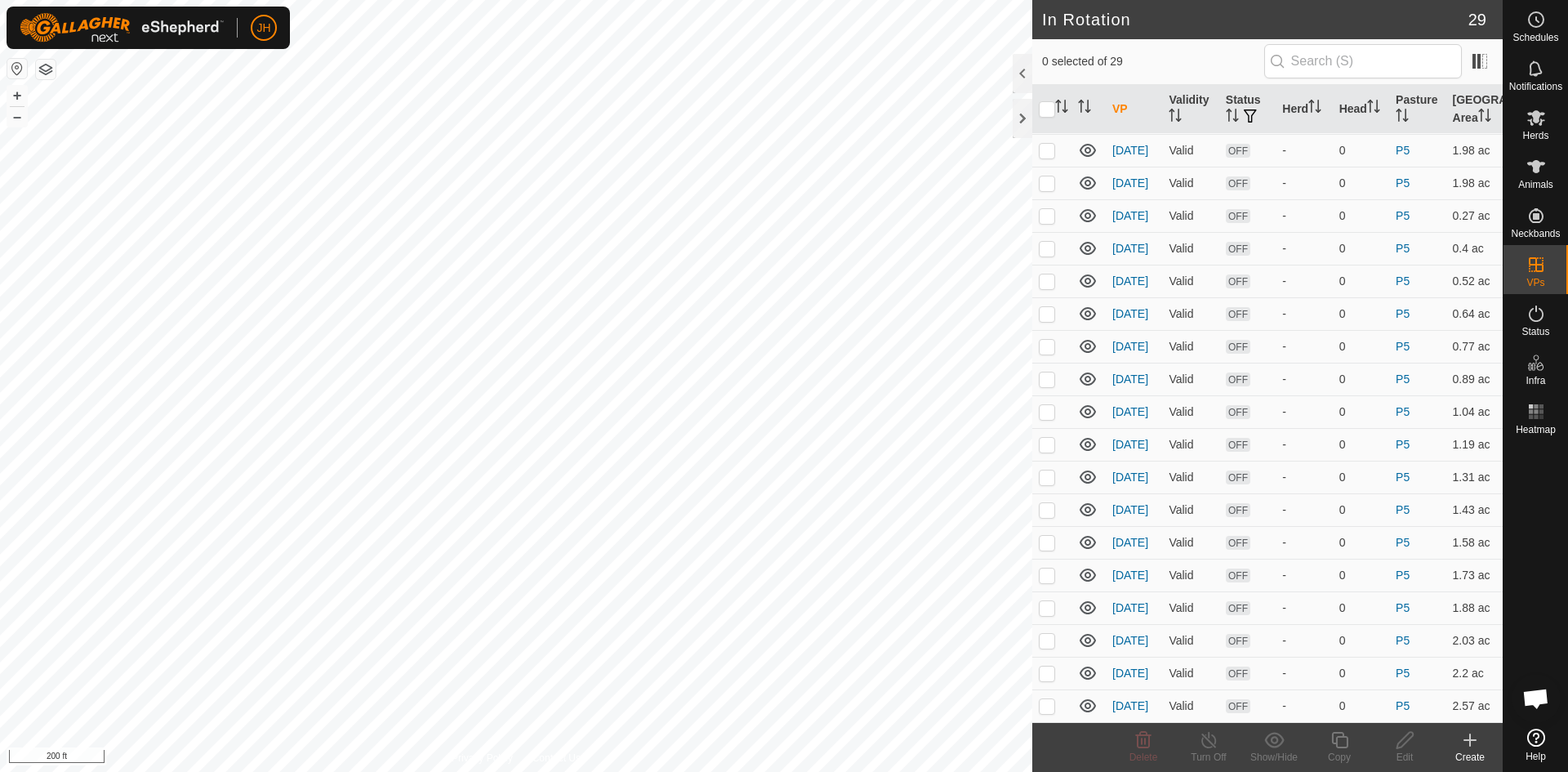
scroll to position [394, 0]
